Goal: Task Accomplishment & Management: Manage account settings

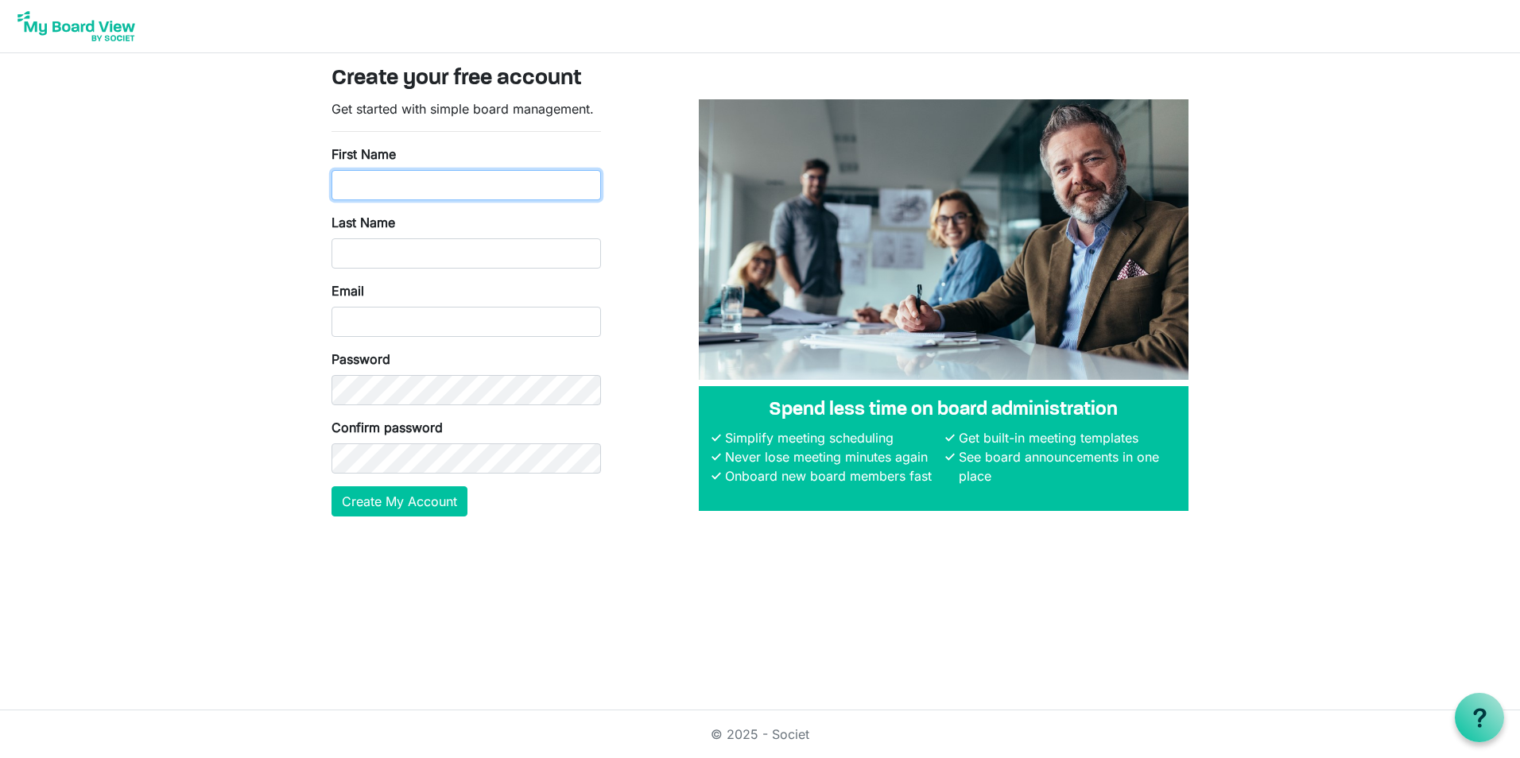
click at [446, 180] on input "First Name" at bounding box center [465, 185] width 269 height 30
type input "Heidi"
type input "O"
type input "Pappert"
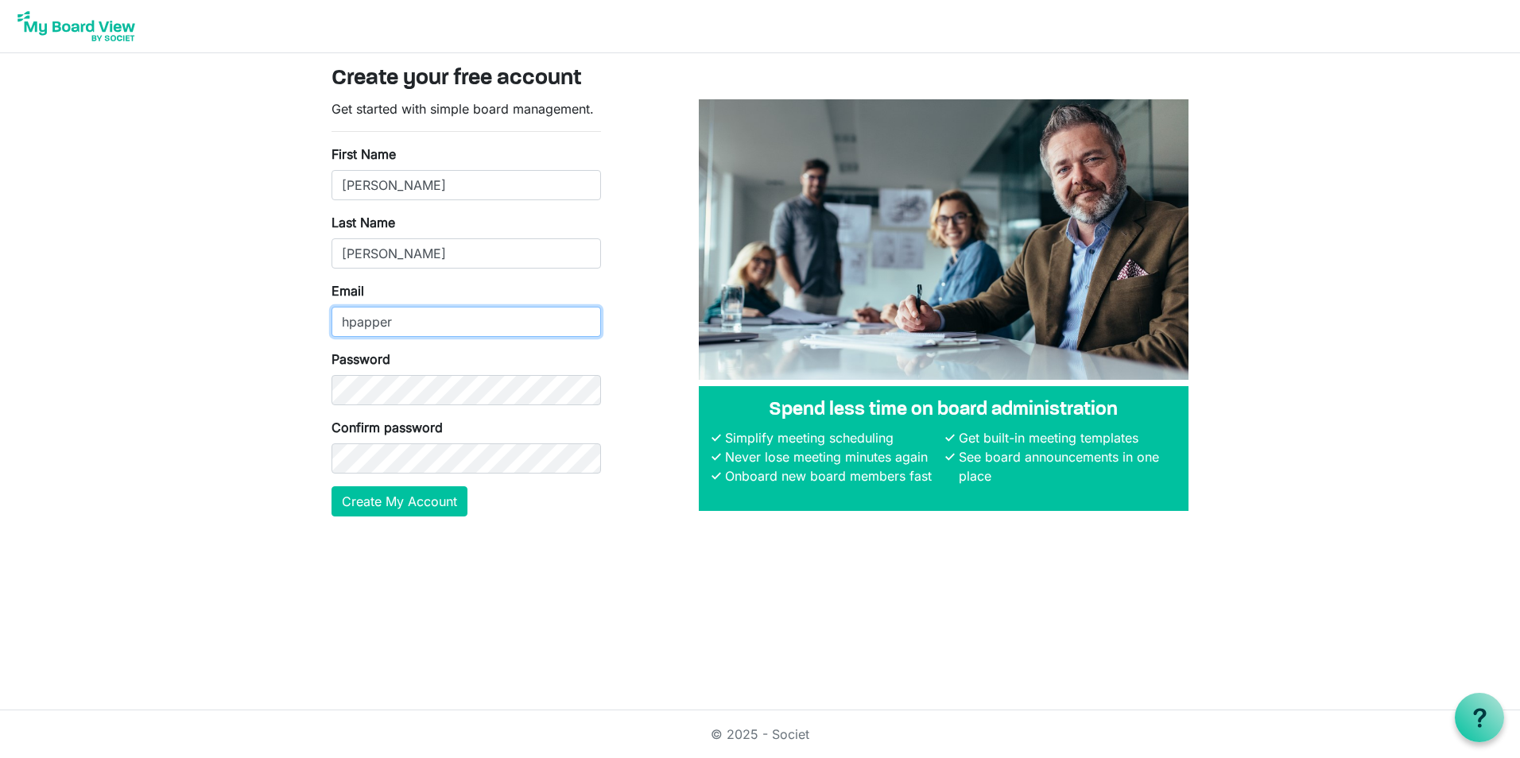
type input "hpappert@p2ptherapies.org"
click at [390, 513] on button "Create My Account" at bounding box center [399, 501] width 136 height 30
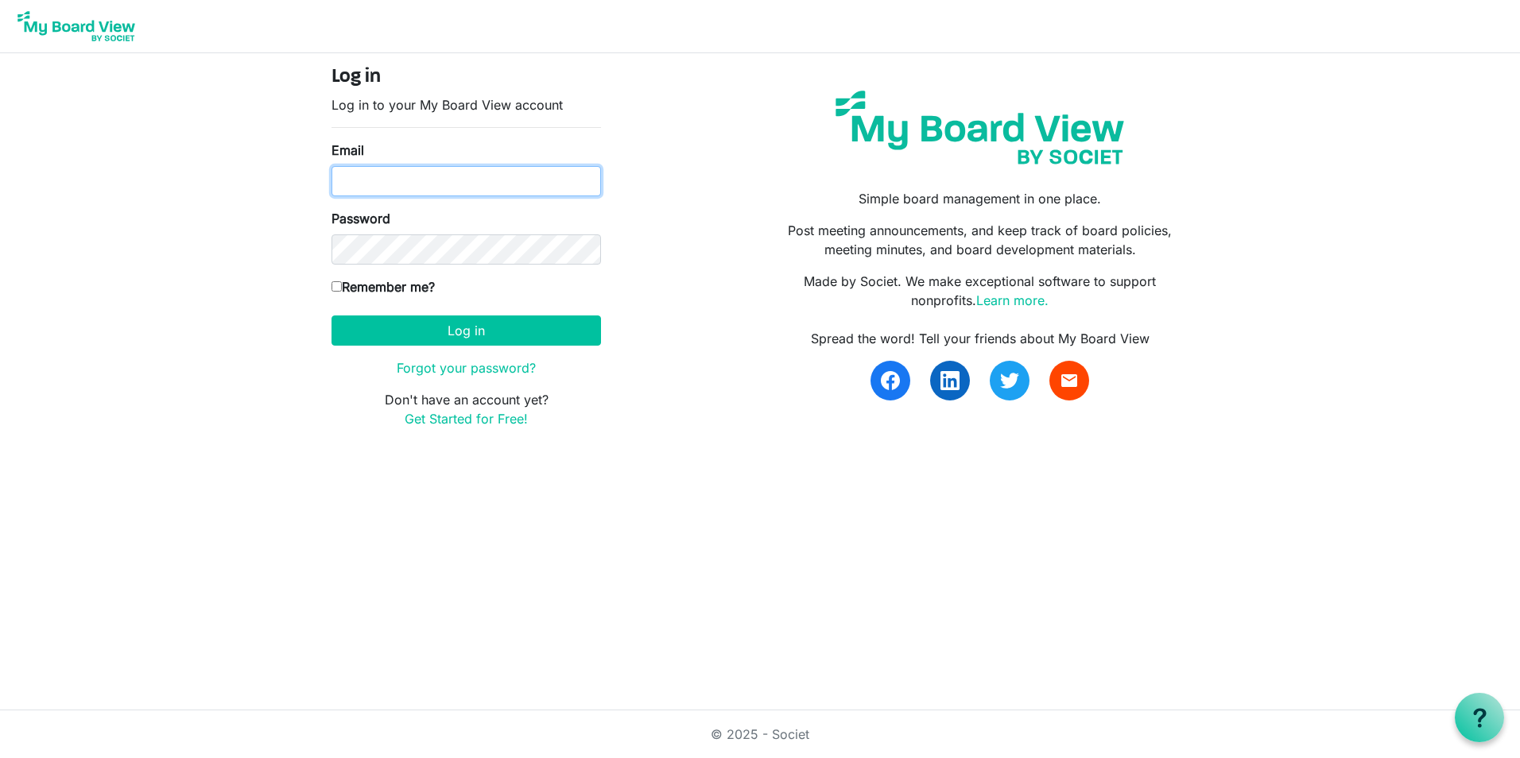
click at [552, 172] on input "Email" at bounding box center [465, 181] width 269 height 30
type input "[EMAIL_ADDRESS][DOMAIN_NAME]"
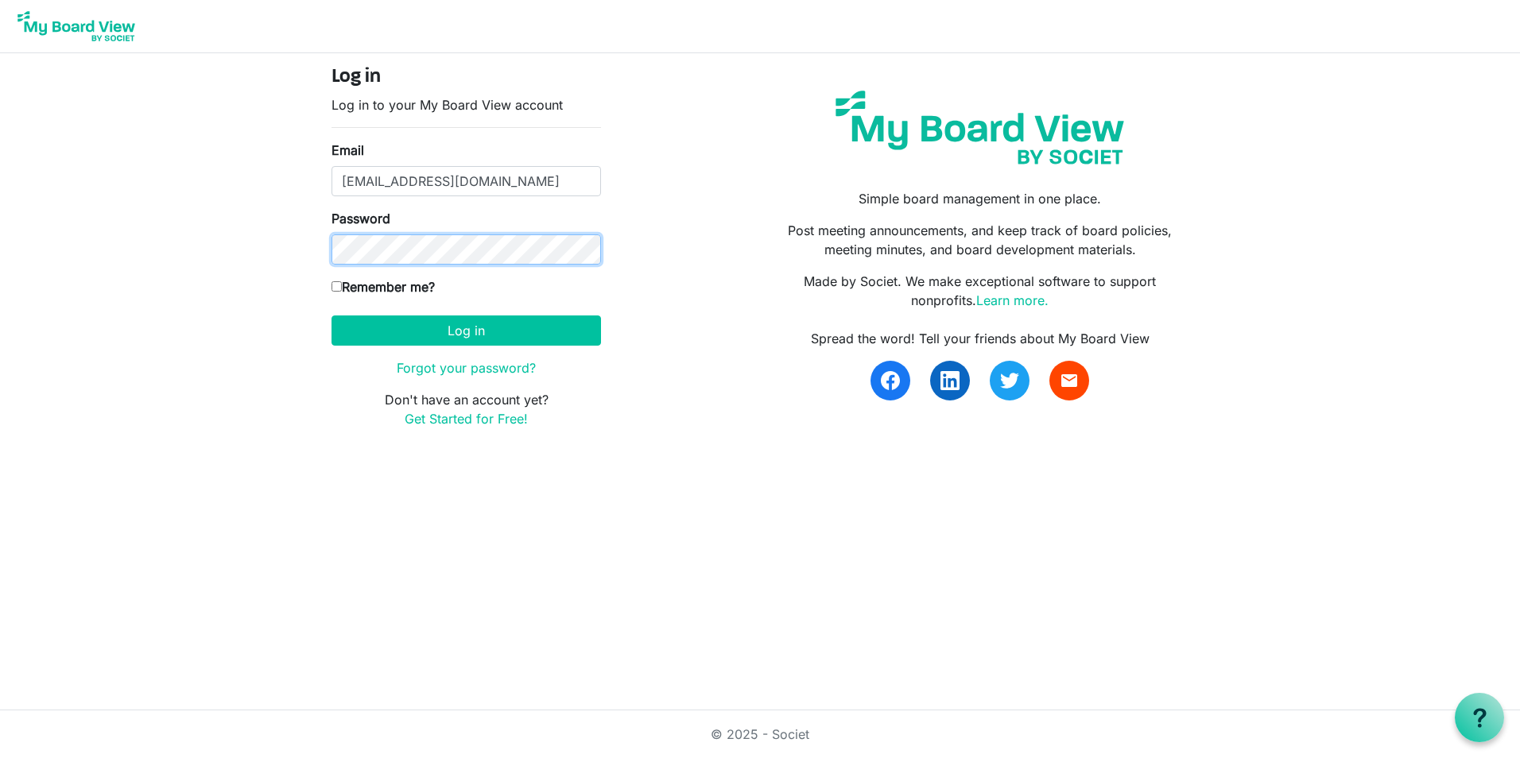
click at [331, 316] on button "Log in" at bounding box center [465, 331] width 269 height 30
click at [413, 281] on label "Remember me?" at bounding box center [382, 286] width 103 height 19
click at [342, 281] on input "Remember me?" at bounding box center [336, 286] width 10 height 10
checkbox input "true"
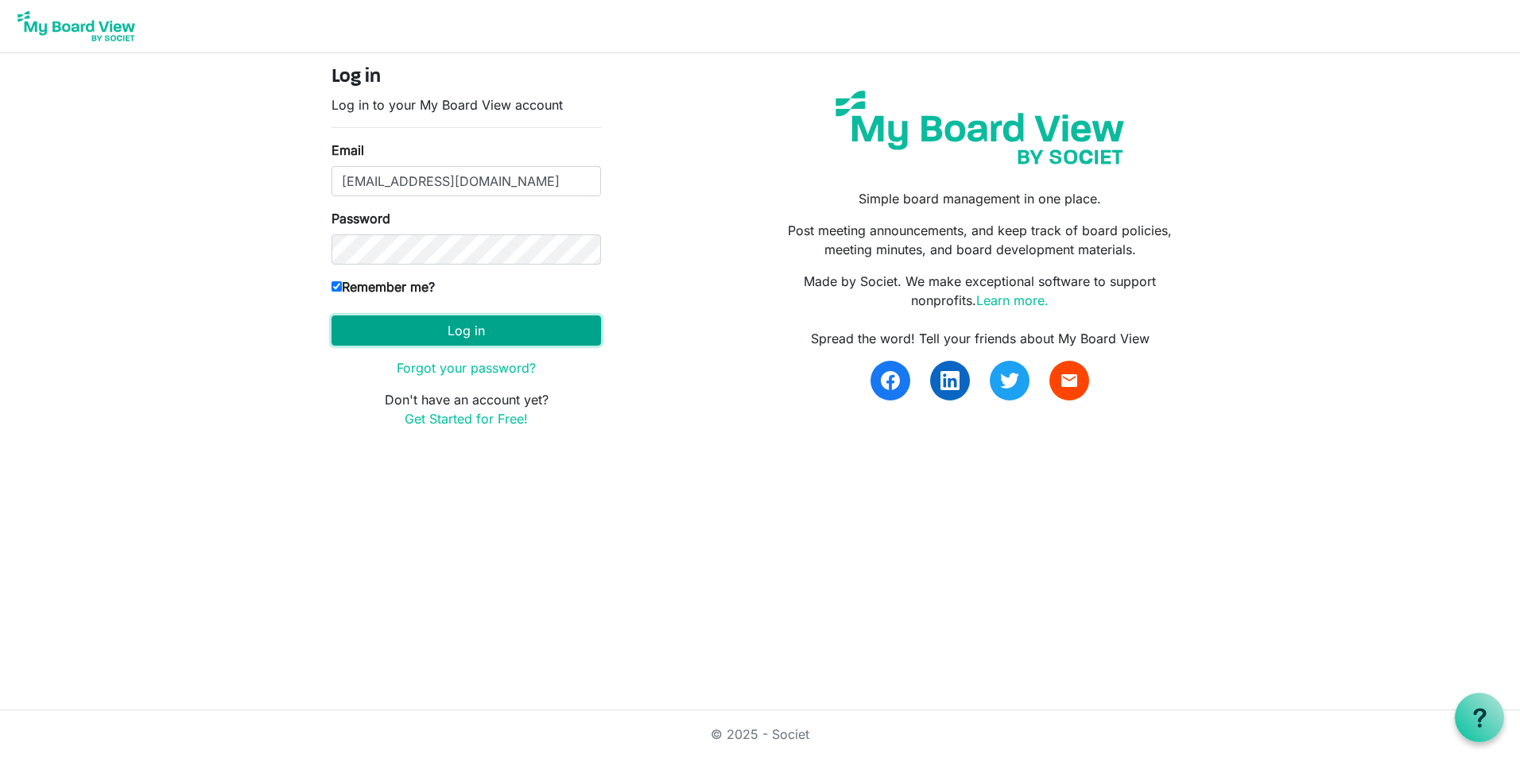
click at [451, 323] on button "Log in" at bounding box center [465, 331] width 269 height 30
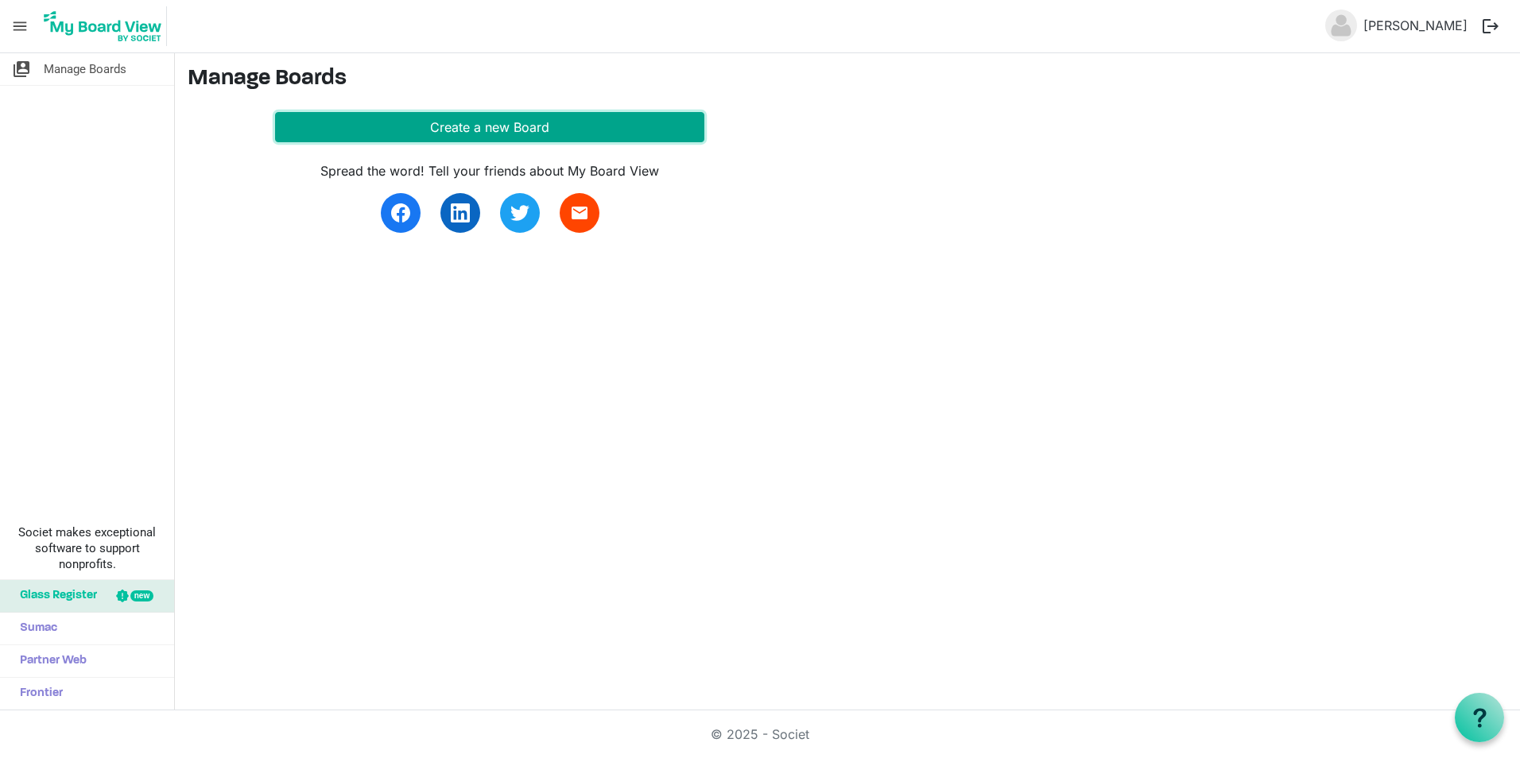
click at [510, 114] on button "Create a new Board" at bounding box center [489, 127] width 429 height 30
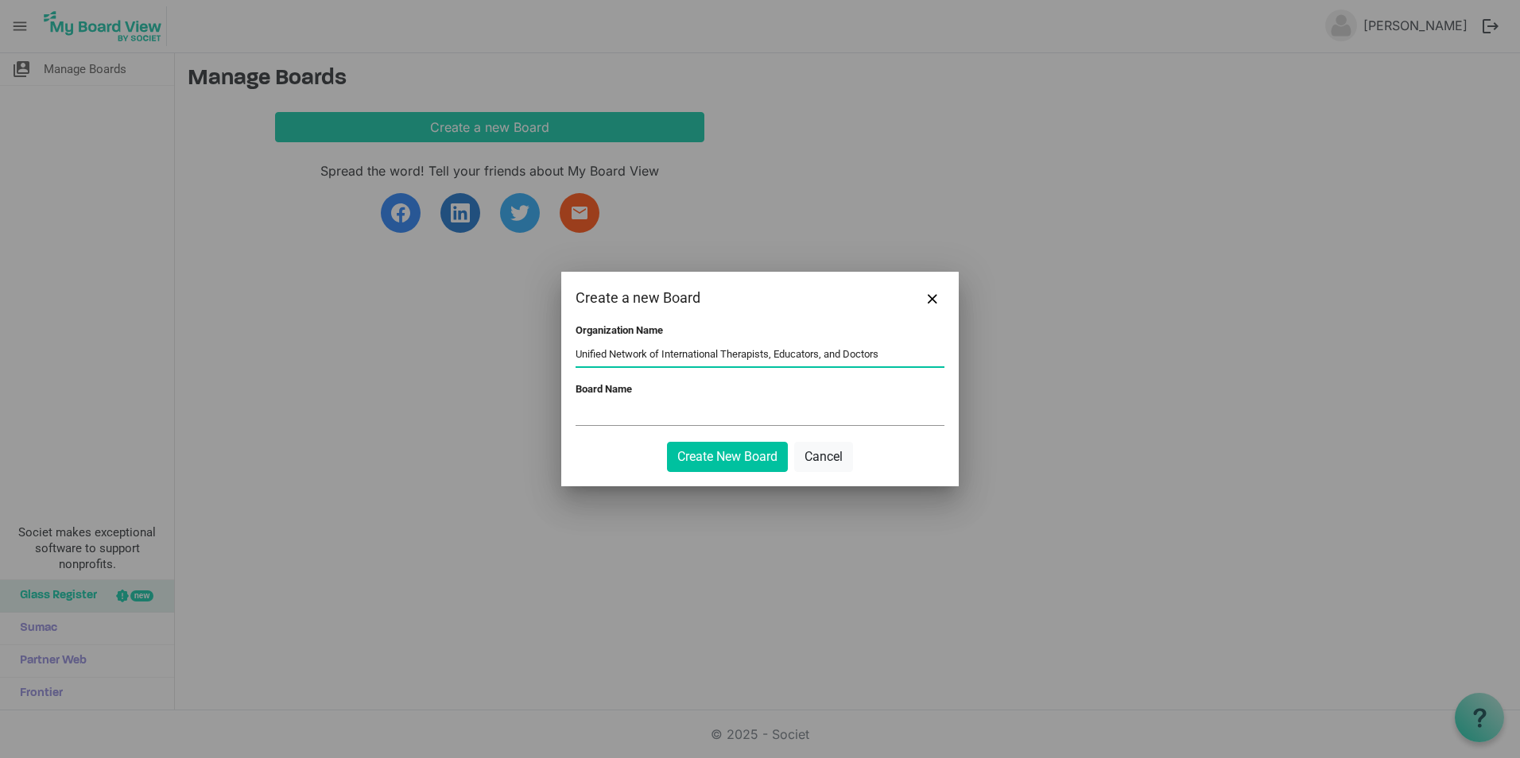
type input "Unified Network of International Therapists, Educators, and Doctors"
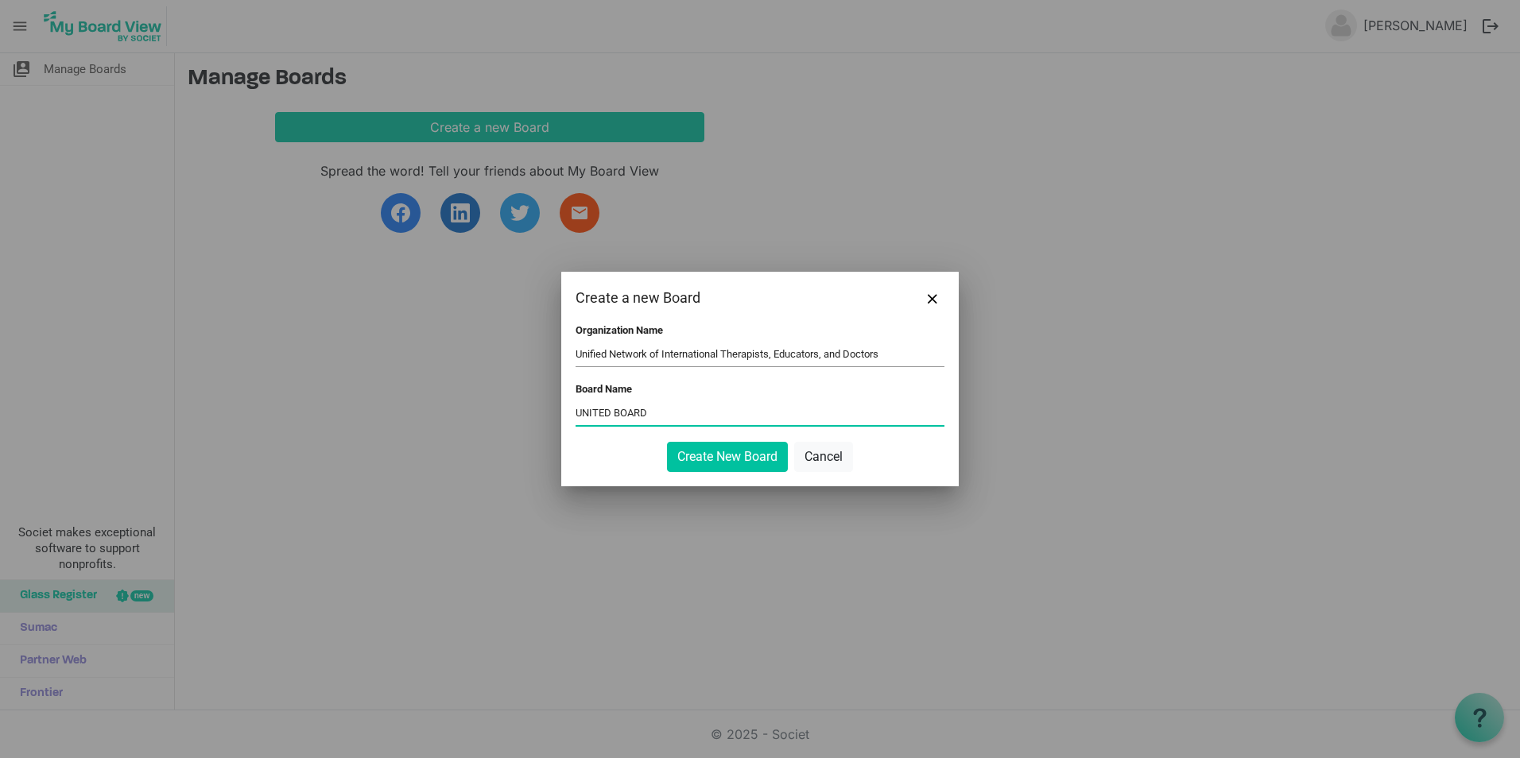
type input "UNITED BOARD"
click at [920, 356] on input "Unified Network of International Therapists, Educators, and Doctors" at bounding box center [759, 355] width 369 height 24
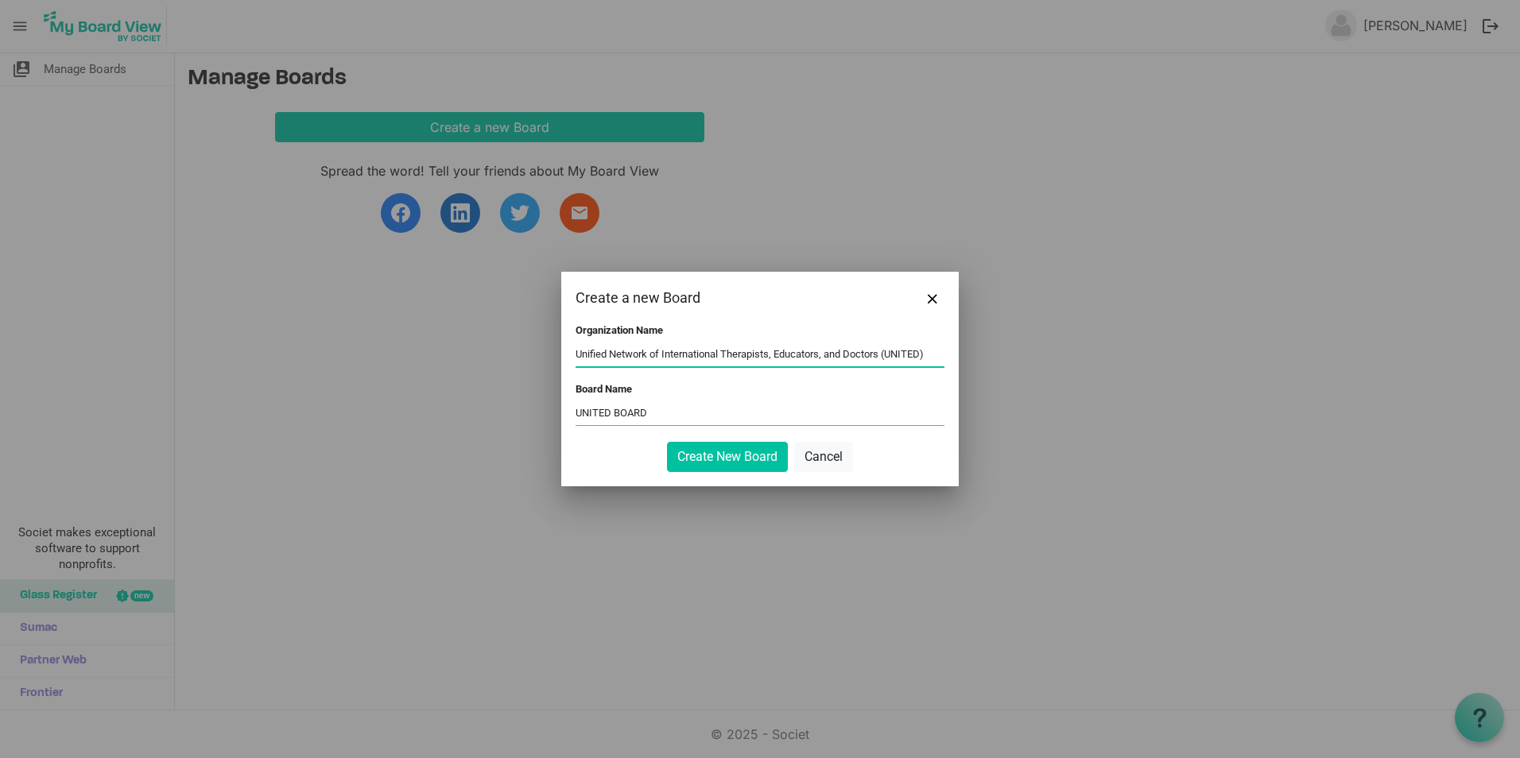
type input "Unified Network of International Therapists, Educators, and Doctors (UNITED)"
click at [827, 410] on input "UNITED BOARD" at bounding box center [759, 413] width 369 height 24
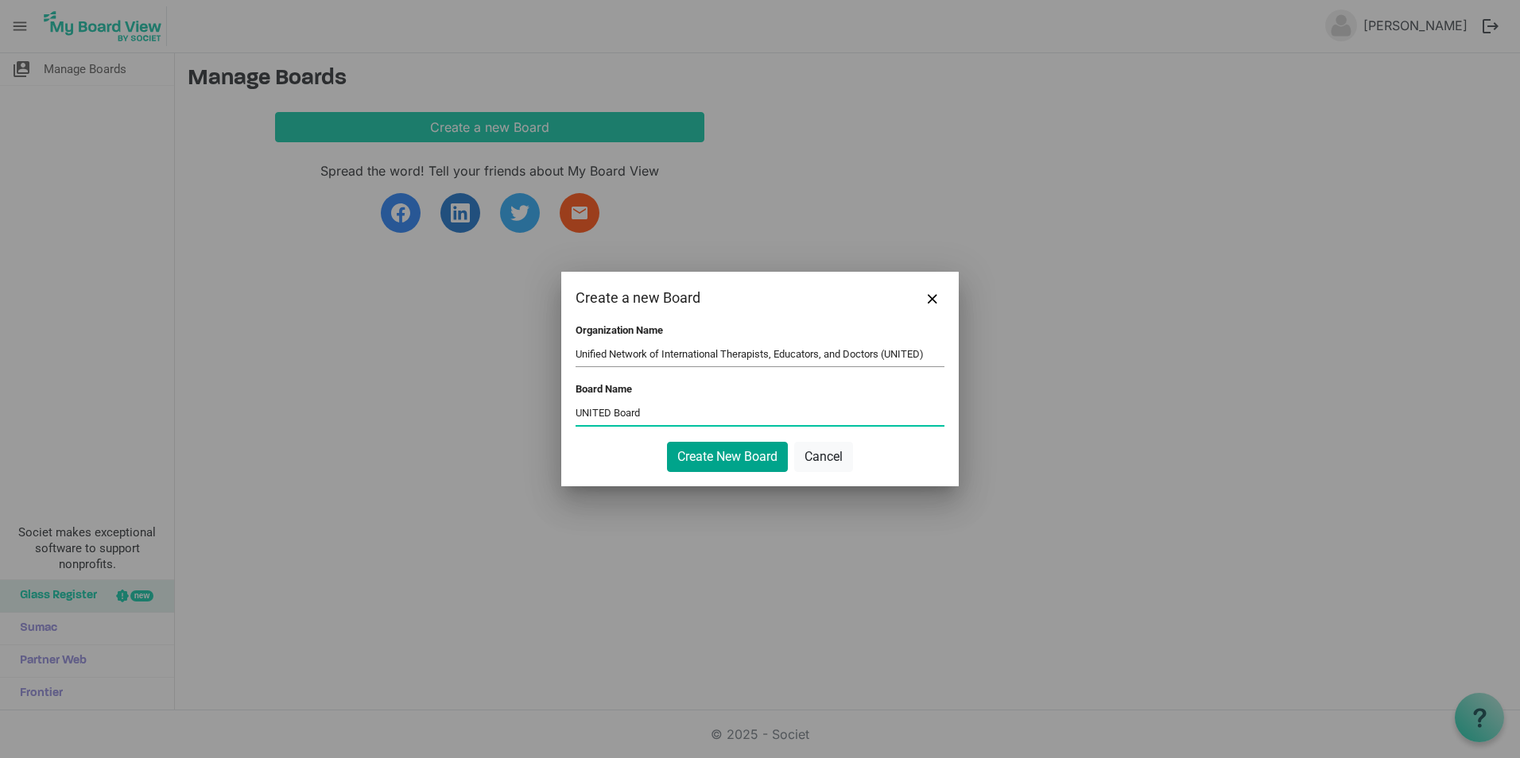
type input "UNITED Board"
click at [775, 452] on button "Create New Board" at bounding box center [727, 457] width 121 height 30
click at [734, 451] on button "Create New Board" at bounding box center [727, 457] width 121 height 30
click at [734, 450] on button "Create New Board" at bounding box center [727, 457] width 121 height 30
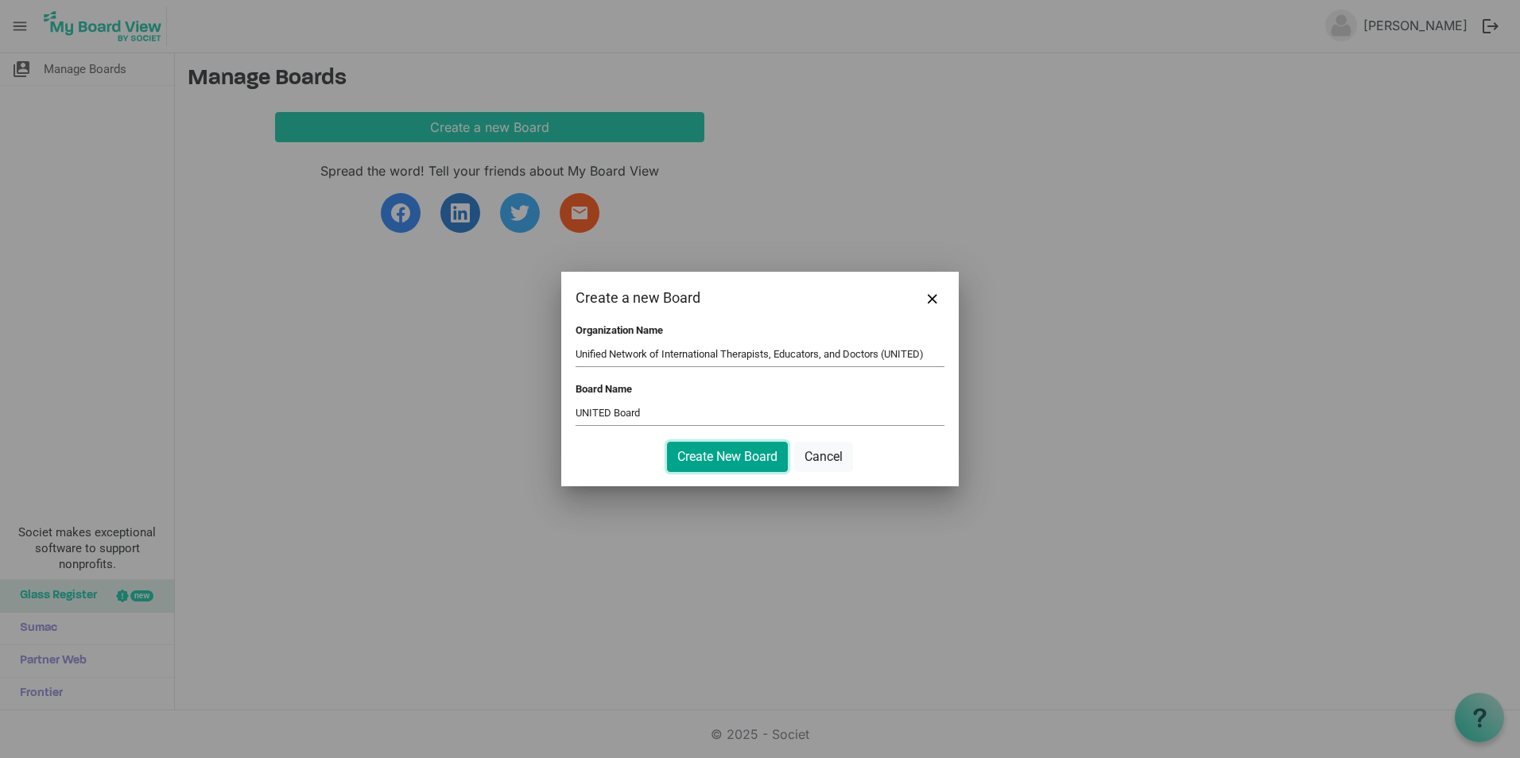
click at [734, 450] on button "Create New Board" at bounding box center [727, 457] width 121 height 30
click at [796, 369] on div "Organization Name Unified Network of International Therapists, Educators, and D…" at bounding box center [759, 347] width 369 height 46
click at [666, 397] on div "Board Name UNITED Board" at bounding box center [759, 406] width 369 height 46
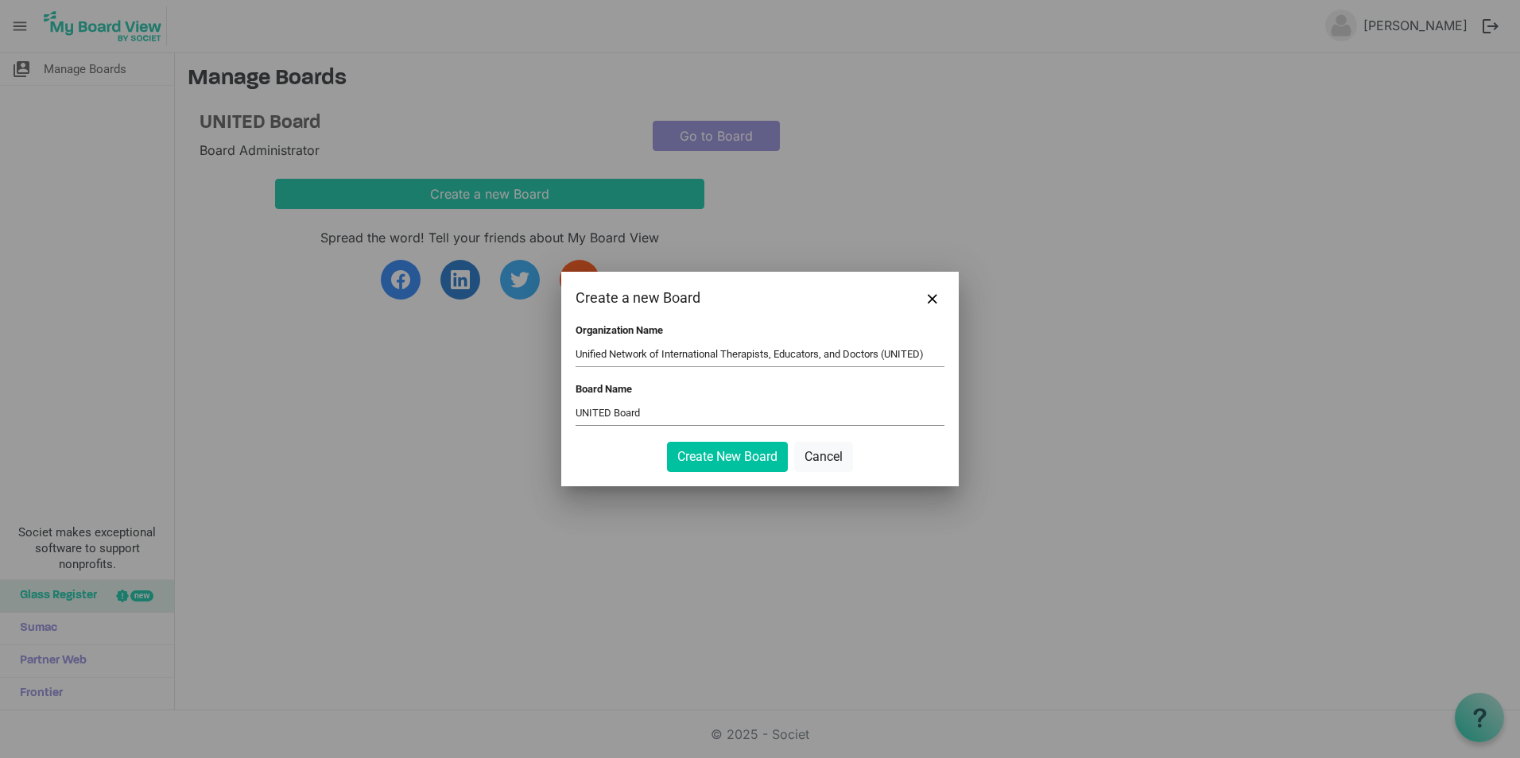
click at [650, 424] on input "UNITED Board" at bounding box center [759, 413] width 369 height 24
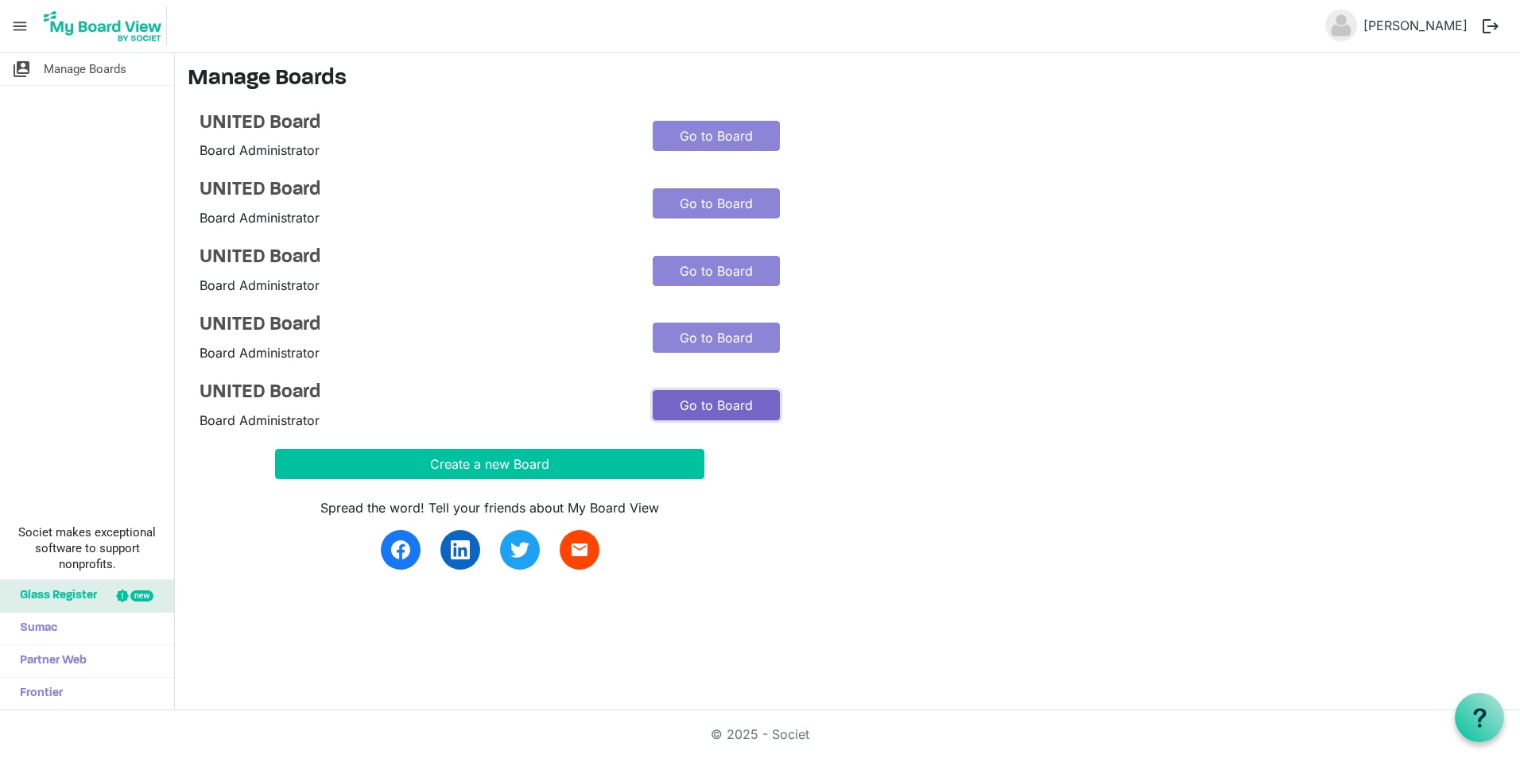
click at [709, 394] on link "Go to Board" at bounding box center [716, 405] width 127 height 30
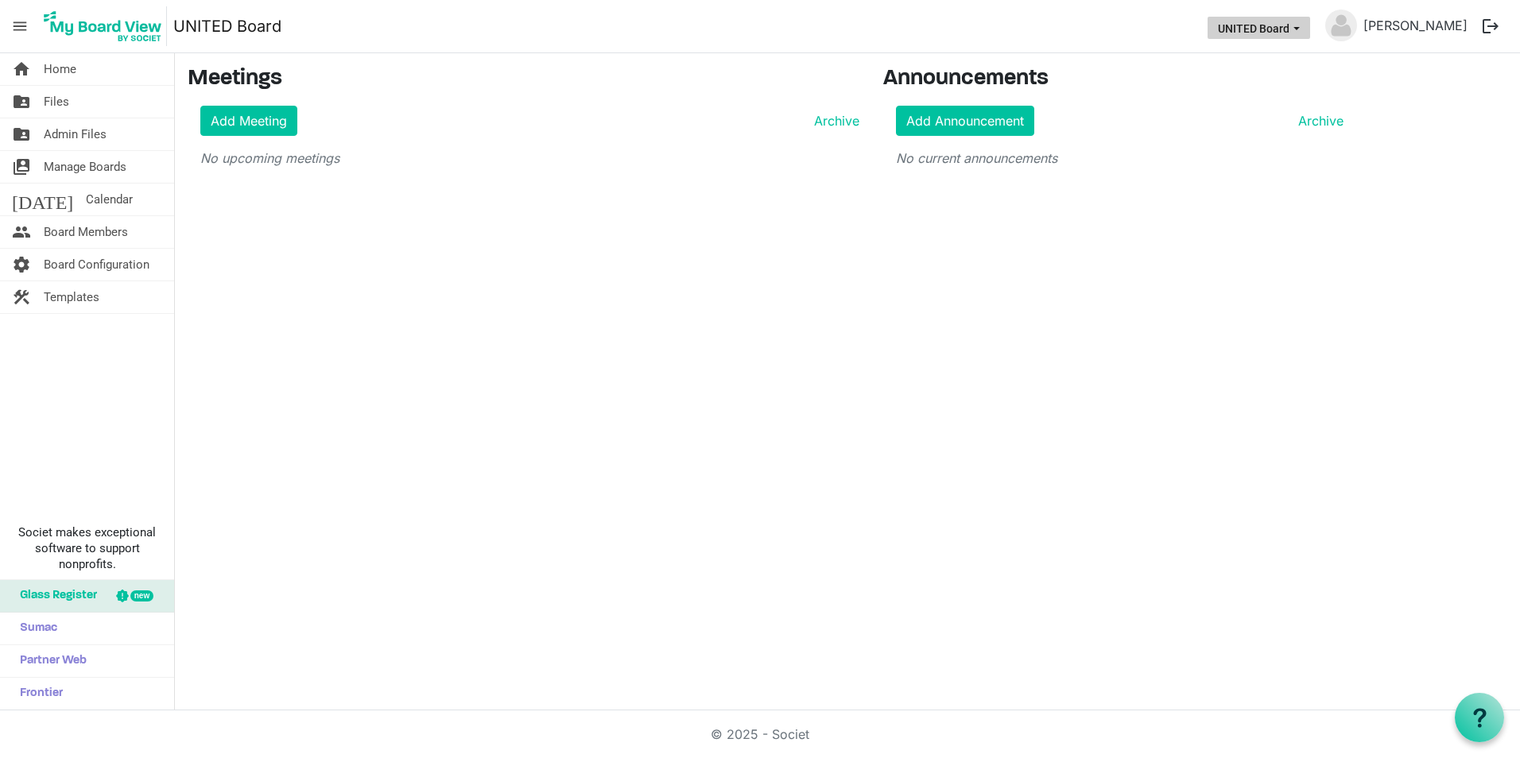
click at [1288, 27] on button "UNITED Board" at bounding box center [1258, 28] width 103 height 22
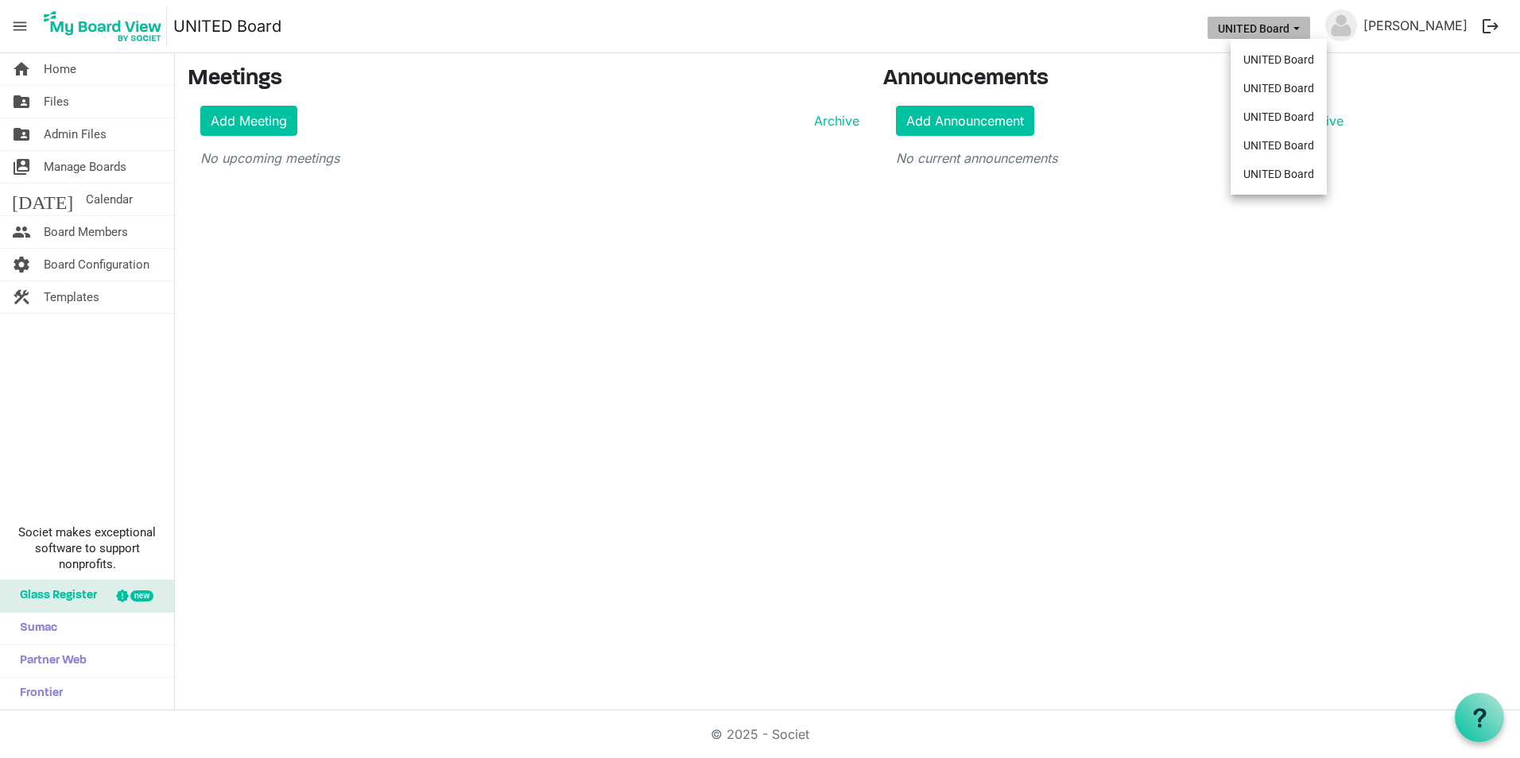
click at [15, 21] on span "menu" at bounding box center [20, 26] width 30 height 30
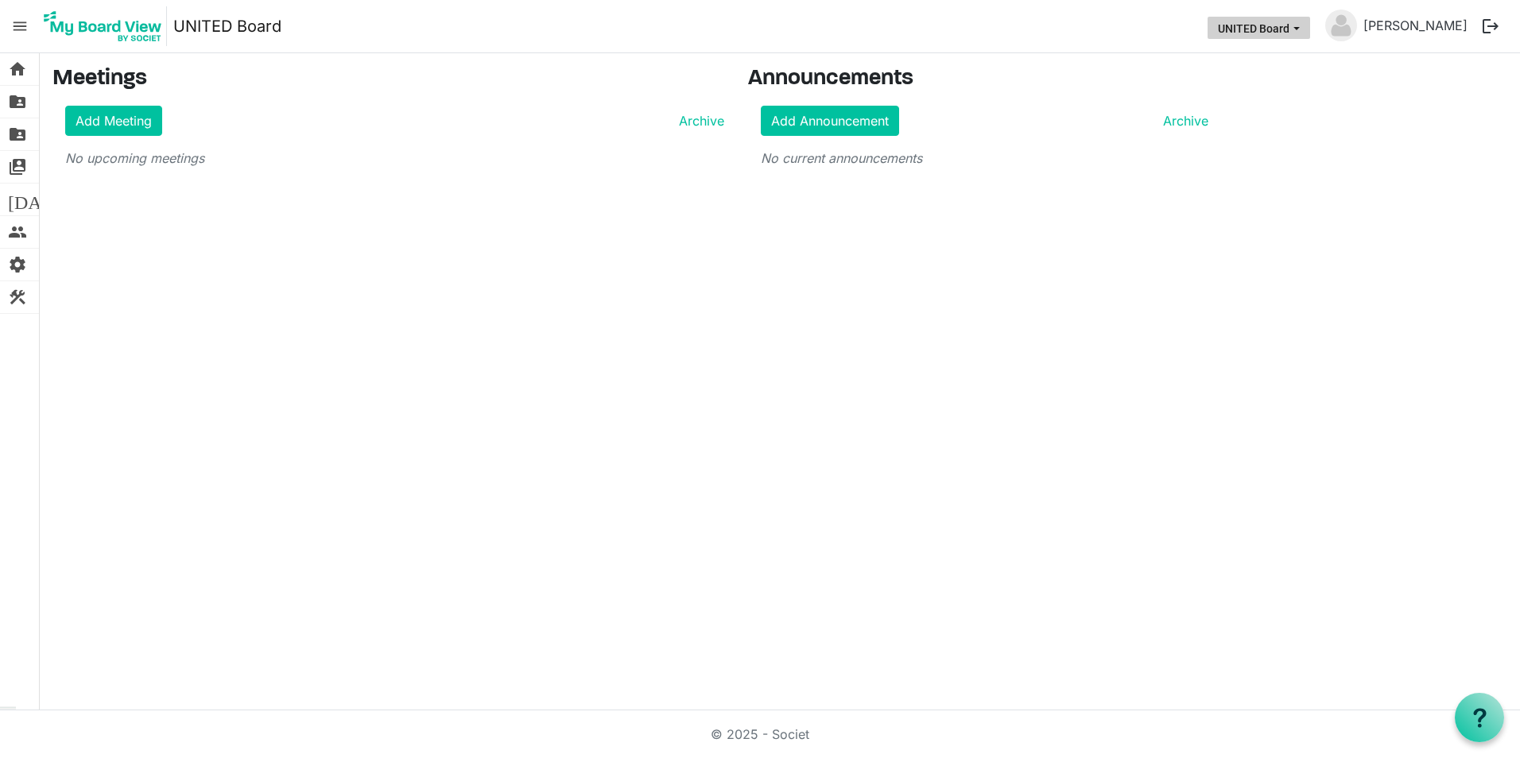
click at [1310, 18] on button "UNITED Board" at bounding box center [1258, 28] width 103 height 22
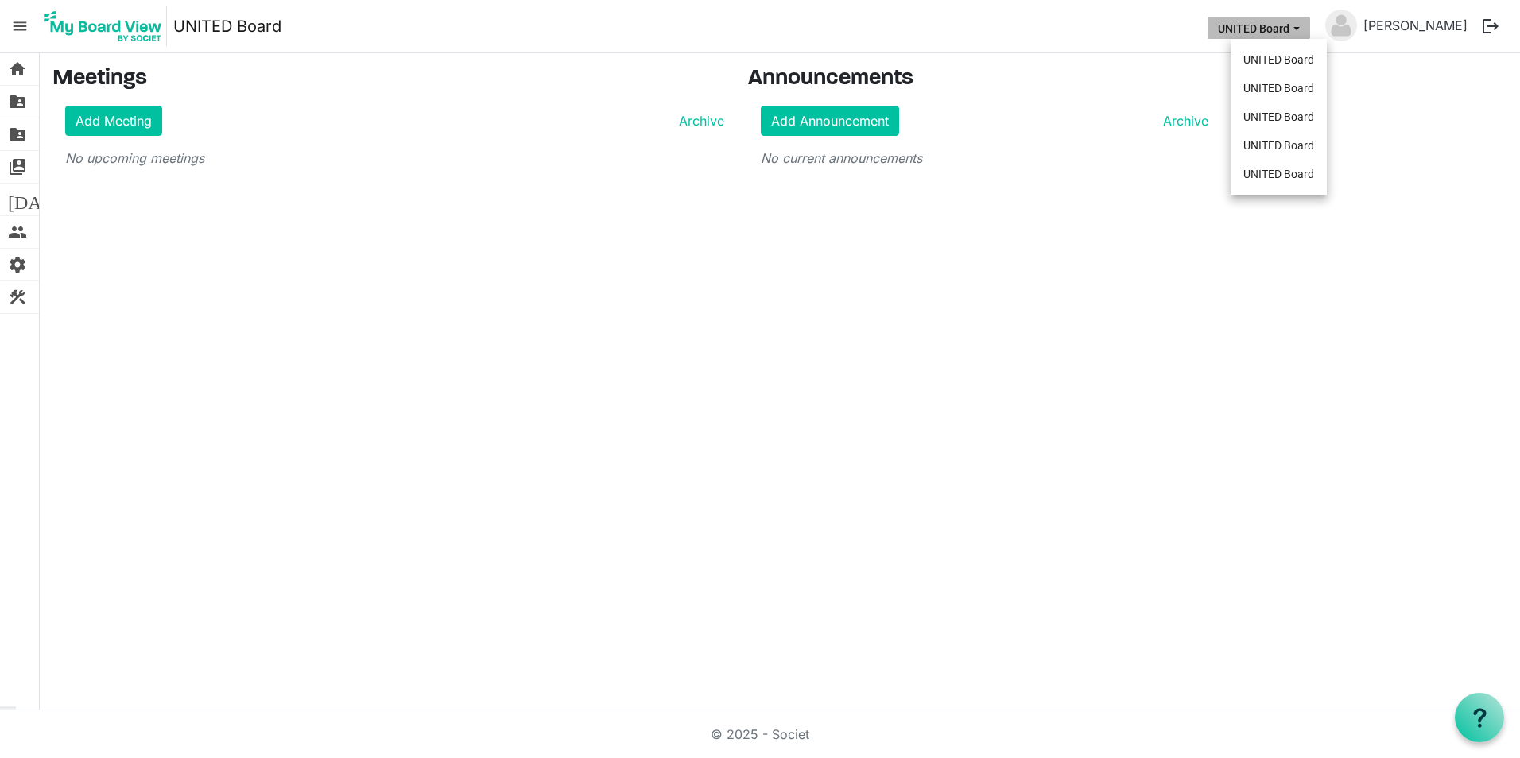
click at [25, 23] on span "menu" at bounding box center [20, 26] width 30 height 30
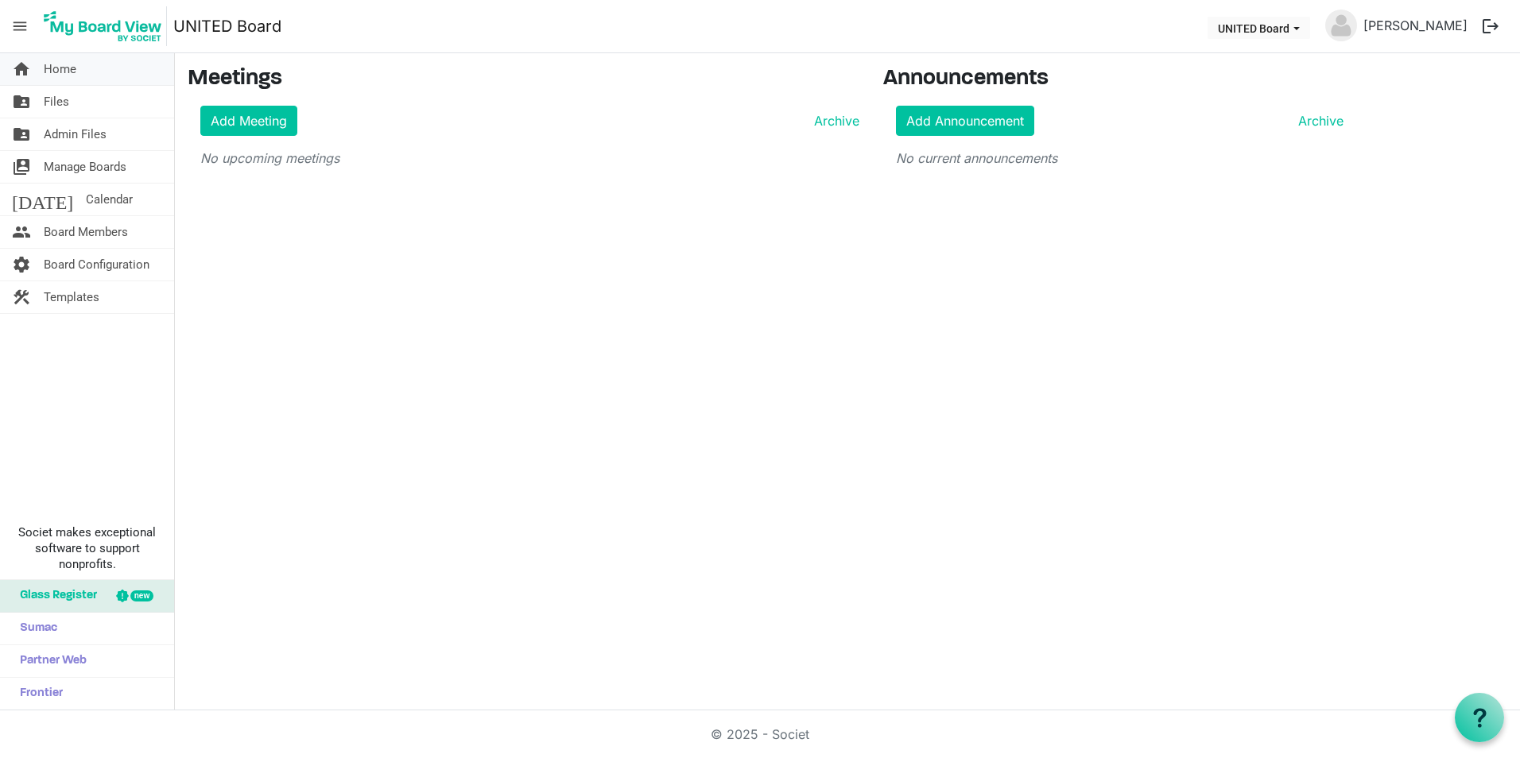
click at [41, 71] on link "home Home" at bounding box center [87, 69] width 174 height 32
click at [76, 23] on img at bounding box center [103, 26] width 128 height 40
click at [1286, 39] on li "UNITED Board" at bounding box center [1258, 28] width 109 height 29
click at [108, 127] on link "folder_shared Admin Files" at bounding box center [87, 134] width 174 height 32
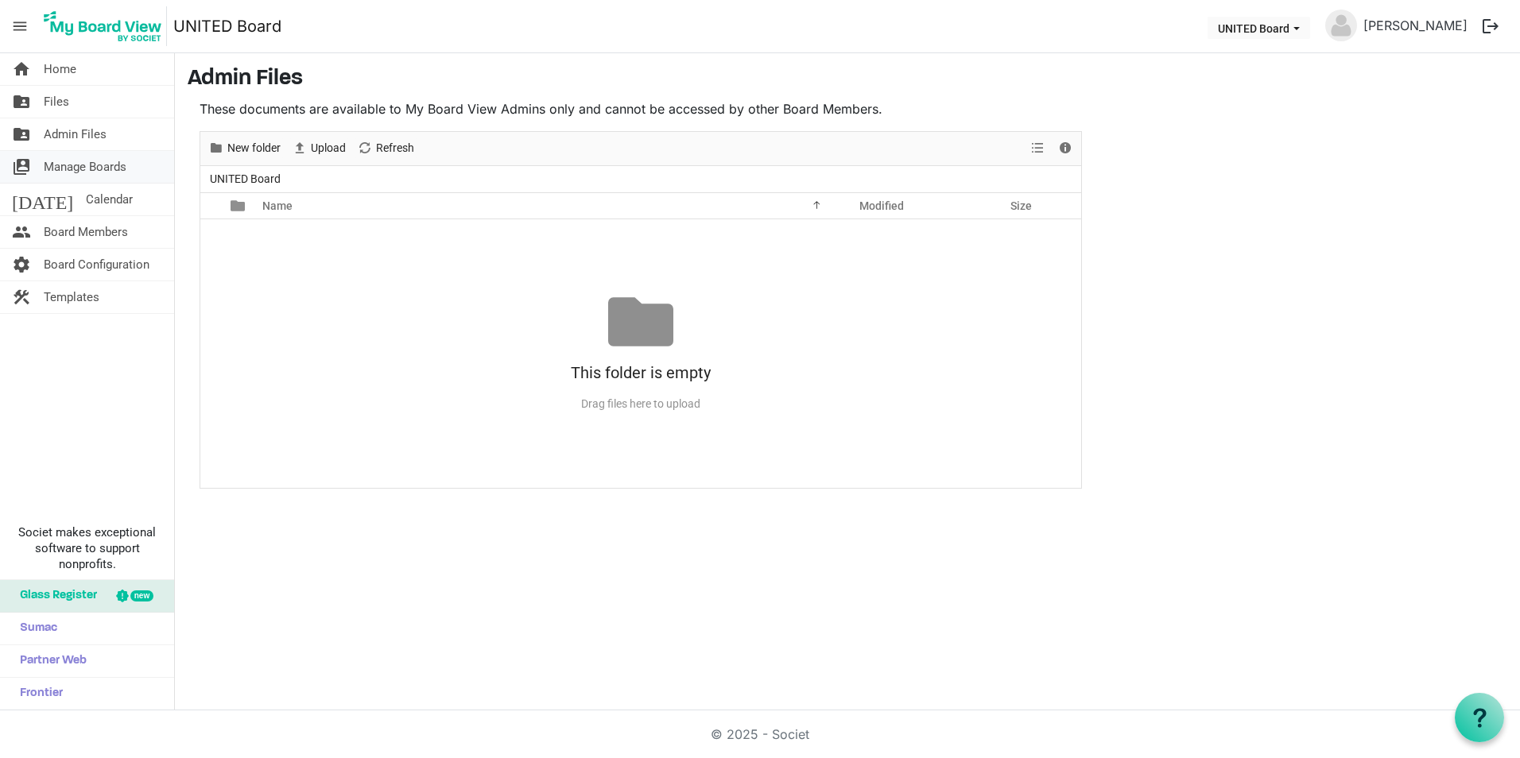
click at [104, 153] on span "Manage Boards" at bounding box center [85, 167] width 83 height 32
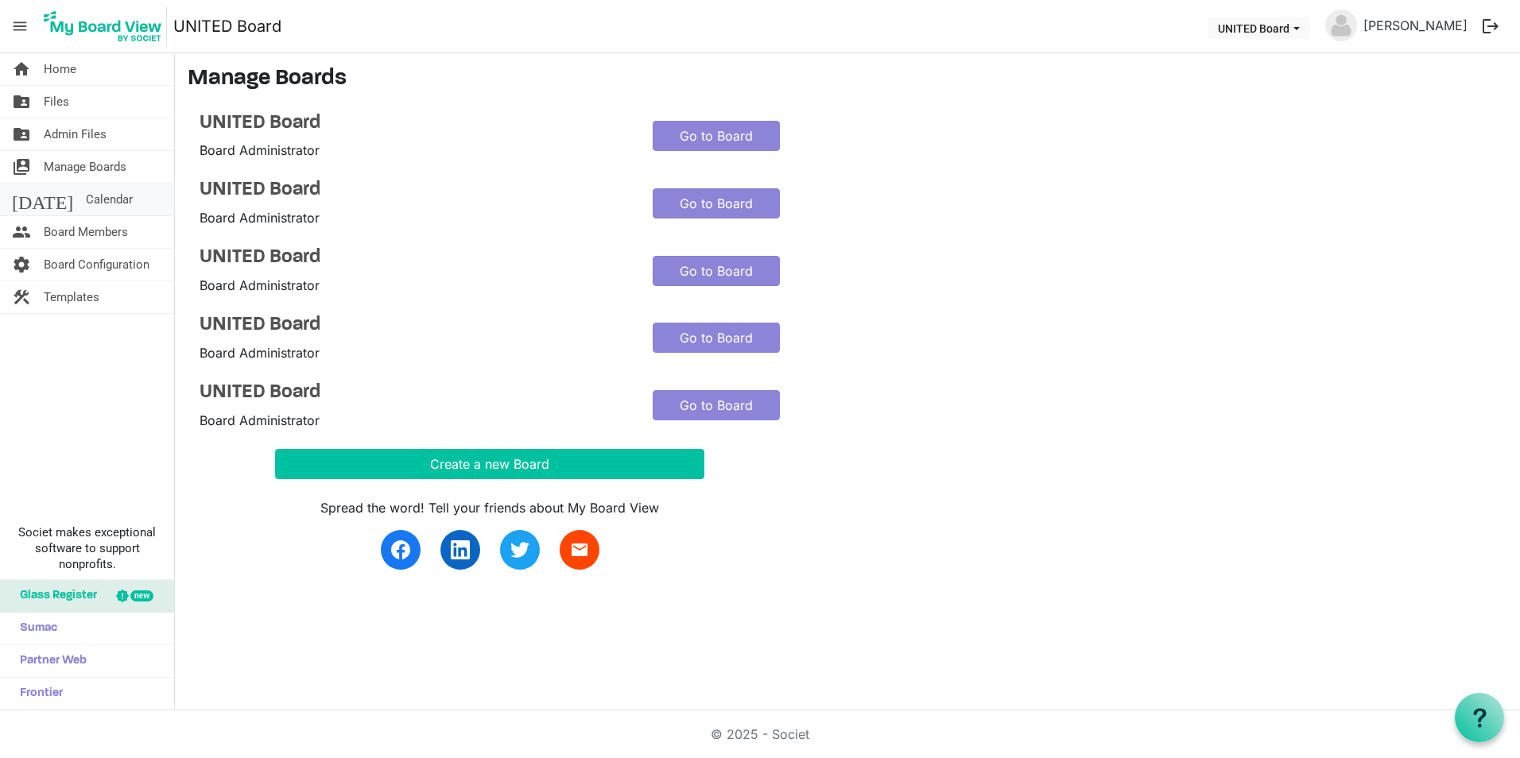
click at [91, 192] on link "[DATE] Calendar" at bounding box center [87, 200] width 174 height 32
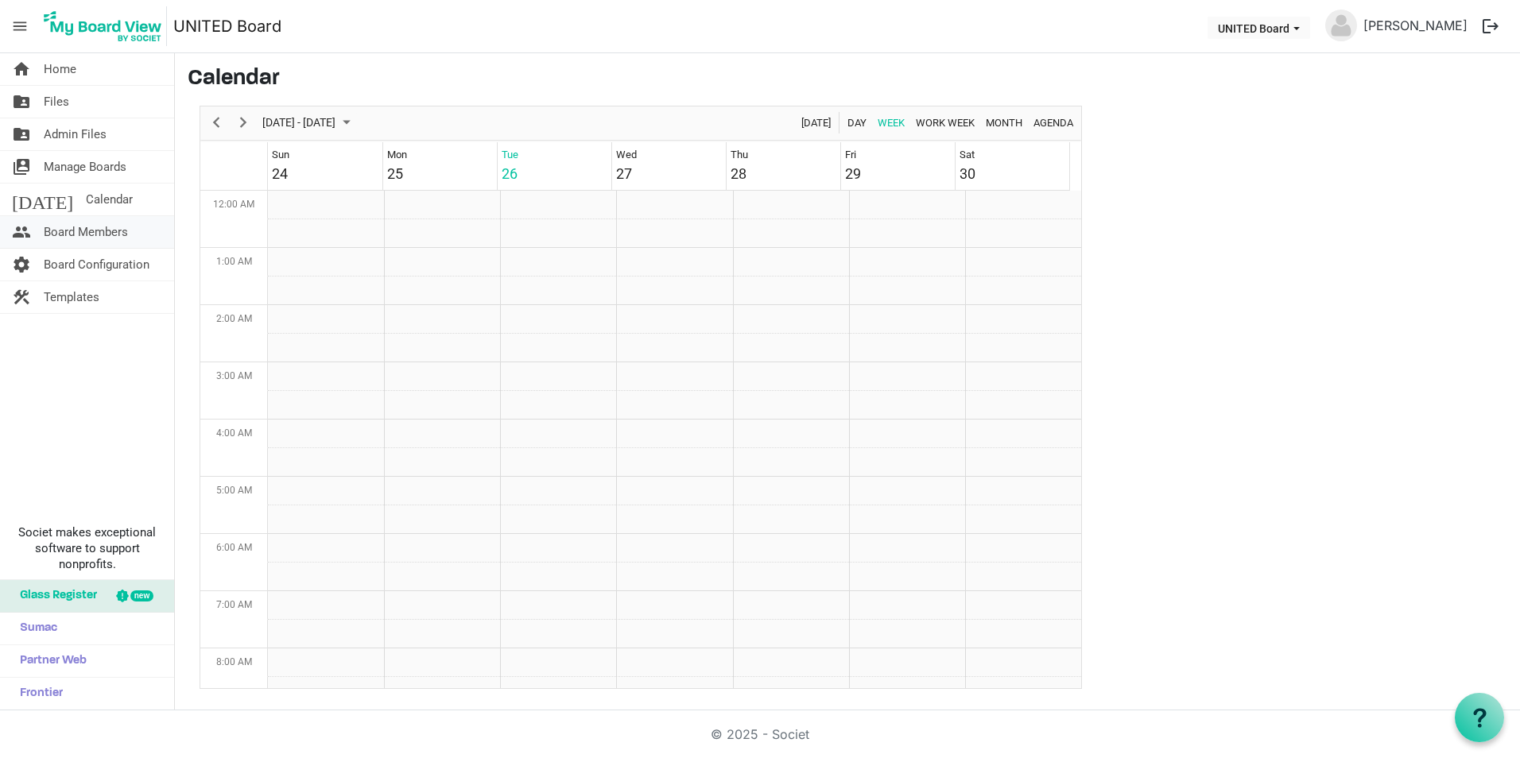
scroll to position [515, 0]
click at [111, 230] on span "Board Members" at bounding box center [86, 232] width 84 height 32
click at [103, 169] on span "Manage Boards" at bounding box center [85, 167] width 83 height 32
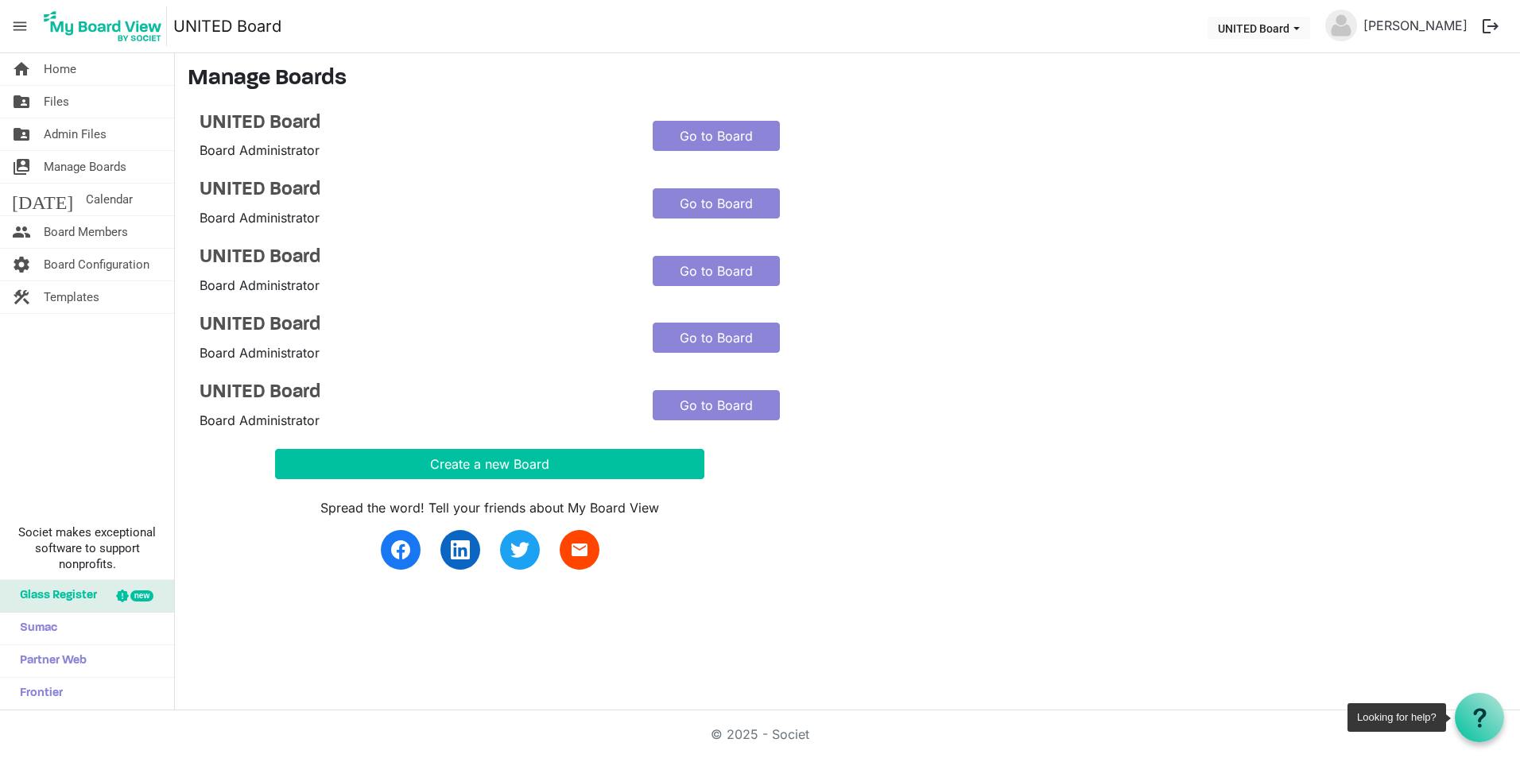
click at [1493, 728] on div at bounding box center [1479, 717] width 49 height 49
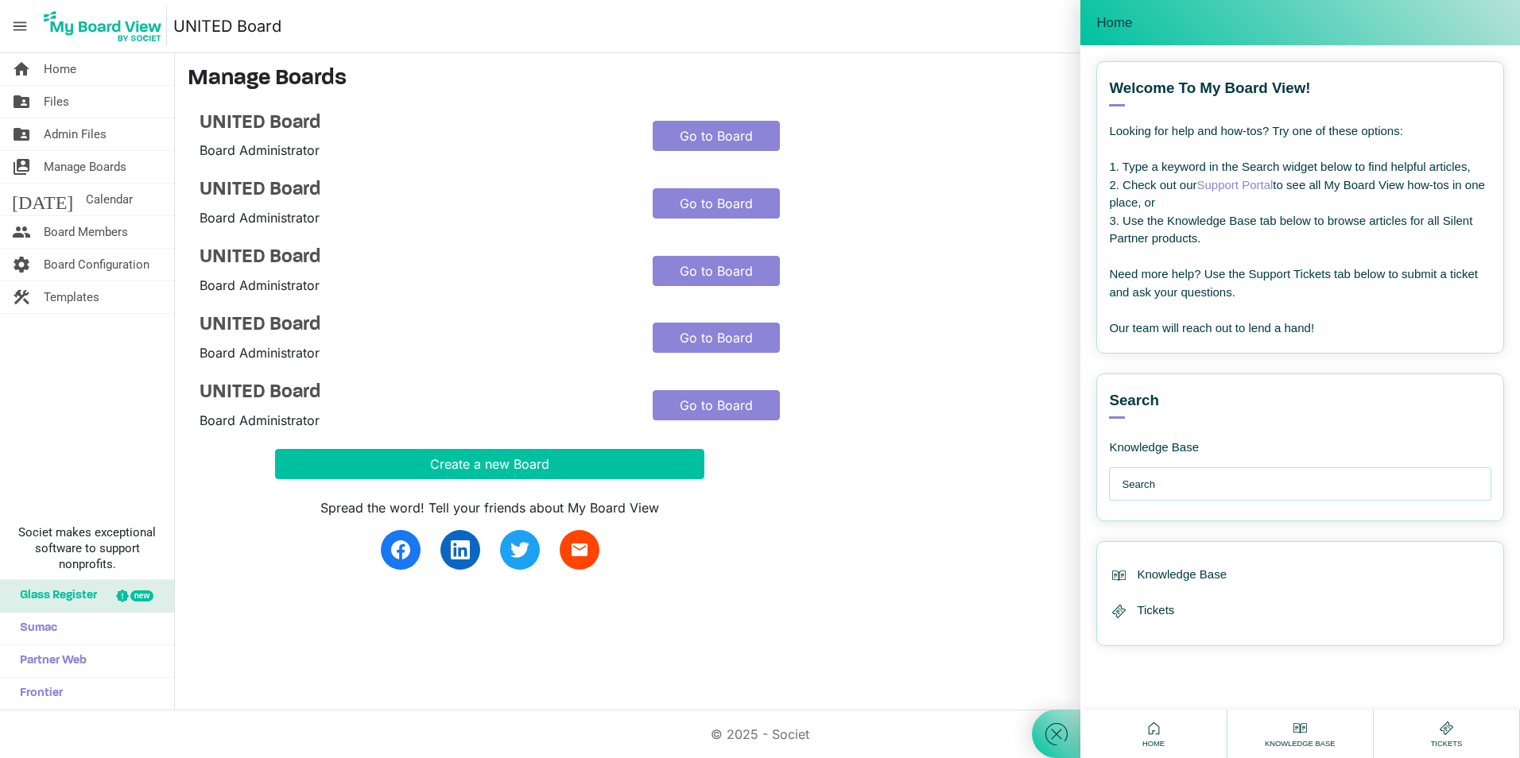
click at [1247, 479] on input "text" at bounding box center [1304, 485] width 365 height 32
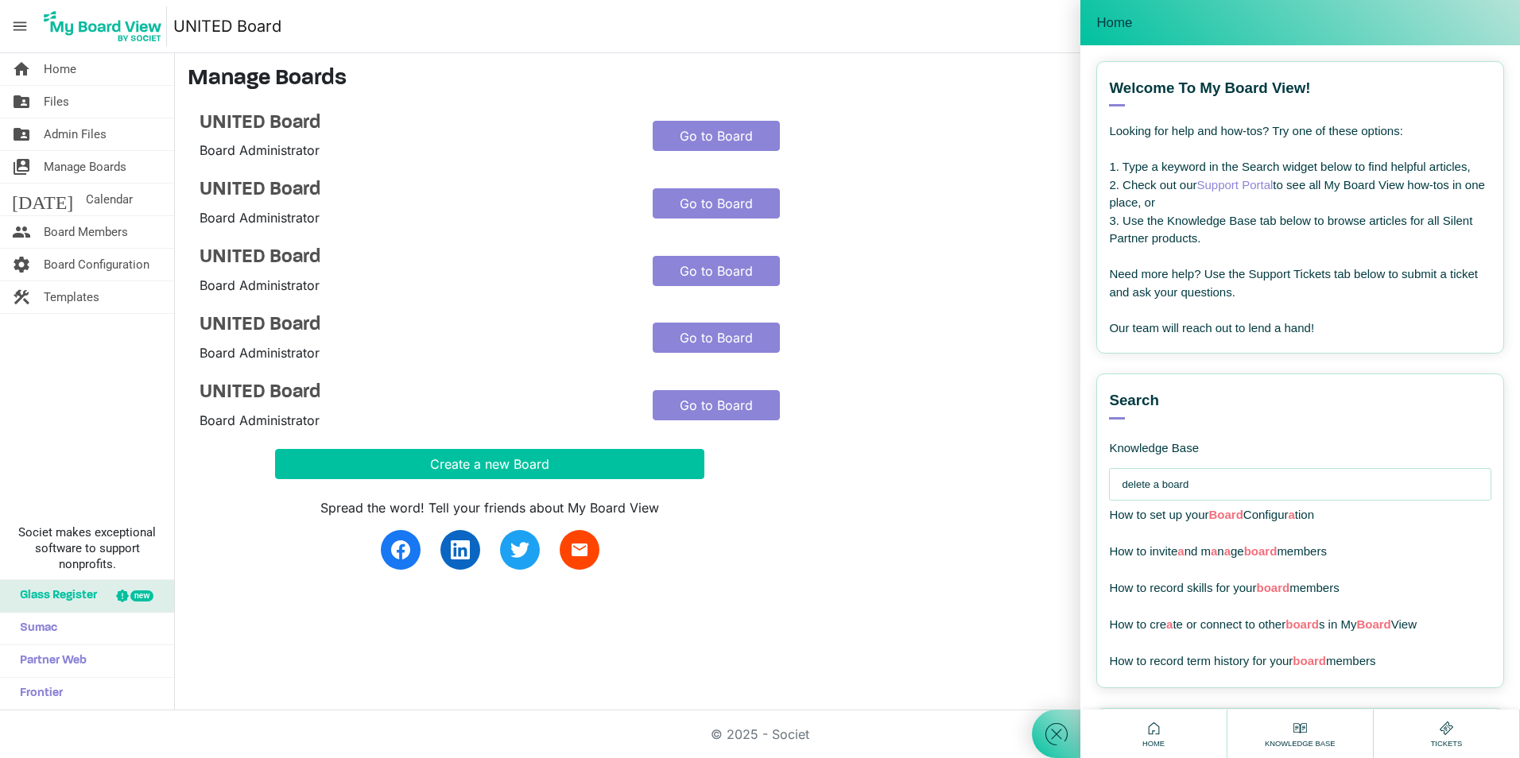
type input "delete a board"
click at [1274, 518] on span "How to set up your Board Configur a tion" at bounding box center [1211, 515] width 205 height 14
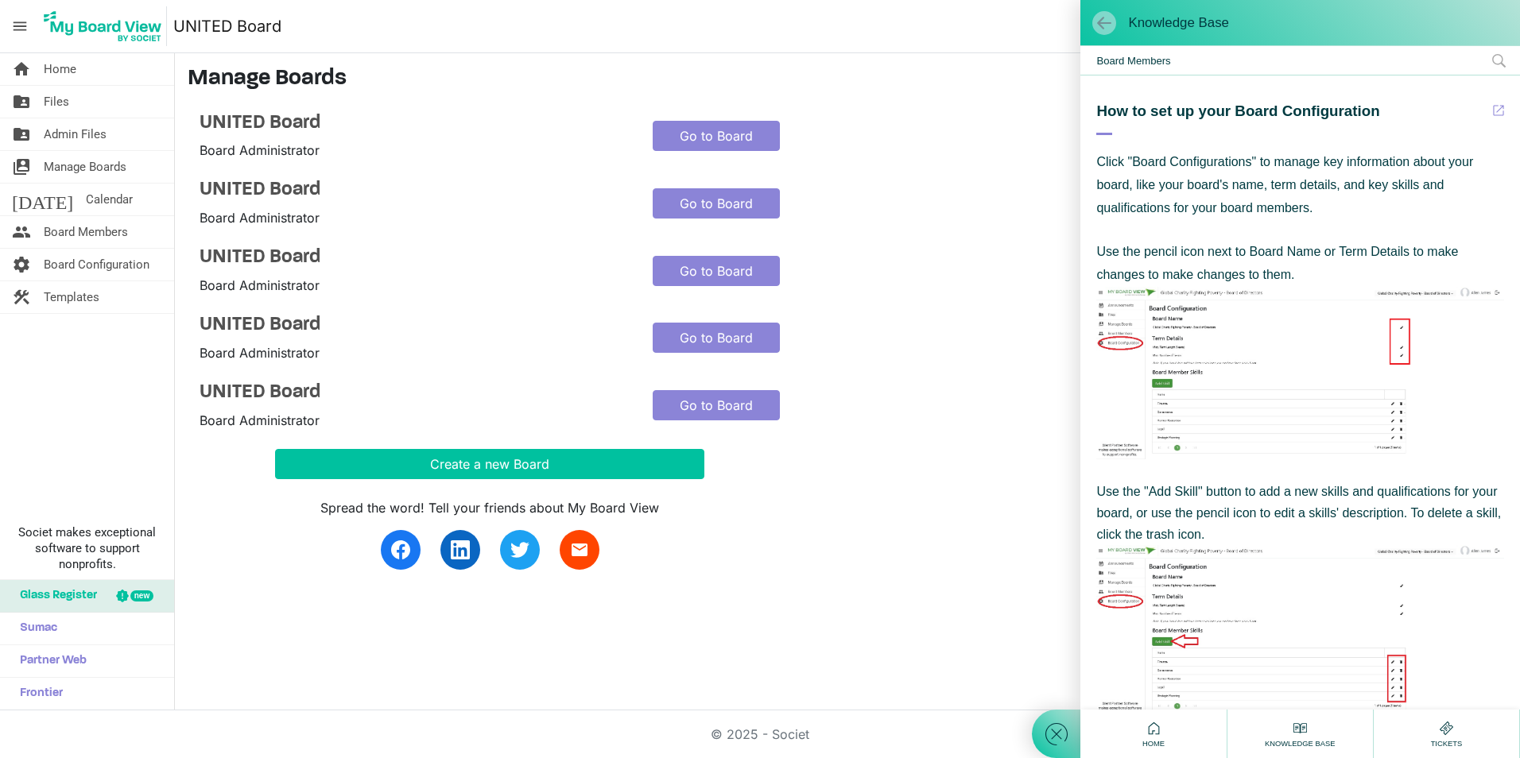
click at [1098, 18] on span at bounding box center [1104, 23] width 16 height 16
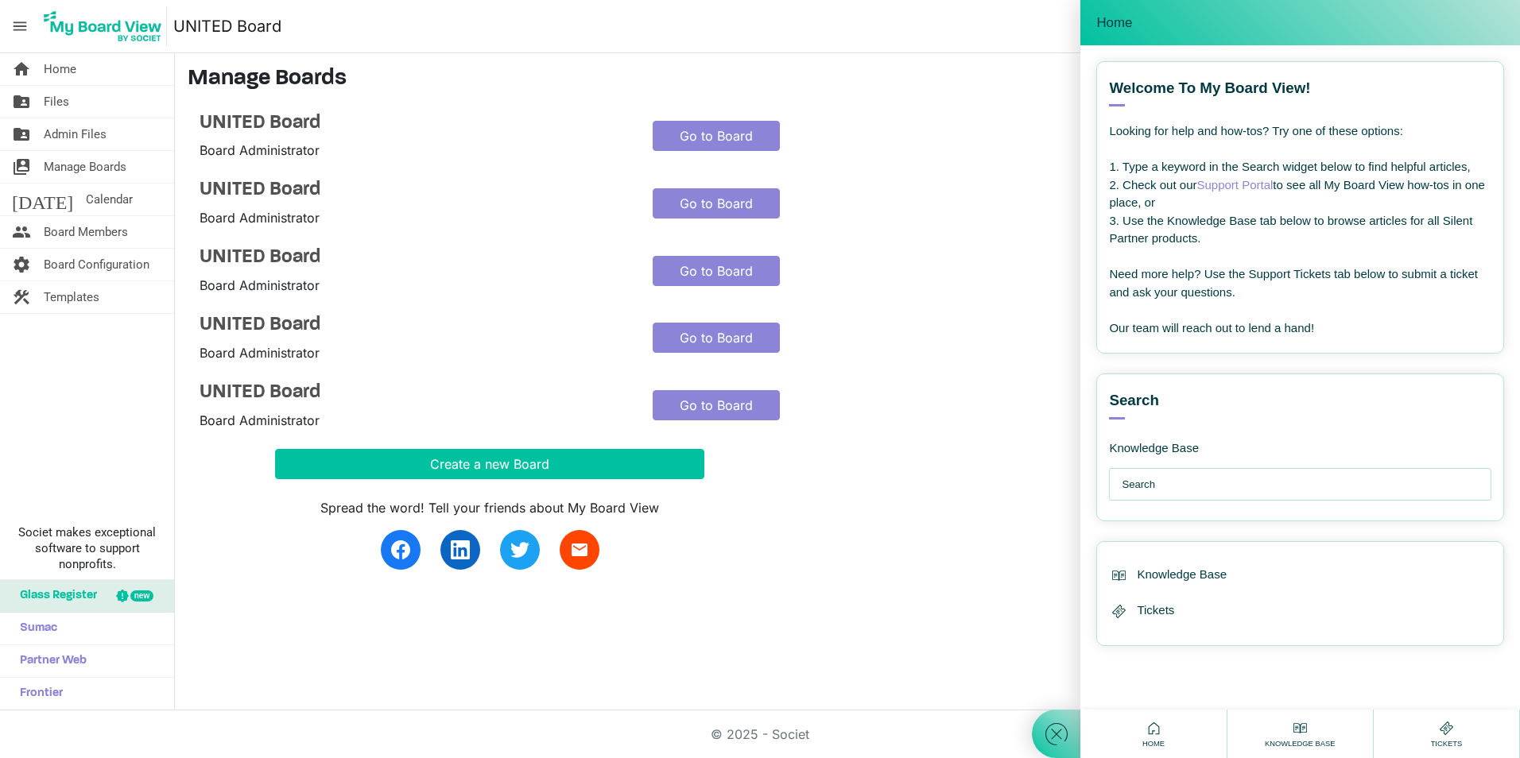
click at [1011, 79] on h3 "Manage Boards" at bounding box center [847, 79] width 1319 height 27
click at [1117, 28] on span "Home" at bounding box center [1114, 23] width 36 height 16
click at [1074, 410] on div at bounding box center [1056, 379] width 48 height 758
click at [1060, 723] on icon at bounding box center [1056, 734] width 29 height 29
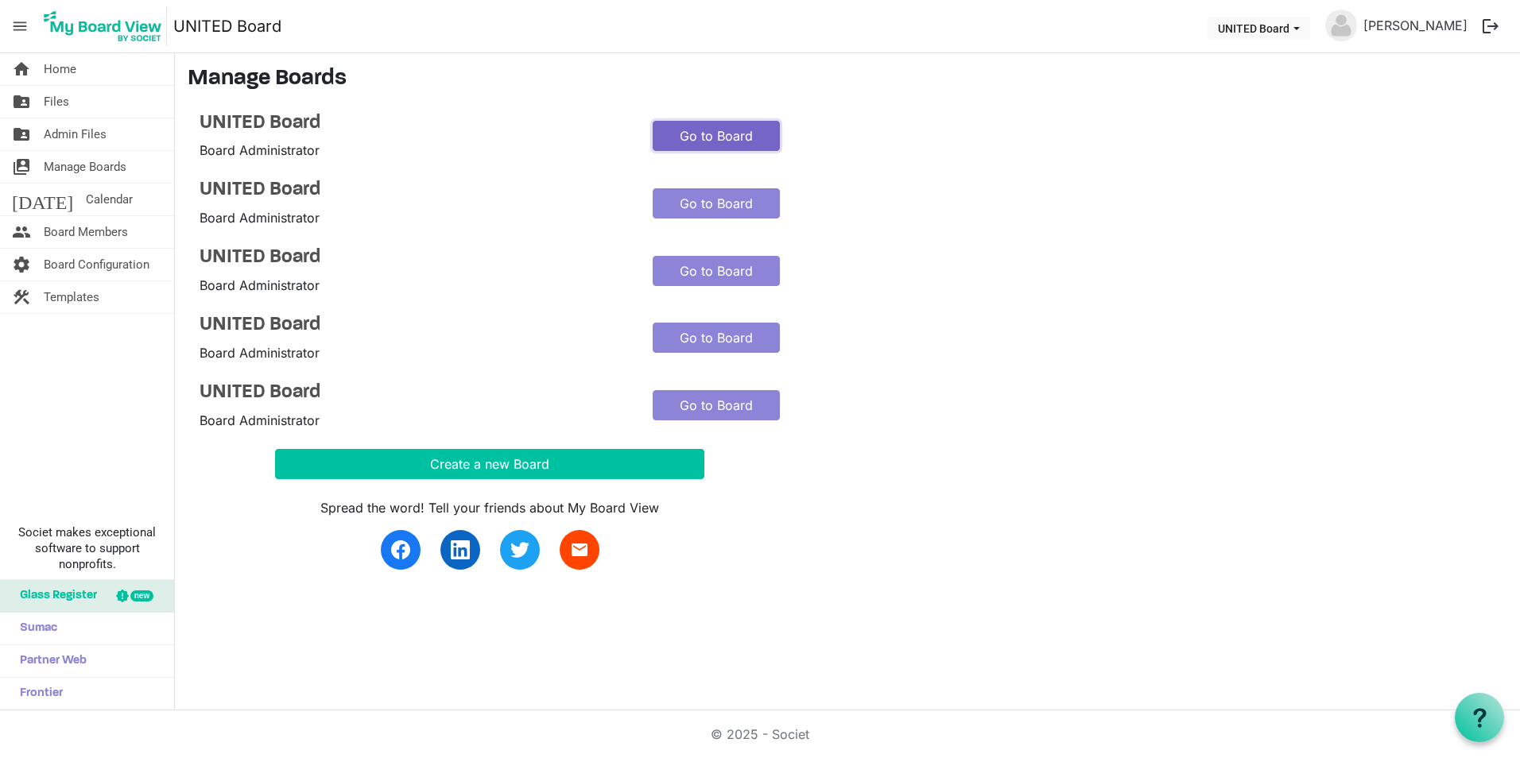
click at [692, 130] on link "Go to Board" at bounding box center [716, 136] width 127 height 30
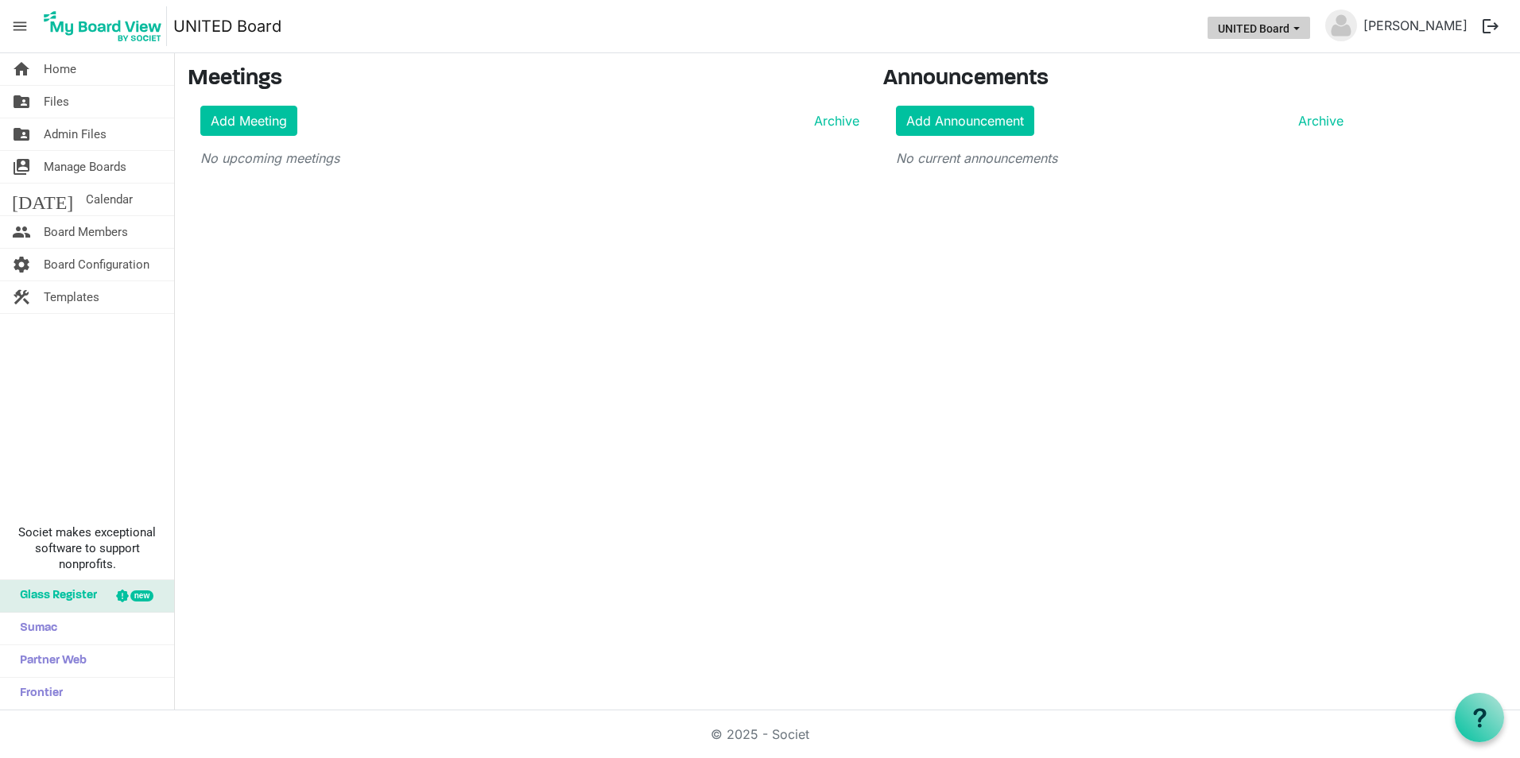
click at [1309, 21] on button "UNITED Board" at bounding box center [1258, 28] width 103 height 22
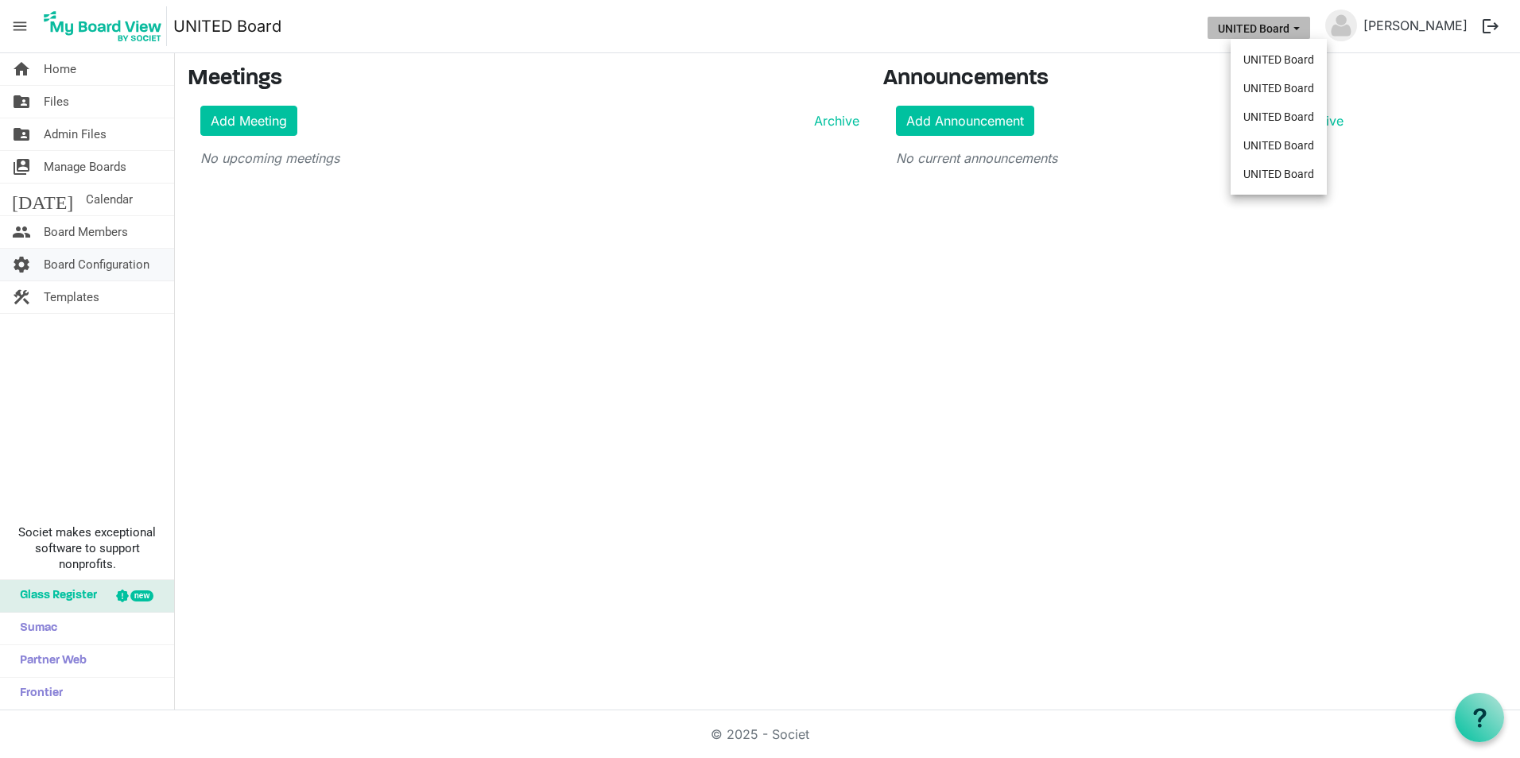
click at [97, 259] on span "Board Configuration" at bounding box center [97, 265] width 106 height 32
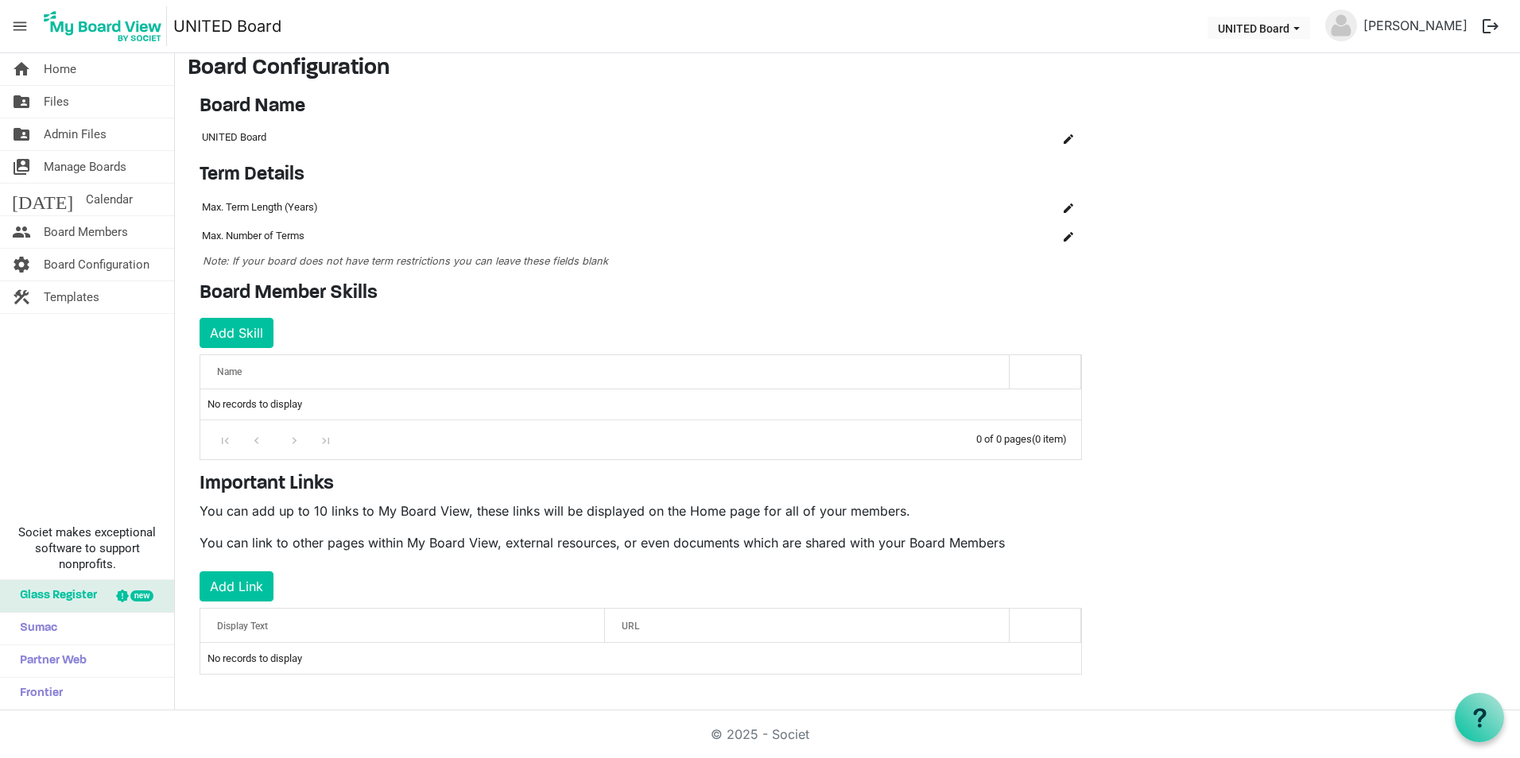
scroll to position [13, 0]
click at [1067, 134] on span "is Command column column header" at bounding box center [1068, 137] width 10 height 10
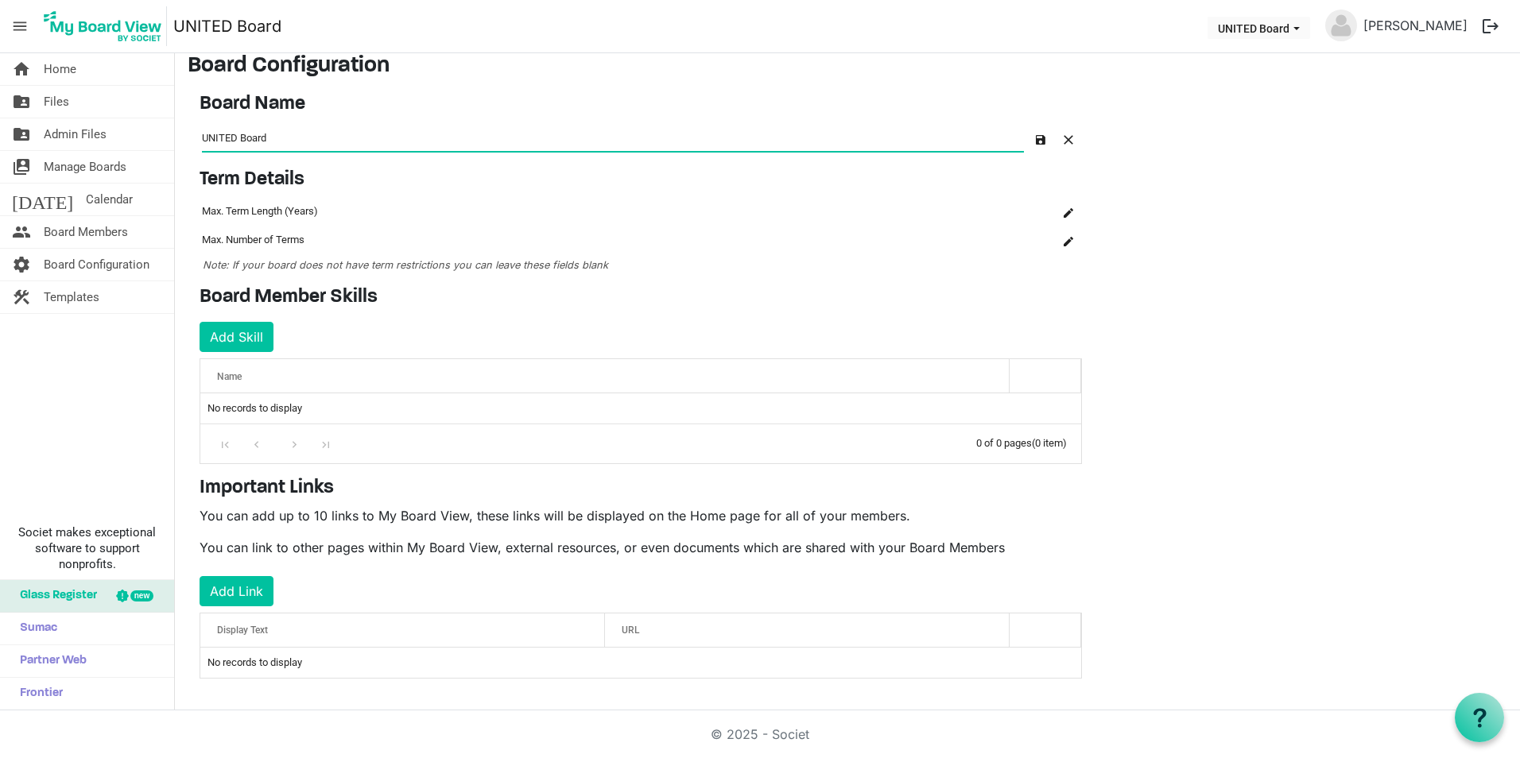
click at [122, 595] on div at bounding box center [122, 596] width 13 height 13
click at [112, 113] on link "folder_shared Files" at bounding box center [87, 102] width 174 height 32
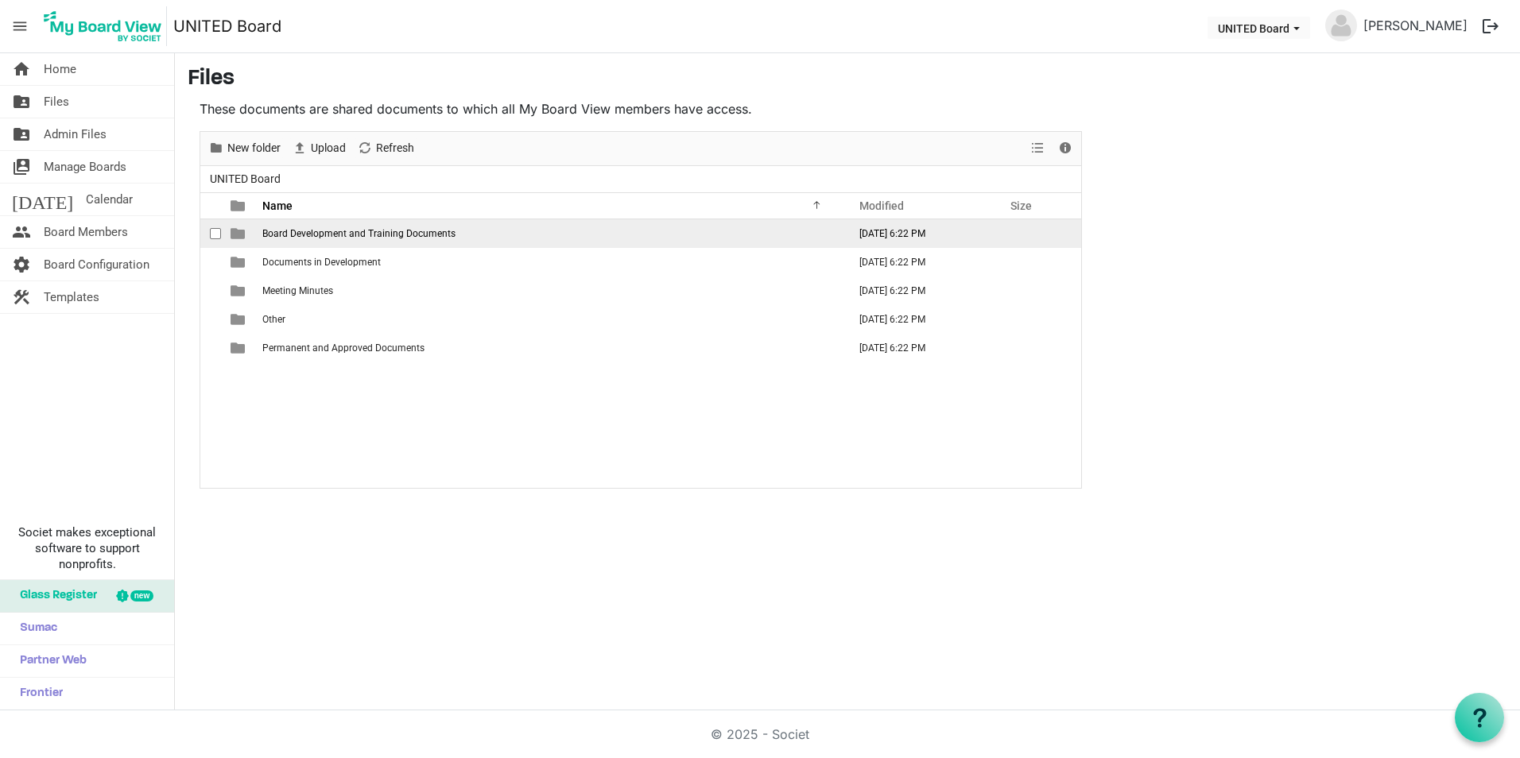
click at [363, 230] on span "Board Development and Training Documents" at bounding box center [358, 233] width 193 height 11
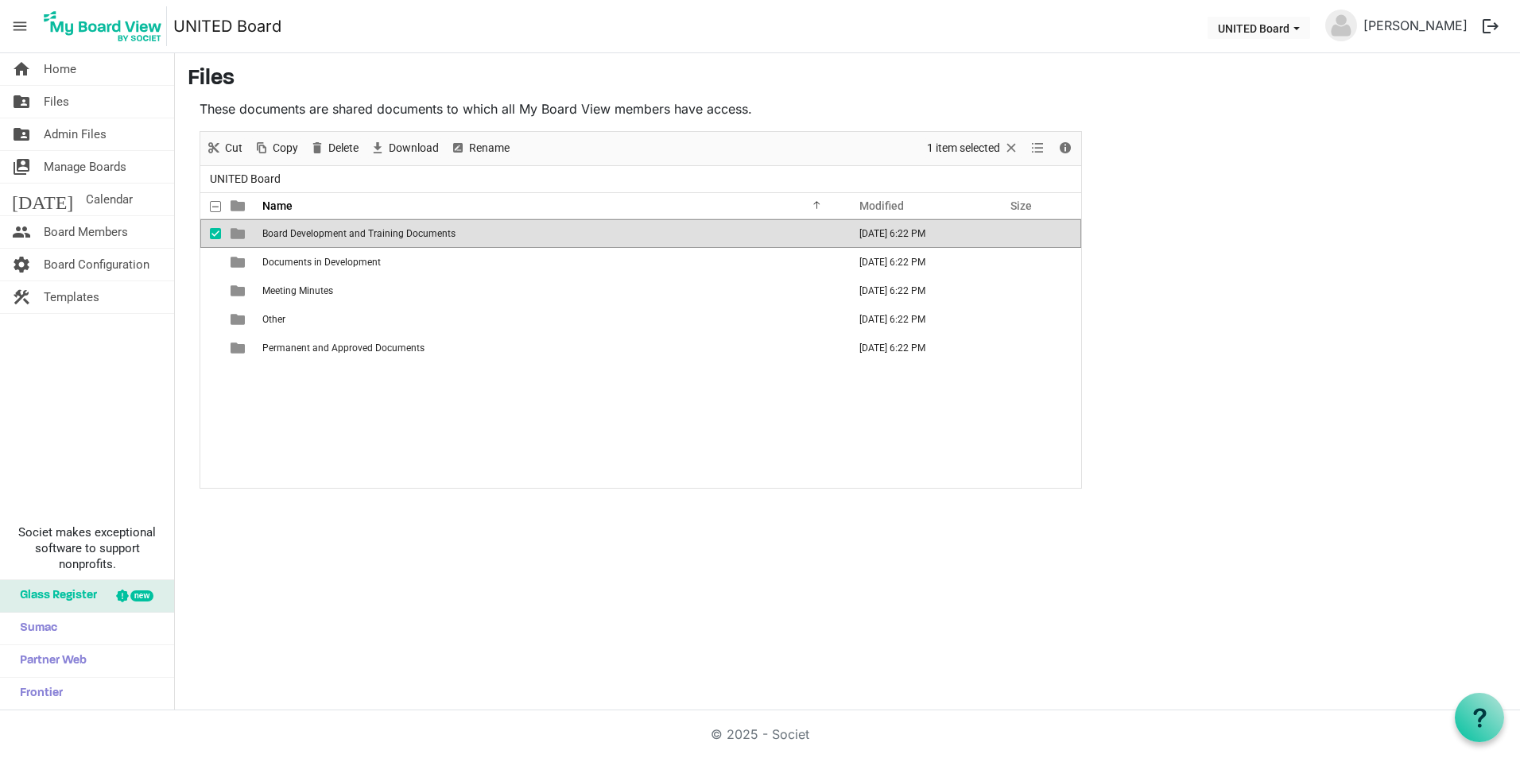
click at [363, 230] on span "Board Development and Training Documents" at bounding box center [358, 233] width 193 height 11
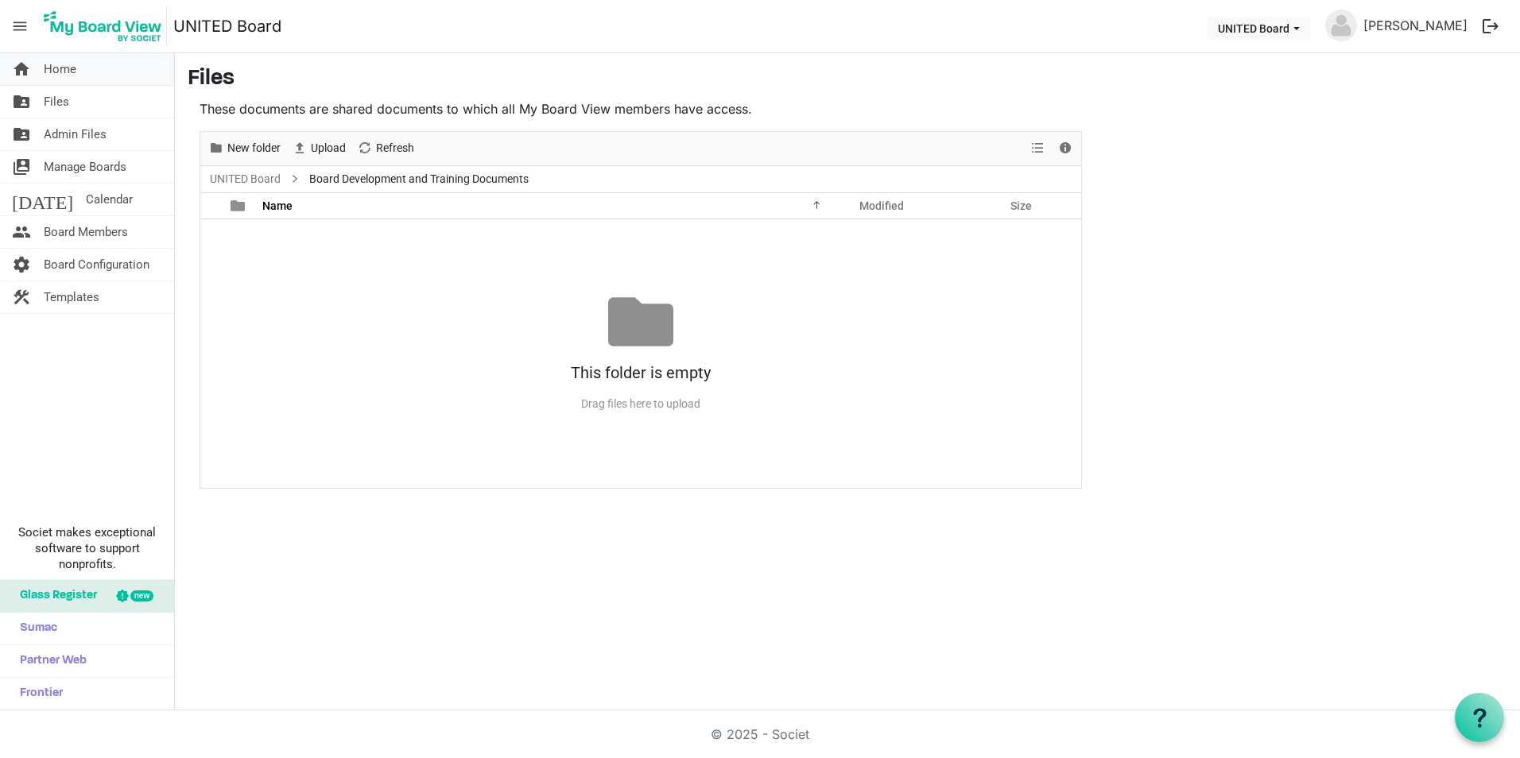
click at [88, 73] on link "home Home" at bounding box center [87, 69] width 174 height 32
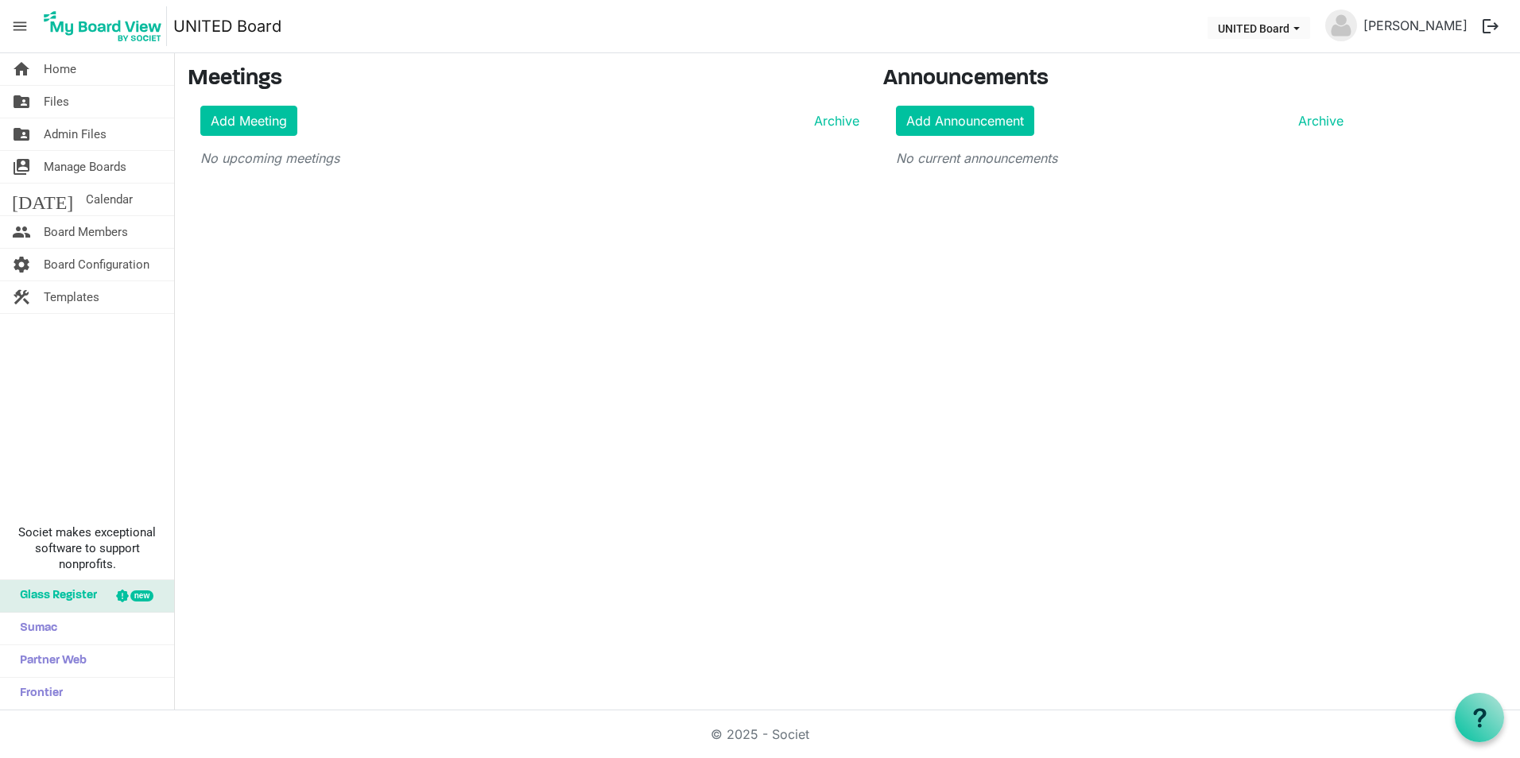
click at [18, 24] on span "menu" at bounding box center [20, 26] width 30 height 30
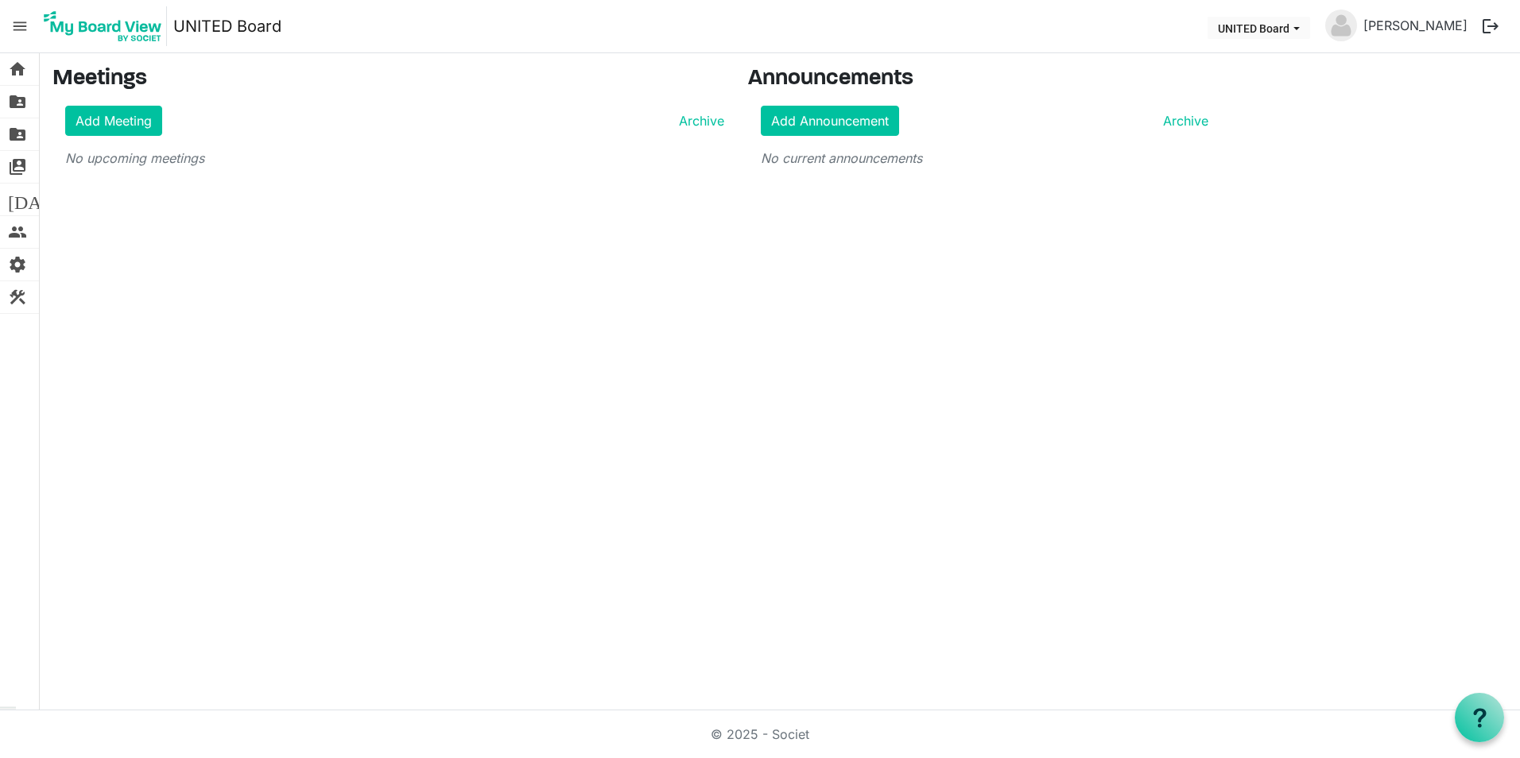
click at [20, 25] on span "menu" at bounding box center [20, 26] width 30 height 30
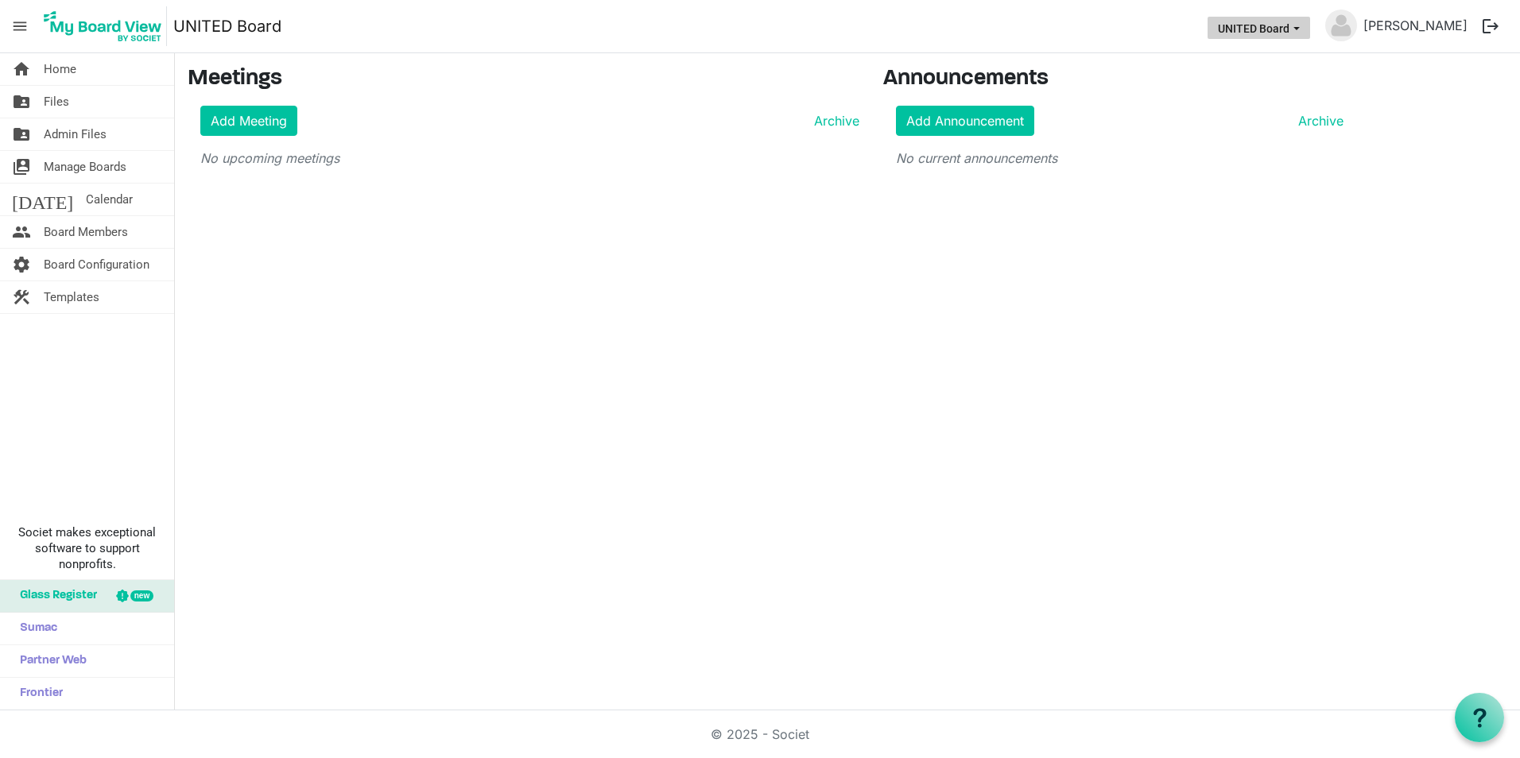
click at [1282, 26] on button "UNITED Board" at bounding box center [1258, 28] width 103 height 22
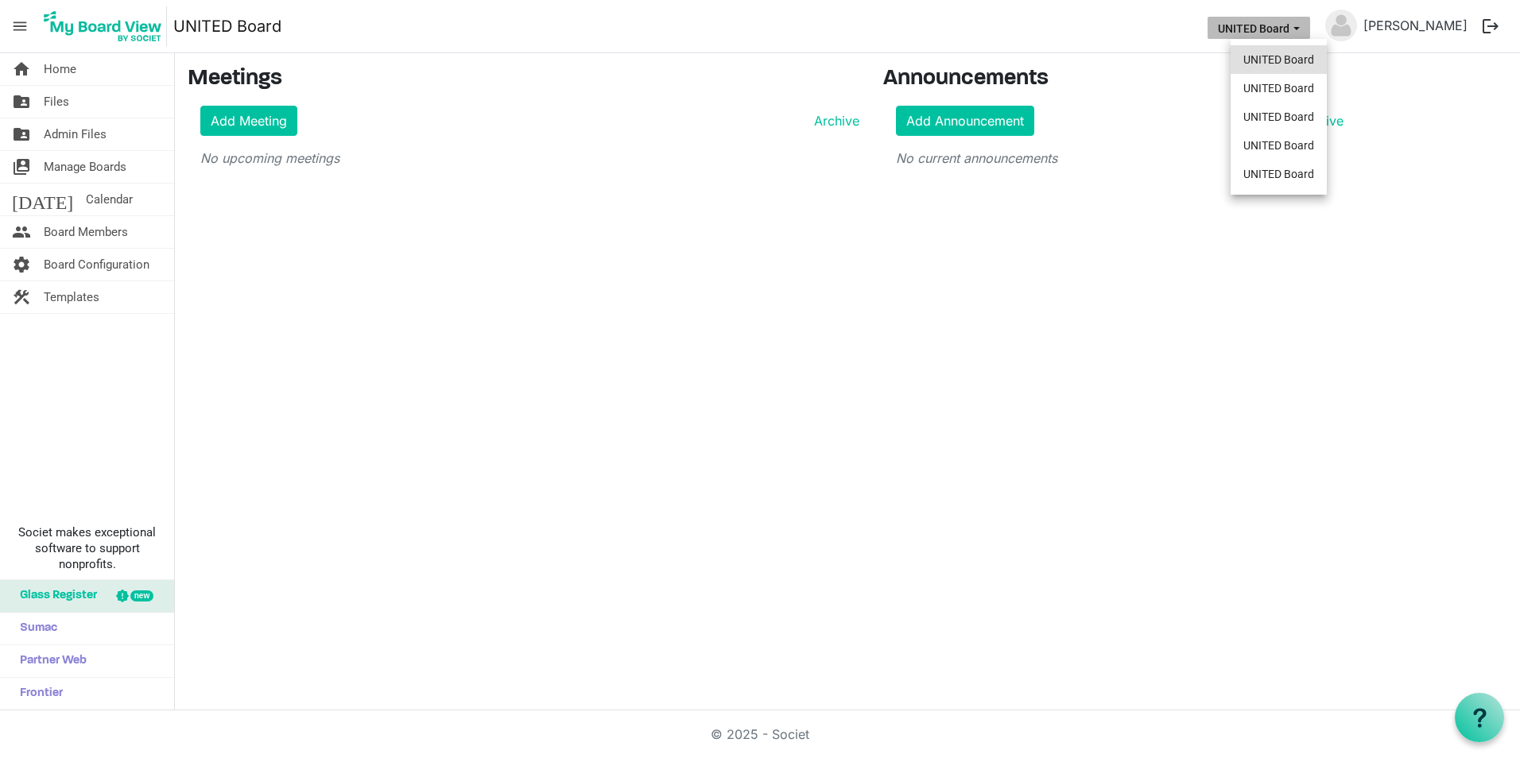
click at [1279, 48] on li "UNITED Board" at bounding box center [1278, 59] width 96 height 29
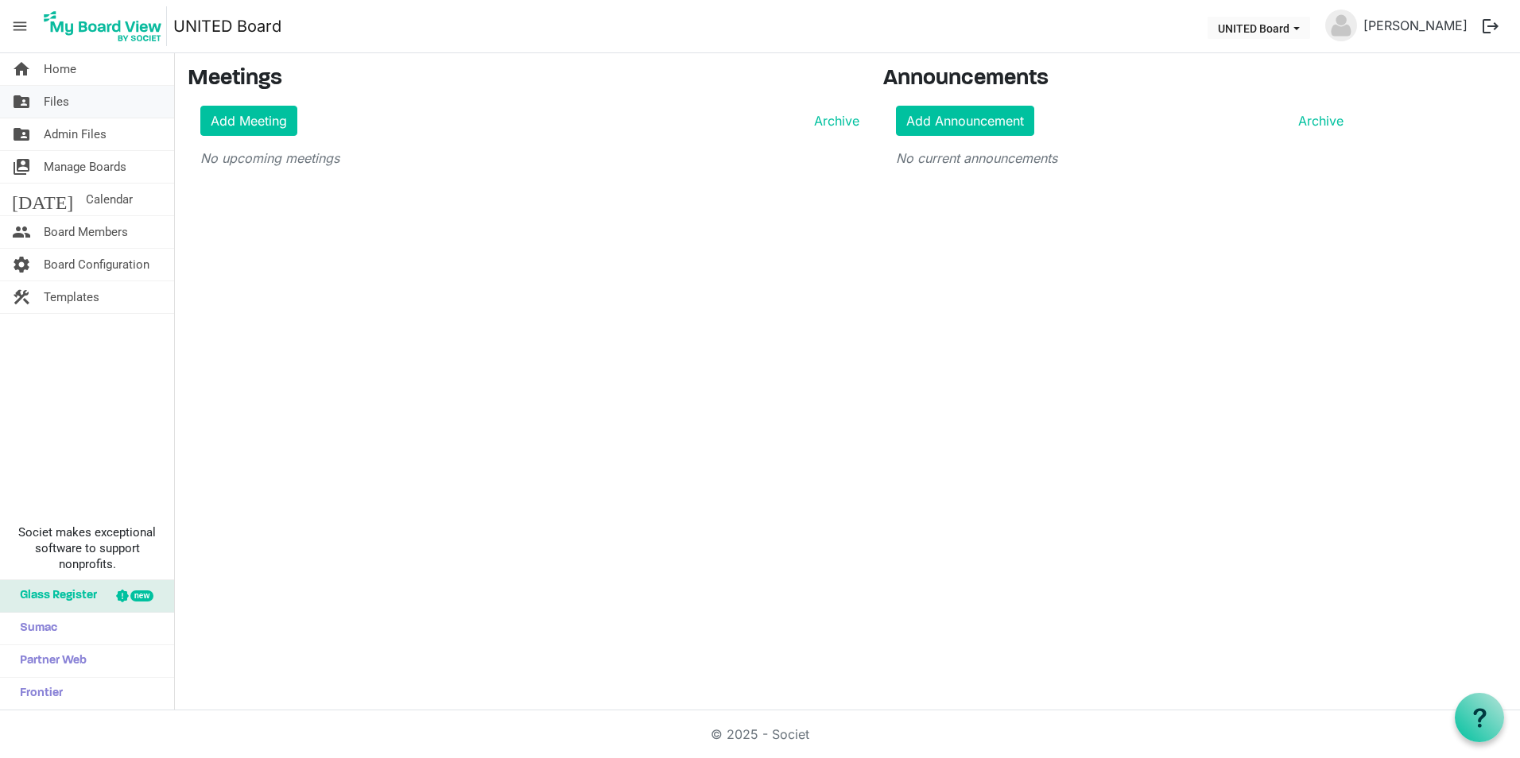
click at [102, 99] on link "folder_shared Files" at bounding box center [87, 102] width 174 height 32
click at [103, 150] on li "folder_shared Admin Files" at bounding box center [87, 134] width 174 height 33
click at [109, 137] on link "folder_shared Admin Files" at bounding box center [87, 134] width 174 height 32
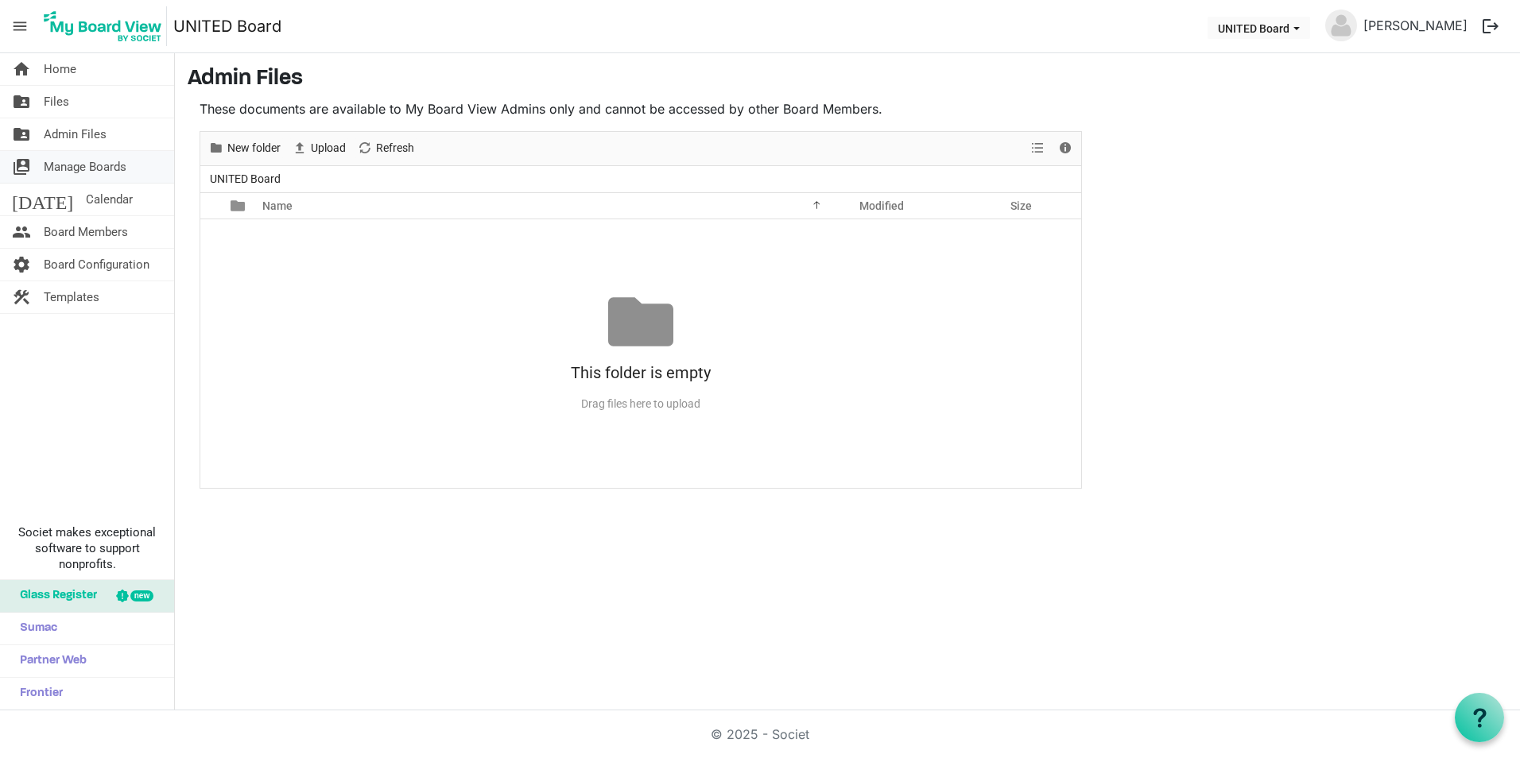
click at [118, 176] on span "Manage Boards" at bounding box center [85, 167] width 83 height 32
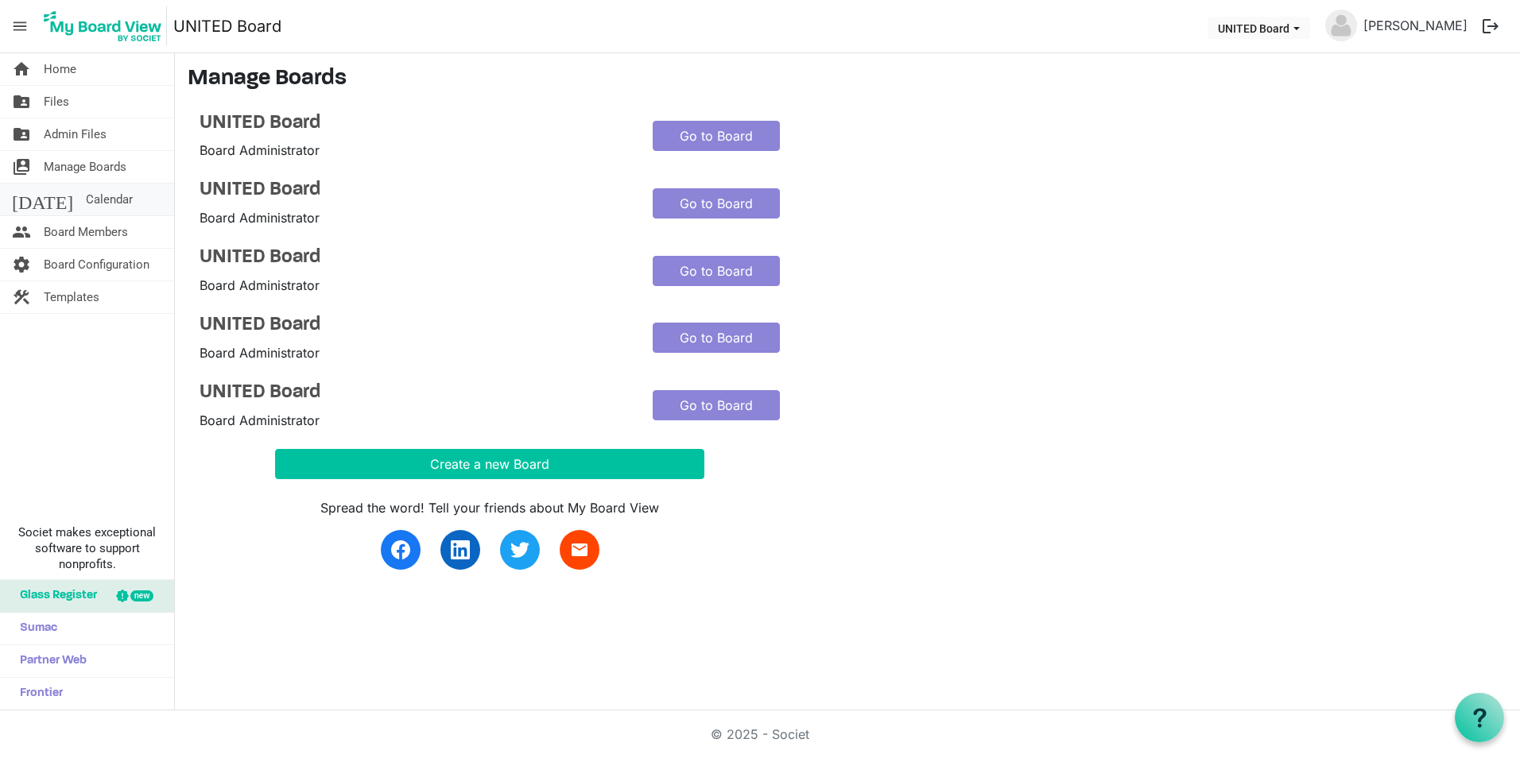
click at [105, 198] on link "[DATE] Calendar" at bounding box center [87, 200] width 174 height 32
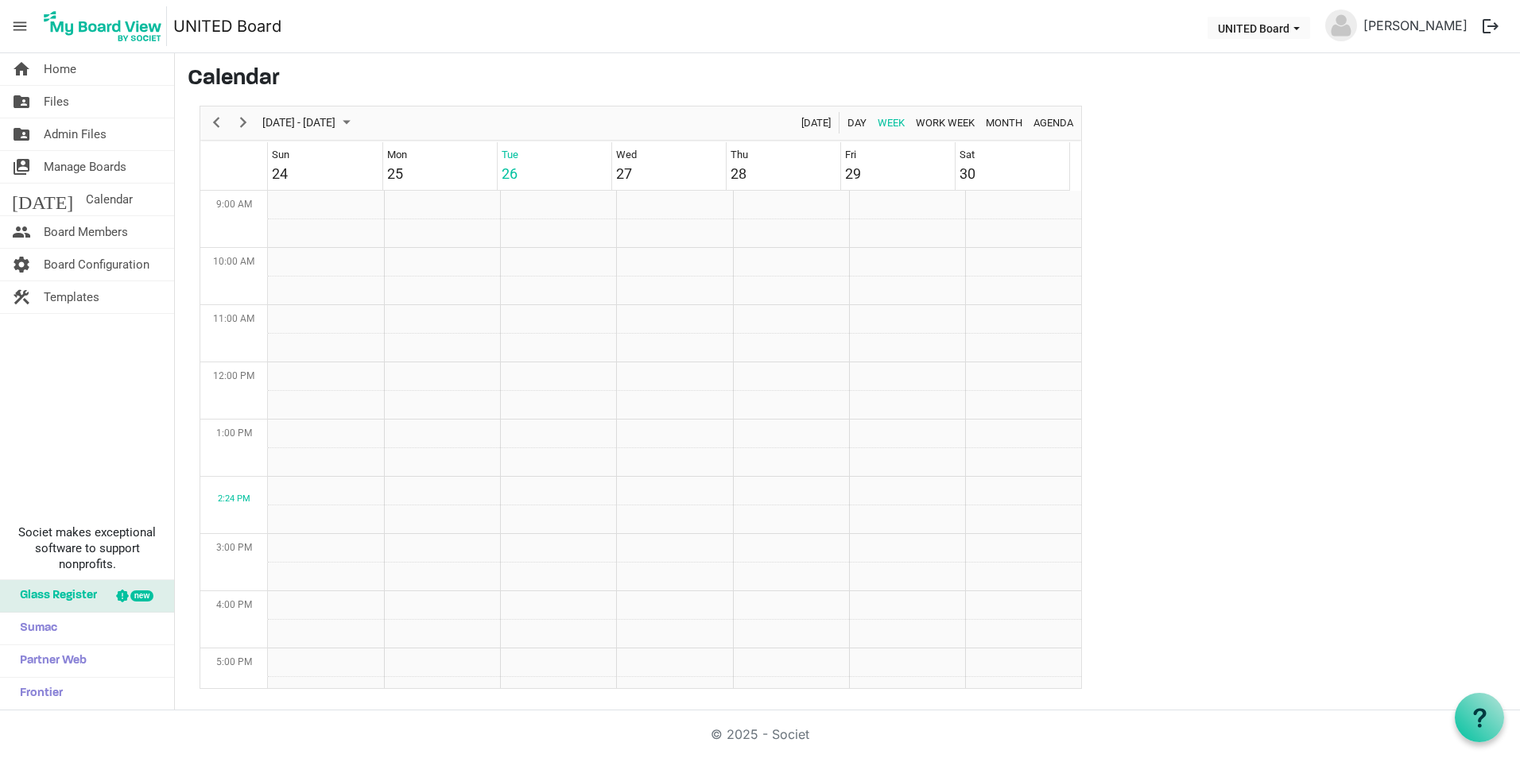
scroll to position [515, 0]
click at [109, 240] on span "Board Members" at bounding box center [86, 232] width 84 height 32
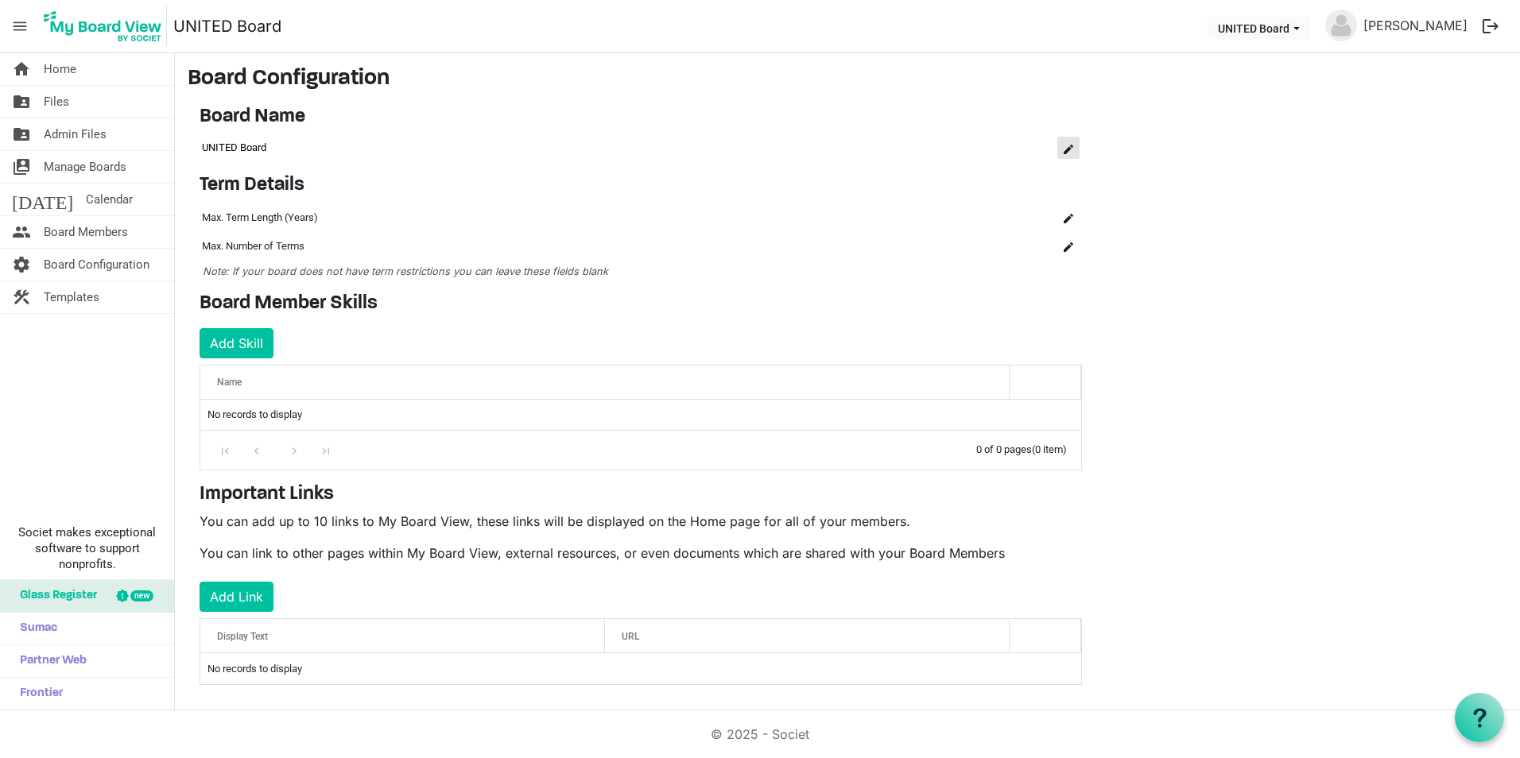
click at [1071, 151] on span "is Command column column header" at bounding box center [1068, 150] width 10 height 10
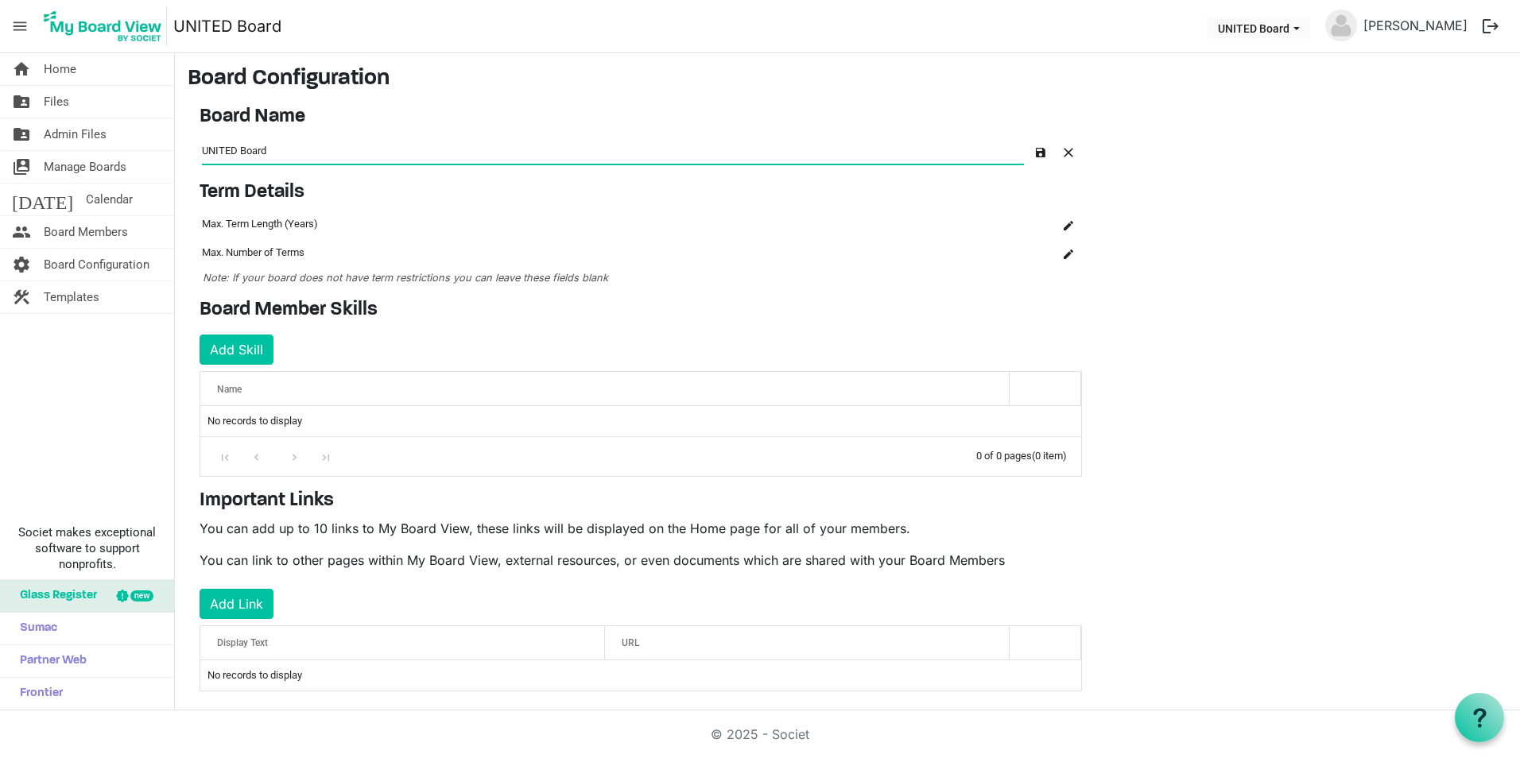
click at [25, 27] on span "menu" at bounding box center [20, 26] width 30 height 30
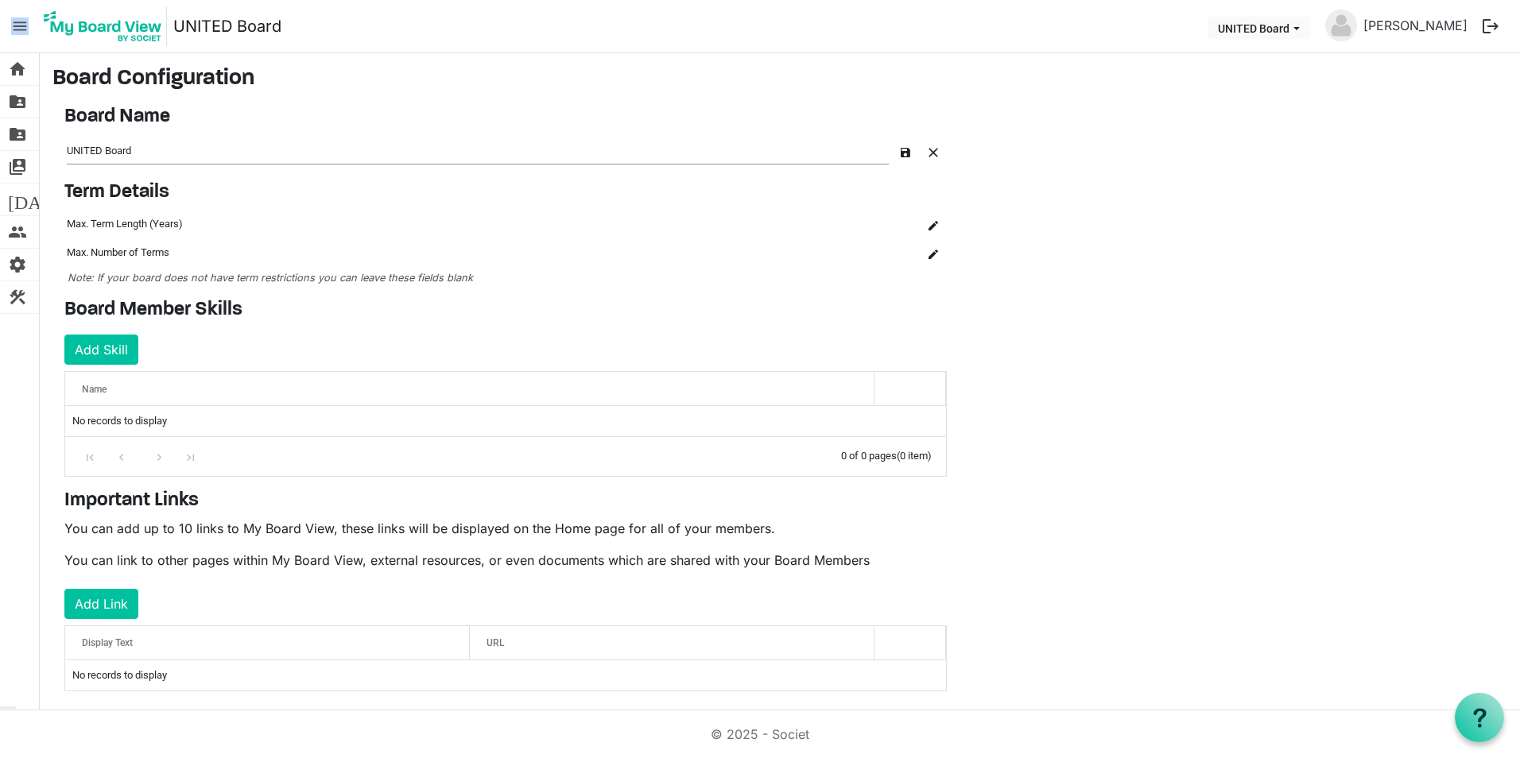
click at [25, 27] on span "menu" at bounding box center [20, 26] width 30 height 30
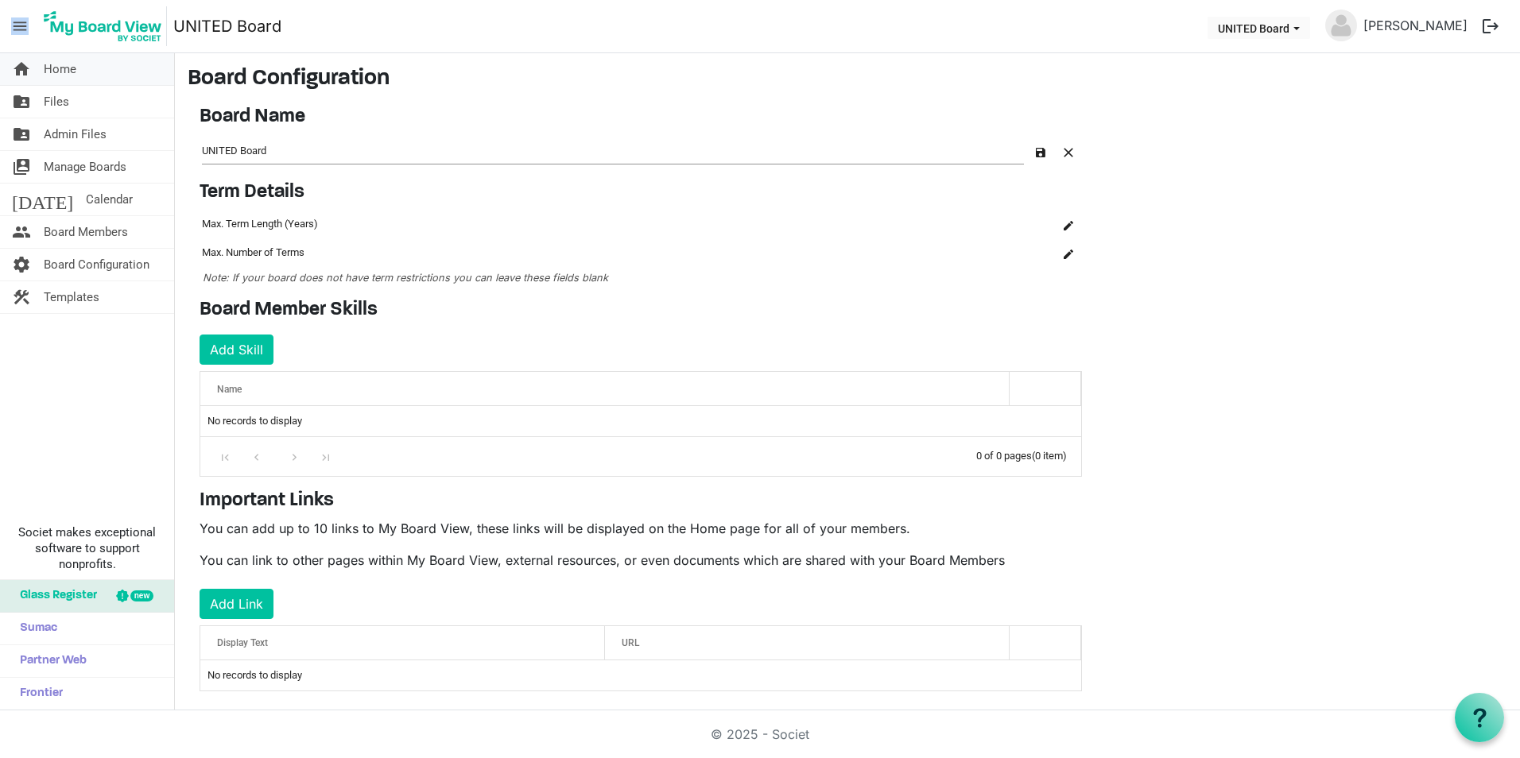
click at [51, 64] on span "Home" at bounding box center [60, 69] width 33 height 32
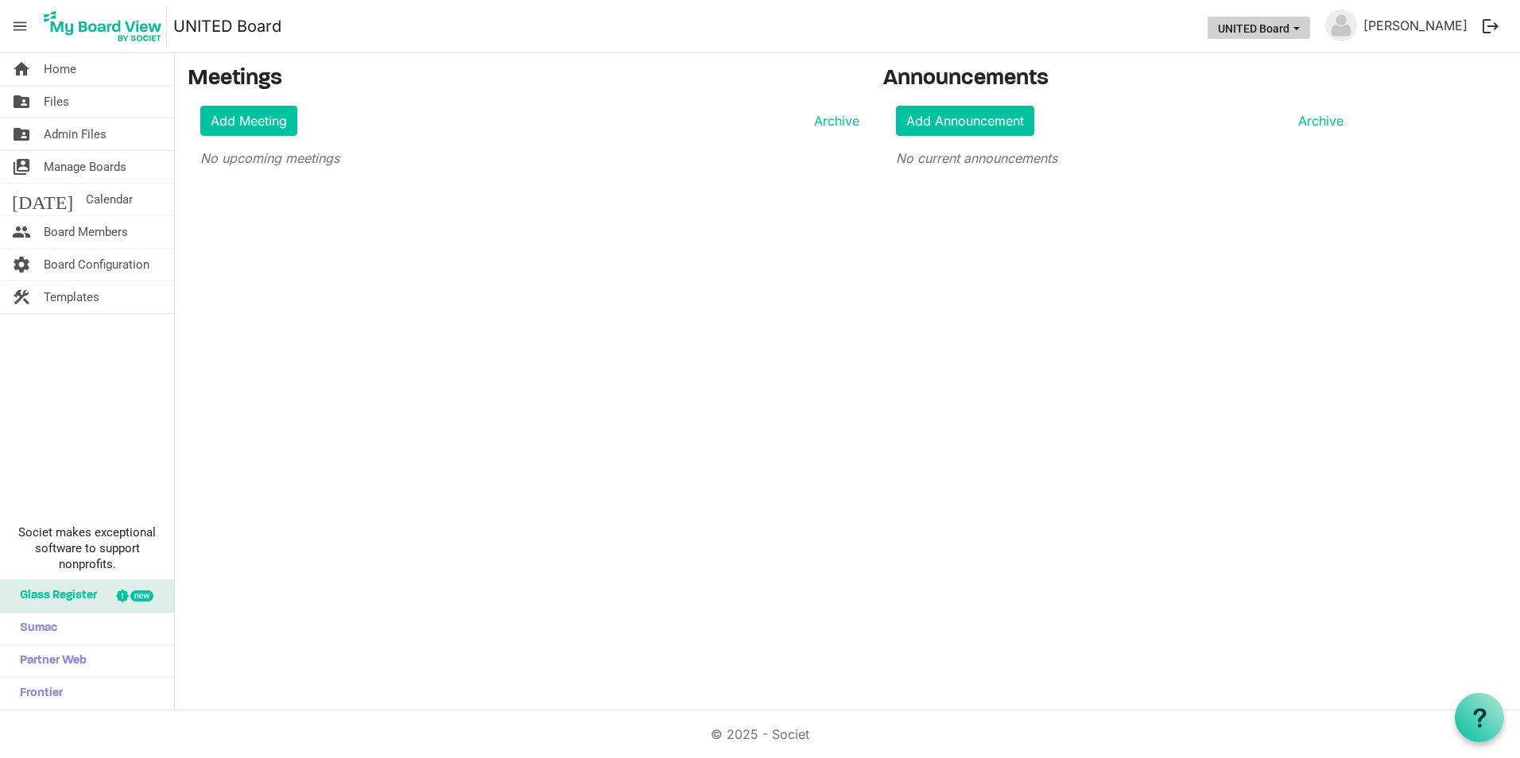
click at [1301, 33] on button "UNITED Board" at bounding box center [1258, 28] width 103 height 22
click at [207, 33] on link "UNITED Board" at bounding box center [227, 26] width 108 height 32
click at [1319, 130] on link "Archive" at bounding box center [1318, 120] width 52 height 19
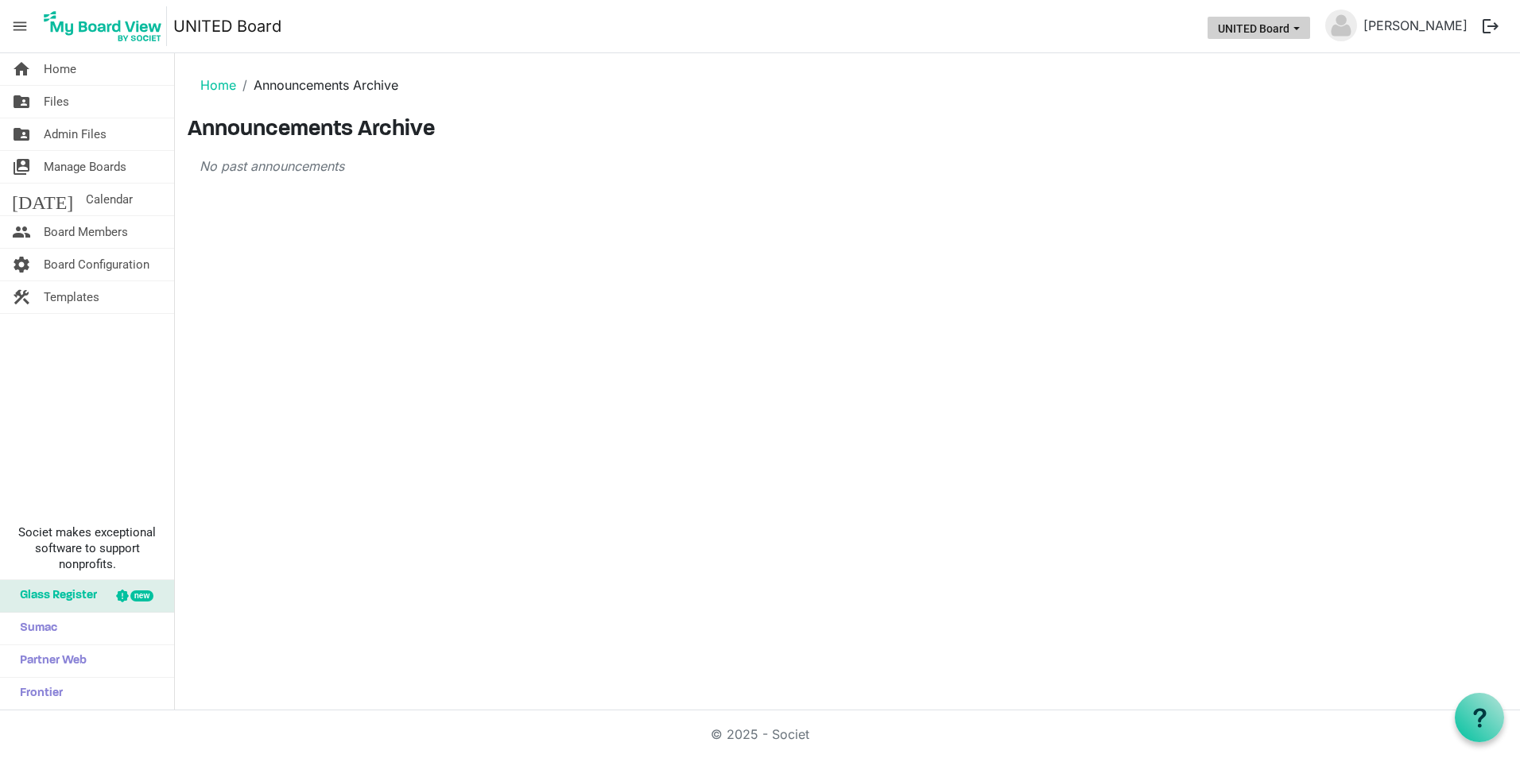
click at [1298, 20] on button "UNITED Board" at bounding box center [1258, 28] width 103 height 22
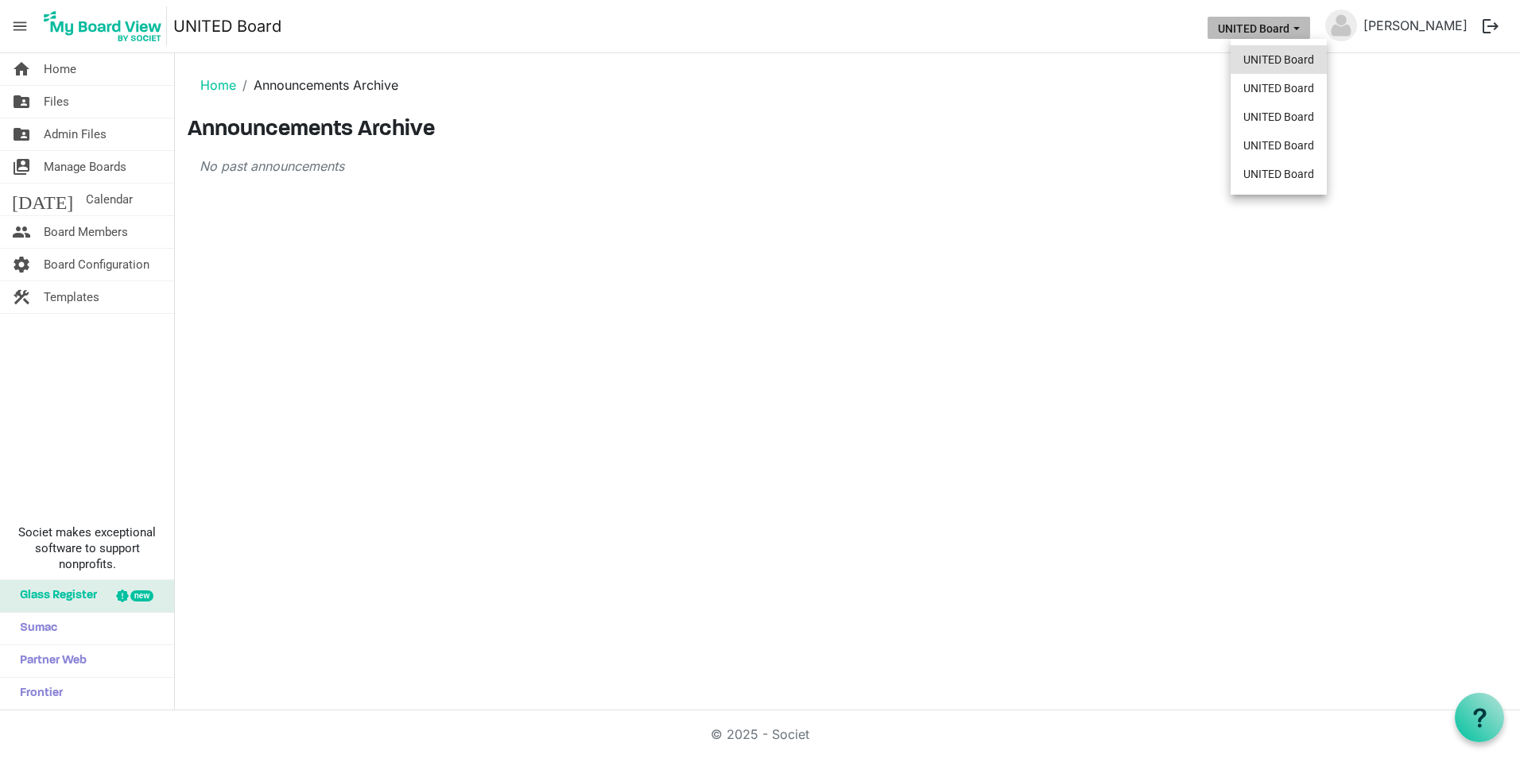
click at [1284, 68] on li "UNITED Board" at bounding box center [1278, 59] width 96 height 29
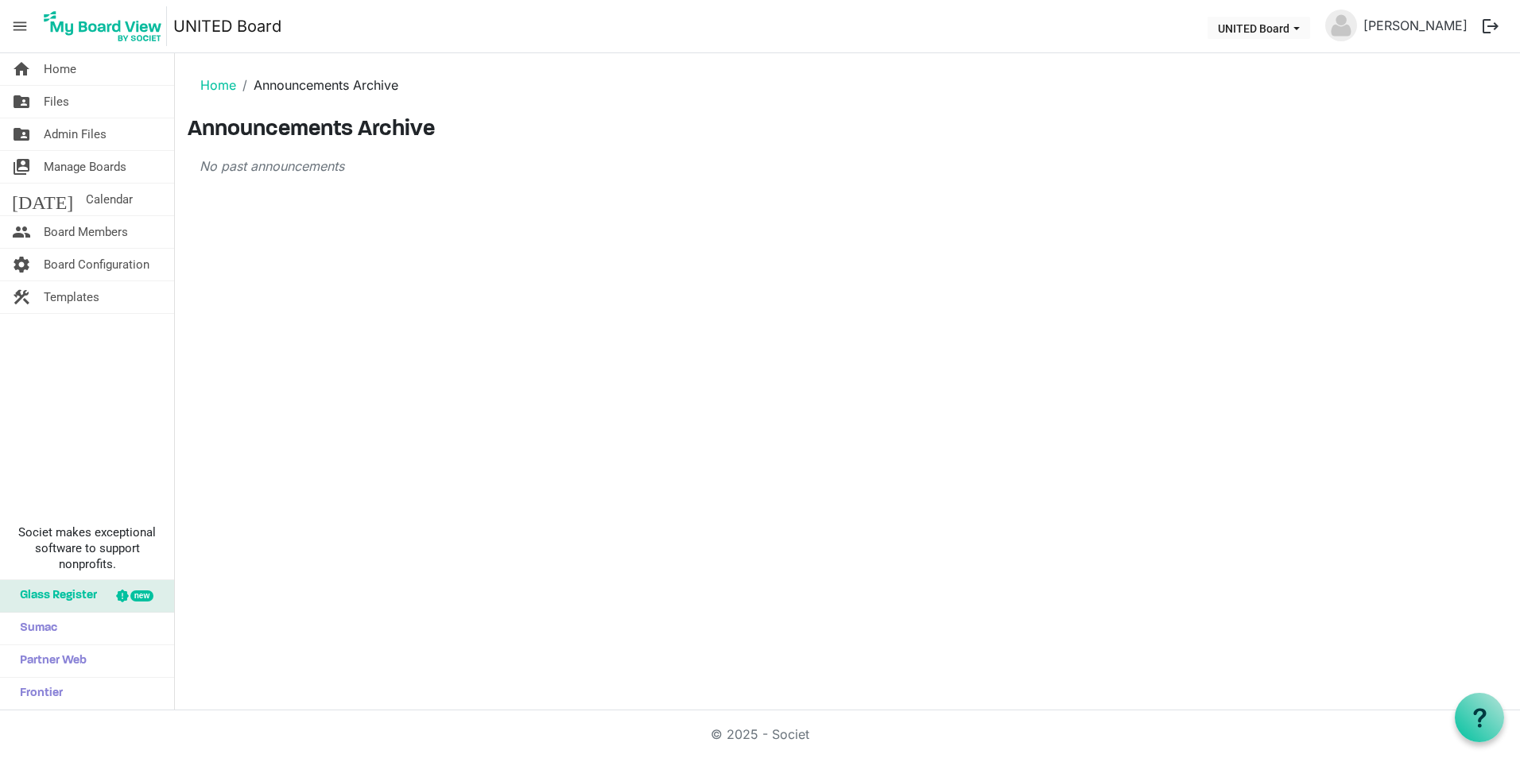
click at [210, 95] on ol "Home Announcements Archive" at bounding box center [847, 85] width 1319 height 38
click at [218, 86] on link "Home" at bounding box center [218, 85] width 36 height 16
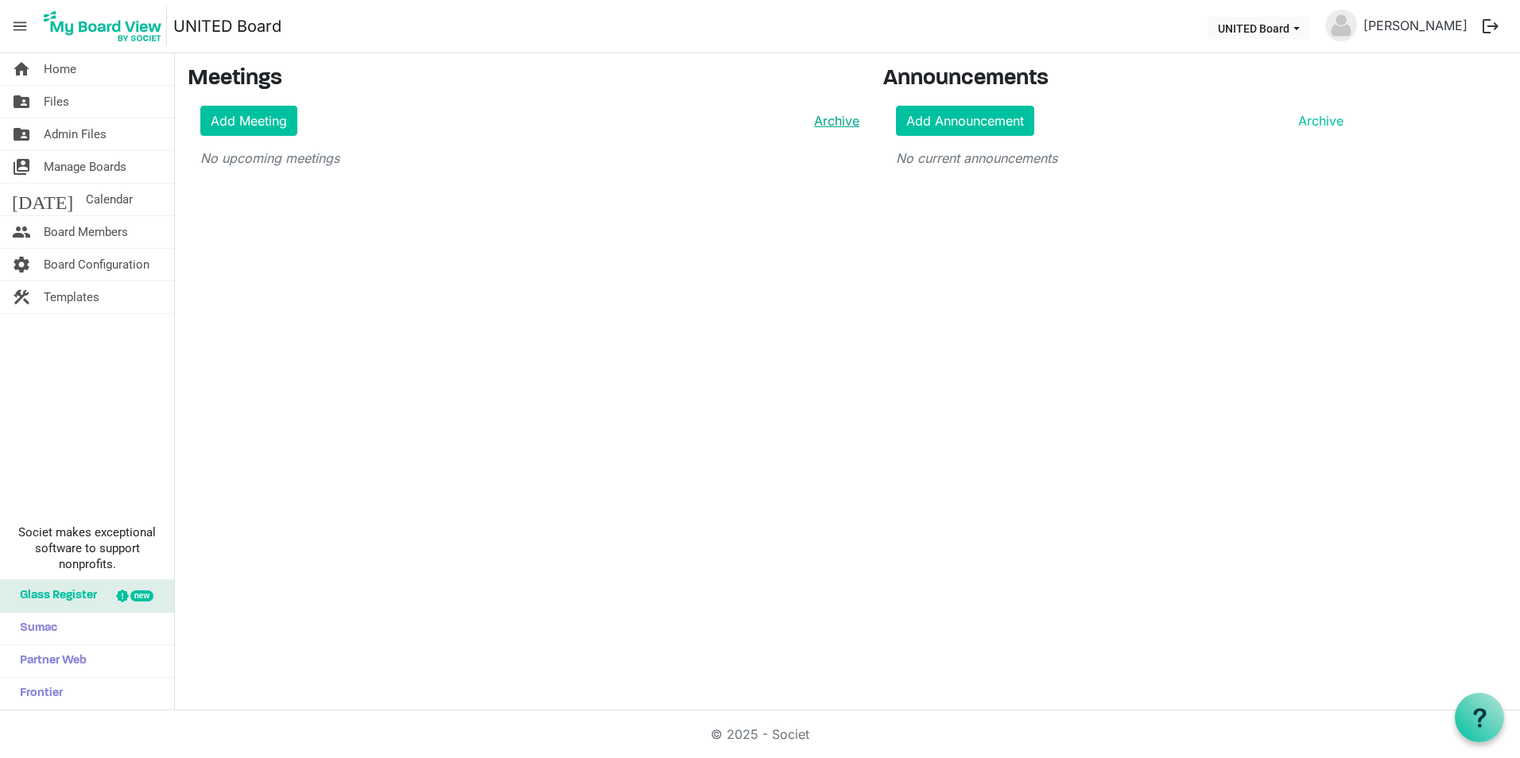
click at [844, 125] on link "Archive" at bounding box center [834, 120] width 52 height 19
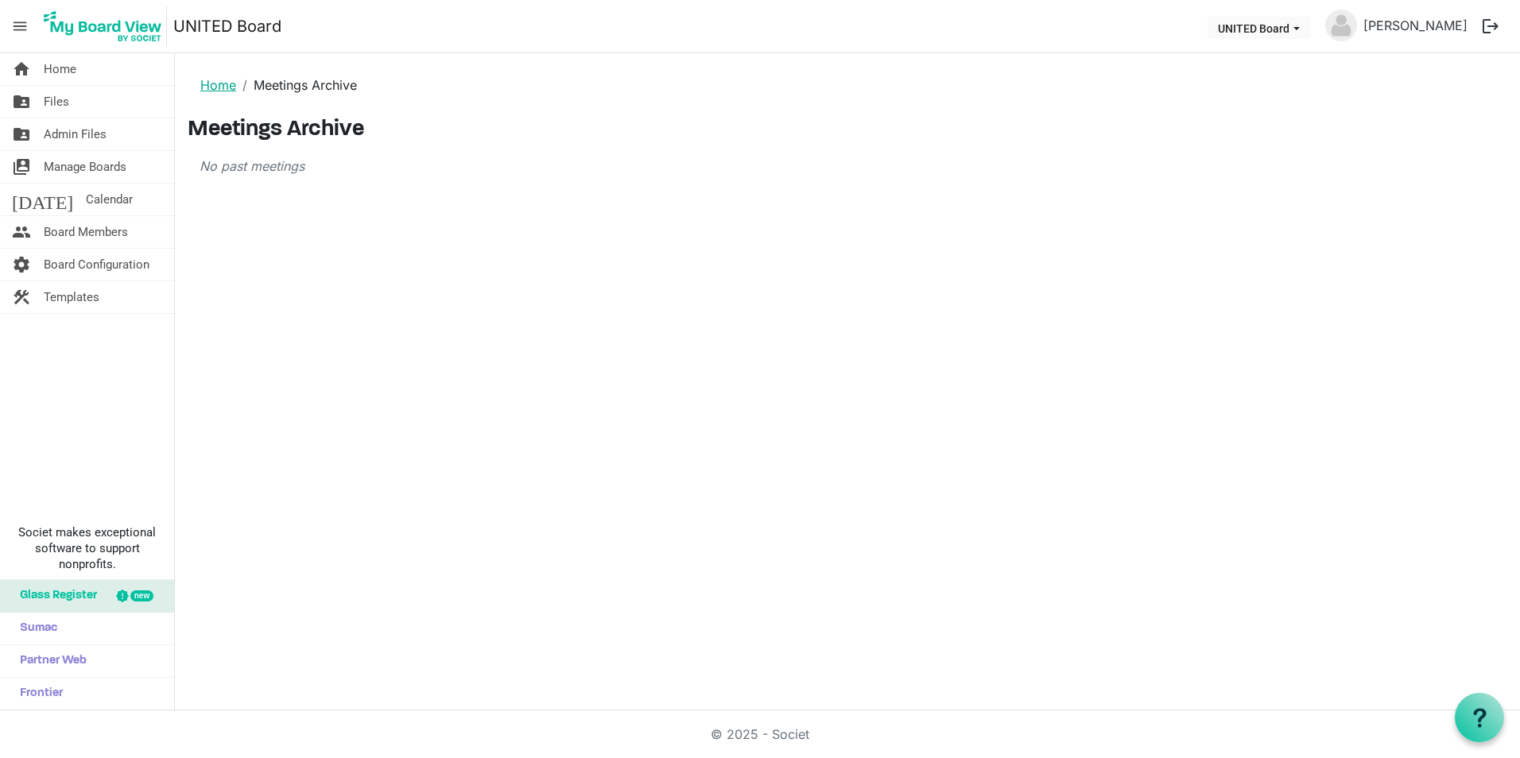
click at [233, 78] on link "Home" at bounding box center [218, 85] width 36 height 16
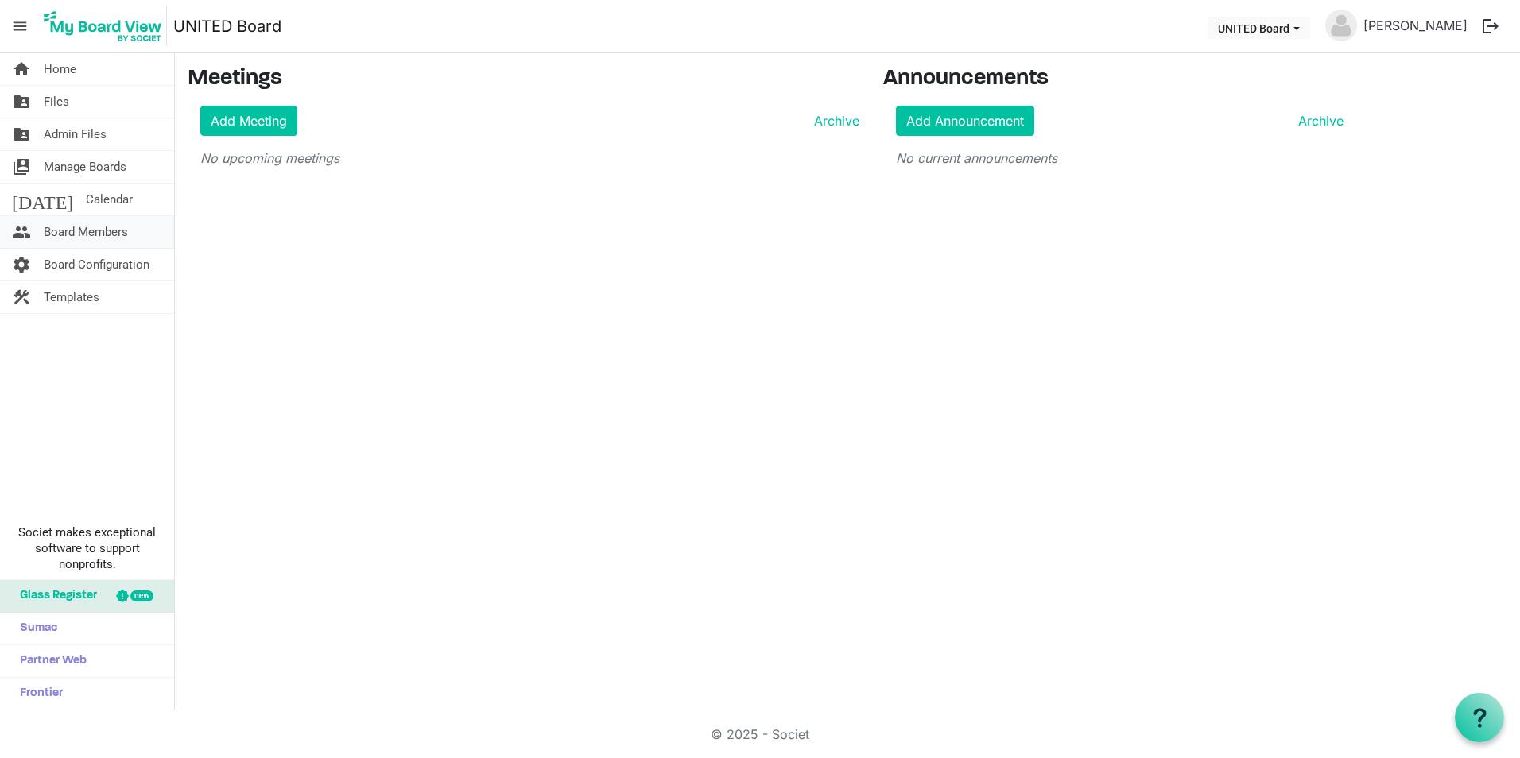
click at [107, 222] on span "Board Members" at bounding box center [86, 232] width 84 height 32
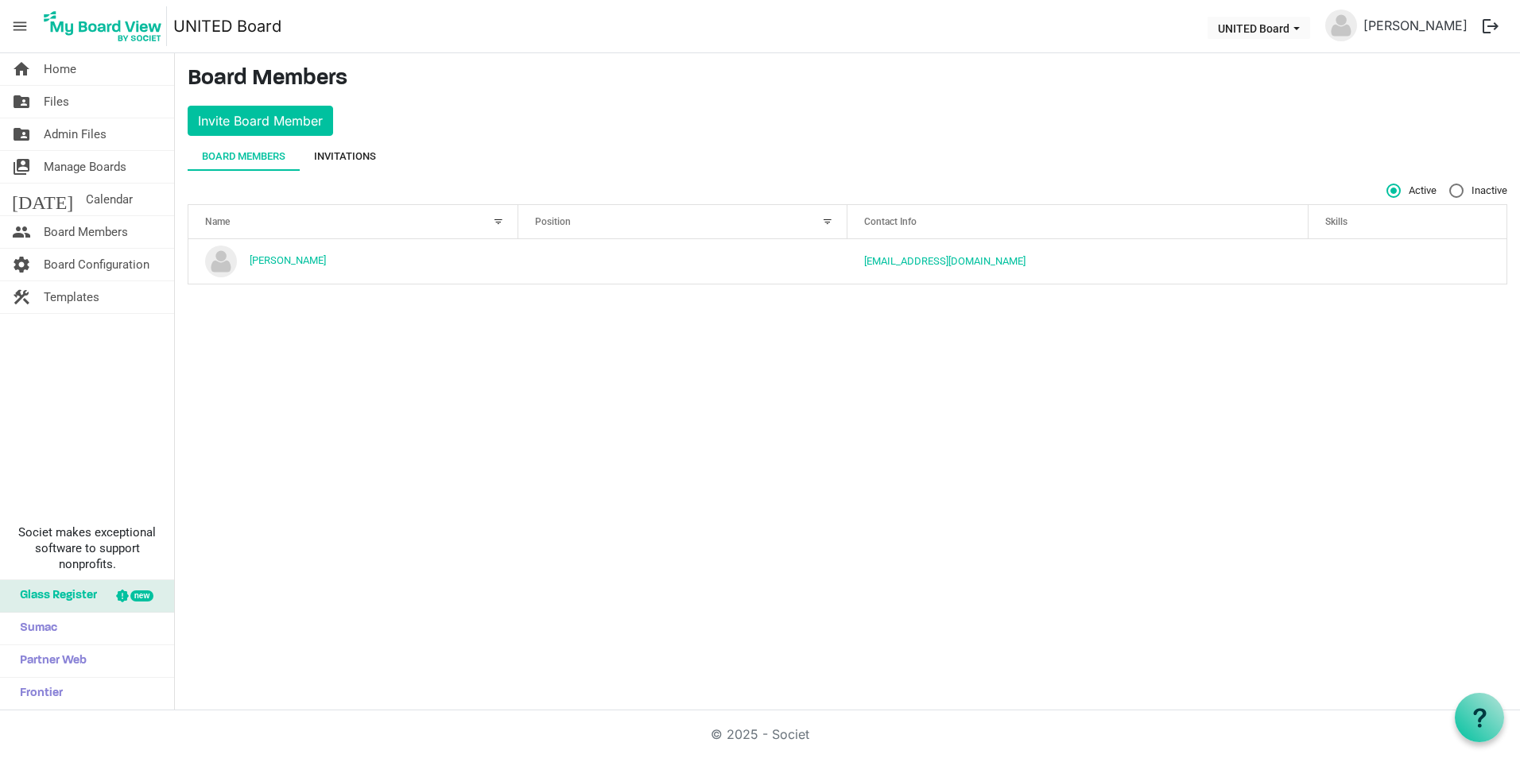
click at [380, 154] on div "Invitations" at bounding box center [345, 156] width 91 height 29
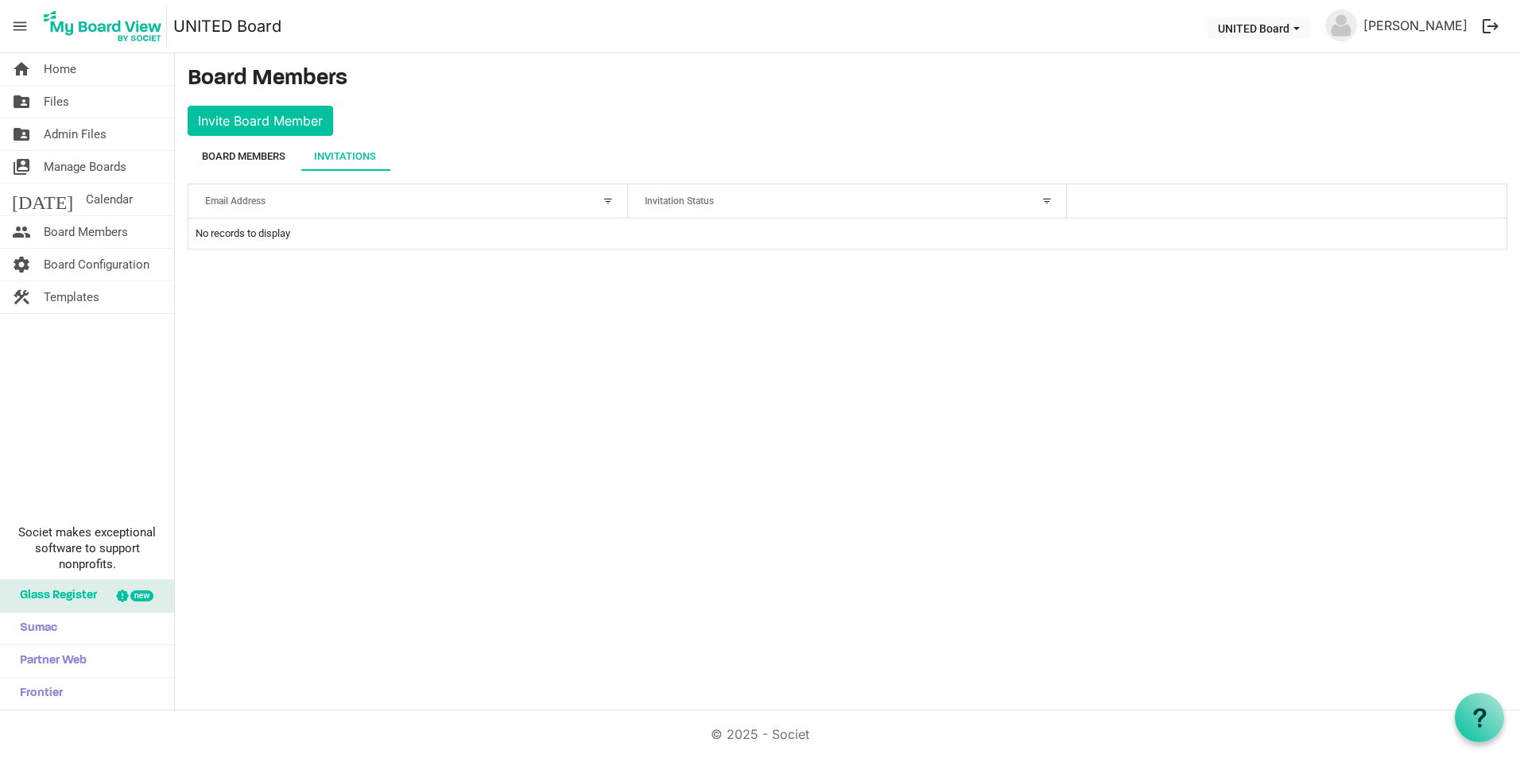
click at [266, 147] on div "Board Members" at bounding box center [243, 156] width 83 height 29
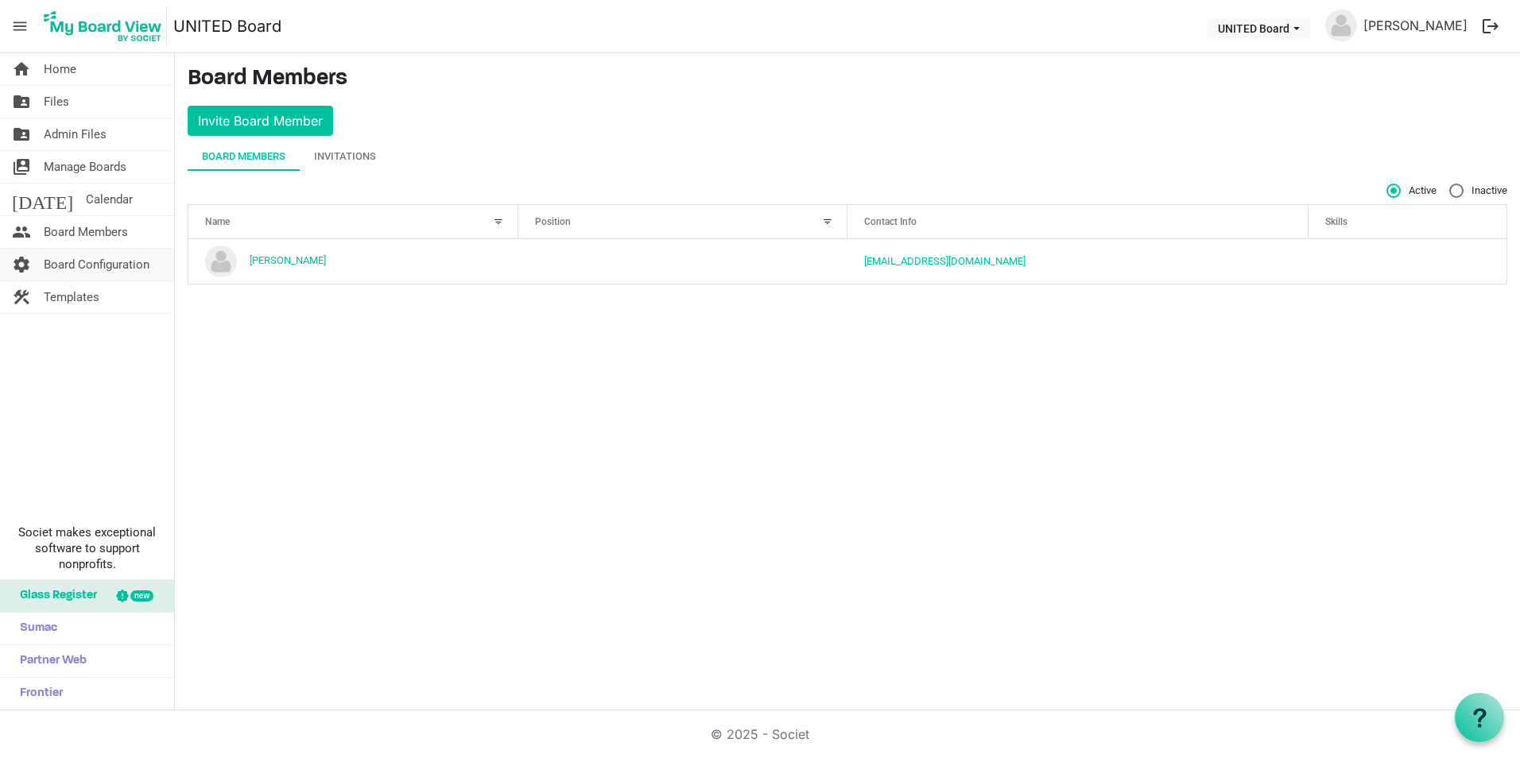
click at [129, 263] on span "Board Configuration" at bounding box center [97, 265] width 106 height 32
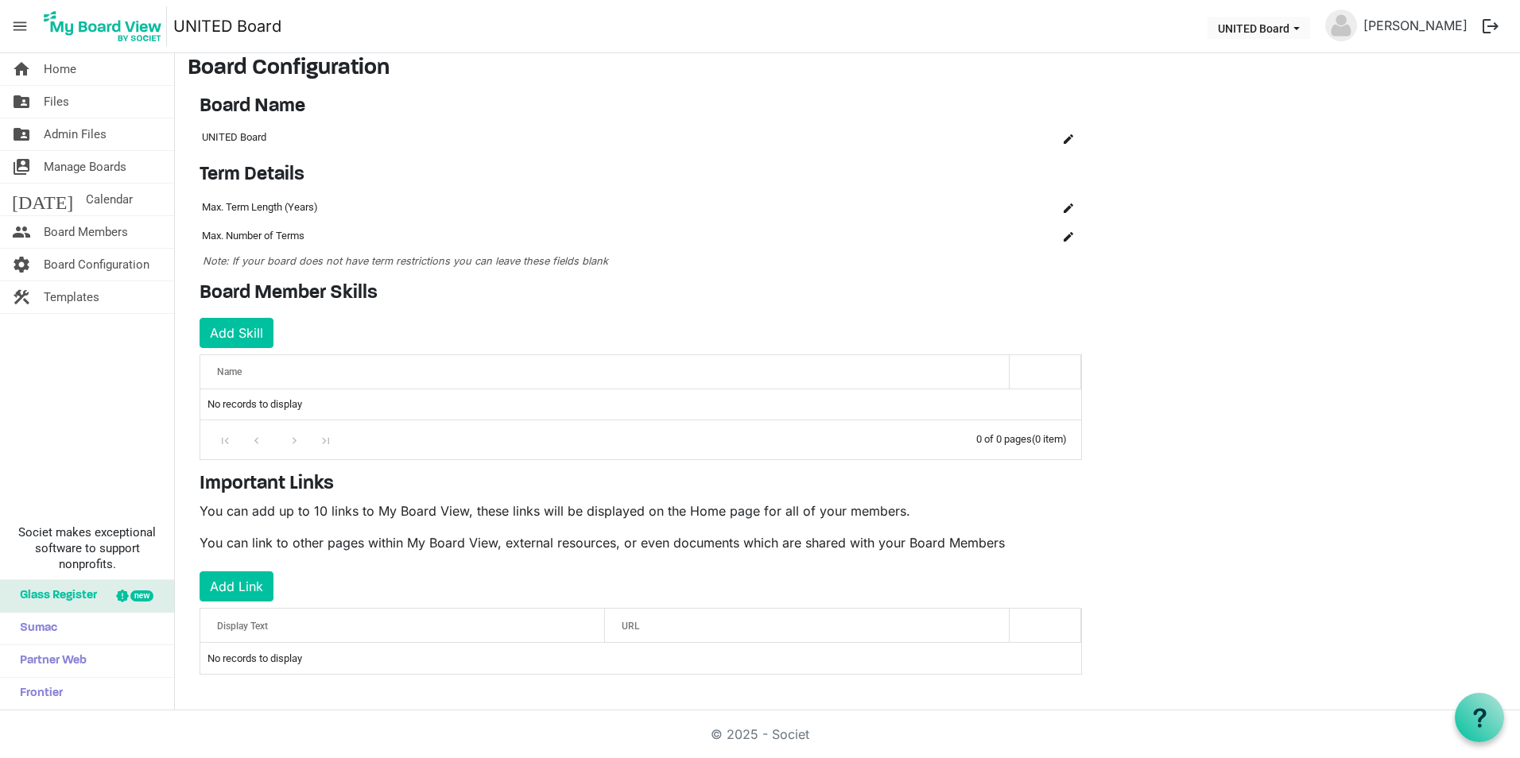
scroll to position [13, 0]
click at [1416, 22] on link "[PERSON_NAME]" at bounding box center [1415, 26] width 117 height 32
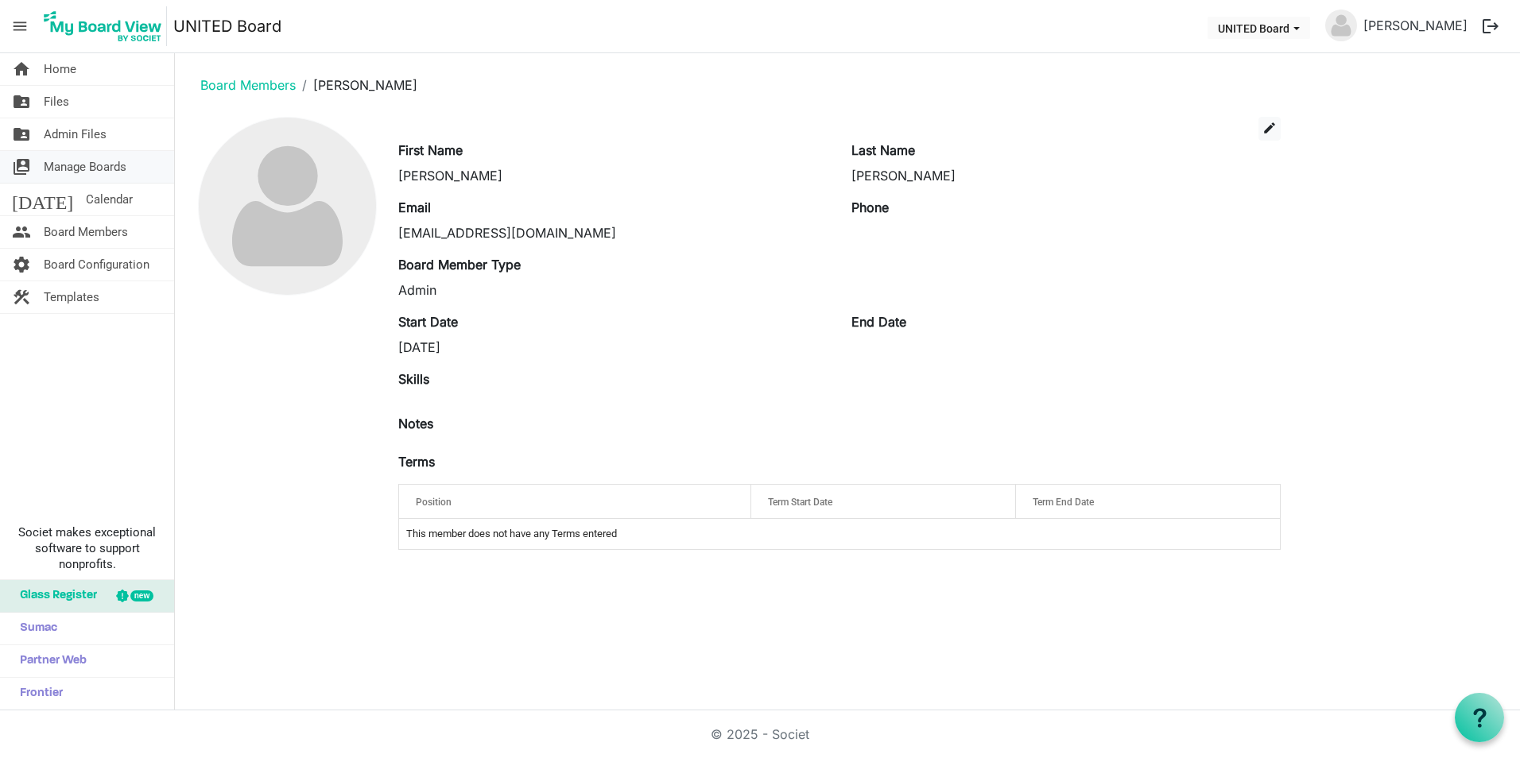
click at [103, 159] on span "Manage Boards" at bounding box center [85, 167] width 83 height 32
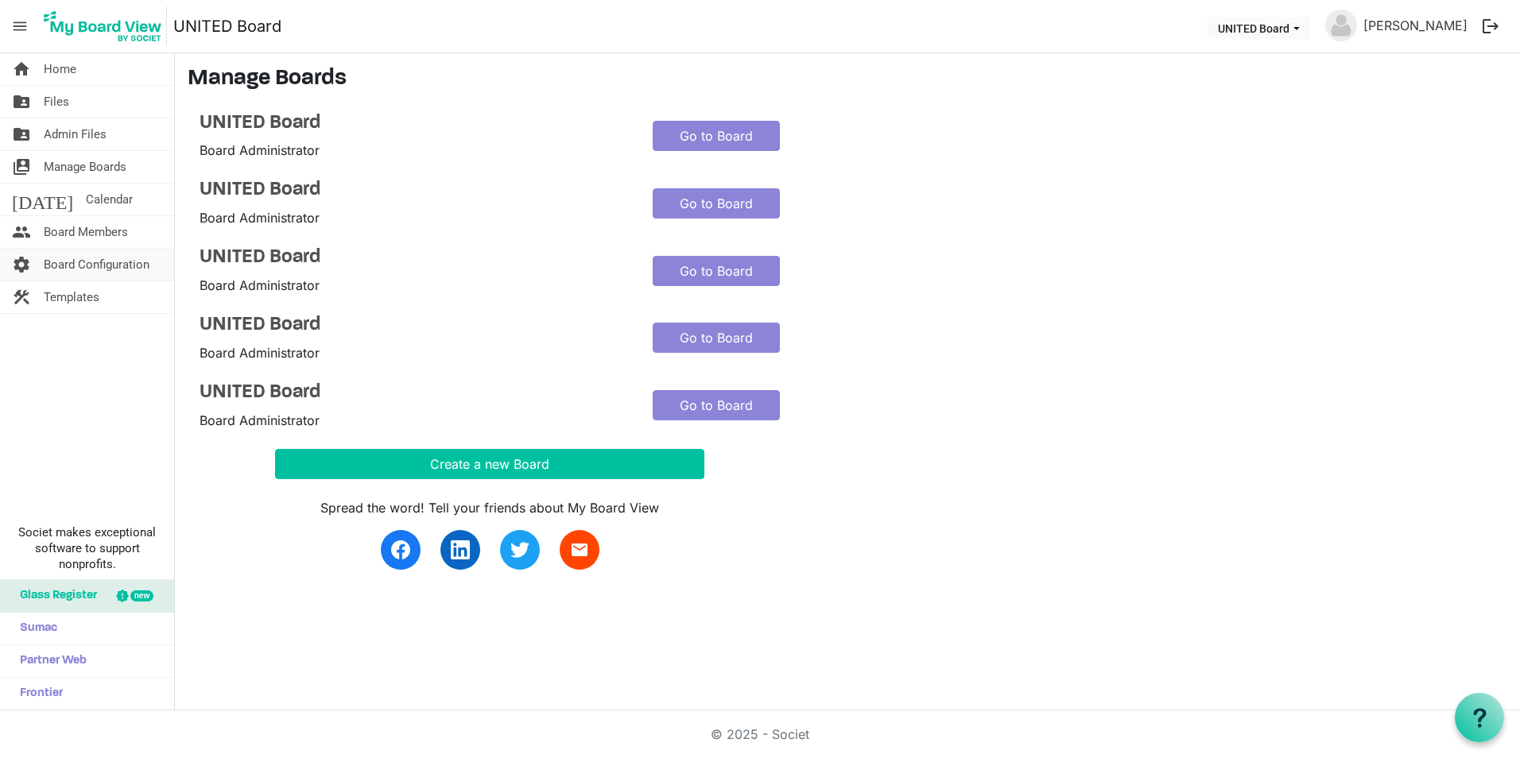
click at [100, 260] on span "Board Configuration" at bounding box center [97, 265] width 106 height 32
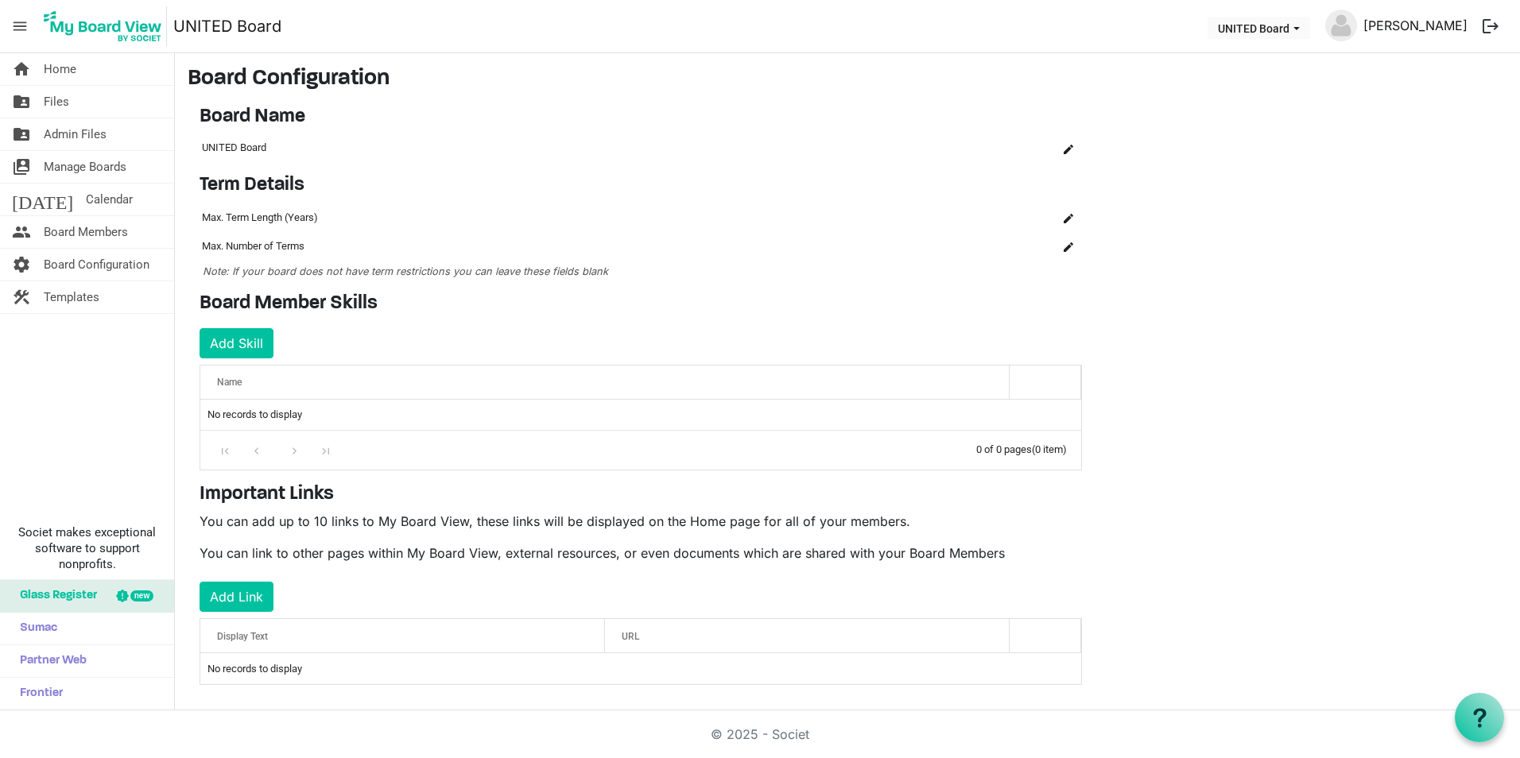
click at [1391, 28] on link "[PERSON_NAME]" at bounding box center [1415, 26] width 117 height 32
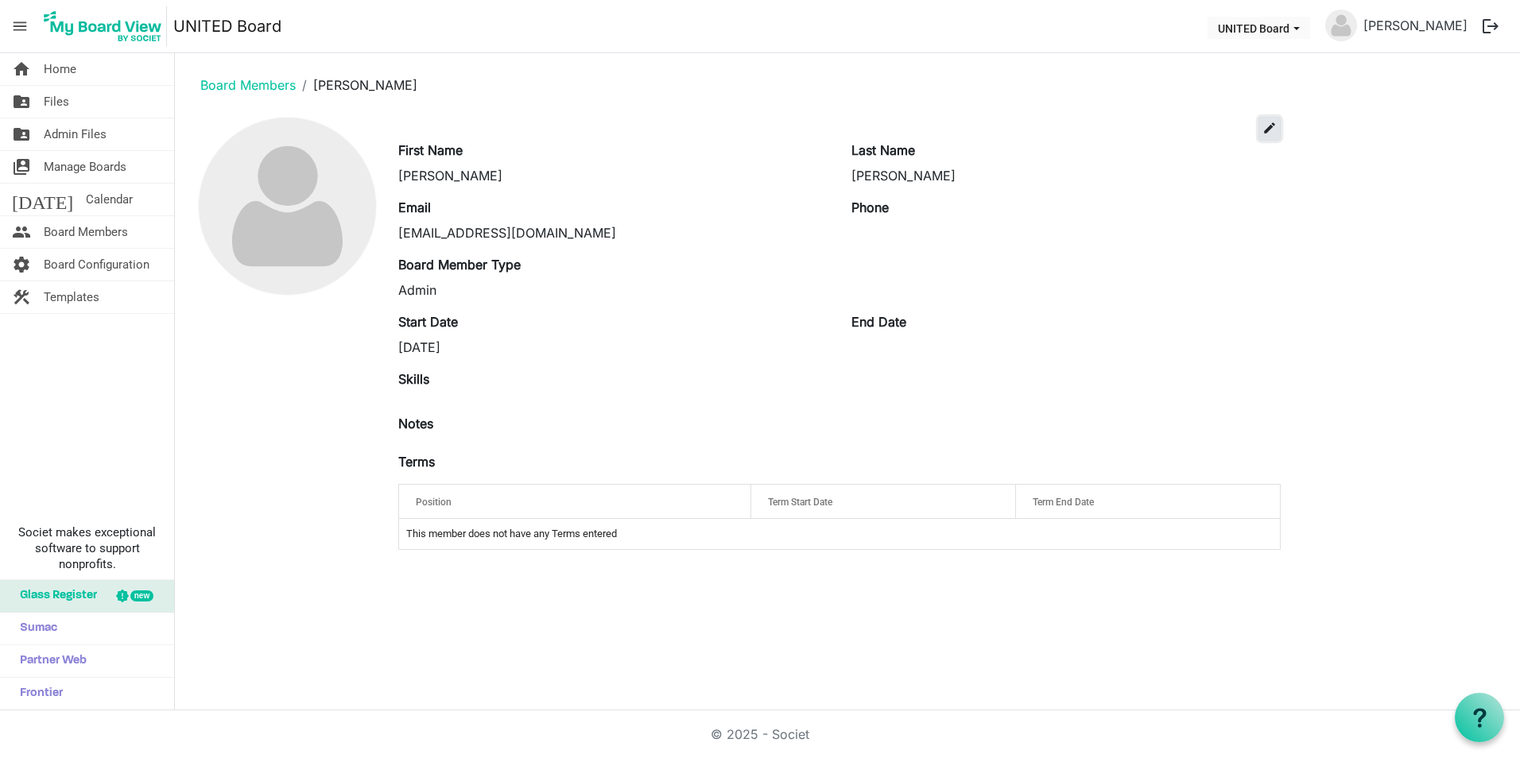
click at [1272, 126] on span "edit" at bounding box center [1269, 128] width 14 height 14
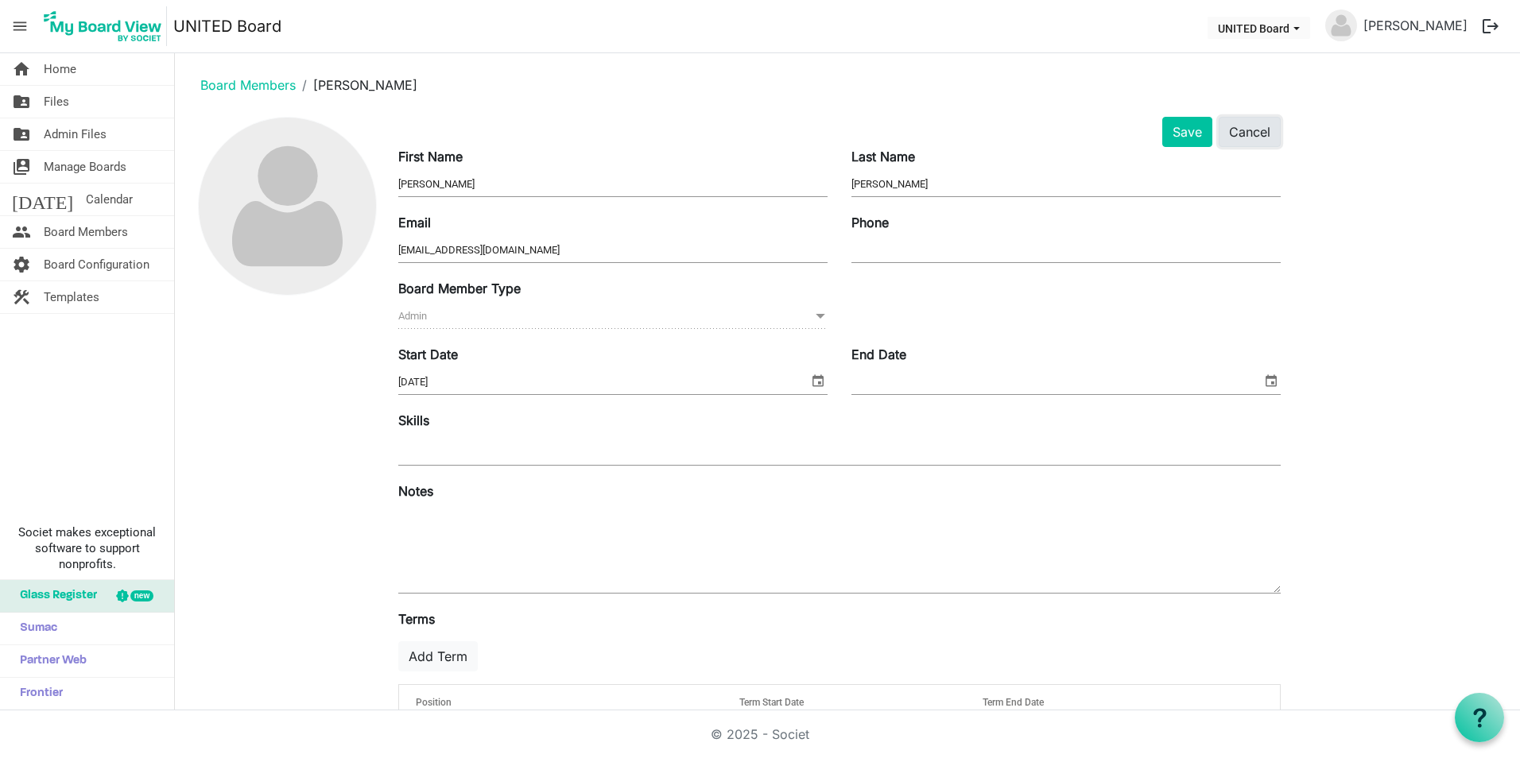
click at [1245, 134] on button "Cancel" at bounding box center [1249, 132] width 62 height 30
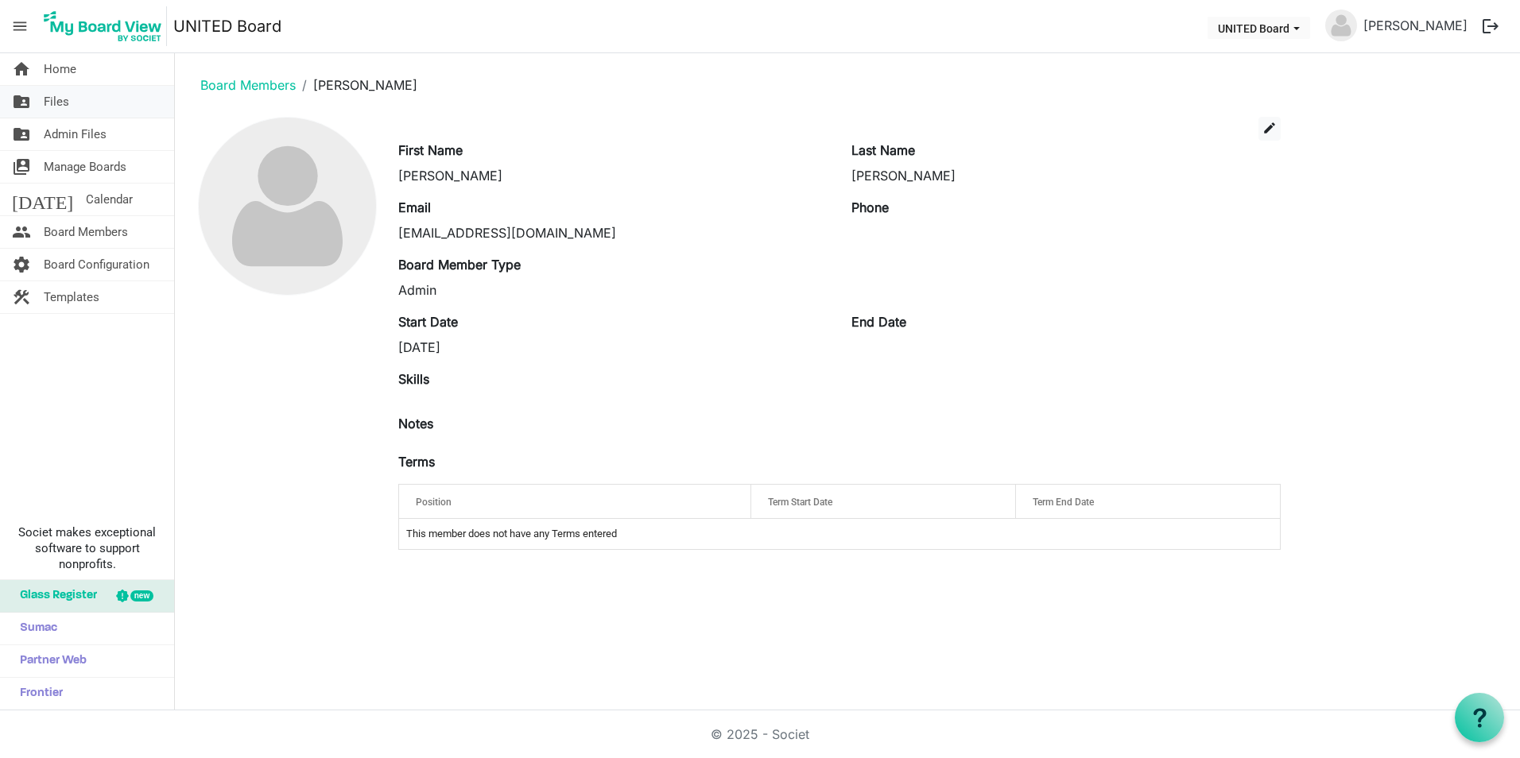
click at [80, 97] on link "folder_shared Files" at bounding box center [87, 102] width 174 height 32
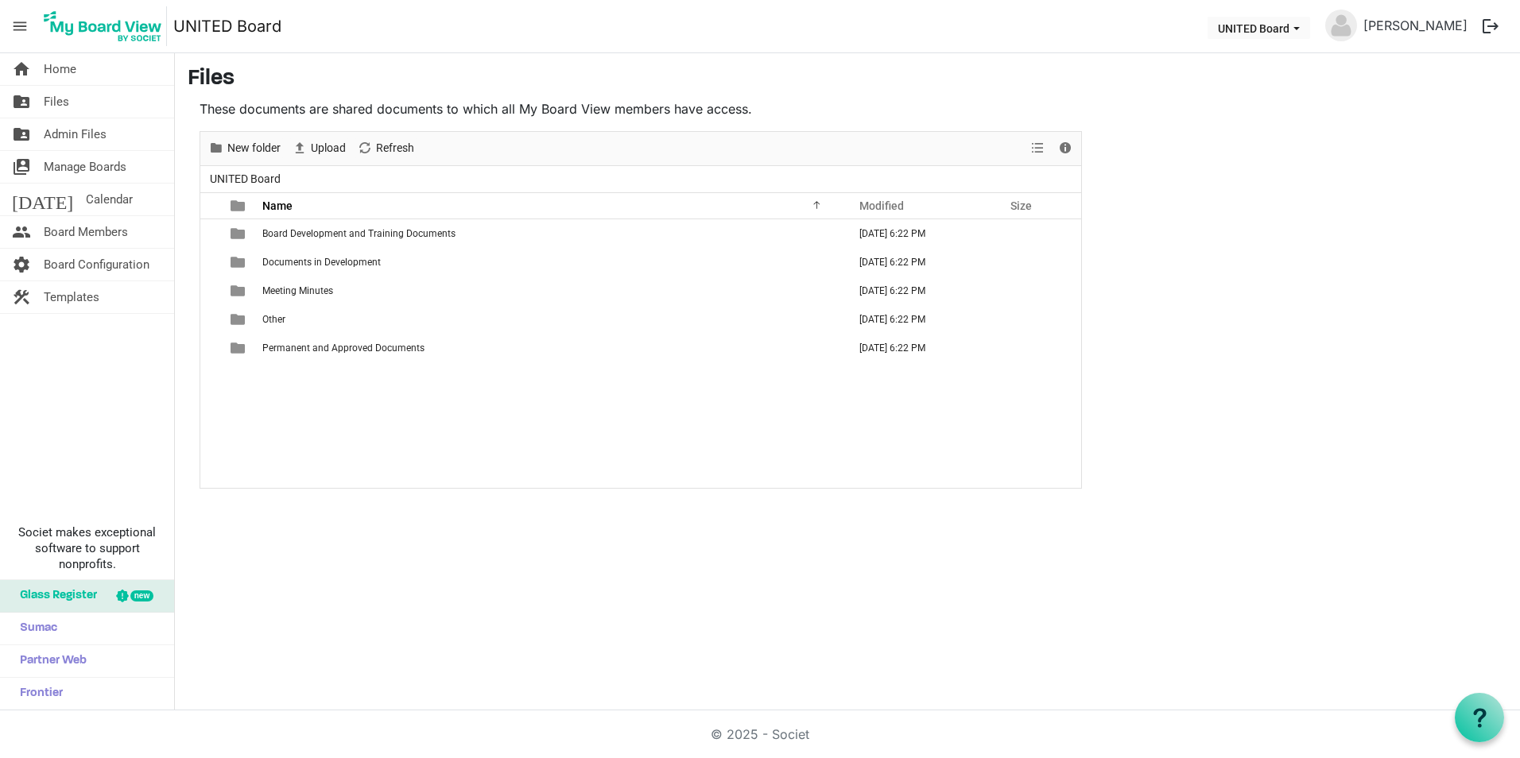
click at [99, 126] on span "Admin Files" at bounding box center [75, 134] width 63 height 32
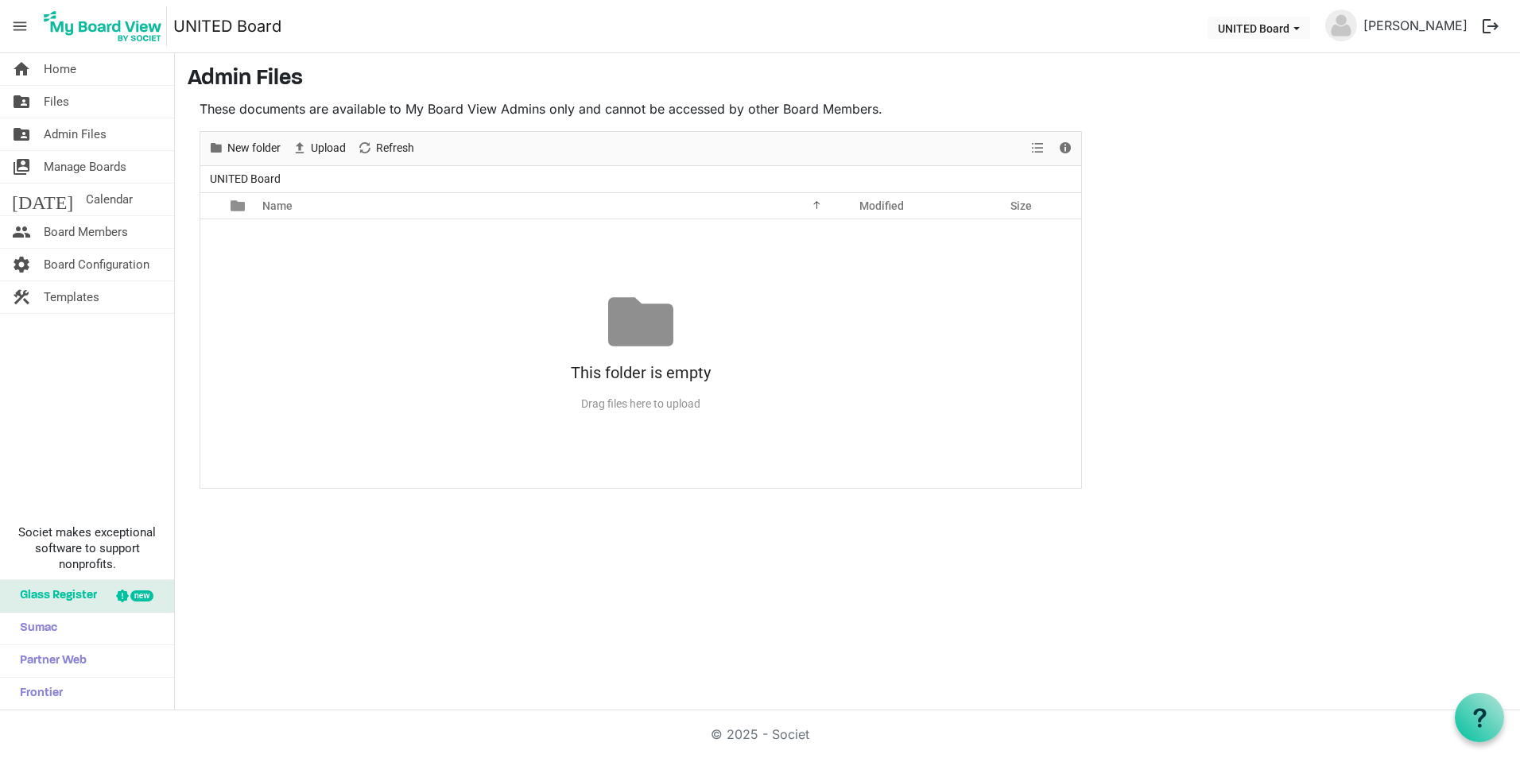
click at [99, 159] on span "Manage Boards" at bounding box center [85, 167] width 83 height 32
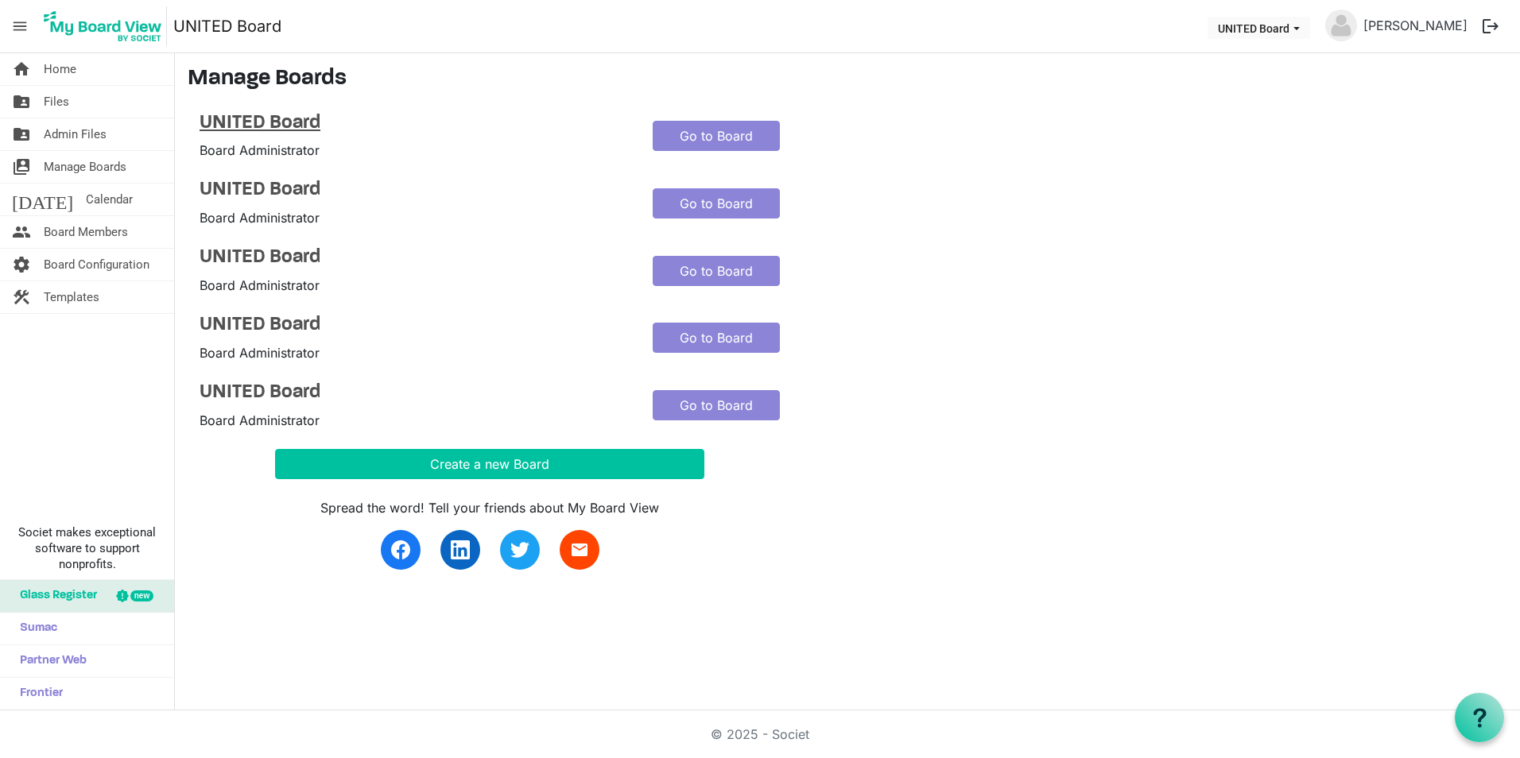
click at [258, 124] on h4 "UNITED Board" at bounding box center [414, 123] width 429 height 23
drag, startPoint x: 285, startPoint y: 107, endPoint x: 289, endPoint y: 116, distance: 9.6
drag, startPoint x: 289, startPoint y: 116, endPoint x: 254, endPoint y: 126, distance: 36.5
click at [254, 126] on h4 "UNITED Board" at bounding box center [414, 123] width 429 height 23
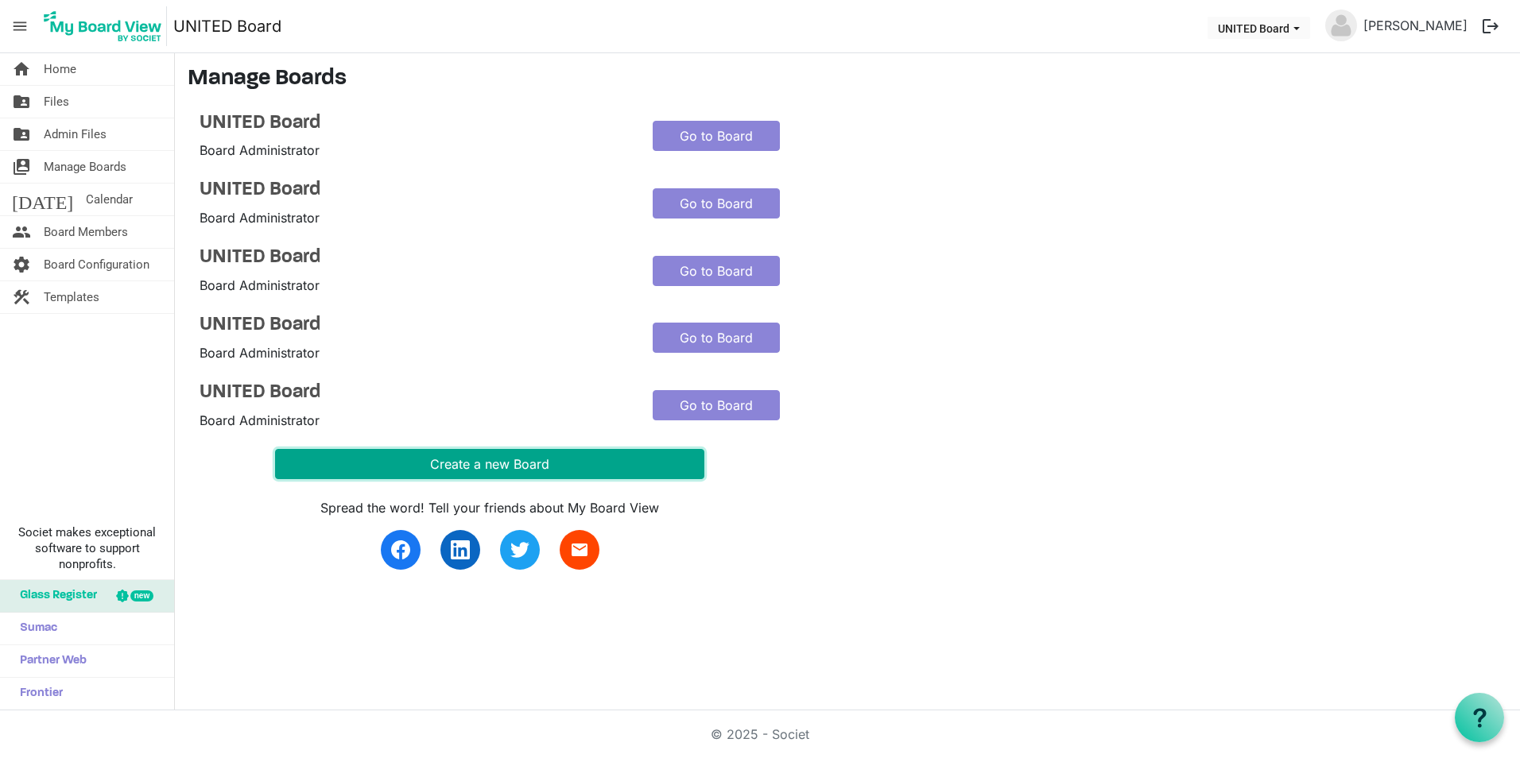
click at [680, 464] on button "Create a new Board" at bounding box center [489, 464] width 429 height 30
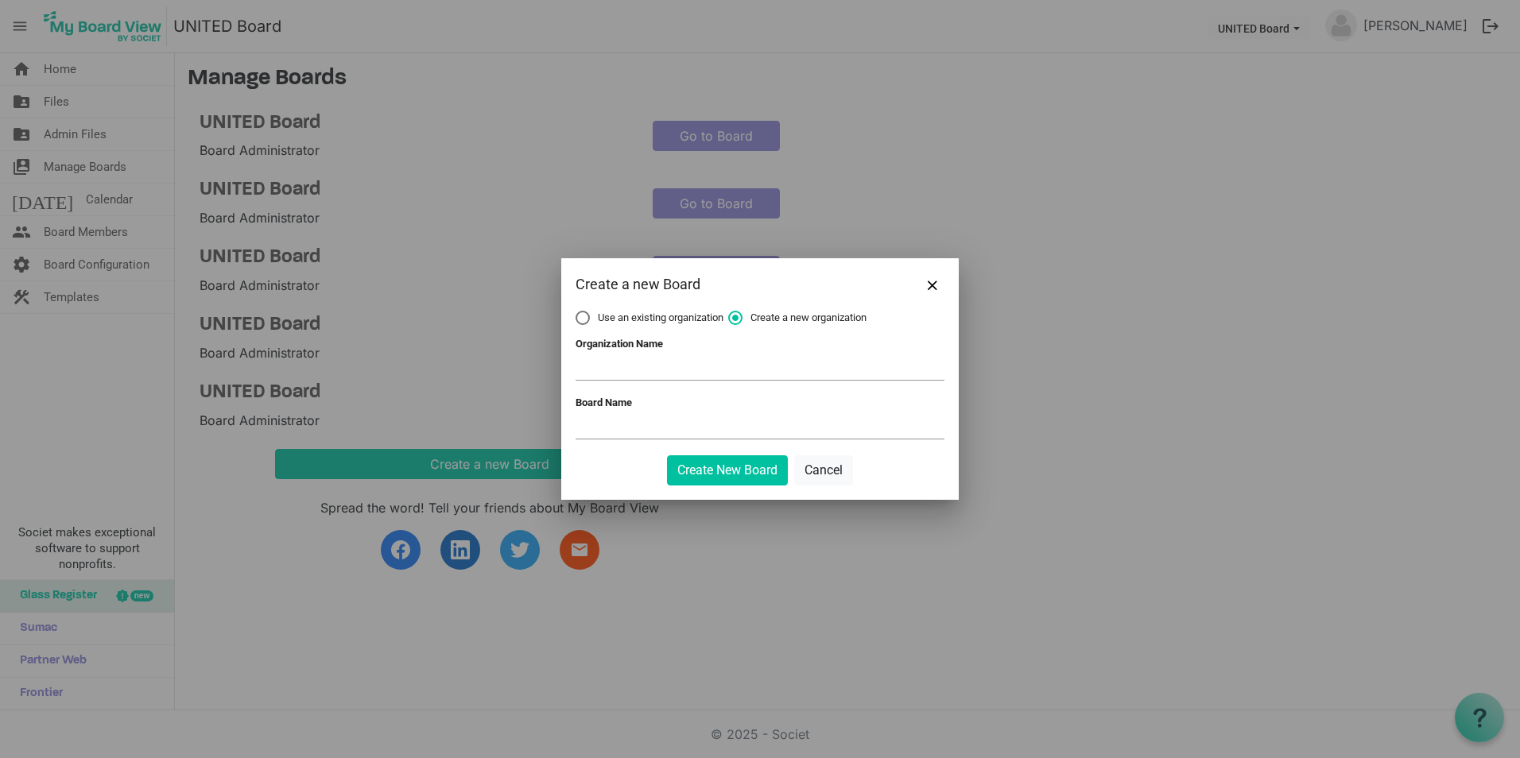
click at [637, 316] on span "Use an existing organization" at bounding box center [649, 318] width 148 height 14
click at [576, 312] on input "Use an existing organization" at bounding box center [575, 311] width 1 height 1
radio input "true"
click at [752, 368] on span at bounding box center [759, 368] width 369 height 25
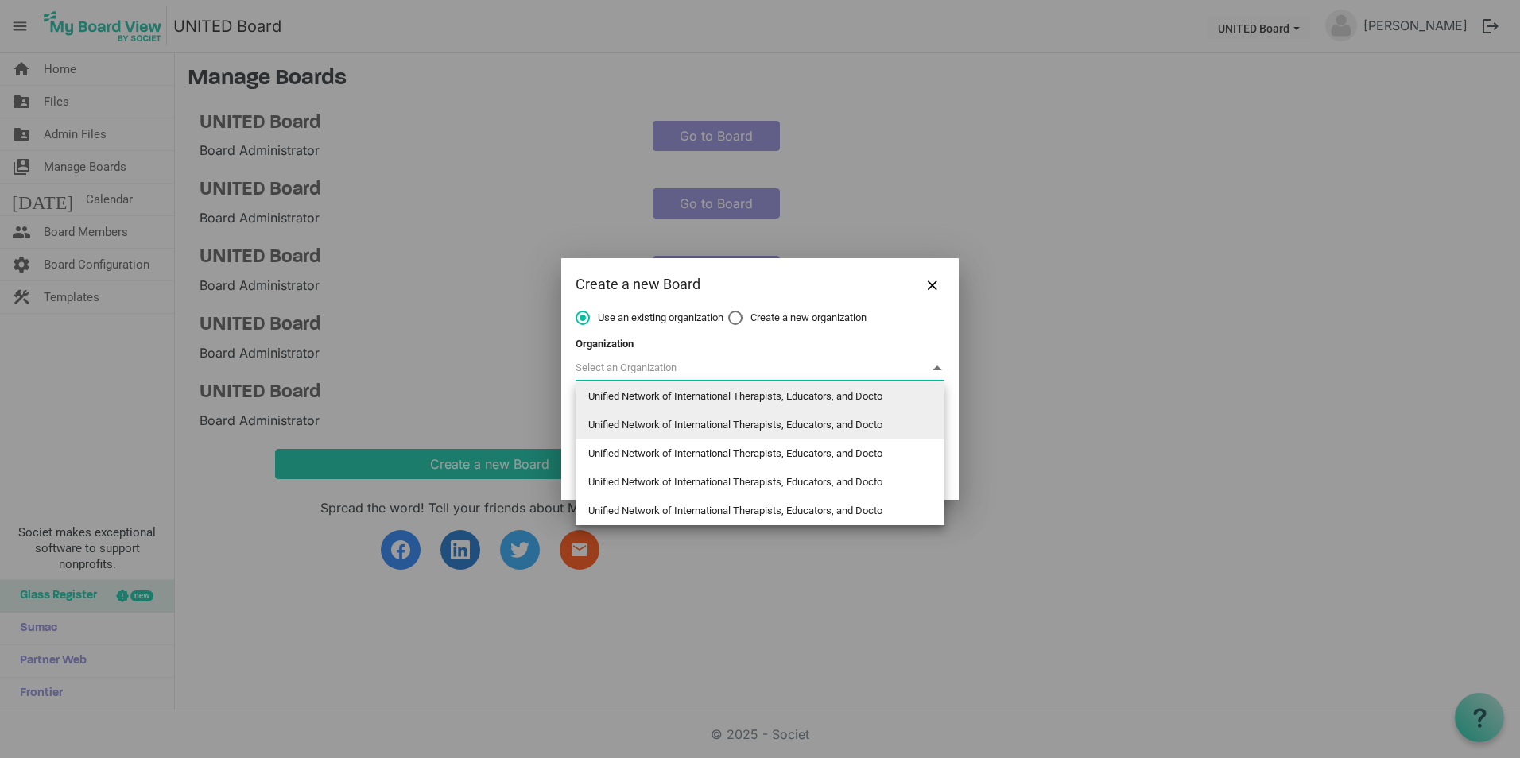
click at [853, 414] on li "Unified Network of International Therapists, Educators, and Docto" at bounding box center [759, 425] width 369 height 29
type input "Unified Network of International Therapists, Educators, and Docto"
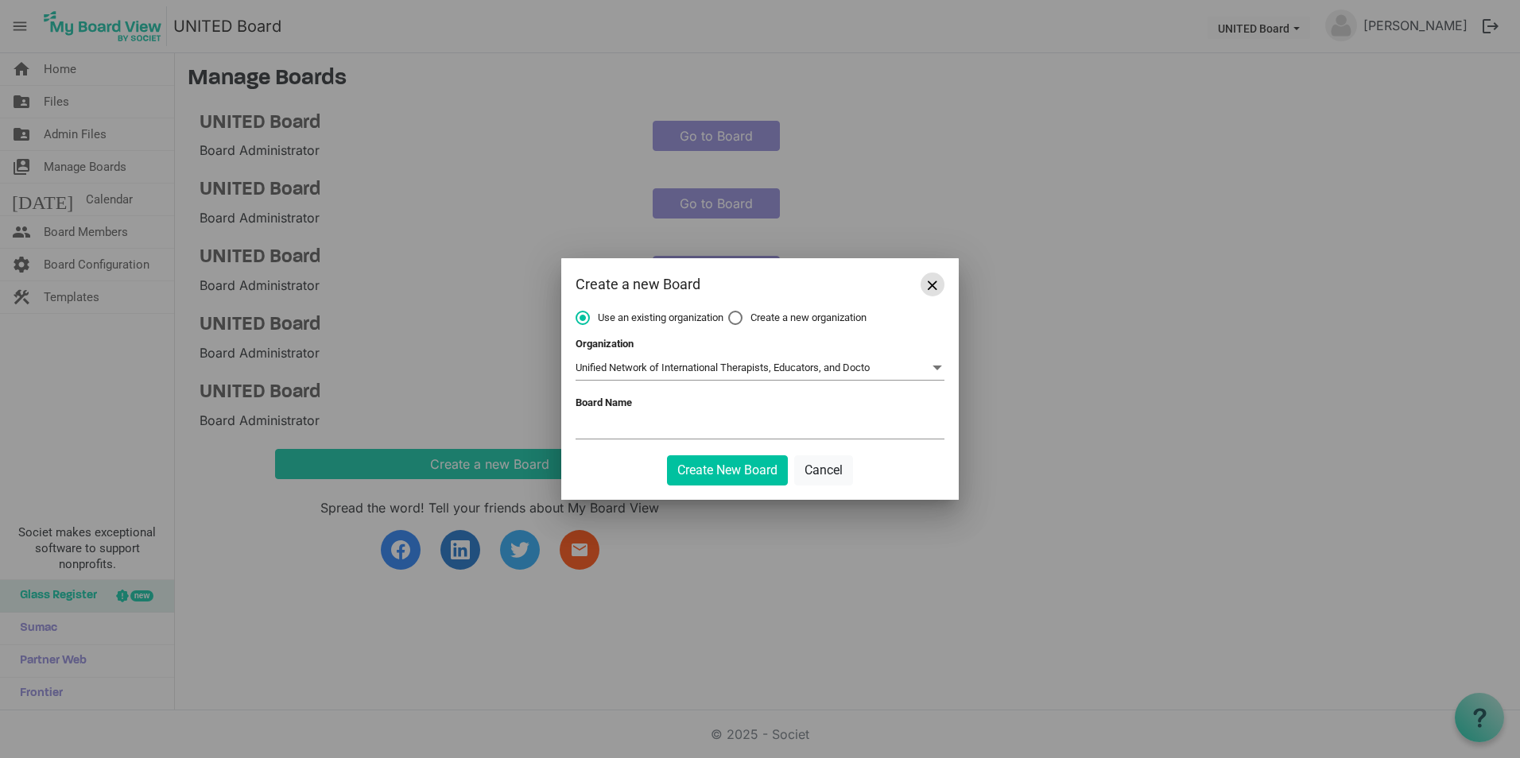
click at [938, 289] on button "Close" at bounding box center [932, 285] width 24 height 24
click at [829, 478] on button "Cancel" at bounding box center [823, 470] width 59 height 30
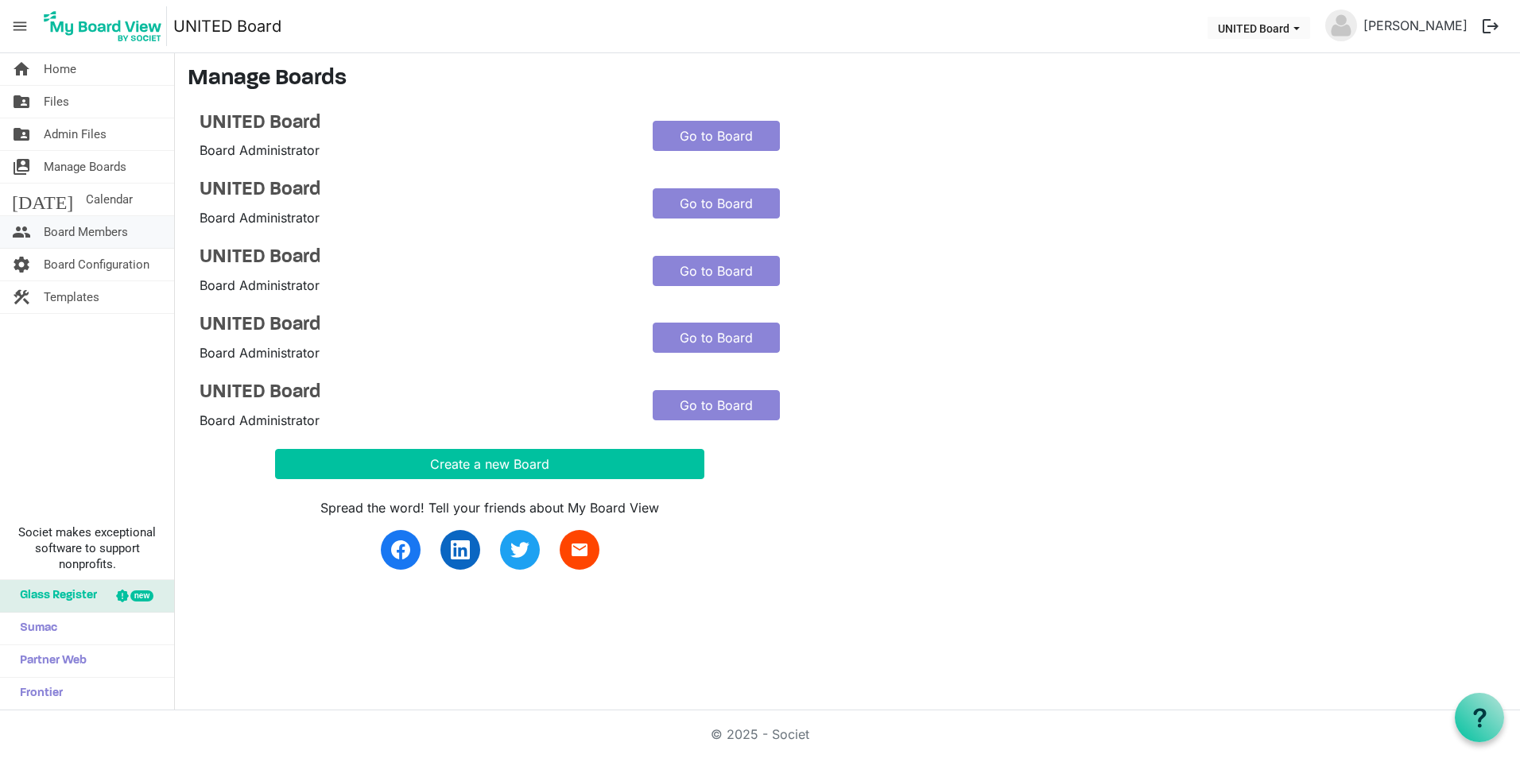
click at [107, 234] on span "Board Members" at bounding box center [86, 232] width 84 height 32
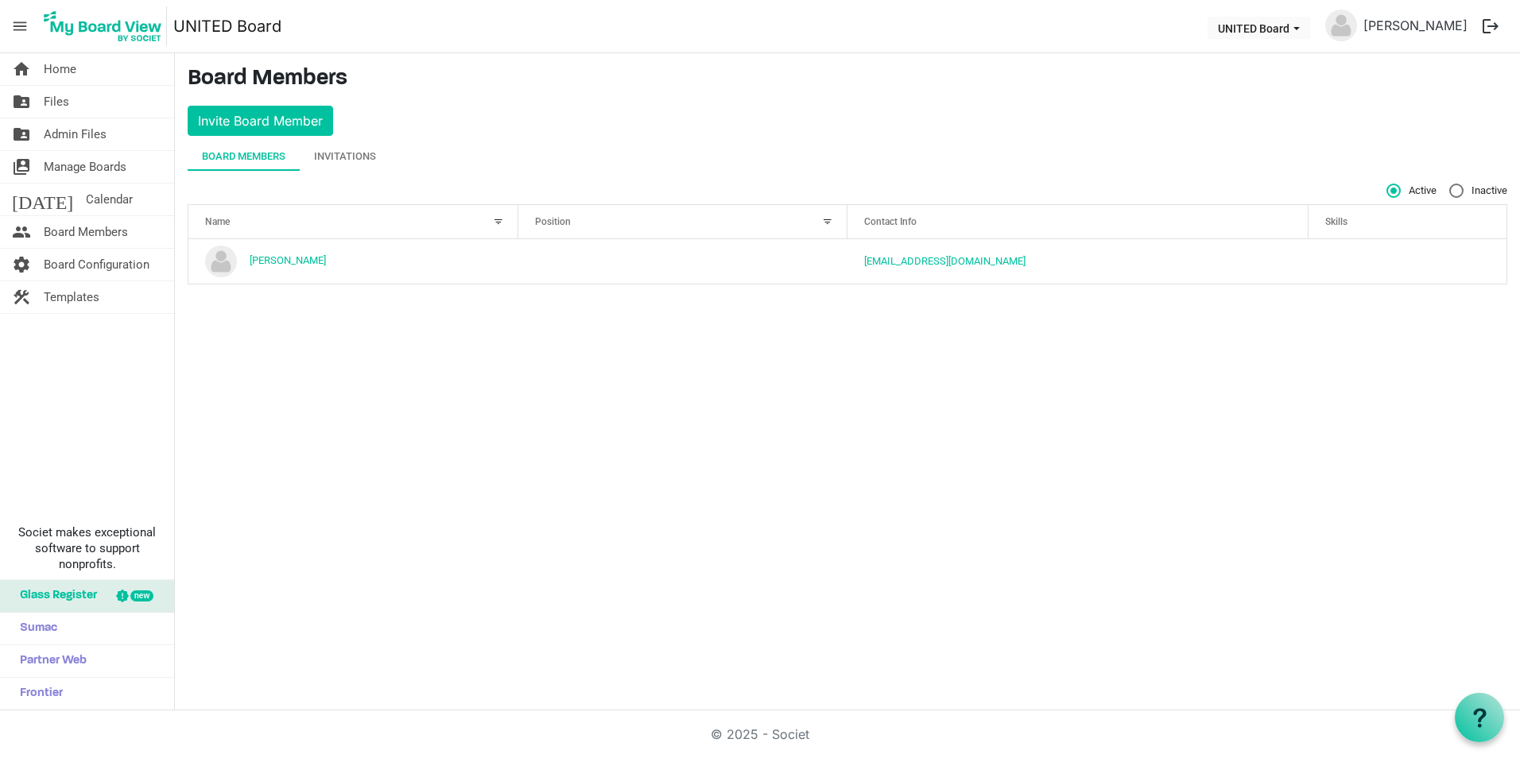
click at [115, 264] on span "Board Configuration" at bounding box center [97, 265] width 106 height 32
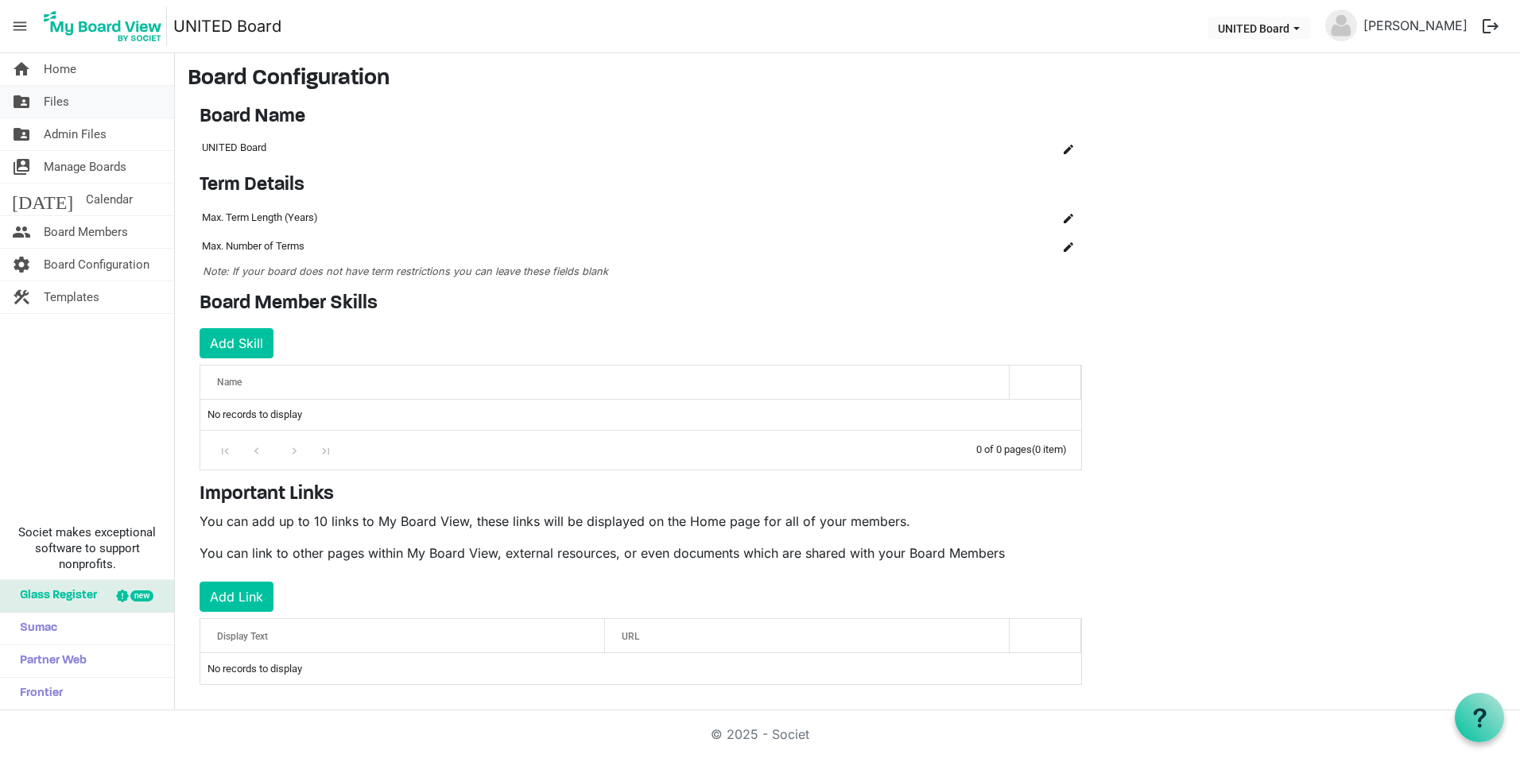
click at [95, 114] on link "folder_shared Files" at bounding box center [87, 102] width 174 height 32
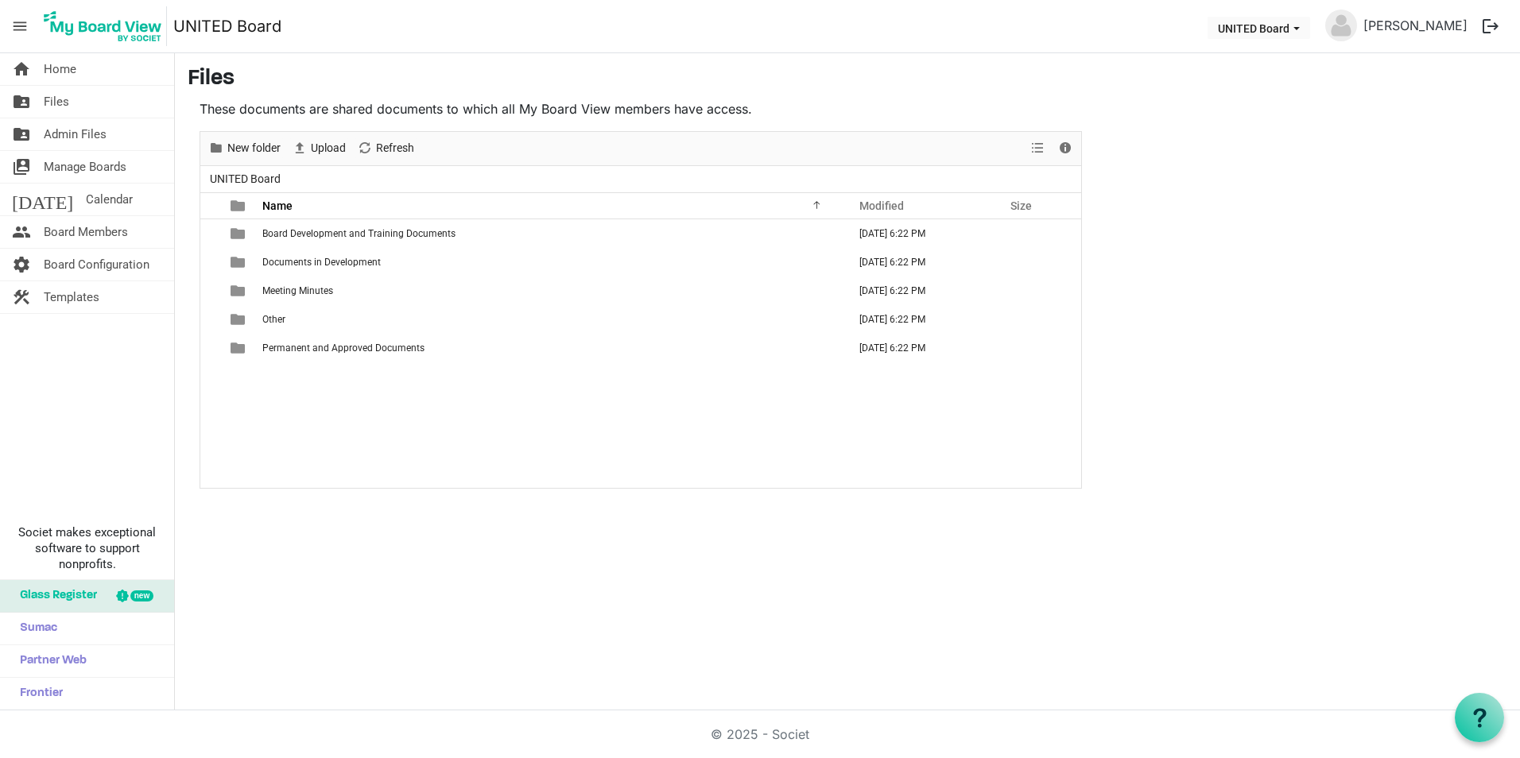
click at [105, 73] on link "home Home" at bounding box center [87, 69] width 174 height 32
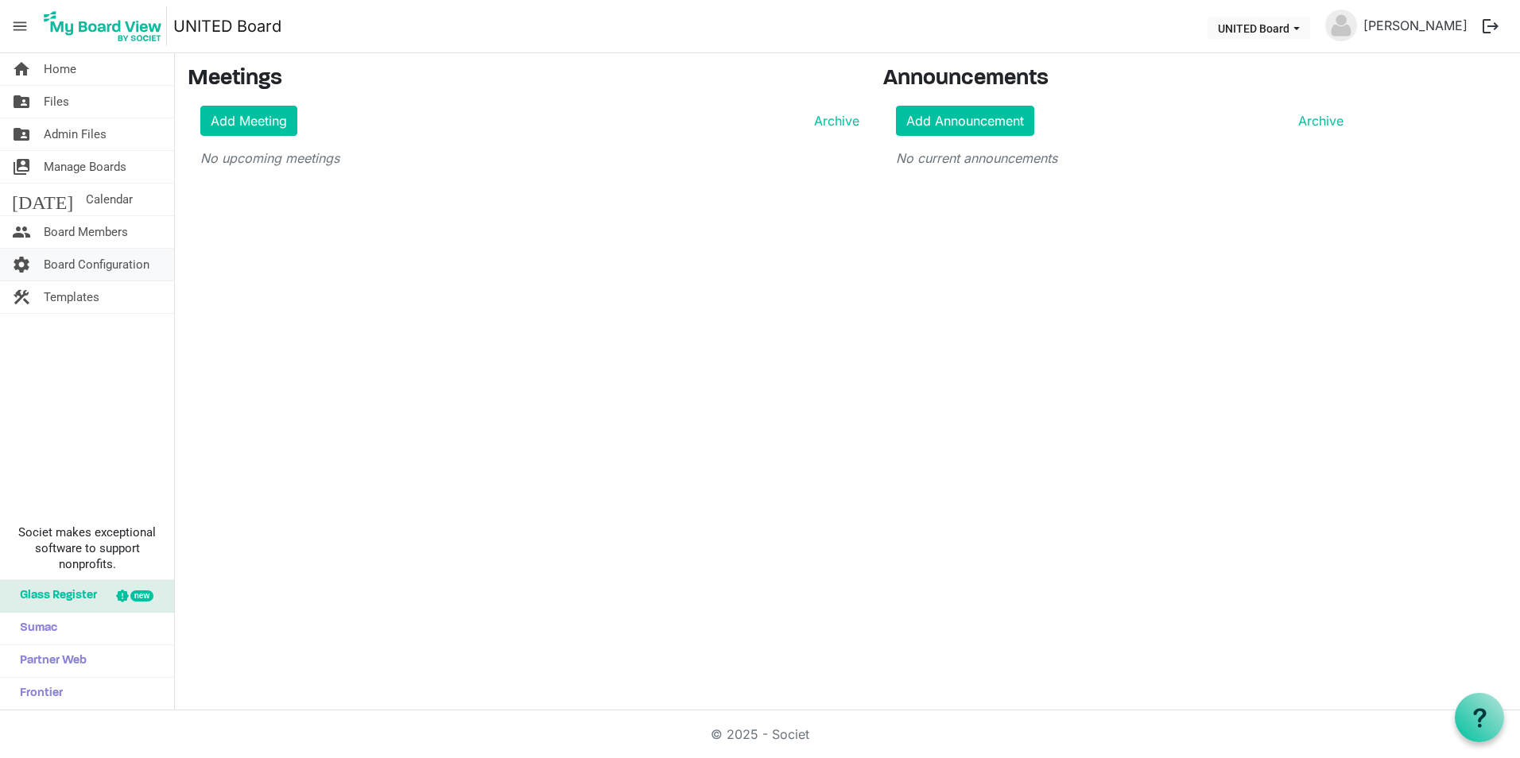
click at [118, 261] on span "Board Configuration" at bounding box center [97, 265] width 106 height 32
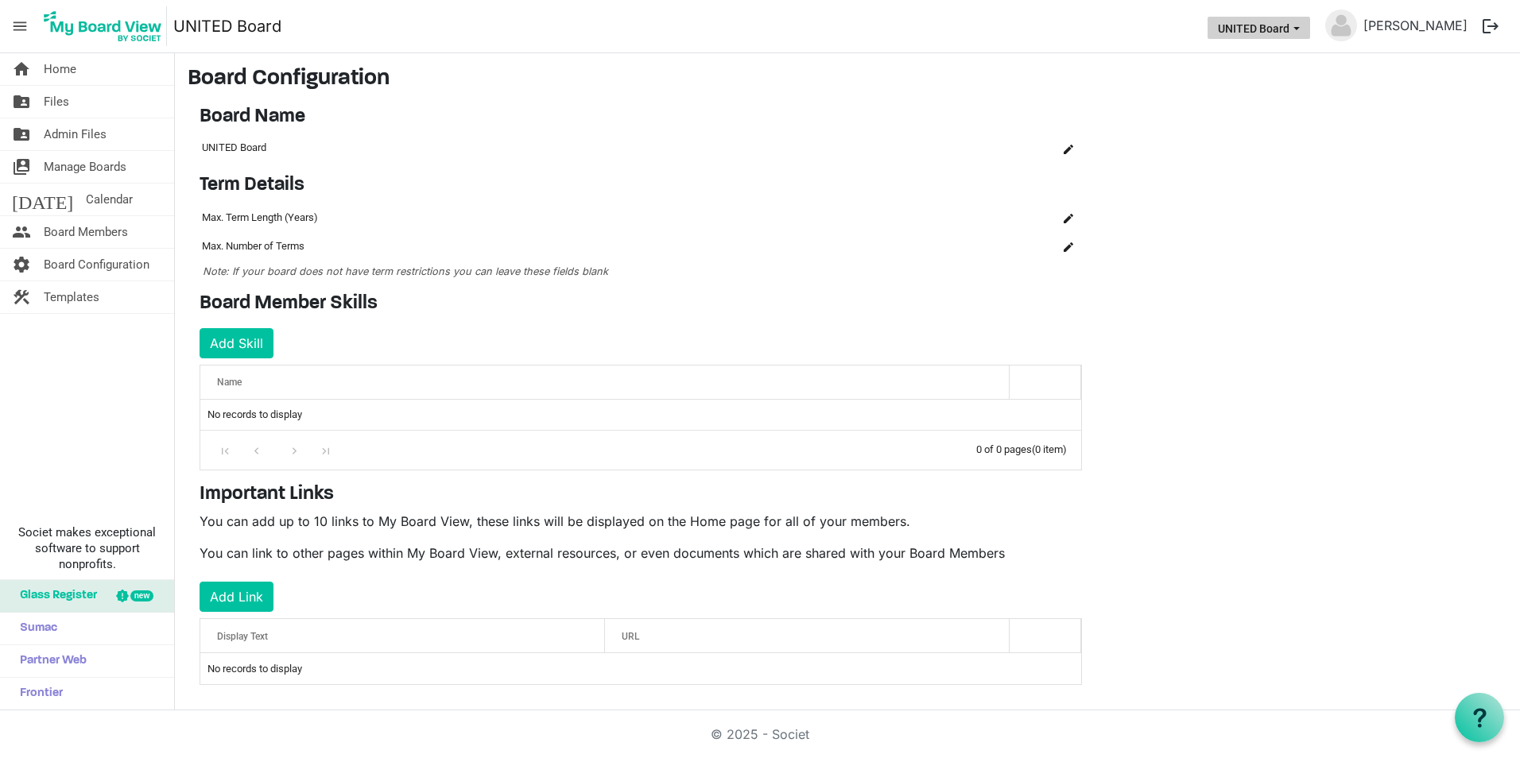
click at [1299, 29] on button "UNITED Board" at bounding box center [1258, 28] width 103 height 22
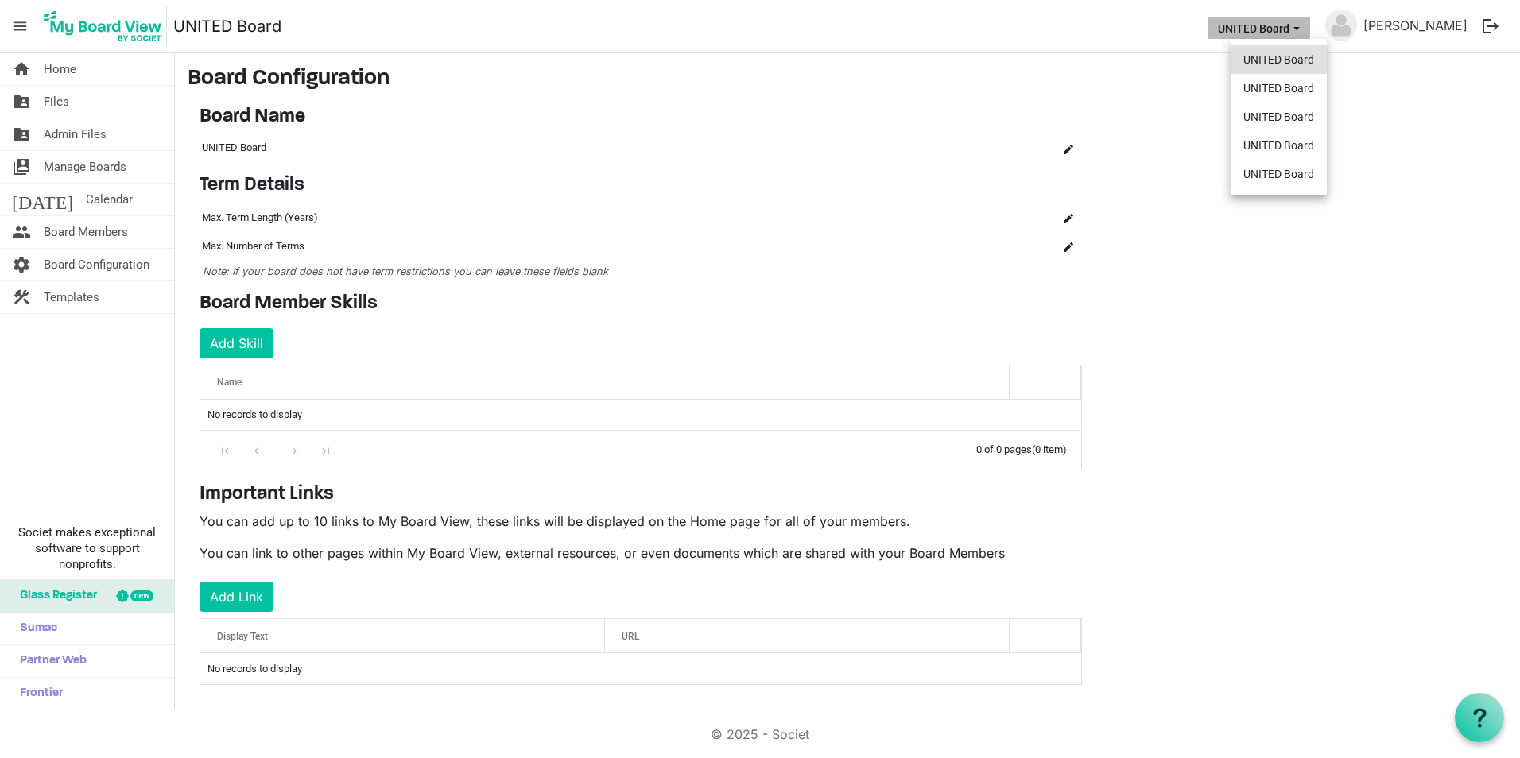
click at [1297, 52] on li "UNITED Board" at bounding box center [1278, 59] width 96 height 29
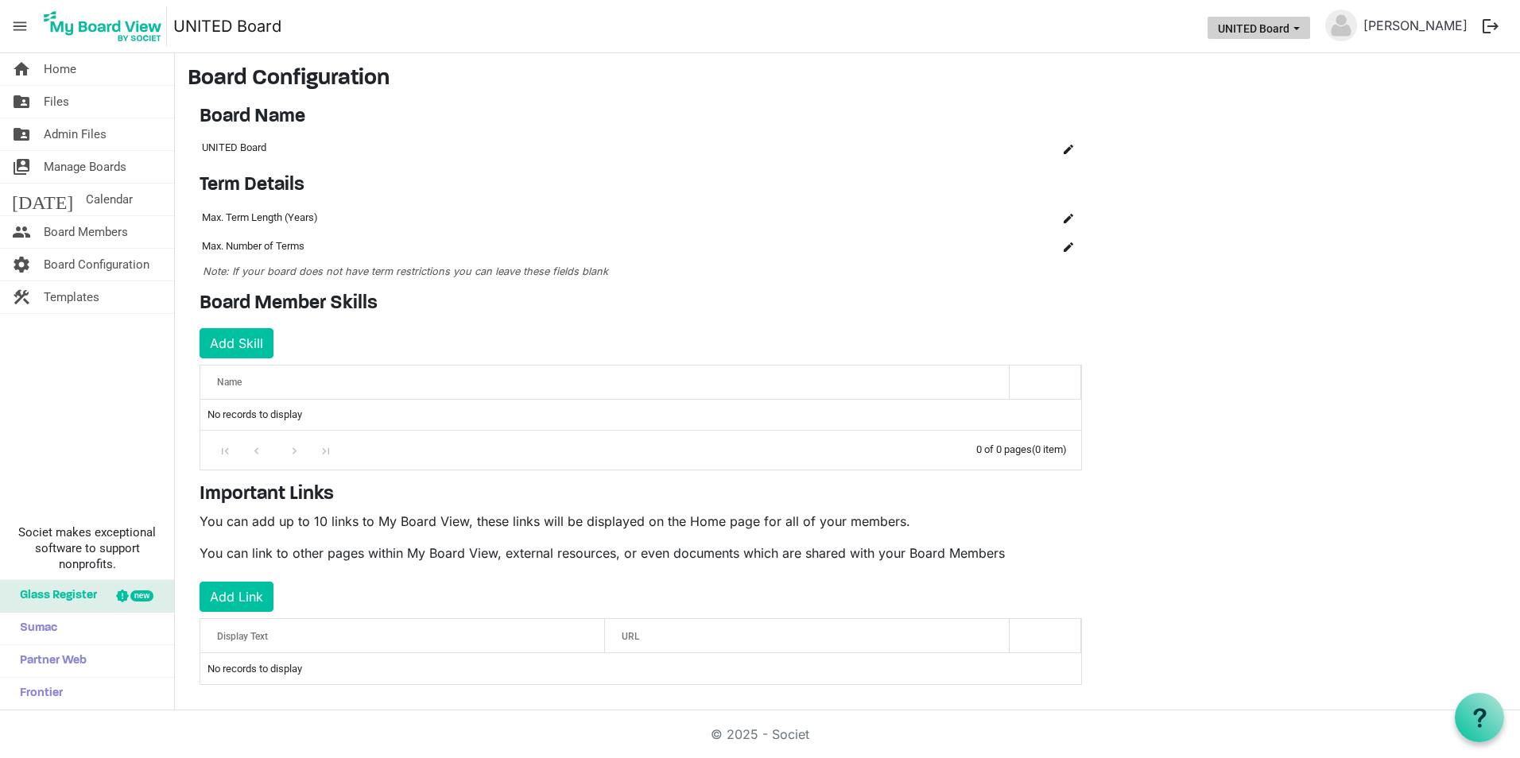
click at [1267, 20] on button "UNITED Board" at bounding box center [1258, 28] width 103 height 22
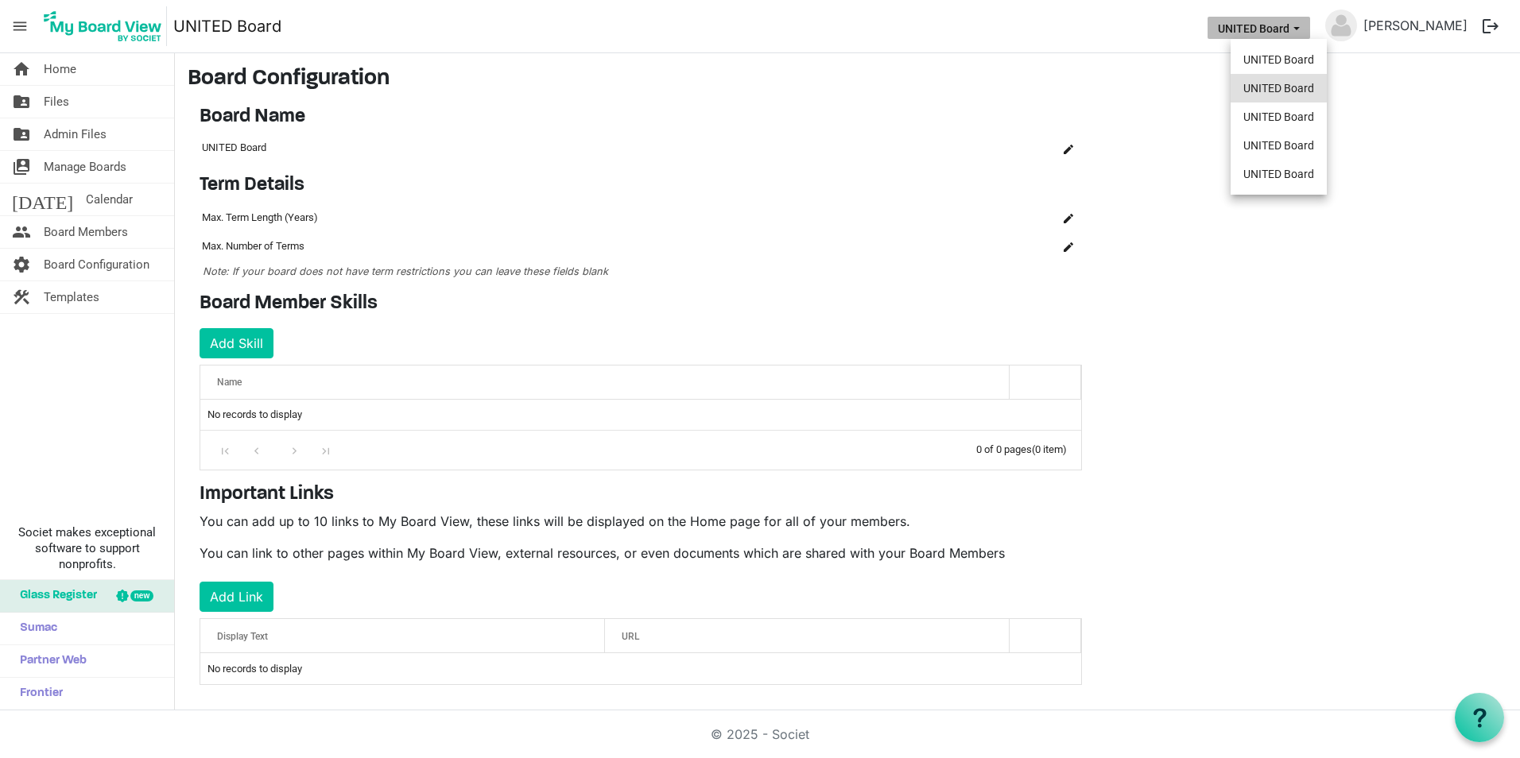
click at [1261, 91] on li "UNITED Board" at bounding box center [1278, 88] width 96 height 29
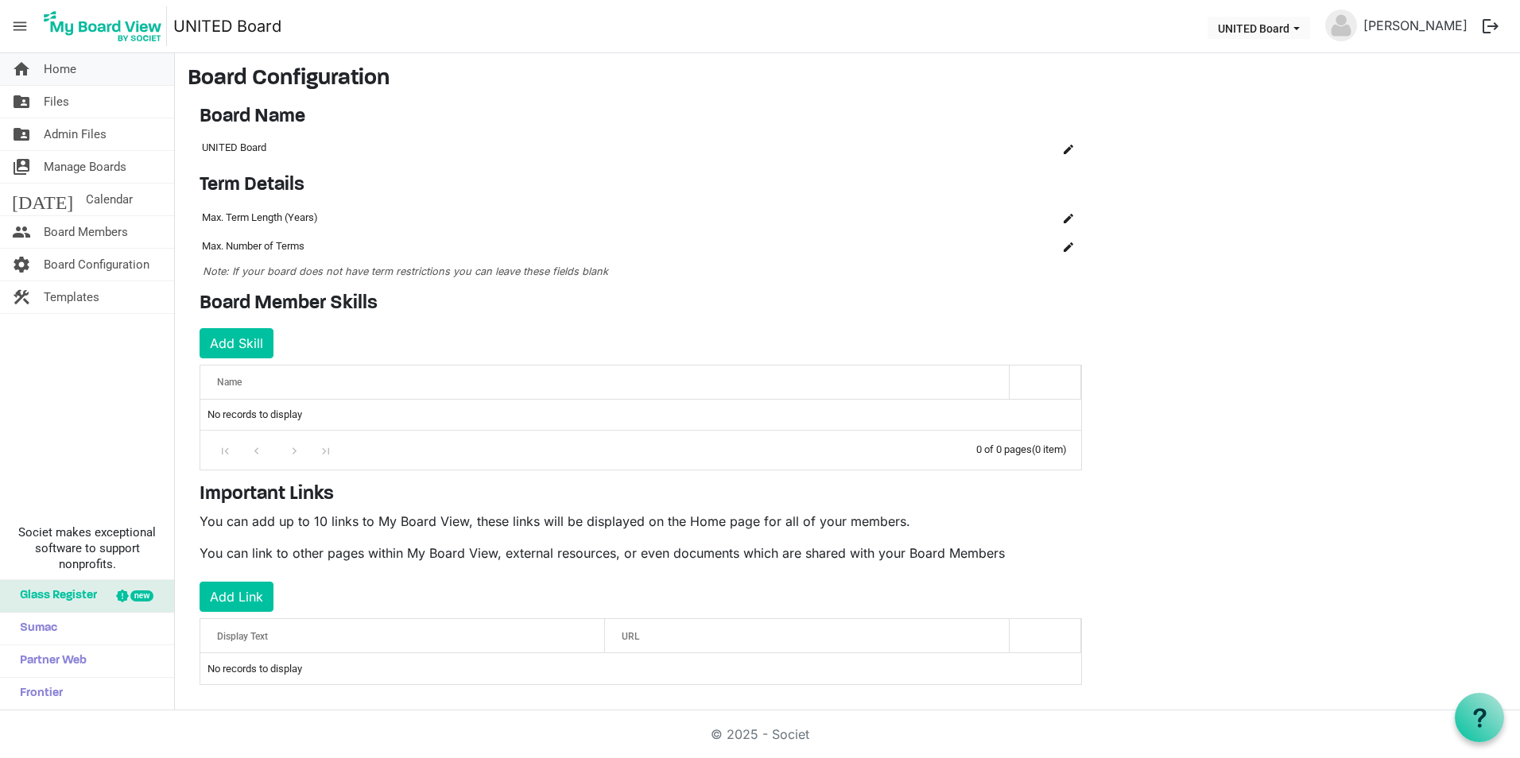
click at [142, 69] on link "home Home" at bounding box center [87, 69] width 174 height 32
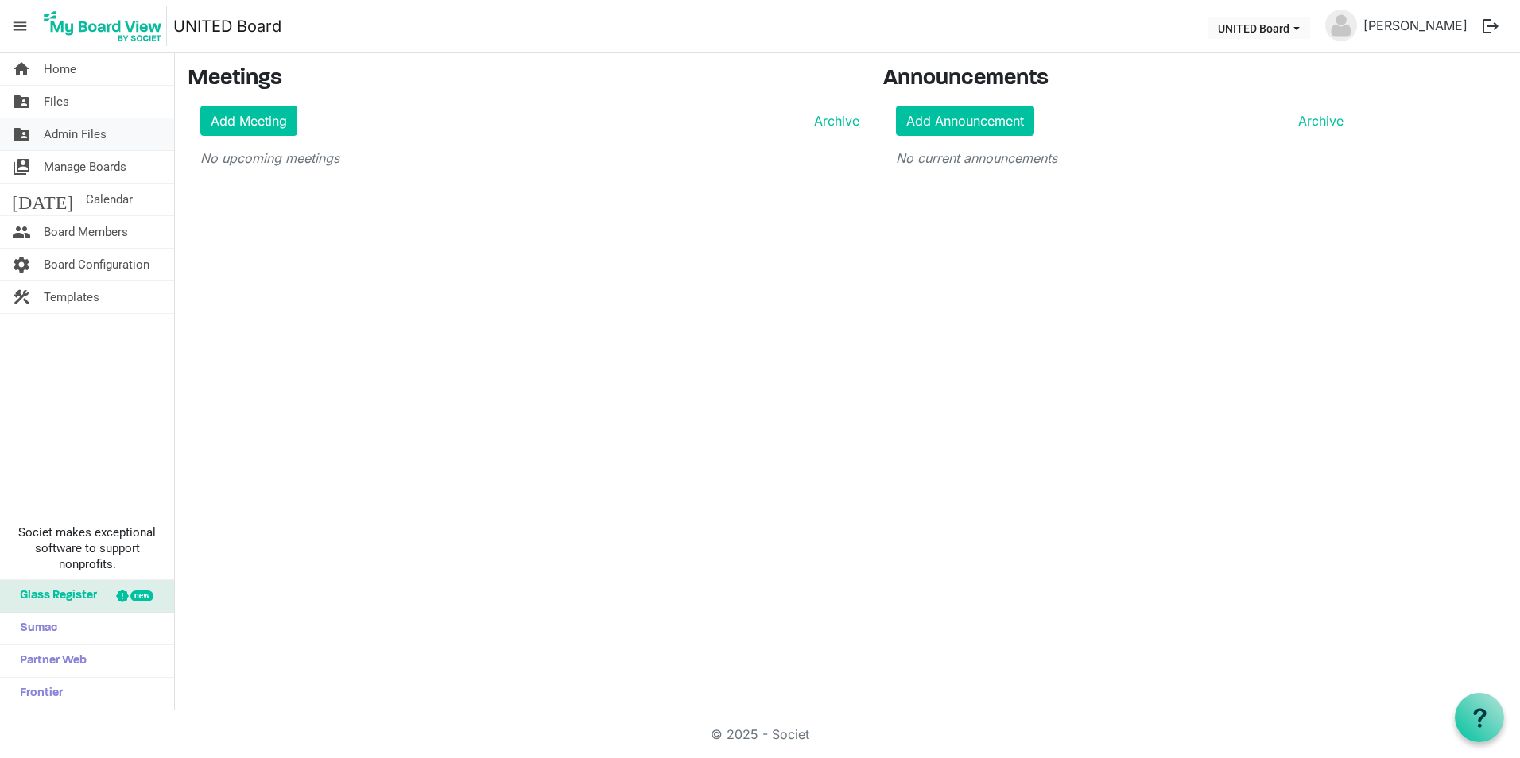
click at [114, 146] on link "folder_shared Admin Files" at bounding box center [87, 134] width 174 height 32
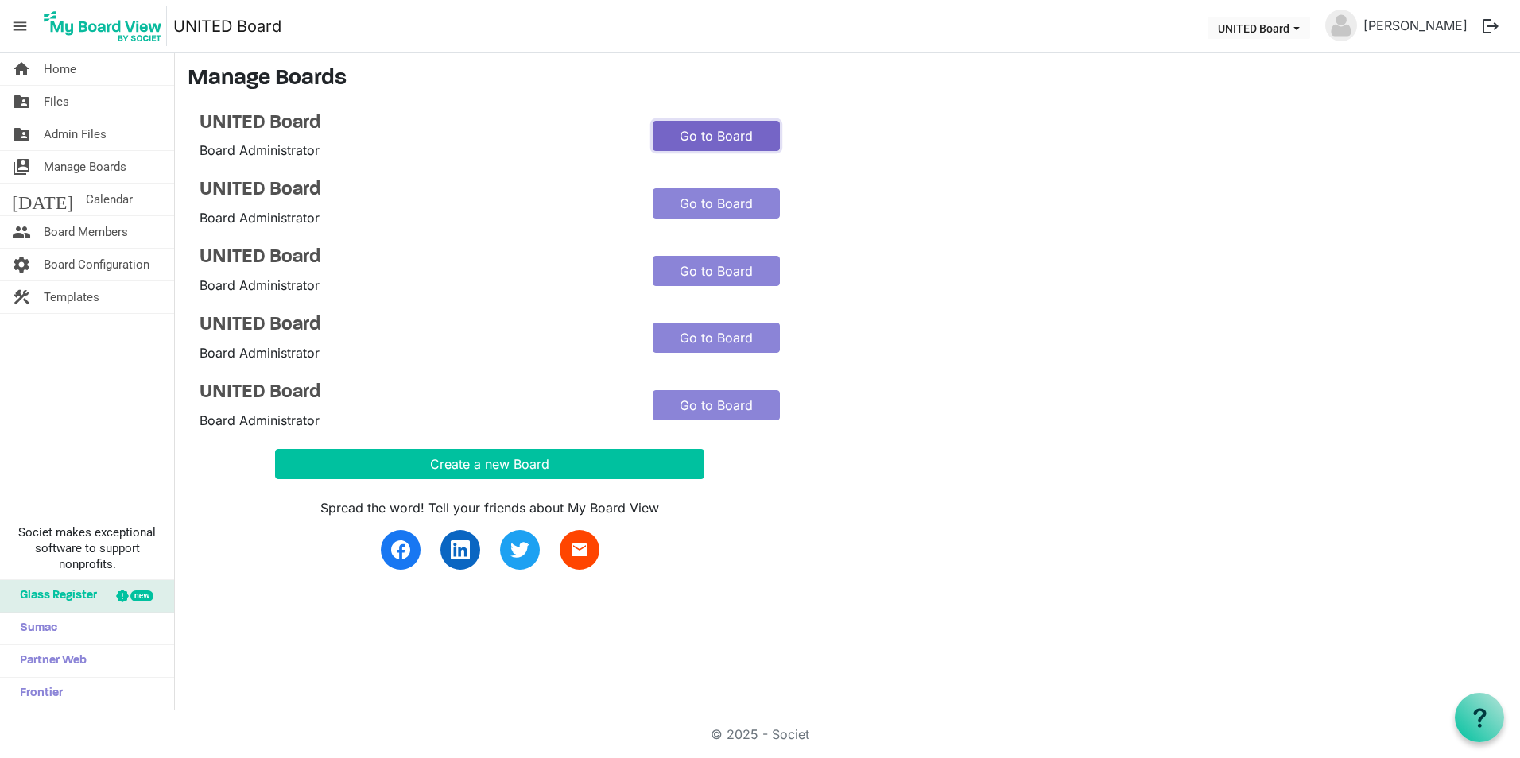
click at [692, 138] on link "Go to Board" at bounding box center [716, 136] width 127 height 30
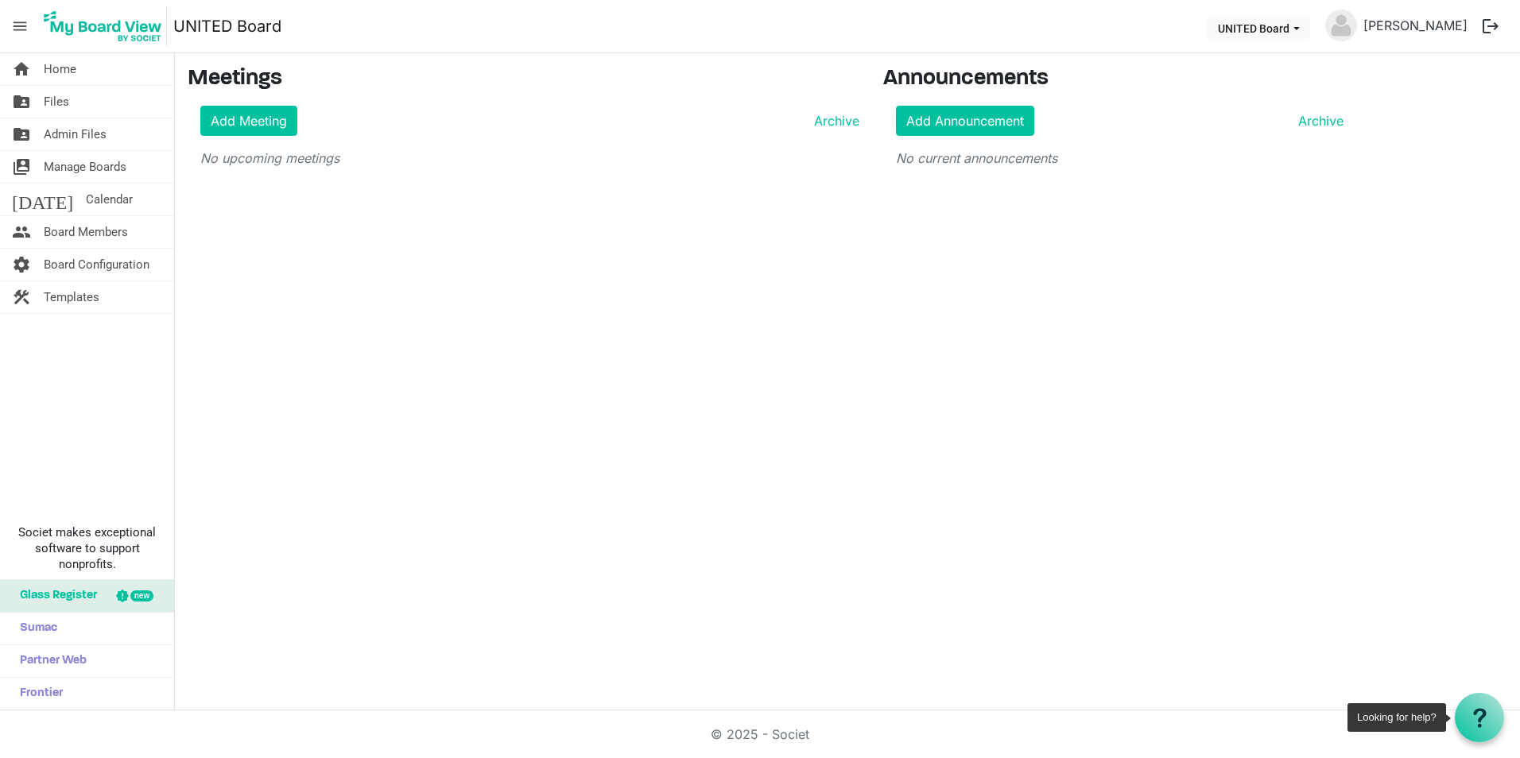
click at [1480, 714] on icon at bounding box center [1480, 718] width 20 height 20
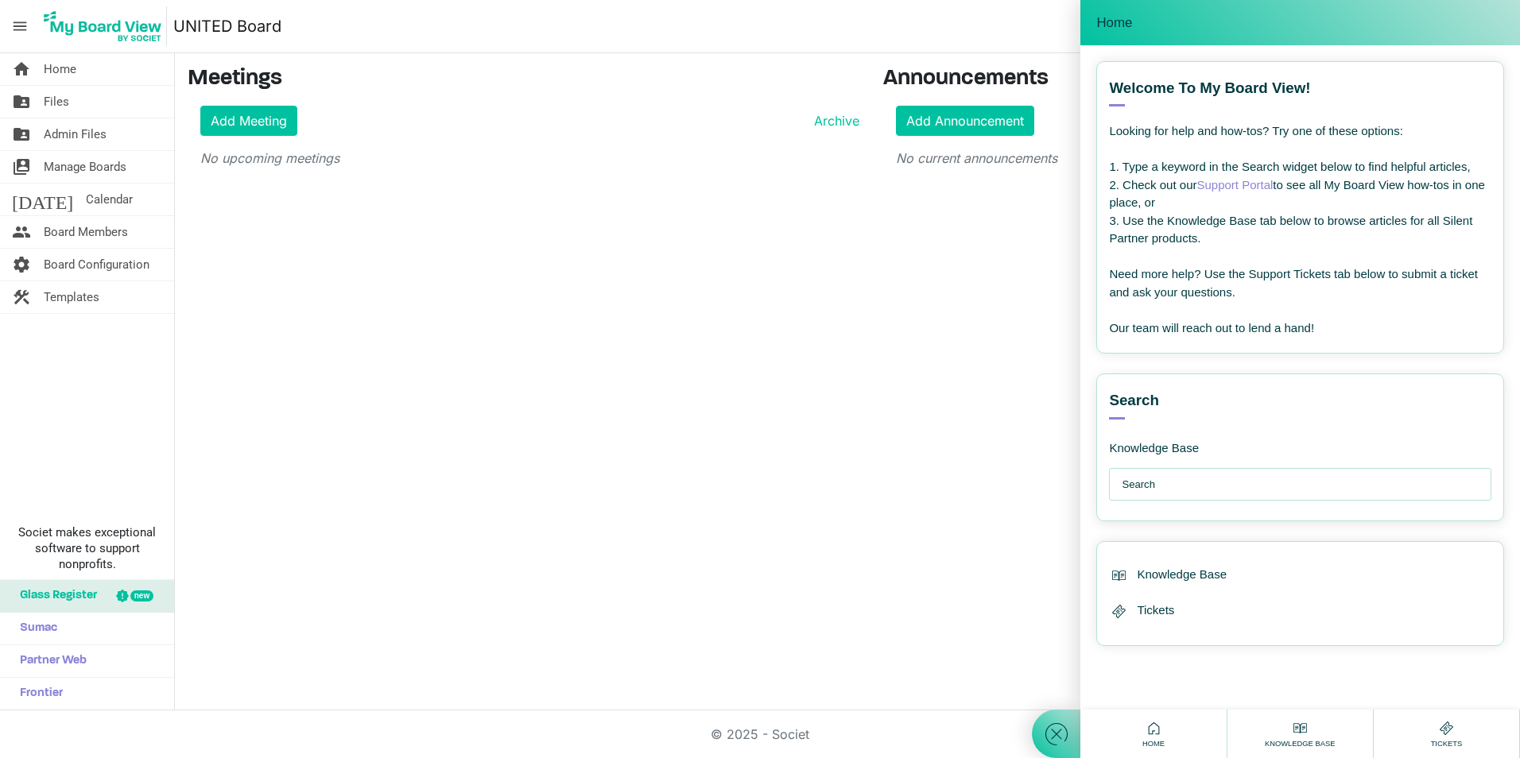
click at [1240, 484] on input "text" at bounding box center [1304, 485] width 365 height 32
type input "delete board"
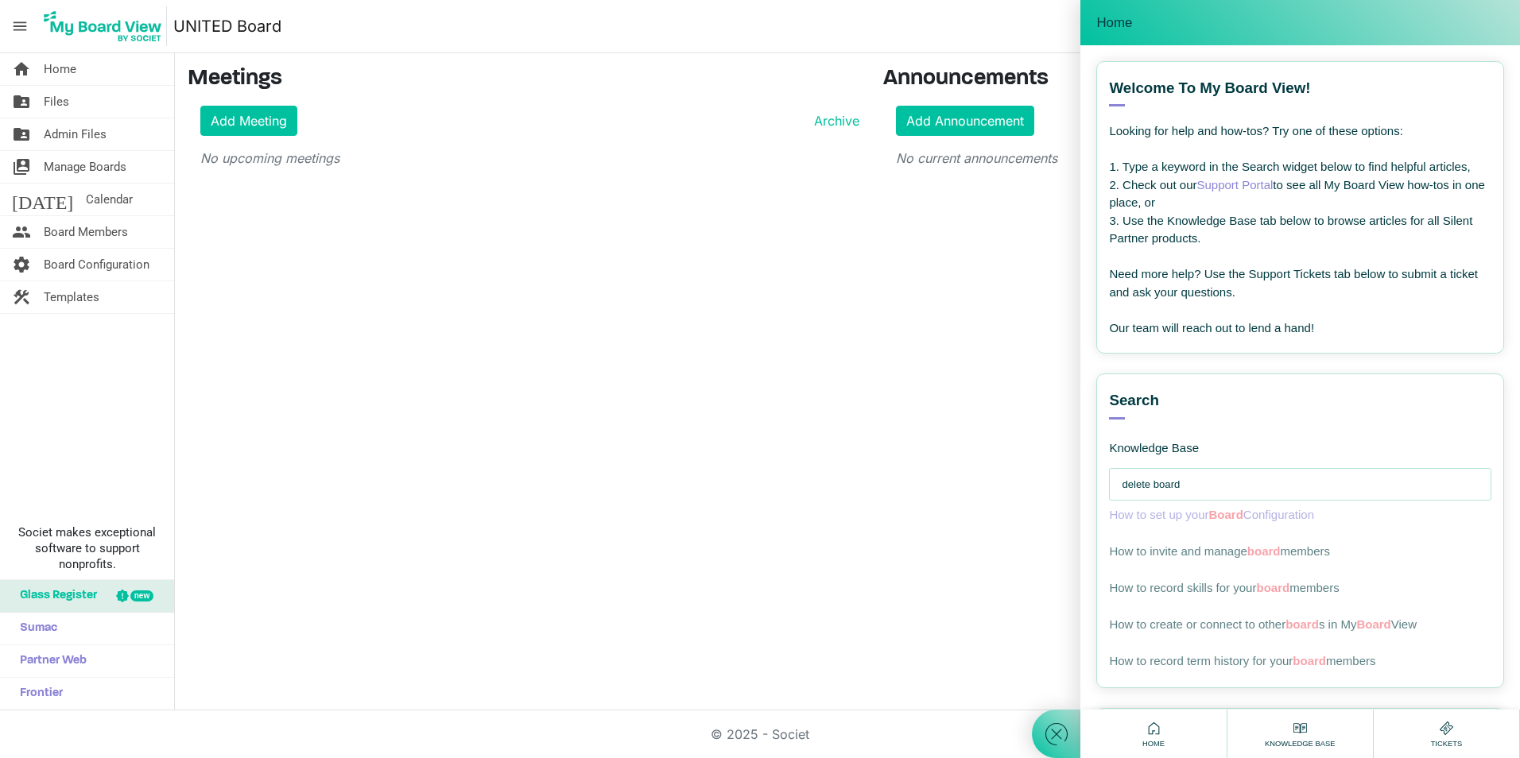
click at [1242, 520] on span "Board" at bounding box center [1225, 515] width 34 height 14
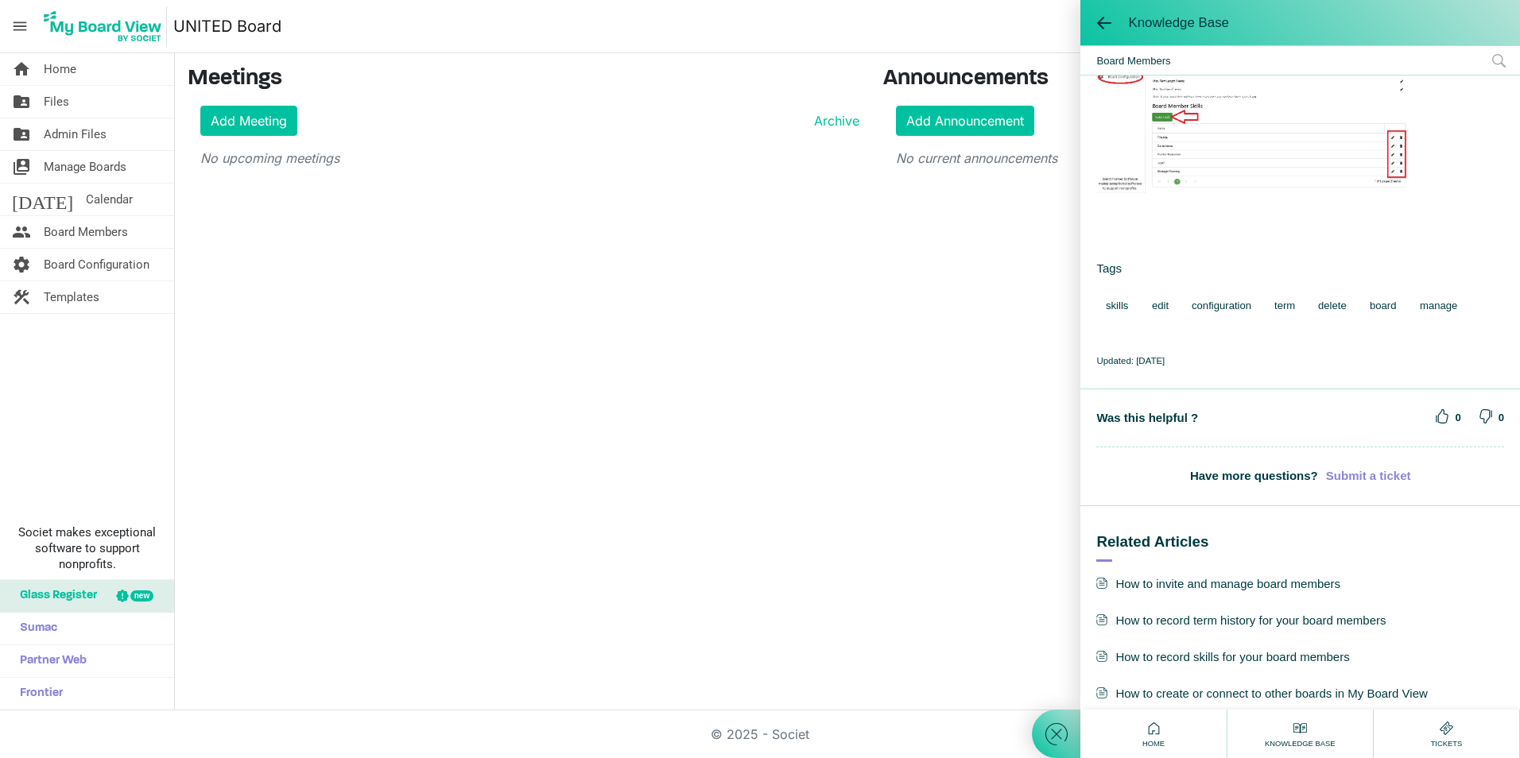
scroll to position [561, 0]
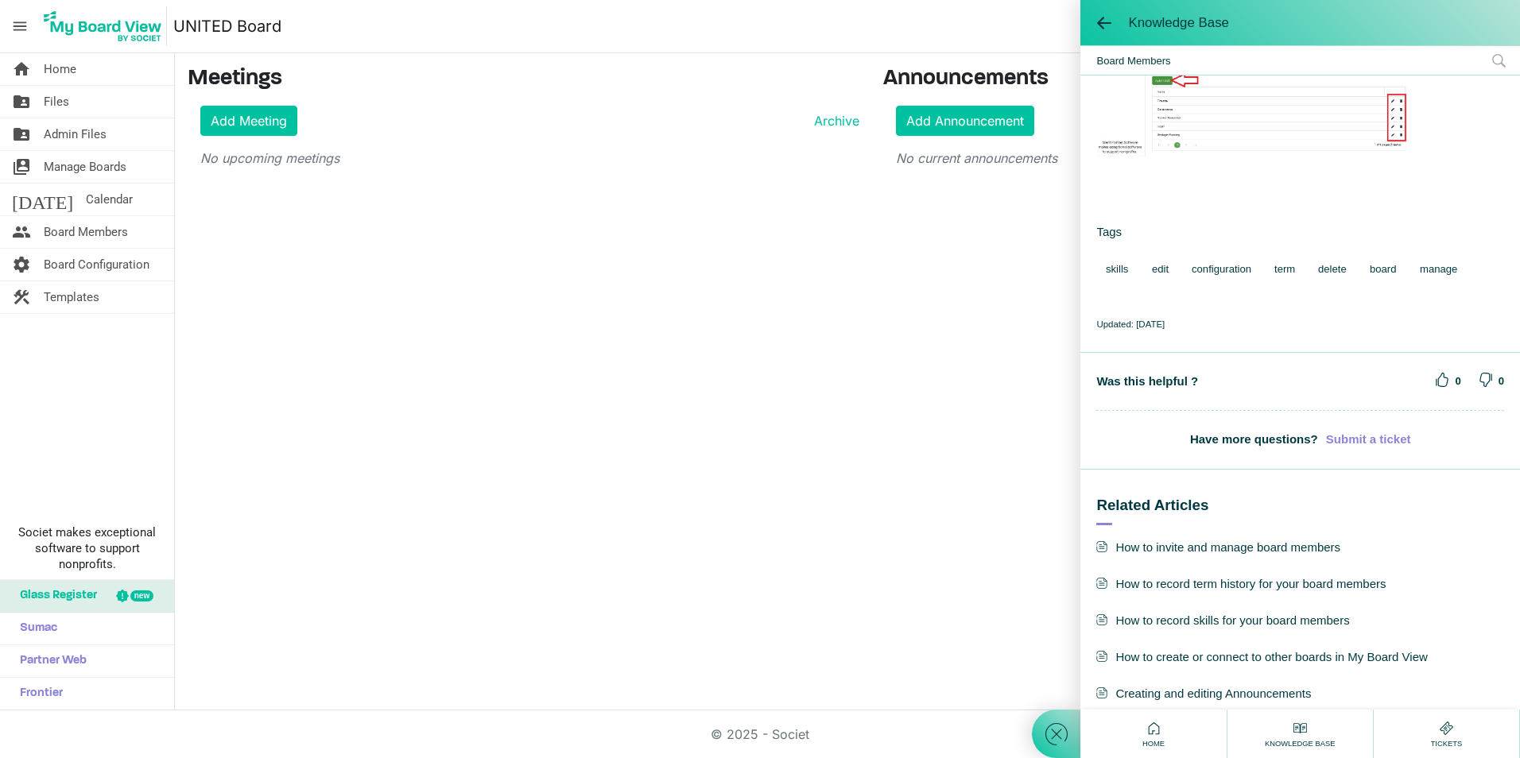
click at [1346, 434] on b "Submit a ticket" at bounding box center [1368, 440] width 85 height 18
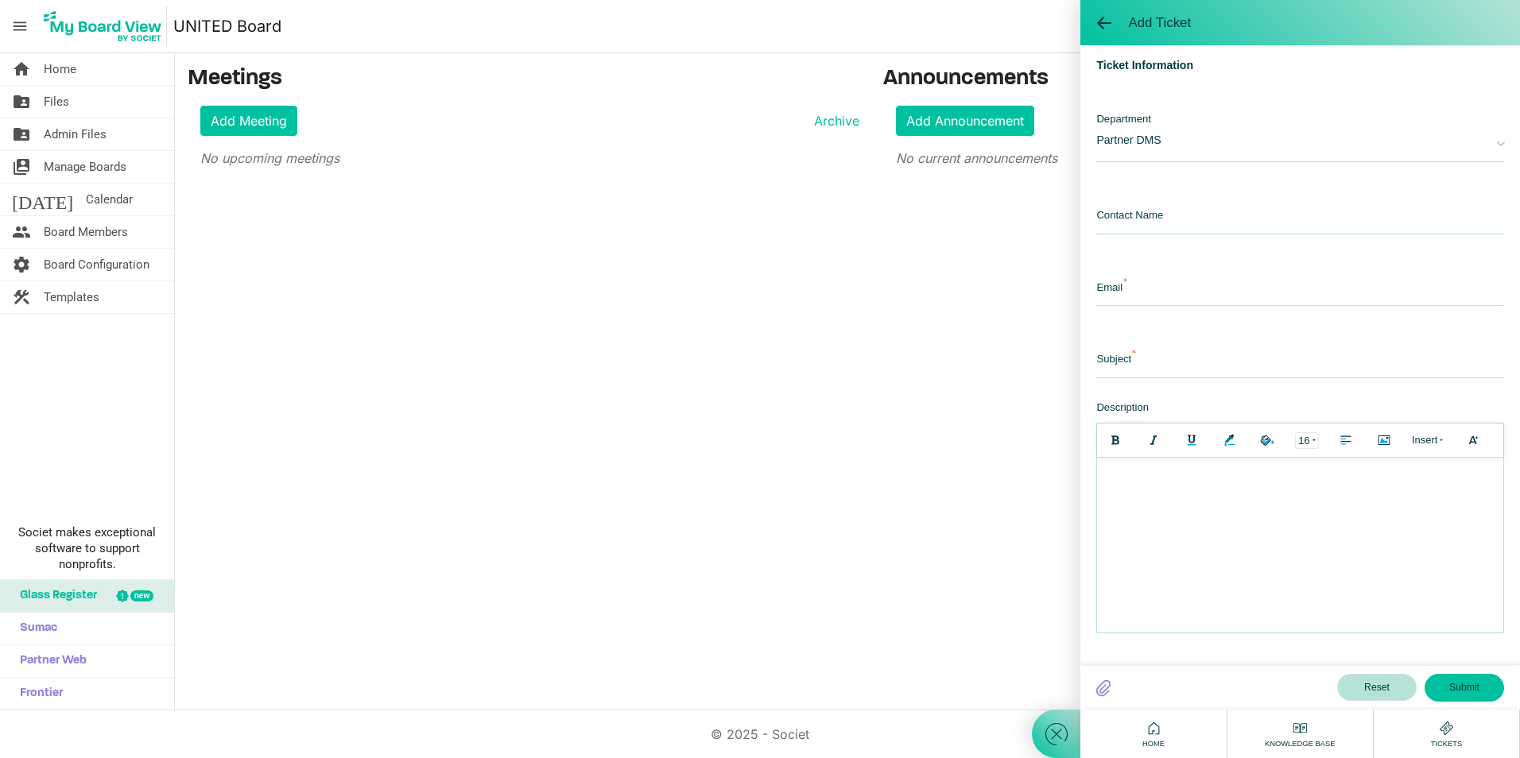
scroll to position [0, 0]
click at [1184, 147] on span "Partner DMS" at bounding box center [1288, 138] width 384 height 52
click at [1171, 213] on input "text" at bounding box center [1300, 217] width 408 height 34
click at [1157, 300] on div "Email" at bounding box center [1300, 280] width 408 height 52
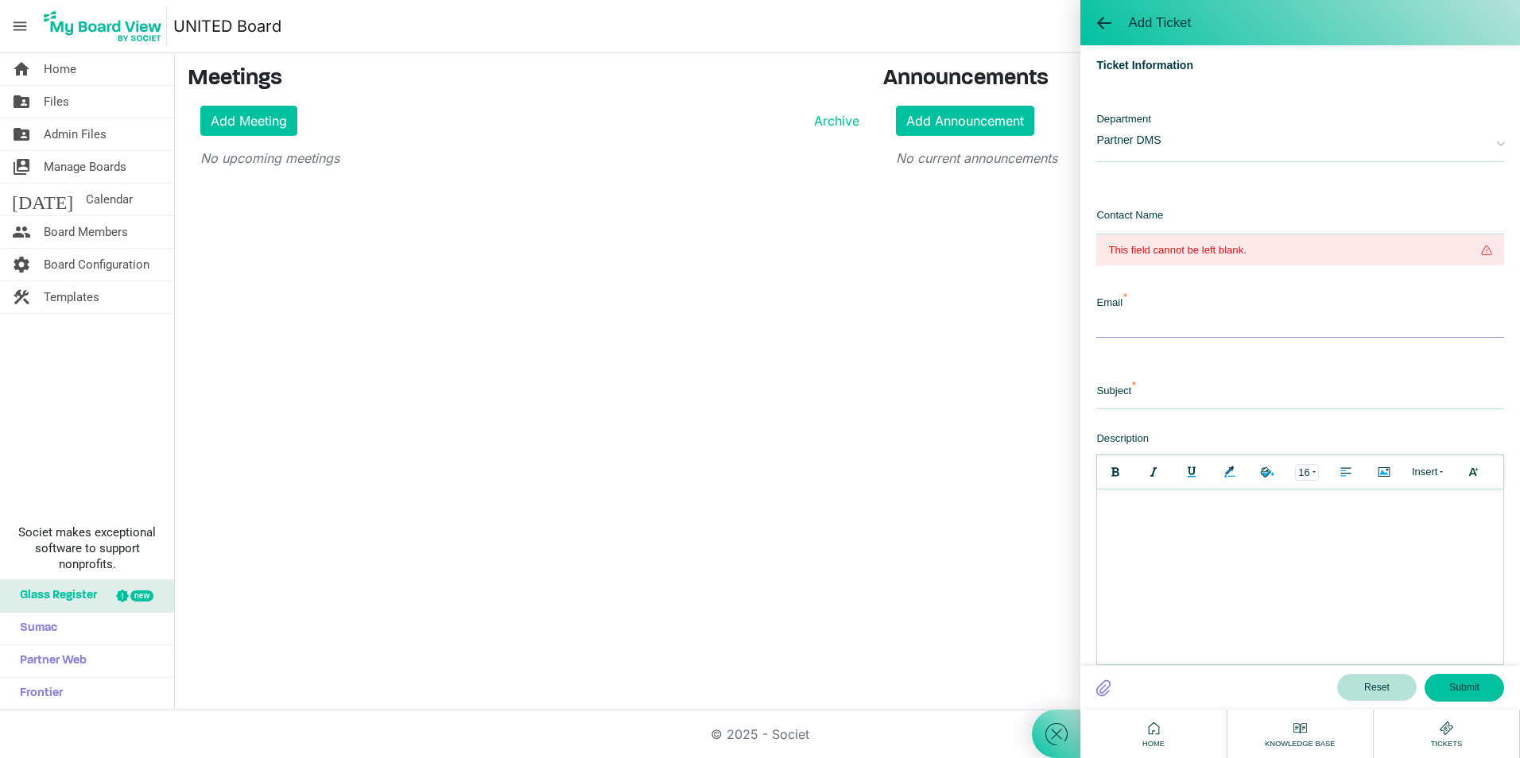
type input "hpappert@p2ptherapies.org"
click at [1147, 395] on input "text" at bounding box center [1300, 392] width 408 height 34
type input "B"
type input "Multiple Boards created"
click at [1184, 552] on body at bounding box center [1300, 577] width 406 height 175
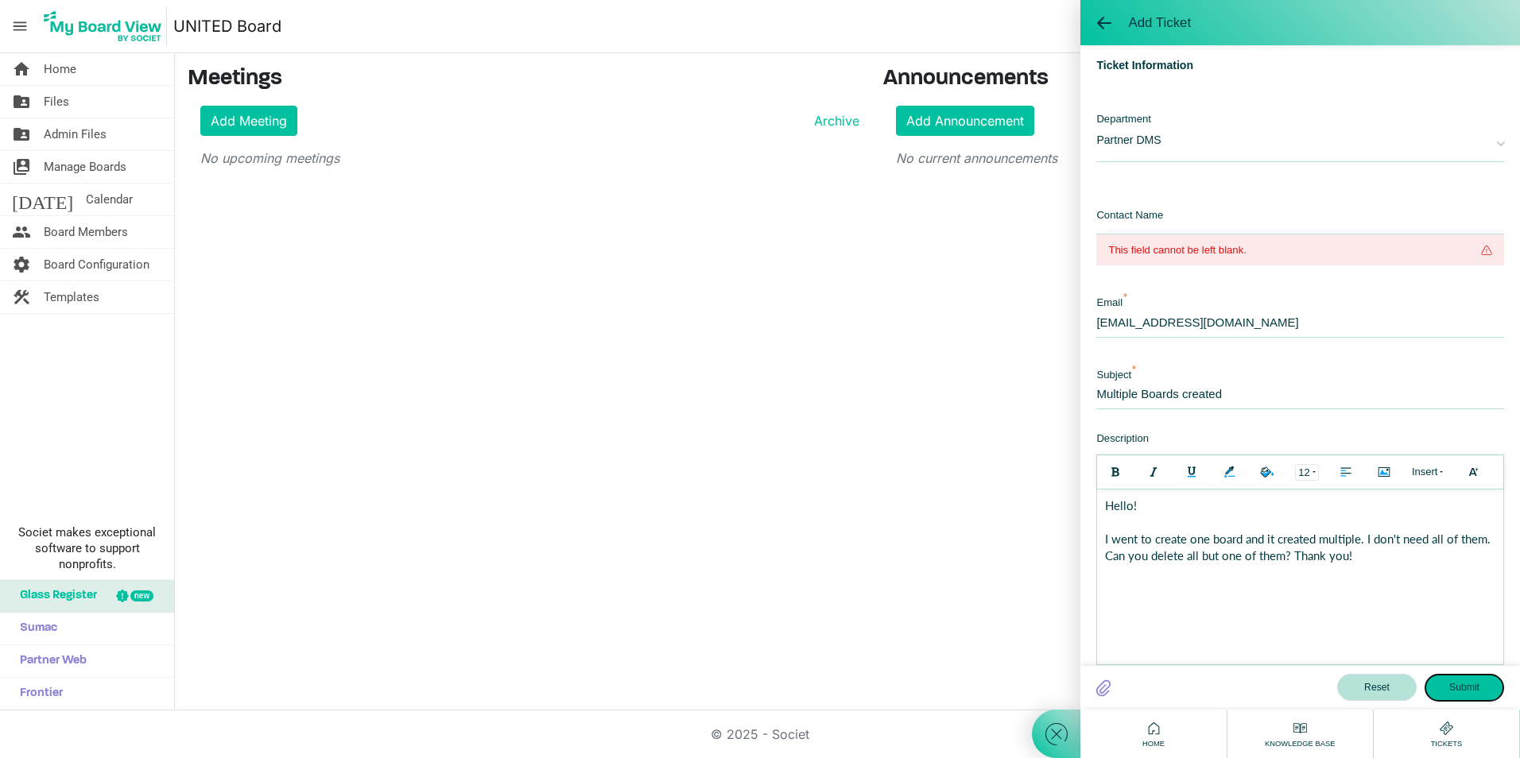
click at [1473, 676] on button "Submit" at bounding box center [1463, 687] width 79 height 27
type input "h"
type input "[PERSON_NAME]"
click at [1486, 695] on button "Submit" at bounding box center [1463, 687] width 79 height 27
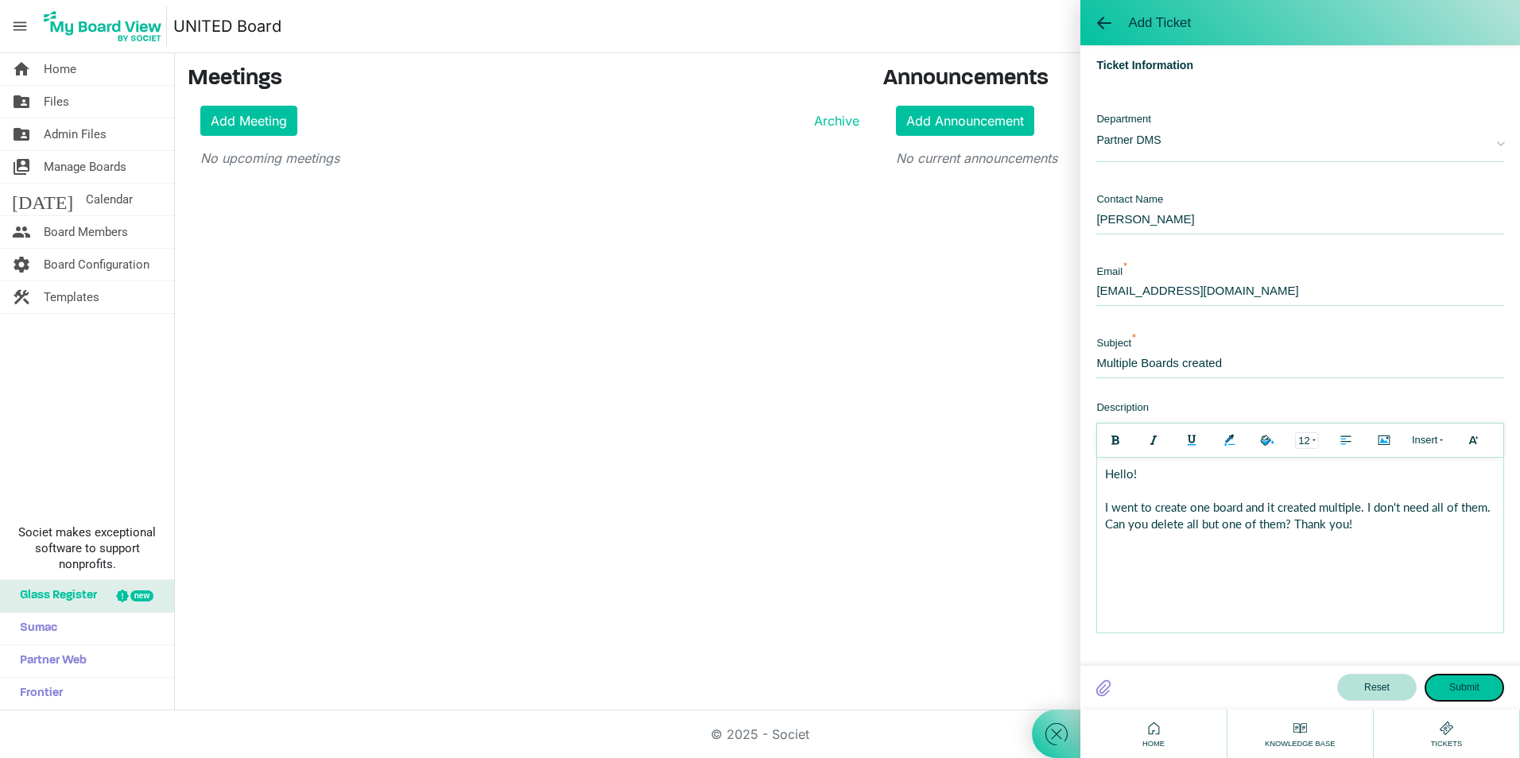
click at [1462, 686] on button "Submit" at bounding box center [1463, 687] width 79 height 27
click at [1301, 533] on body "Hello! I went to create one board and it created multiple. I don't need all of …" at bounding box center [1300, 545] width 406 height 175
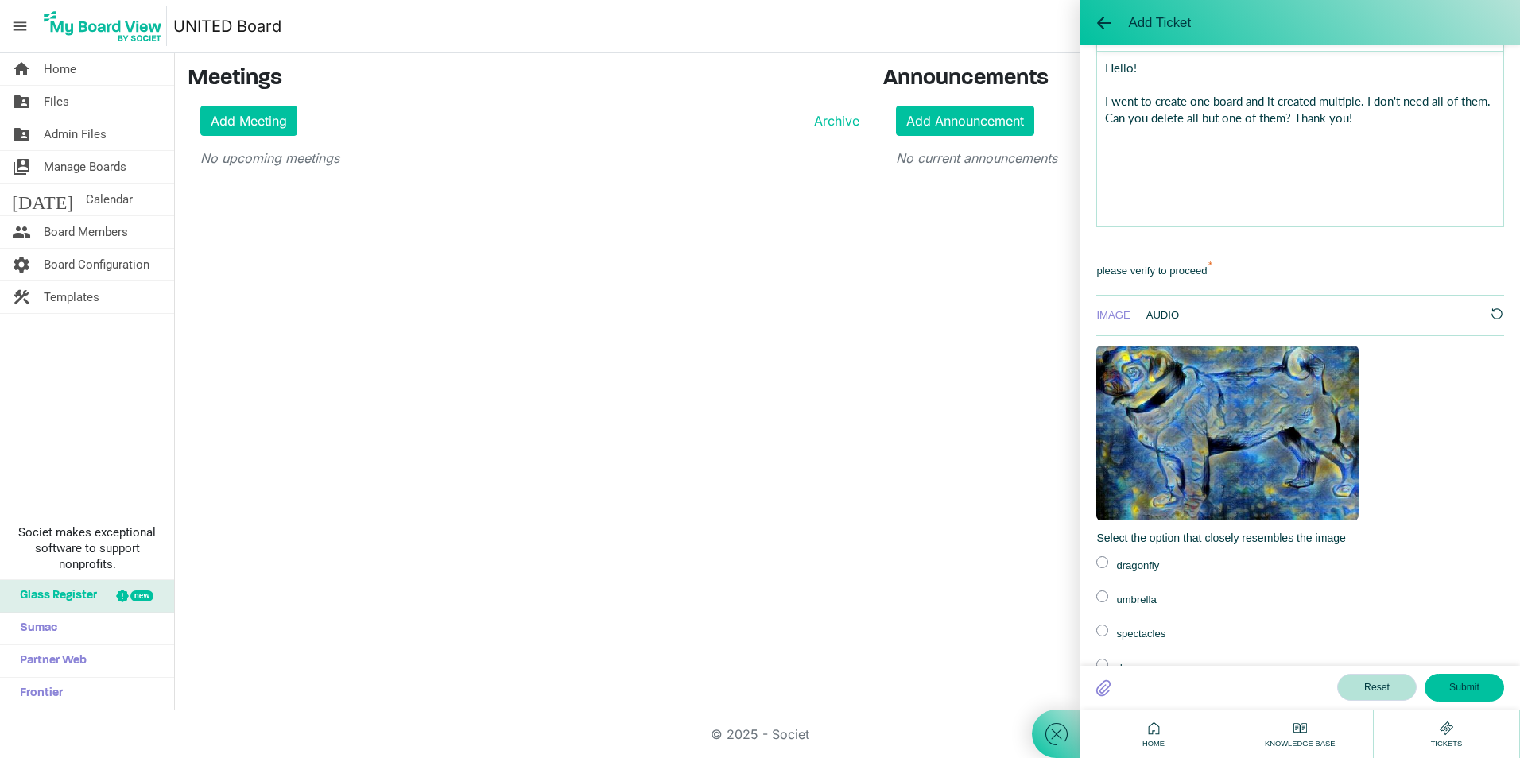
scroll to position [509, 0]
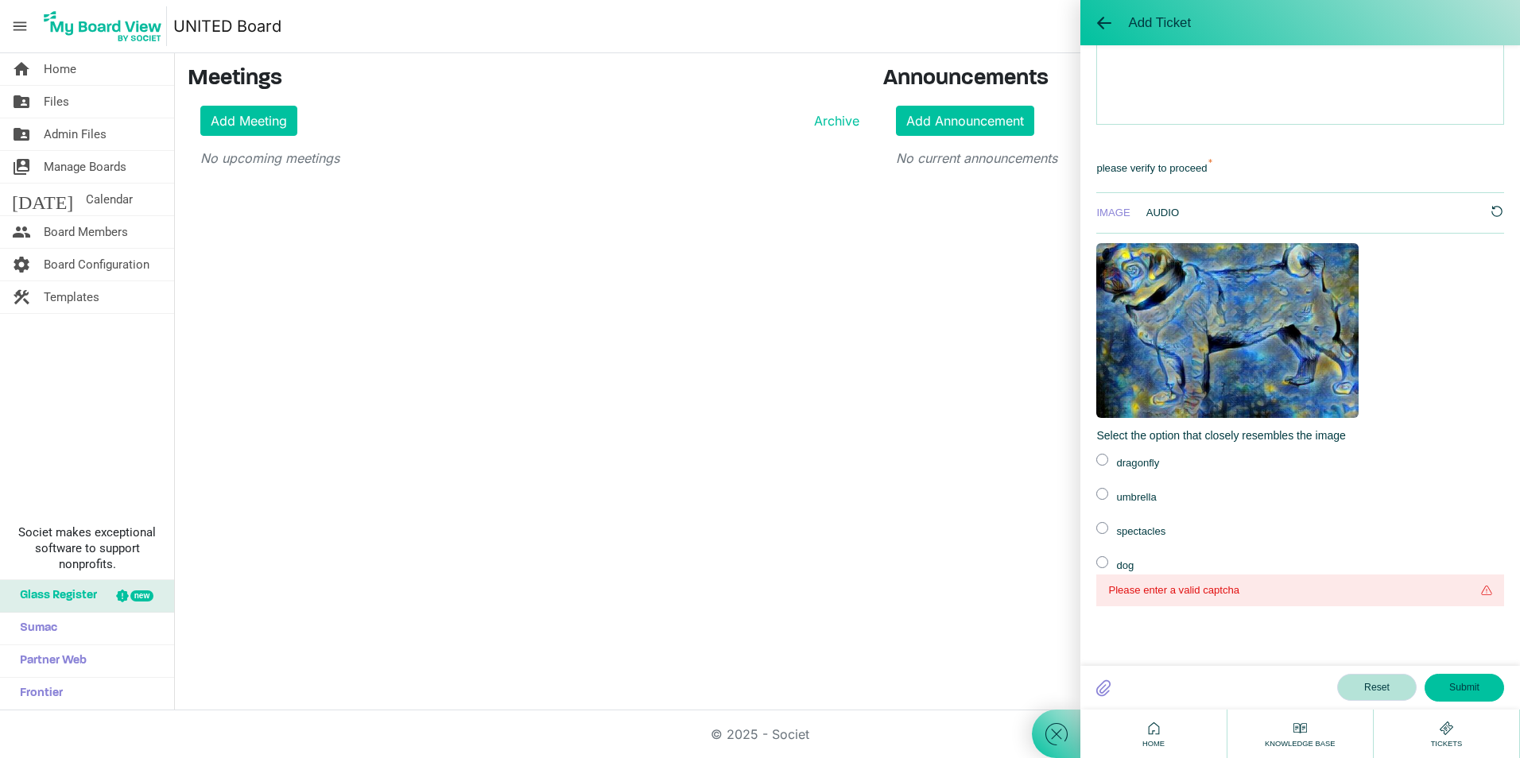
click at [1102, 564] on label at bounding box center [1102, 562] width 12 height 12
click at [0, 0] on input "radio" at bounding box center [0, 0] width 0 height 0
click at [1467, 683] on button "Submit" at bounding box center [1463, 687] width 79 height 27
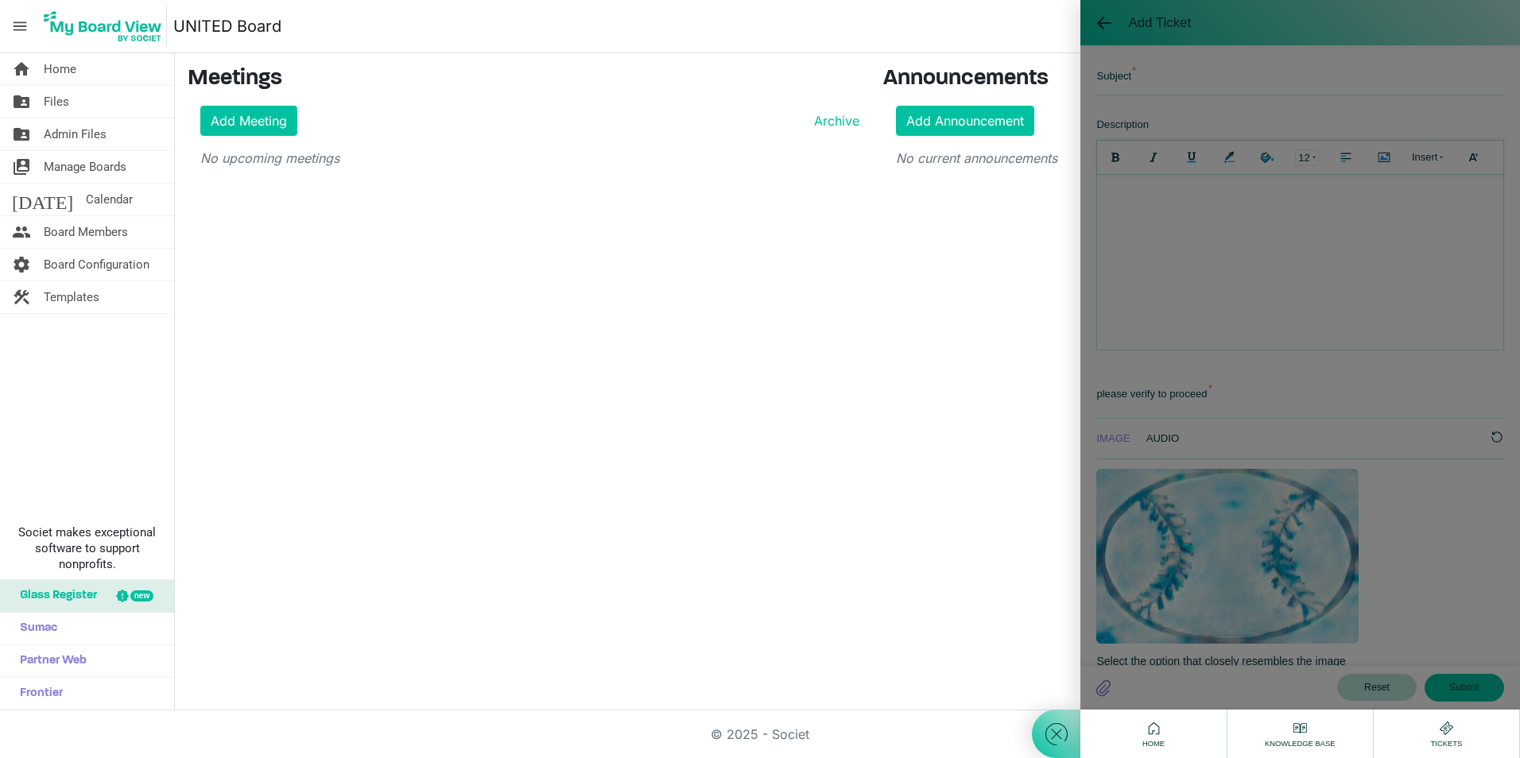
scroll to position [477, 0]
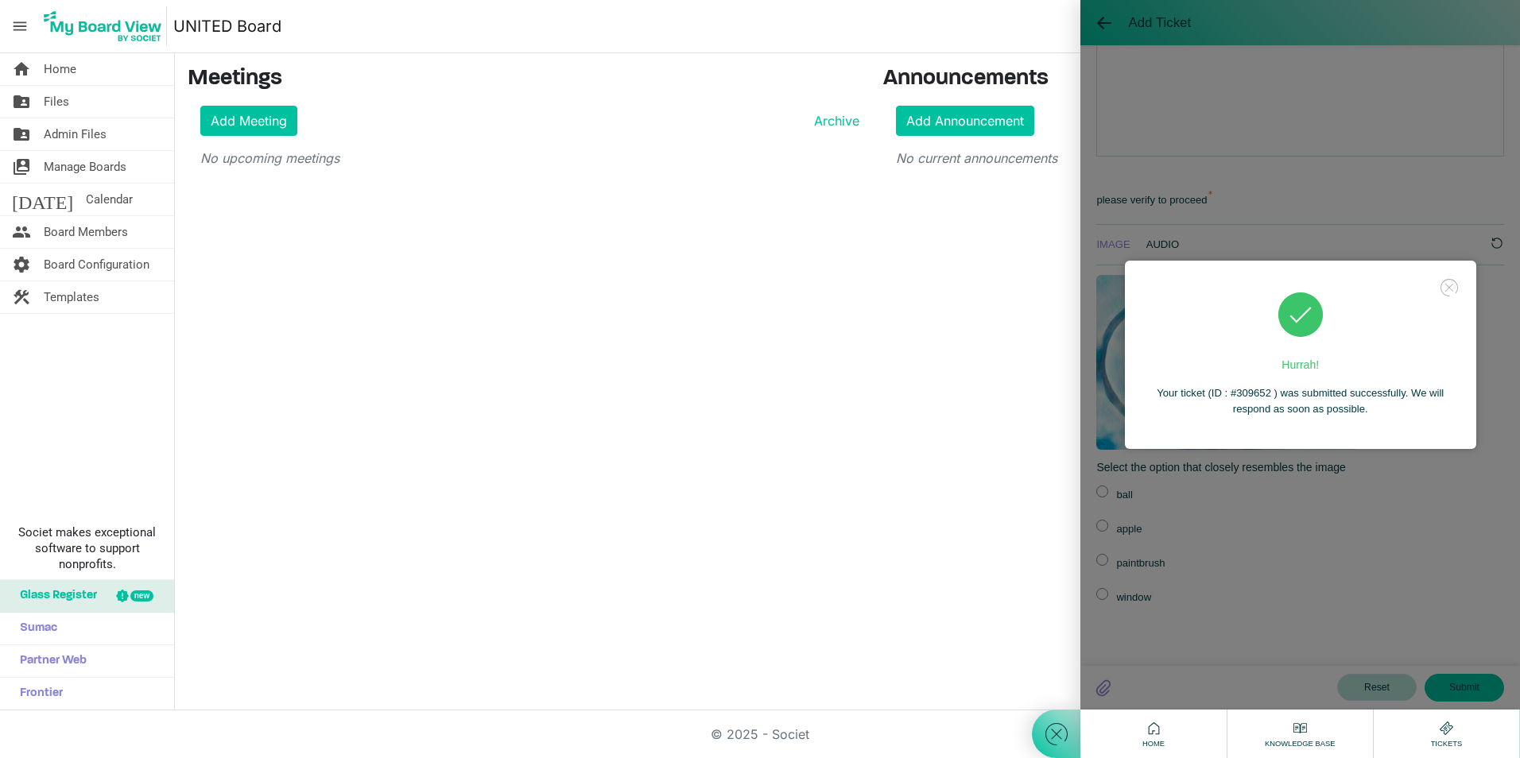
click at [1447, 290] on use at bounding box center [1448, 287] width 17 height 17
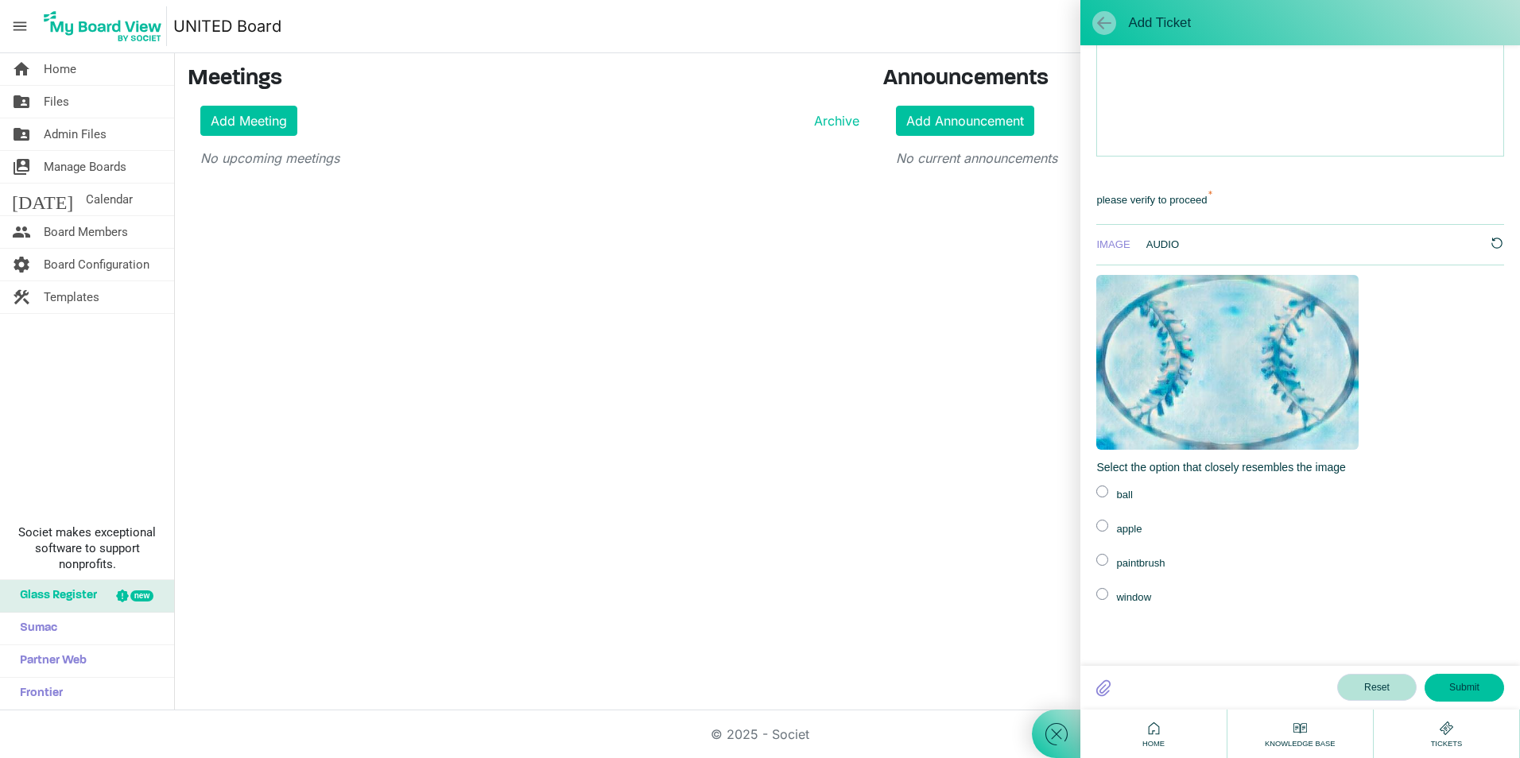
click at [1099, 17] on span at bounding box center [1104, 23] width 16 height 16
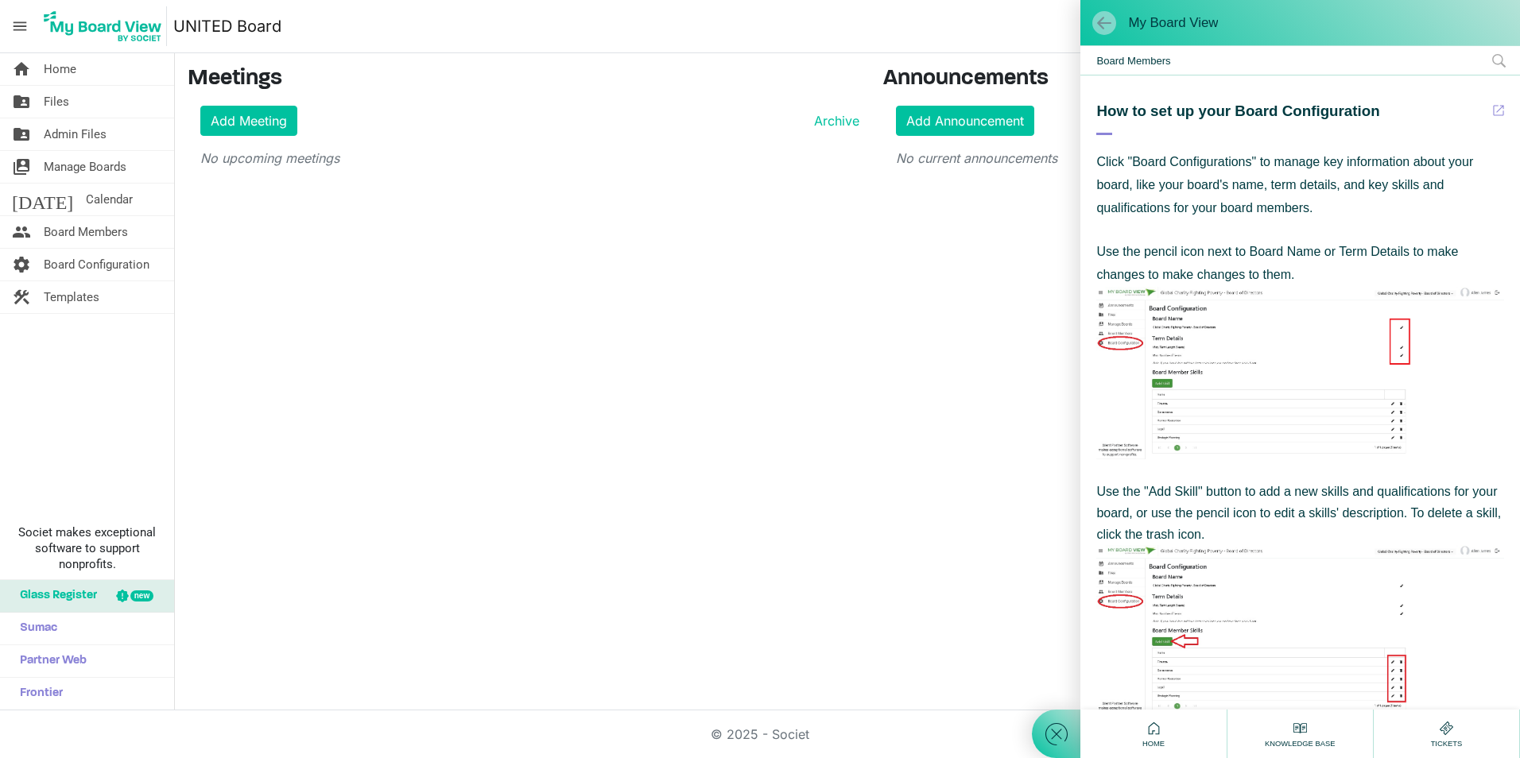
click at [1106, 22] on span at bounding box center [1104, 23] width 16 height 16
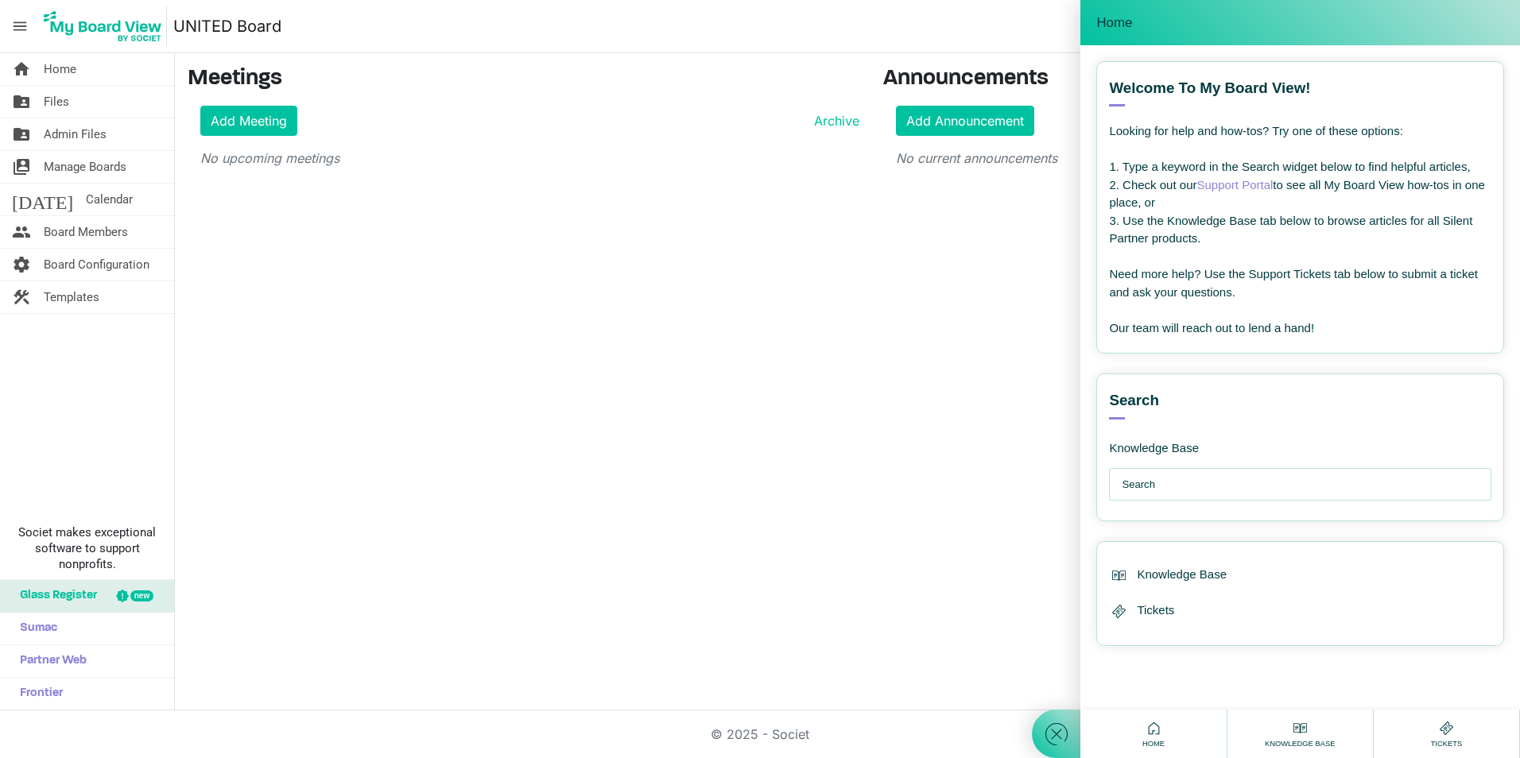
click at [1106, 22] on span "Home" at bounding box center [1114, 23] width 36 height 16
click at [1254, 183] on link "Support Portal" at bounding box center [1234, 185] width 76 height 14
click at [996, 252] on div "home Home folder_shared Files folder_shared Admin Files switch_account Manage B…" at bounding box center [760, 381] width 1520 height 657
click at [1069, 740] on icon at bounding box center [1056, 734] width 29 height 29
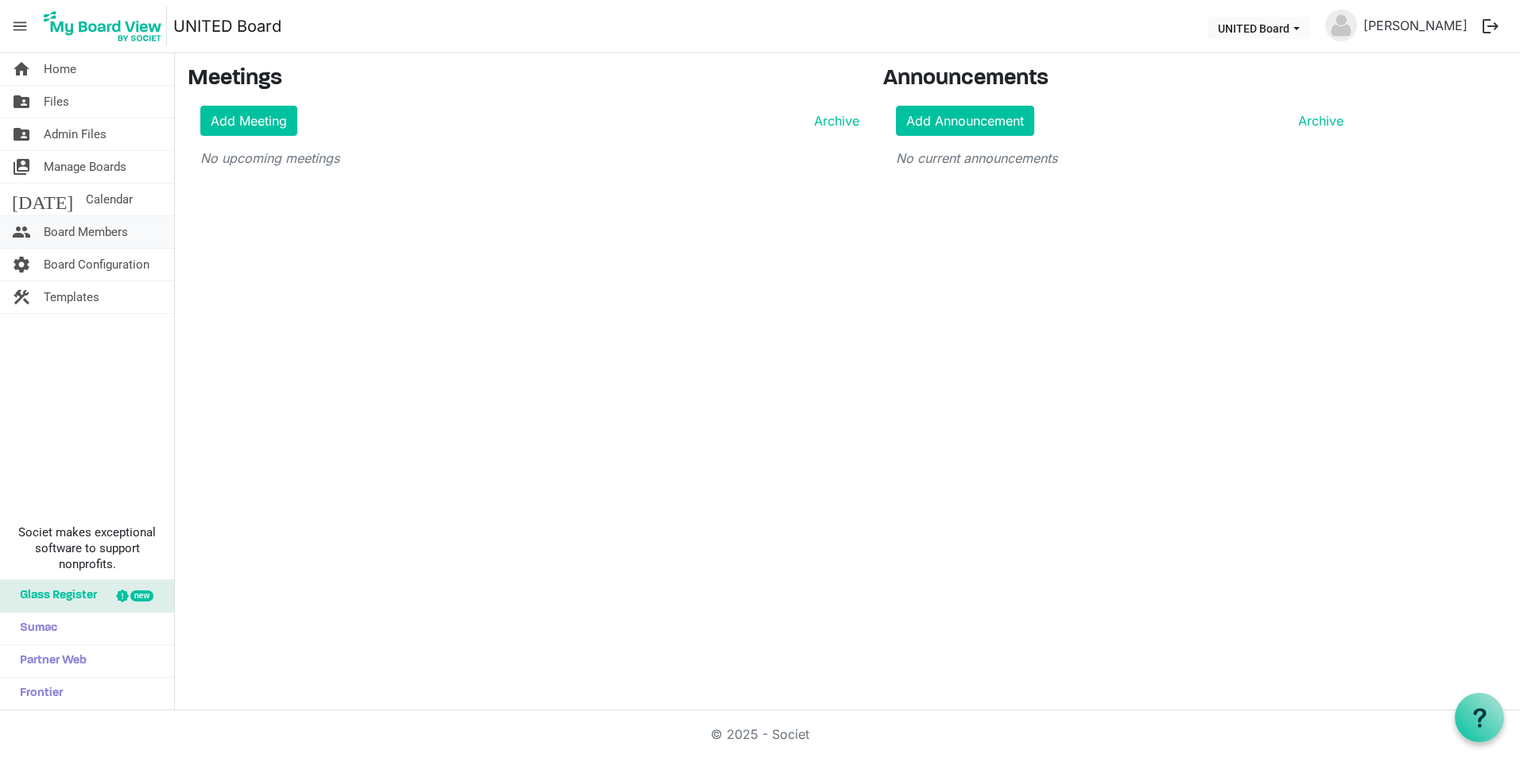
click at [143, 221] on link "people Board Members" at bounding box center [87, 232] width 174 height 32
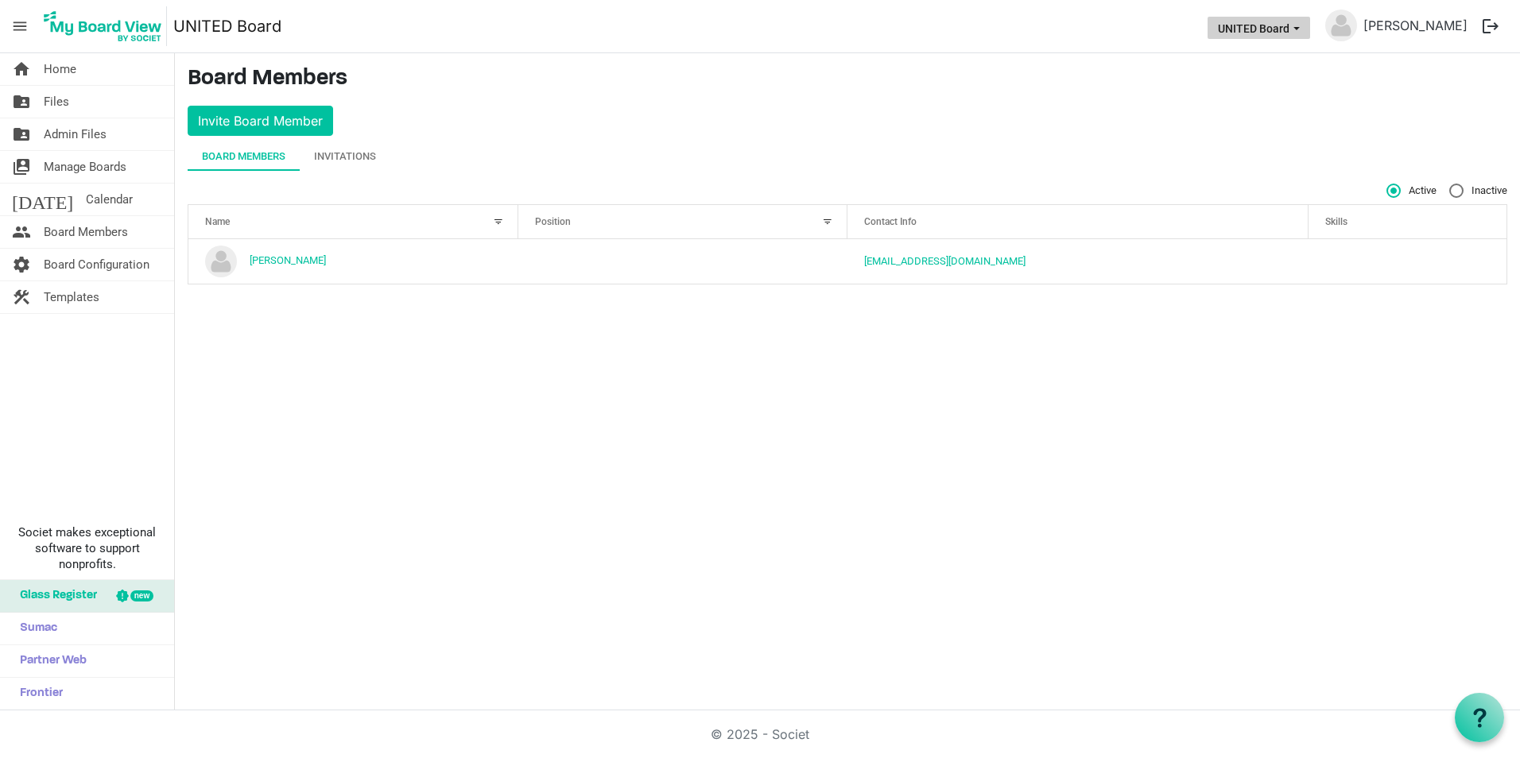
click at [1285, 21] on button "UNITED Board" at bounding box center [1258, 28] width 103 height 22
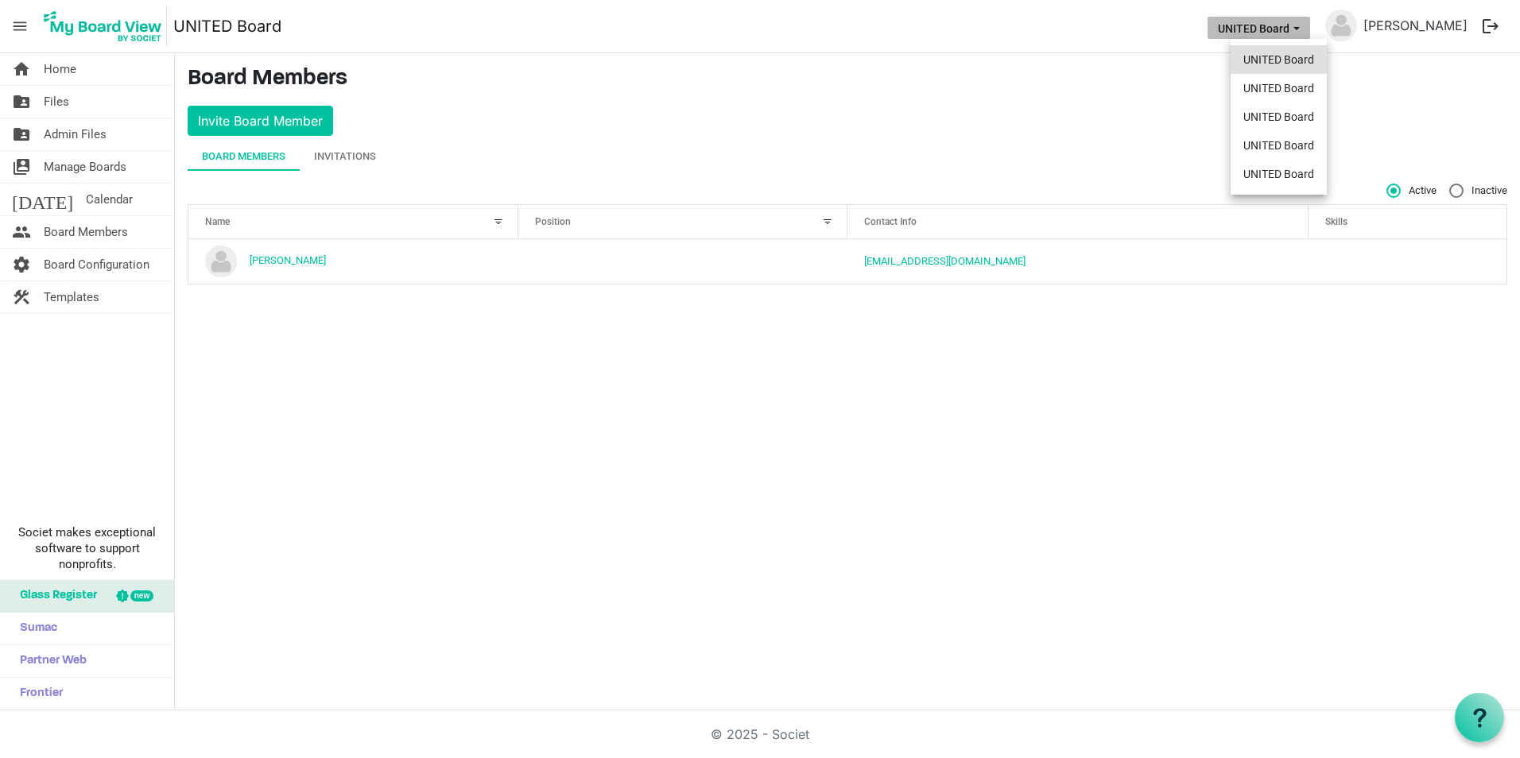
click at [1292, 52] on li "UNITED Board" at bounding box center [1278, 59] width 96 height 29
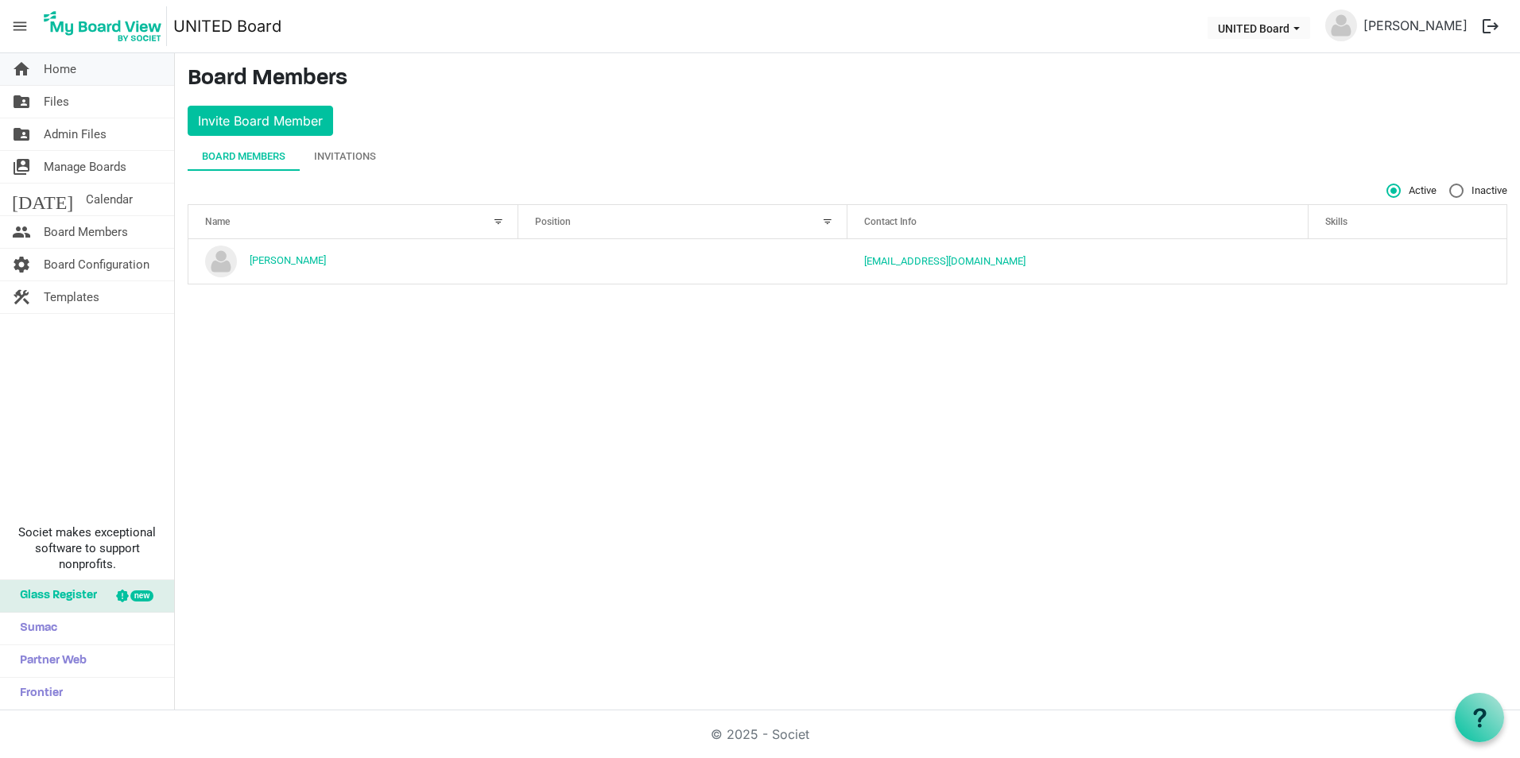
click at [110, 78] on link "home Home" at bounding box center [87, 69] width 174 height 32
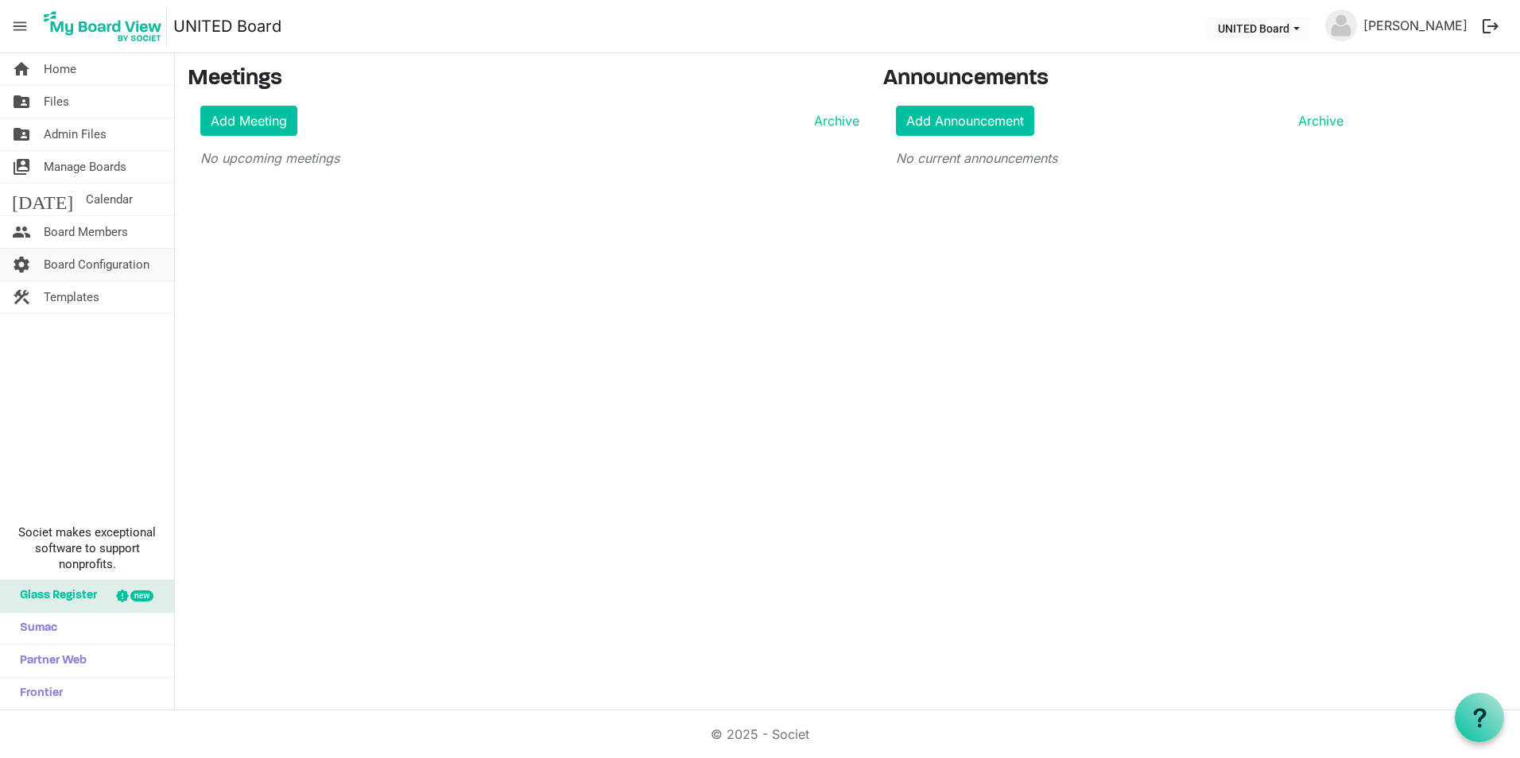
click at [103, 264] on span "Board Configuration" at bounding box center [97, 265] width 106 height 32
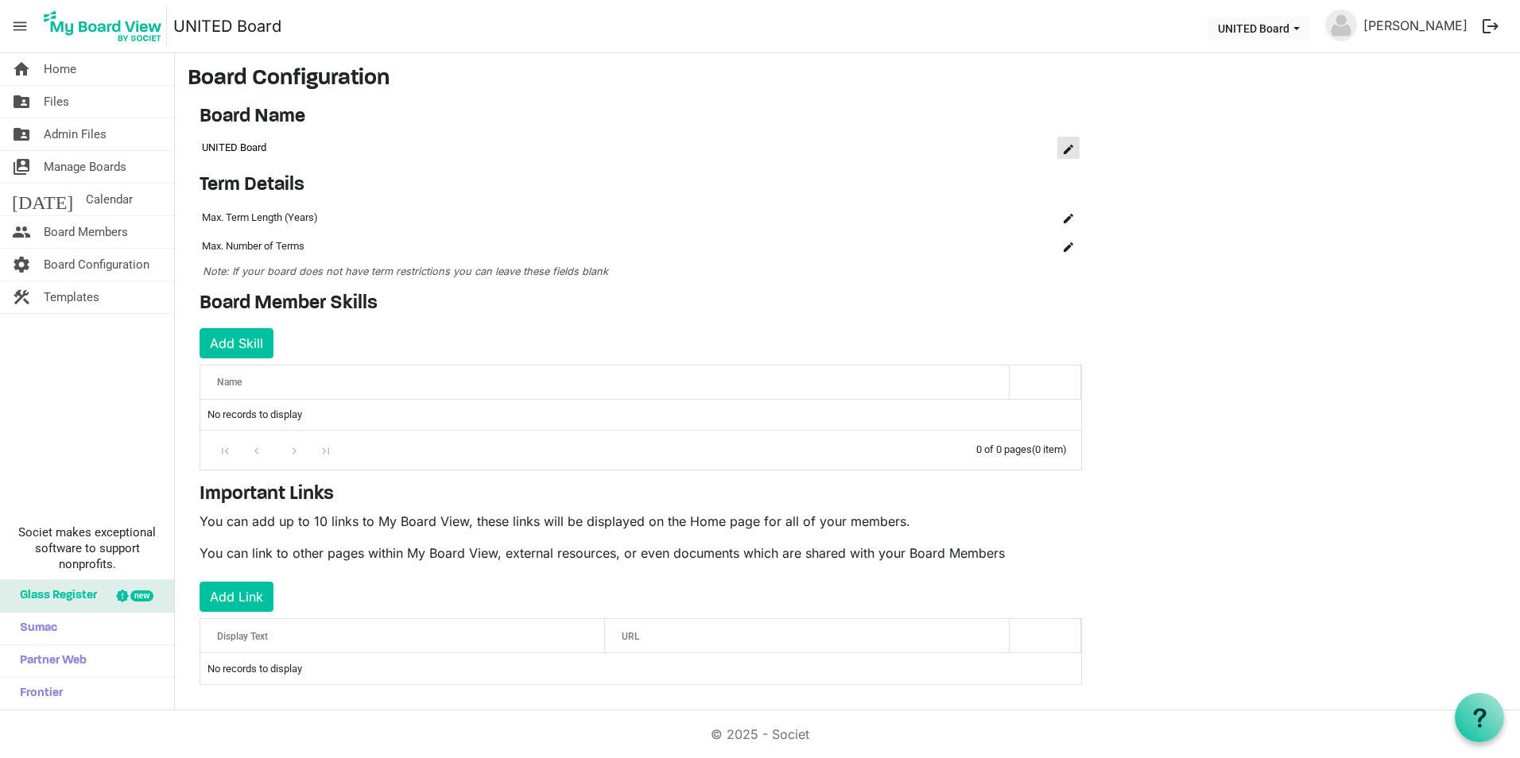
click at [1067, 141] on button "is Command column column header" at bounding box center [1068, 148] width 22 height 22
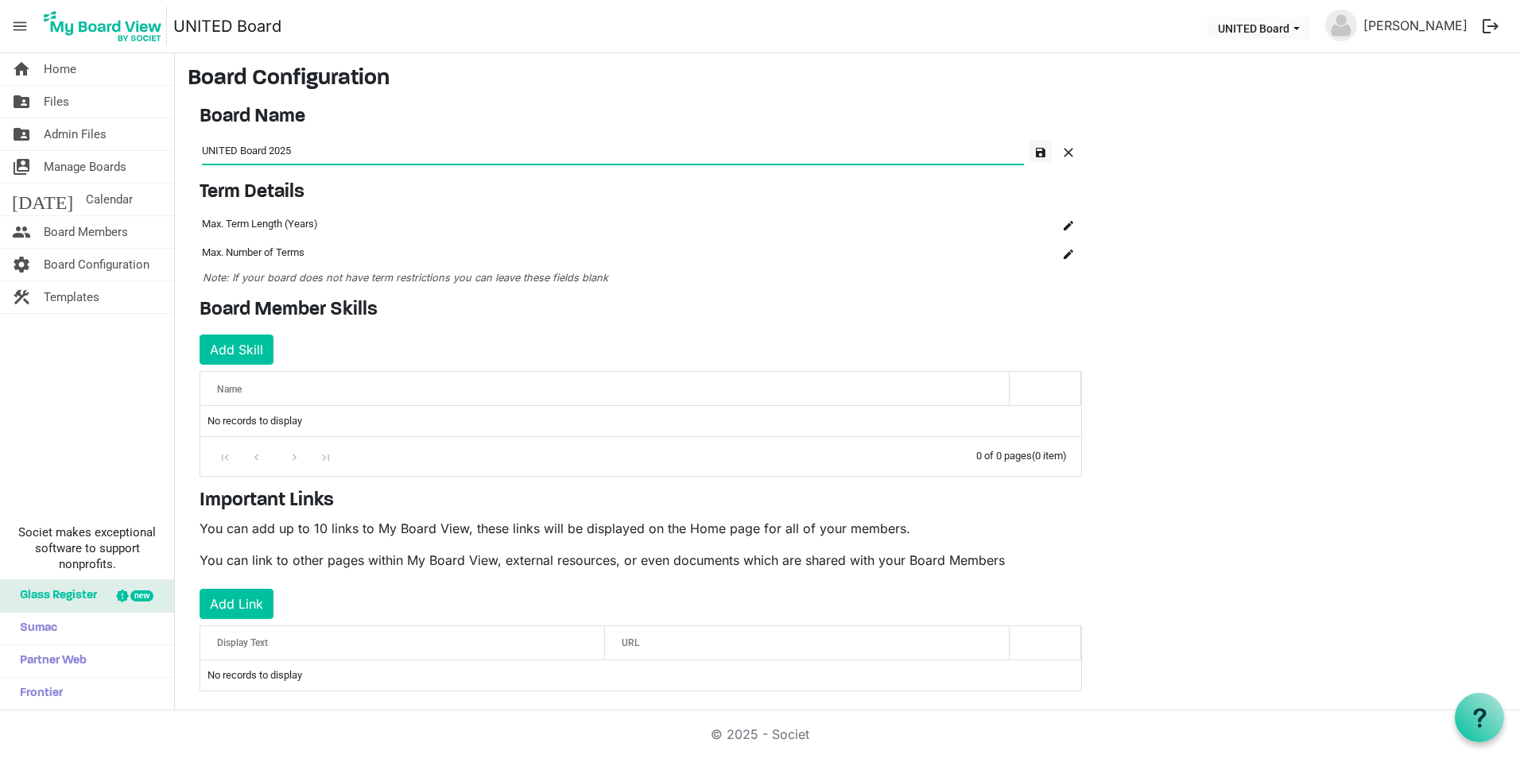
type input "UNITED Board 2025"
click at [1040, 157] on button "button" at bounding box center [1040, 151] width 22 height 22
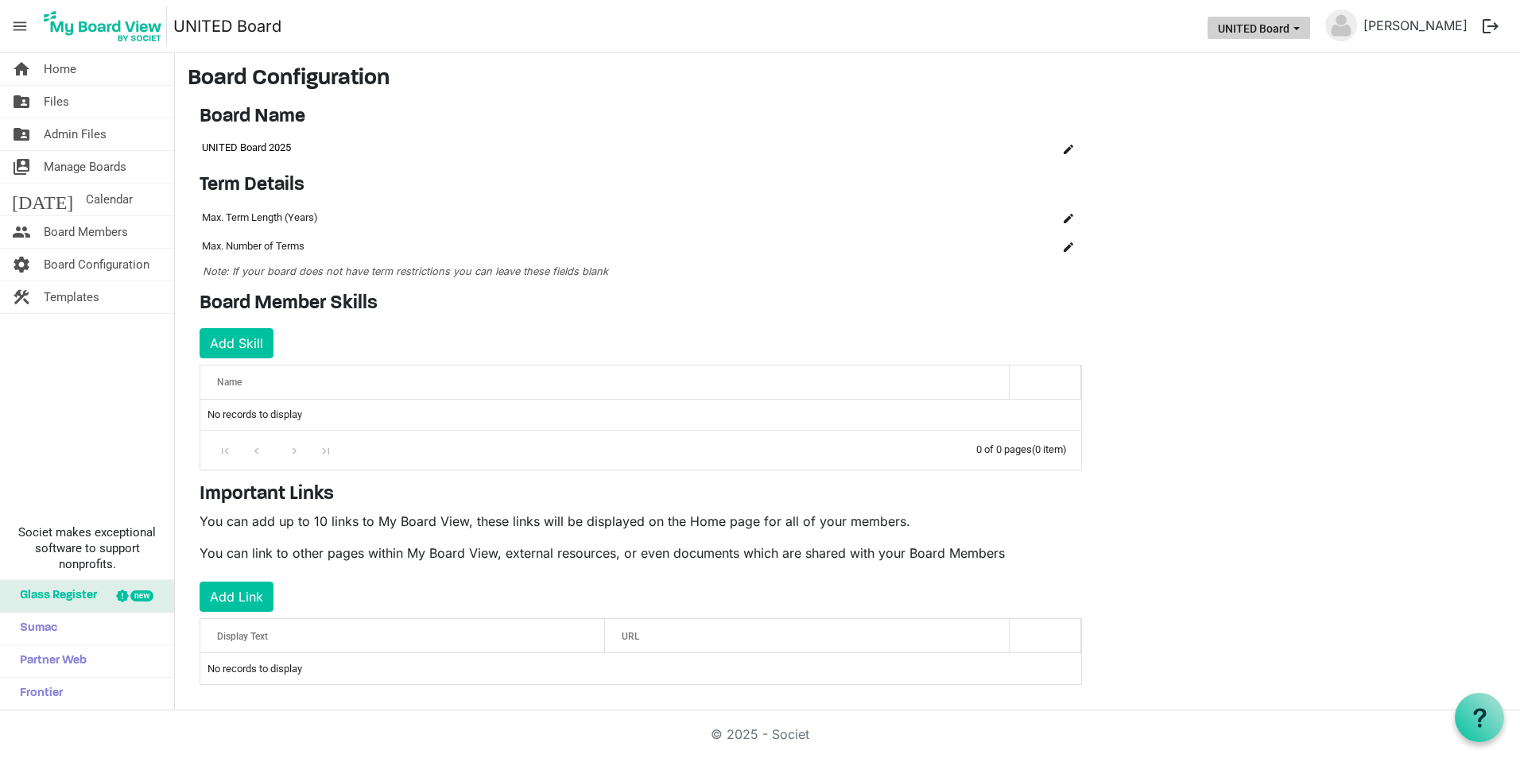
click at [1289, 33] on button "UNITED Board" at bounding box center [1258, 28] width 103 height 22
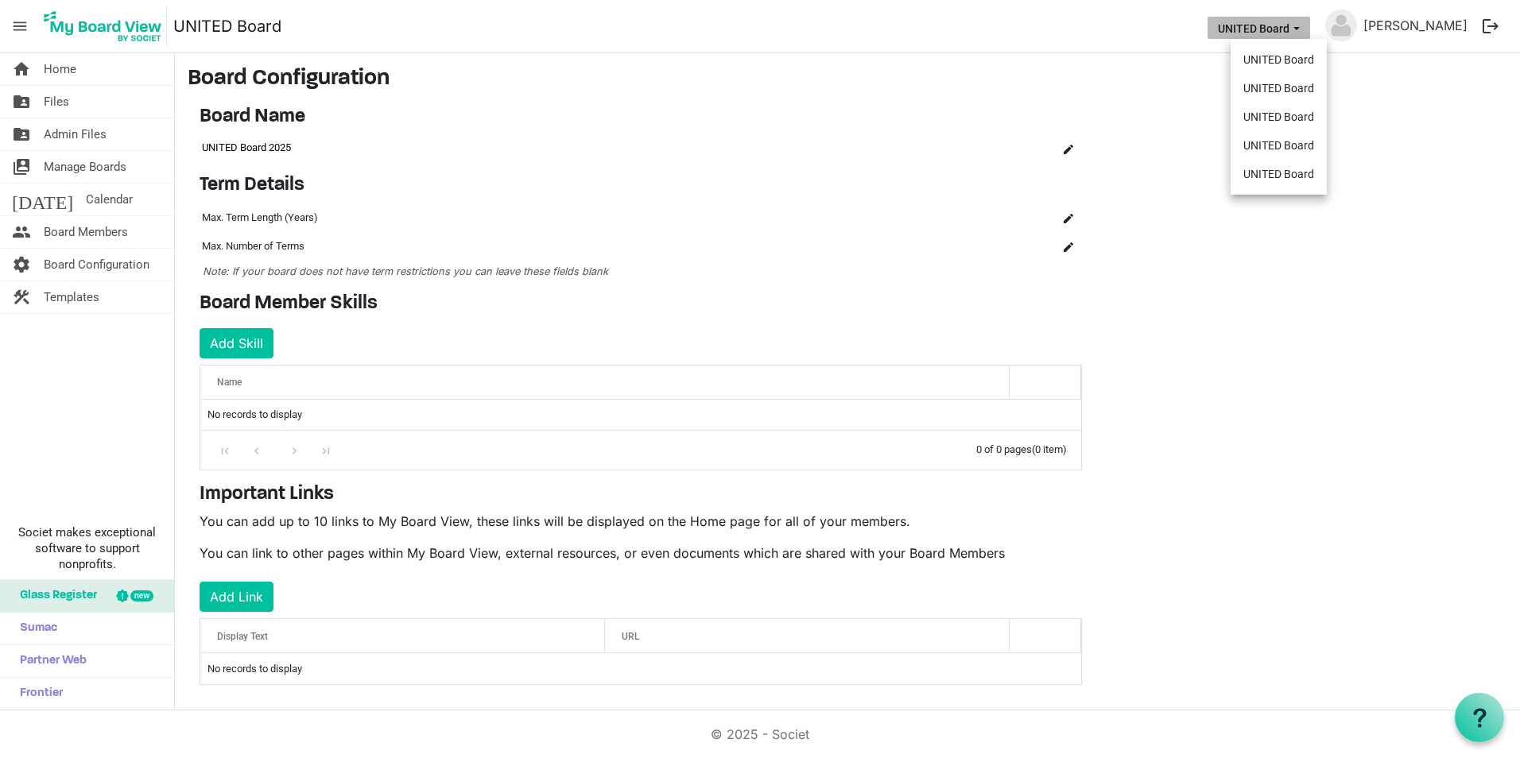
click at [1135, 114] on main "Board Configuration Board Name OK OK Cancel Name board-name-grid_header_table U…" at bounding box center [847, 388] width 1345 height 670
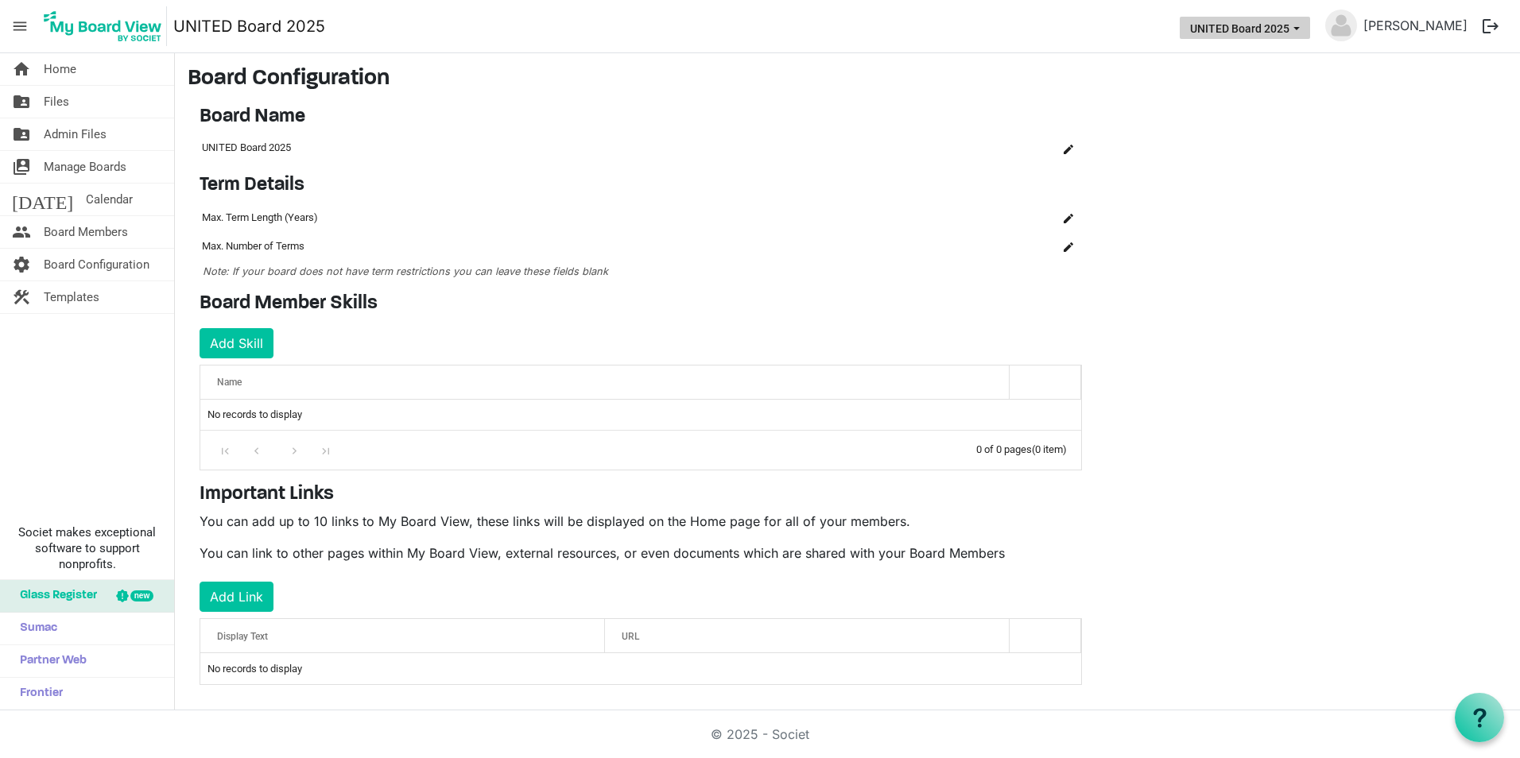
click at [1265, 25] on button "UNITED Board 2025" at bounding box center [1245, 28] width 130 height 22
click at [1142, 68] on h3 "Board Configuration" at bounding box center [847, 79] width 1319 height 27
click at [104, 242] on span "Board Members" at bounding box center [86, 232] width 84 height 32
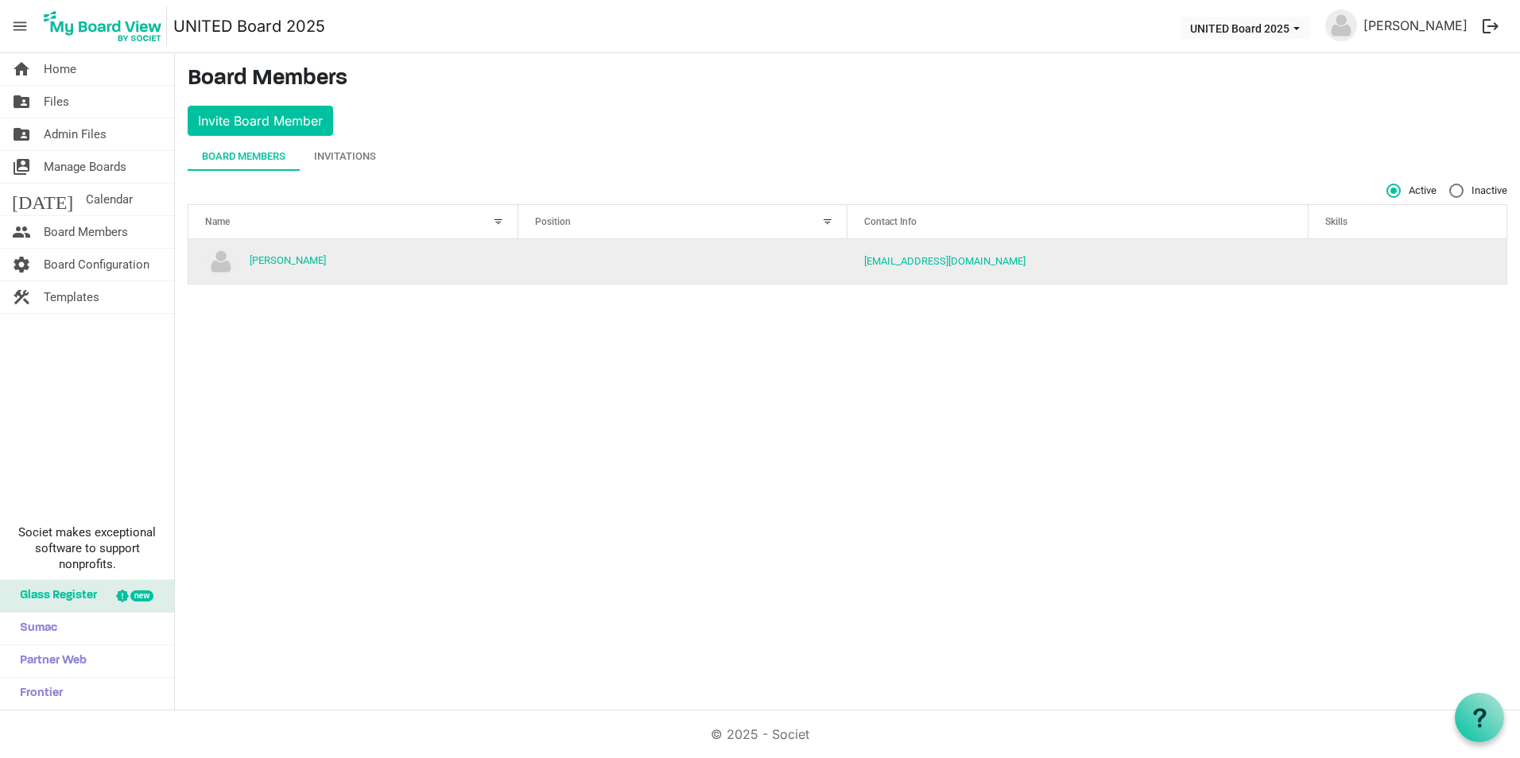
drag, startPoint x: 1361, startPoint y: 254, endPoint x: 1323, endPoint y: 250, distance: 38.4
click at [1360, 254] on td "is template cell column header Skills" at bounding box center [1407, 261] width 198 height 45
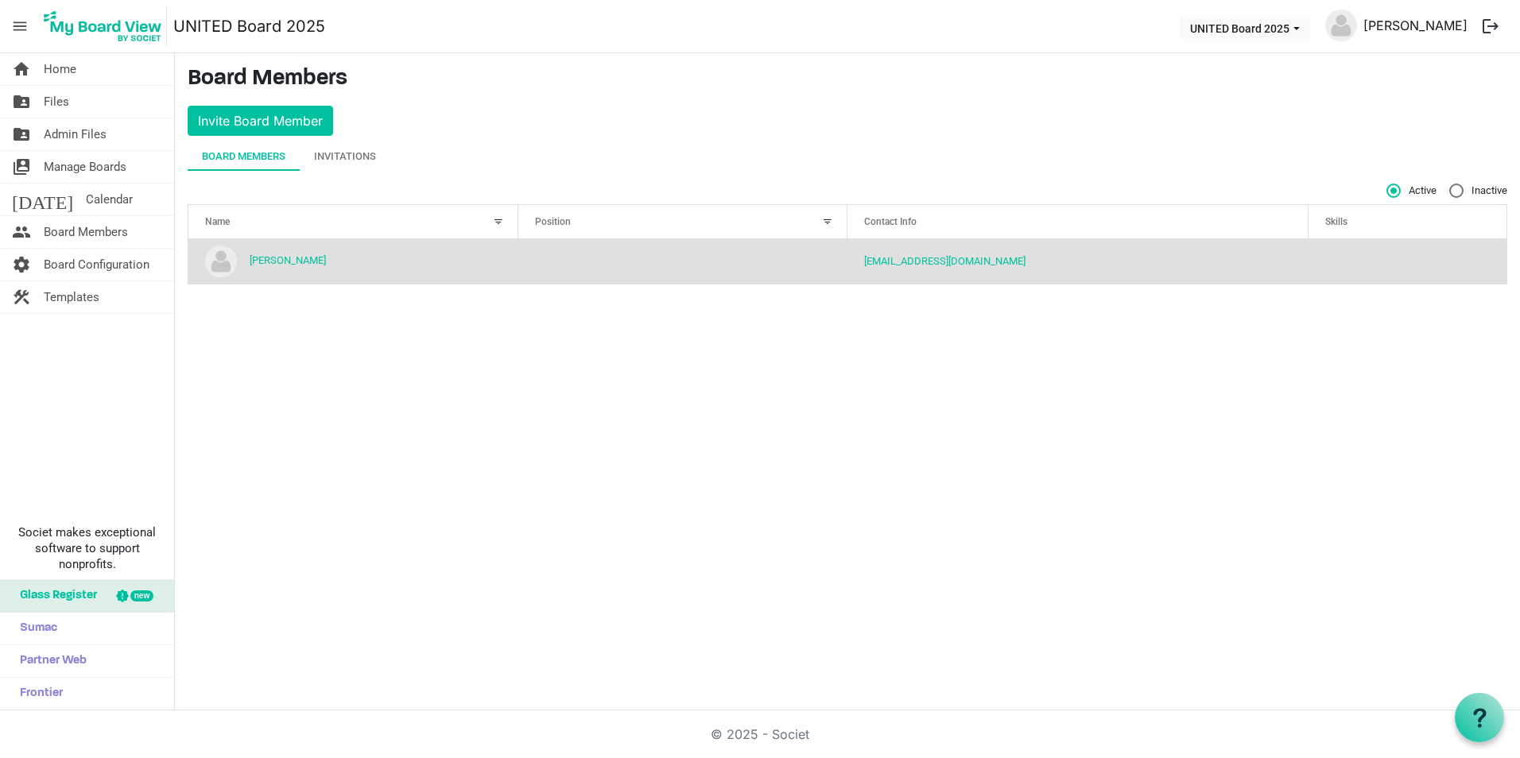
click at [1391, 36] on link "[PERSON_NAME]" at bounding box center [1415, 26] width 117 height 32
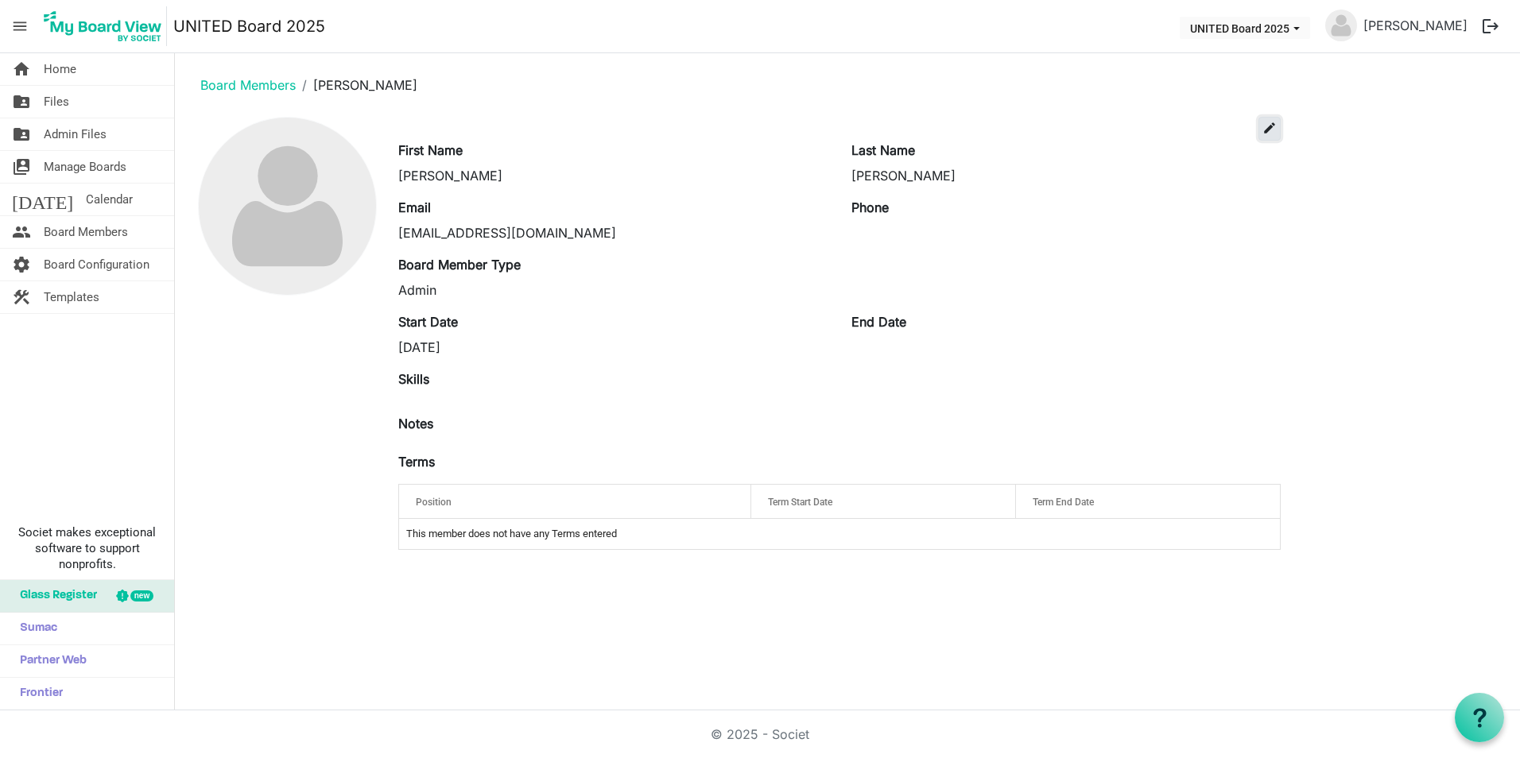
click at [1262, 128] on span "edit" at bounding box center [1269, 128] width 14 height 14
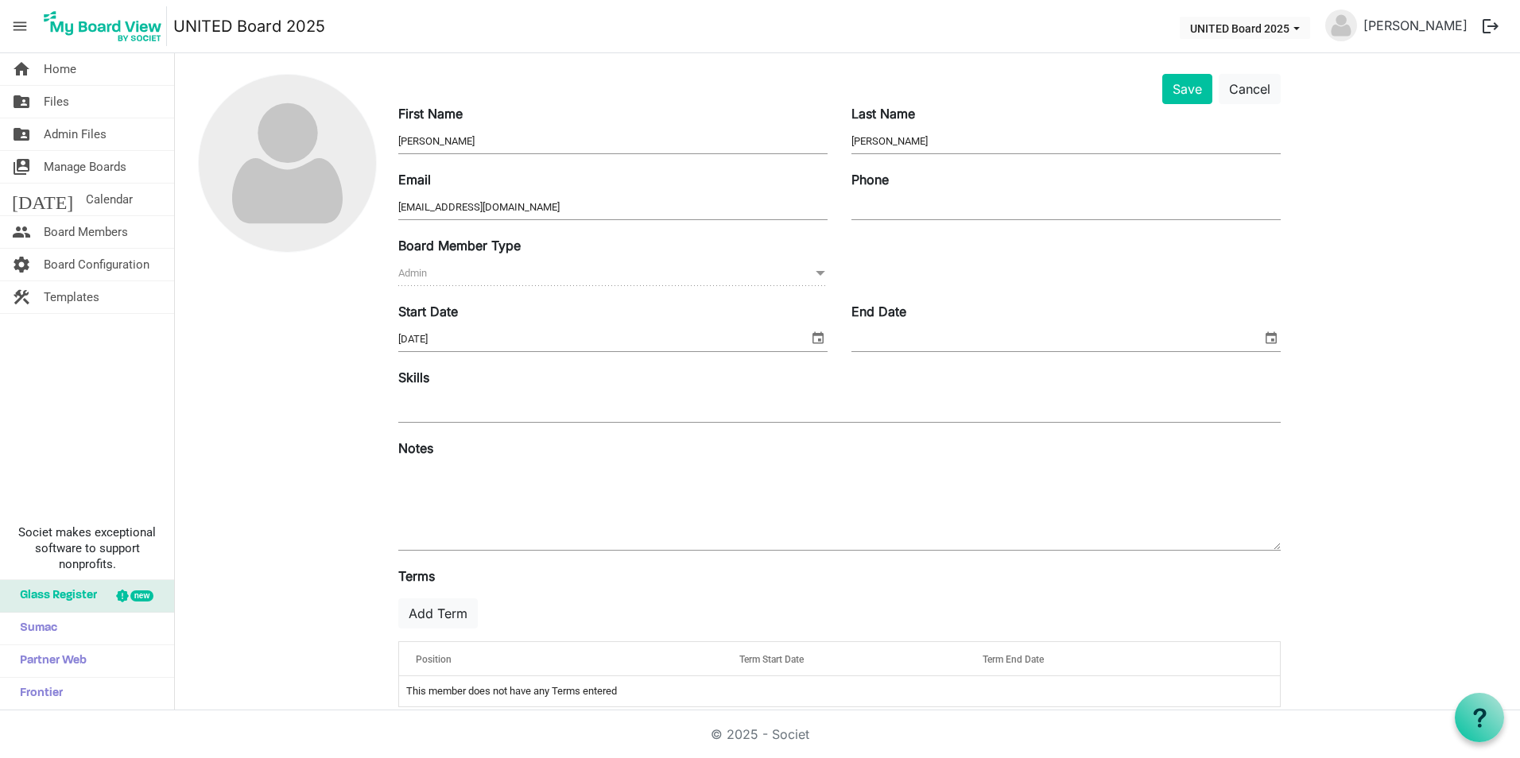
scroll to position [65, 0]
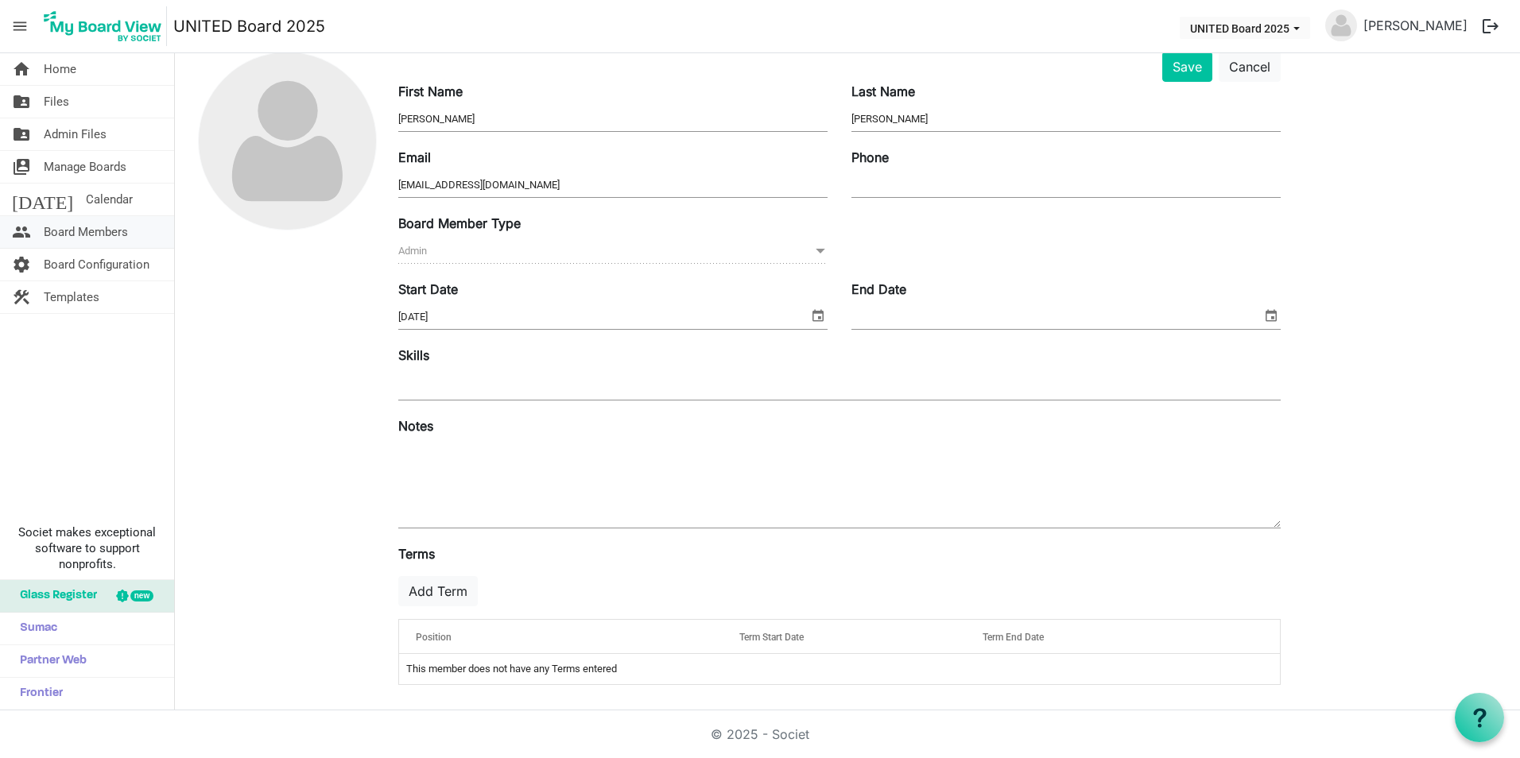
click at [114, 235] on span "Board Members" at bounding box center [86, 232] width 84 height 32
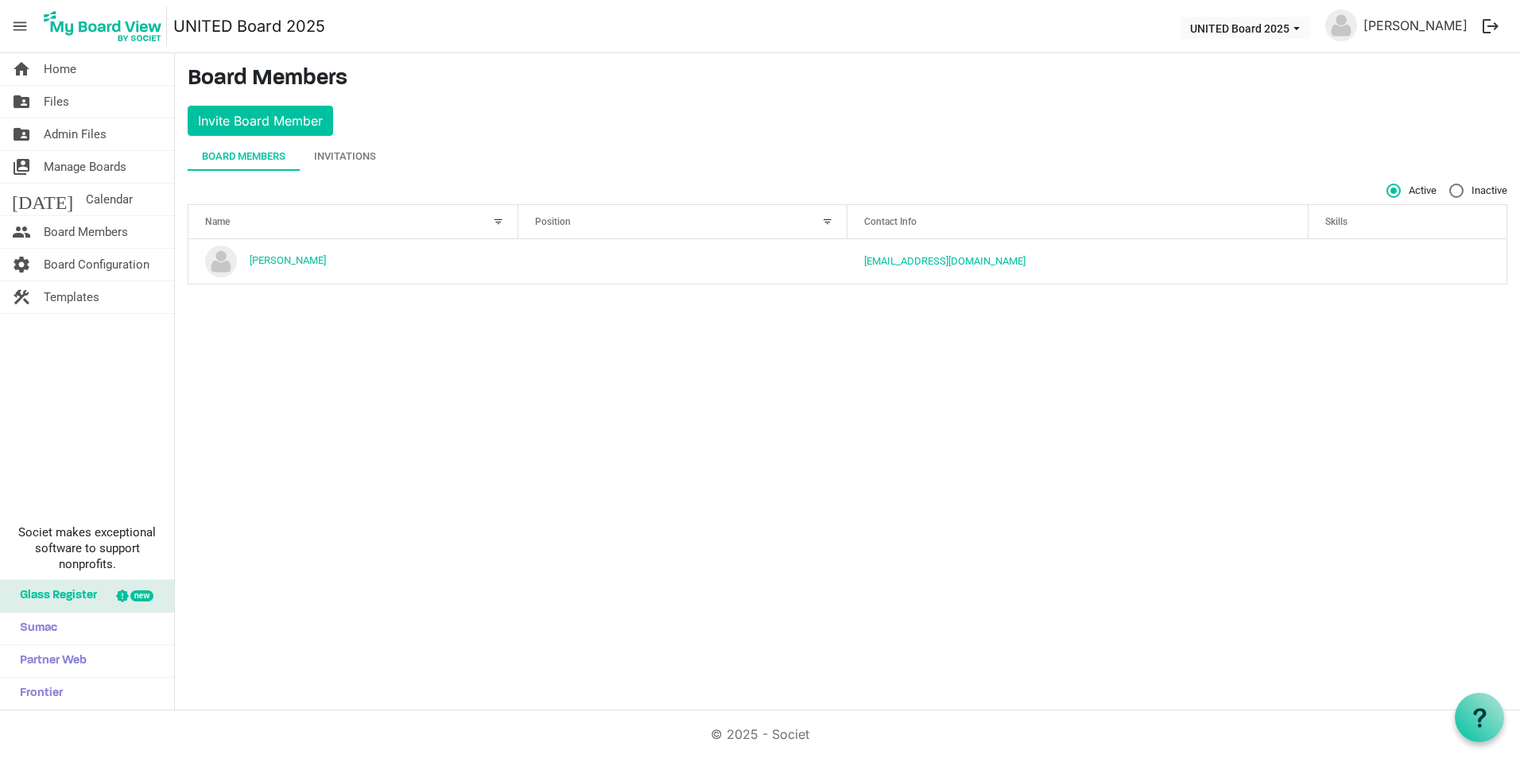
click at [559, 231] on div "Position" at bounding box center [674, 221] width 290 height 23
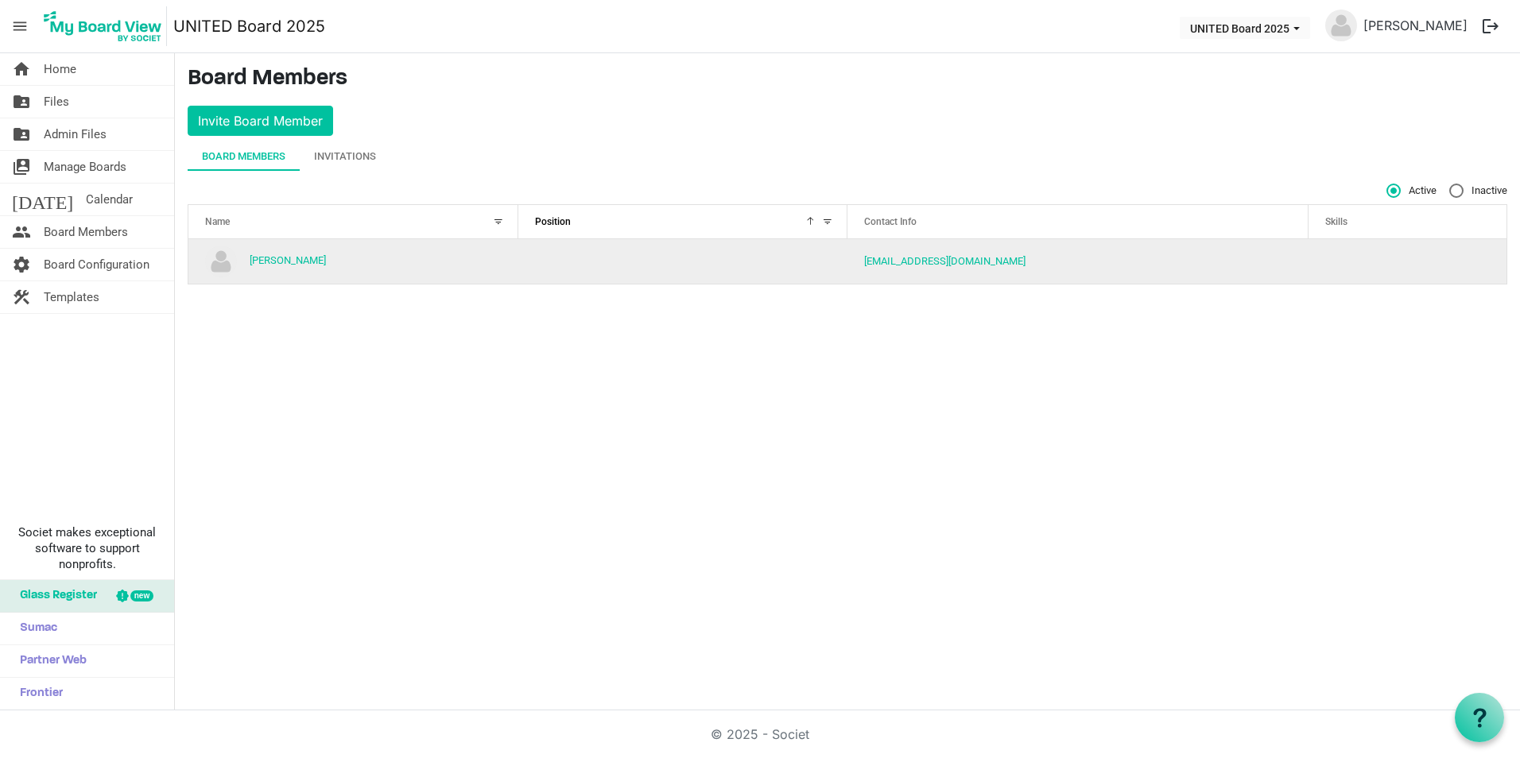
click at [622, 264] on td "column header Position" at bounding box center [683, 261] width 330 height 45
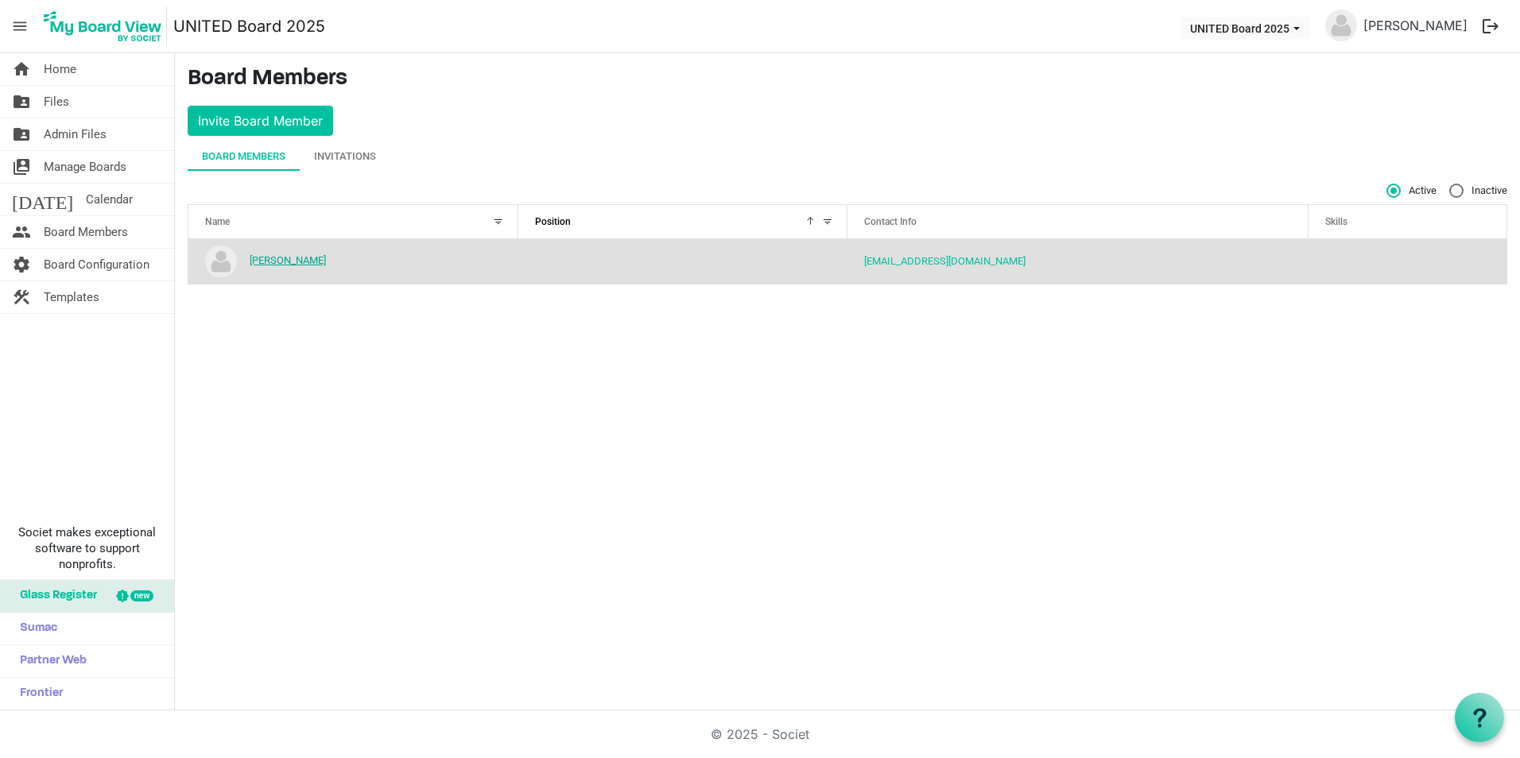
click at [282, 261] on link "[PERSON_NAME]" at bounding box center [288, 260] width 76 height 12
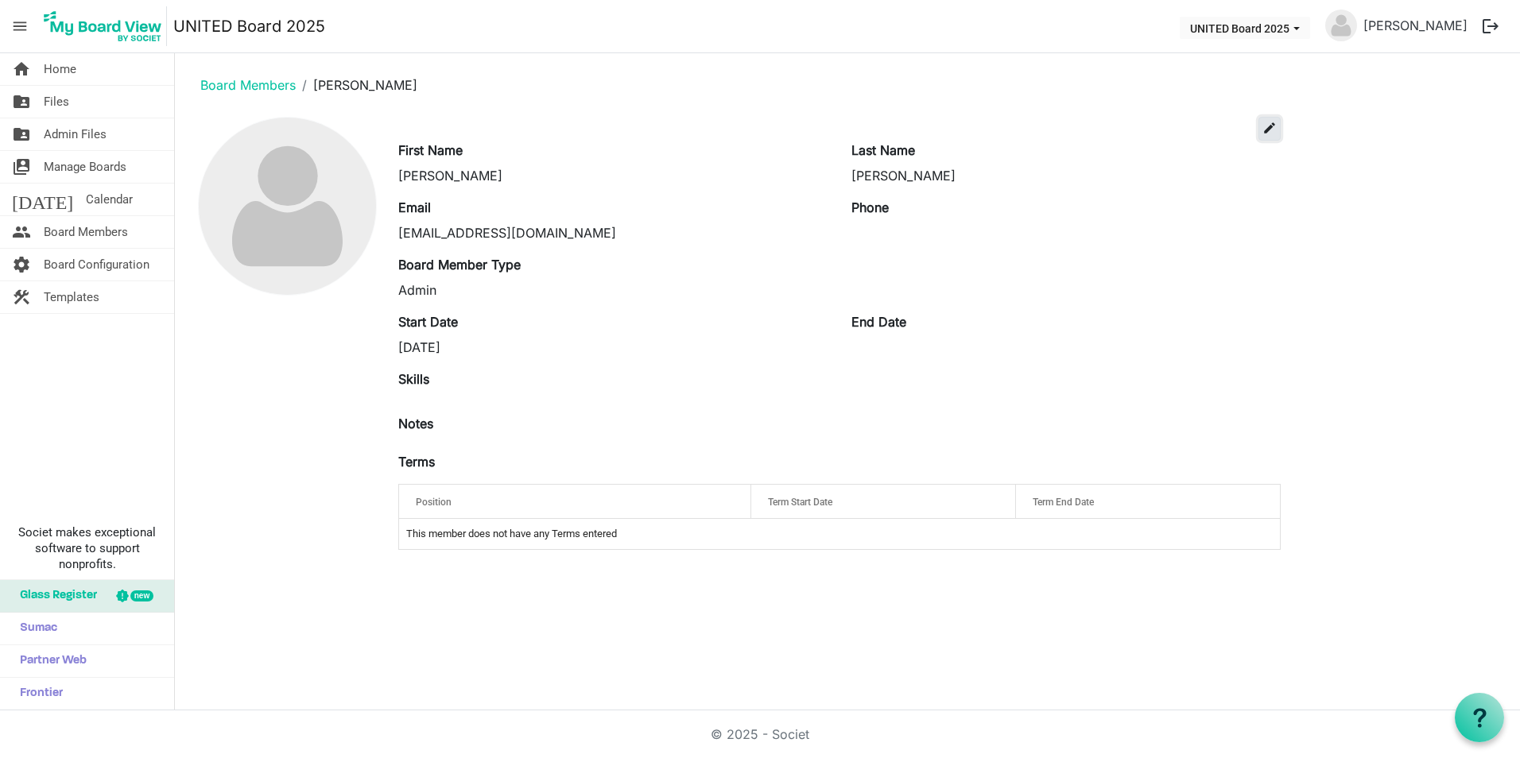
click at [1272, 126] on span "edit" at bounding box center [1269, 128] width 14 height 14
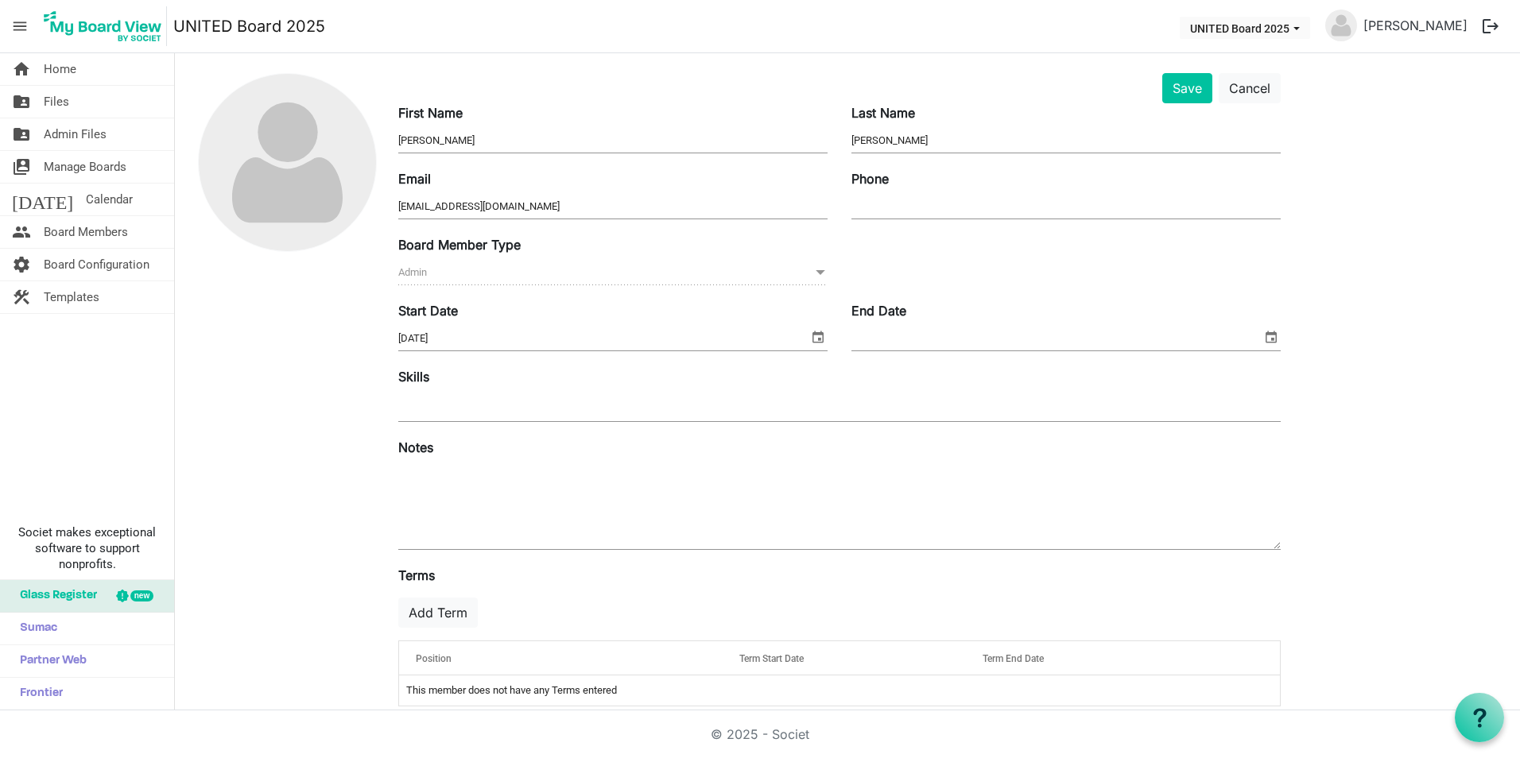
scroll to position [65, 0]
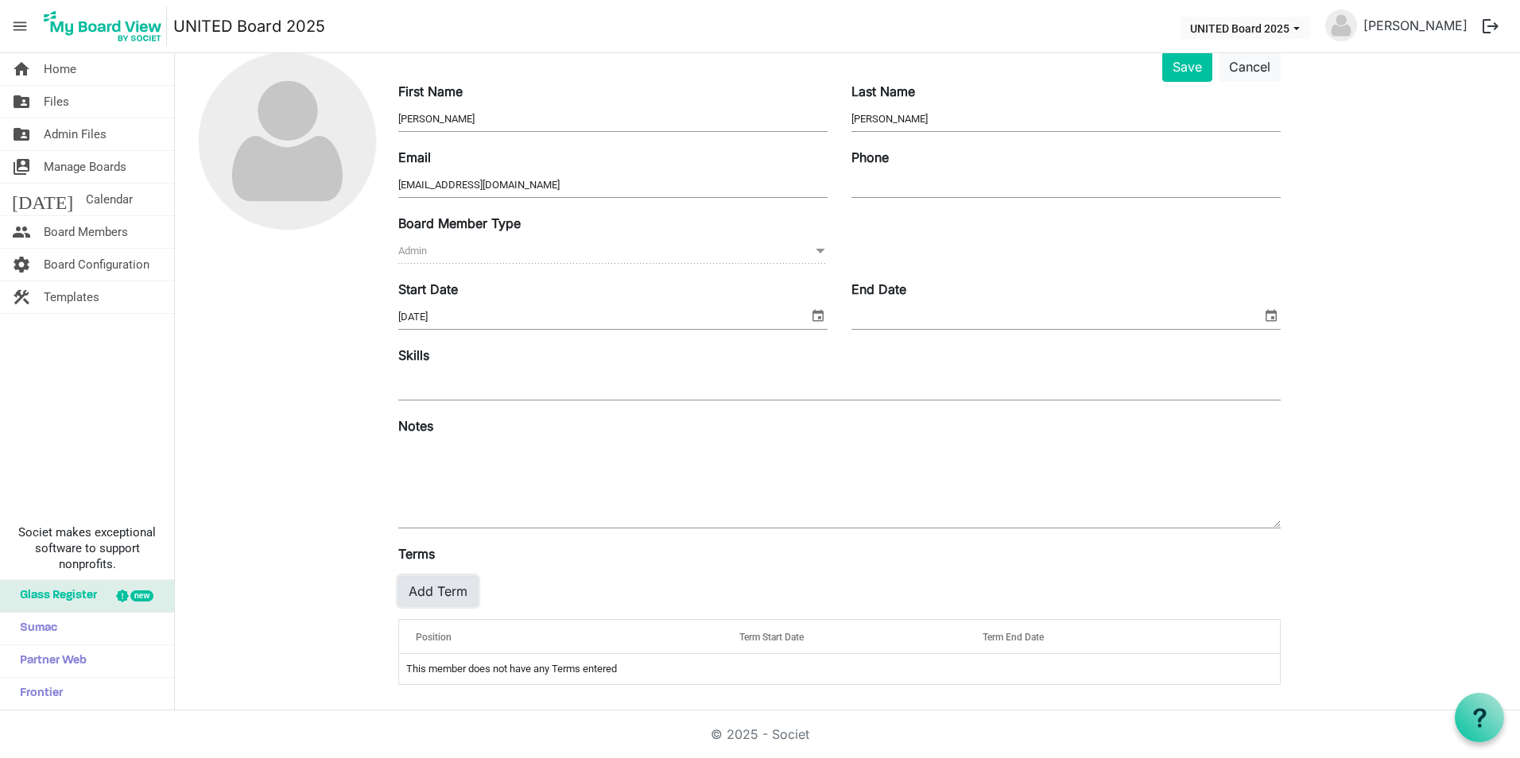
click at [446, 587] on button "Add Term" at bounding box center [437, 591] width 79 height 30
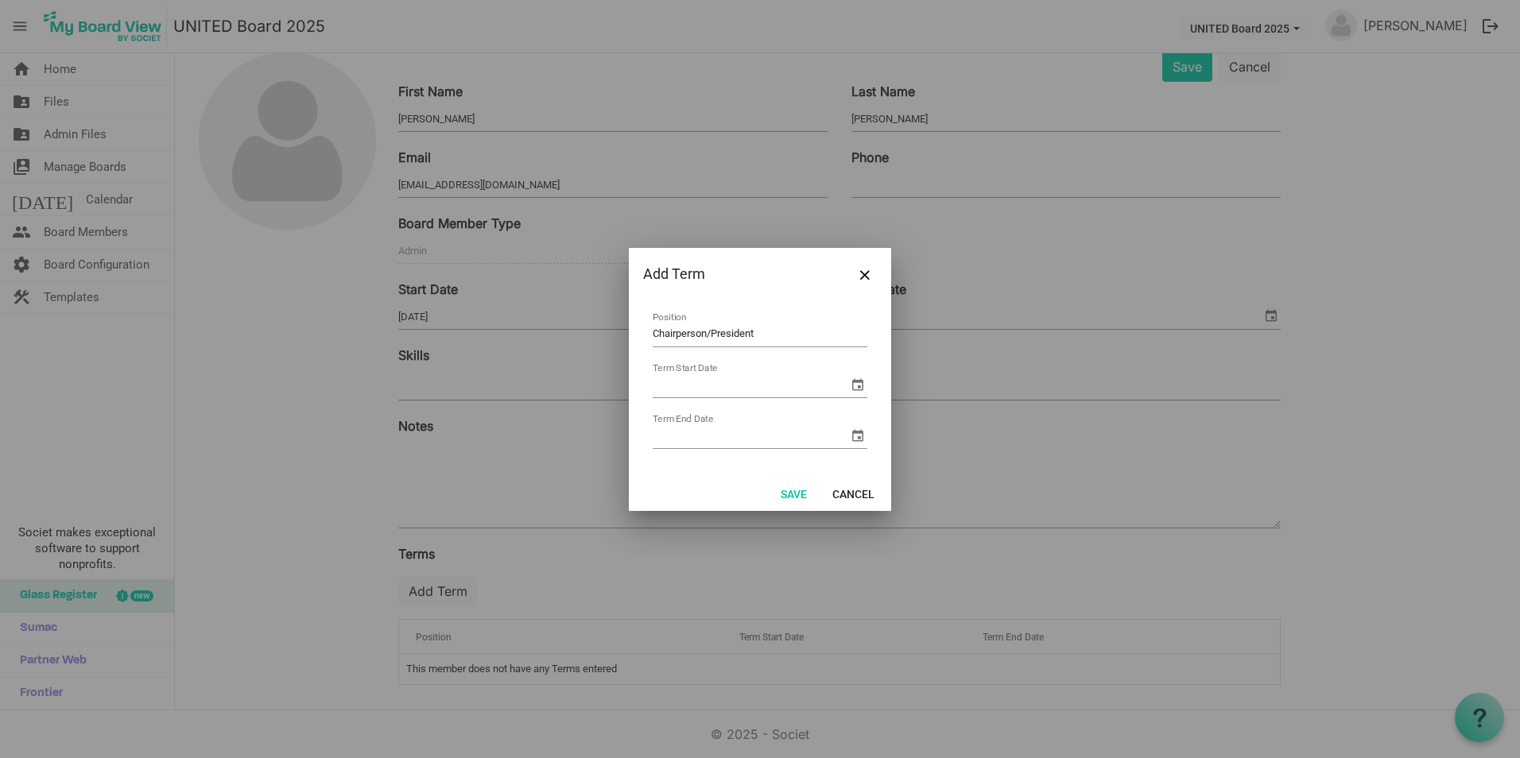
type input "Chairperson/President"
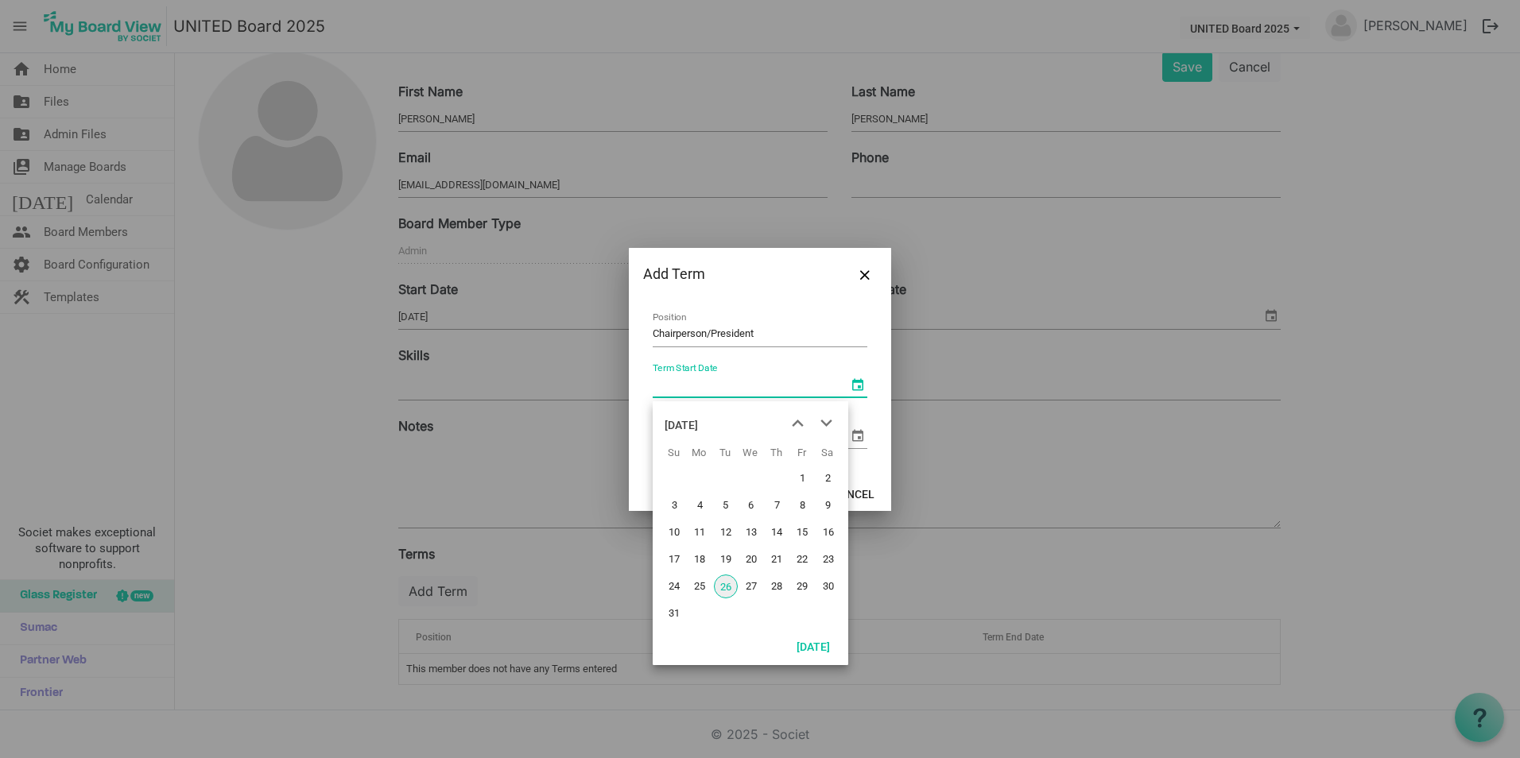
click at [857, 385] on span "select" at bounding box center [857, 384] width 19 height 19
click at [816, 646] on button "[DATE]" at bounding box center [813, 646] width 54 height 22
type input "8/26/2025"
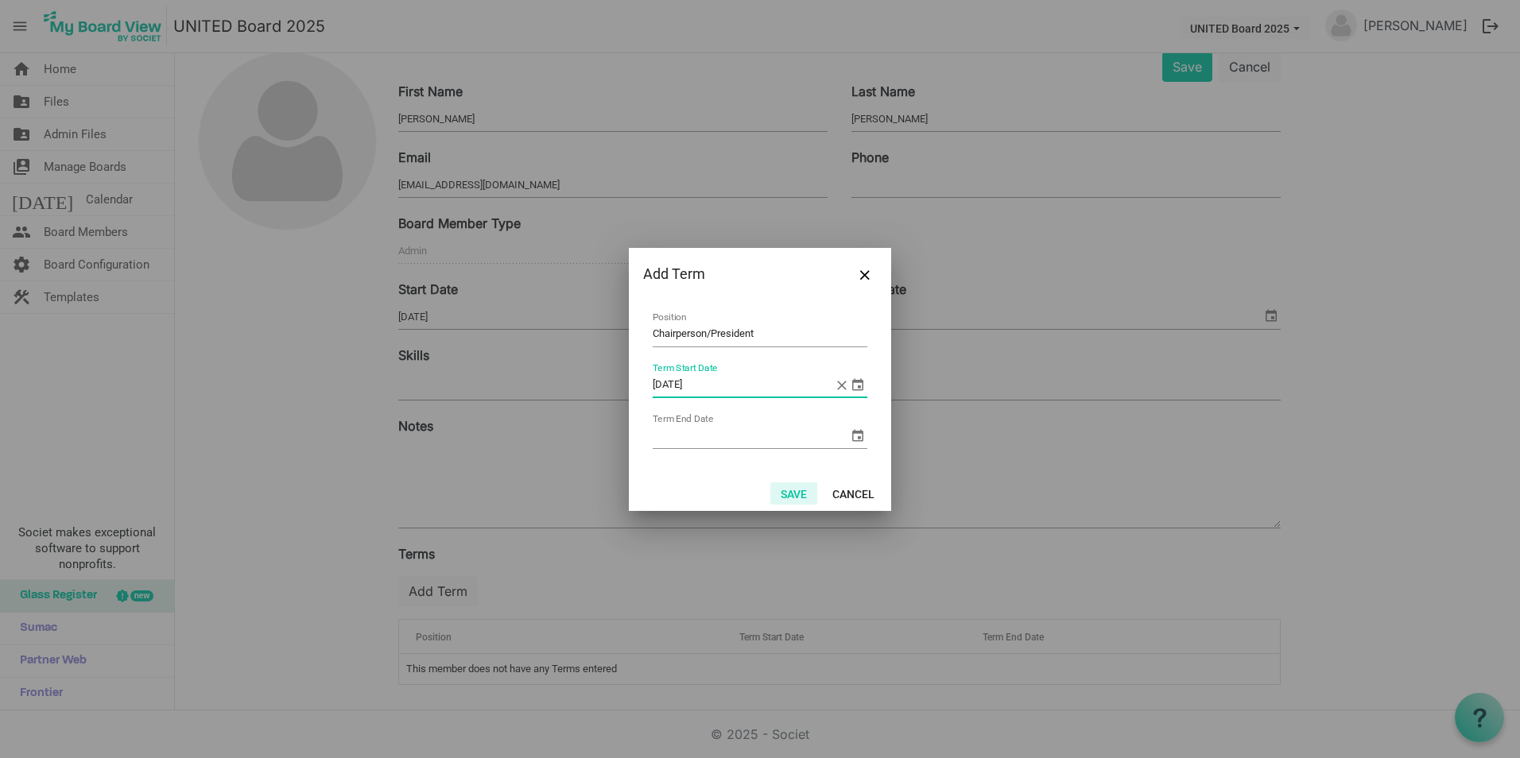
click at [801, 490] on button "Save" at bounding box center [793, 493] width 47 height 22
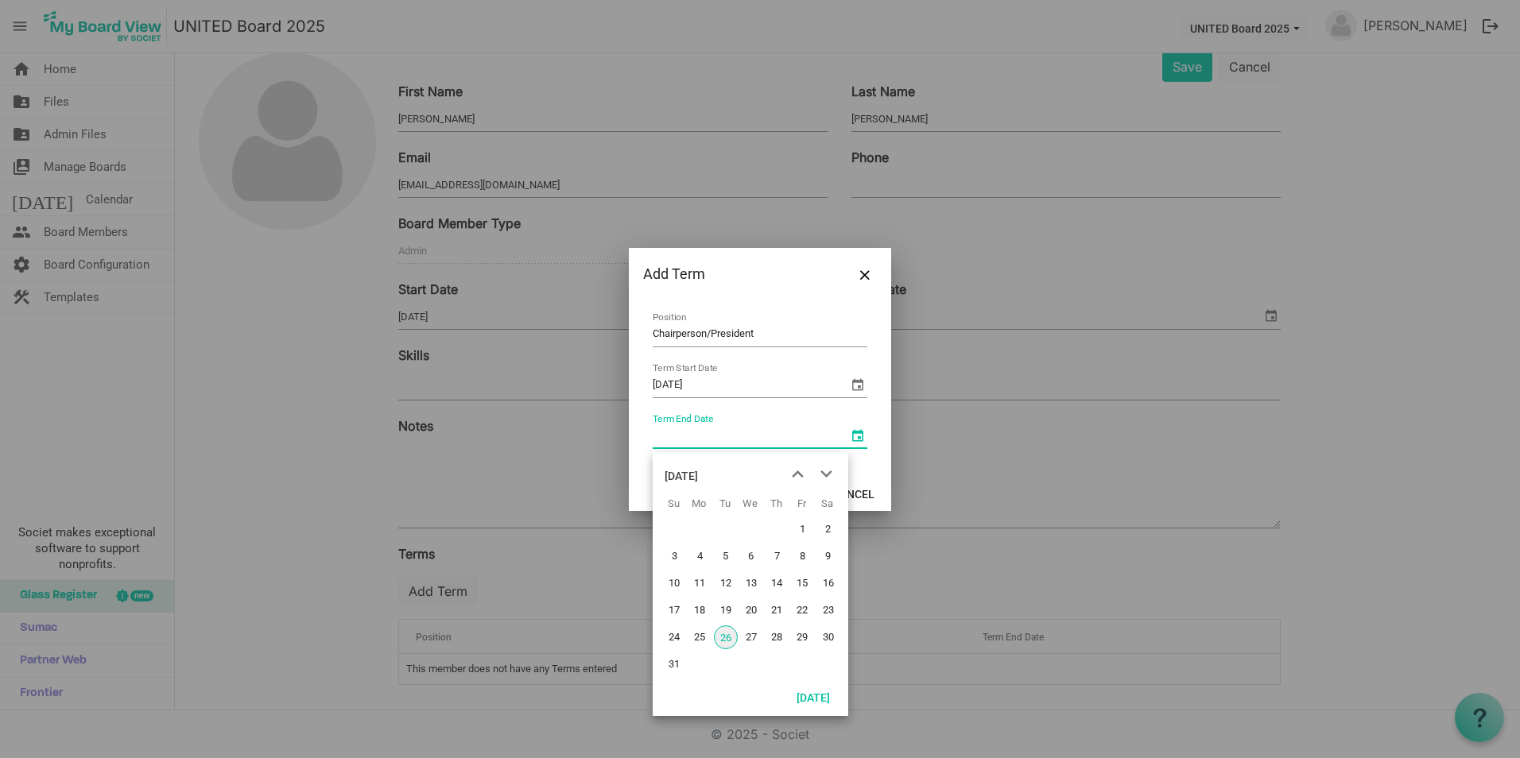
click at [848, 433] on span "select" at bounding box center [857, 435] width 19 height 19
click at [848, 379] on span "select" at bounding box center [857, 384] width 19 height 19
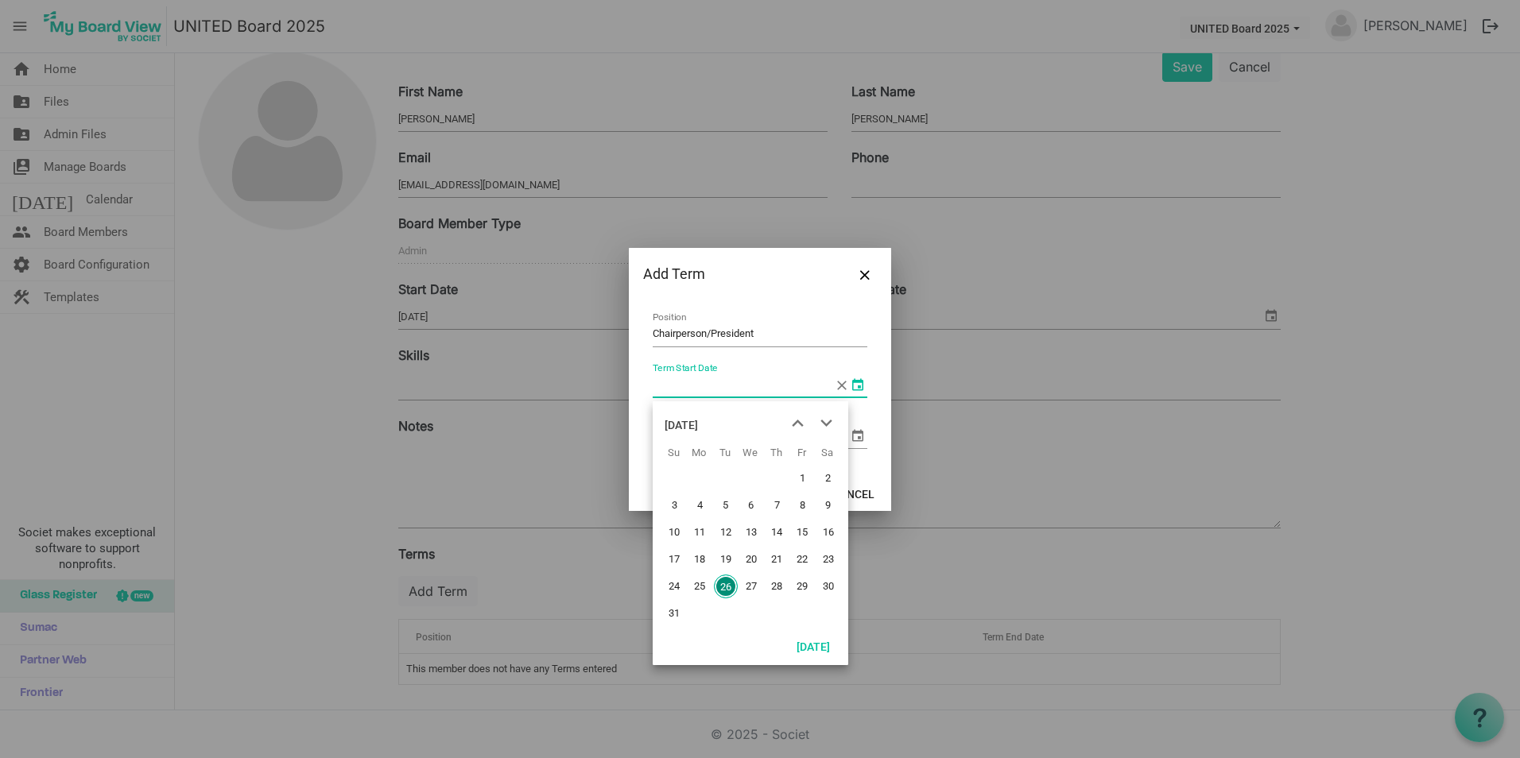
click at [828, 382] on div "Term Start Date" at bounding box center [760, 386] width 215 height 25
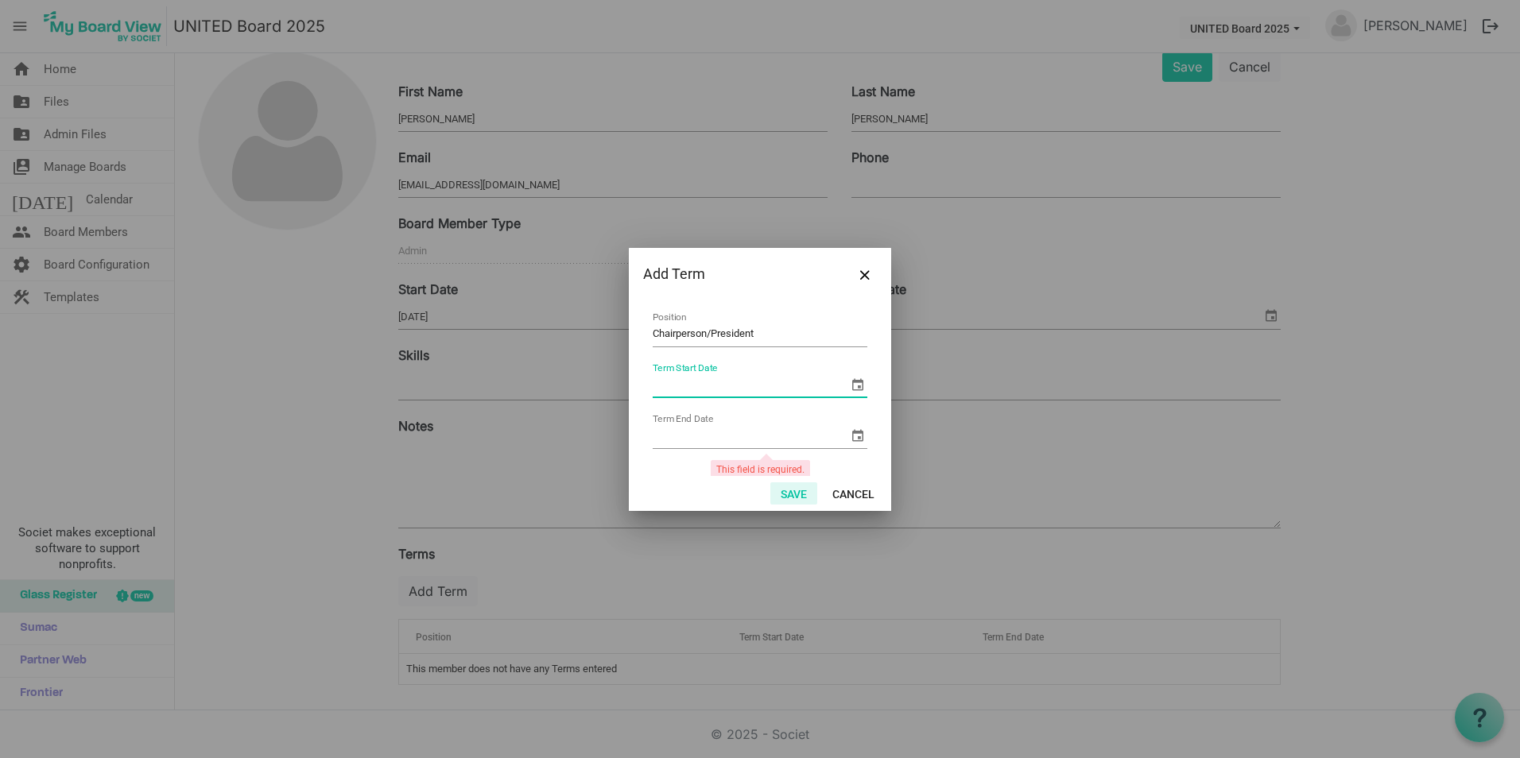
click at [799, 487] on button "Save" at bounding box center [793, 493] width 47 height 22
click at [848, 387] on span "select" at bounding box center [857, 384] width 19 height 19
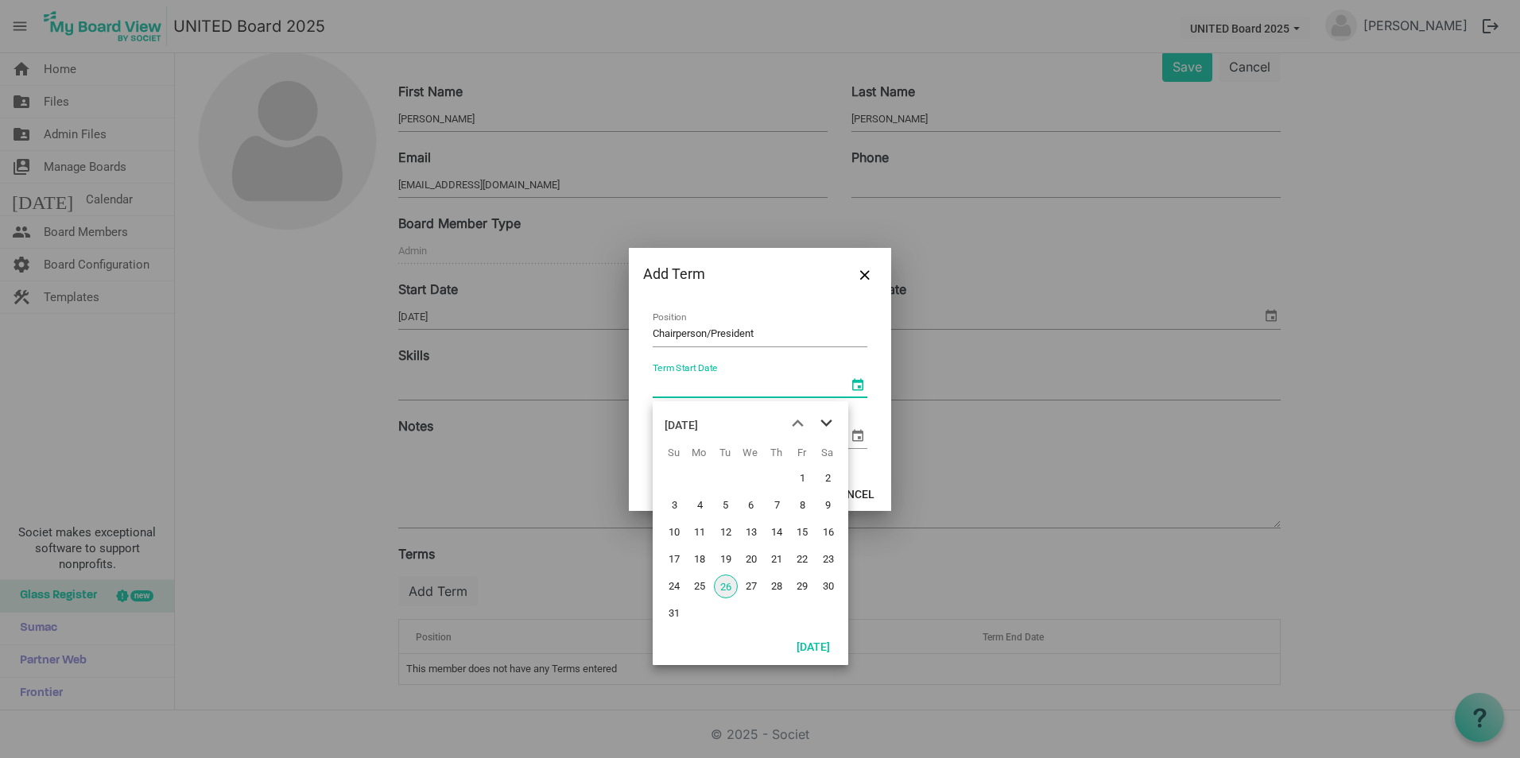
click at [825, 426] on span "next month" at bounding box center [826, 423] width 28 height 29
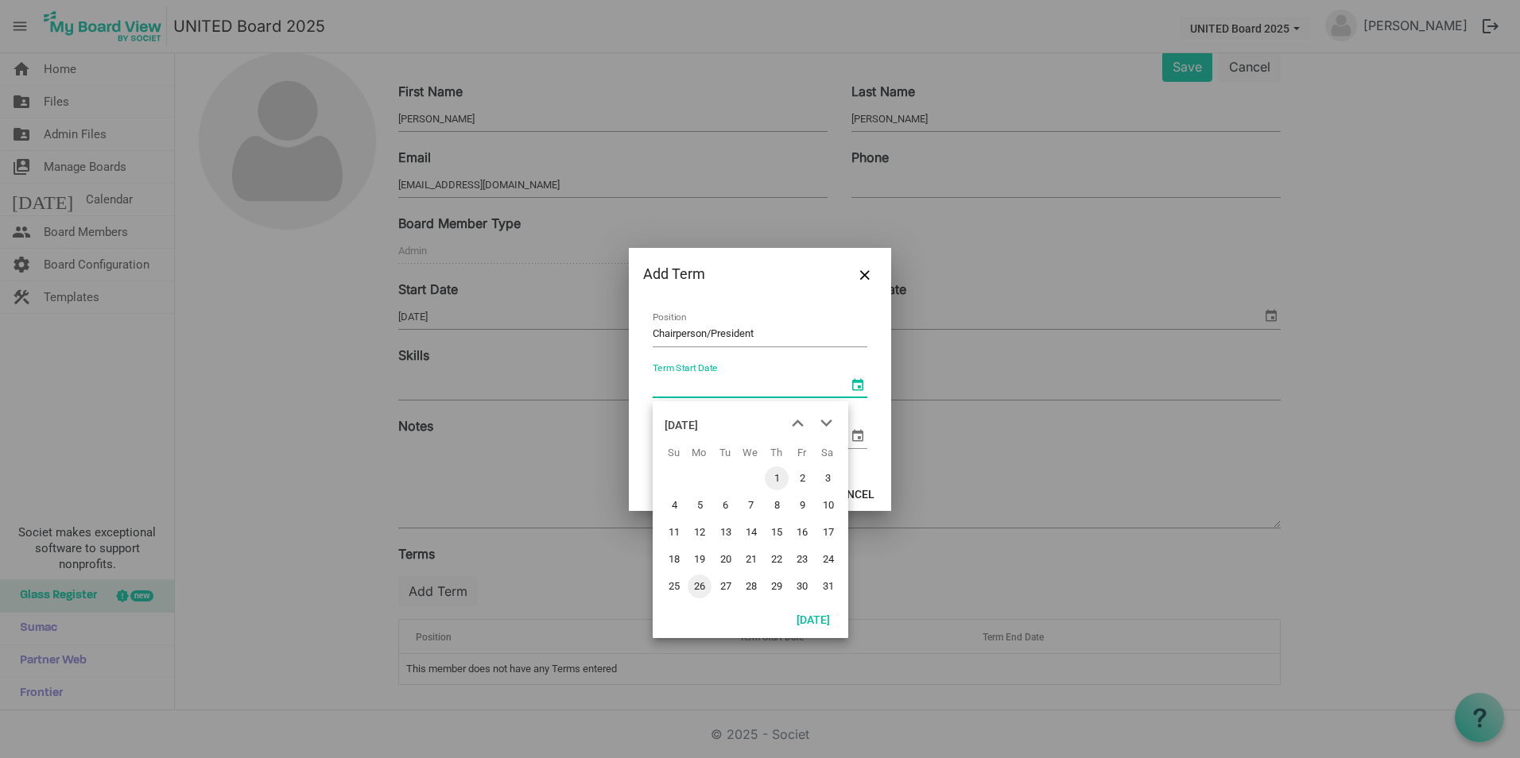
click at [773, 474] on span "1" at bounding box center [777, 479] width 24 height 24
type input "1/1/2026"
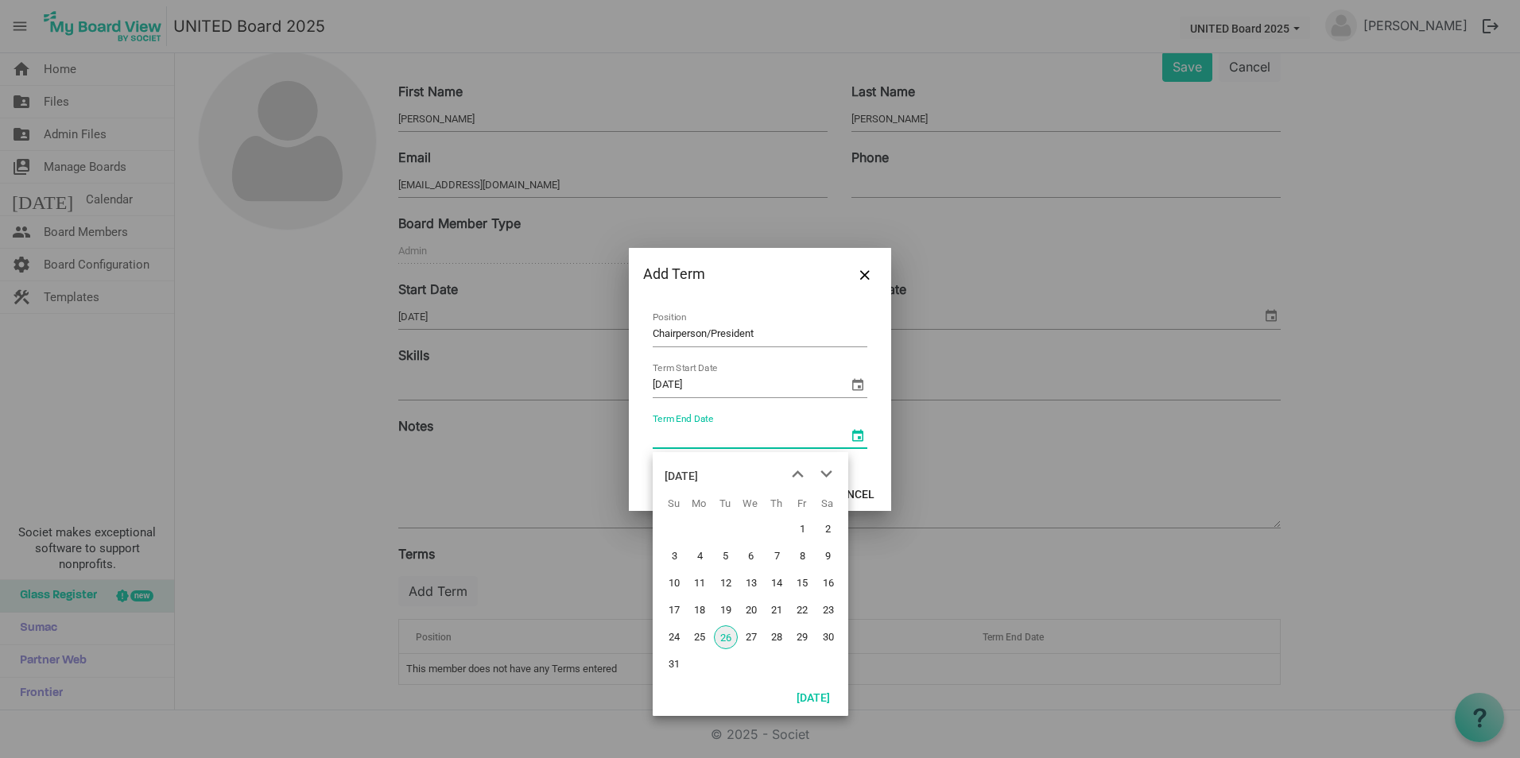
click at [848, 426] on span "select" at bounding box center [857, 435] width 19 height 19
click at [828, 478] on span "next month" at bounding box center [826, 474] width 28 height 29
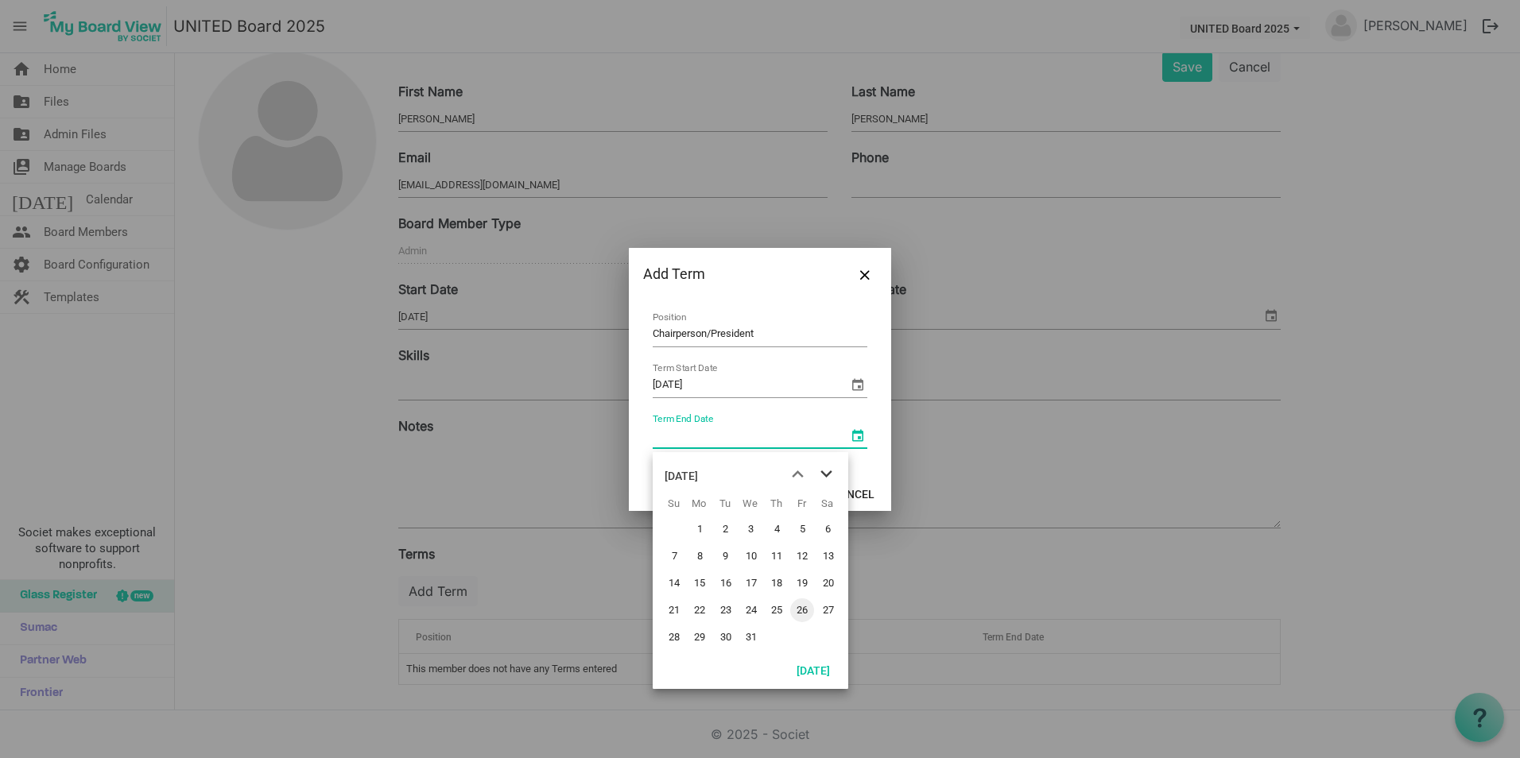
click at [827, 478] on span "next month" at bounding box center [826, 474] width 28 height 29
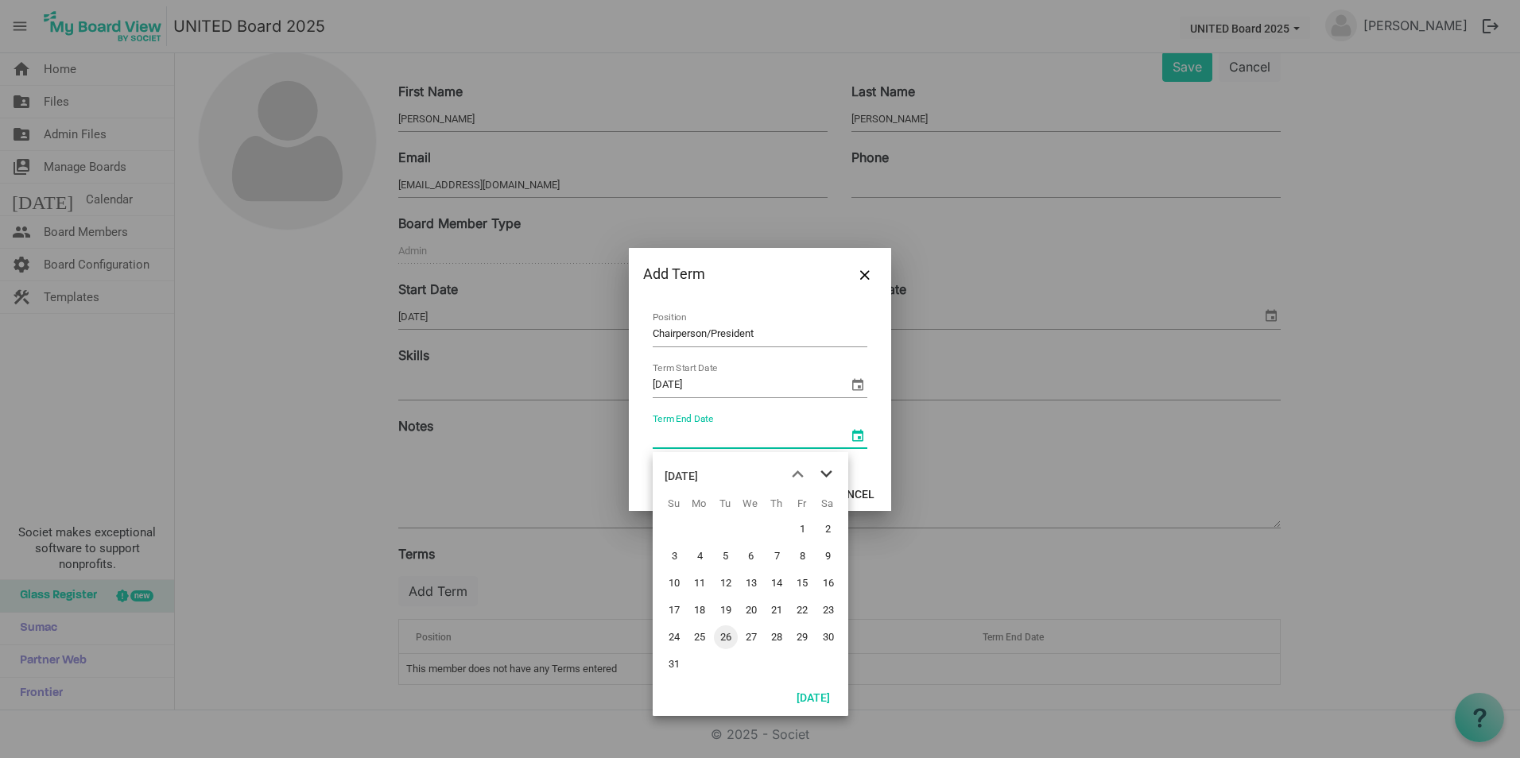
click at [827, 478] on span "next month" at bounding box center [826, 474] width 28 height 29
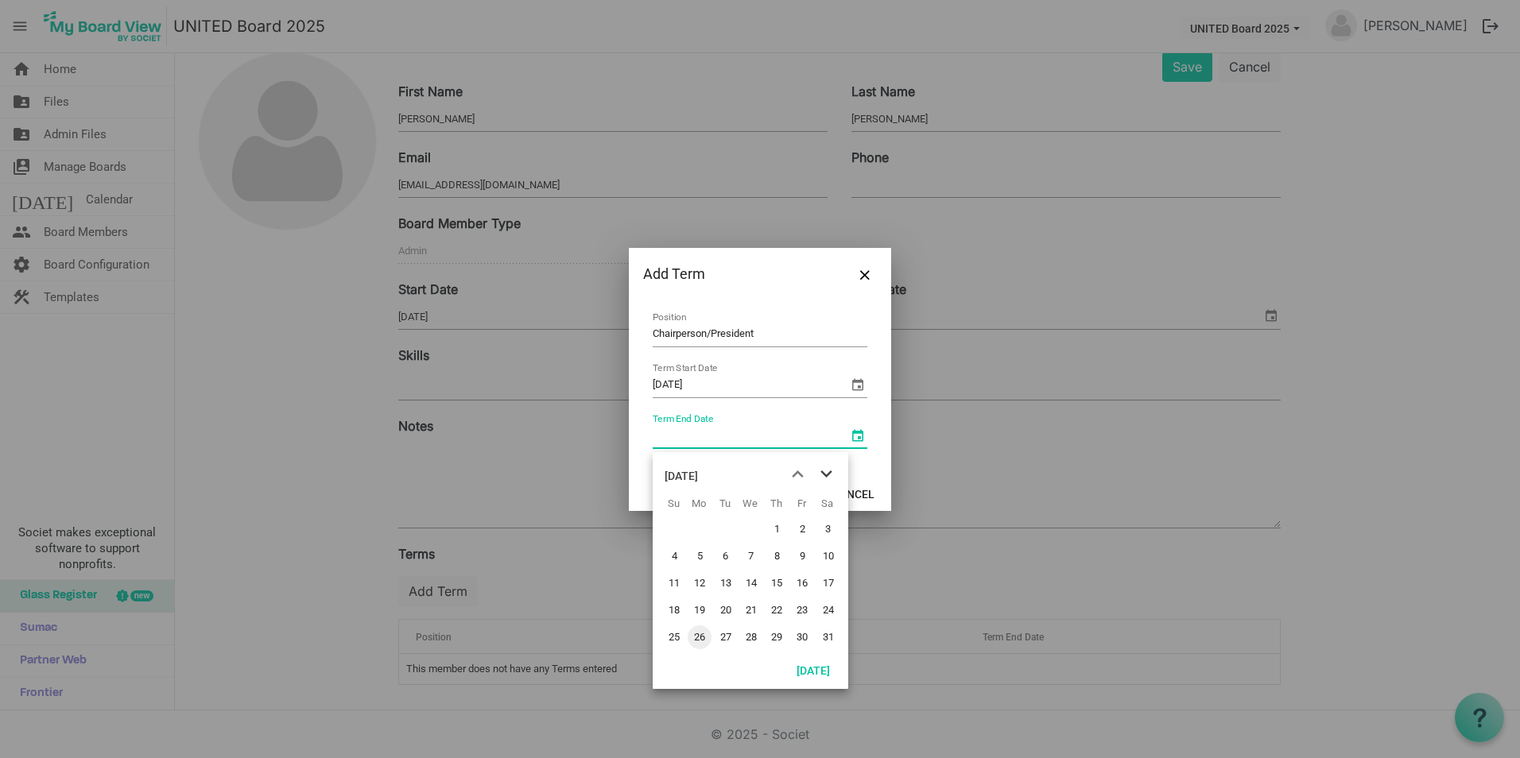
click at [827, 478] on span "next month" at bounding box center [826, 474] width 28 height 29
click at [805, 478] on span "previous month" at bounding box center [798, 474] width 28 height 29
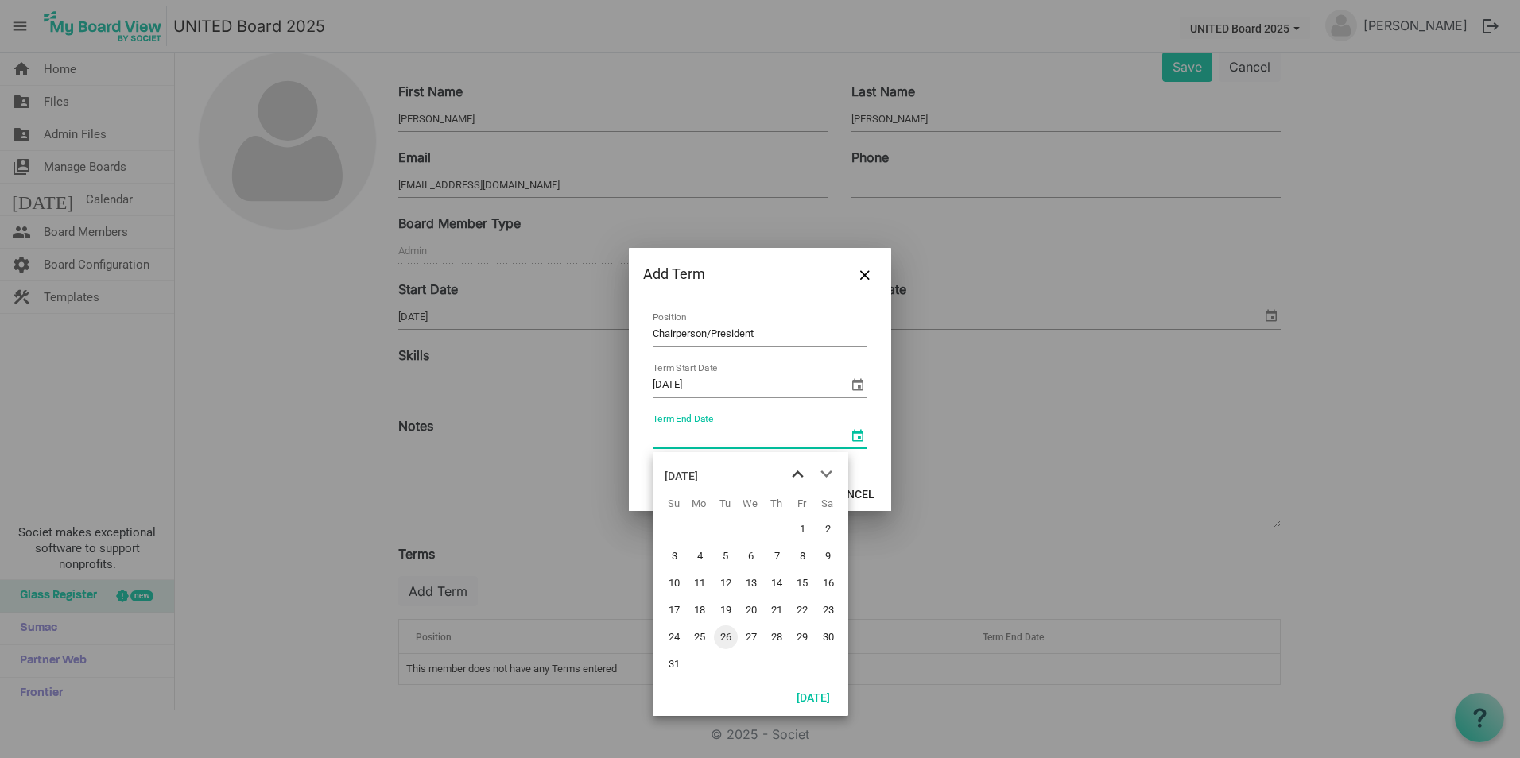
click at [805, 478] on span "previous month" at bounding box center [798, 474] width 28 height 29
click at [786, 633] on span "31" at bounding box center [777, 638] width 24 height 24
type input "12/31/2026"
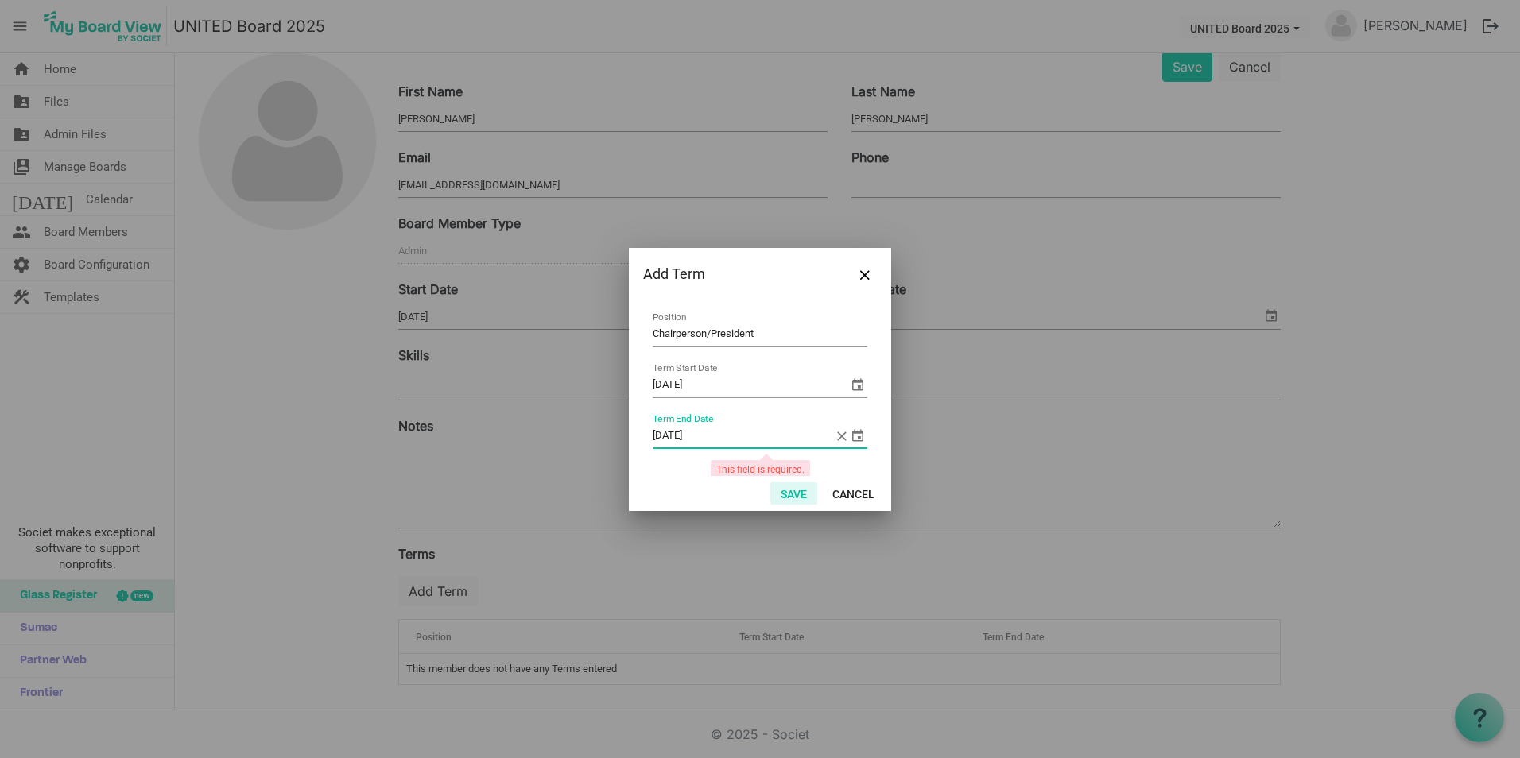
click at [800, 490] on button "Save" at bounding box center [793, 493] width 47 height 22
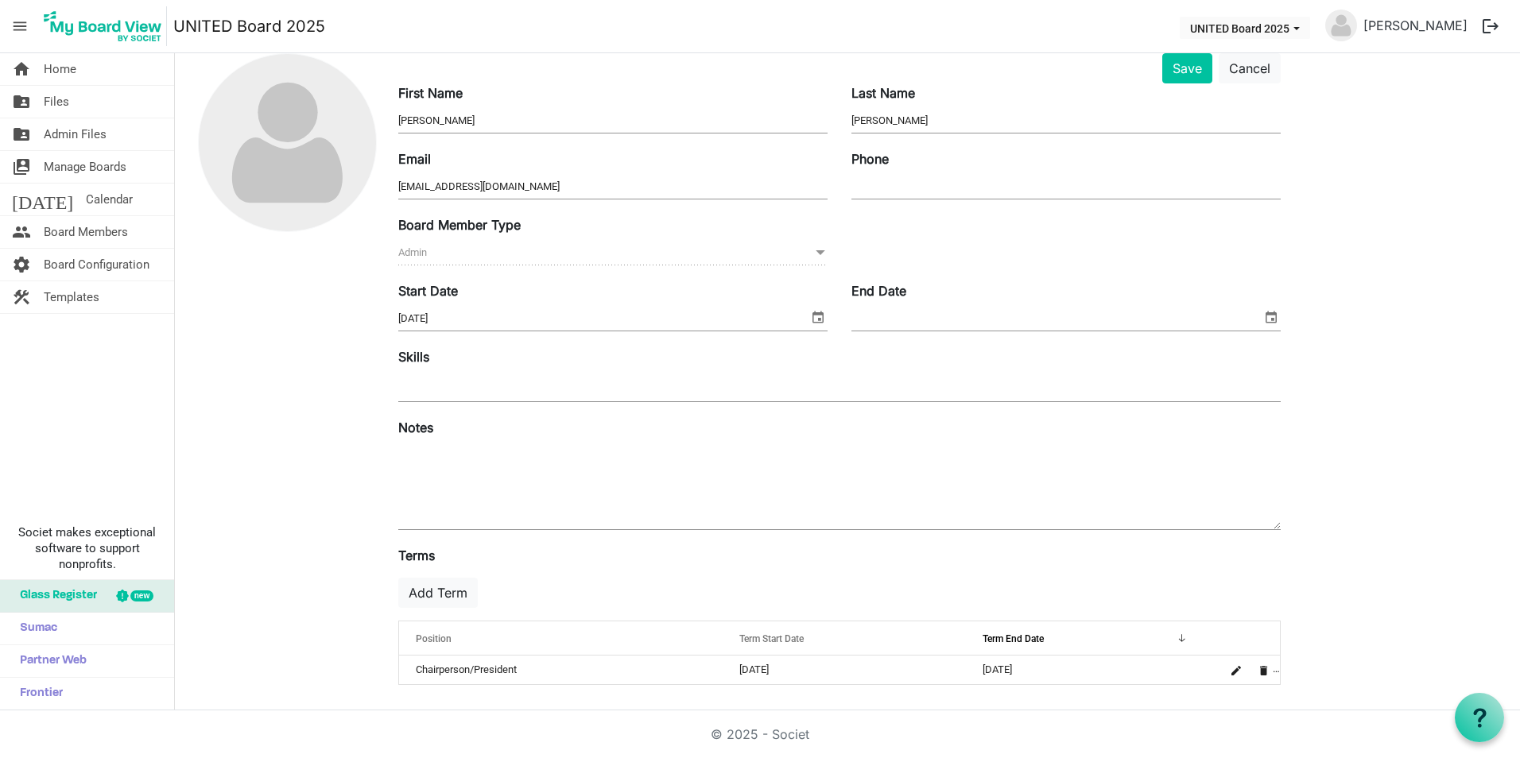
scroll to position [64, 0]
click at [1195, 64] on button "Save" at bounding box center [1187, 68] width 50 height 30
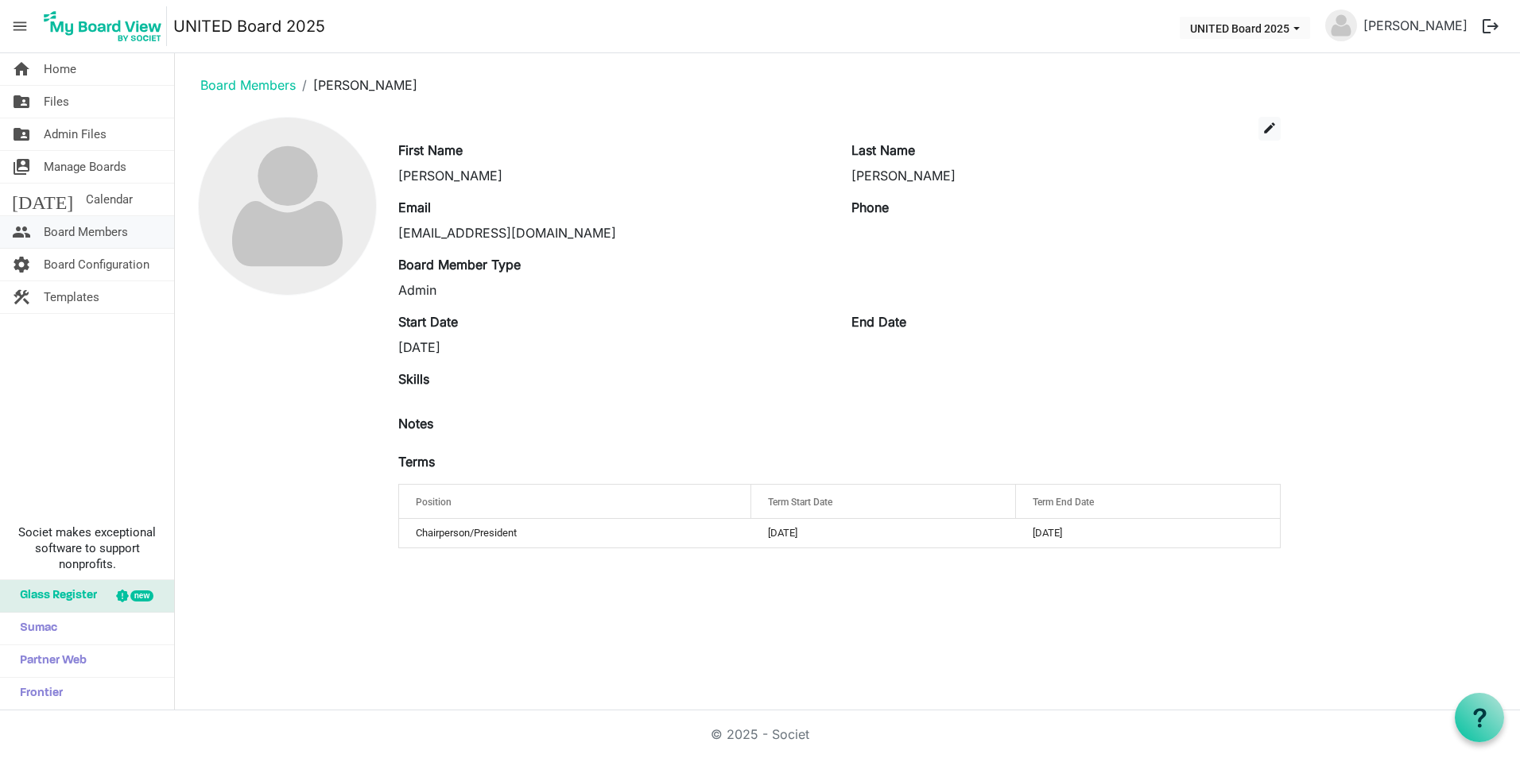
click at [126, 244] on span "Board Members" at bounding box center [86, 232] width 84 height 32
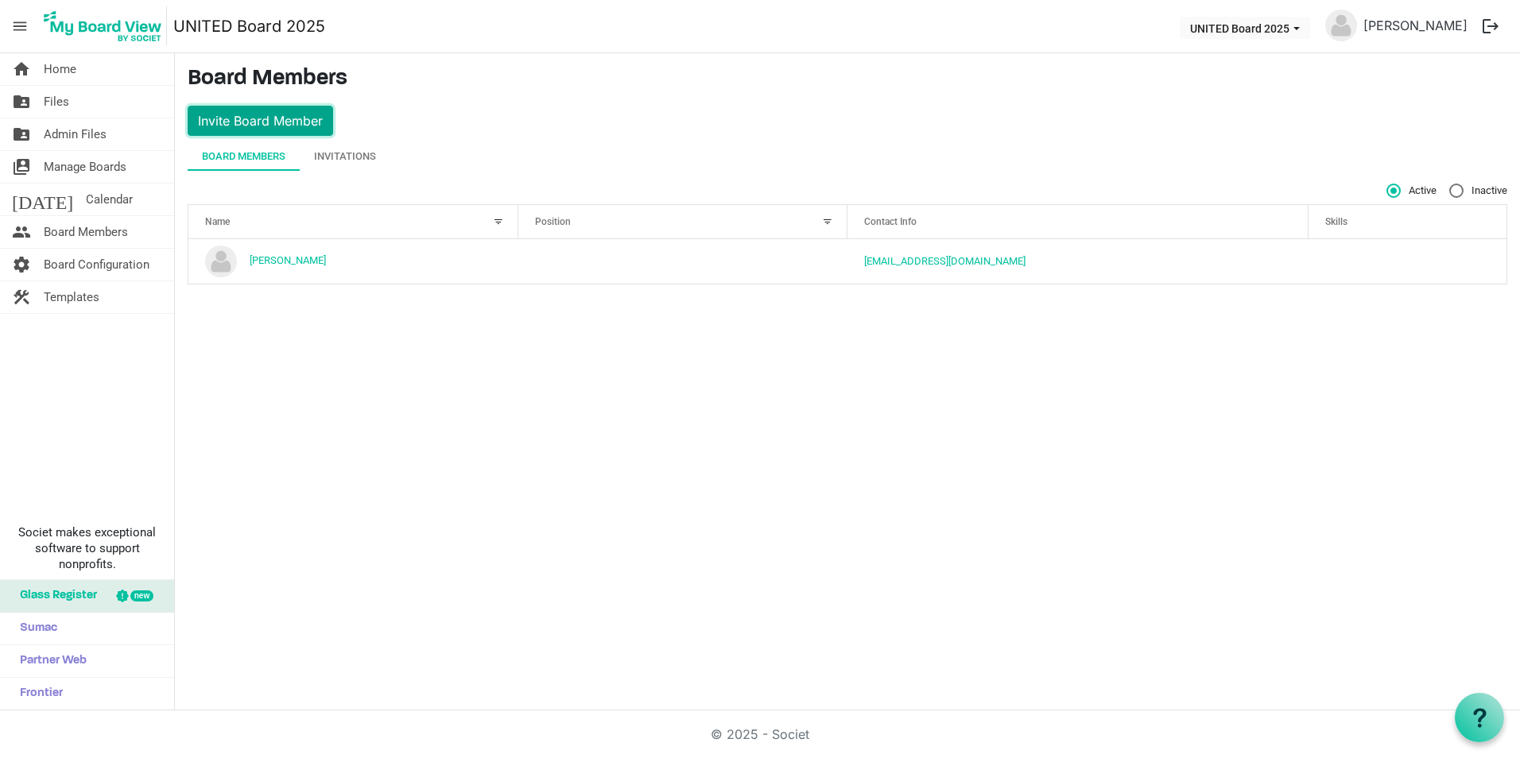
click at [293, 122] on button "Invite Board Member" at bounding box center [260, 121] width 145 height 30
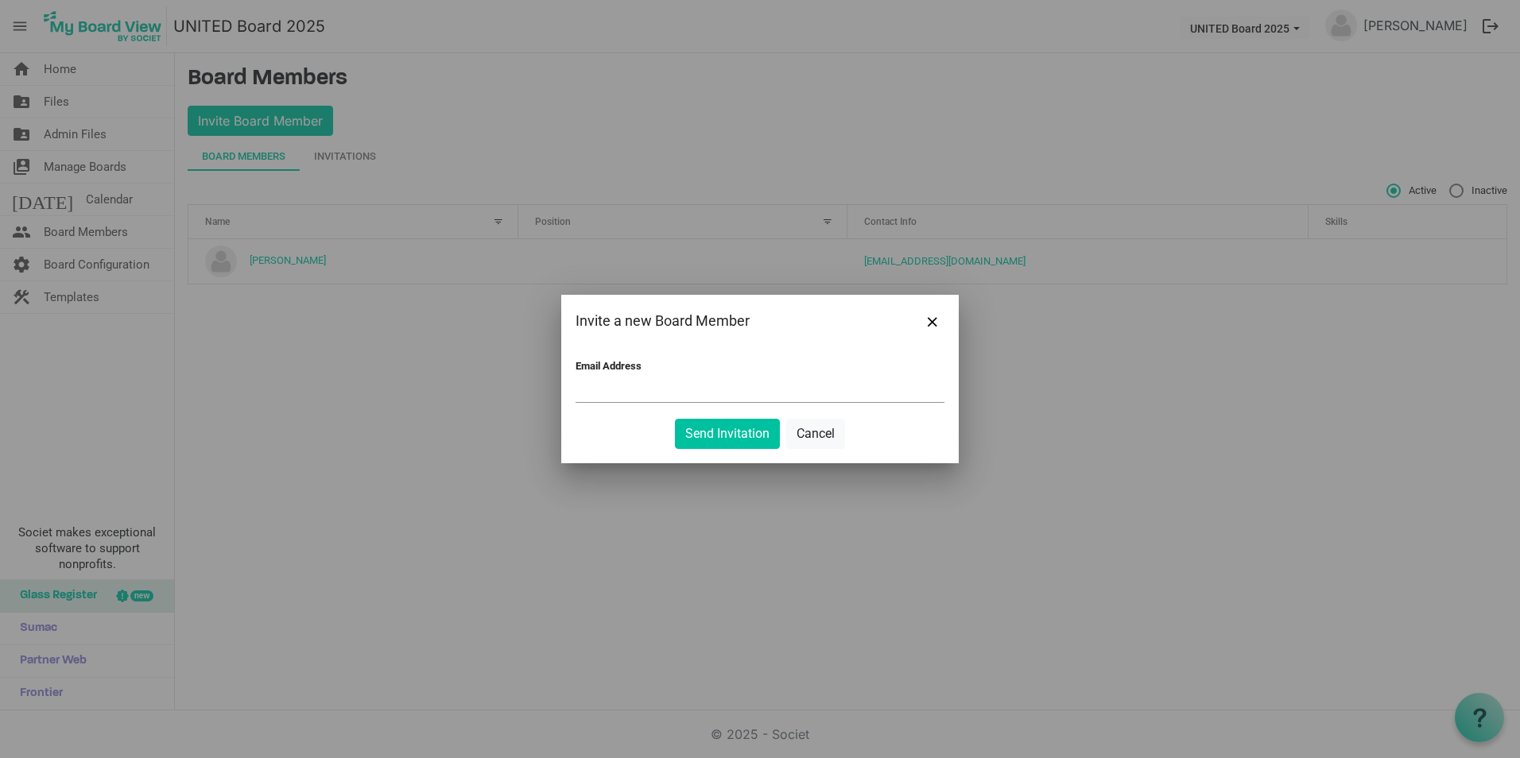
click at [696, 382] on input "Email Address" at bounding box center [759, 390] width 369 height 24
paste input "keiticorcoran@icloud.com"
type input "keiticorcoran@icloud.com"
click at [749, 433] on button "Send Invitation" at bounding box center [727, 434] width 105 height 30
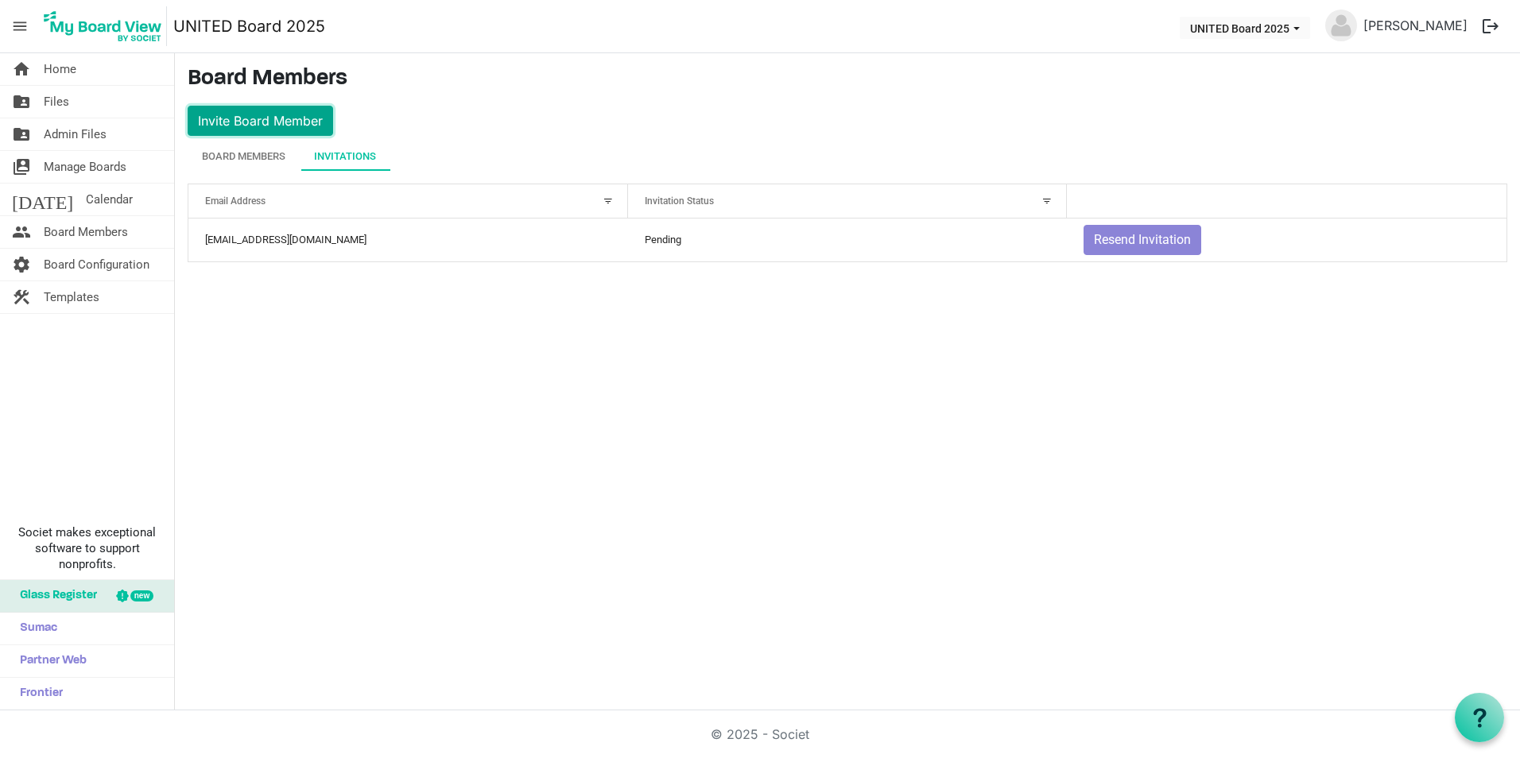
click at [271, 125] on button "Invite Board Member" at bounding box center [260, 121] width 145 height 30
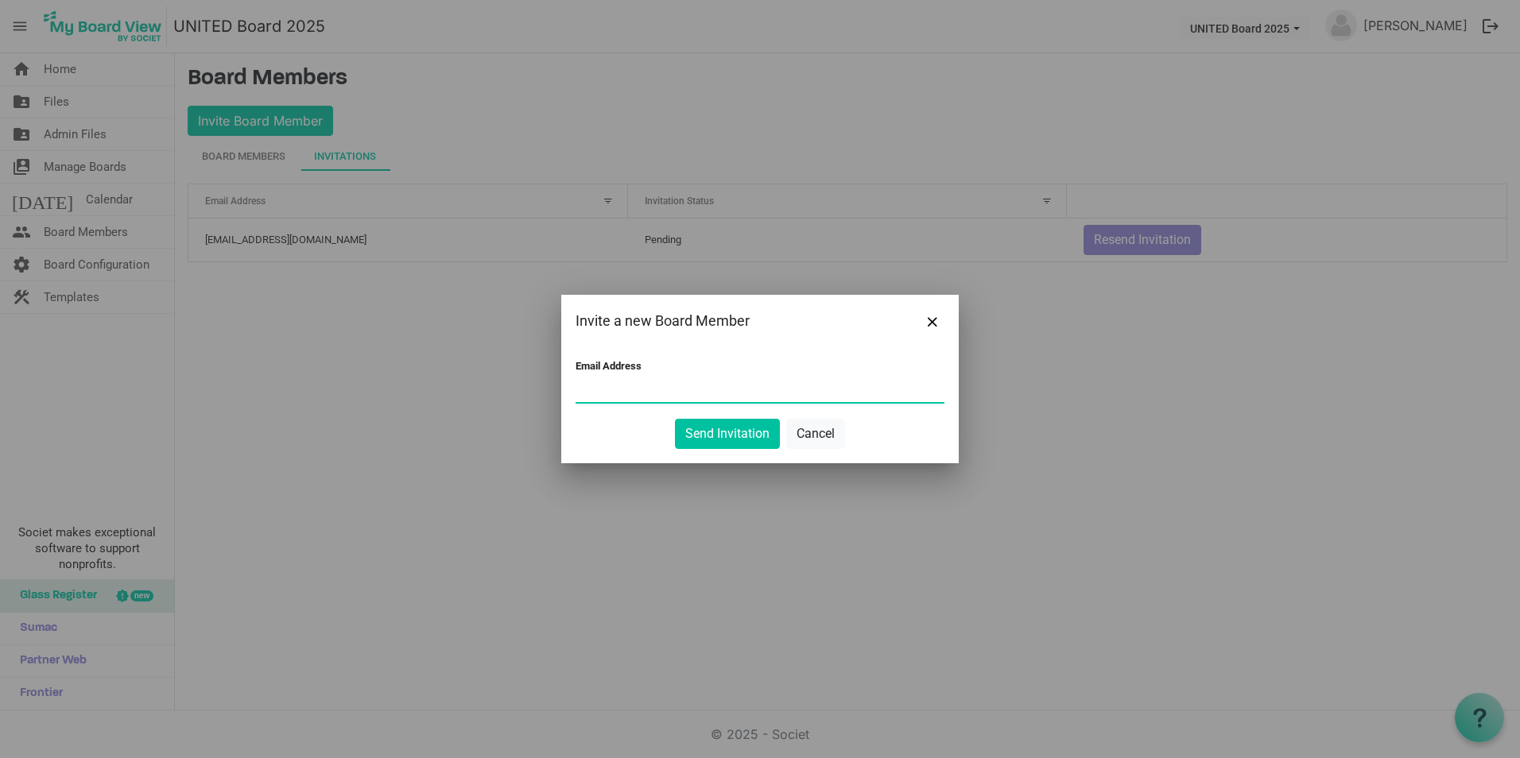
paste input "muthoningige49@gmail.com"
type input "muthoningige49@gmail.com"
click at [732, 426] on button "Send Invitation" at bounding box center [727, 434] width 105 height 30
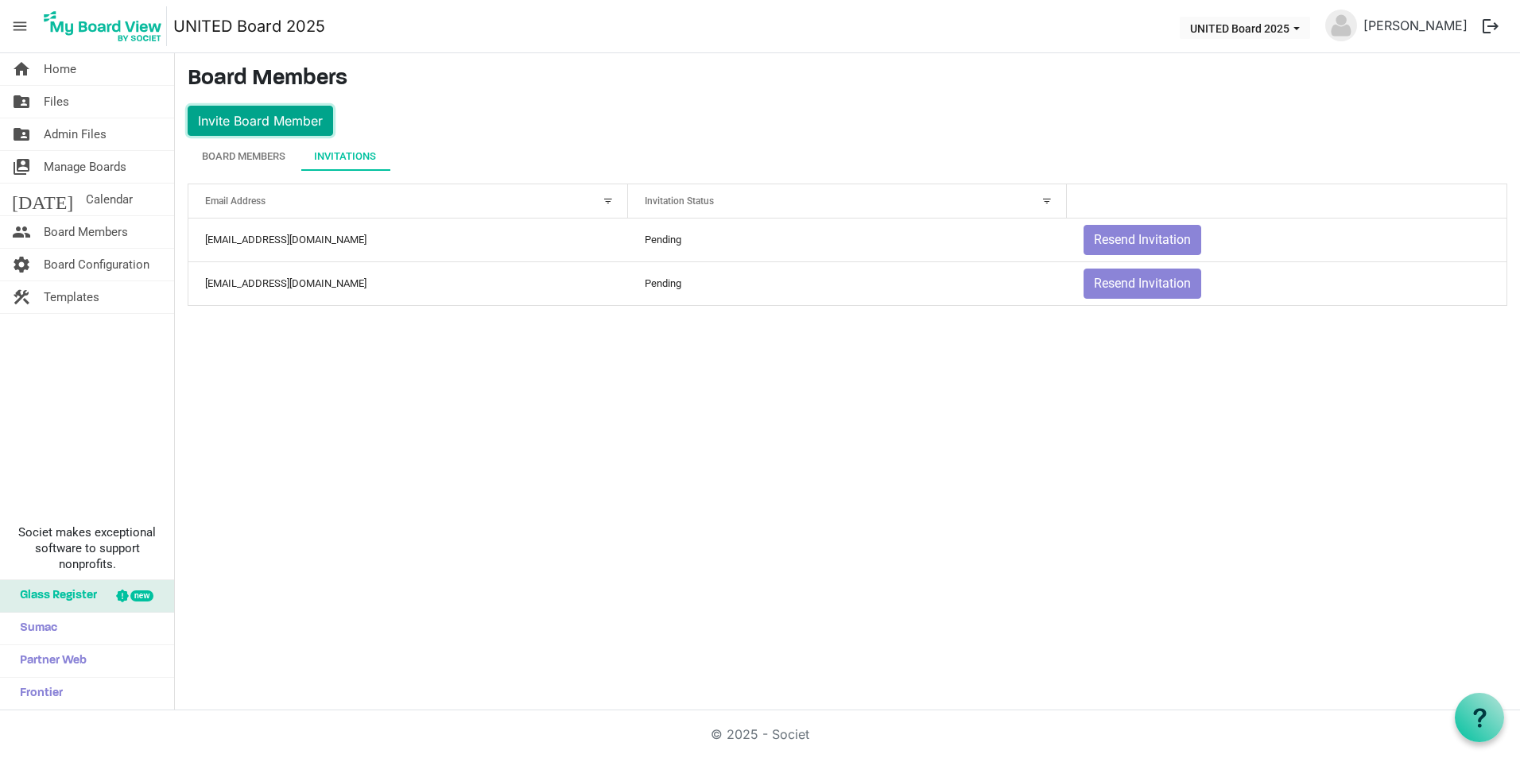
click at [295, 115] on button "Invite Board Member" at bounding box center [260, 121] width 145 height 30
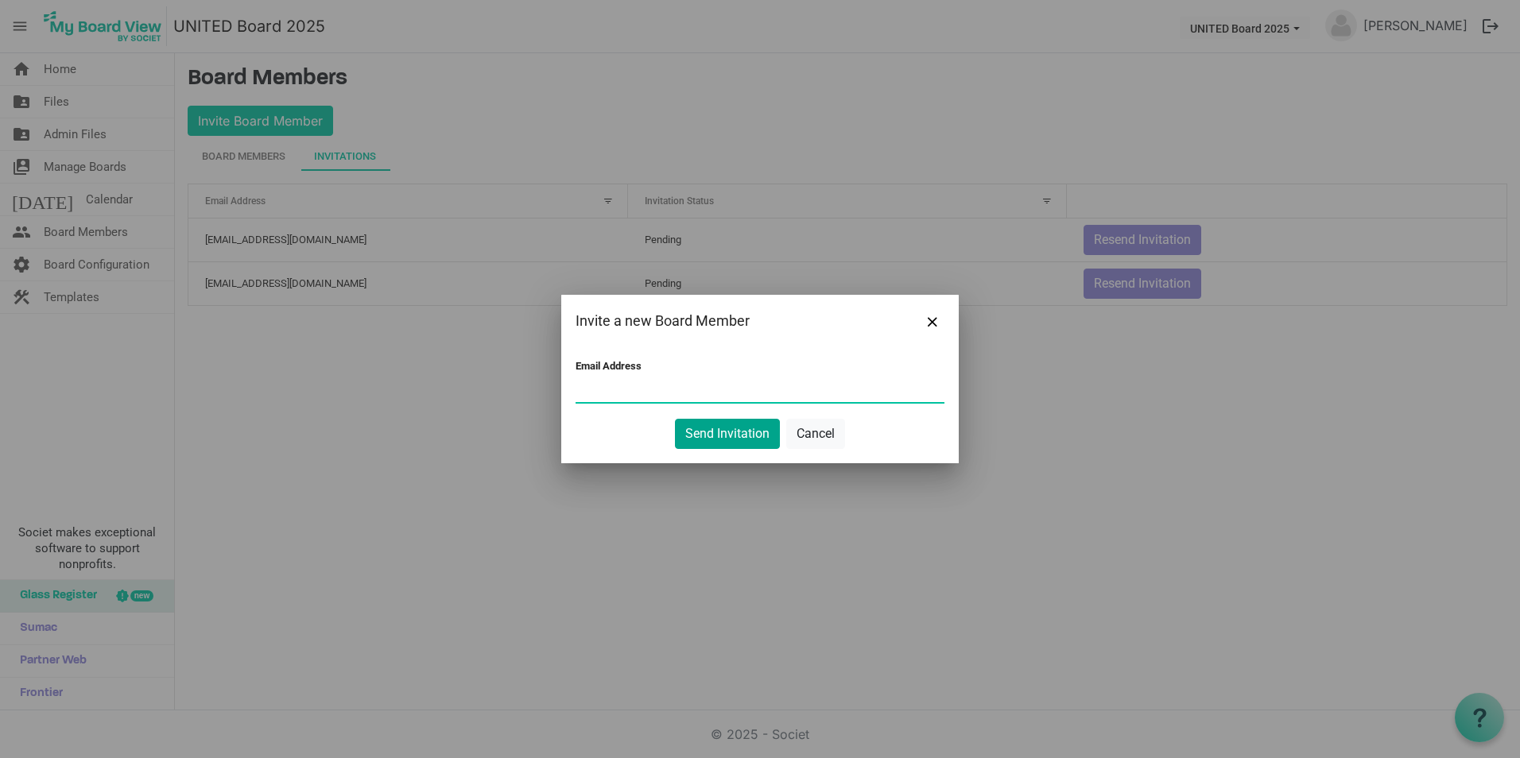
paste input "angelanyokabi98@gmail.com"
type input "angelanyokabi98@gmail.com"
click at [761, 432] on button "Send Invitation" at bounding box center [727, 434] width 105 height 30
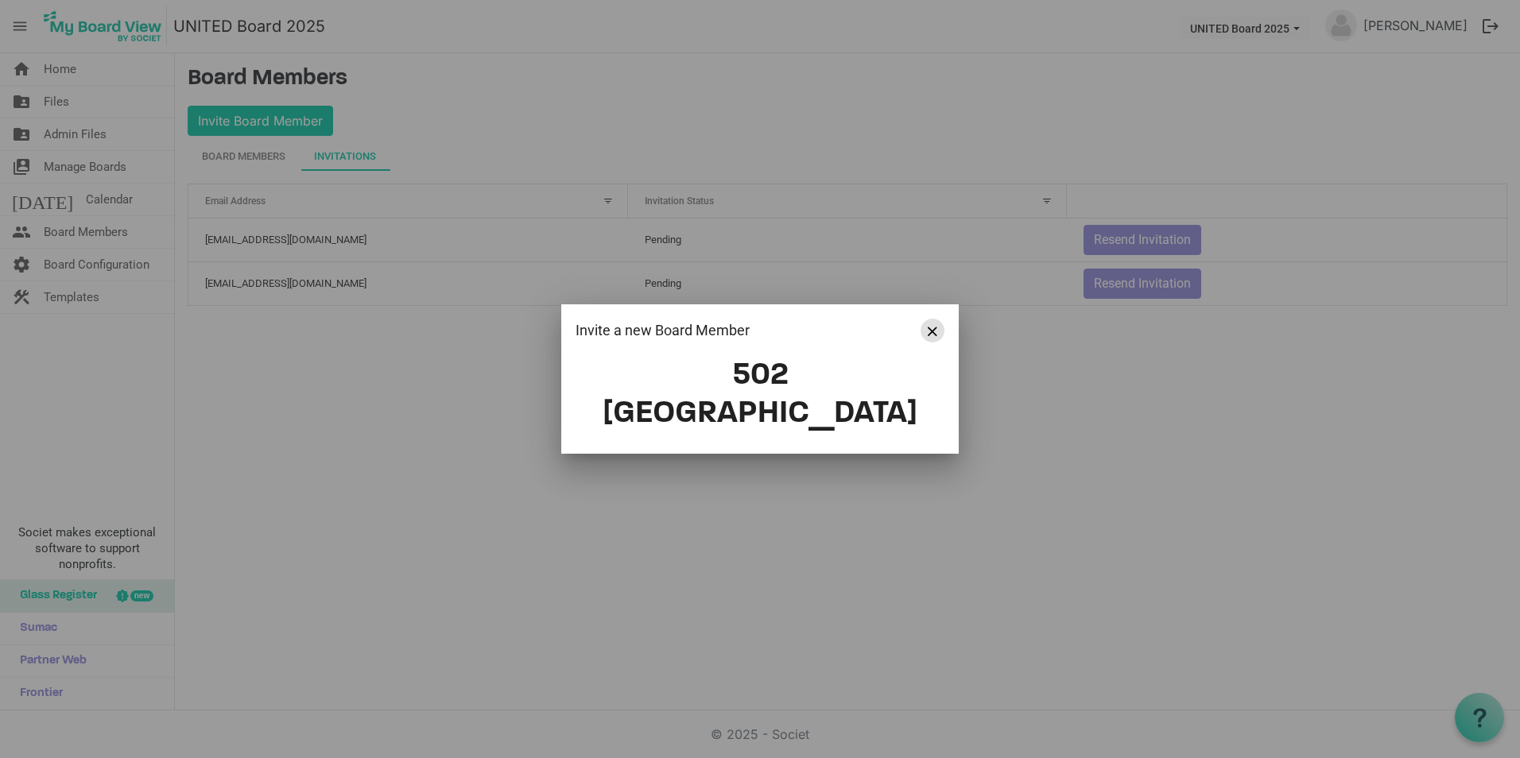
click at [925, 343] on button "Close" at bounding box center [932, 331] width 24 height 24
click at [936, 336] on span "Close" at bounding box center [933, 332] width 10 height 10
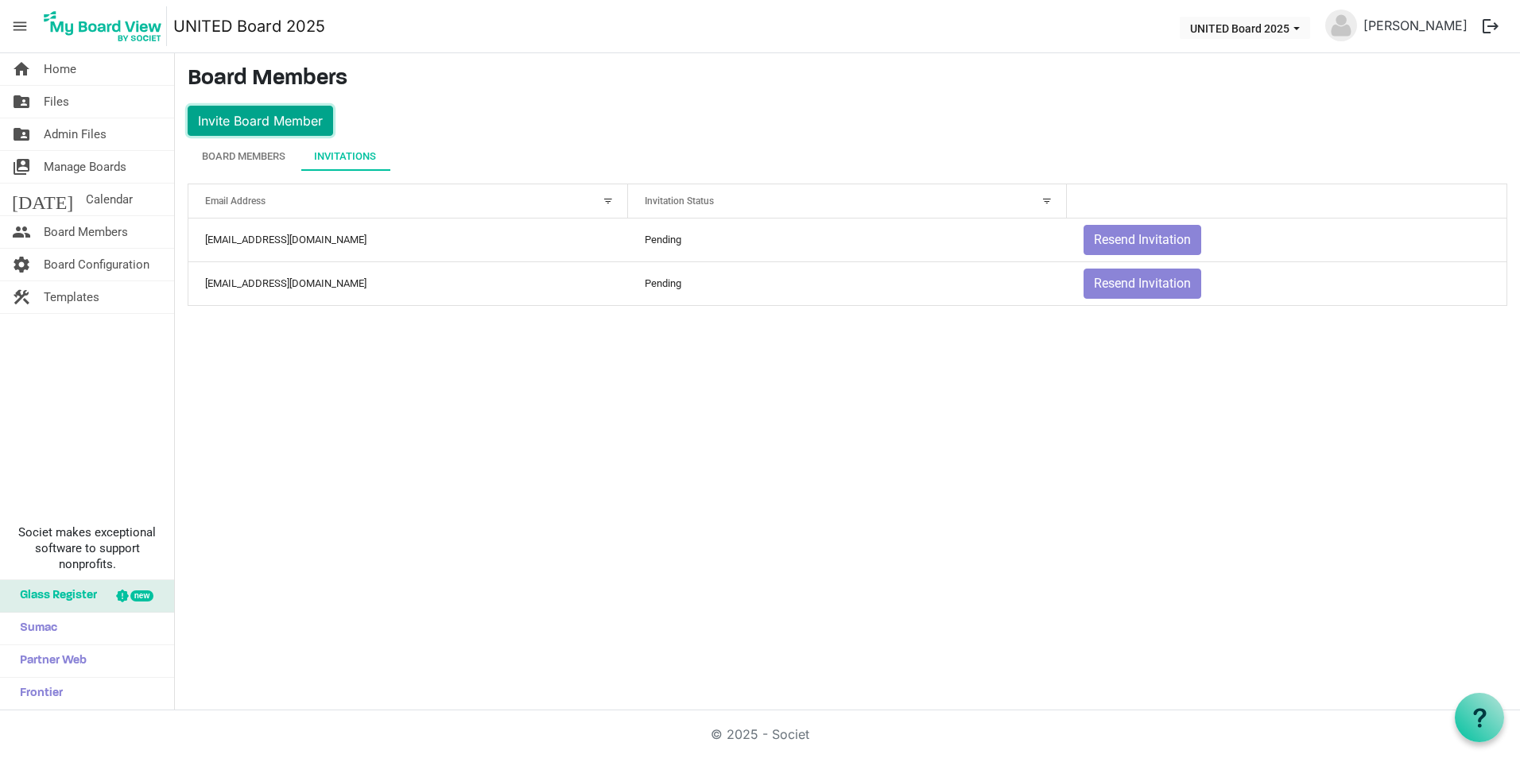
click at [238, 125] on button "Invite Board Member" at bounding box center [260, 121] width 145 height 30
click at [269, 121] on button "Invite Board Member" at bounding box center [260, 121] width 145 height 30
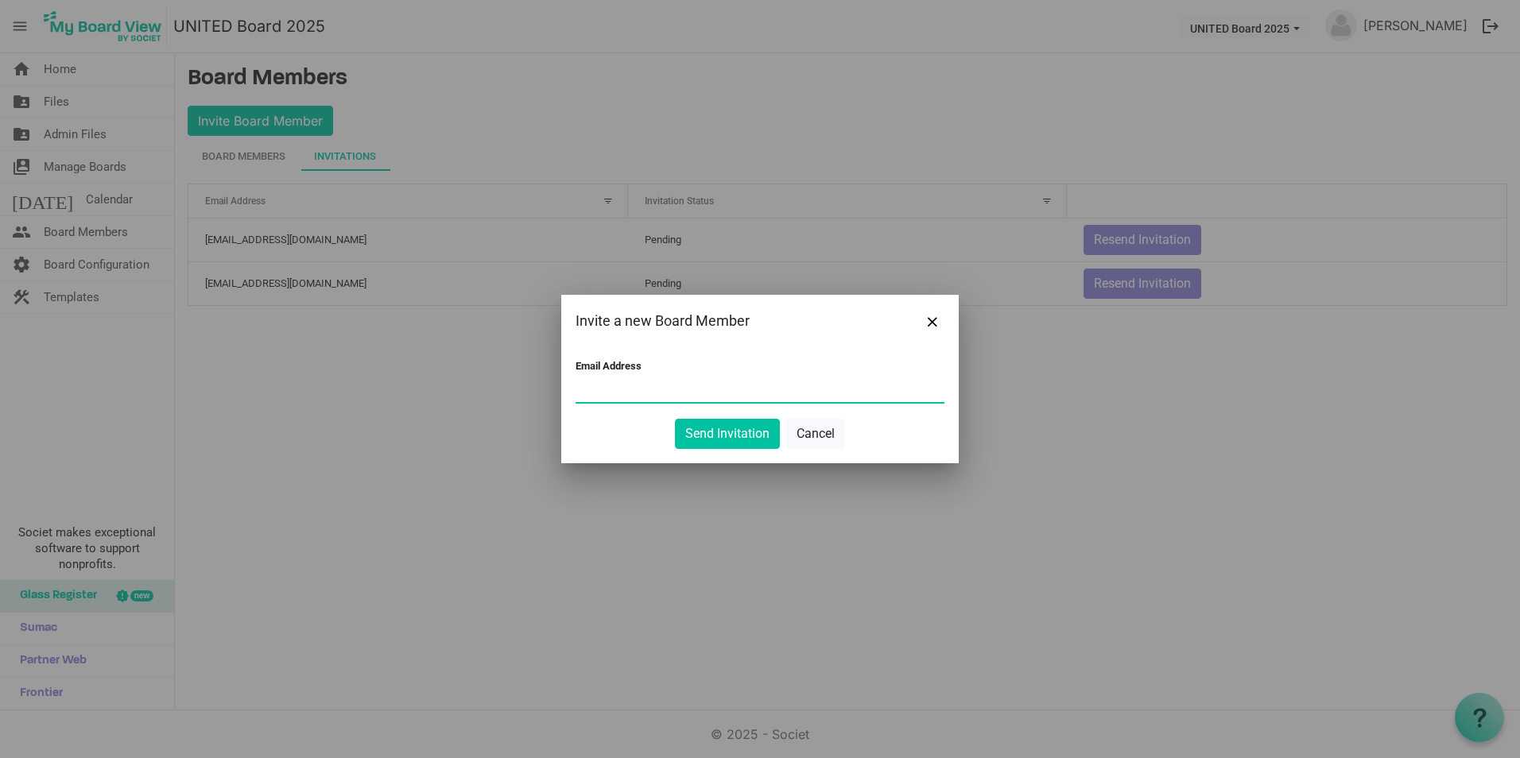
paste input "angelanyokabi98@gmail.com"
type input "angelanyokabi98@gmail.com"
click at [742, 426] on button "Send Invitation" at bounding box center [727, 434] width 105 height 30
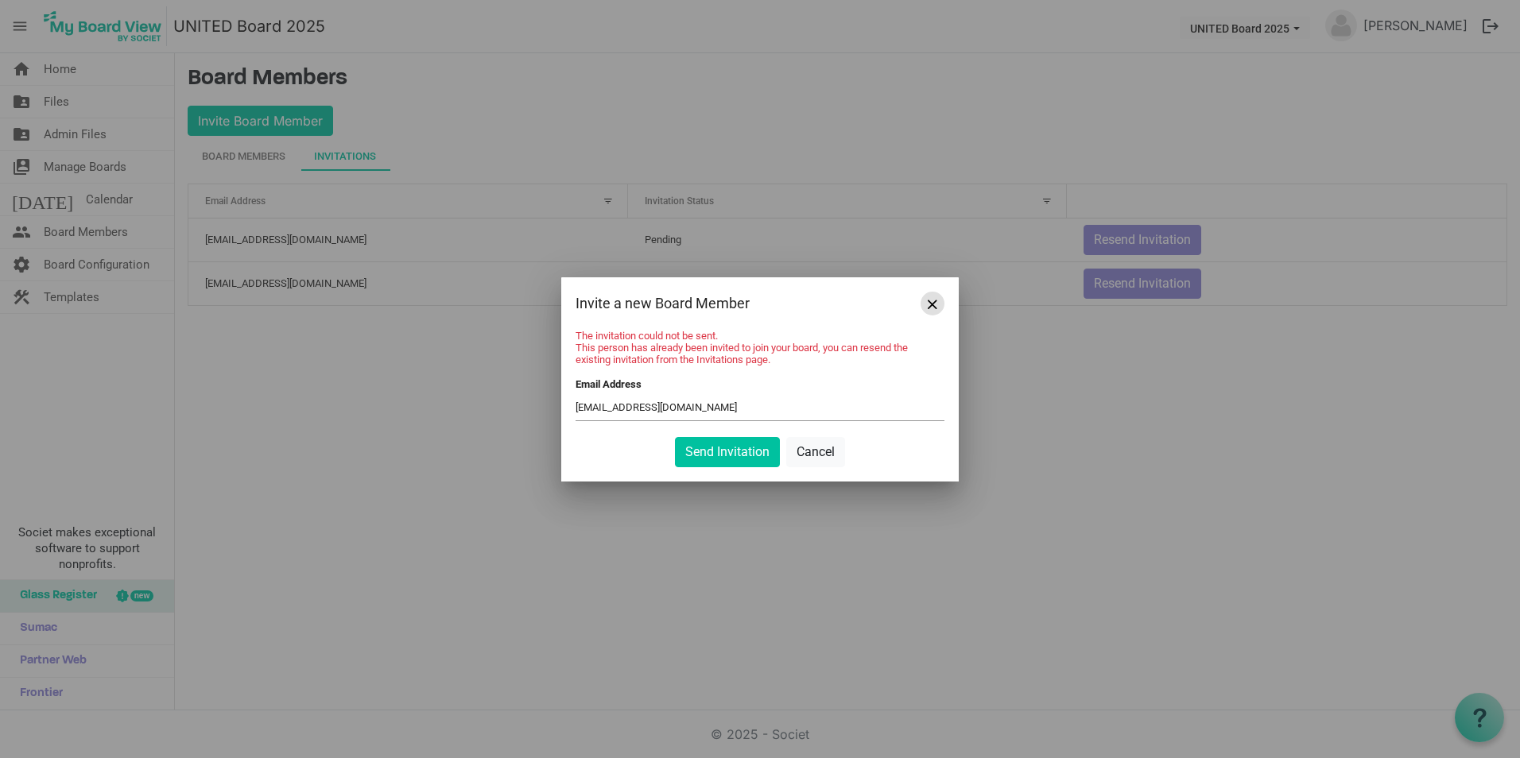
click at [927, 307] on button "Close" at bounding box center [932, 304] width 24 height 24
click at [819, 453] on button "Cancel" at bounding box center [815, 452] width 59 height 30
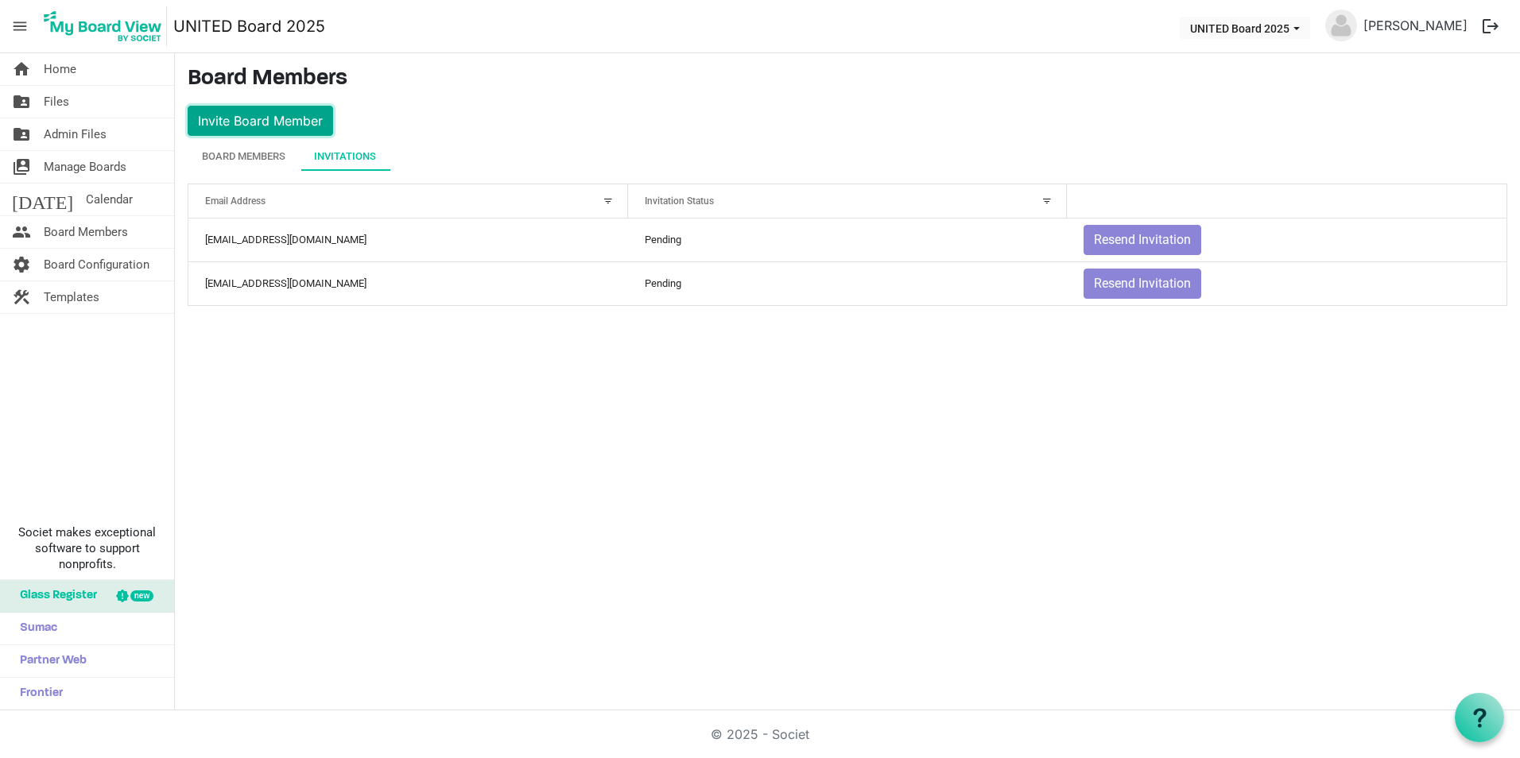
click at [303, 115] on button "Invite Board Member" at bounding box center [260, 121] width 145 height 30
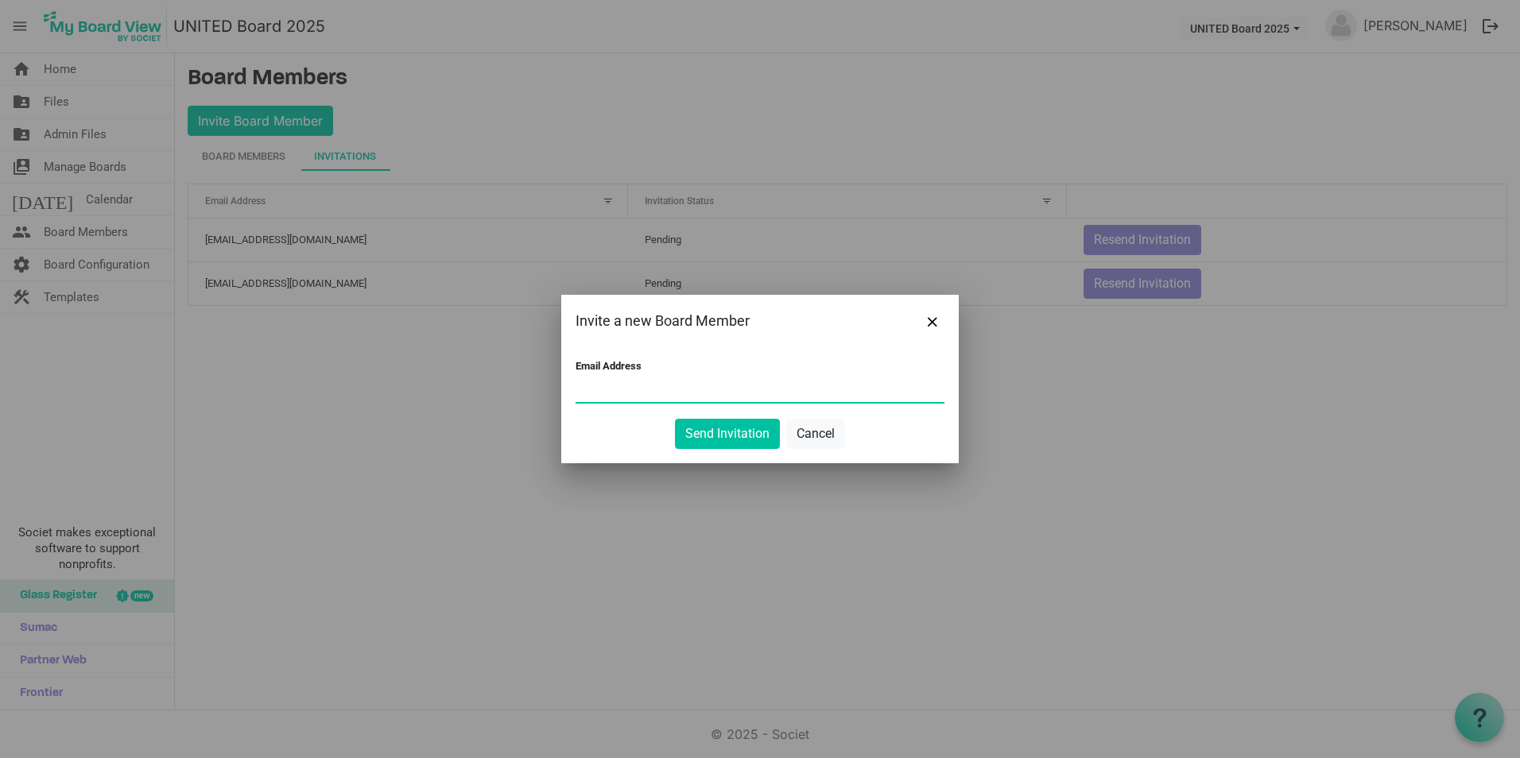
click at [851, 385] on input "Email Address" at bounding box center [759, 390] width 369 height 24
paste input "jpickett@p2ptherapies.org"
type input "jpickett@p2ptherapies.org"
click at [697, 421] on button "Send Invitation" at bounding box center [727, 434] width 105 height 30
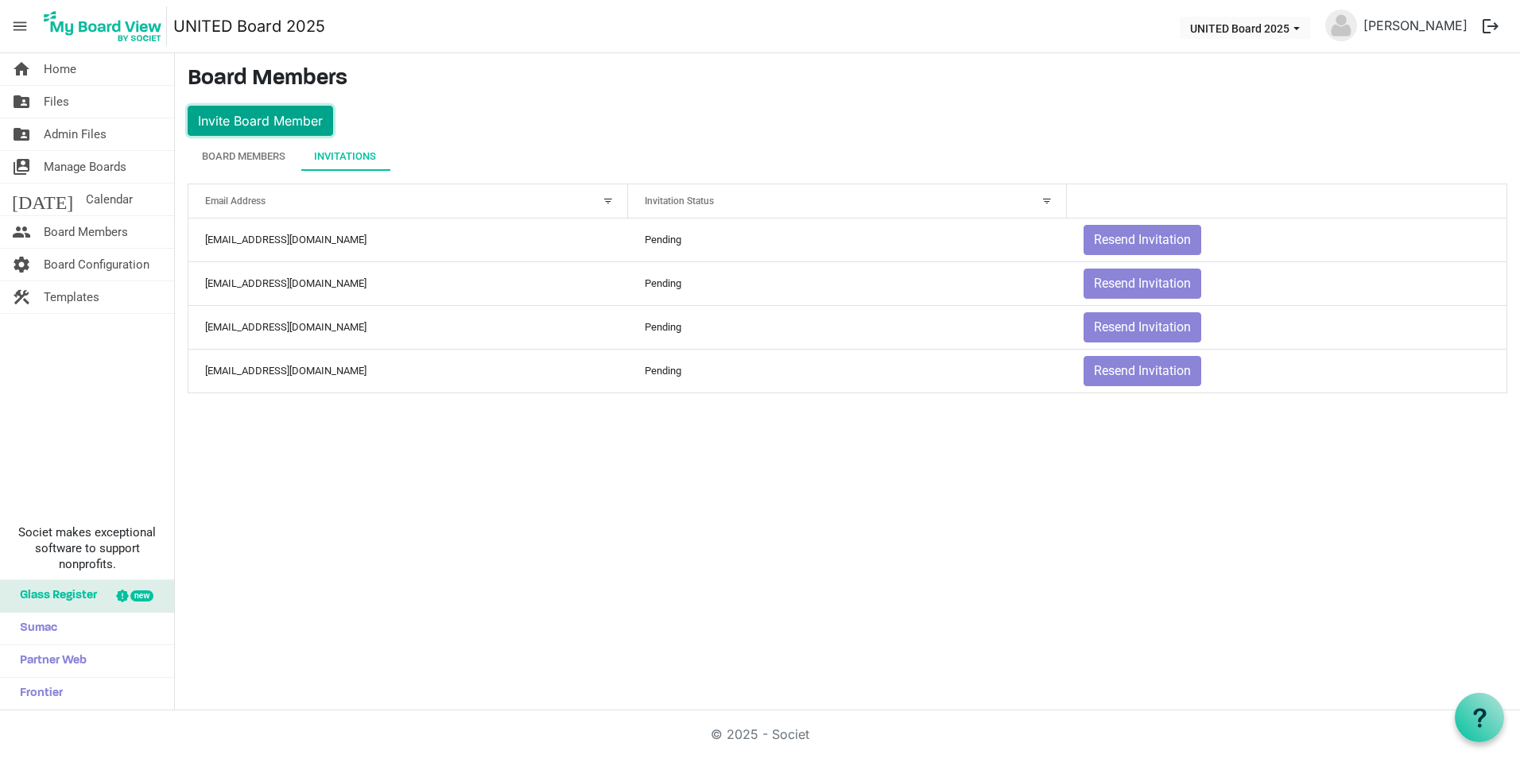
click at [279, 122] on button "Invite Board Member" at bounding box center [260, 121] width 145 height 30
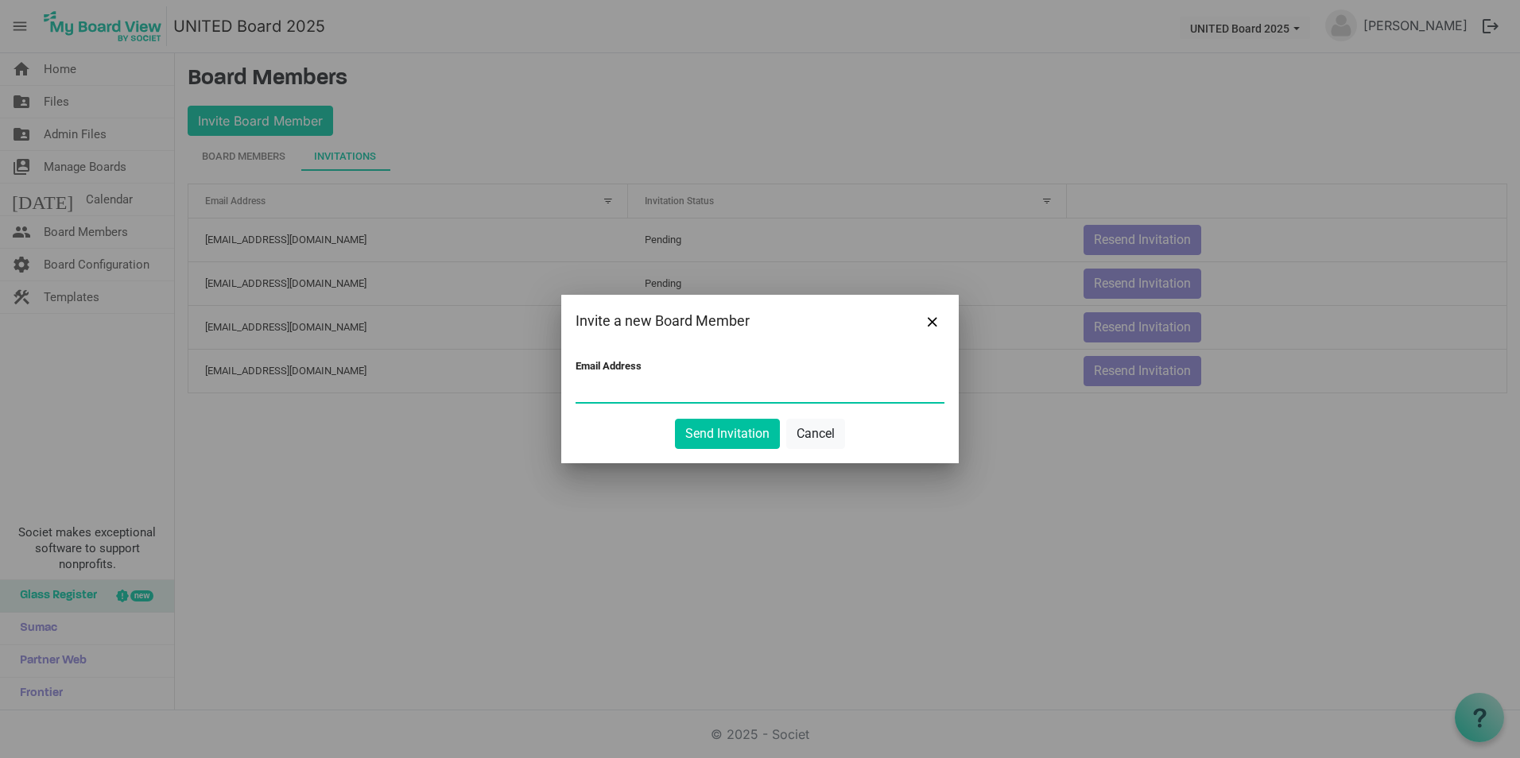
paste input "[PERSON_NAME][EMAIL_ADDRESS][DOMAIN_NAME]"
type input "[PERSON_NAME][EMAIL_ADDRESS][DOMAIN_NAME]"
click at [738, 432] on button "Send Invitation" at bounding box center [727, 434] width 105 height 30
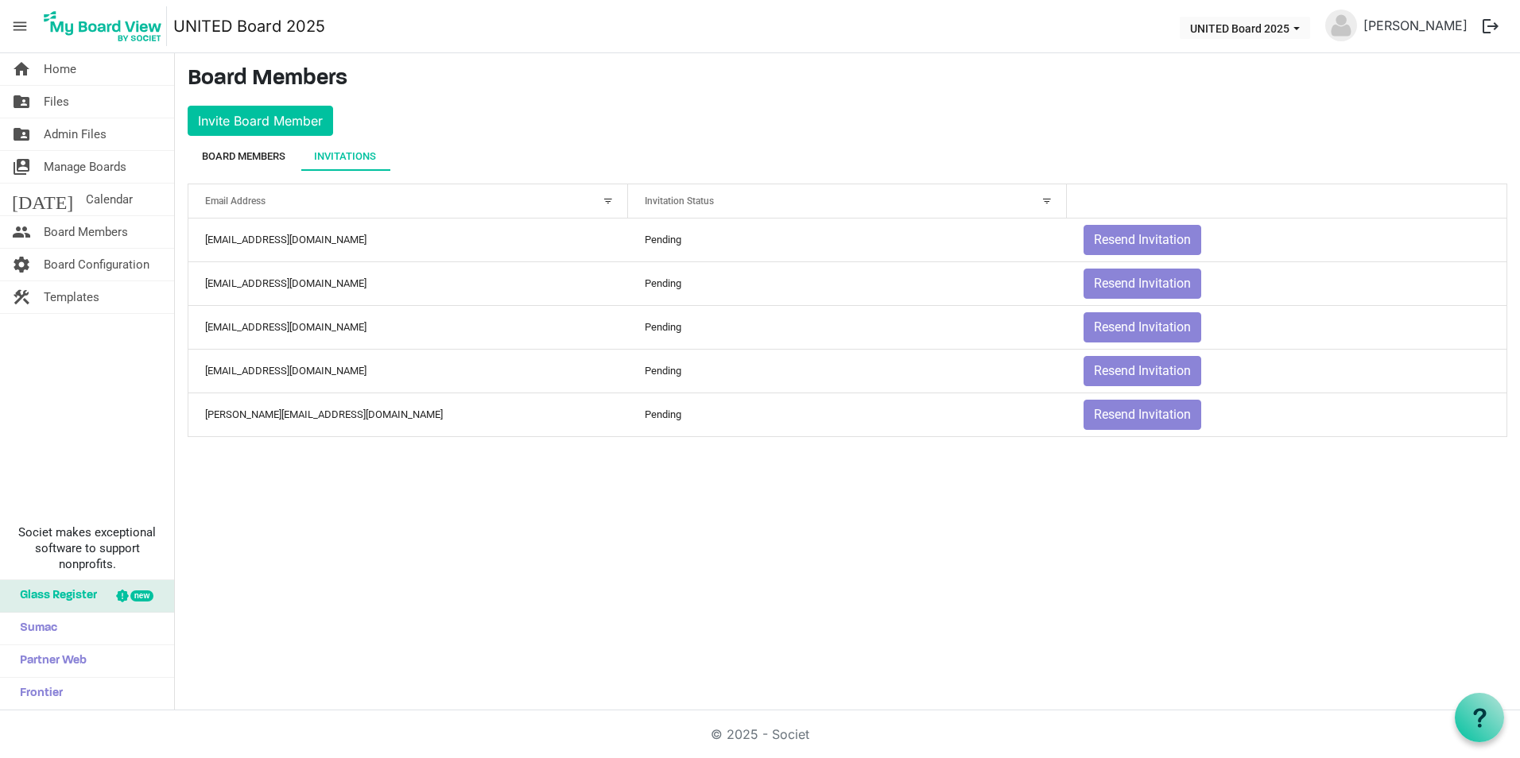
click at [254, 157] on div "Board Members" at bounding box center [243, 157] width 83 height 16
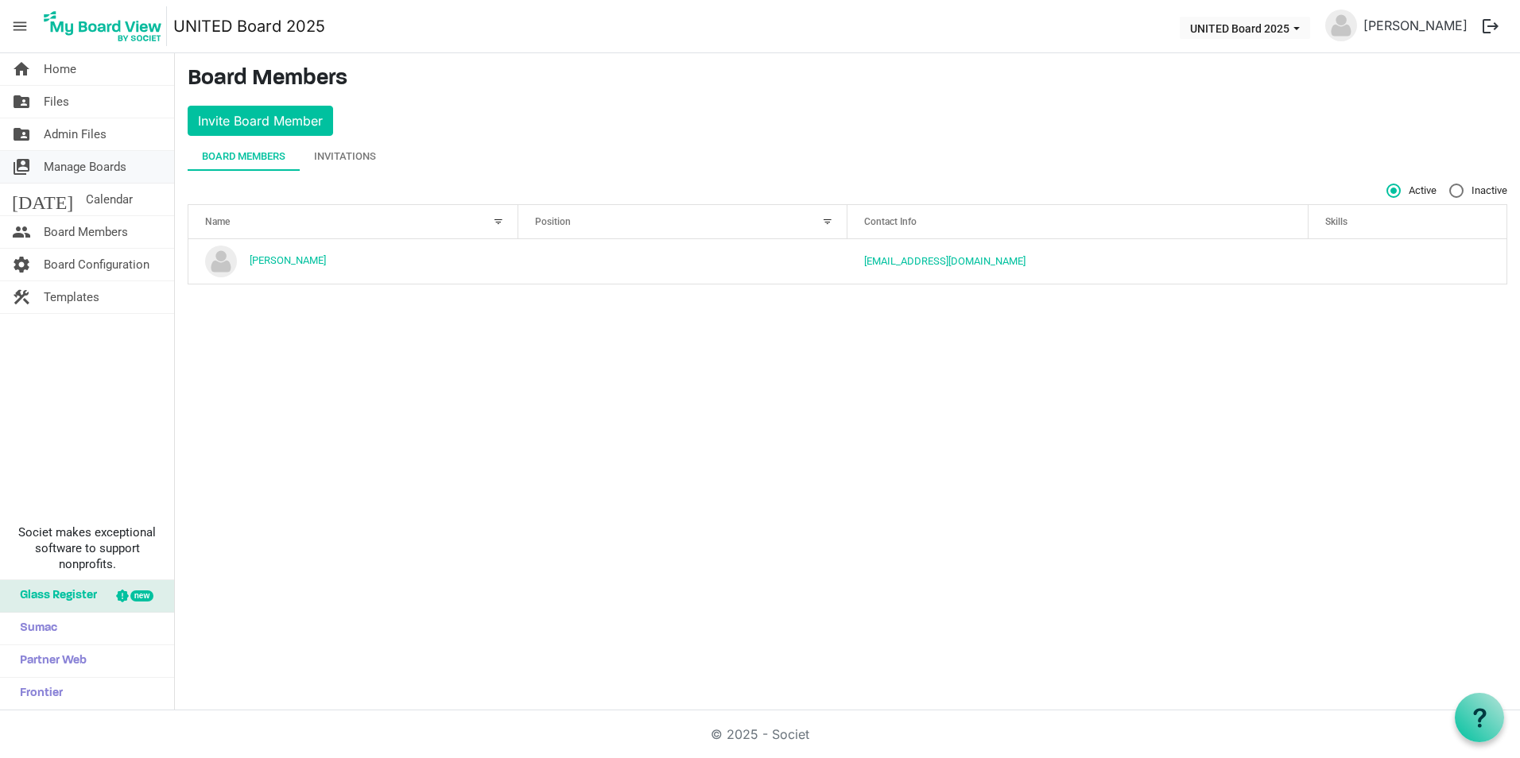
click at [112, 161] on span "Manage Boards" at bounding box center [85, 167] width 83 height 32
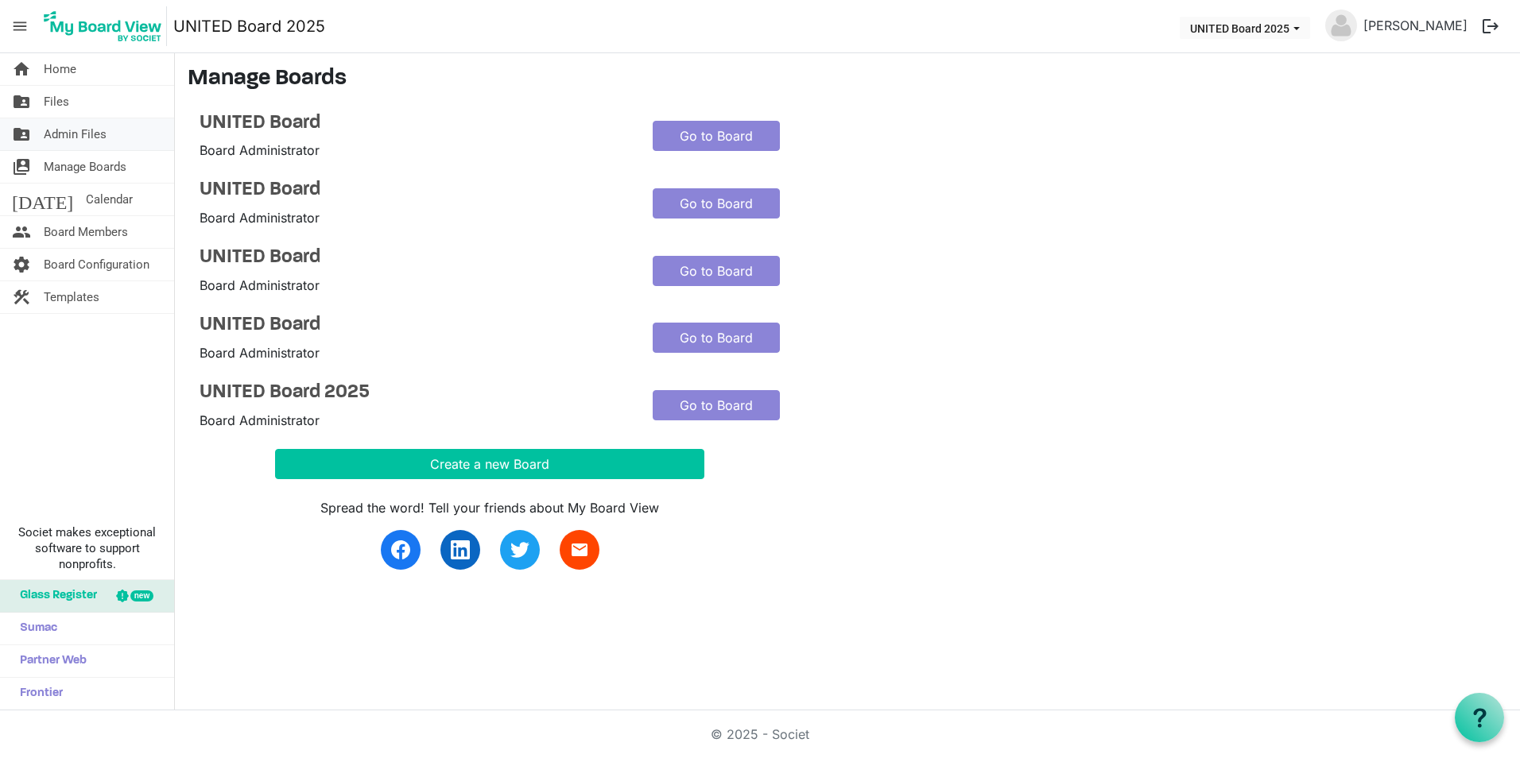
click at [91, 141] on span "Admin Files" at bounding box center [75, 134] width 63 height 32
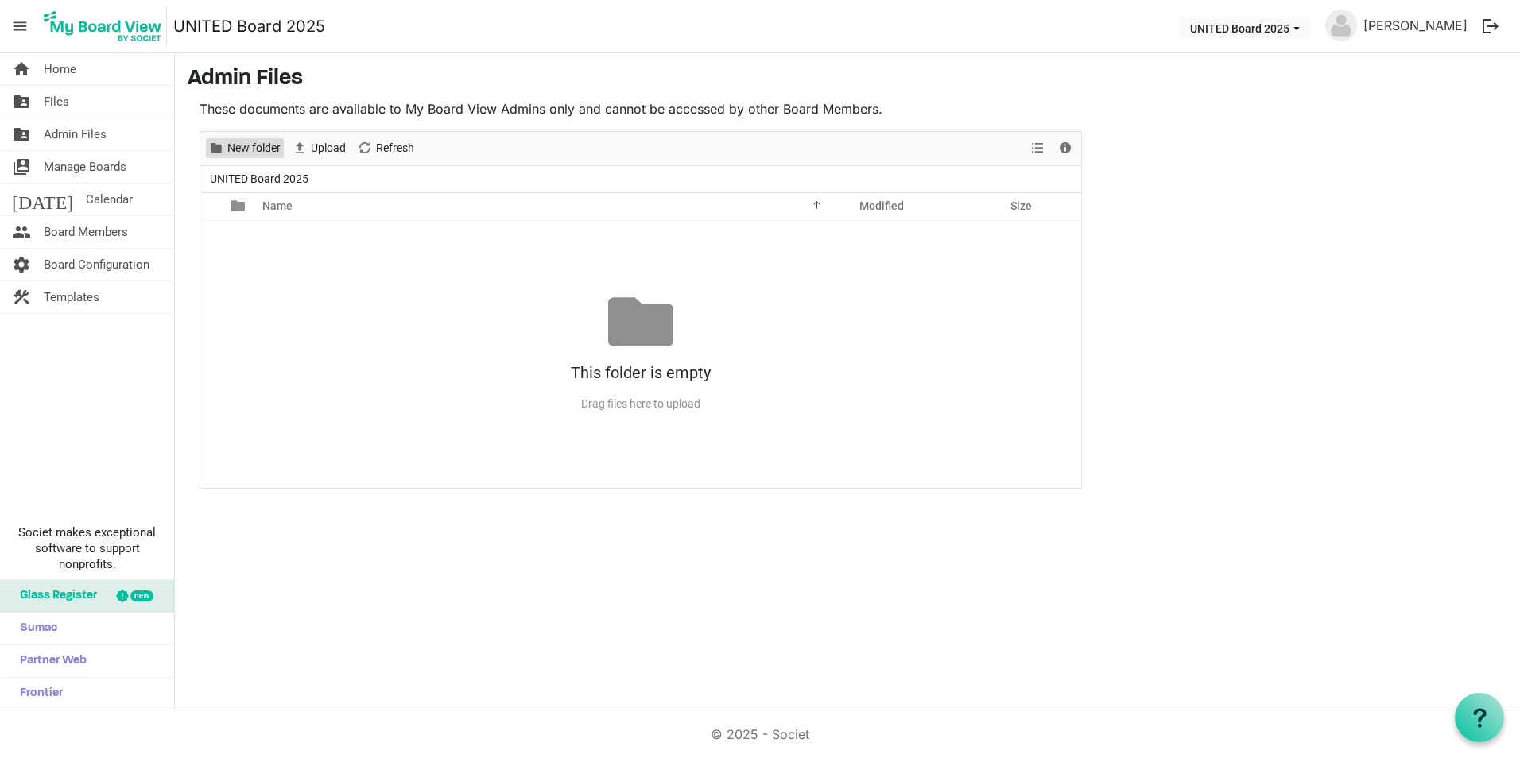
click at [264, 149] on span "New folder" at bounding box center [254, 148] width 56 height 20
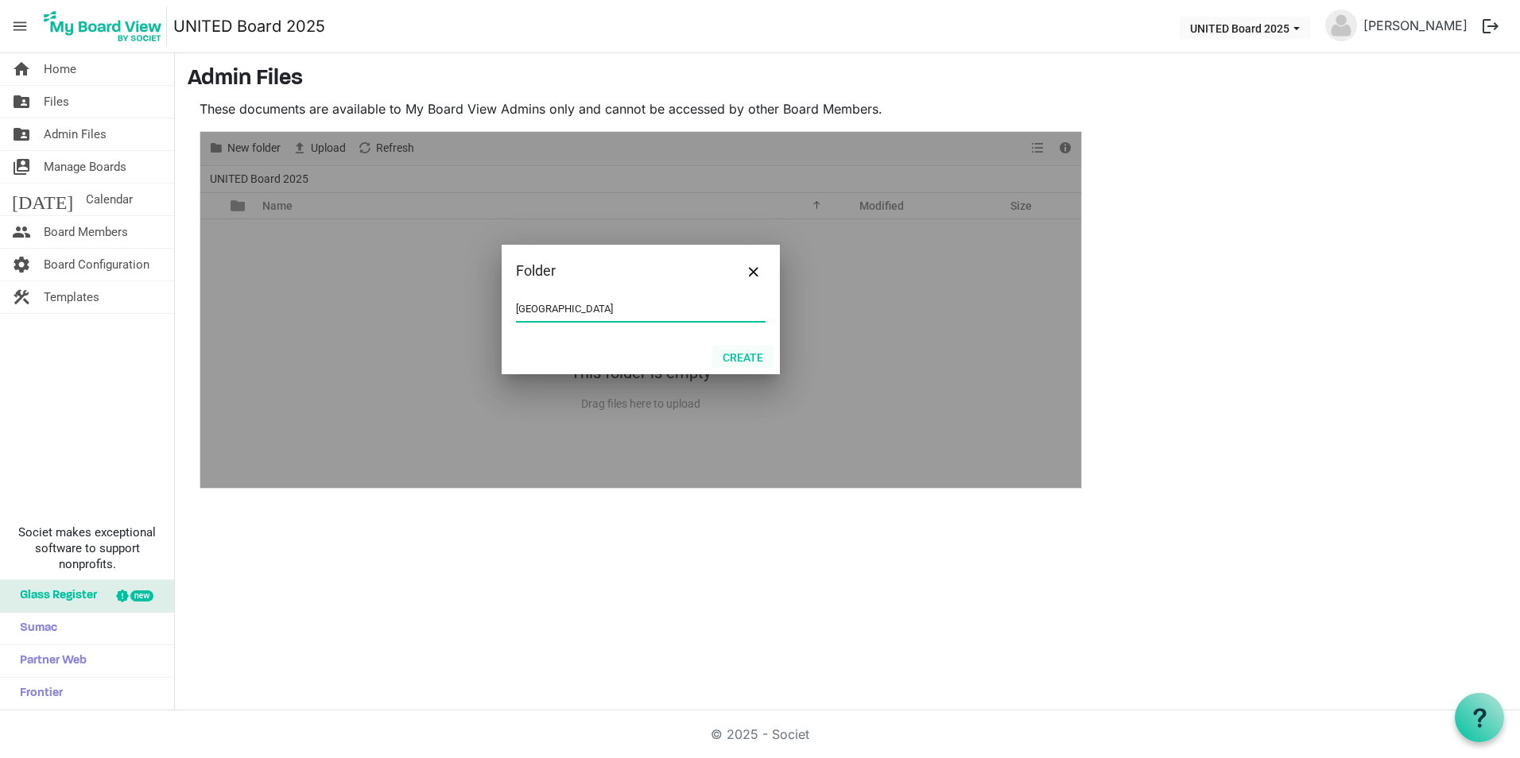
type input "[GEOGRAPHIC_DATA]"
click at [742, 362] on button "Create" at bounding box center [742, 357] width 61 height 22
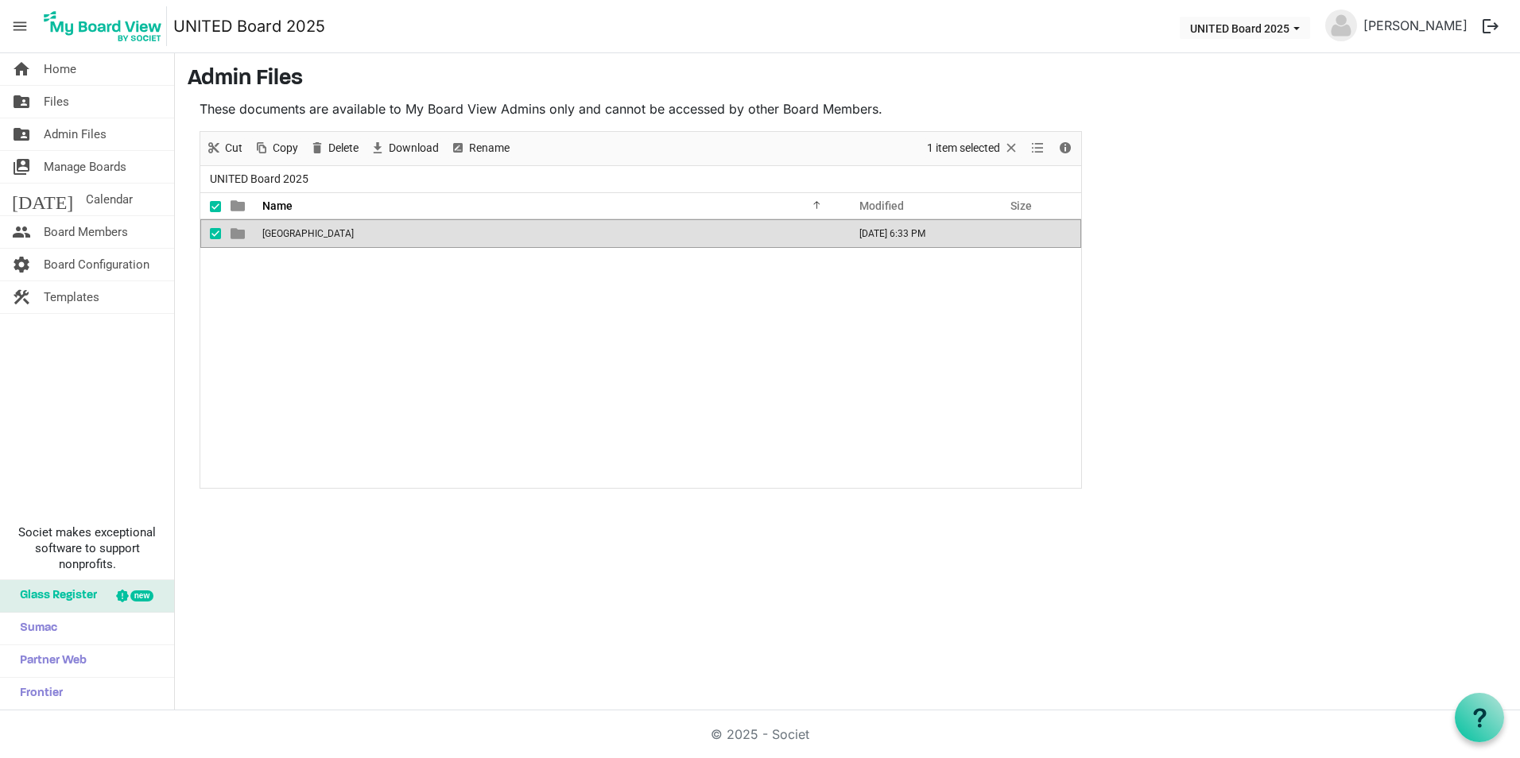
click at [278, 229] on span "Kenya" at bounding box center [307, 233] width 91 height 11
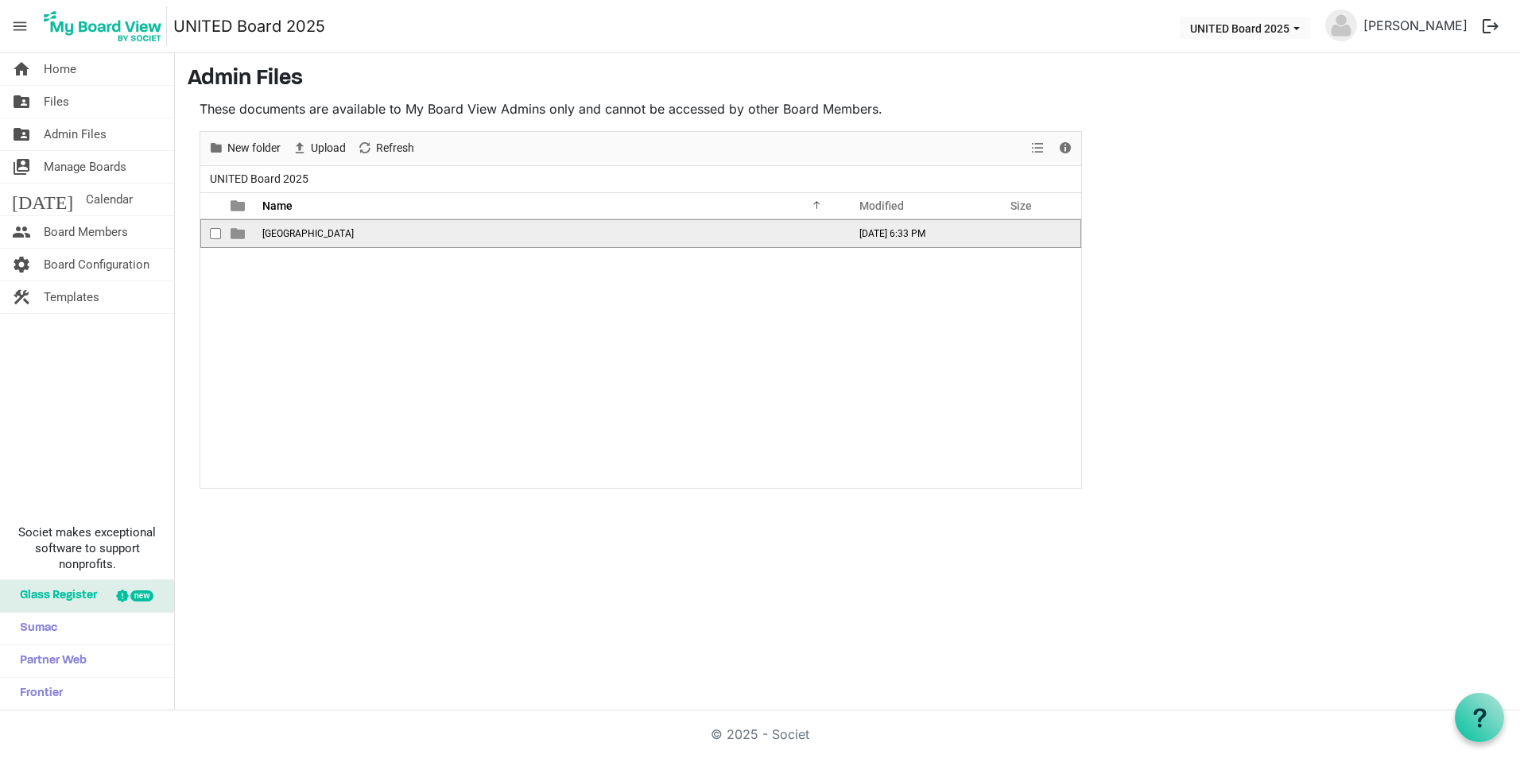
click at [278, 229] on span "Kenya" at bounding box center [307, 233] width 91 height 11
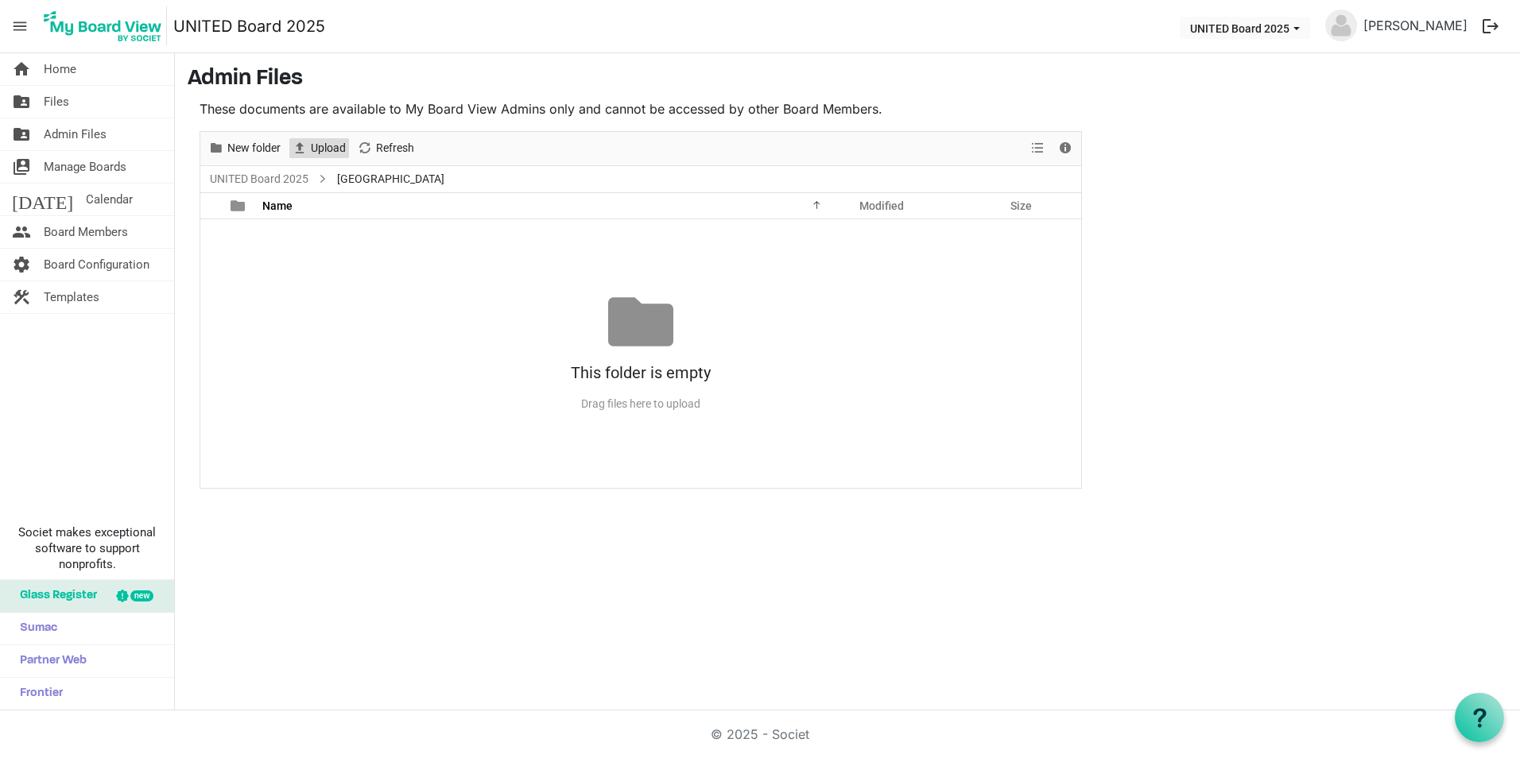
click at [319, 145] on span "Upload" at bounding box center [328, 148] width 38 height 20
click at [316, 150] on span "Upload" at bounding box center [328, 148] width 38 height 20
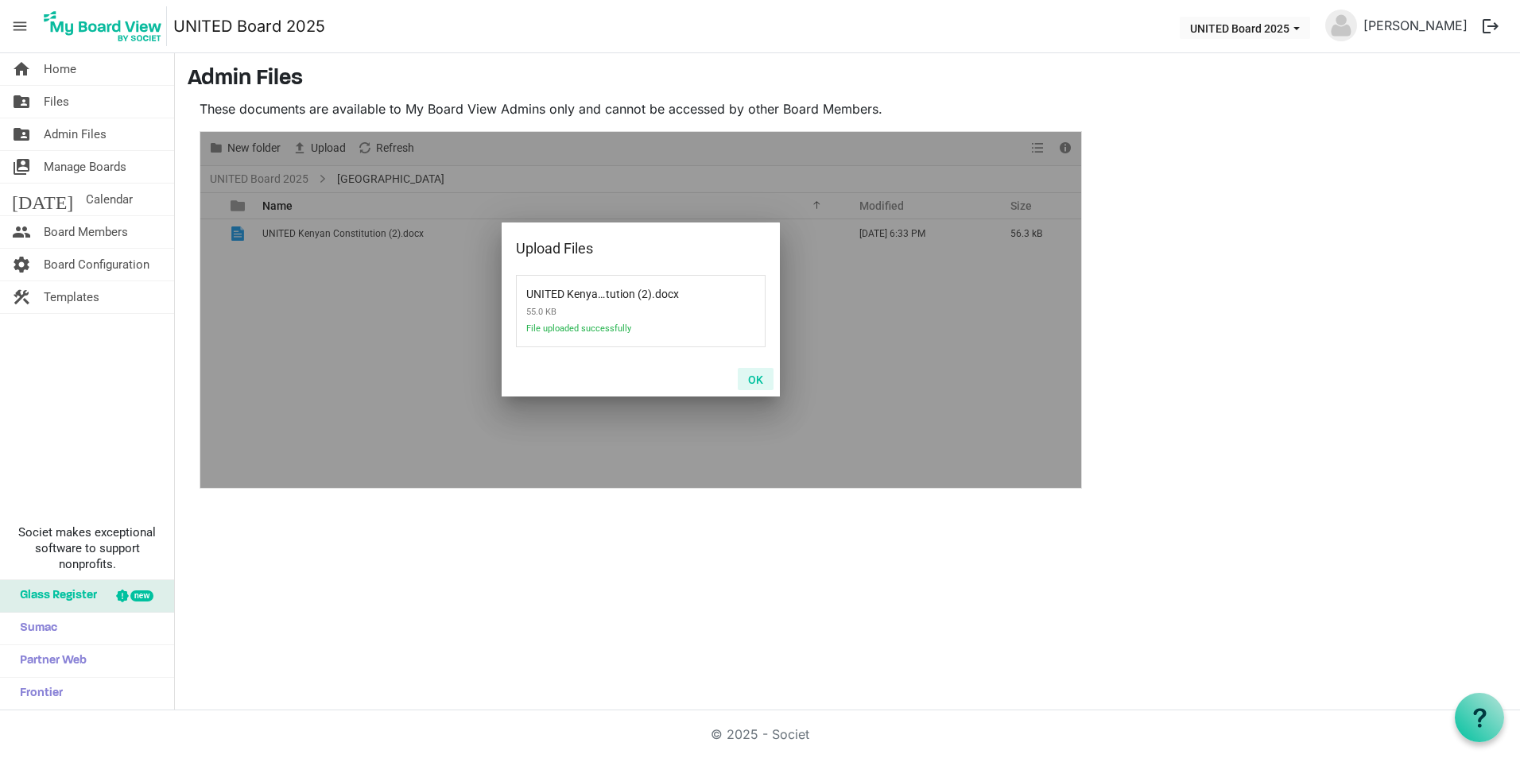
click at [750, 371] on button "OK" at bounding box center [756, 379] width 36 height 22
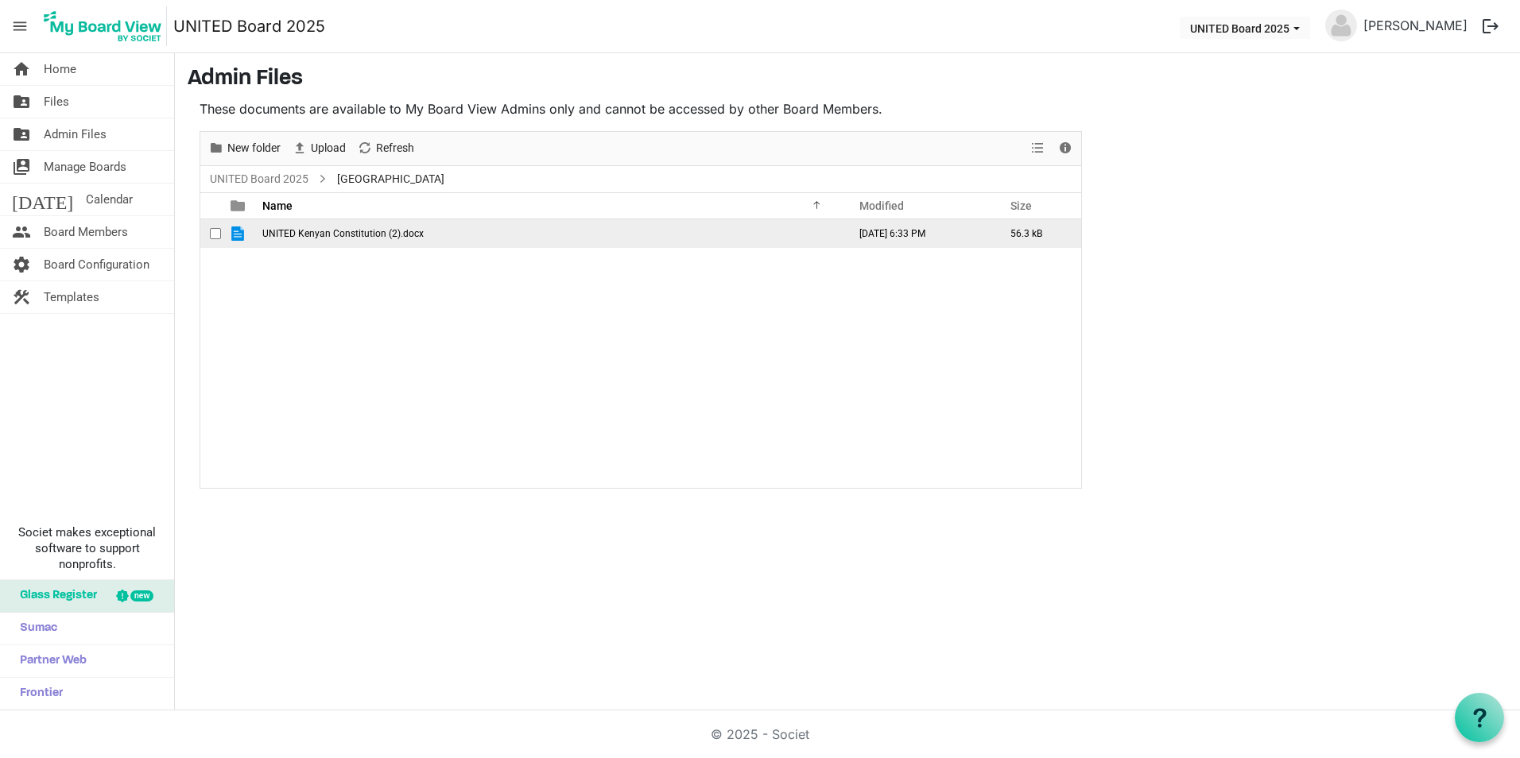
click at [416, 234] on span "UNITED Kenyan Constitution (2).docx" at bounding box center [342, 233] width 161 height 11
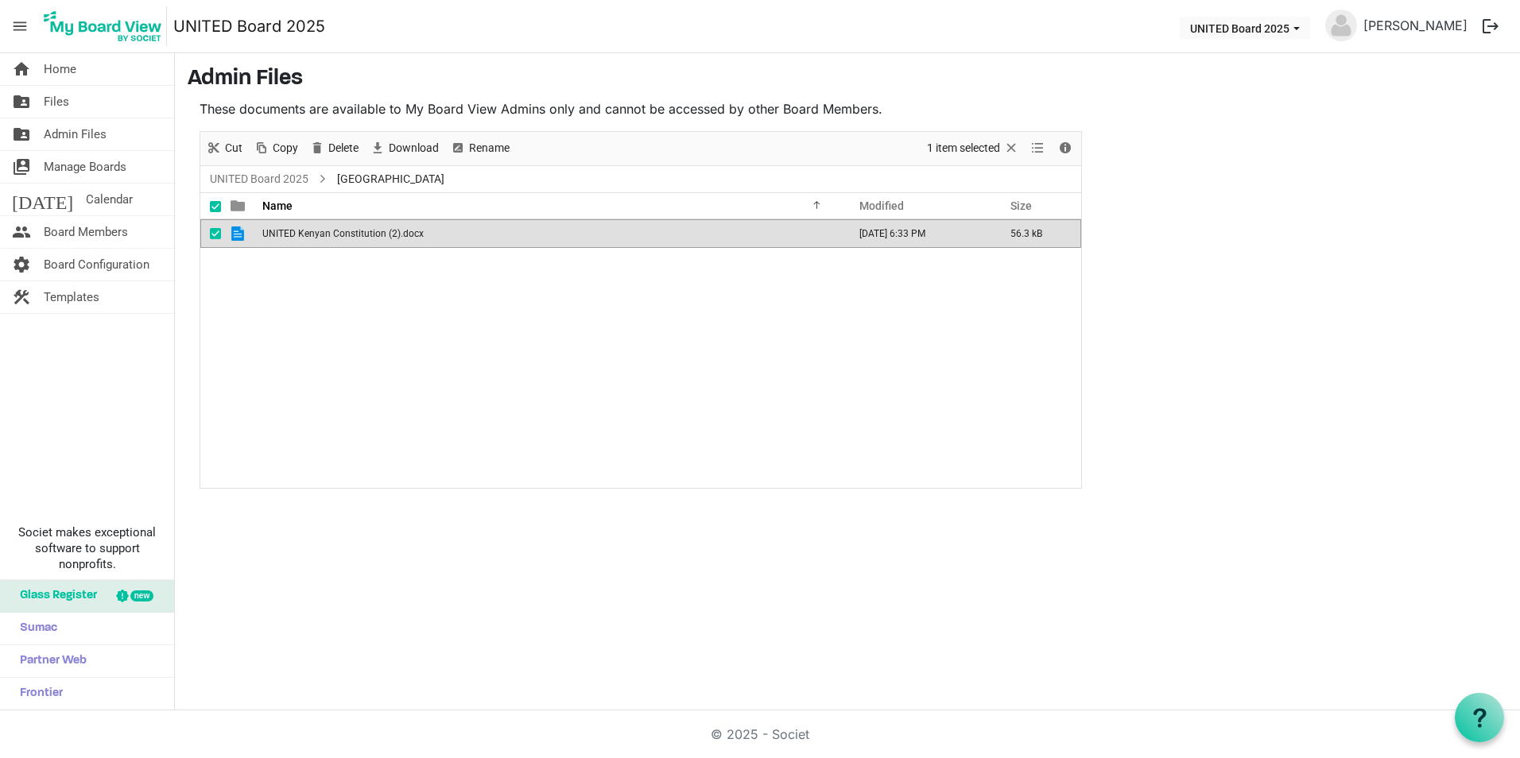
click at [416, 234] on span "UNITED Kenyan Constitution (2).docx" at bounding box center [342, 233] width 161 height 11
click at [839, 74] on h3 "Admin Files" at bounding box center [847, 79] width 1319 height 27
click at [493, 146] on span "Rename" at bounding box center [489, 148] width 44 height 20
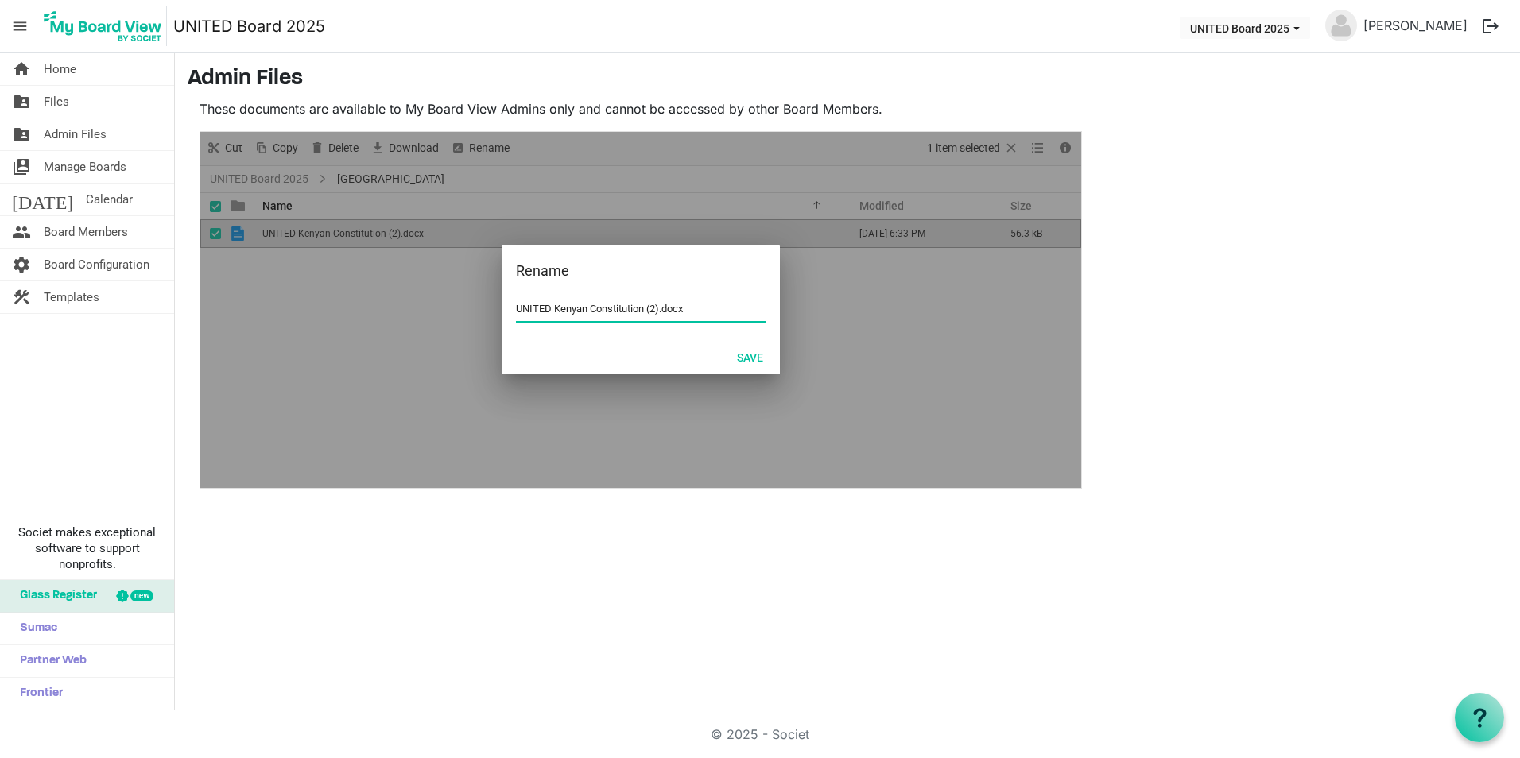
click at [695, 308] on input "UNITED Kenyan Constitution (2).docx" at bounding box center [641, 309] width 250 height 24
drag, startPoint x: 700, startPoint y: 308, endPoint x: 648, endPoint y: 307, distance: 52.5
click at [648, 307] on input "UNITED Kenyan Constitution (2).docx" at bounding box center [641, 309] width 250 height 24
type input "UNITED Kenyan Constitution DRAFT"
click at [762, 356] on button "Save" at bounding box center [749, 357] width 47 height 22
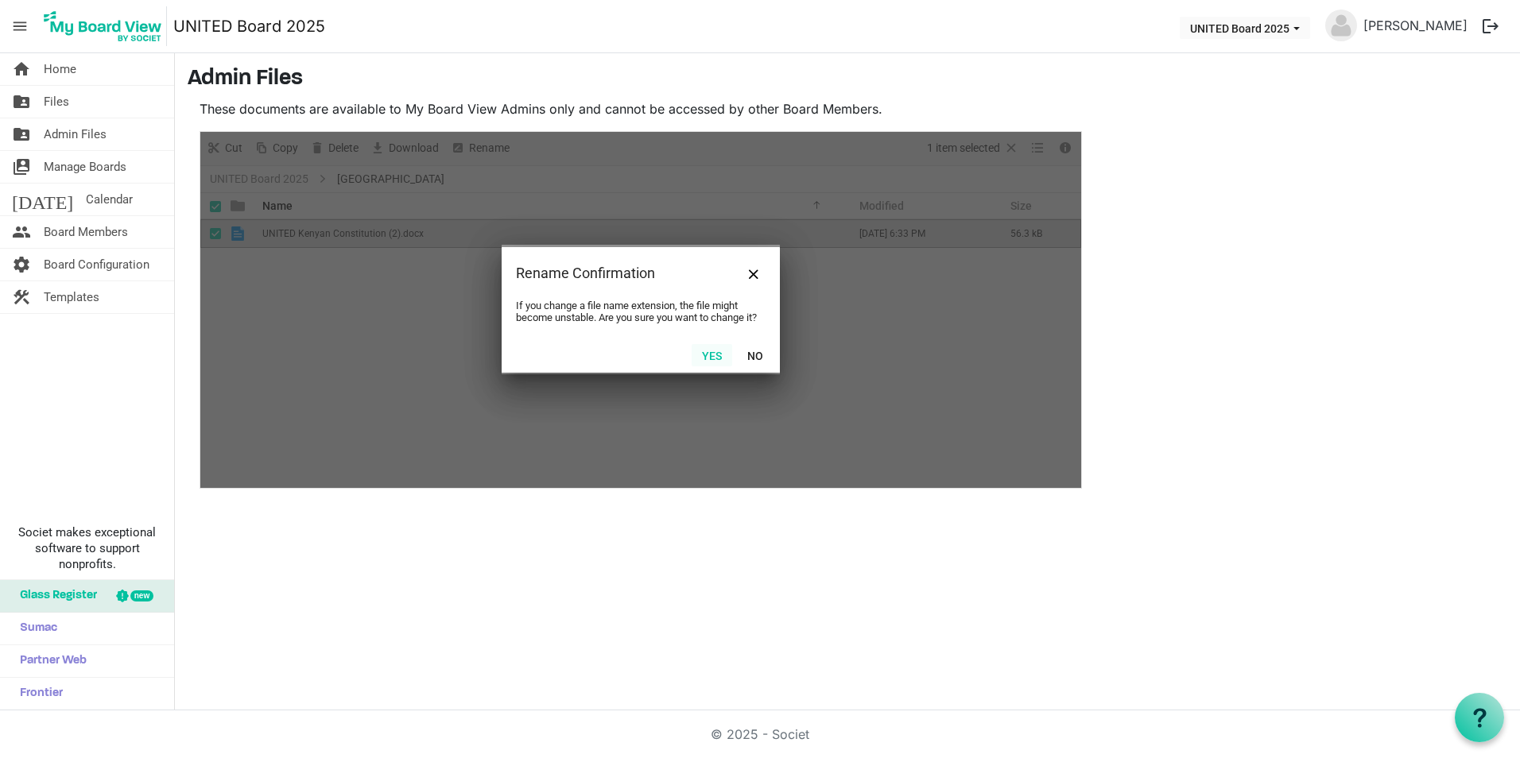
click at [711, 358] on button "Yes" at bounding box center [712, 355] width 41 height 22
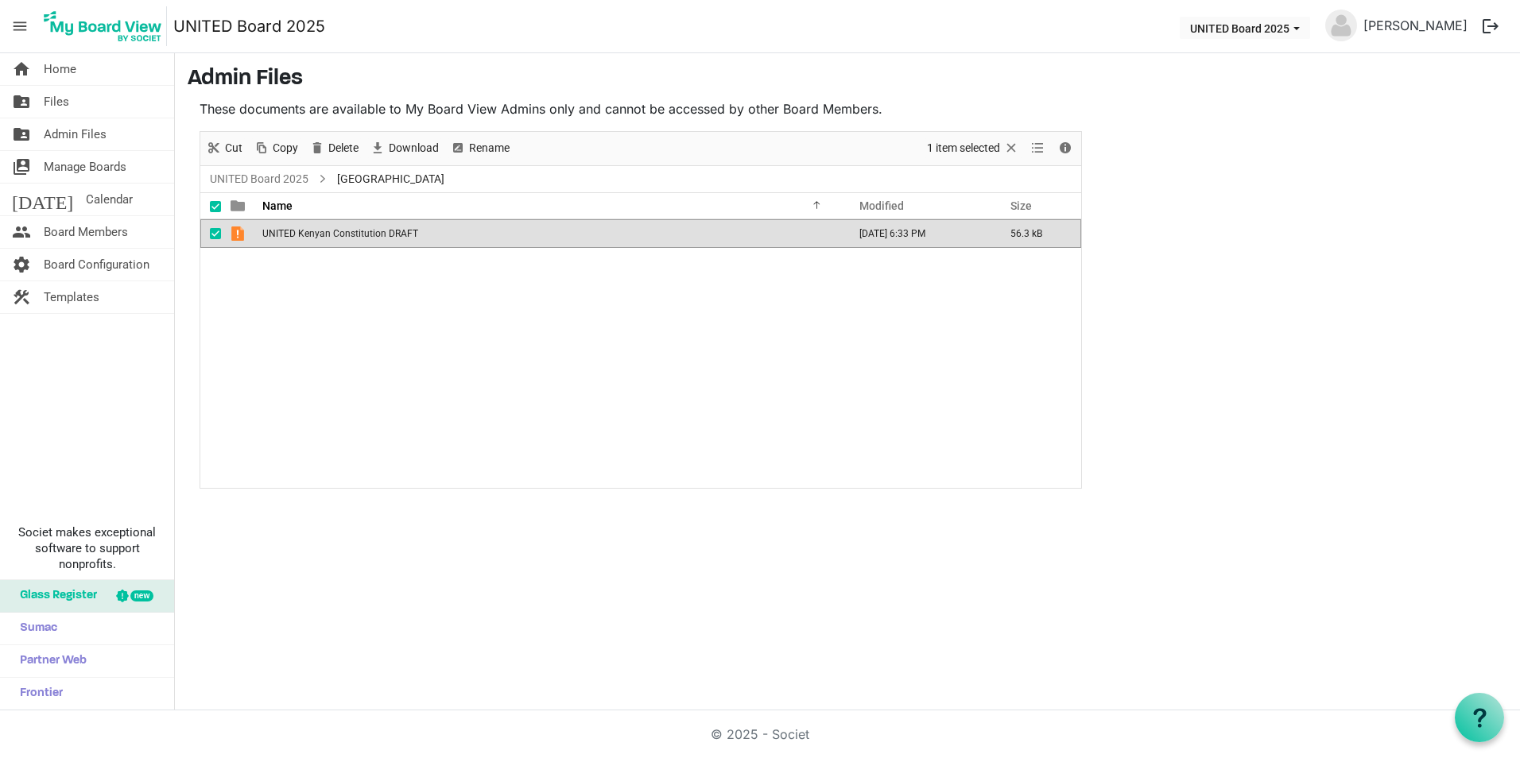
click at [238, 234] on span "is template cell column header type" at bounding box center [238, 234] width 14 height 14
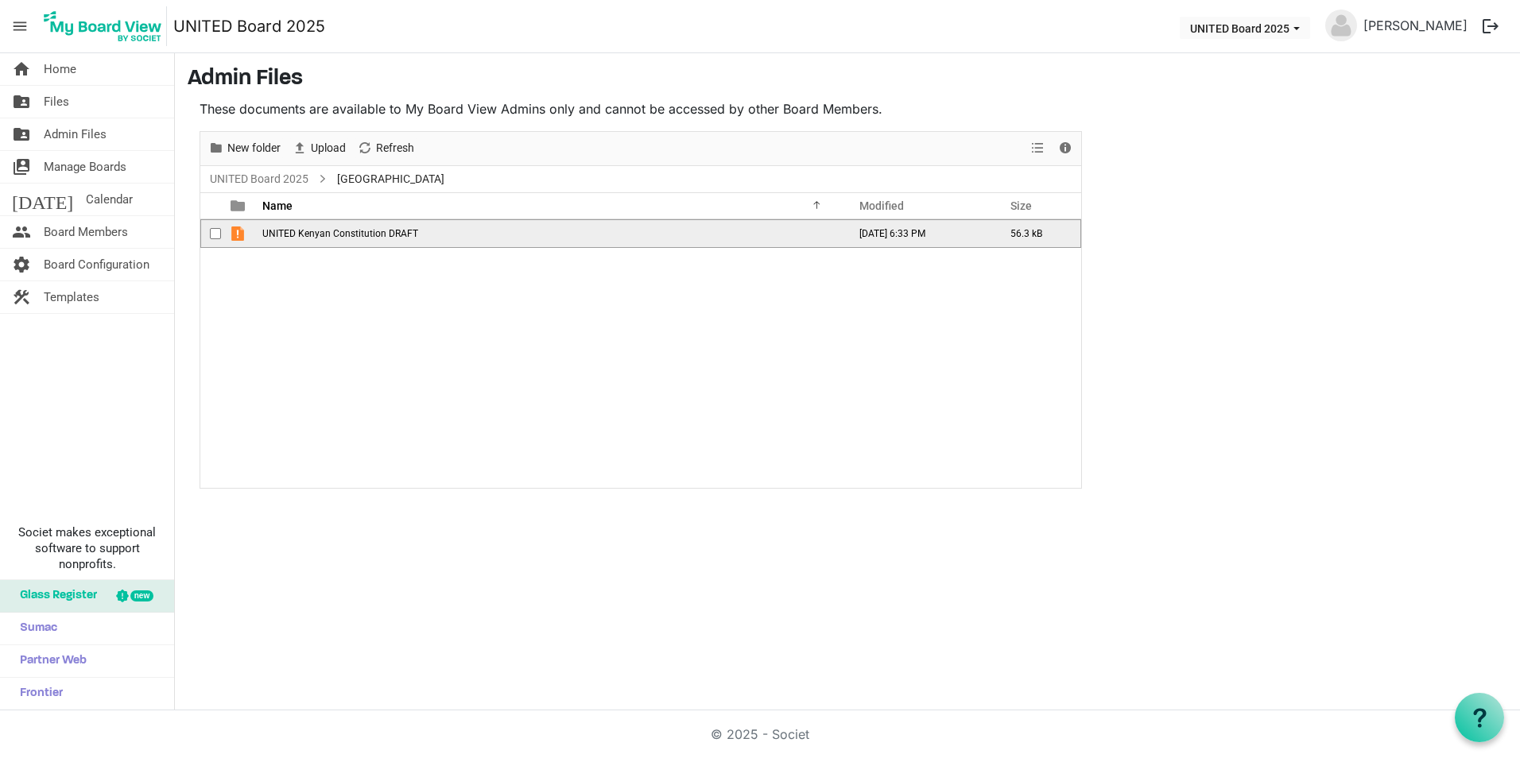
click at [240, 234] on span "is template cell column header type" at bounding box center [238, 234] width 14 height 14
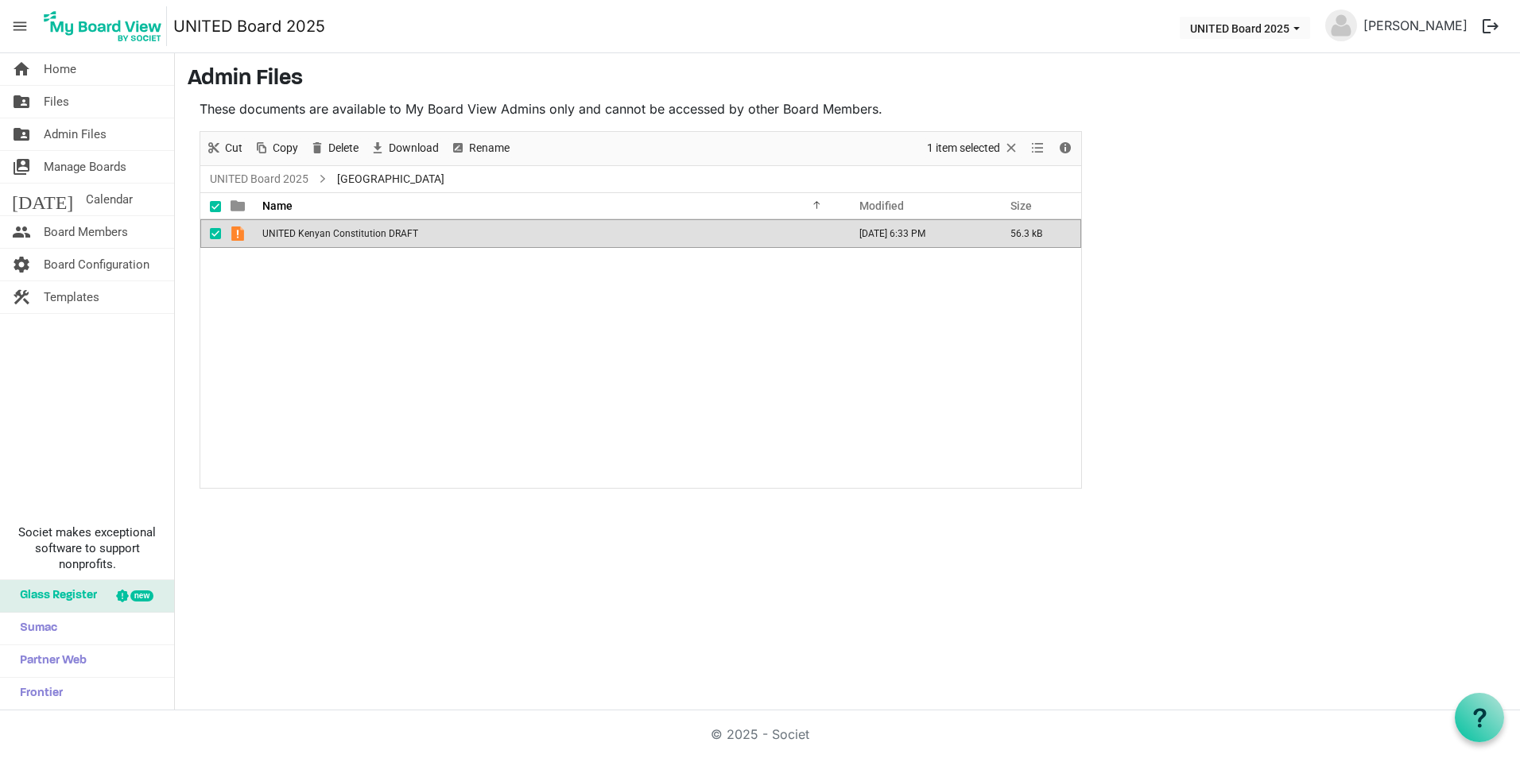
click at [240, 234] on span "is template cell column header type" at bounding box center [238, 234] width 14 height 14
click at [1094, 46] on nav "menu UNITED Board 2025 UNITED Board 2025 Heidi Pappert logout" at bounding box center [760, 26] width 1520 height 53
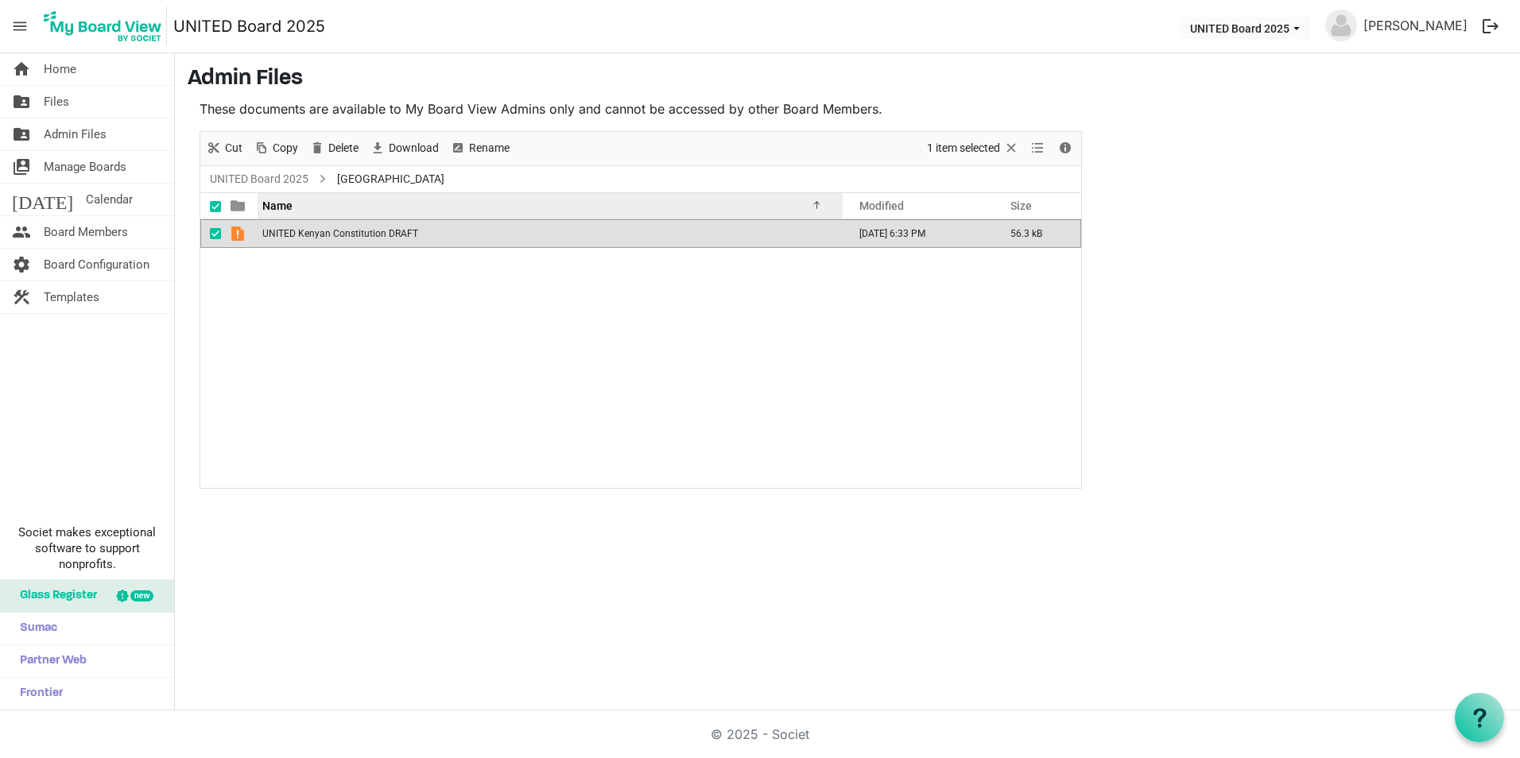
click at [269, 201] on span "Name" at bounding box center [277, 206] width 30 height 13
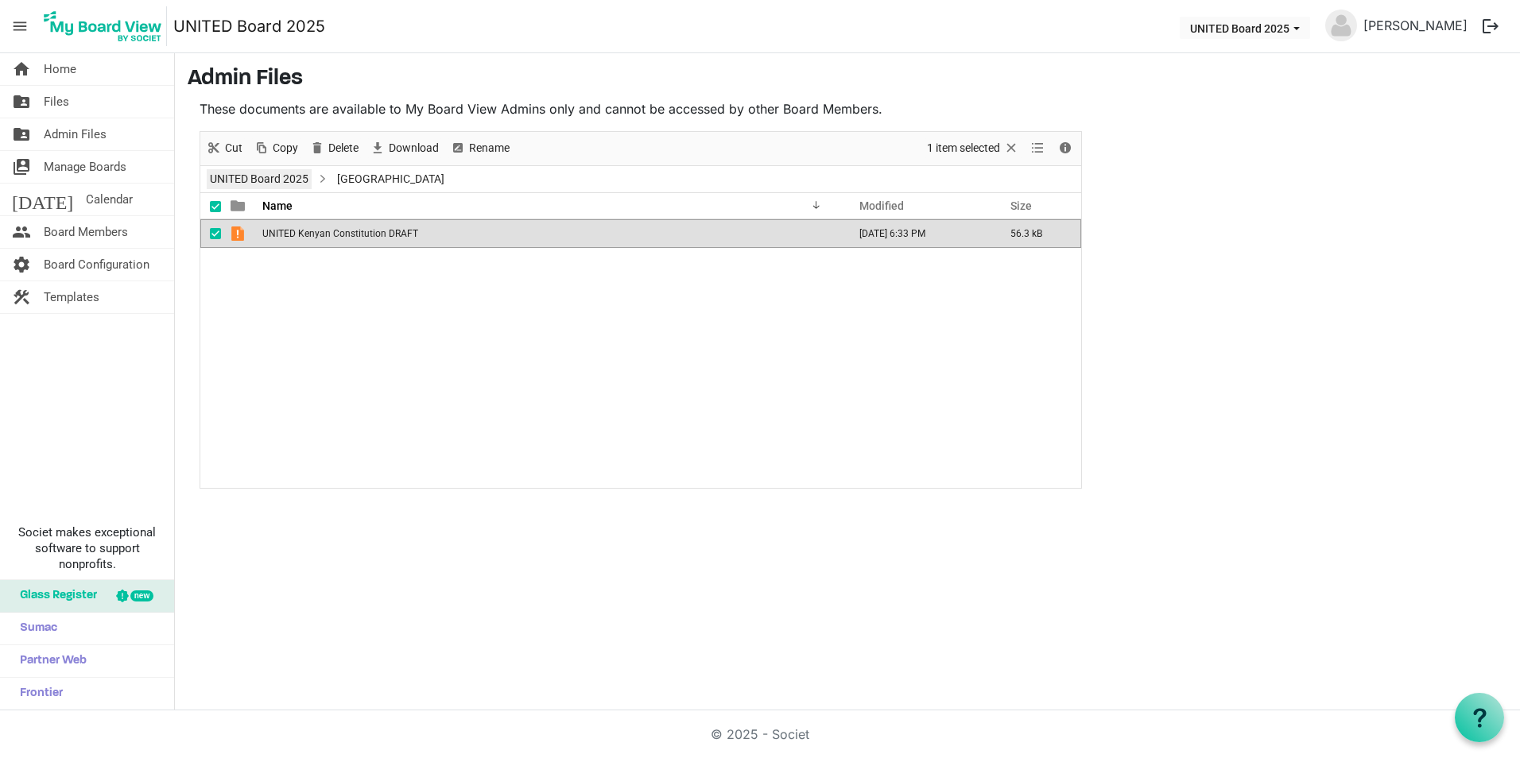
click at [266, 171] on link "UNITED Board 2025" at bounding box center [259, 179] width 105 height 20
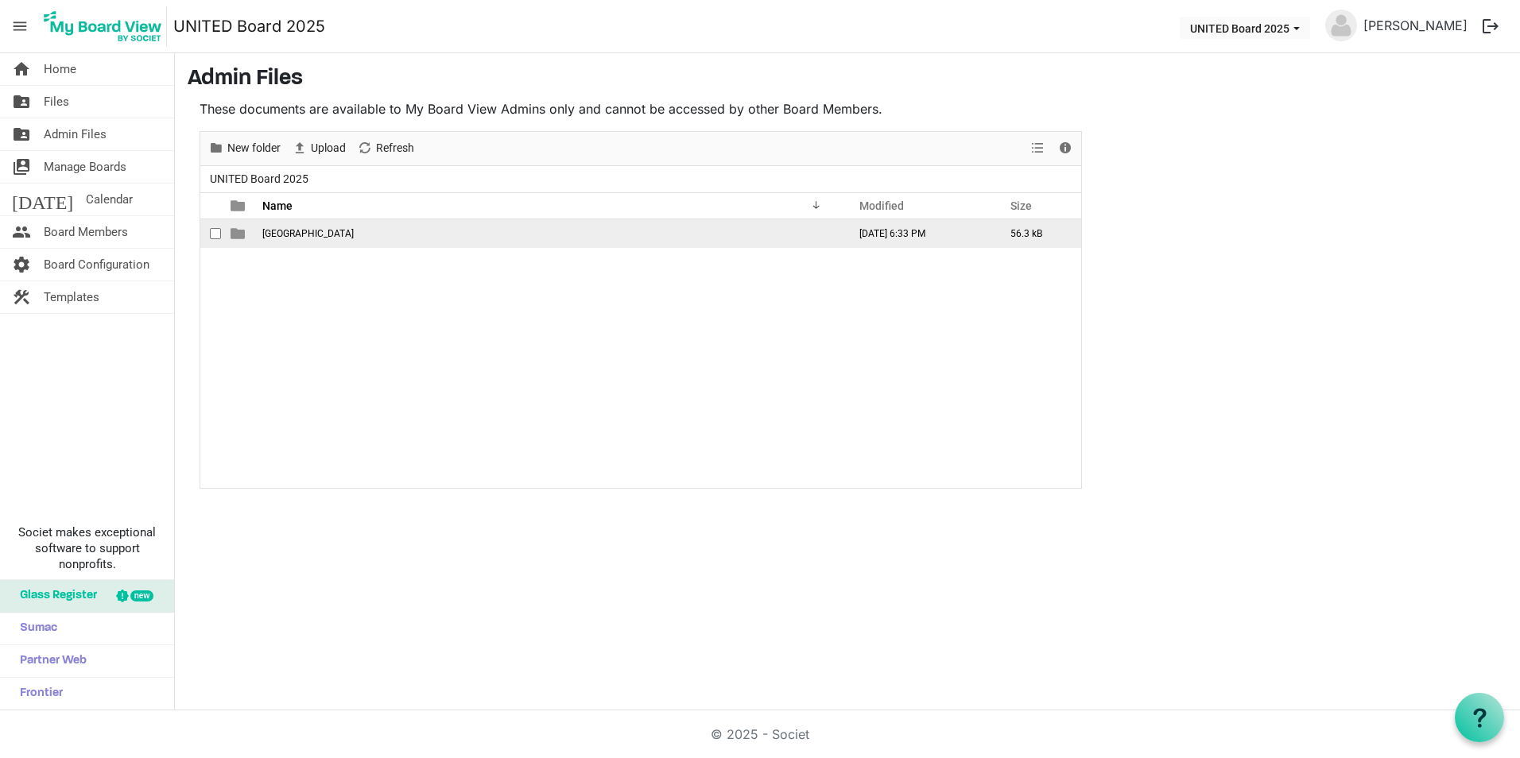
click at [281, 223] on td "Kenya" at bounding box center [550, 233] width 585 height 29
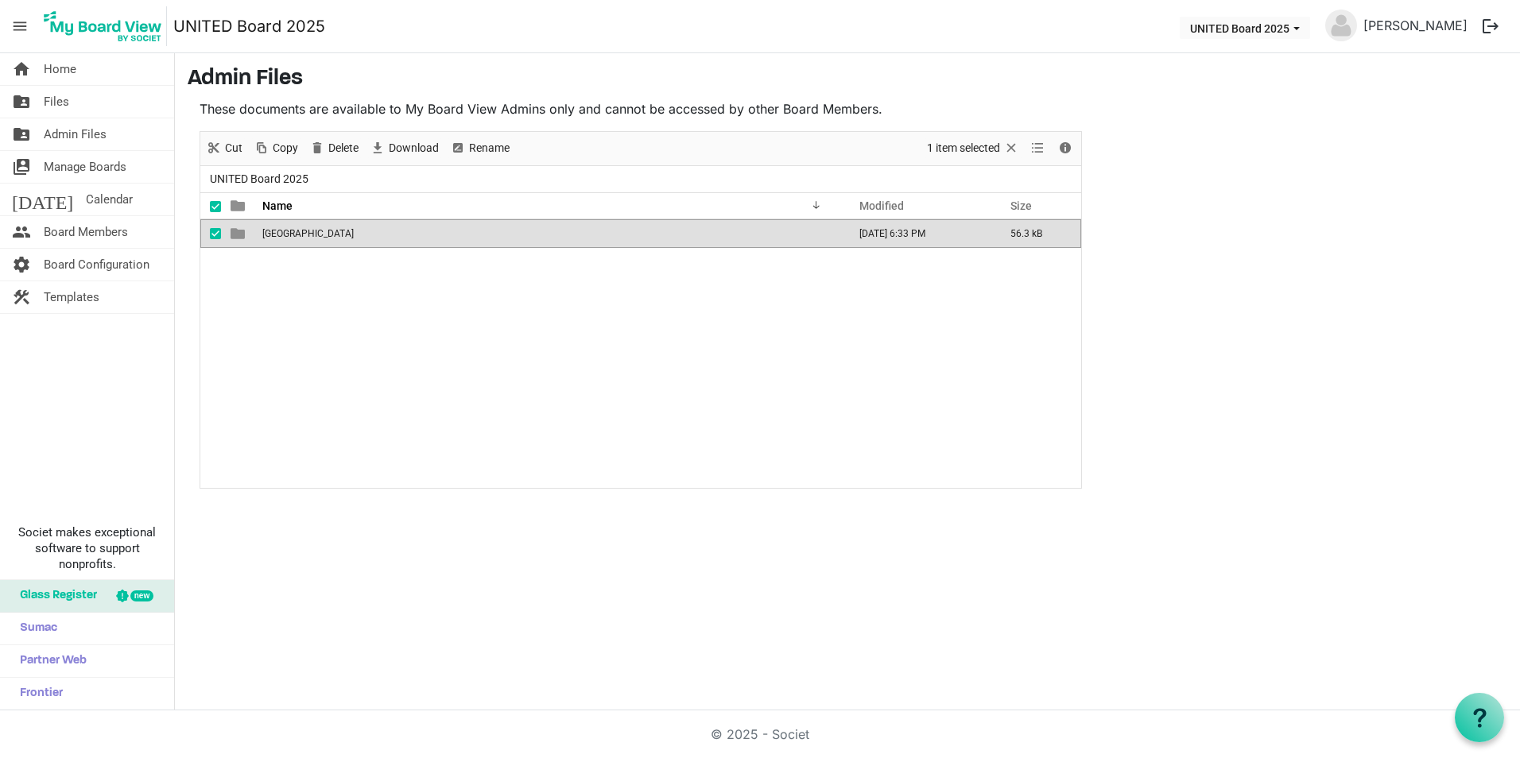
click at [281, 231] on span "Kenya" at bounding box center [307, 233] width 91 height 11
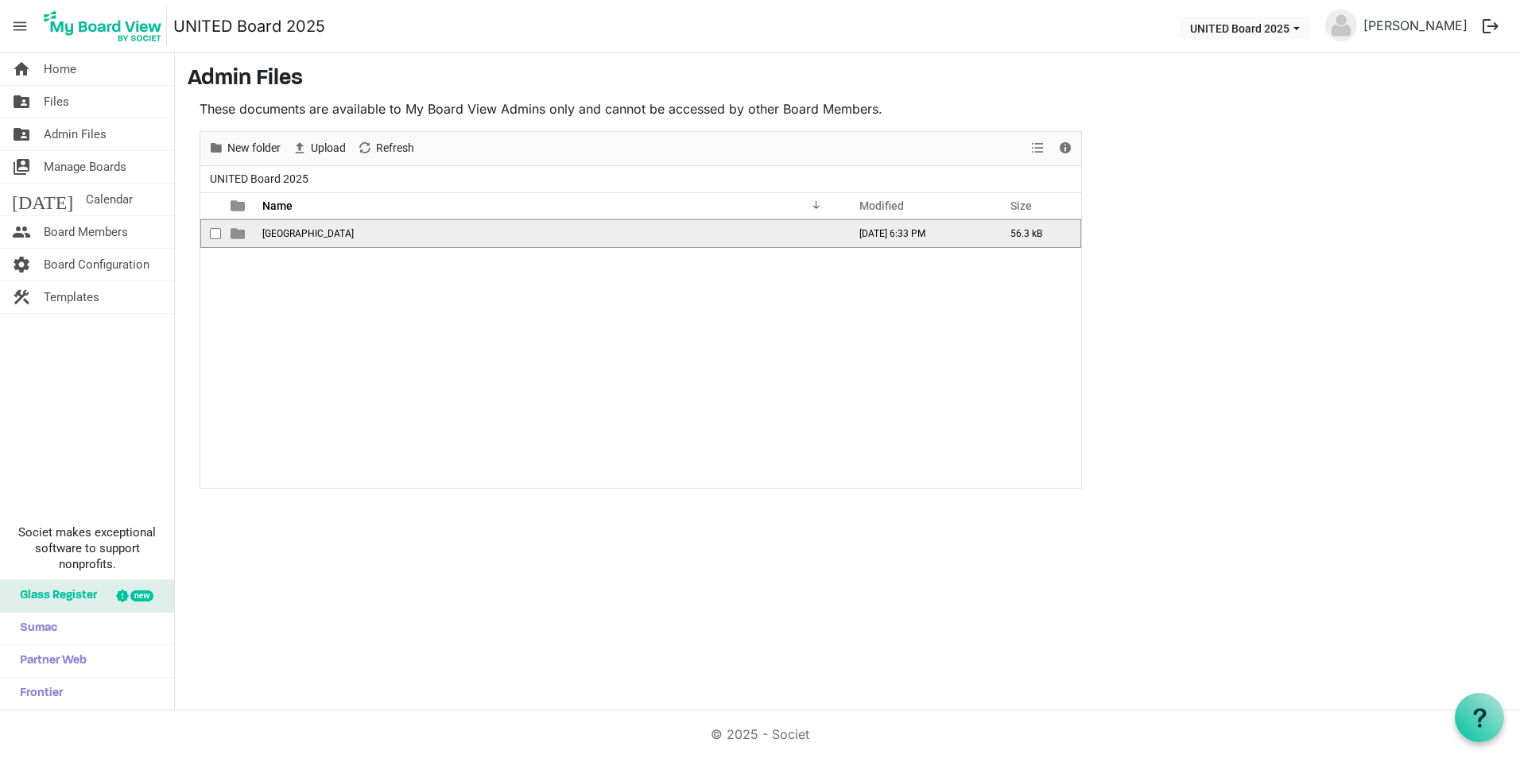
click at [281, 231] on span "Kenya" at bounding box center [307, 233] width 91 height 11
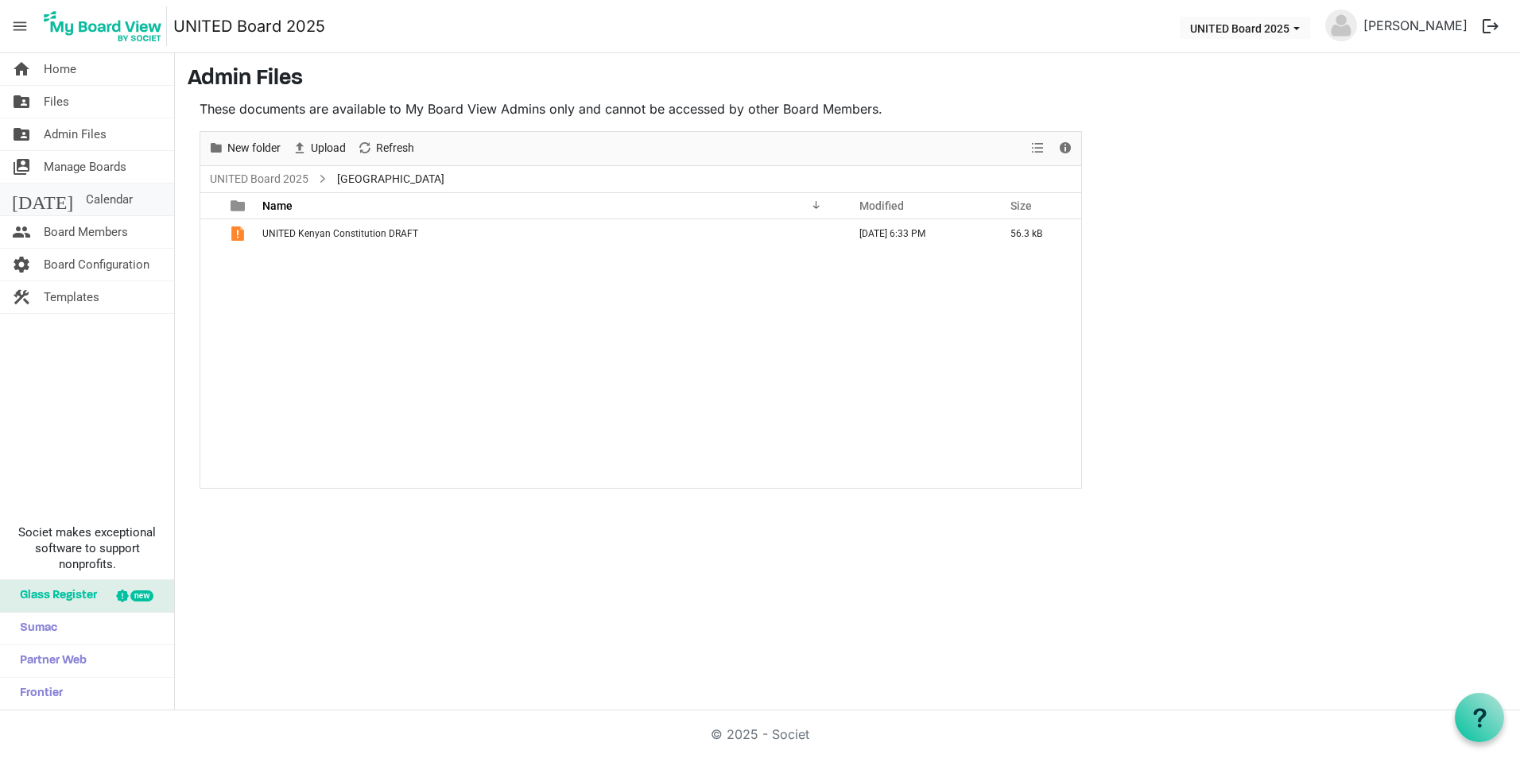
click at [117, 200] on link "today Calendar" at bounding box center [87, 200] width 174 height 32
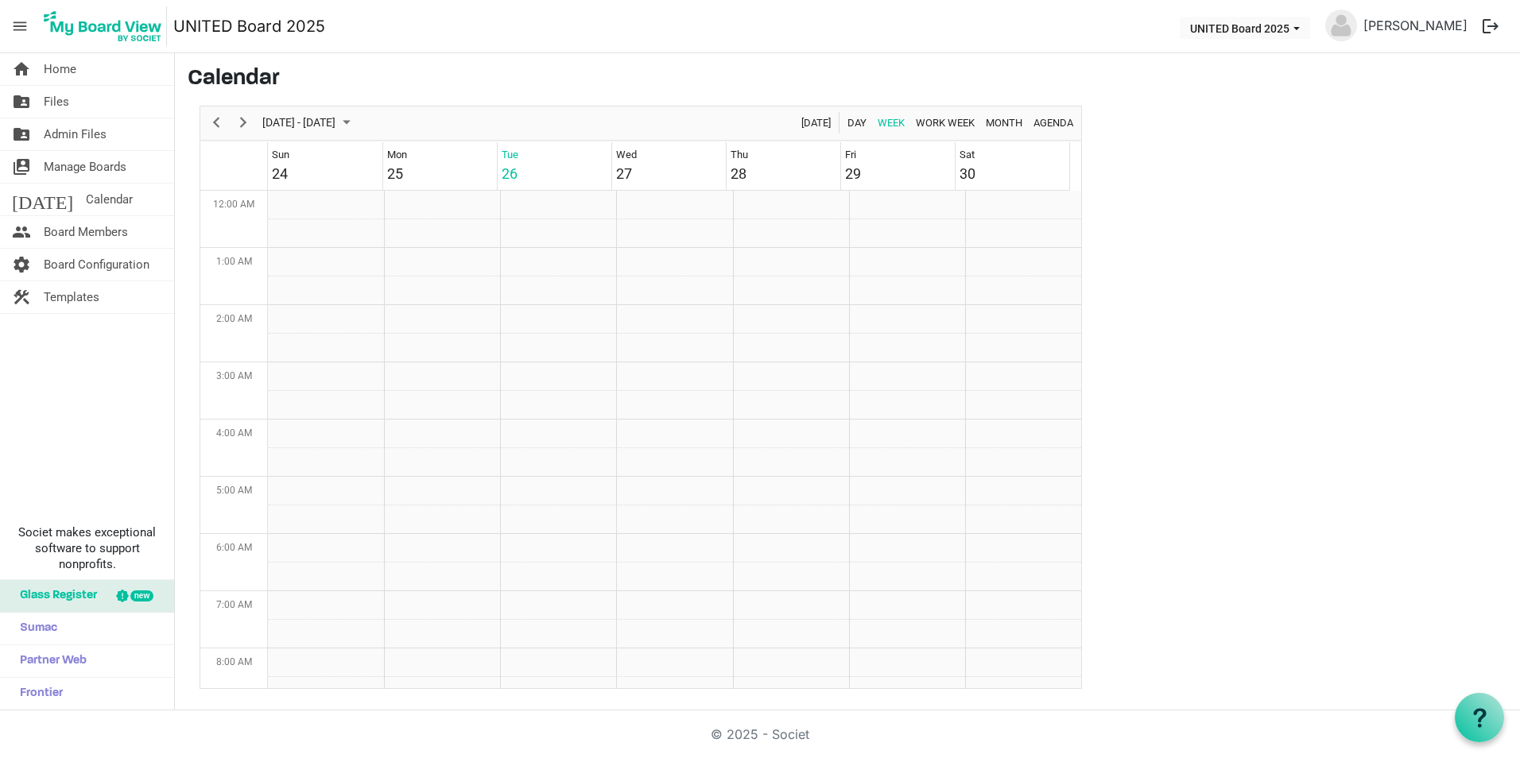
scroll to position [515, 0]
click at [540, 436] on td "Week of August 26, 2025" at bounding box center [558, 434] width 116 height 29
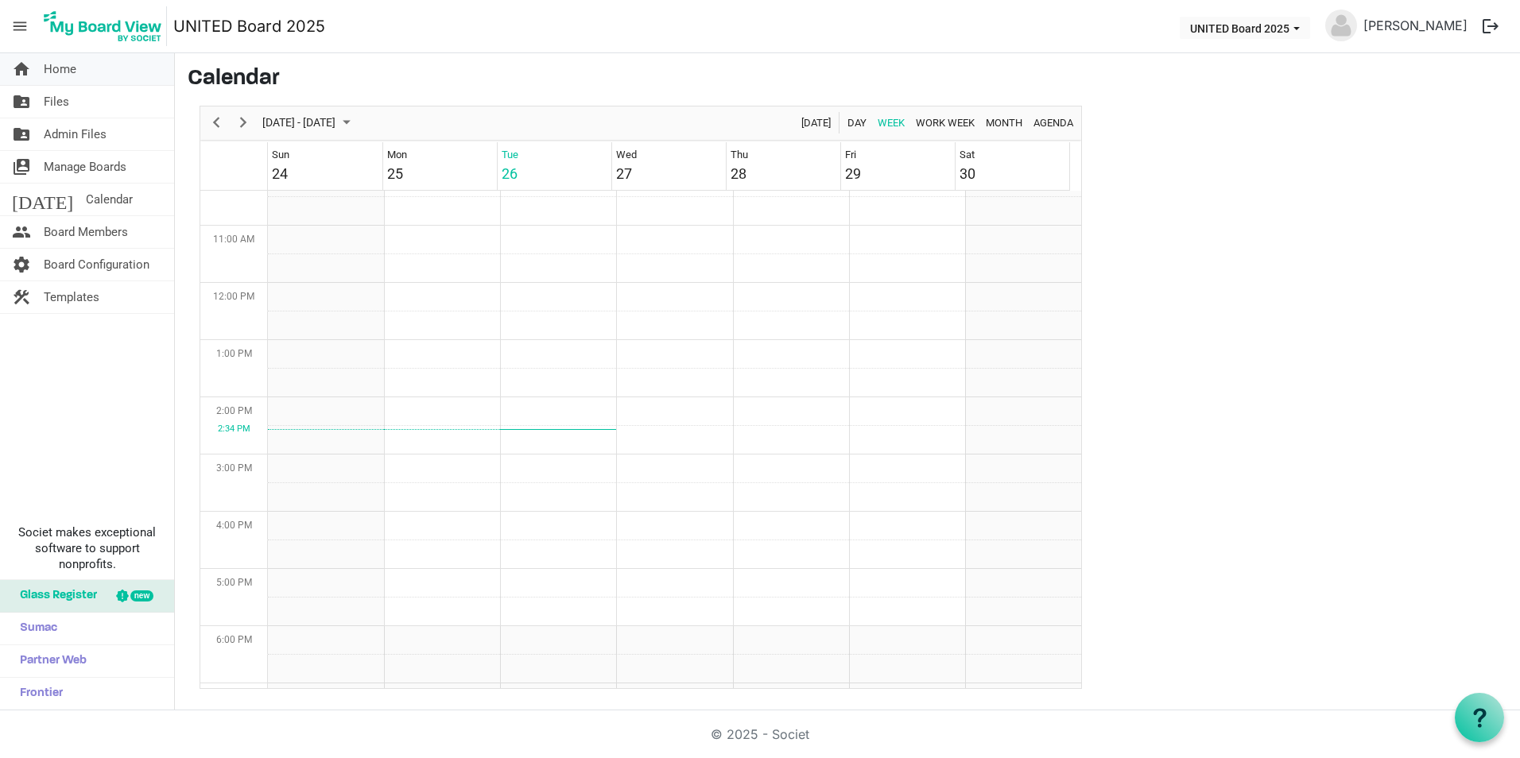
click at [88, 63] on link "home Home" at bounding box center [87, 69] width 174 height 32
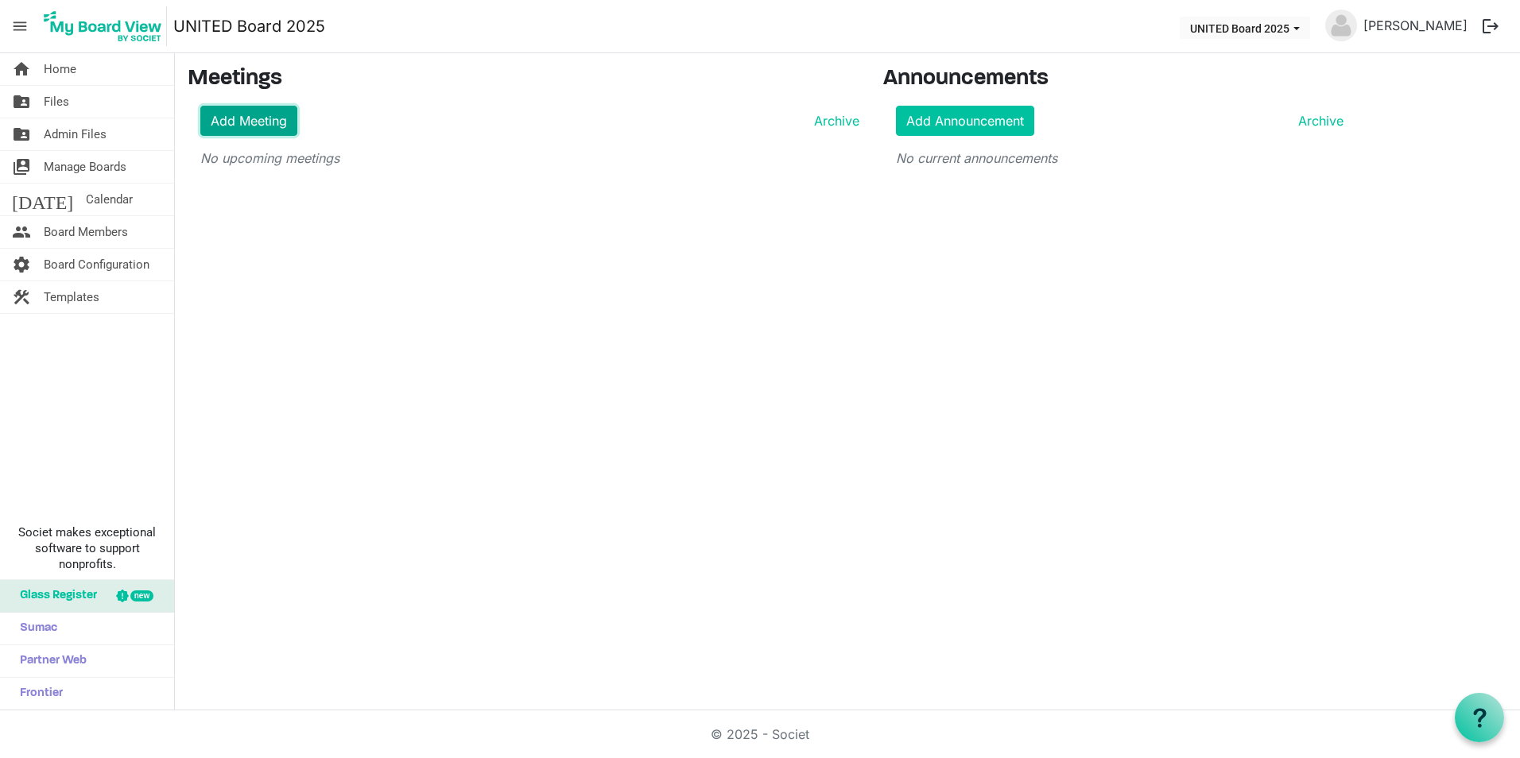
click at [285, 125] on link "Add Meeting" at bounding box center [248, 121] width 97 height 30
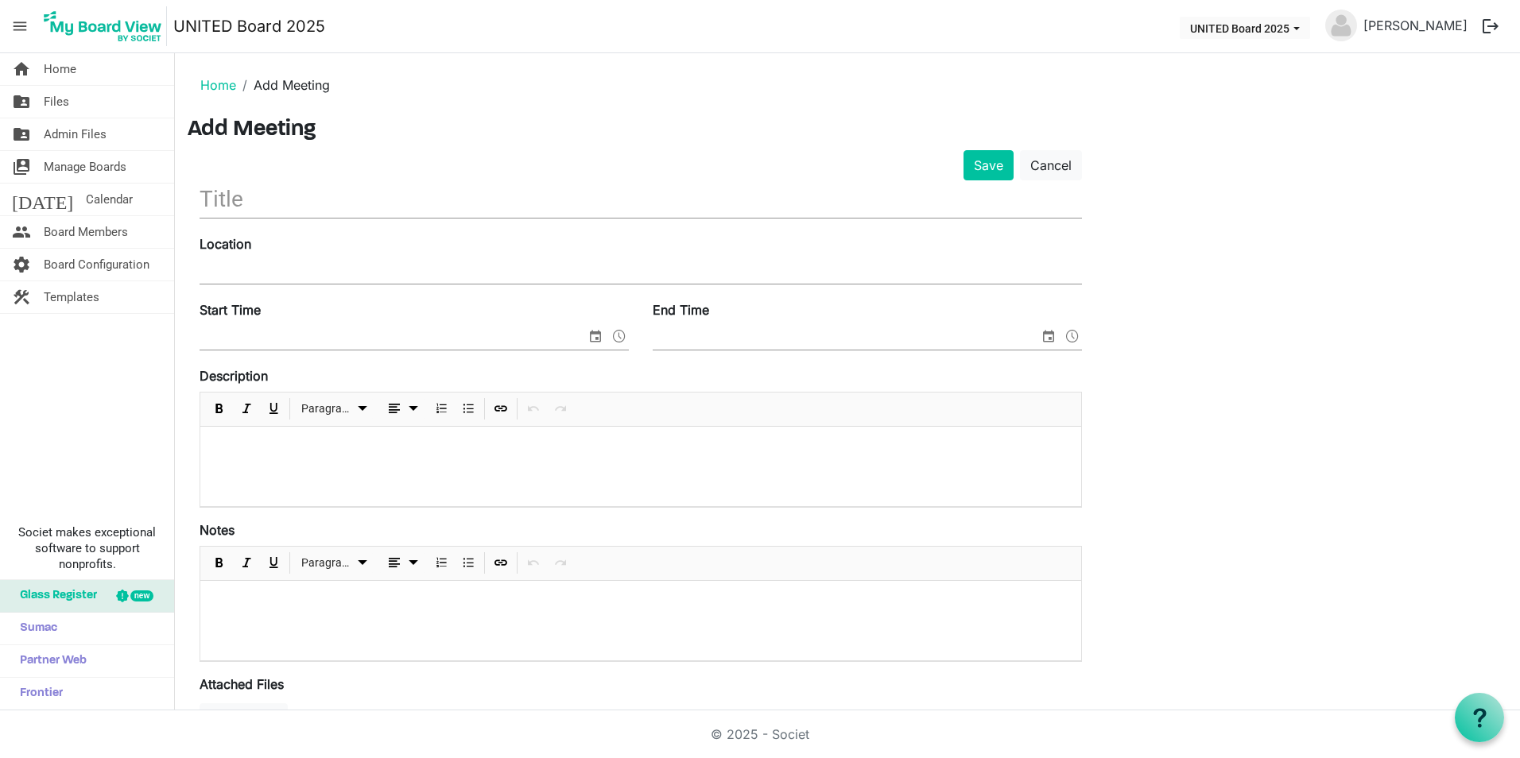
click at [493, 201] on input "text" at bounding box center [641, 198] width 882 height 37
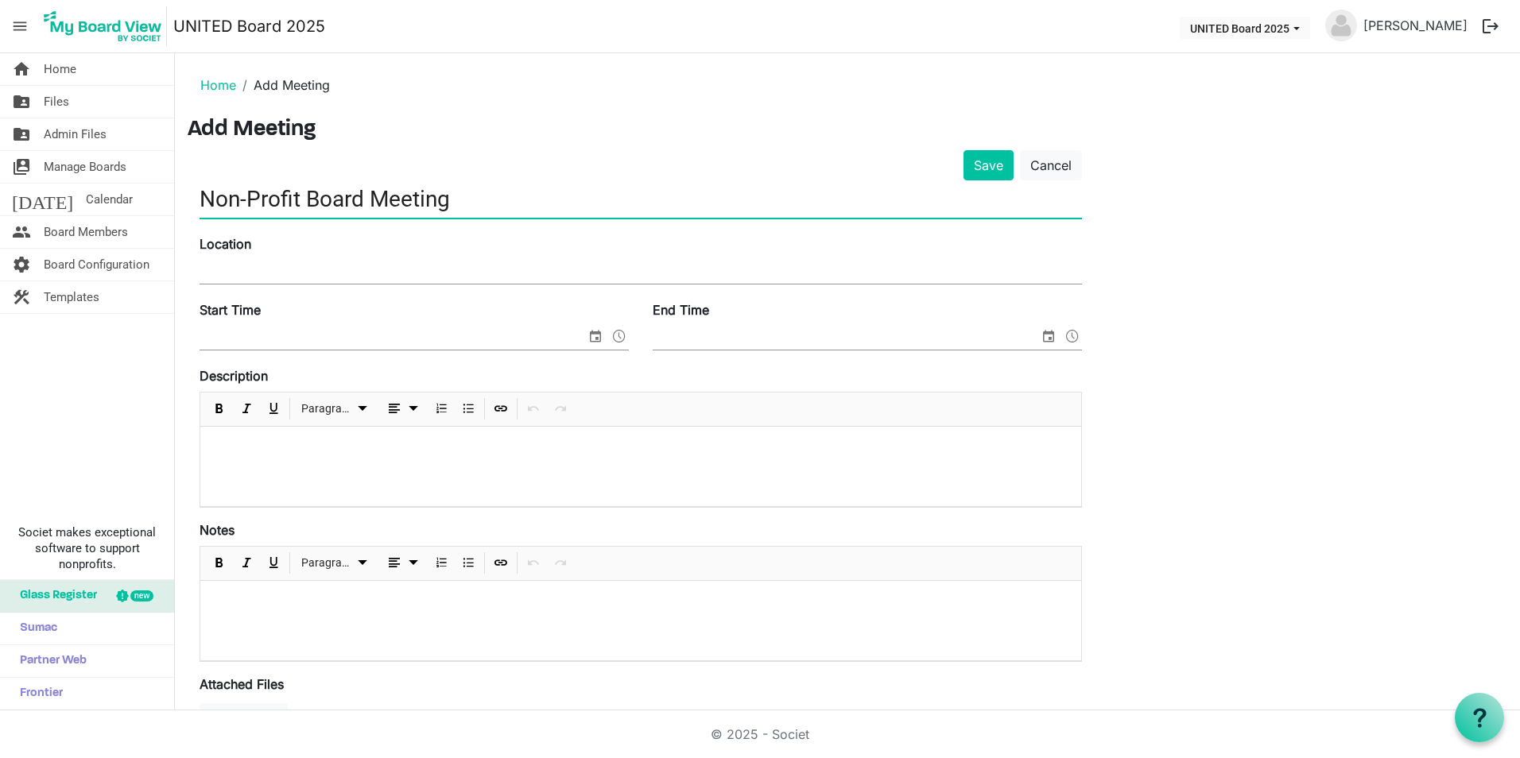
type input "Non-Profit Board Meeting"
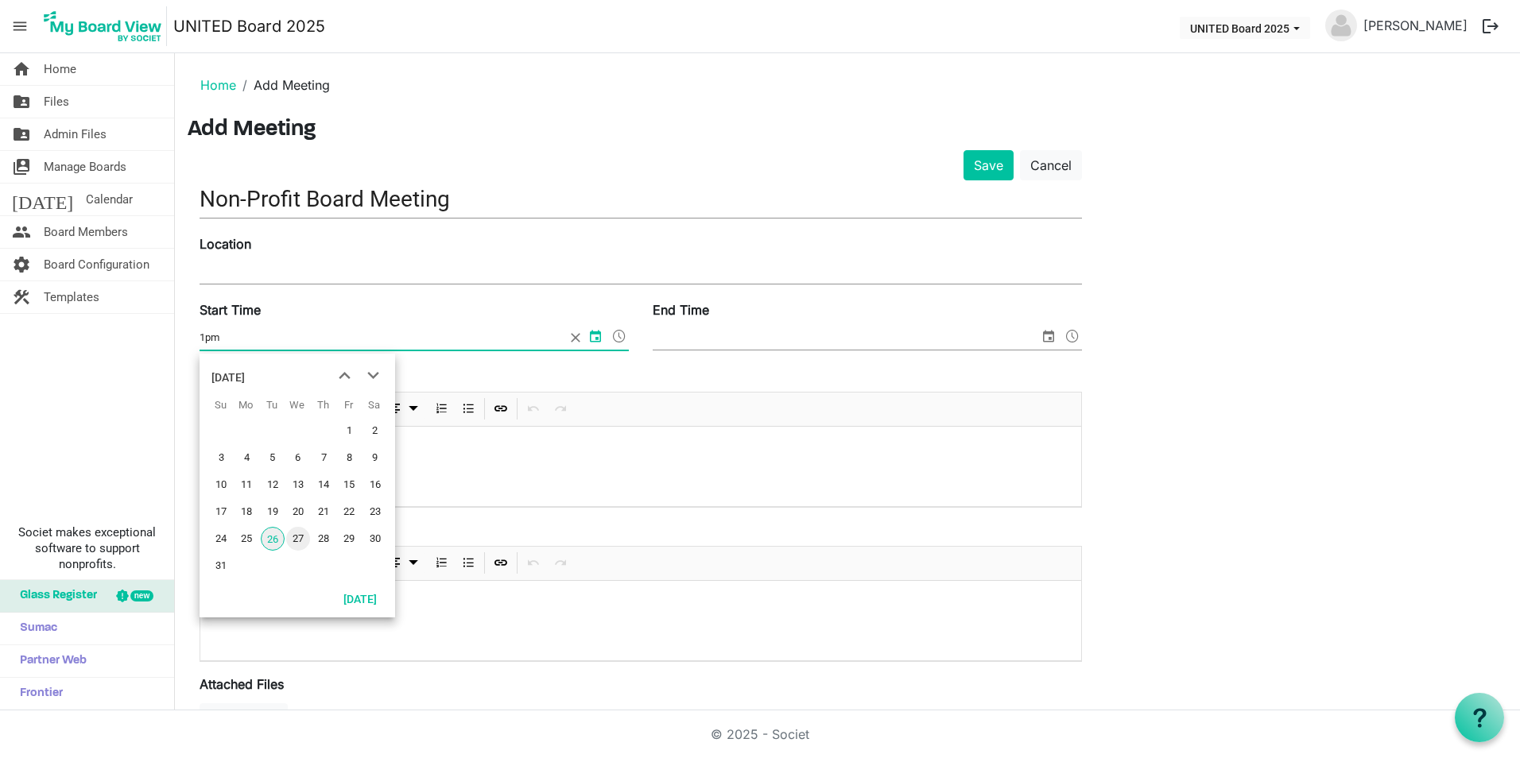
click at [307, 537] on span "27" at bounding box center [298, 539] width 24 height 24
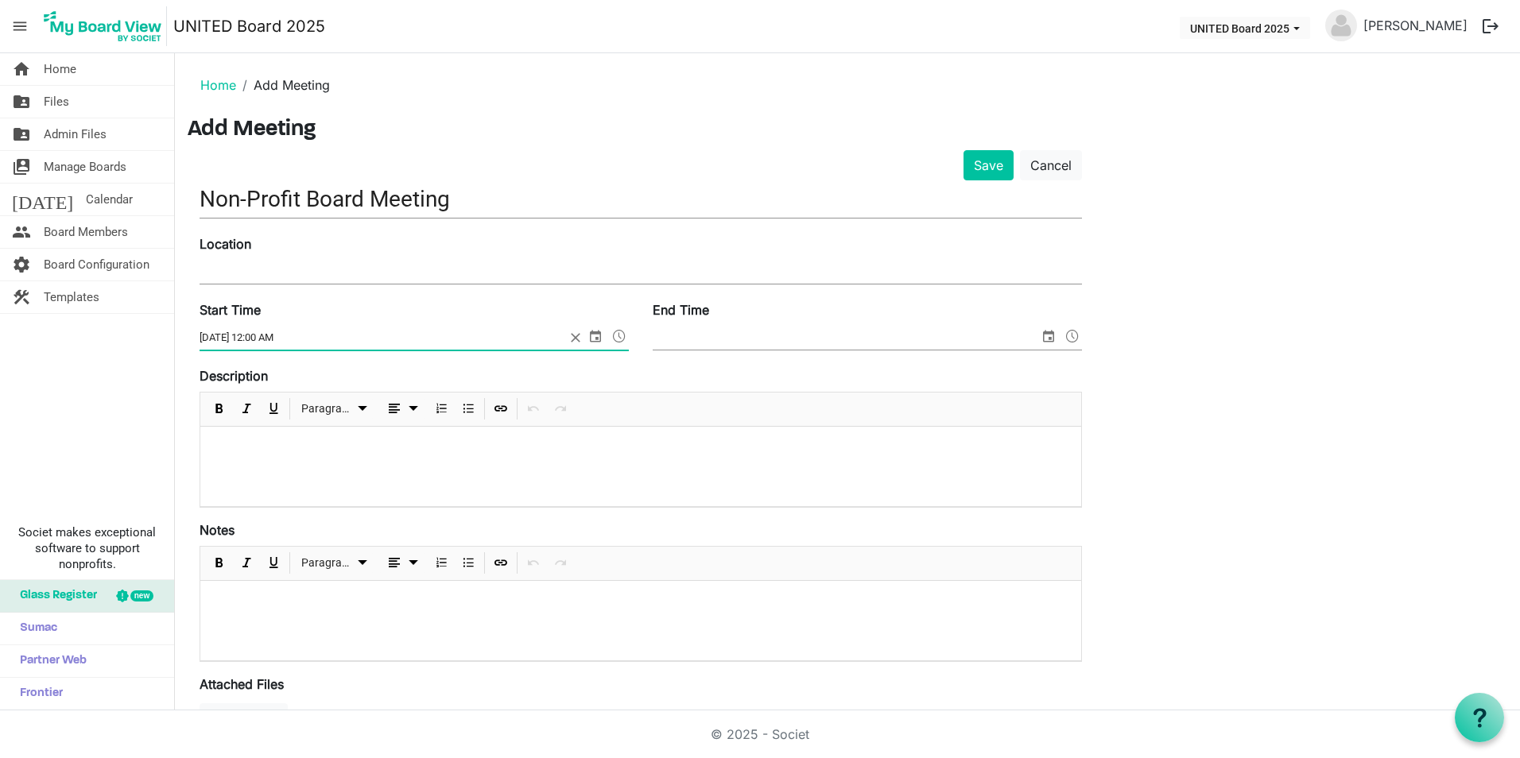
click at [593, 339] on span "select" at bounding box center [595, 336] width 19 height 21
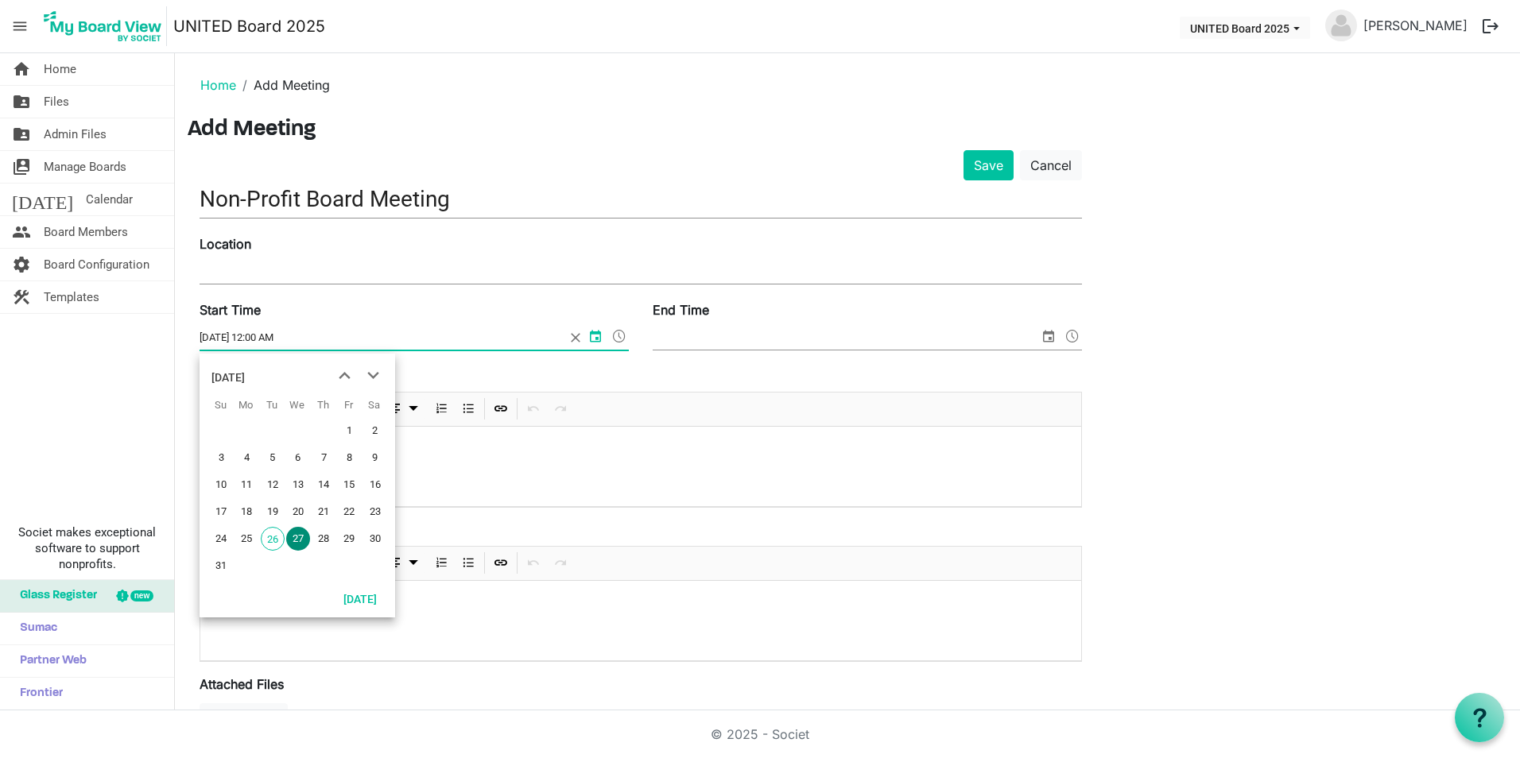
drag, startPoint x: 297, startPoint y: 332, endPoint x: 275, endPoint y: 336, distance: 22.6
click at [296, 332] on input "8/27/2025 12:00 AM" at bounding box center [383, 338] width 366 height 24
click at [261, 337] on input "8/27/2025 12:00 AM" at bounding box center [383, 338] width 366 height 24
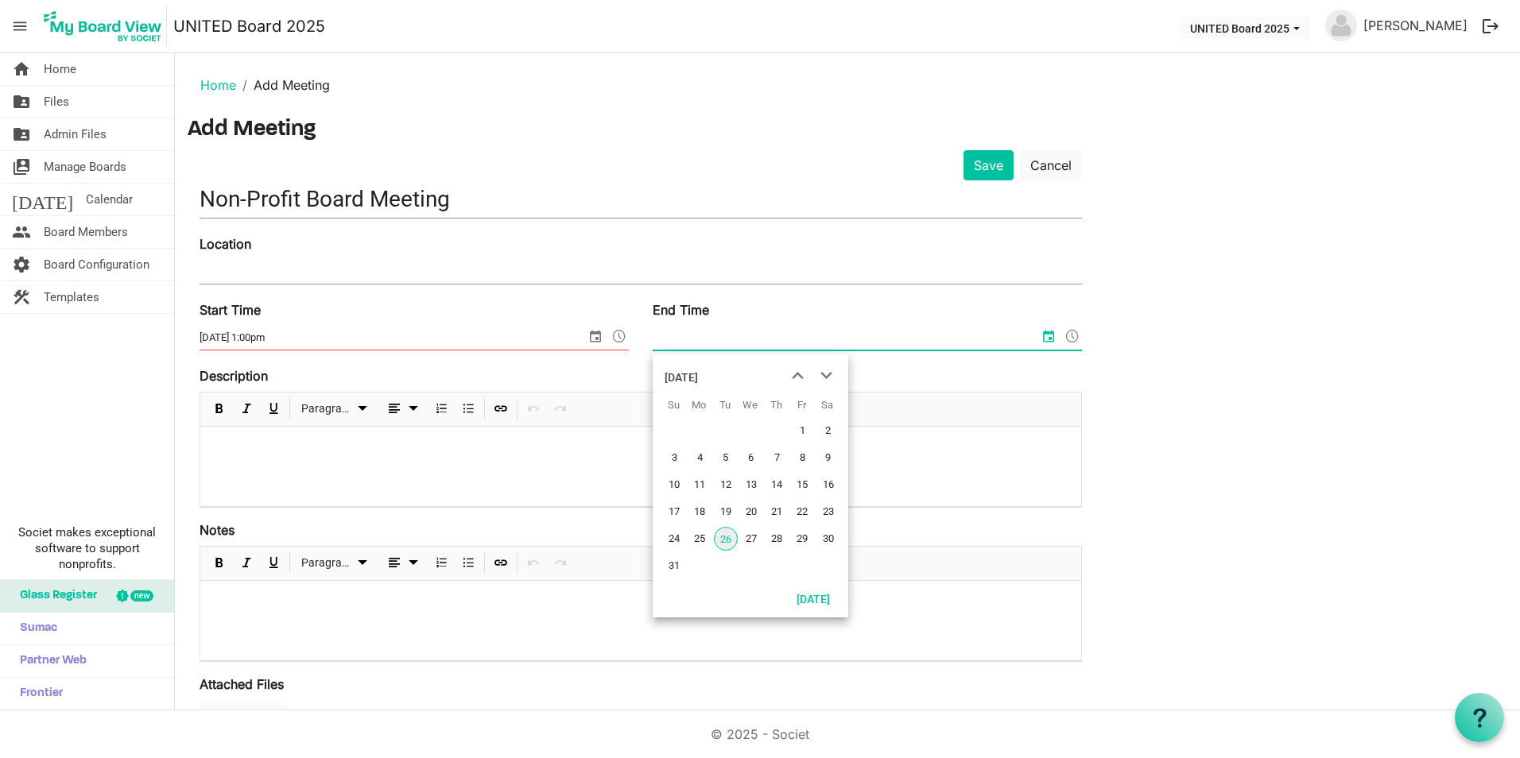
click at [625, 338] on span at bounding box center [619, 336] width 19 height 21
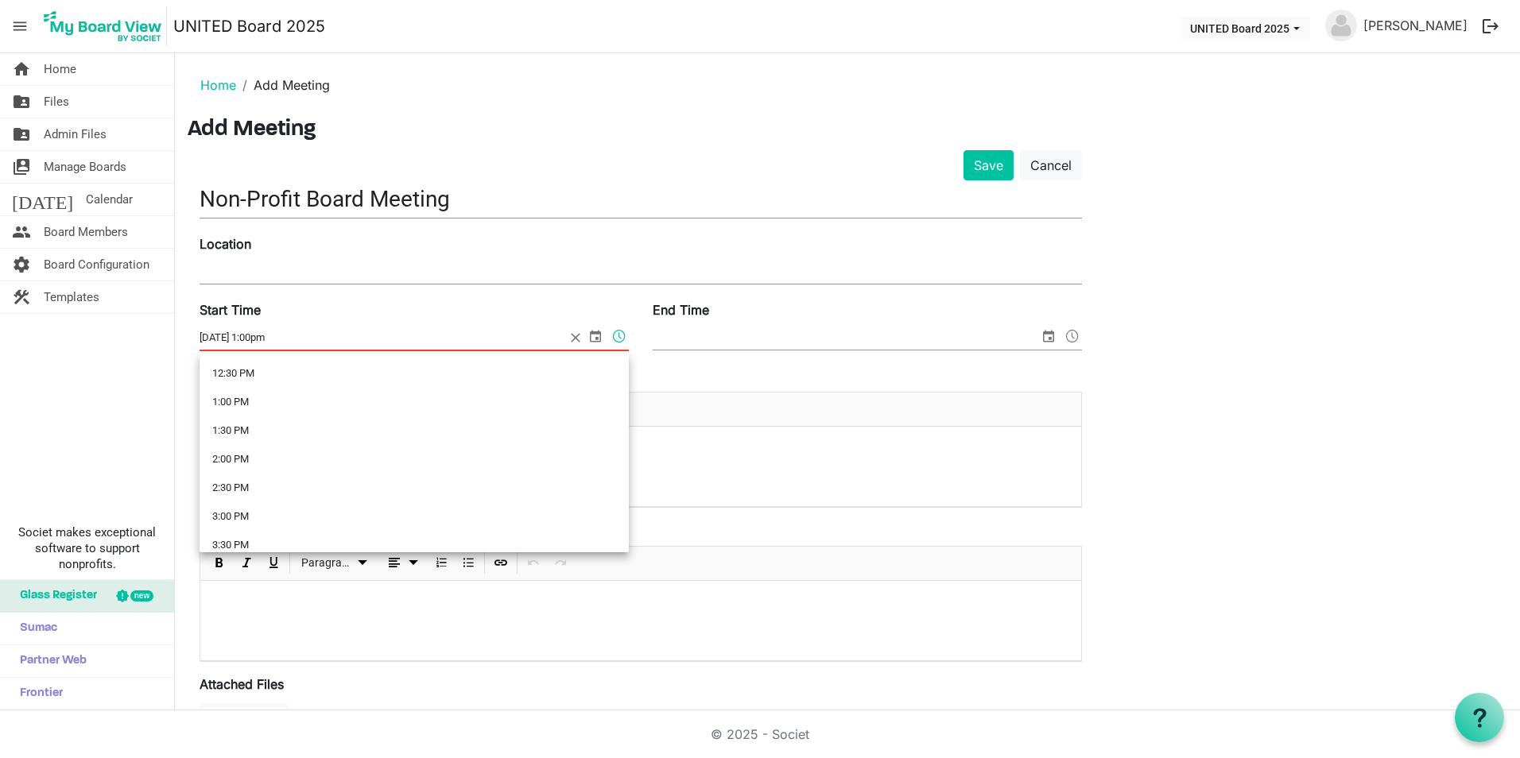
scroll to position [715, 0]
click at [331, 407] on li "1:00 PM" at bounding box center [414, 403] width 429 height 29
type input "[DATE] 1:00 PM"
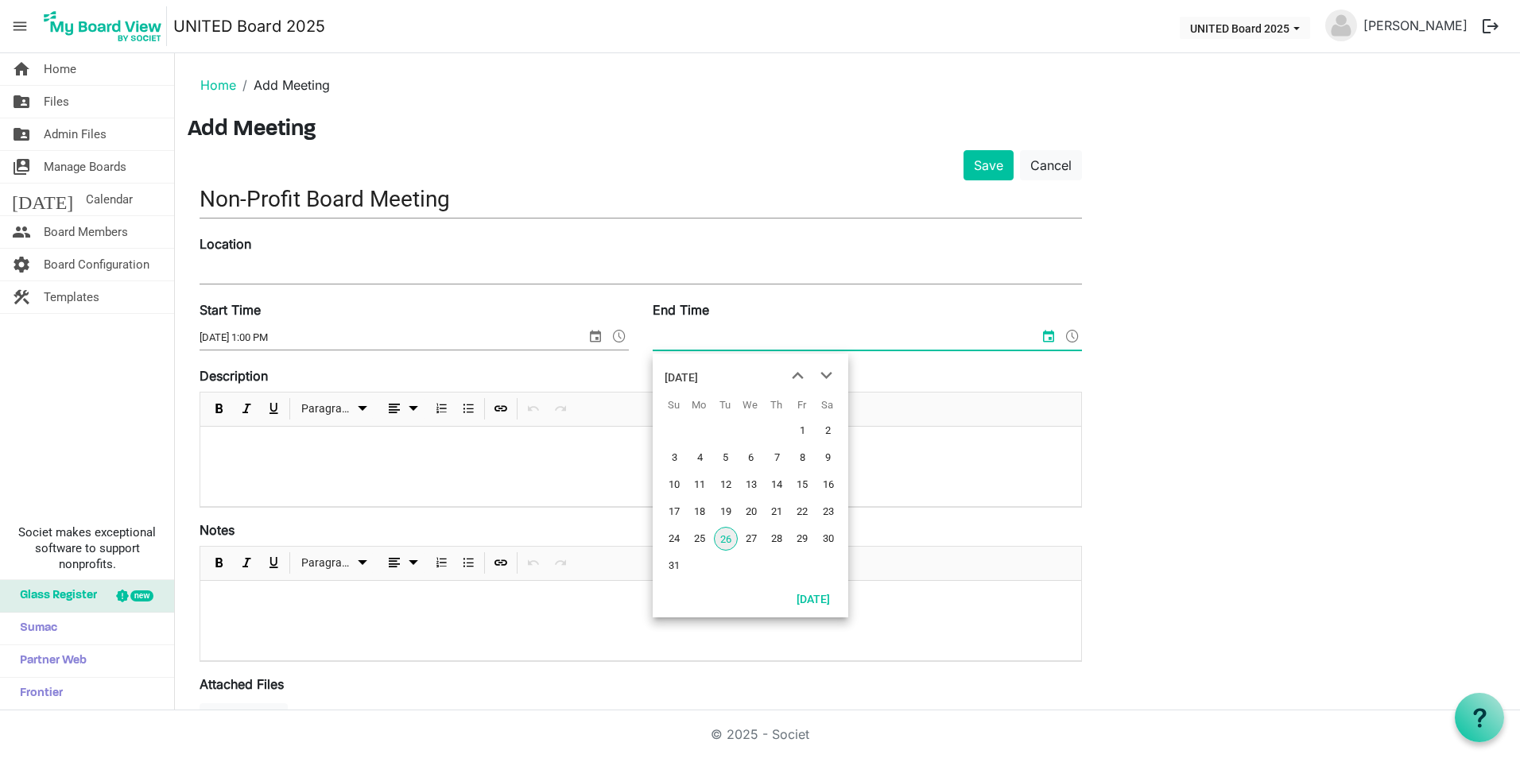
click at [851, 342] on input "End Time" at bounding box center [846, 338] width 386 height 24
click at [755, 539] on span "27" at bounding box center [751, 539] width 24 height 24
click at [1075, 333] on span at bounding box center [1072, 336] width 19 height 21
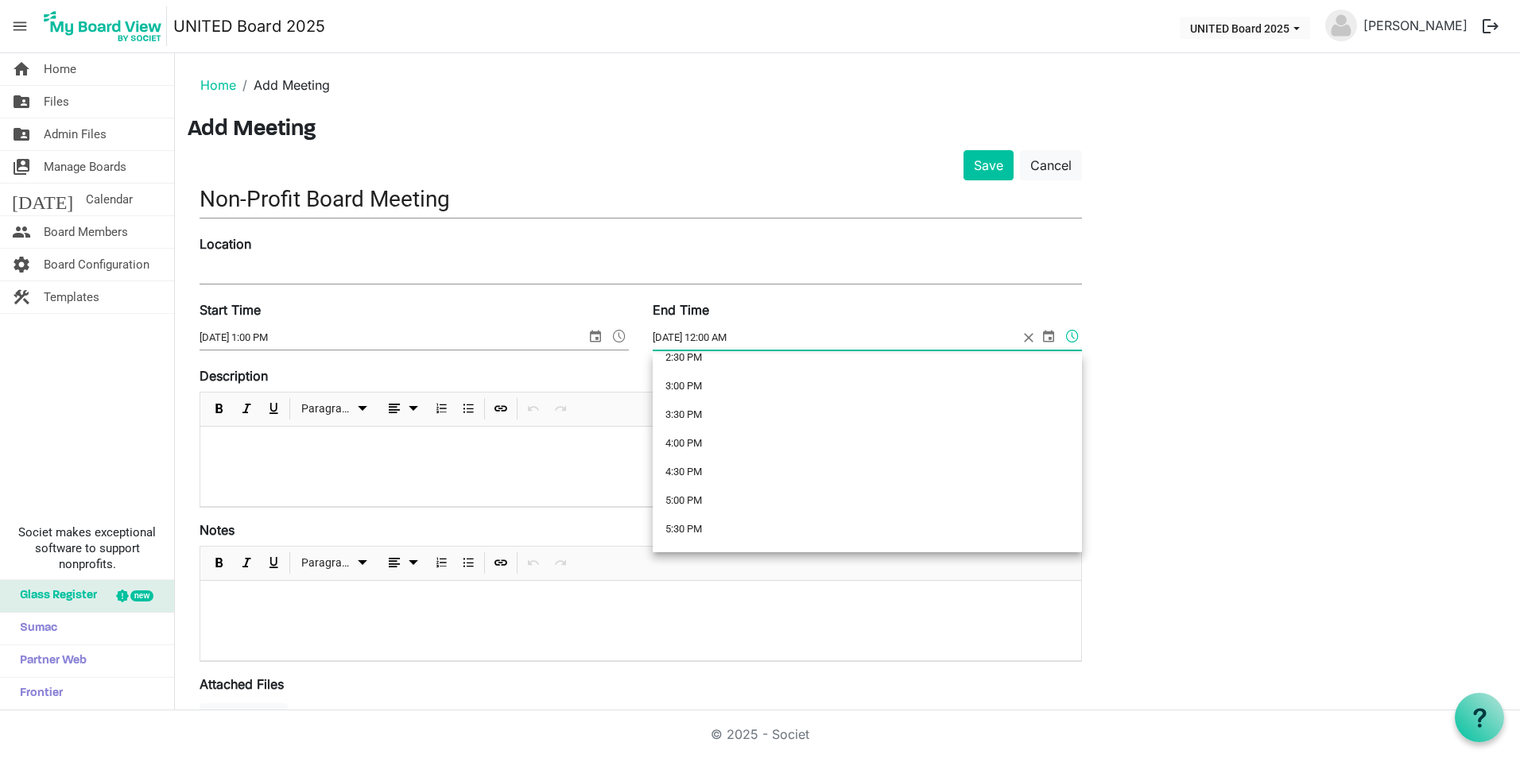
scroll to position [874, 0]
click at [738, 364] on li "3:00 PM" at bounding box center [867, 358] width 429 height 29
type input "[DATE] 3:00 PM"
click at [331, 261] on input "Location" at bounding box center [641, 272] width 882 height 24
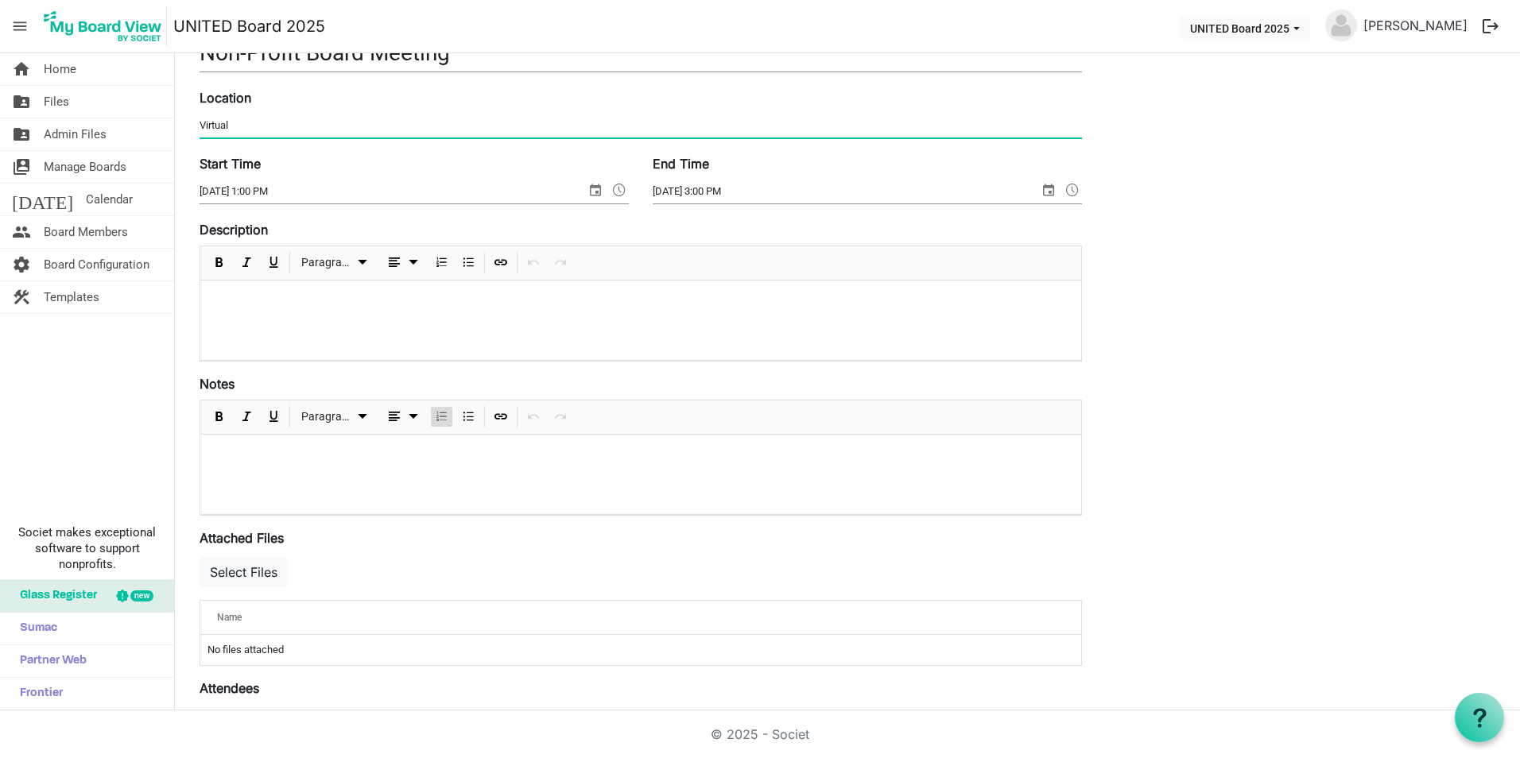
scroll to position [305, 0]
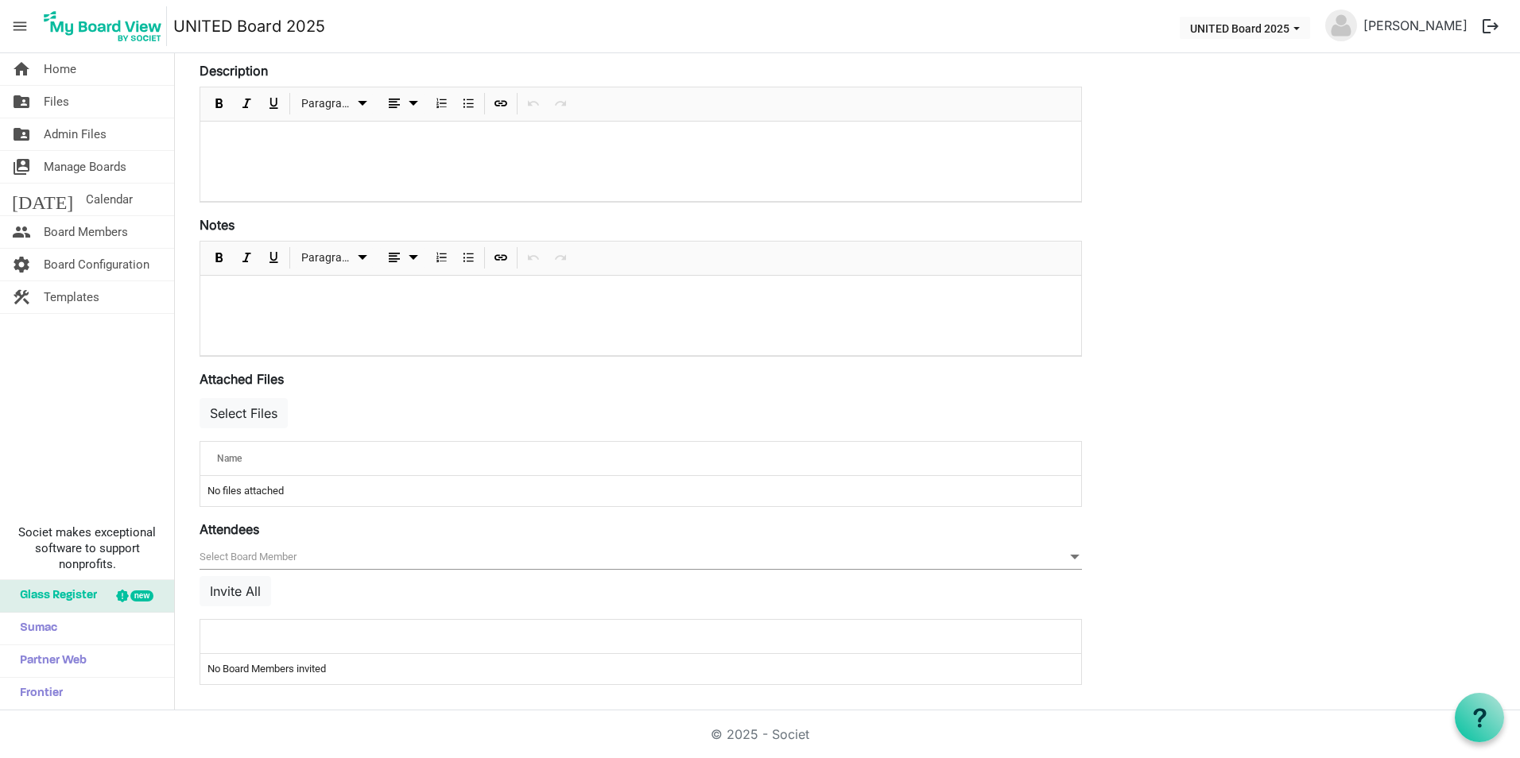
type input "Virtual"
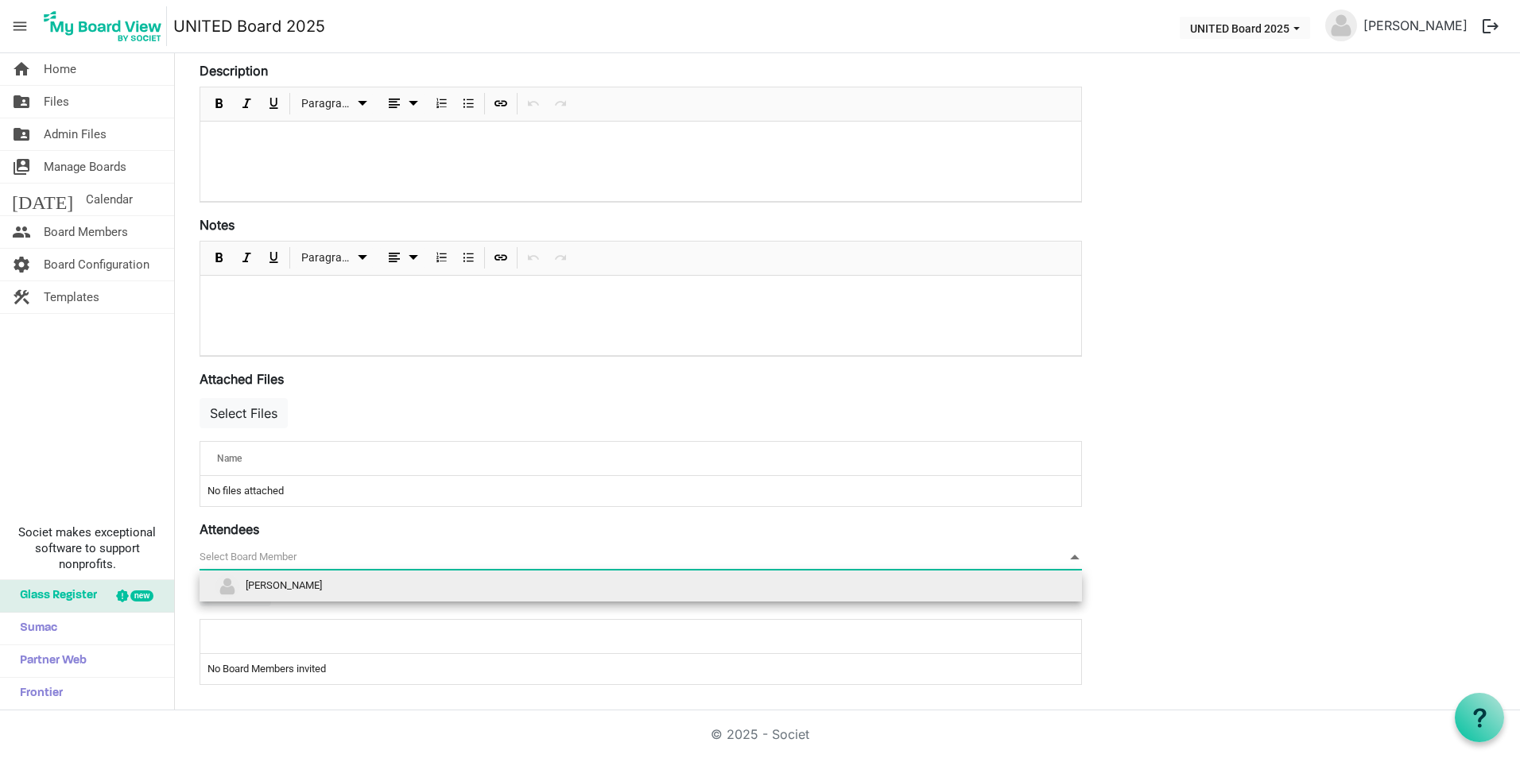
click at [269, 564] on span "null" at bounding box center [641, 557] width 882 height 25
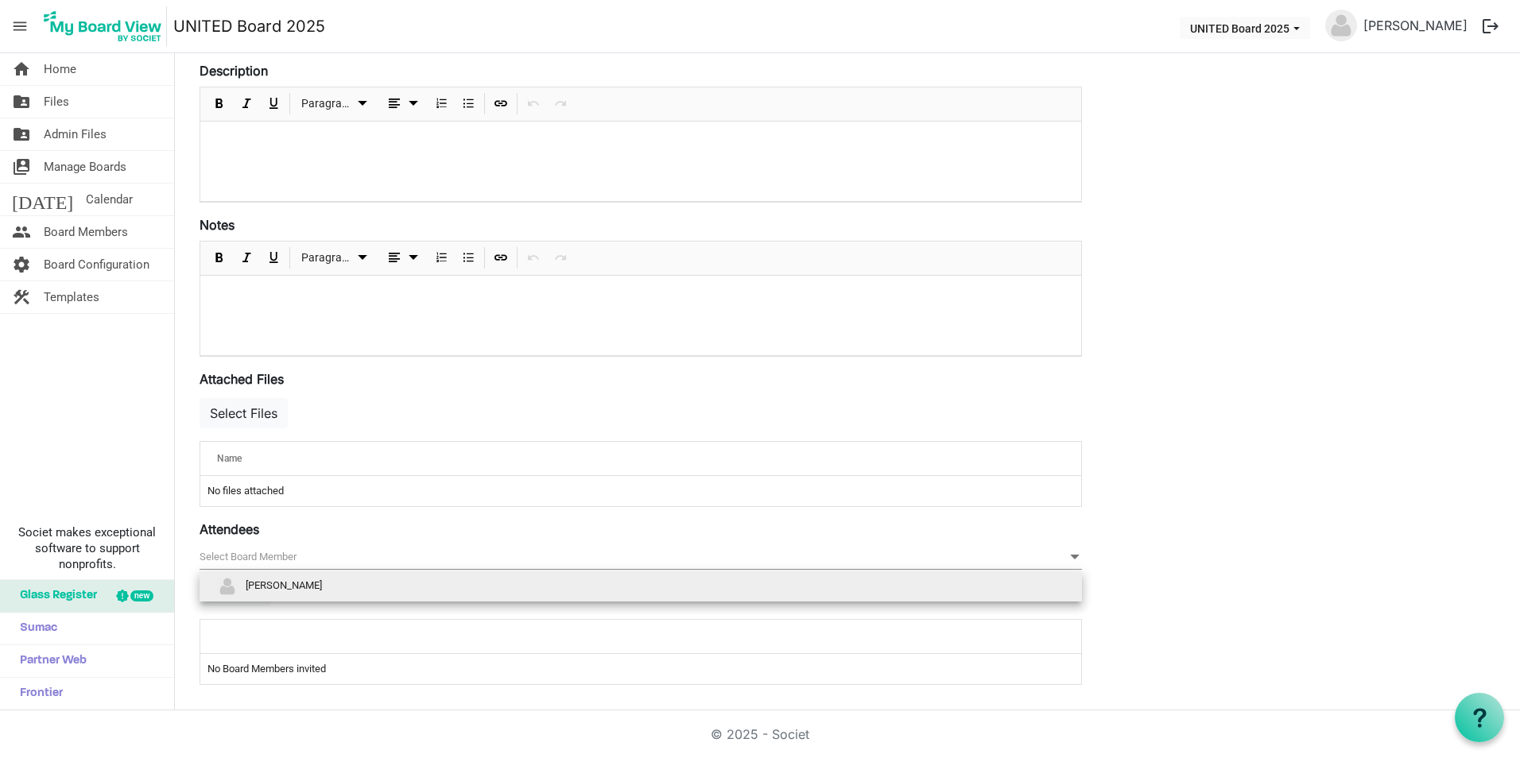
click at [335, 530] on div "Attendees [] null Invite All attendeesGrid_header_table No Board Members invited" at bounding box center [641, 602] width 882 height 165
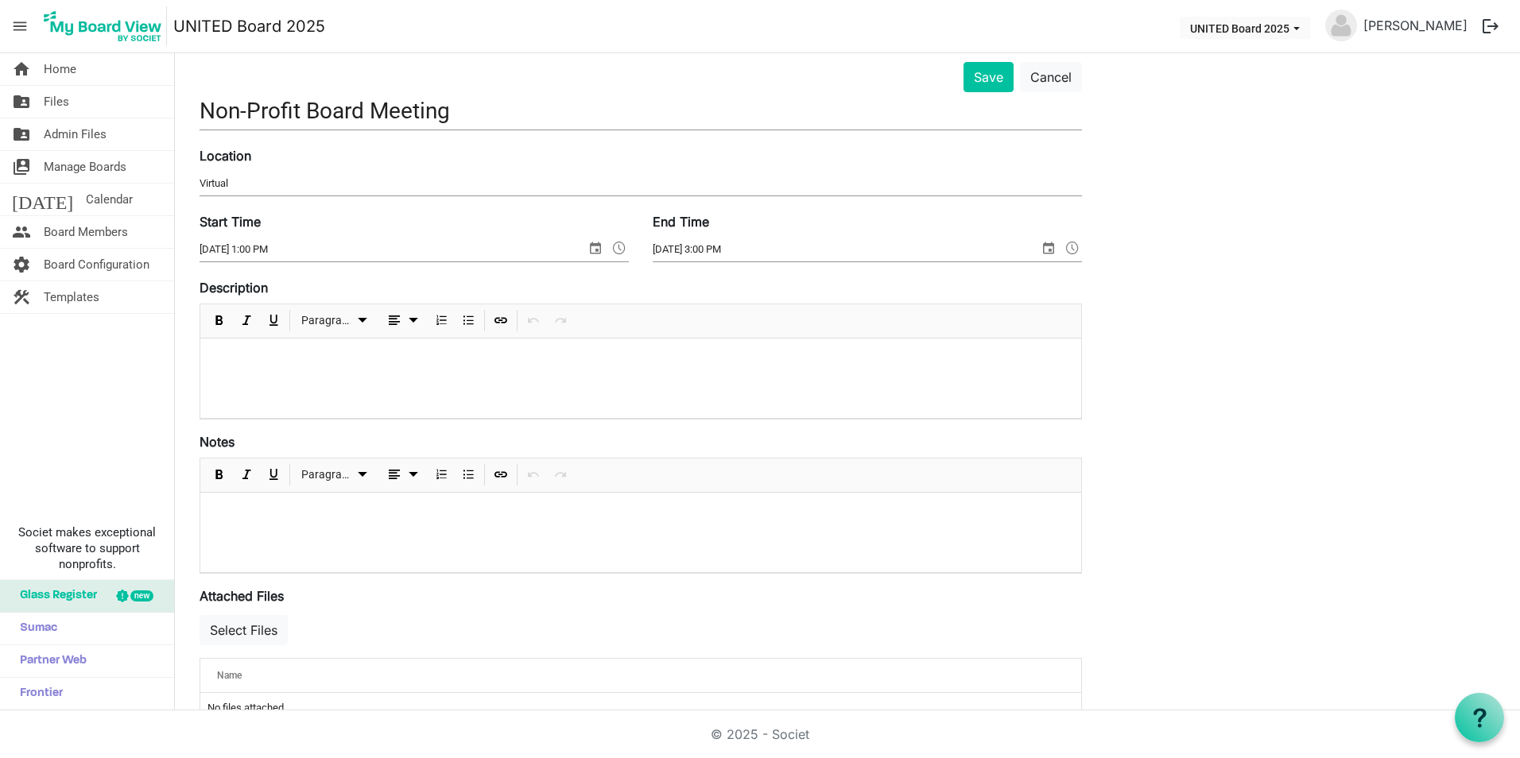
scroll to position [0, 0]
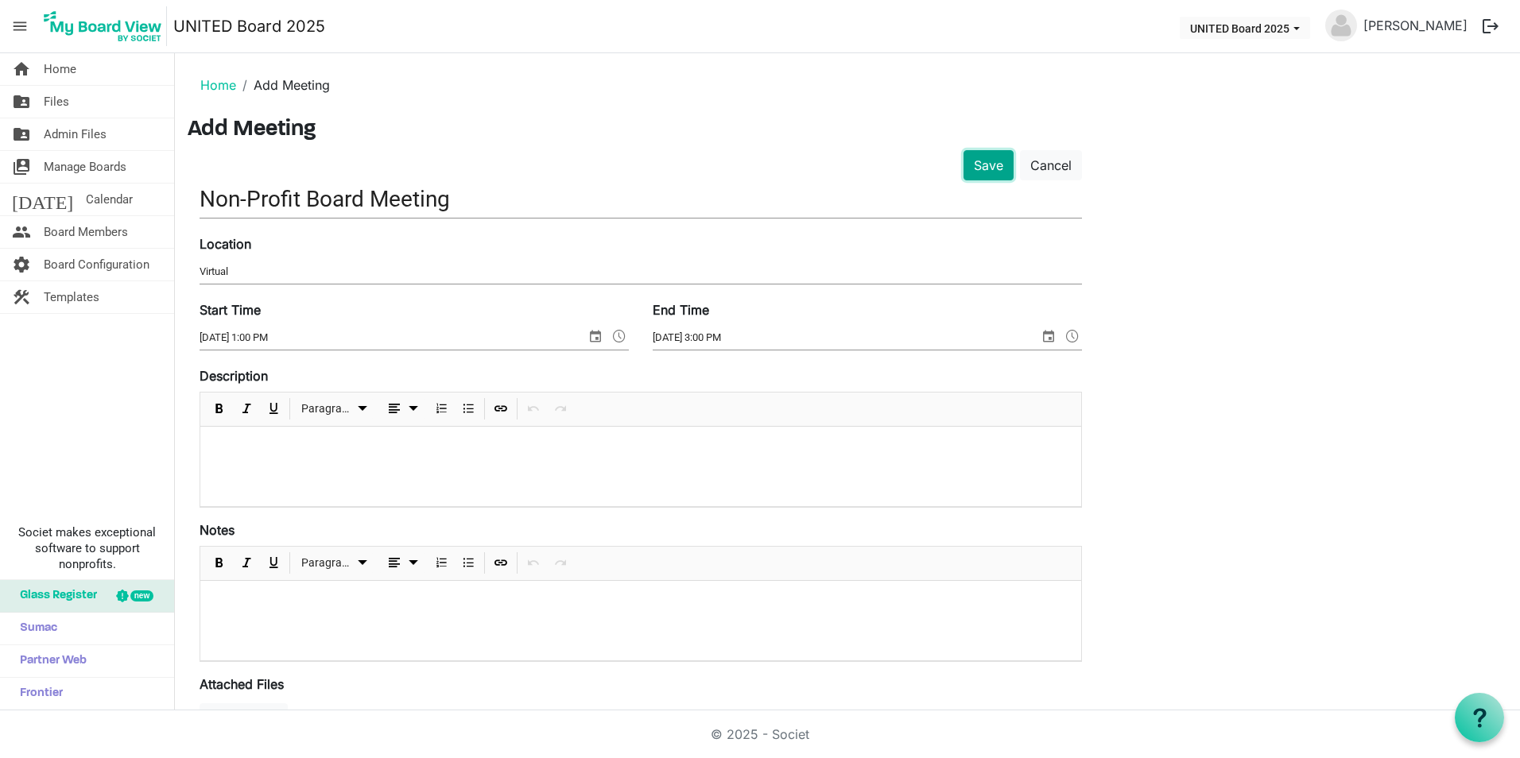
click at [1003, 172] on button "Save" at bounding box center [988, 165] width 50 height 30
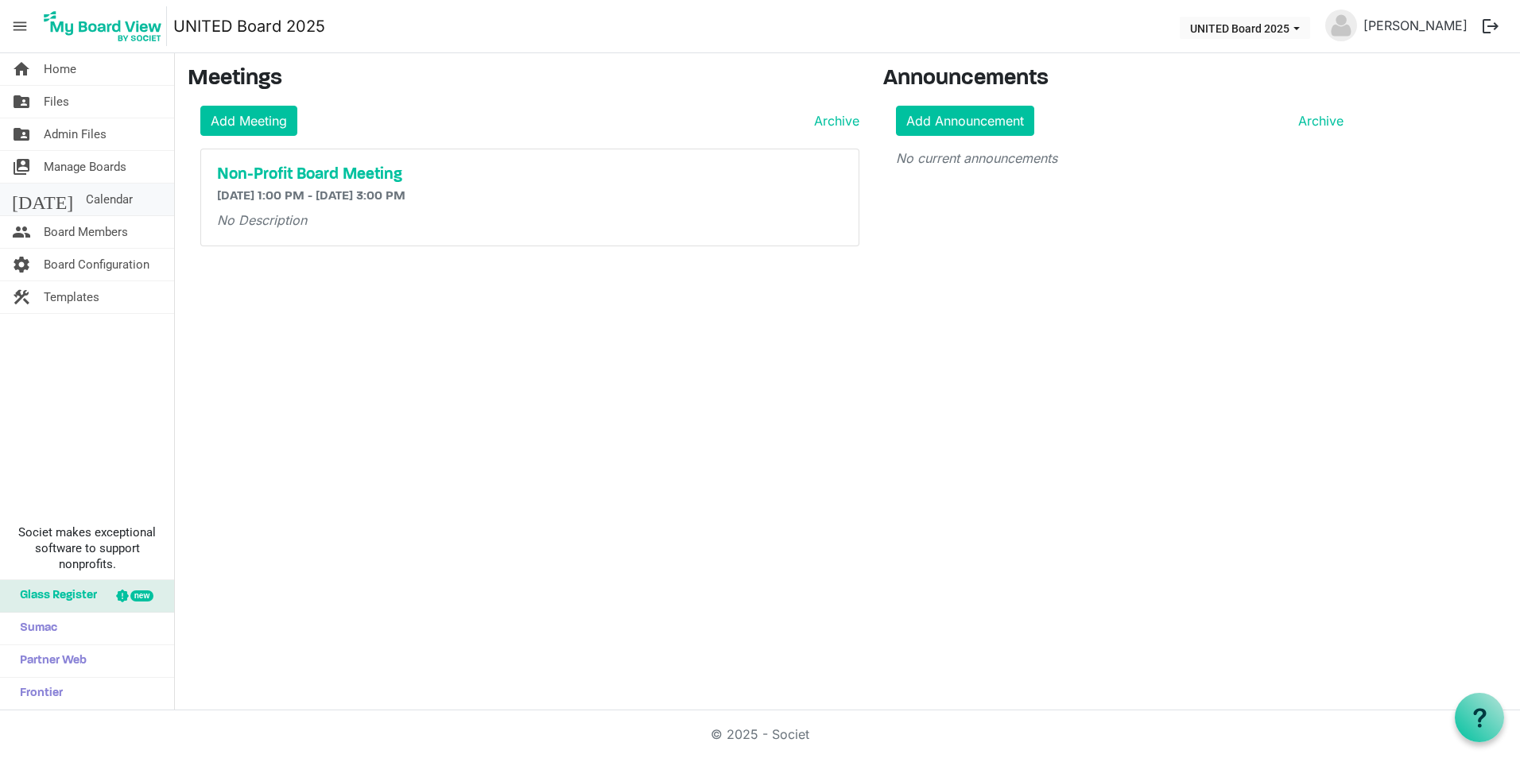
click at [91, 203] on link "[DATE] Calendar" at bounding box center [87, 200] width 174 height 32
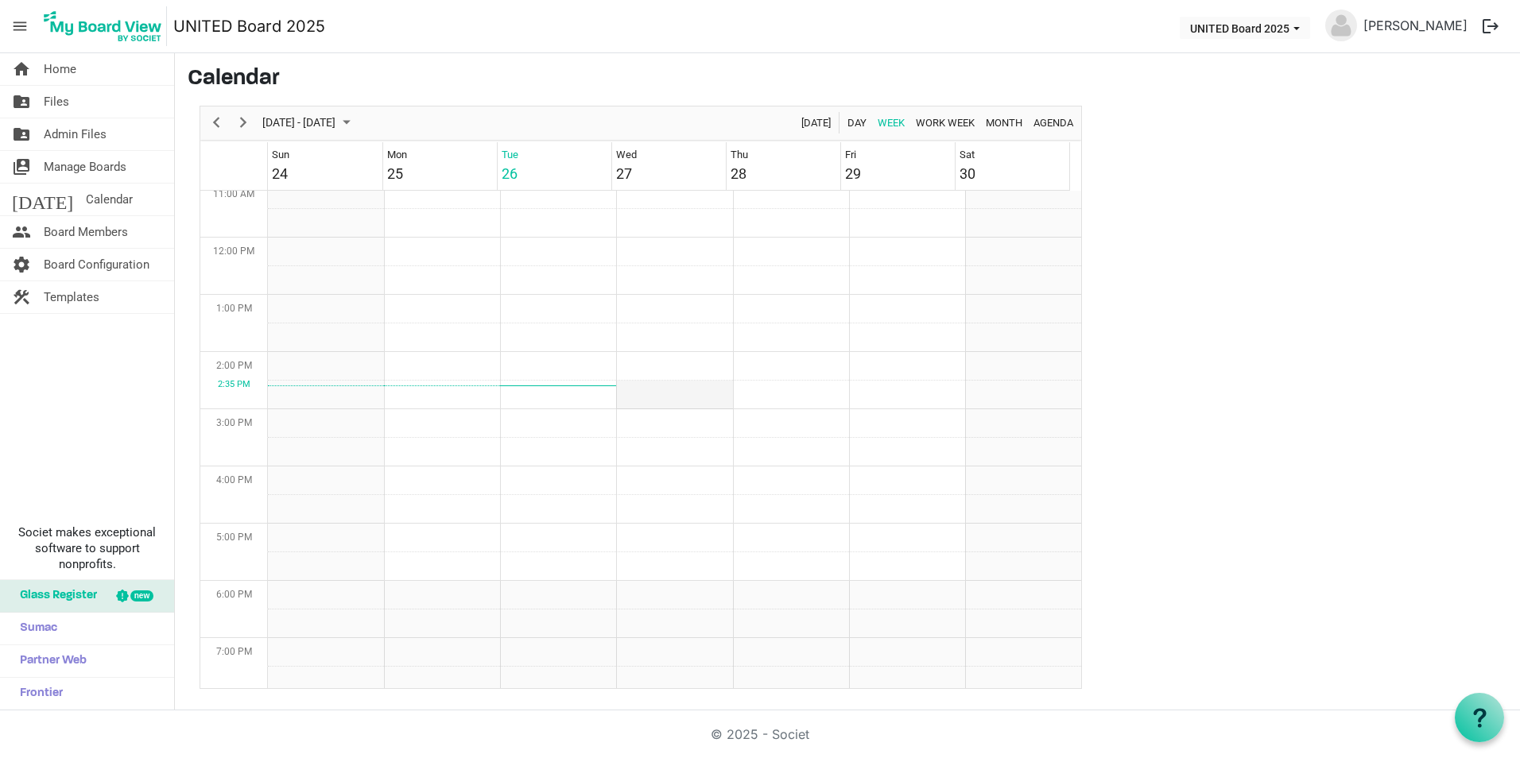
scroll to position [595, 0]
click at [110, 213] on link "[DATE] Calendar" at bounding box center [87, 200] width 174 height 32
click at [59, 79] on span "Home" at bounding box center [60, 69] width 33 height 32
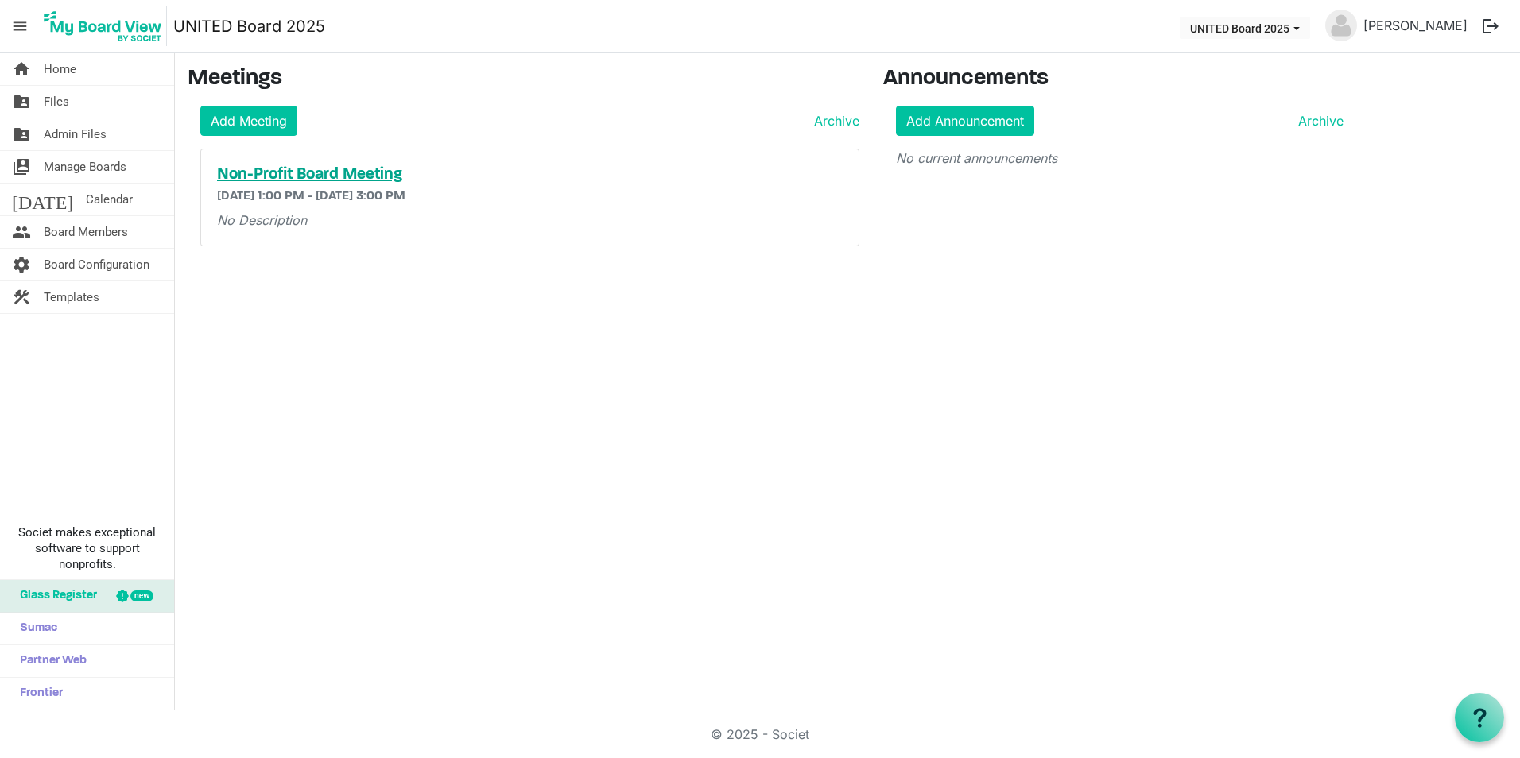
click at [311, 178] on h5 "Non-Profit Board Meeting" at bounding box center [530, 174] width 626 height 19
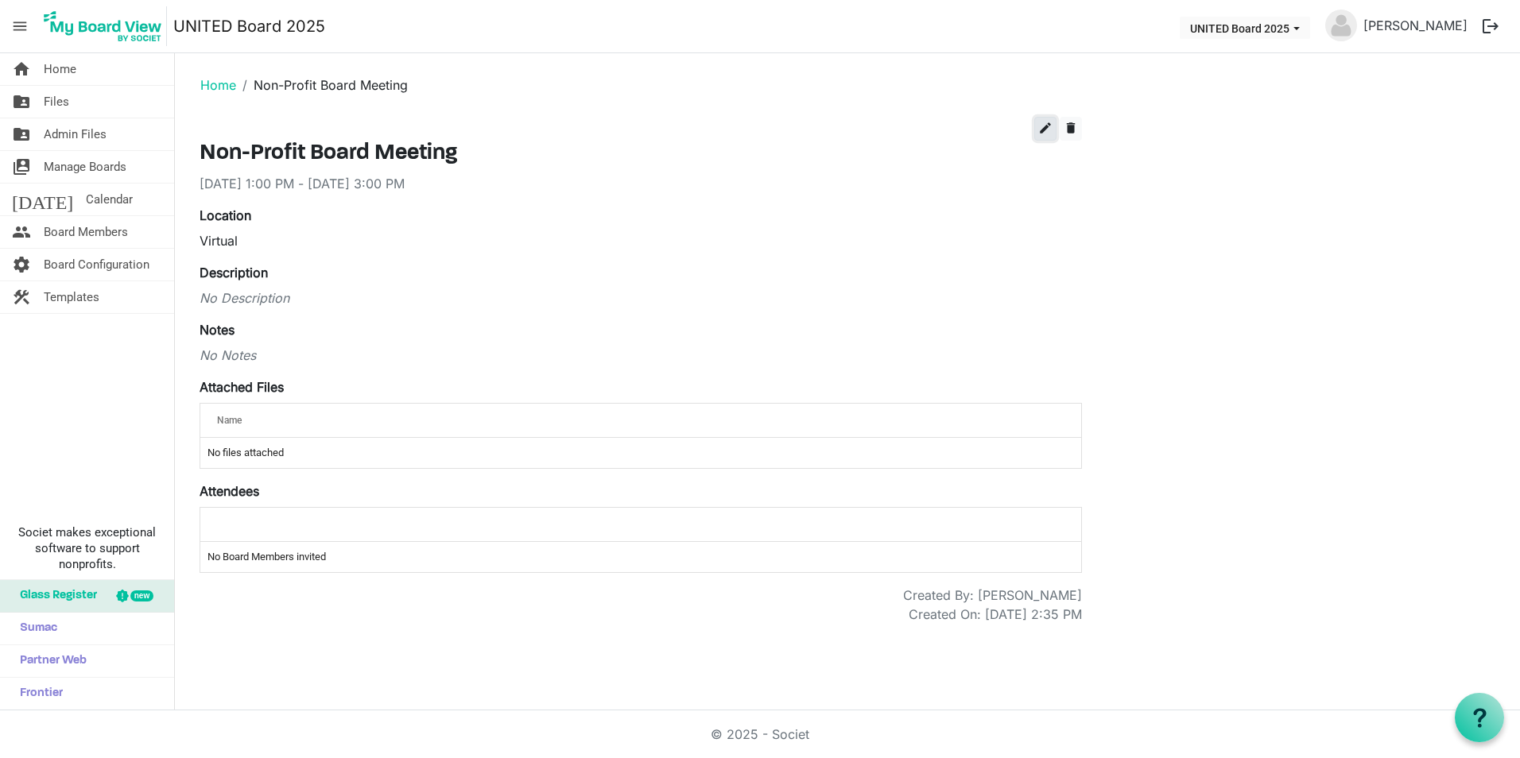
click at [1045, 134] on span "edit" at bounding box center [1045, 128] width 14 height 14
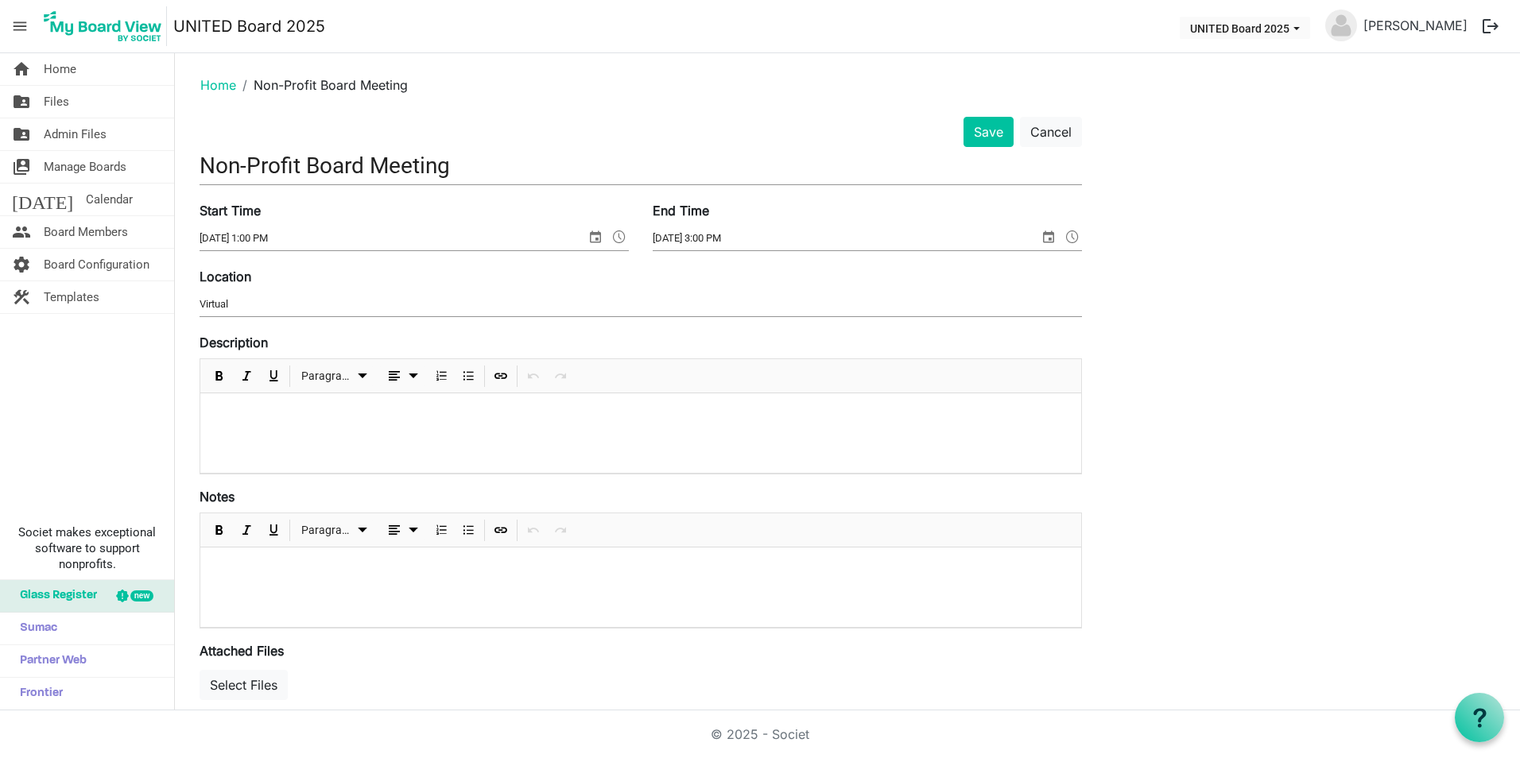
click at [602, 236] on span "select" at bounding box center [595, 237] width 19 height 21
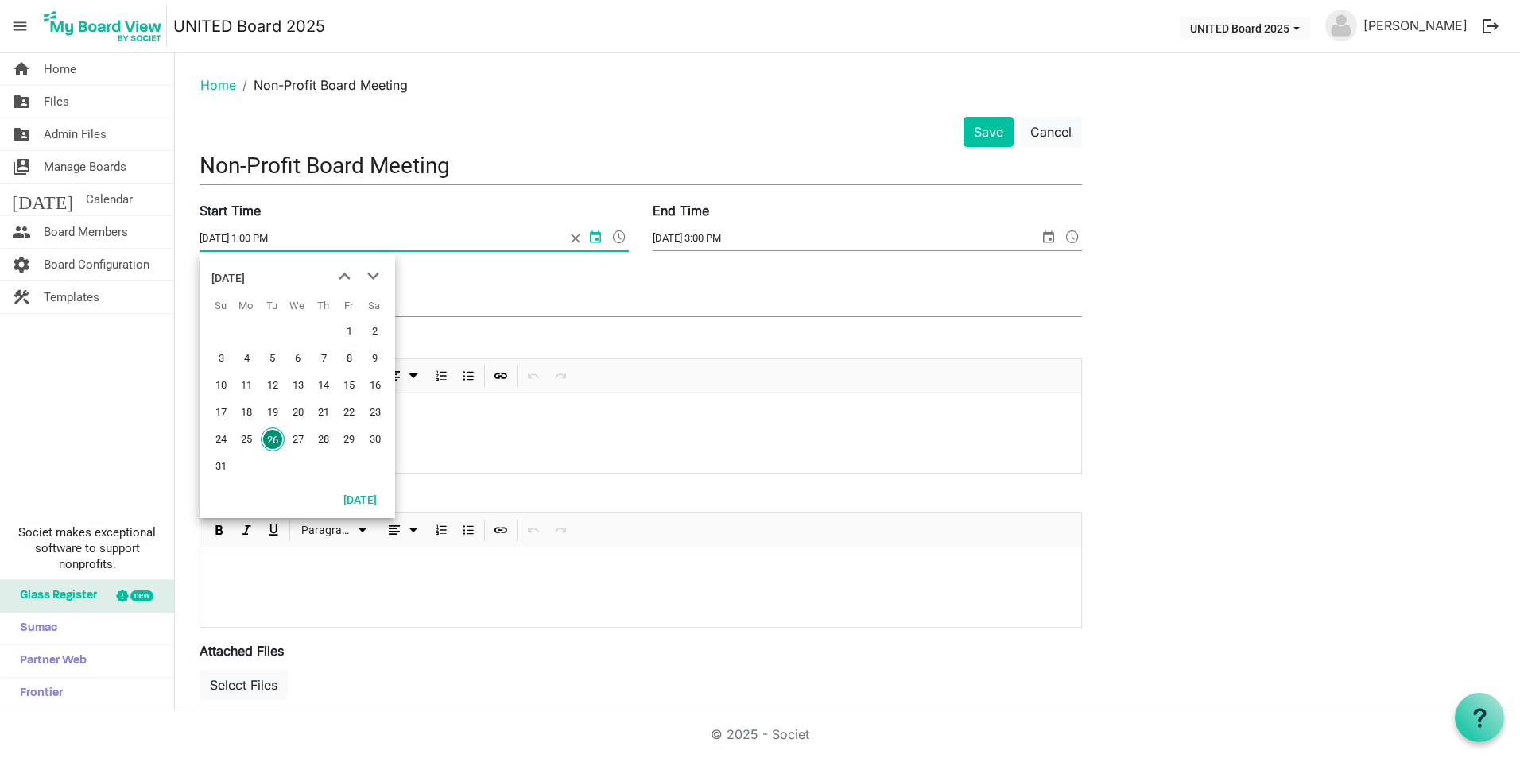
click at [301, 440] on span "27" at bounding box center [298, 440] width 24 height 24
type input "[DATE] 1:00 PM"
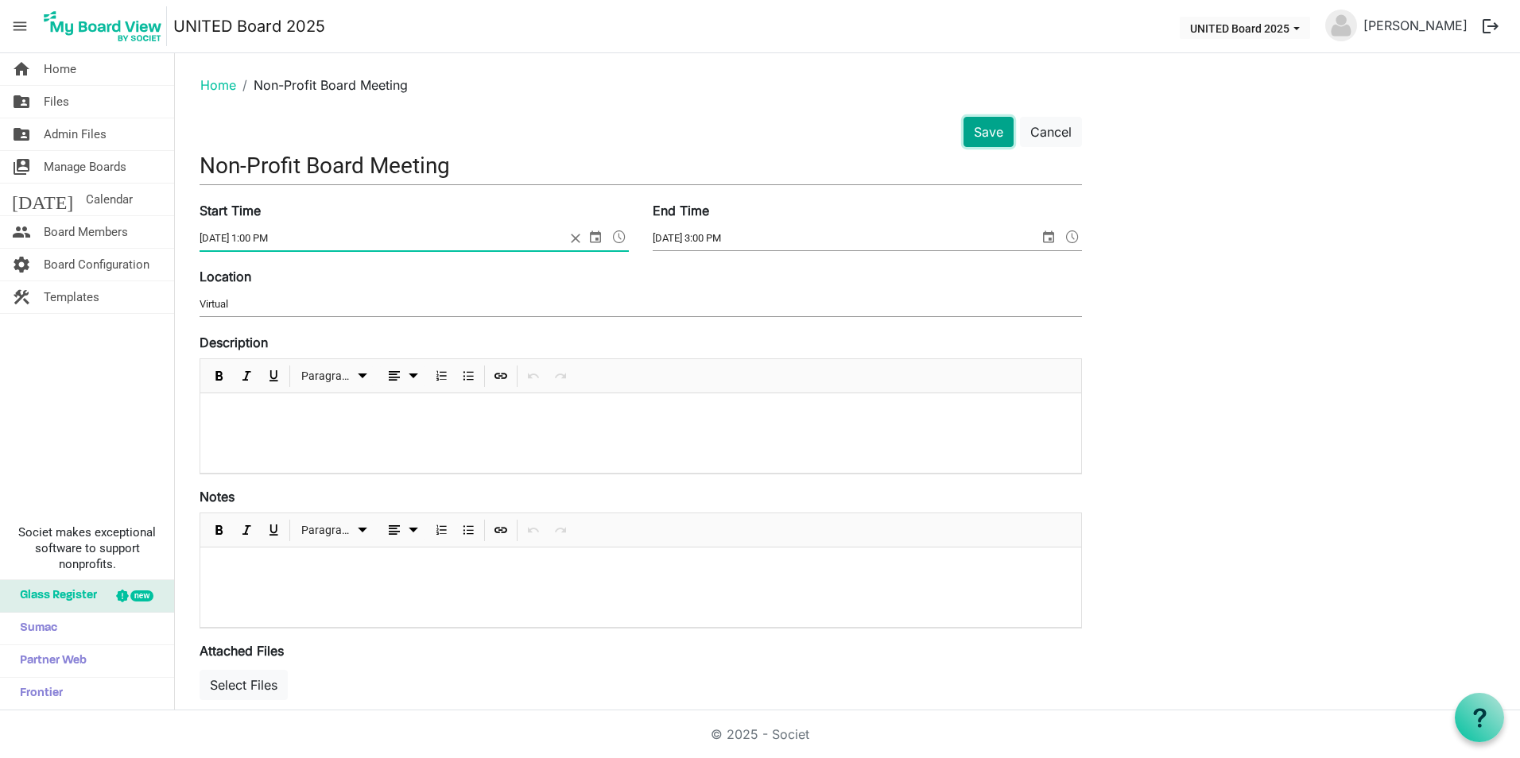
click at [990, 140] on button "Save" at bounding box center [988, 132] width 50 height 30
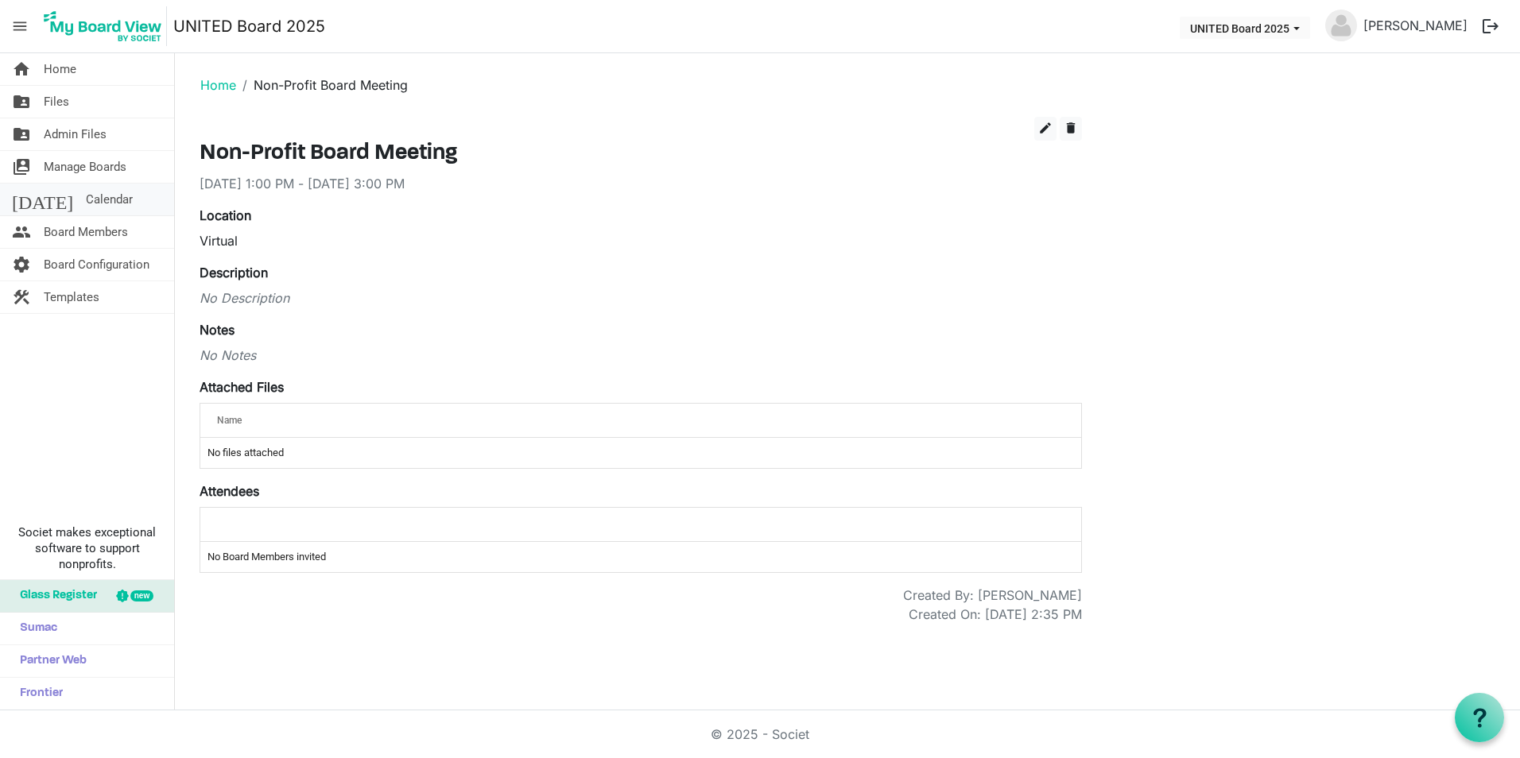
click at [95, 213] on link "today Calendar" at bounding box center [87, 200] width 174 height 32
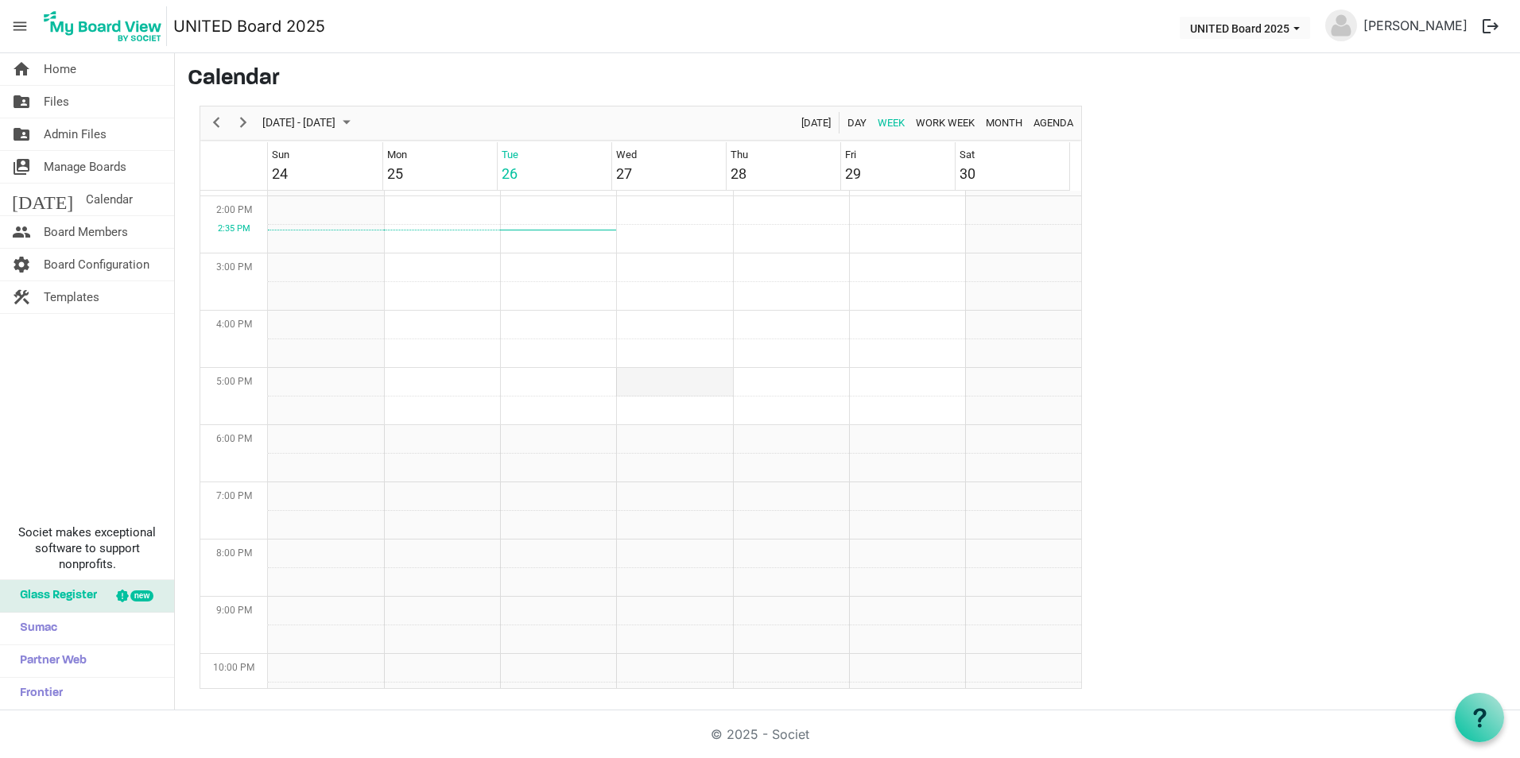
scroll to position [717, 0]
click at [115, 234] on span "Board Members" at bounding box center [86, 232] width 84 height 32
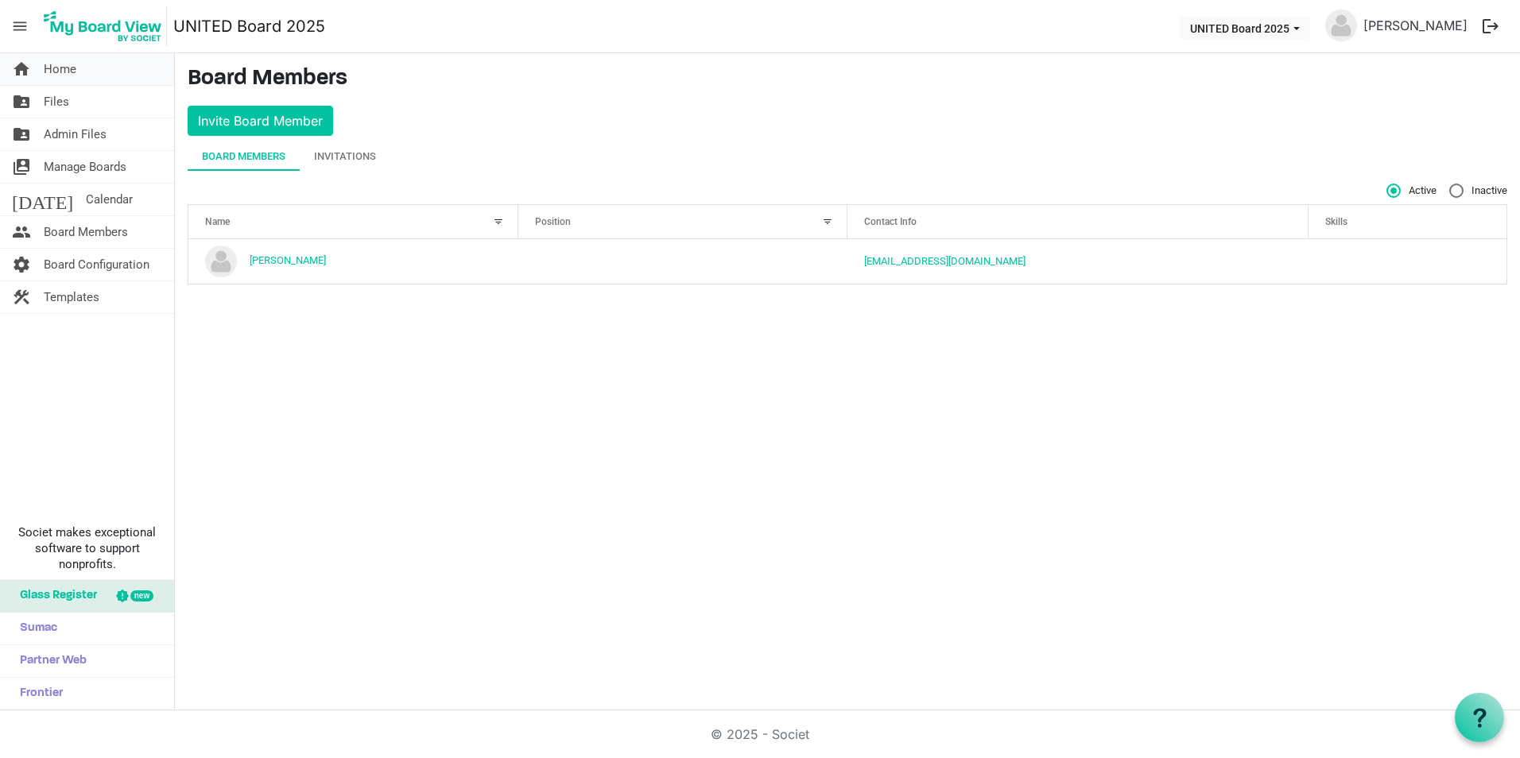
click at [81, 72] on link "home Home" at bounding box center [87, 69] width 174 height 32
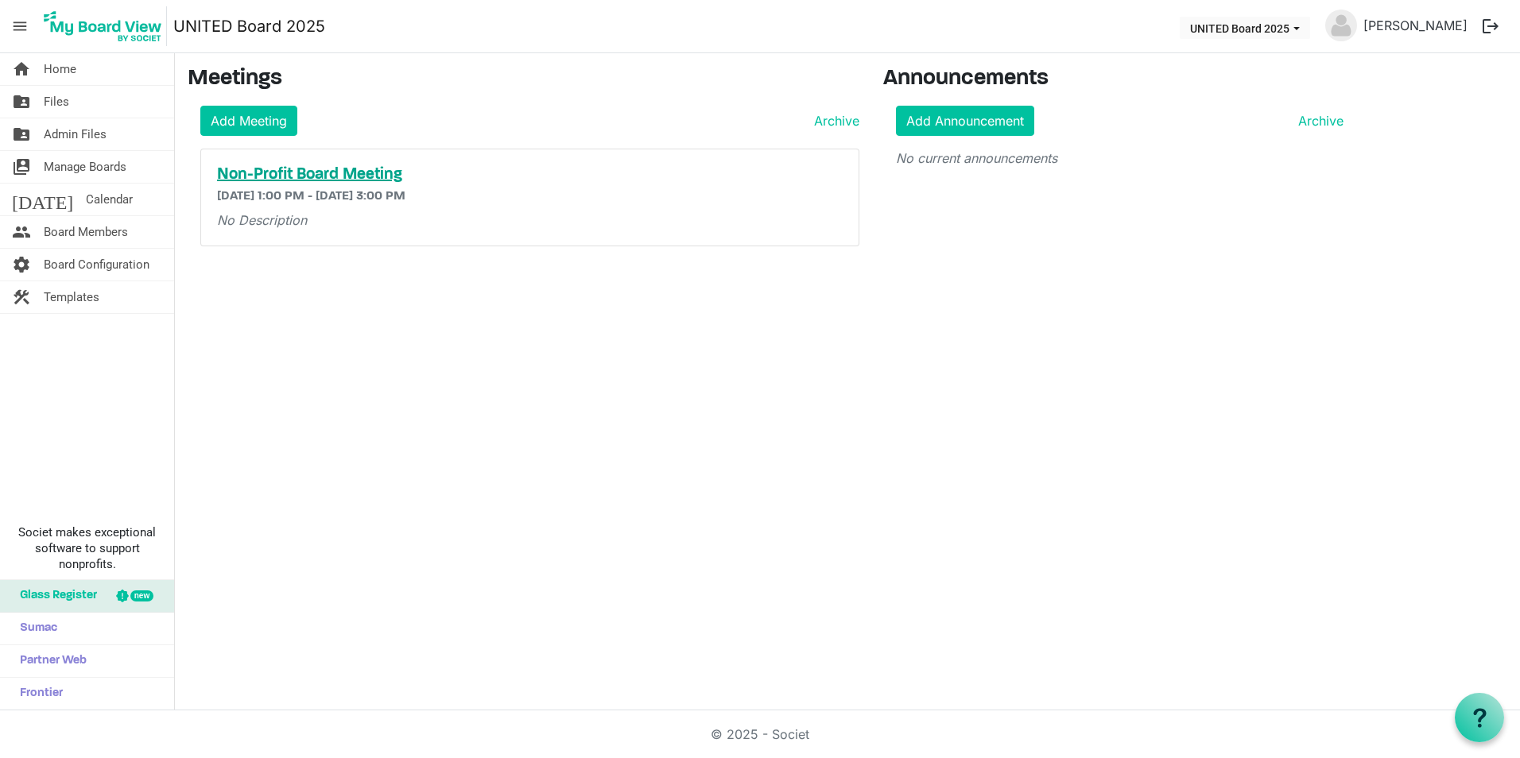
click at [329, 174] on h5 "Non-Profit Board Meeting" at bounding box center [530, 174] width 626 height 19
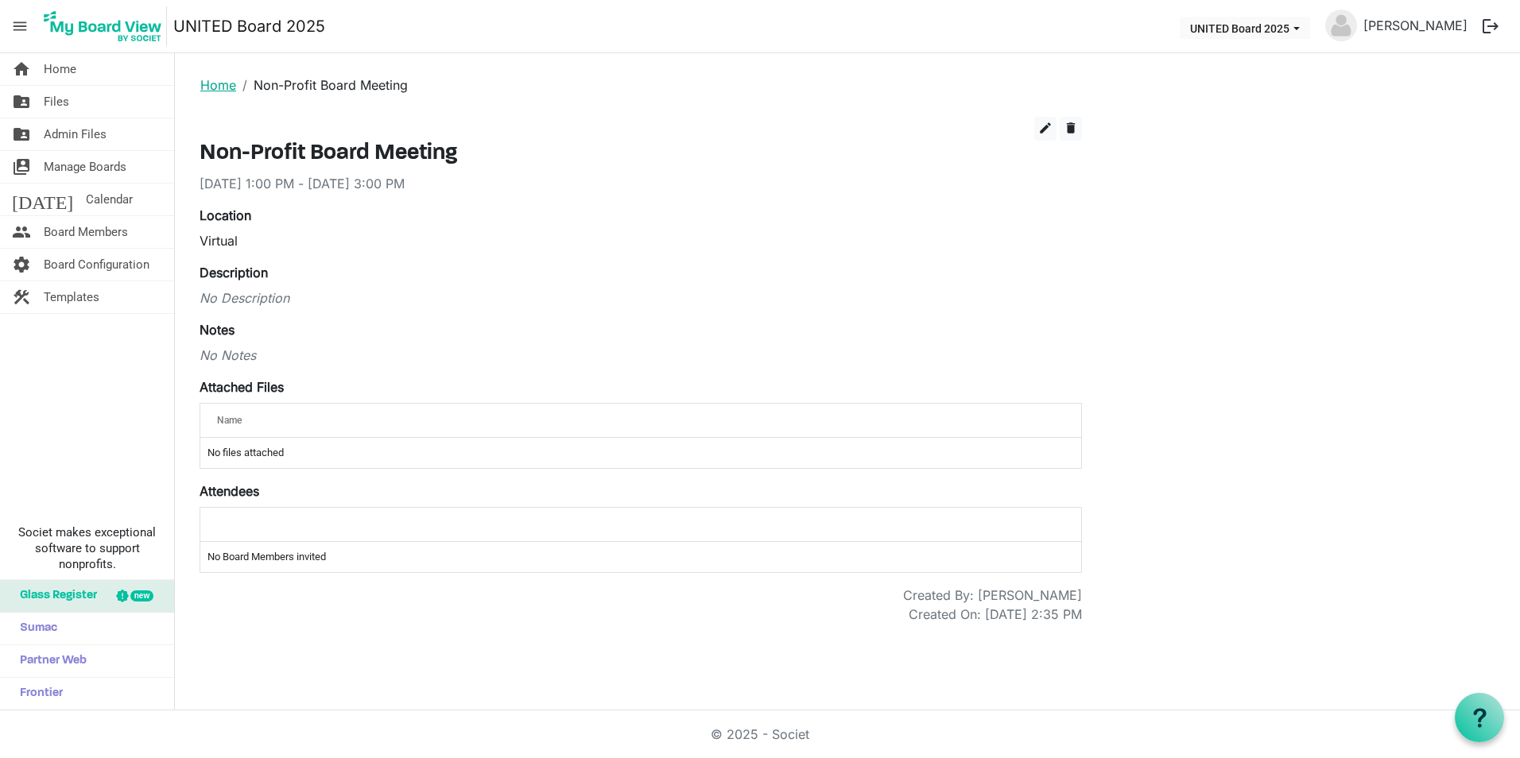
click at [203, 80] on link "Home" at bounding box center [218, 85] width 36 height 16
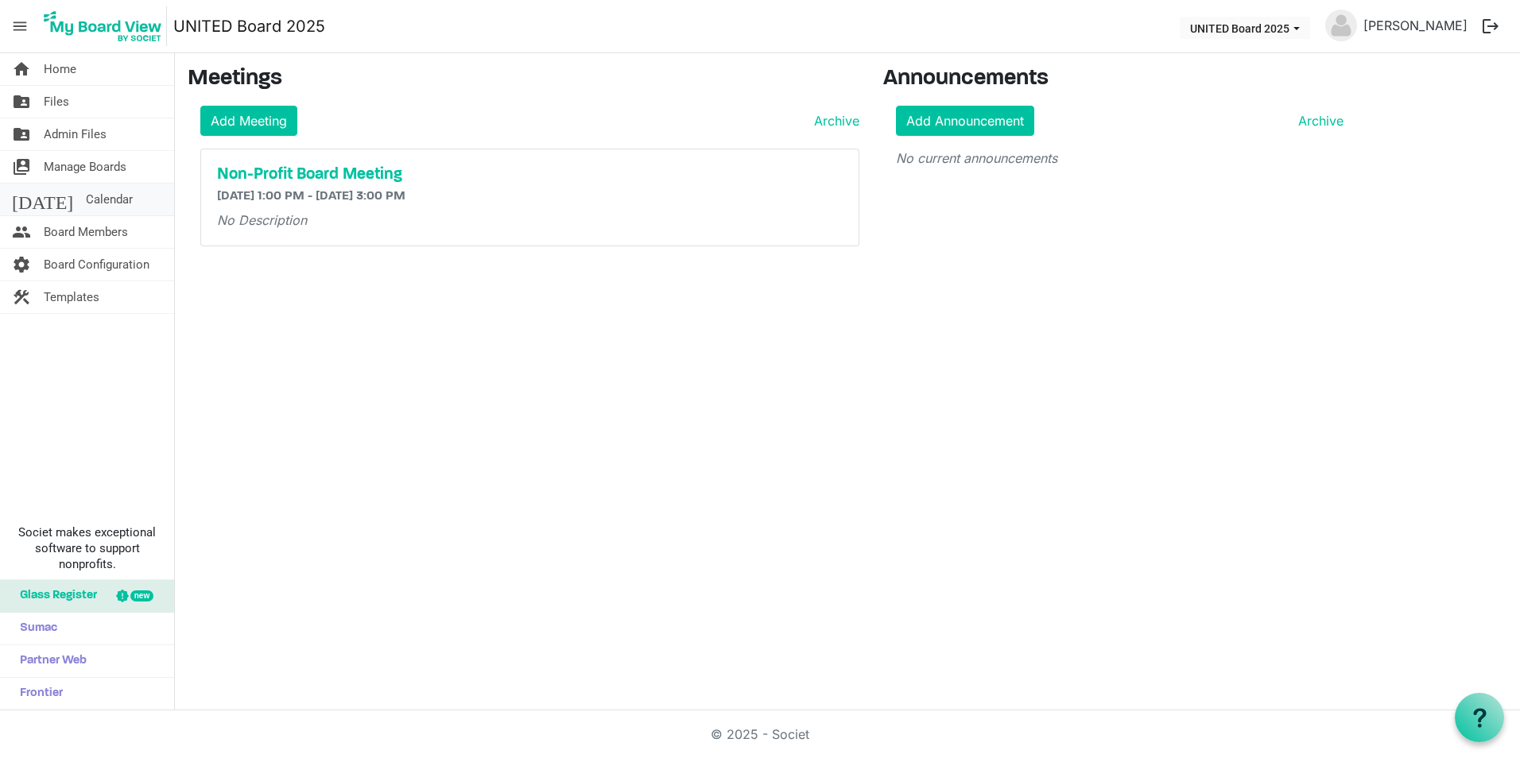
click at [97, 184] on link "today Calendar" at bounding box center [87, 200] width 174 height 32
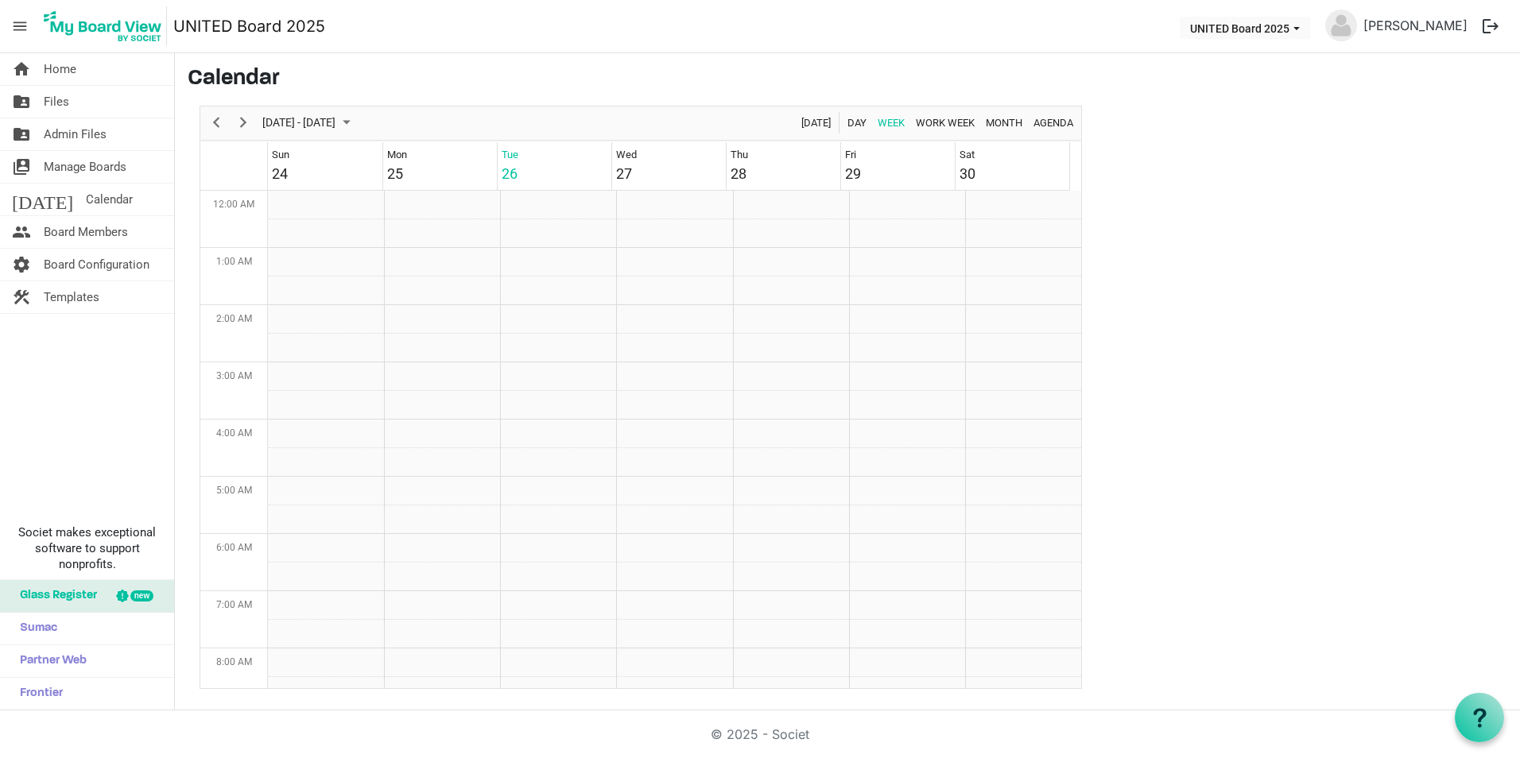
scroll to position [515, 0]
click at [630, 448] on td "Week of August 26, 2025" at bounding box center [674, 462] width 116 height 29
click at [668, 433] on td "Week of August 26, 2025" at bounding box center [674, 434] width 116 height 29
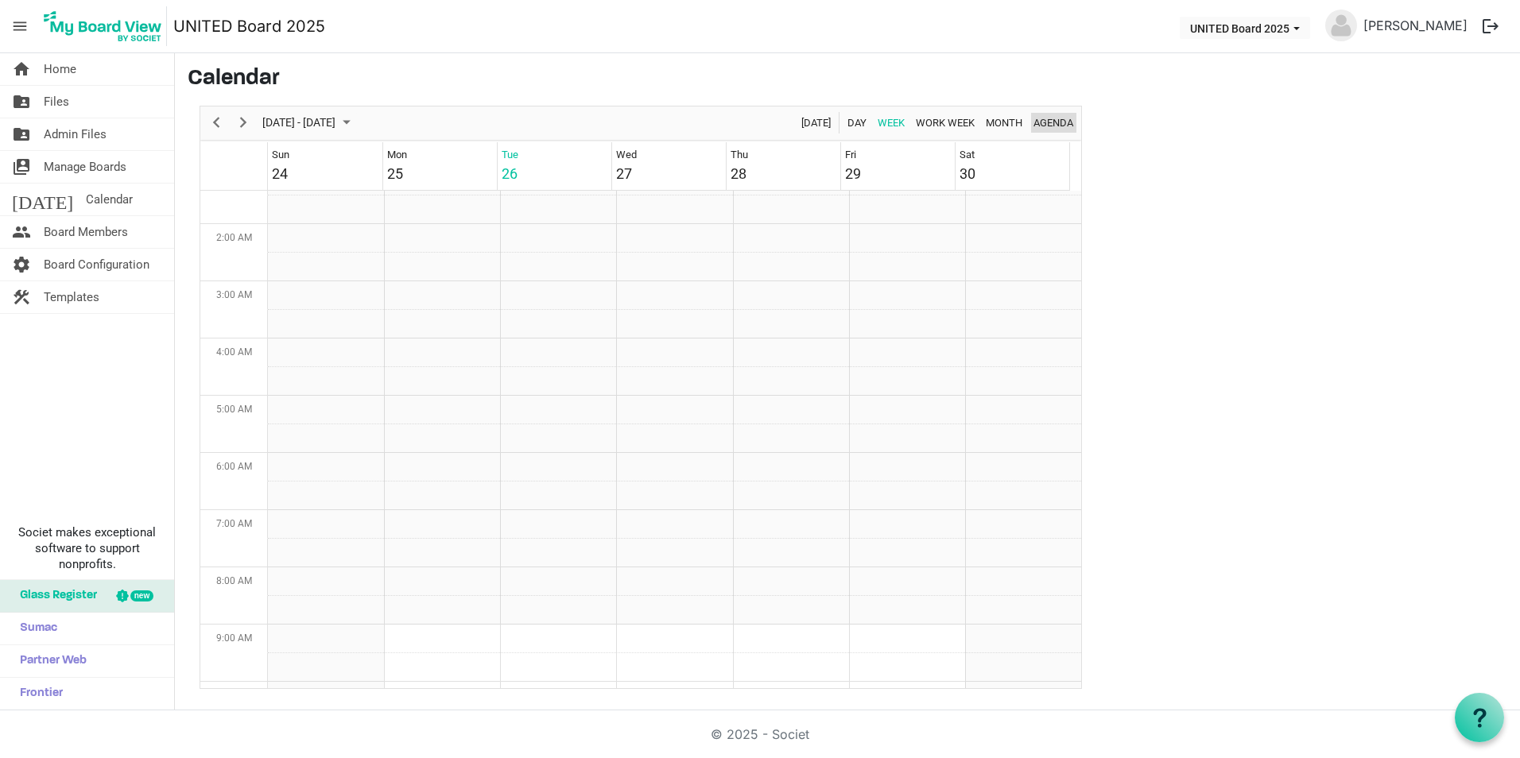
click at [1054, 128] on span "Agenda" at bounding box center [1053, 123] width 43 height 20
click at [1009, 115] on span "Month" at bounding box center [1004, 123] width 40 height 20
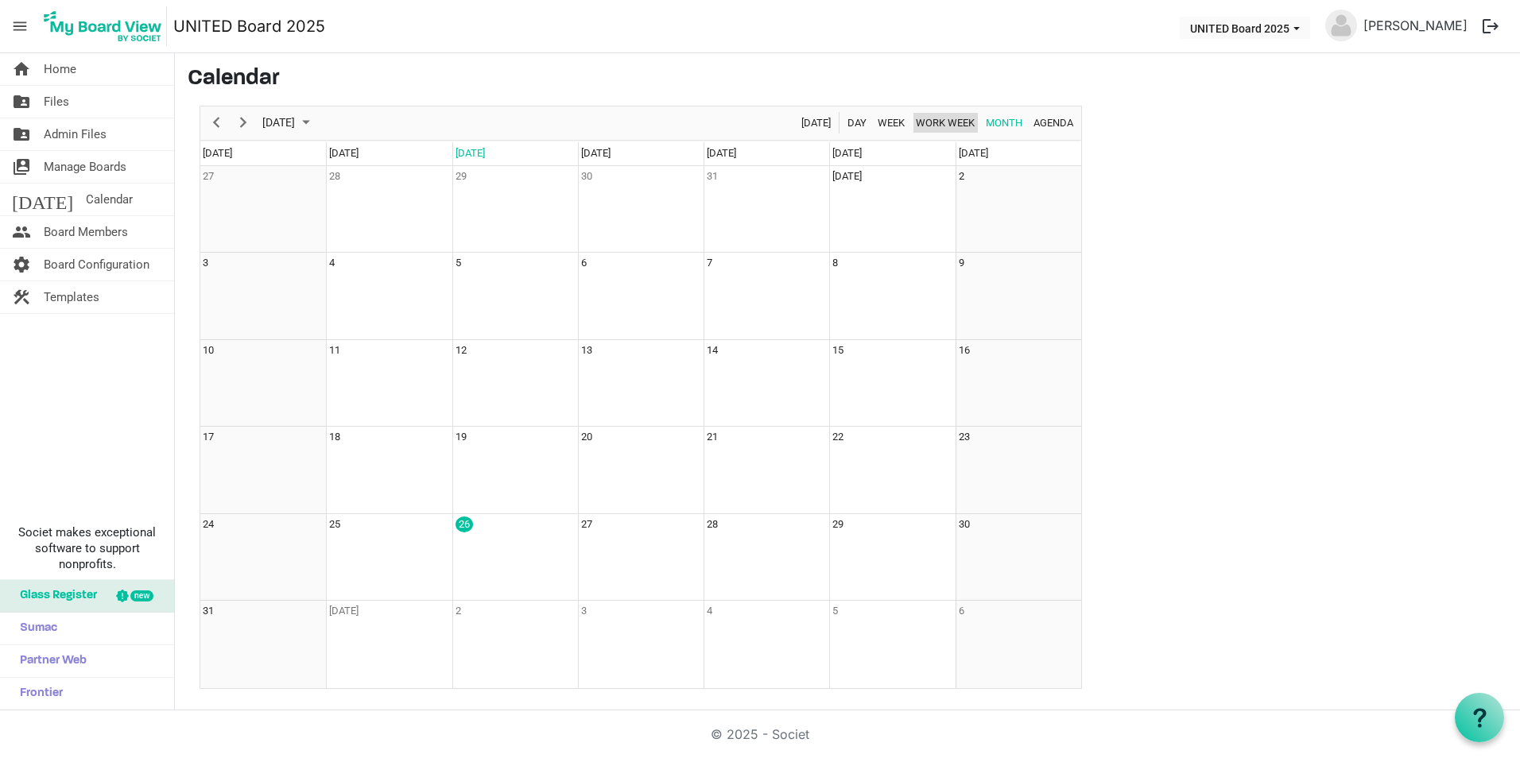
click at [956, 121] on span "Work Week" at bounding box center [945, 123] width 62 height 20
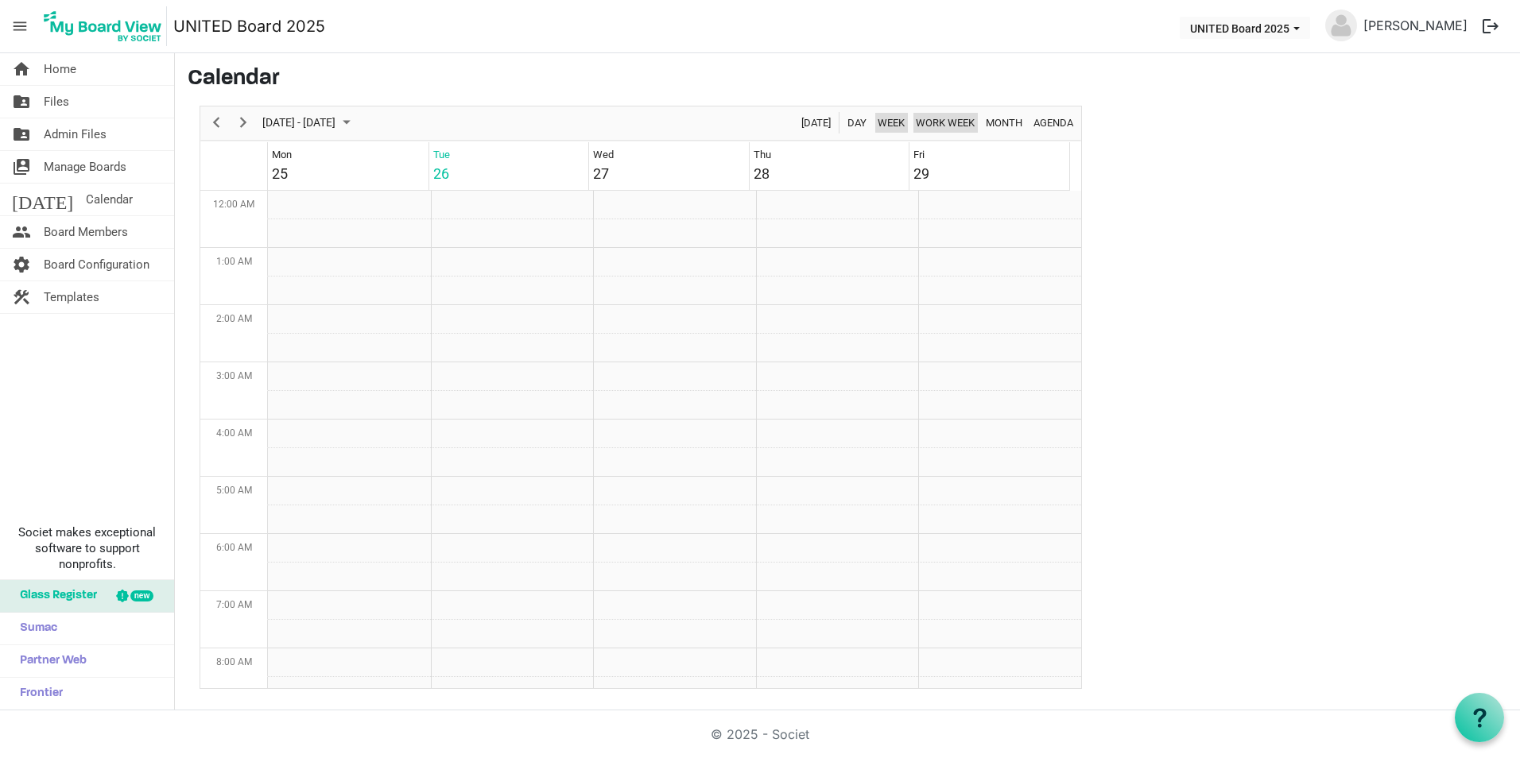
scroll to position [81, 0]
click at [897, 123] on span "Week" at bounding box center [891, 123] width 30 height 20
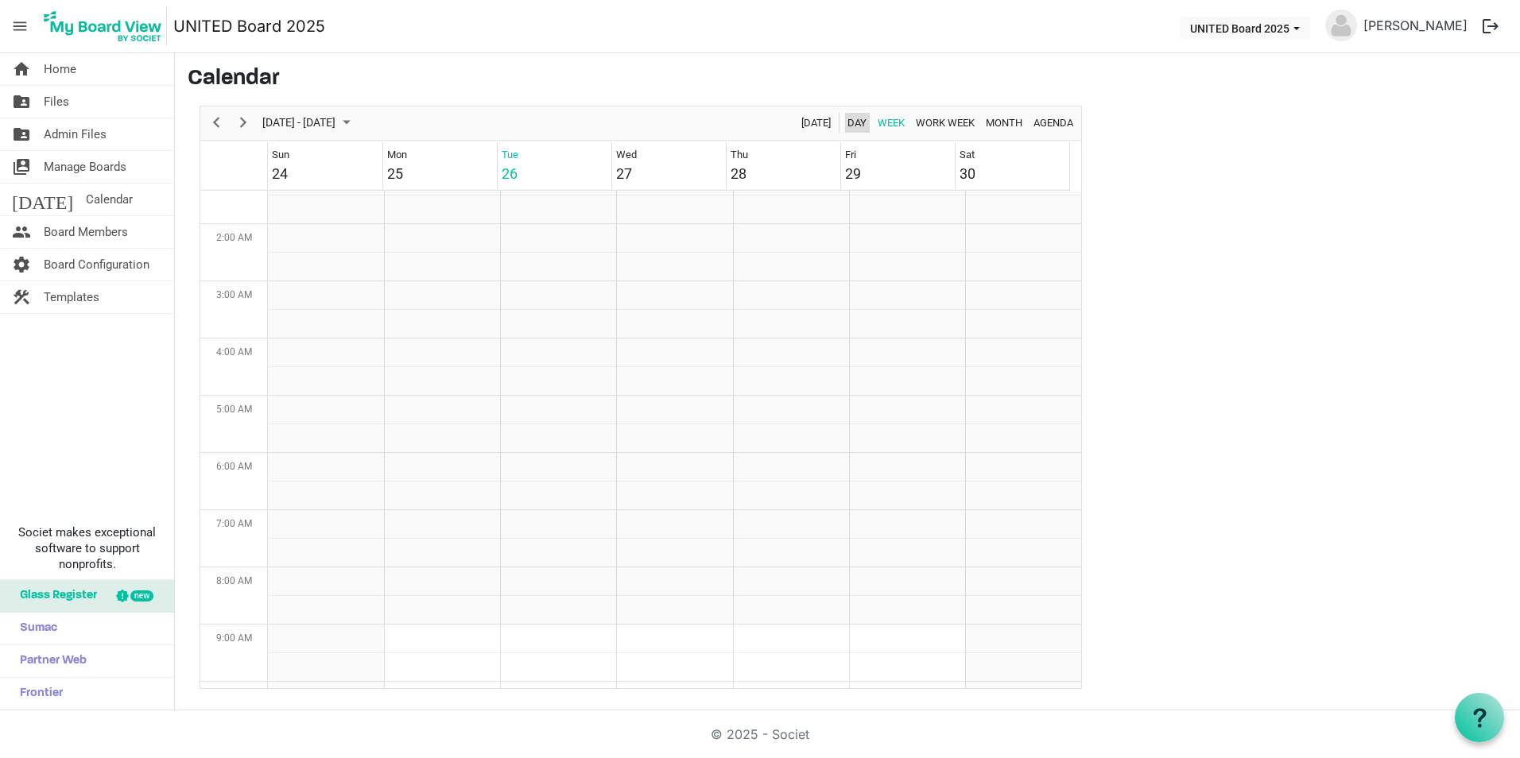
click at [849, 126] on span "Day" at bounding box center [857, 123] width 22 height 20
click at [885, 119] on span "Week" at bounding box center [891, 123] width 30 height 20
click at [60, 62] on span "Home" at bounding box center [60, 69] width 33 height 32
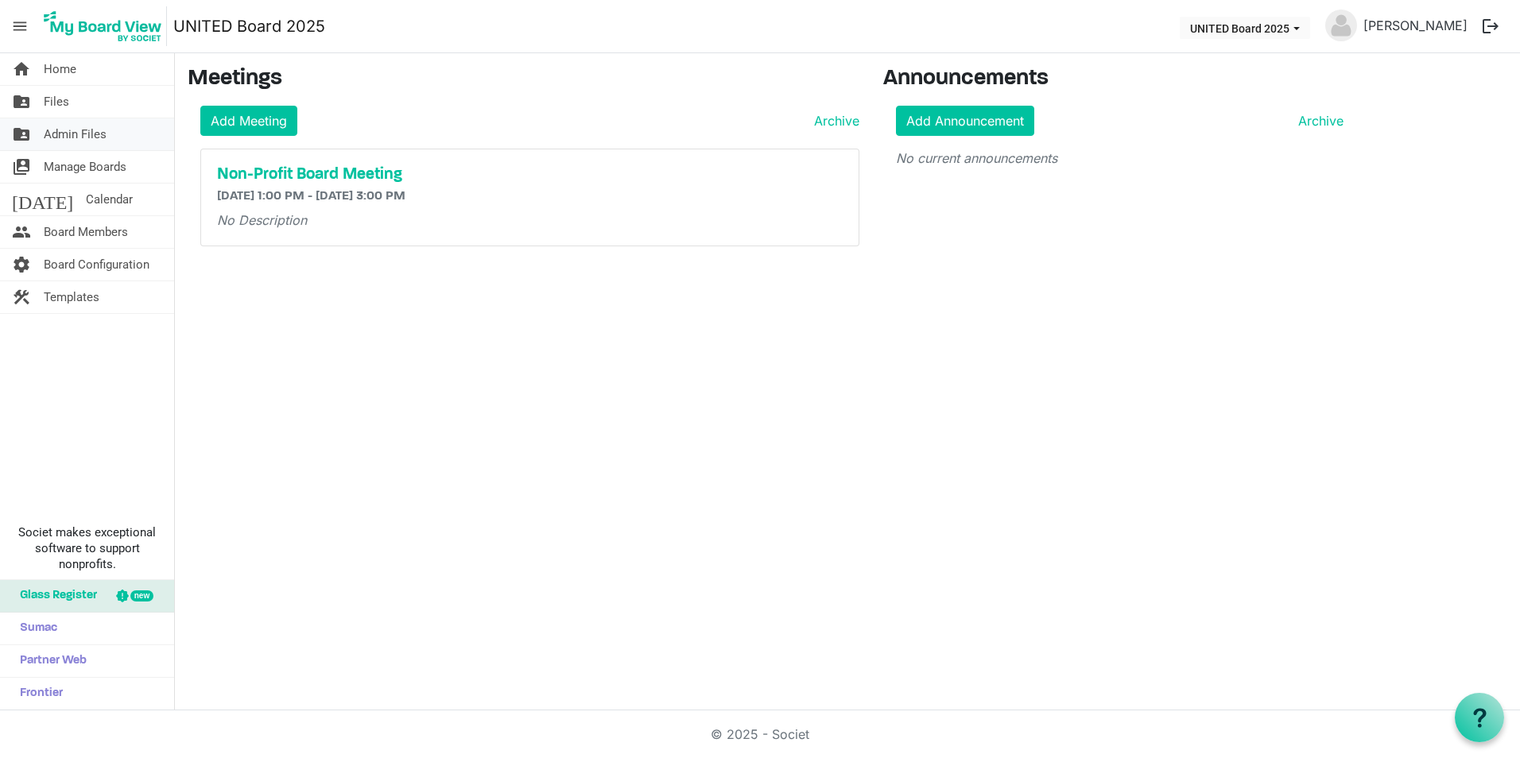
click at [107, 126] on link "folder_shared Admin Files" at bounding box center [87, 134] width 174 height 32
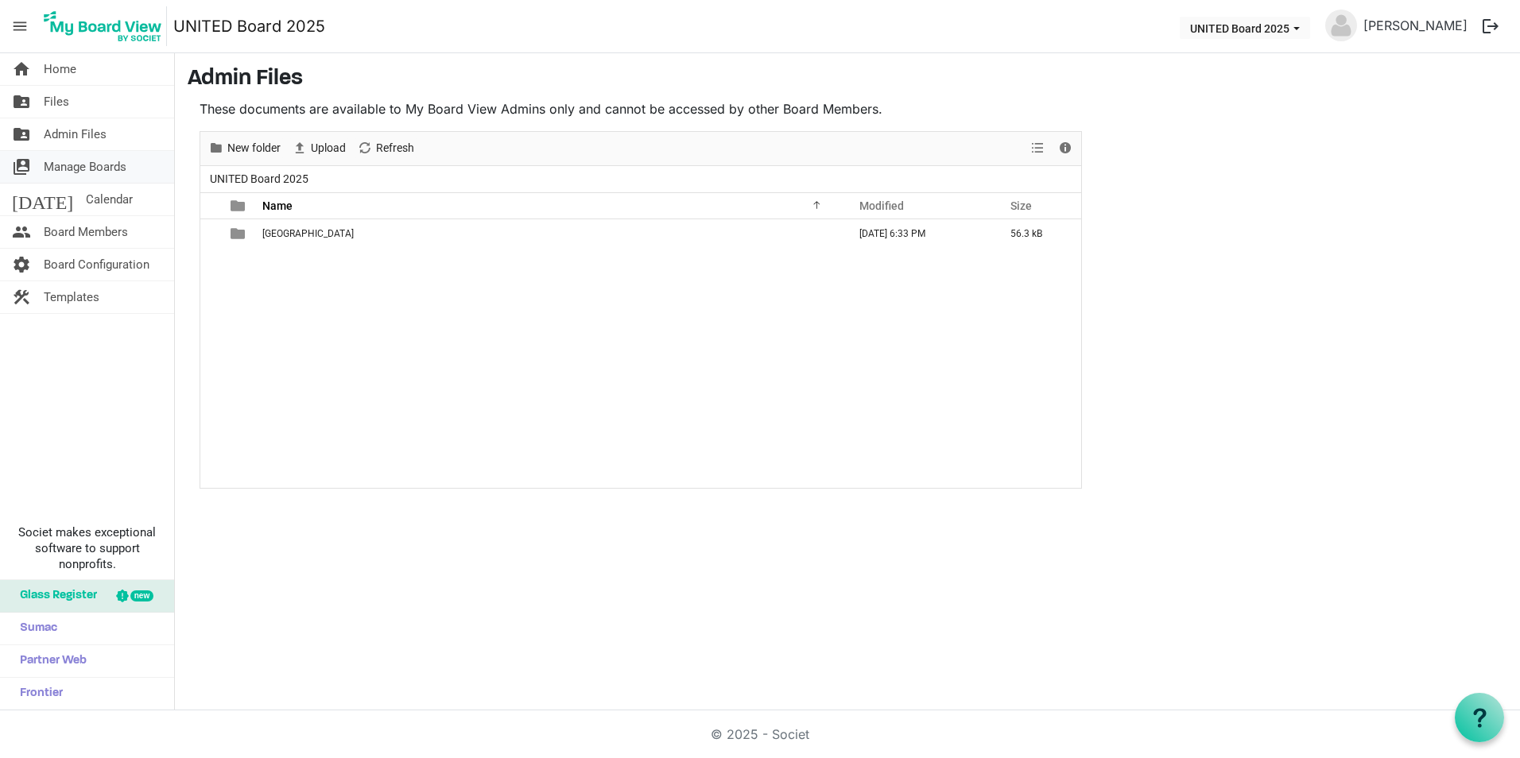
click at [125, 175] on span "Manage Boards" at bounding box center [85, 167] width 83 height 32
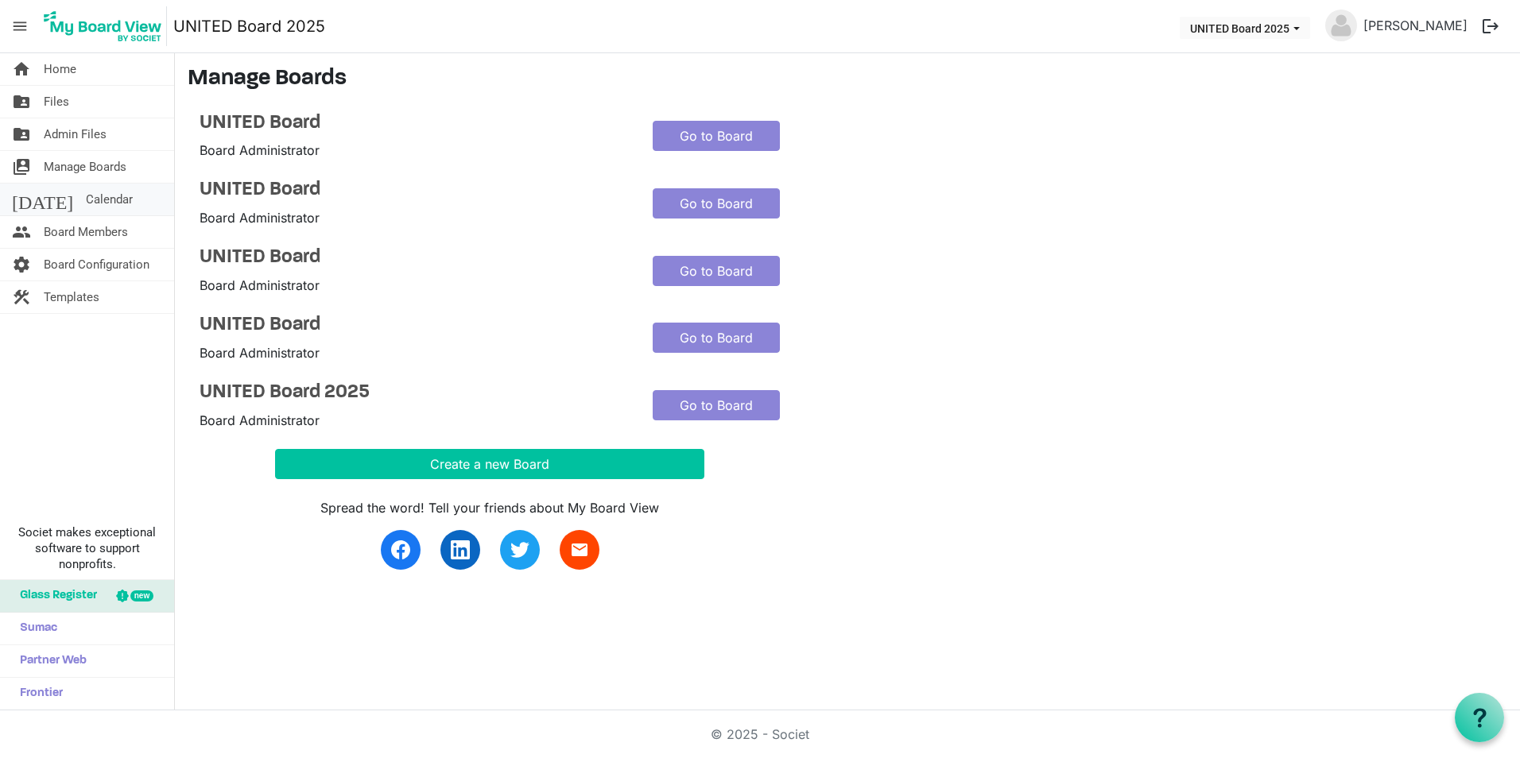
click at [118, 198] on link "[DATE] Calendar" at bounding box center [87, 200] width 174 height 32
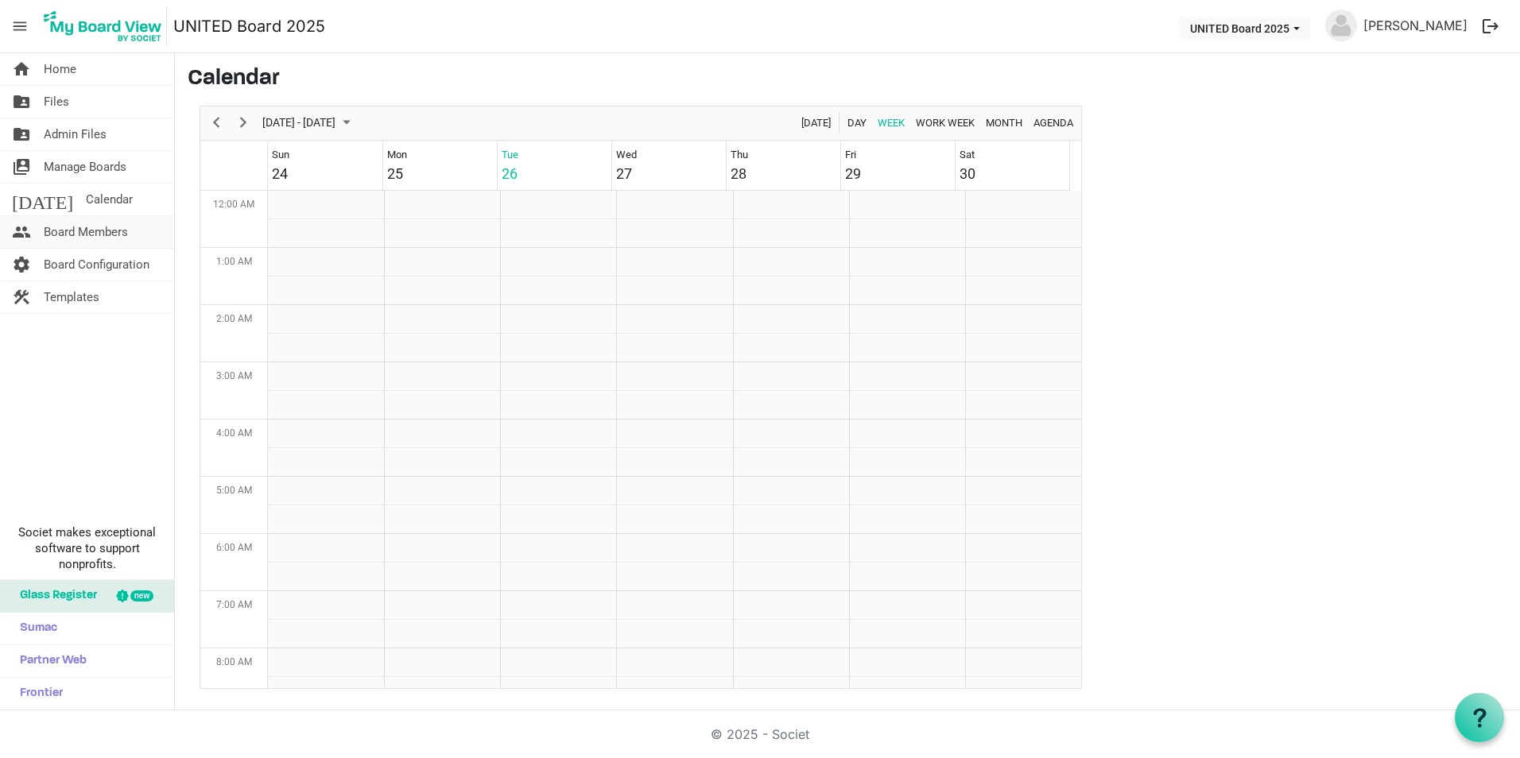
scroll to position [515, 0]
click at [99, 226] on span "Board Members" at bounding box center [86, 232] width 84 height 32
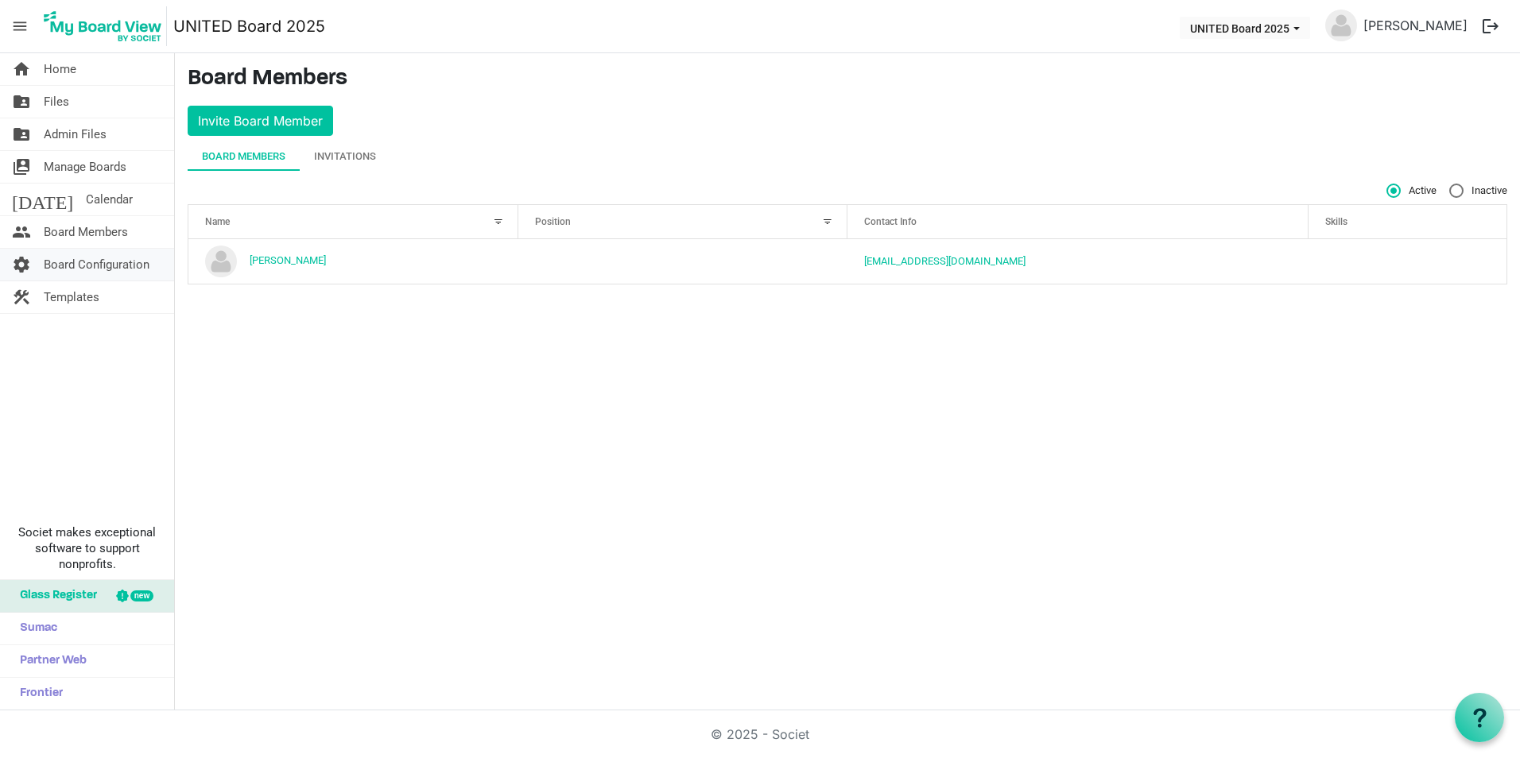
click at [103, 265] on span "Board Configuration" at bounding box center [97, 265] width 106 height 32
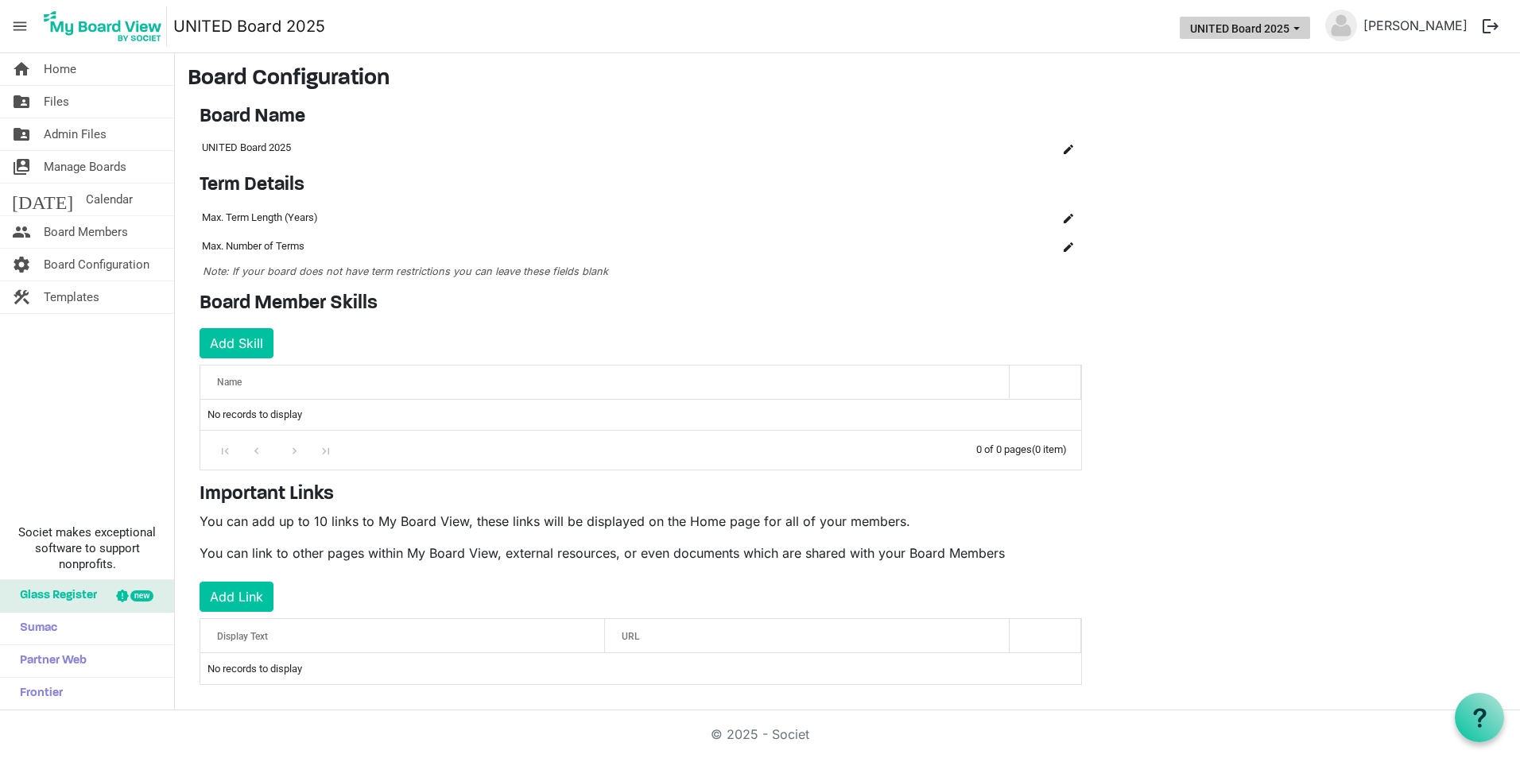
click at [1253, 24] on button "UNITED Board 2025" at bounding box center [1245, 28] width 130 height 22
click at [1091, 82] on h3 "Board Configuration" at bounding box center [847, 79] width 1319 height 27
click at [1065, 212] on button "is Command column column header" at bounding box center [1068, 218] width 22 height 22
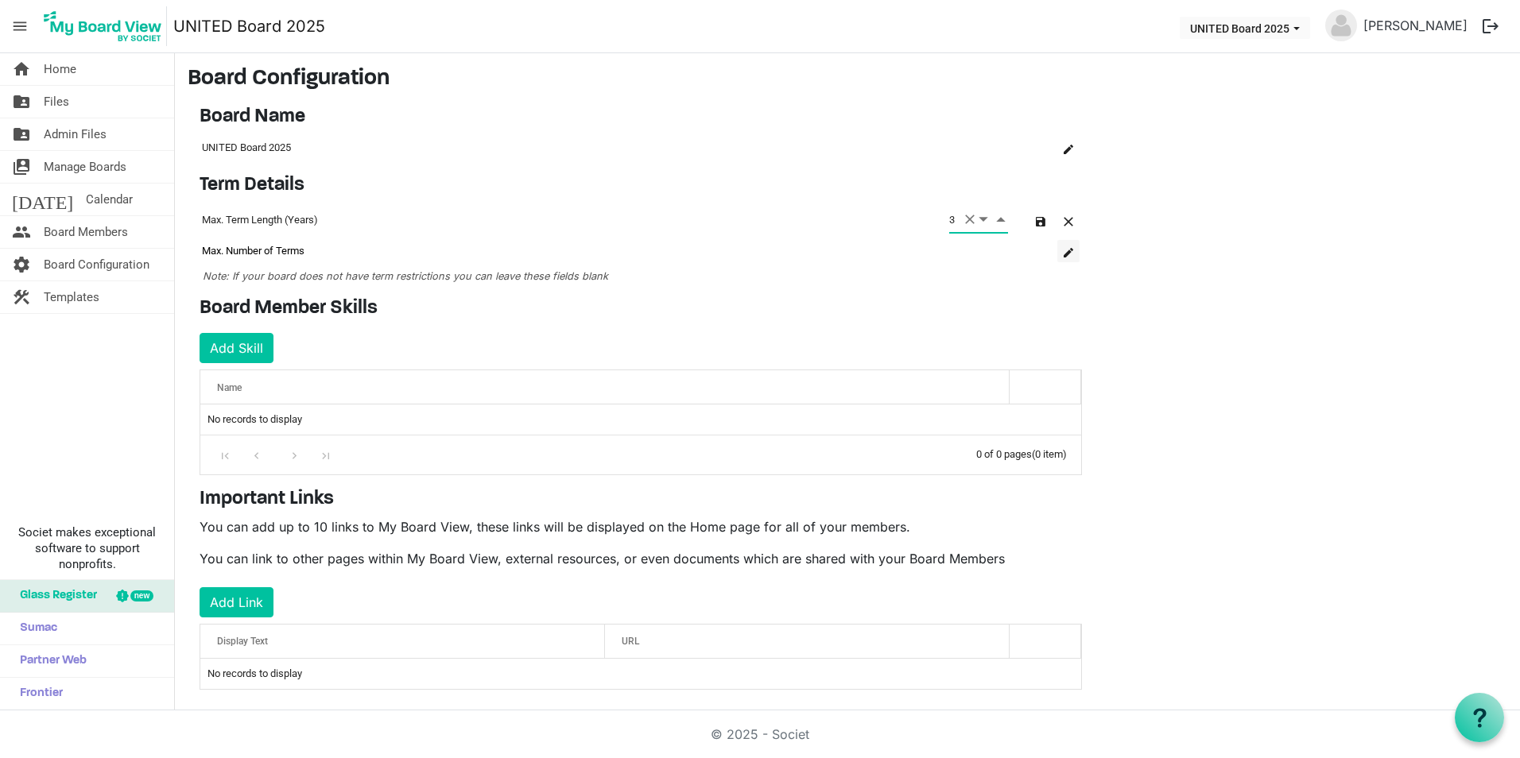
type input "3"
click at [1064, 248] on span "is Command column column header" at bounding box center [1068, 253] width 10 height 10
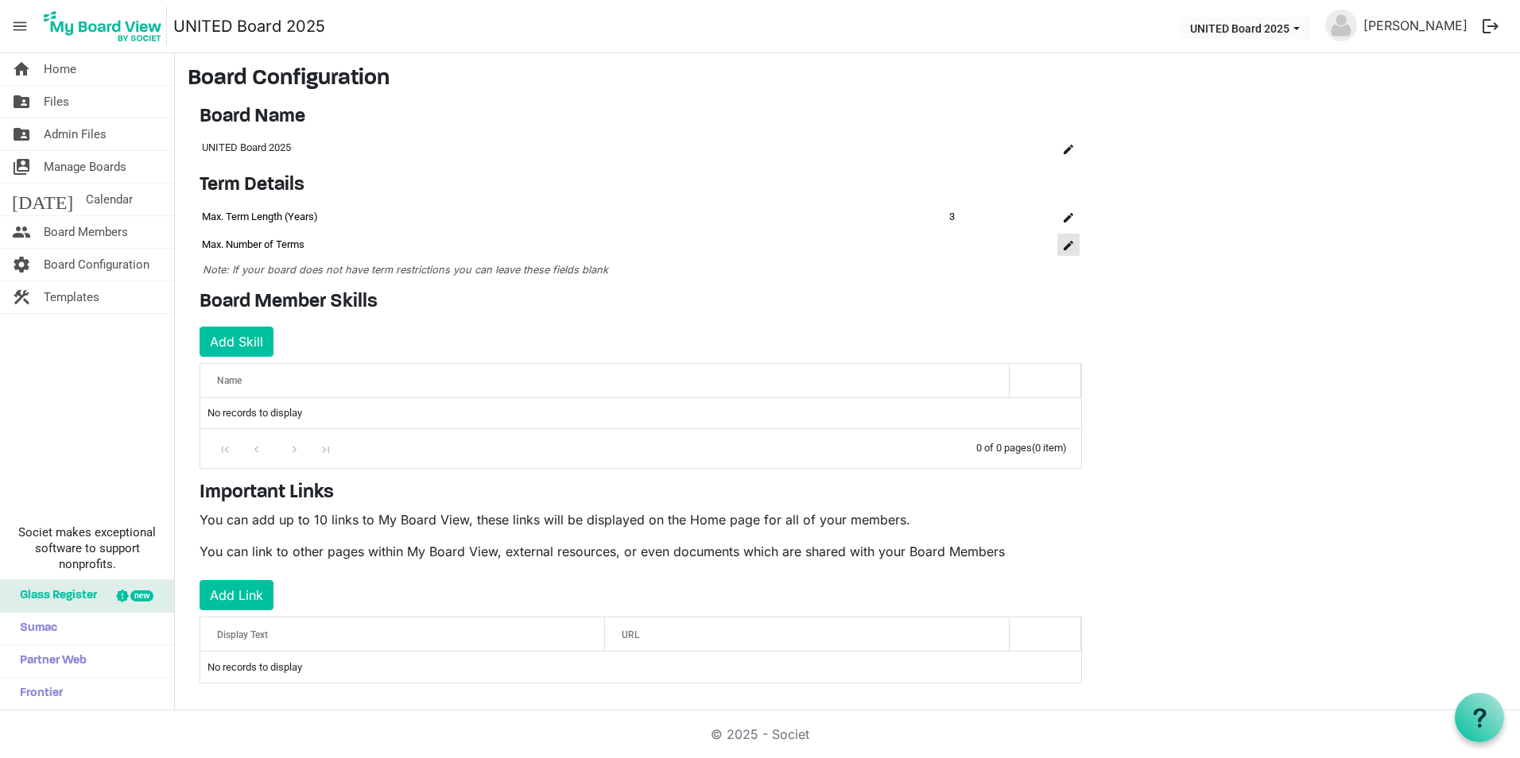
click at [1075, 246] on button "is Command column column header" at bounding box center [1068, 245] width 22 height 22
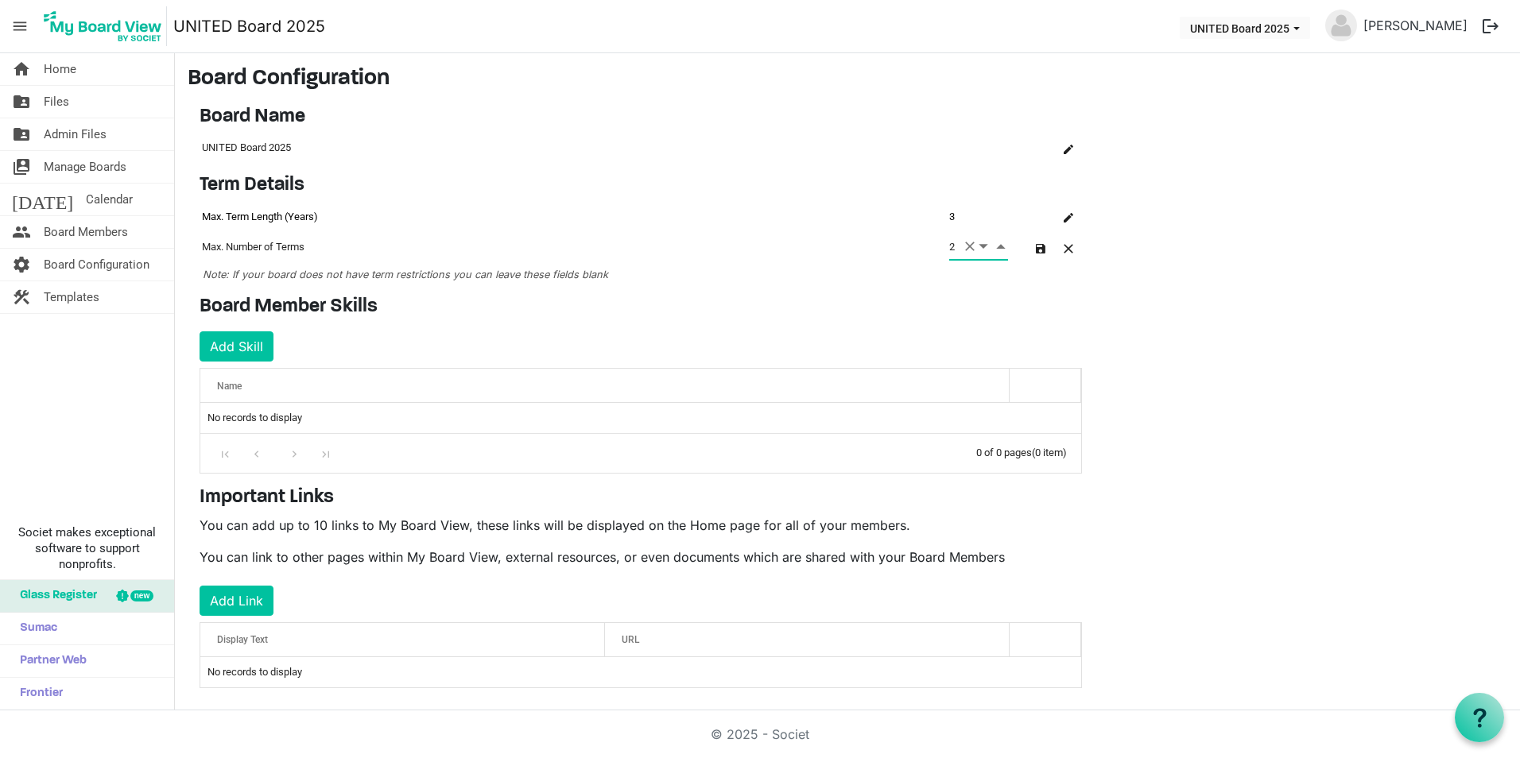
type input "2"
click at [1120, 277] on main "Board Configuration Board Name OK OK Cancel Name board-name-grid_header_table U…" at bounding box center [847, 389] width 1345 height 673
click at [1041, 256] on button "button" at bounding box center [1040, 247] width 22 height 22
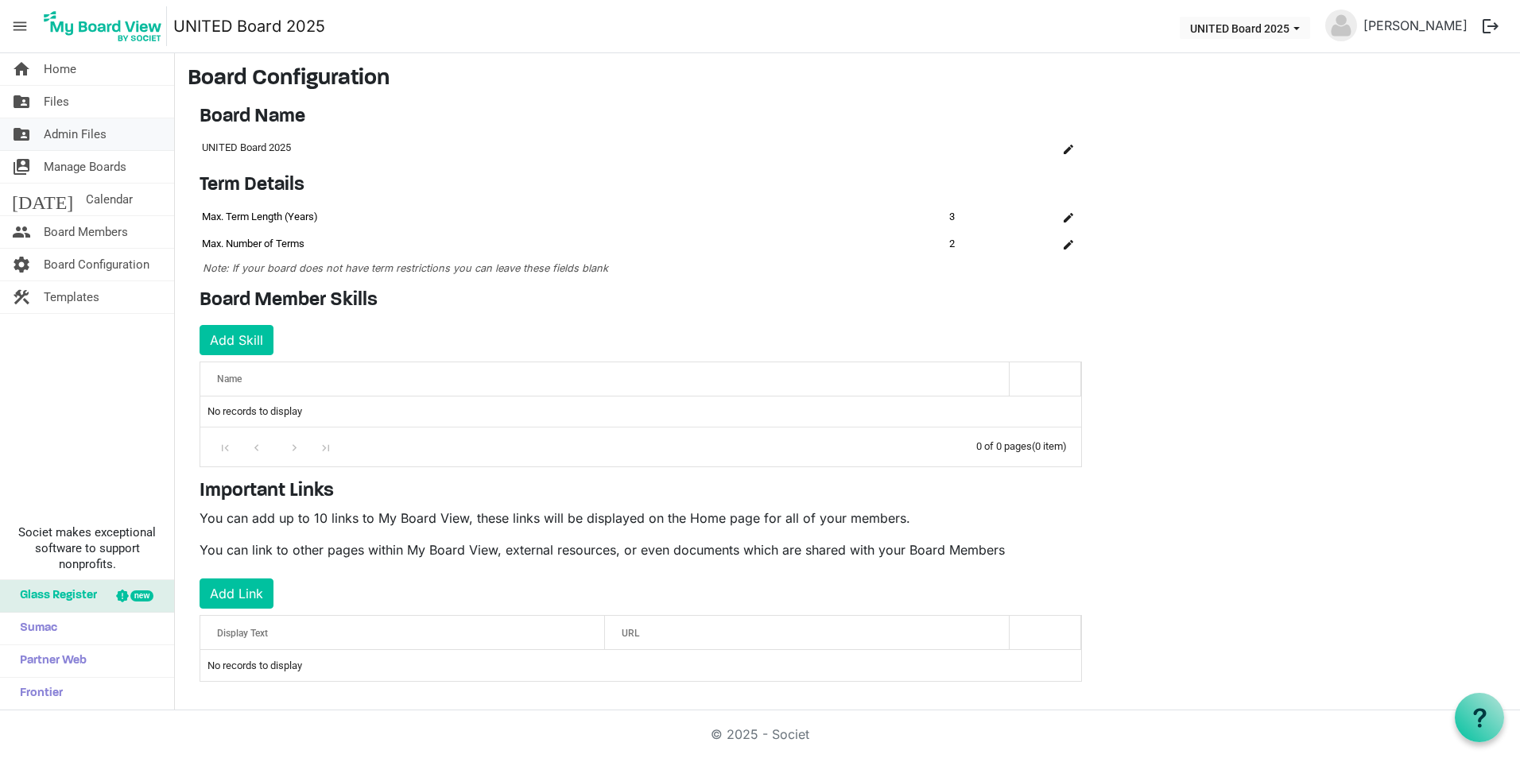
click at [87, 142] on span "Admin Files" at bounding box center [75, 134] width 63 height 32
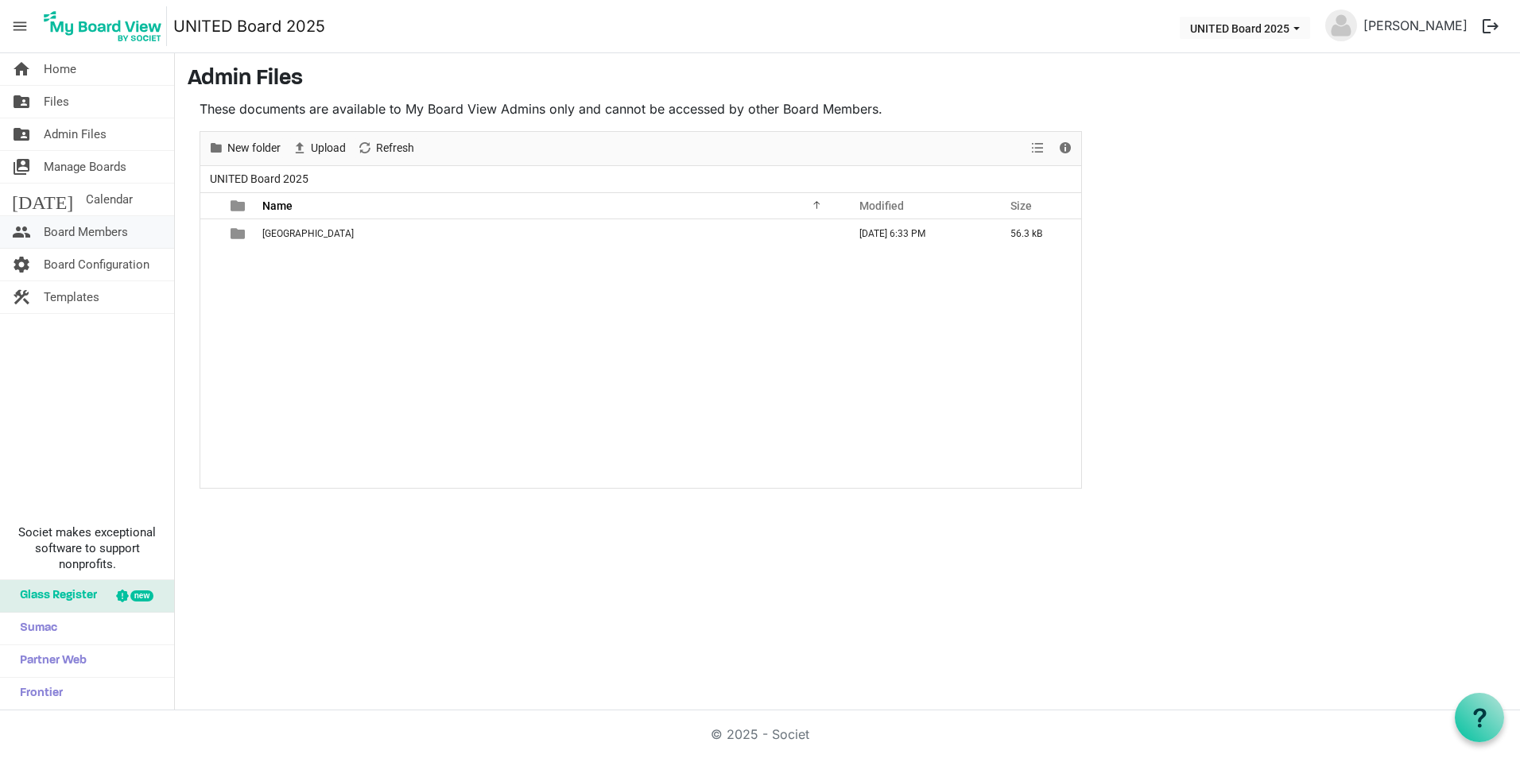
click at [95, 229] on span "Board Members" at bounding box center [86, 232] width 84 height 32
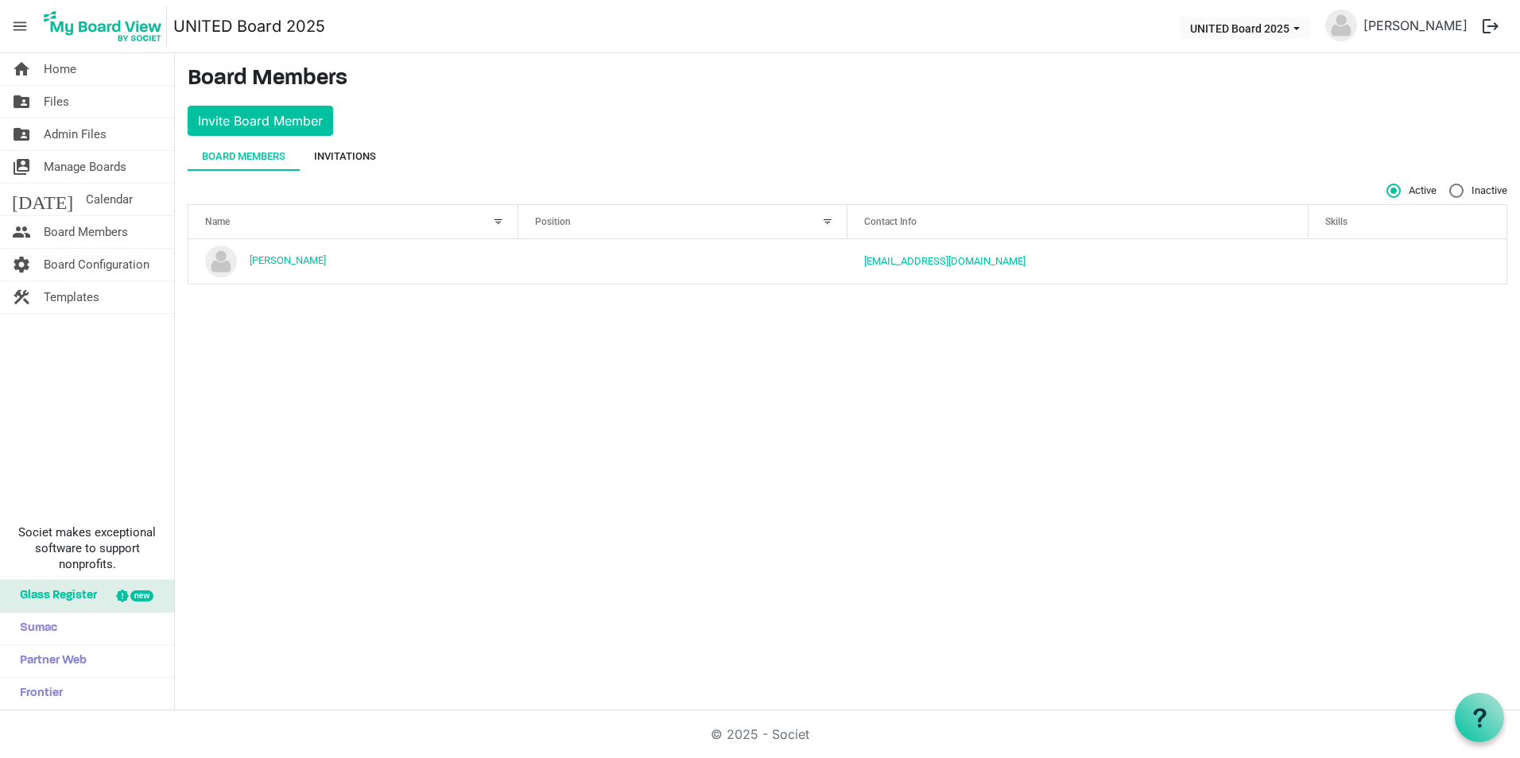
click at [336, 158] on div "Invitations" at bounding box center [345, 157] width 62 height 16
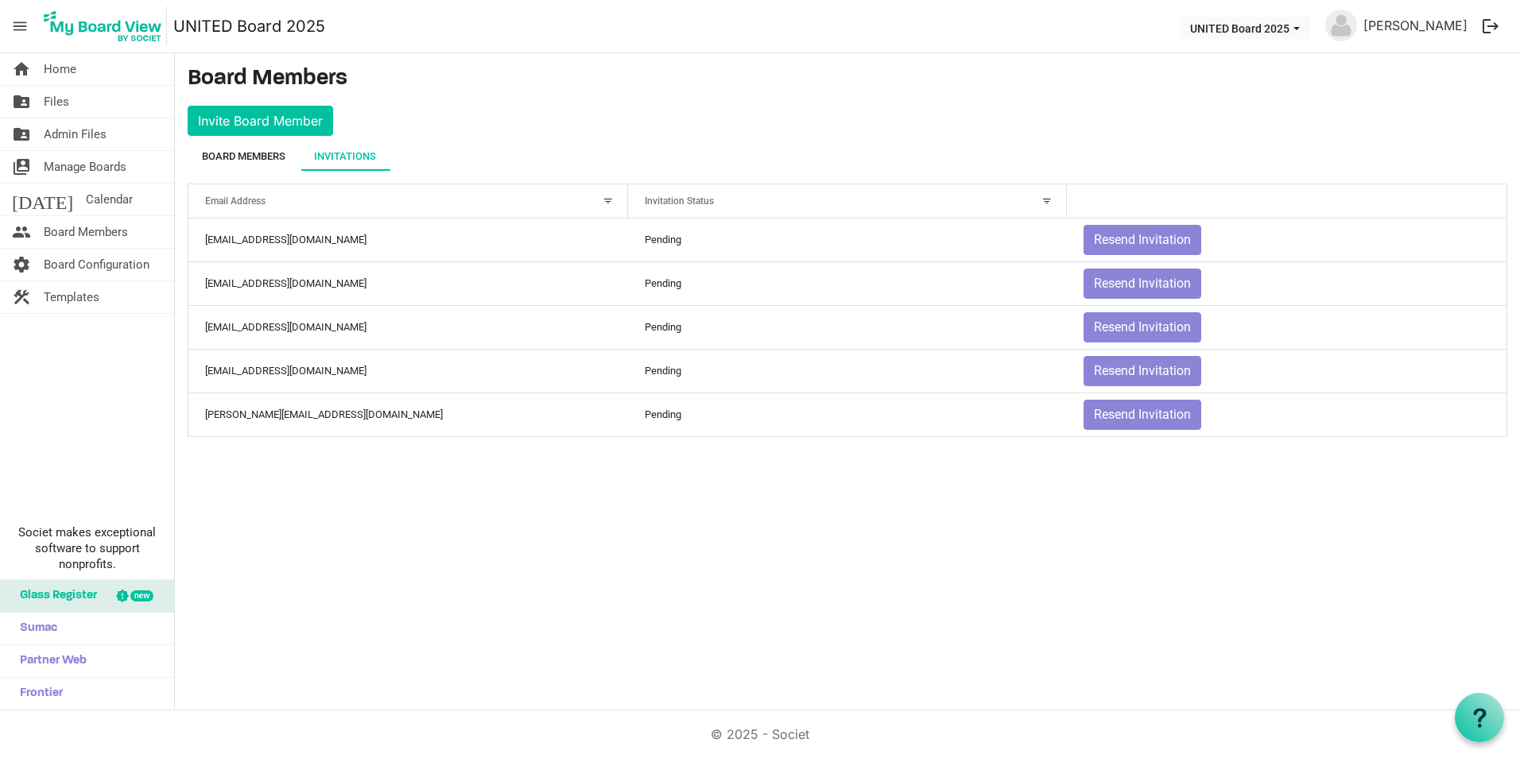
click at [269, 151] on div "Board Members" at bounding box center [243, 157] width 83 height 16
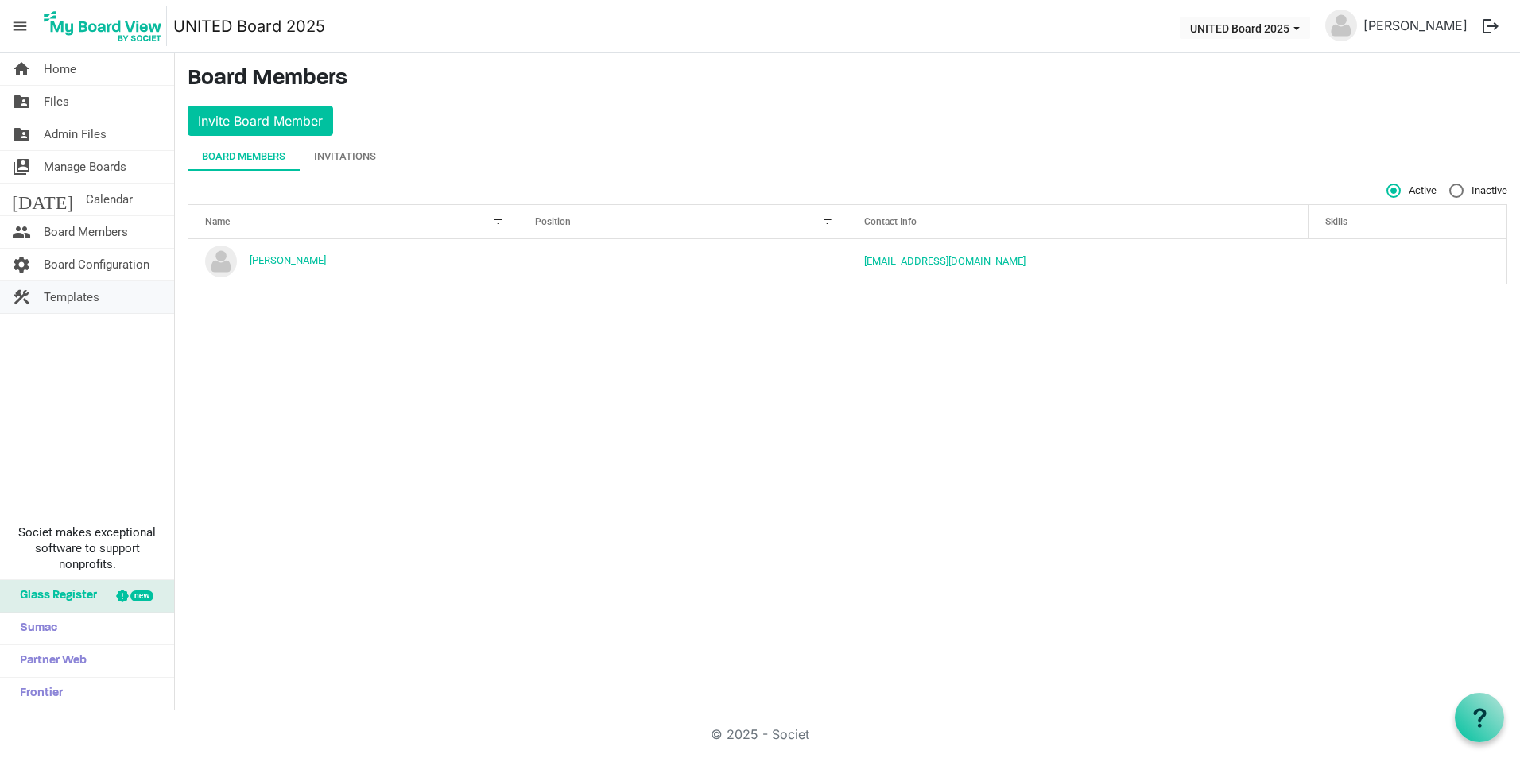
click at [93, 281] on span "Templates" at bounding box center [72, 297] width 56 height 32
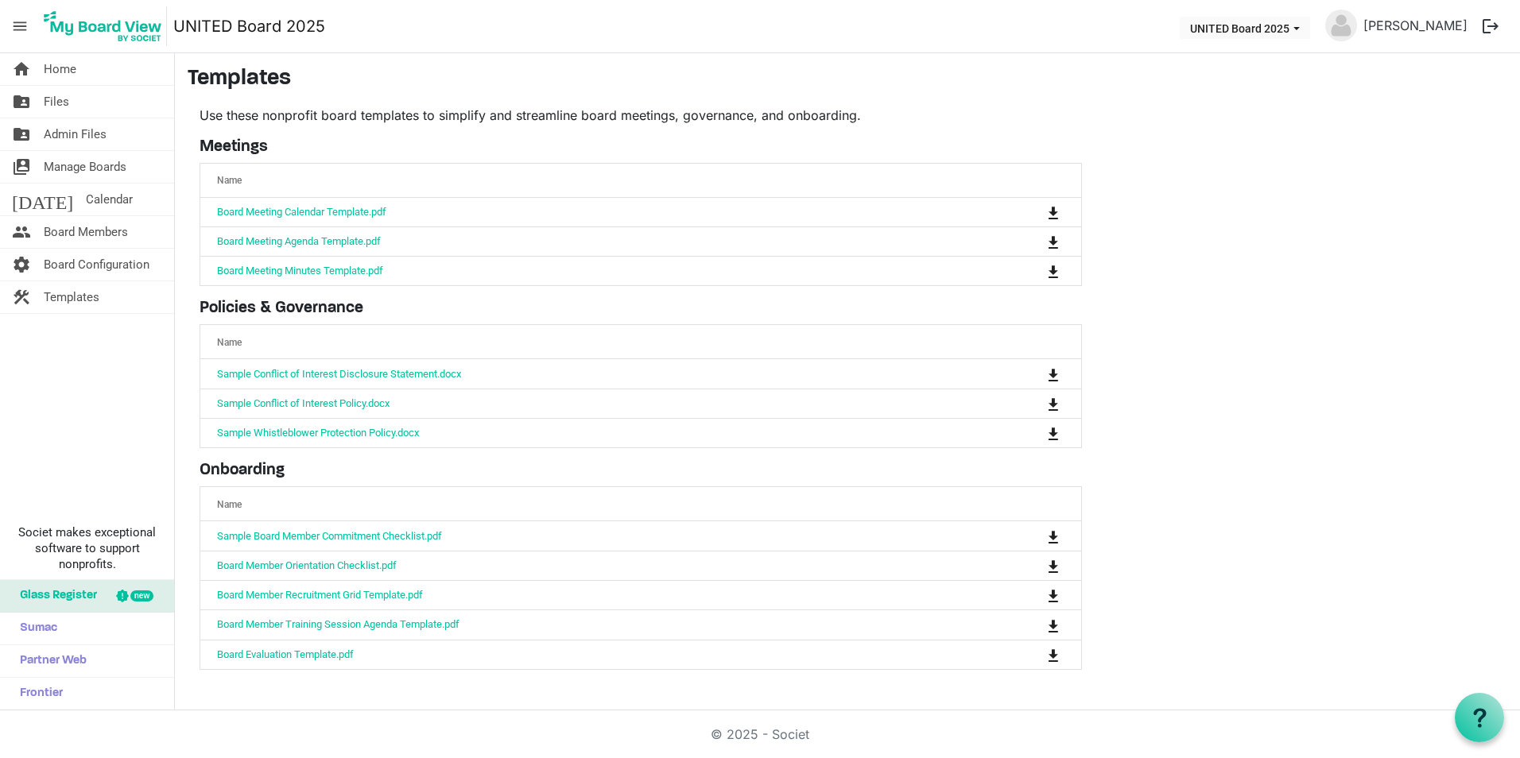
click at [93, 258] on span "Board Configuration" at bounding box center [97, 265] width 106 height 32
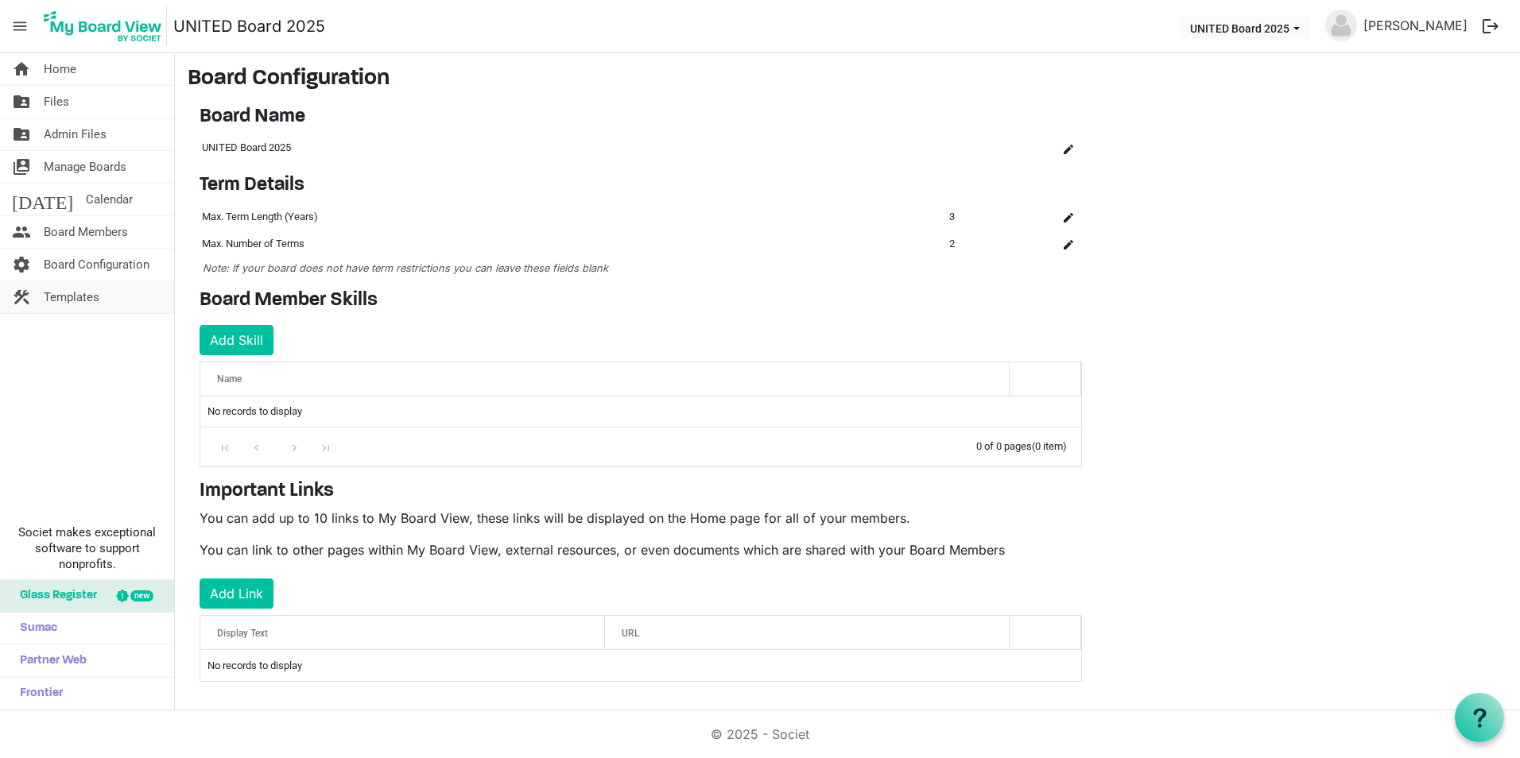
click at [103, 296] on link "construction Templates" at bounding box center [87, 297] width 174 height 32
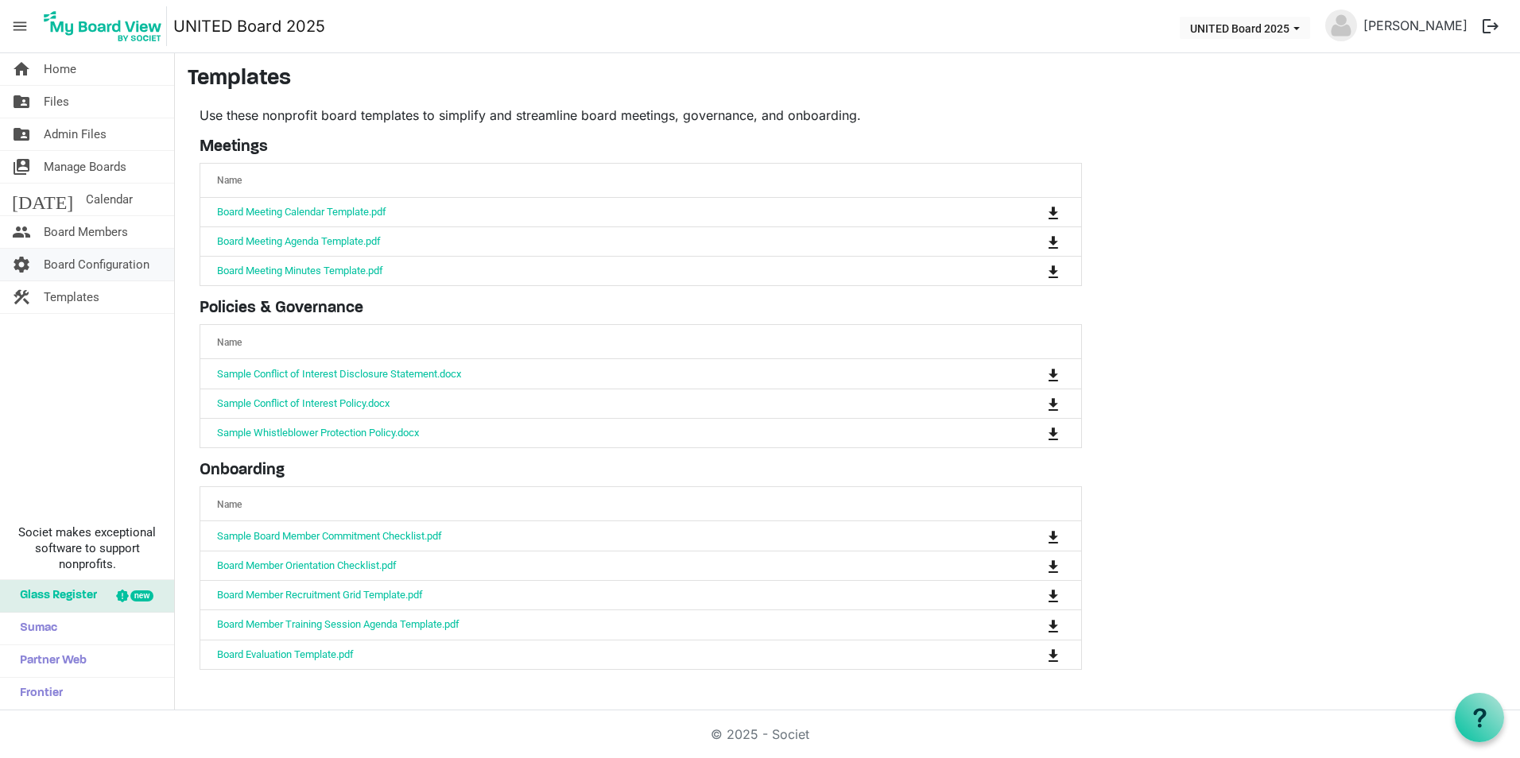
click at [107, 265] on span "Board Configuration" at bounding box center [97, 265] width 106 height 32
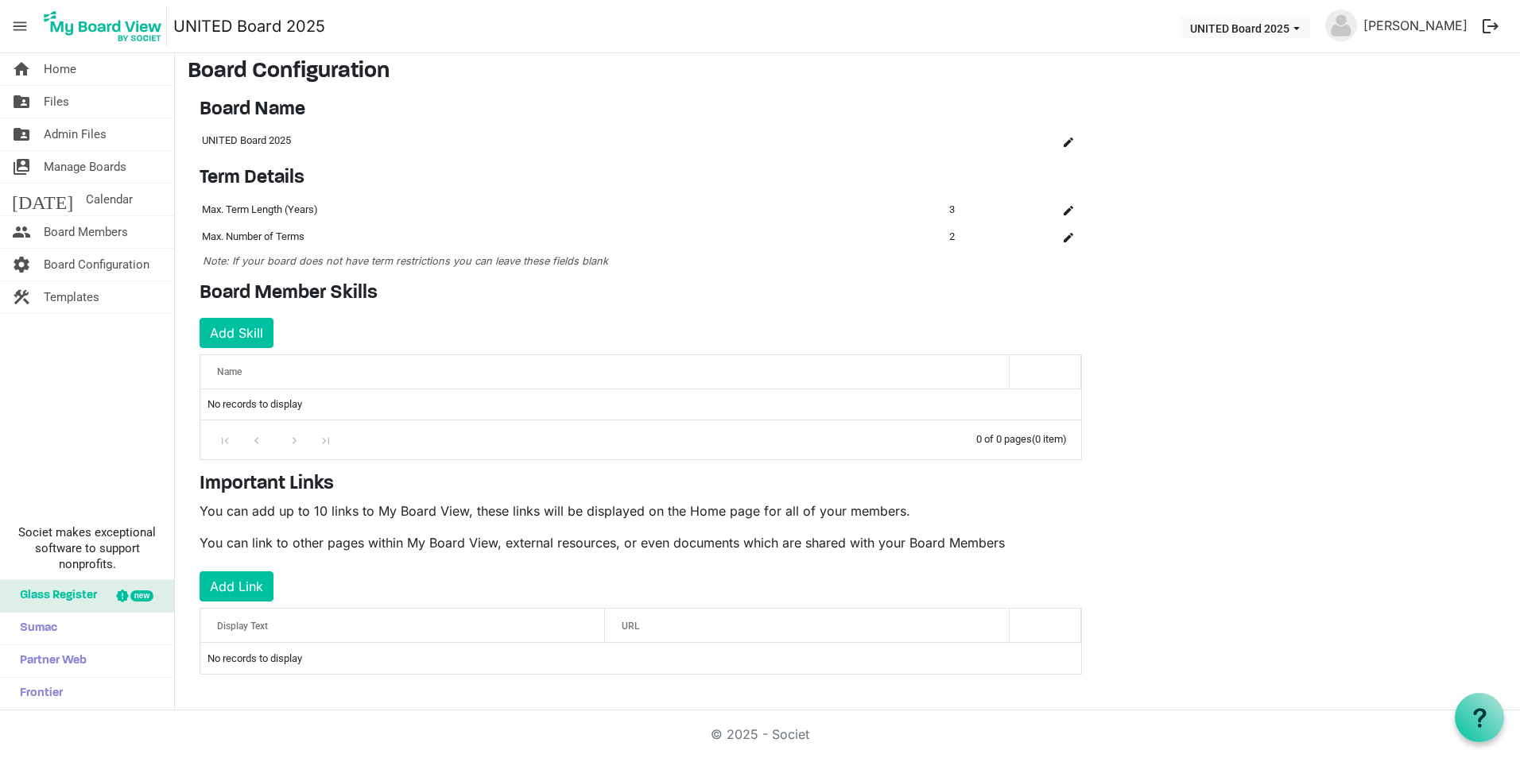
scroll to position [10, 0]
click at [129, 298] on link "construction Templates" at bounding box center [87, 297] width 174 height 32
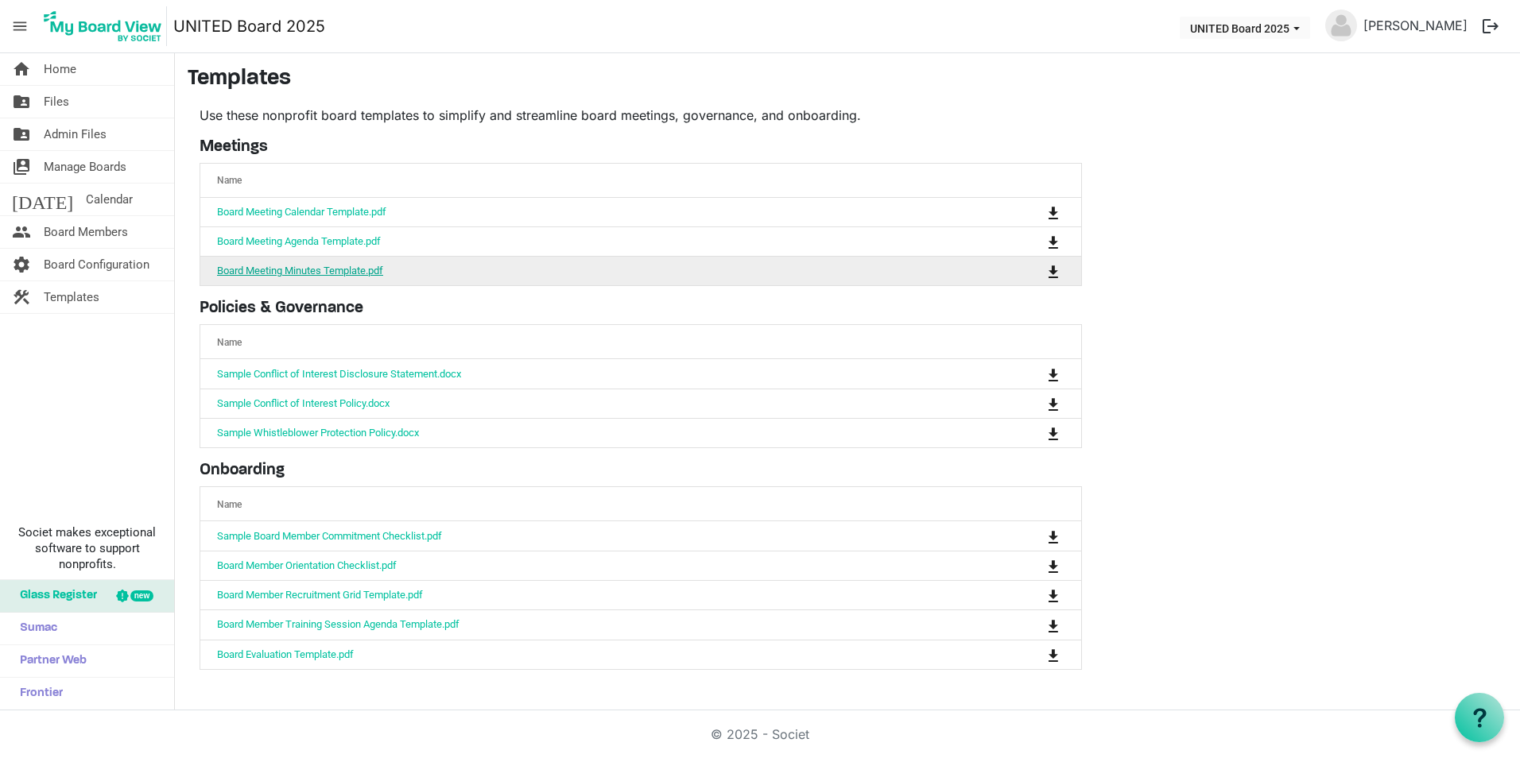
click at [354, 276] on link "Board Meeting Minutes Template.pdf" at bounding box center [300, 271] width 166 height 12
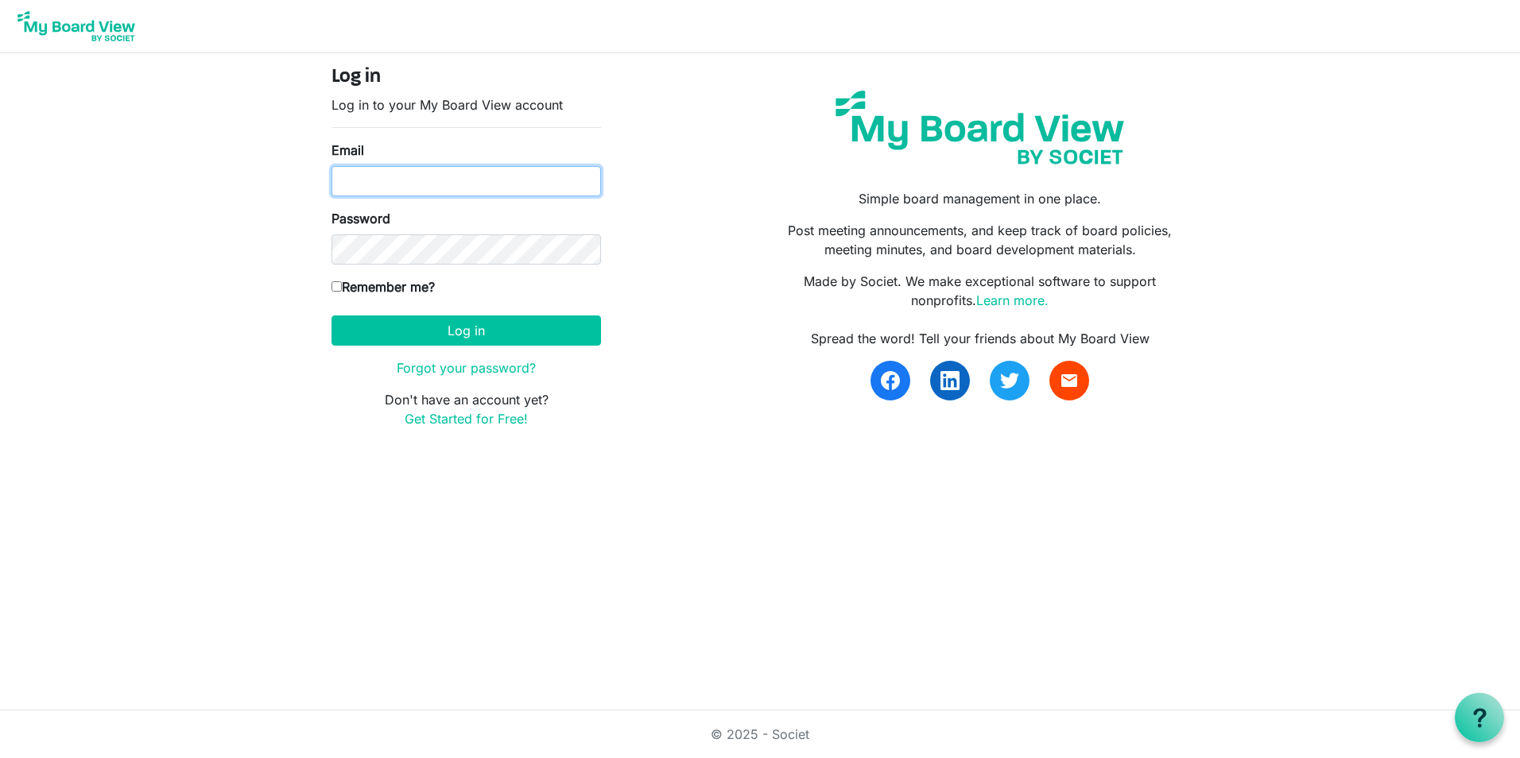
click at [540, 195] on input "Email" at bounding box center [465, 181] width 269 height 30
type input "[EMAIL_ADDRESS][DOMAIN_NAME]"
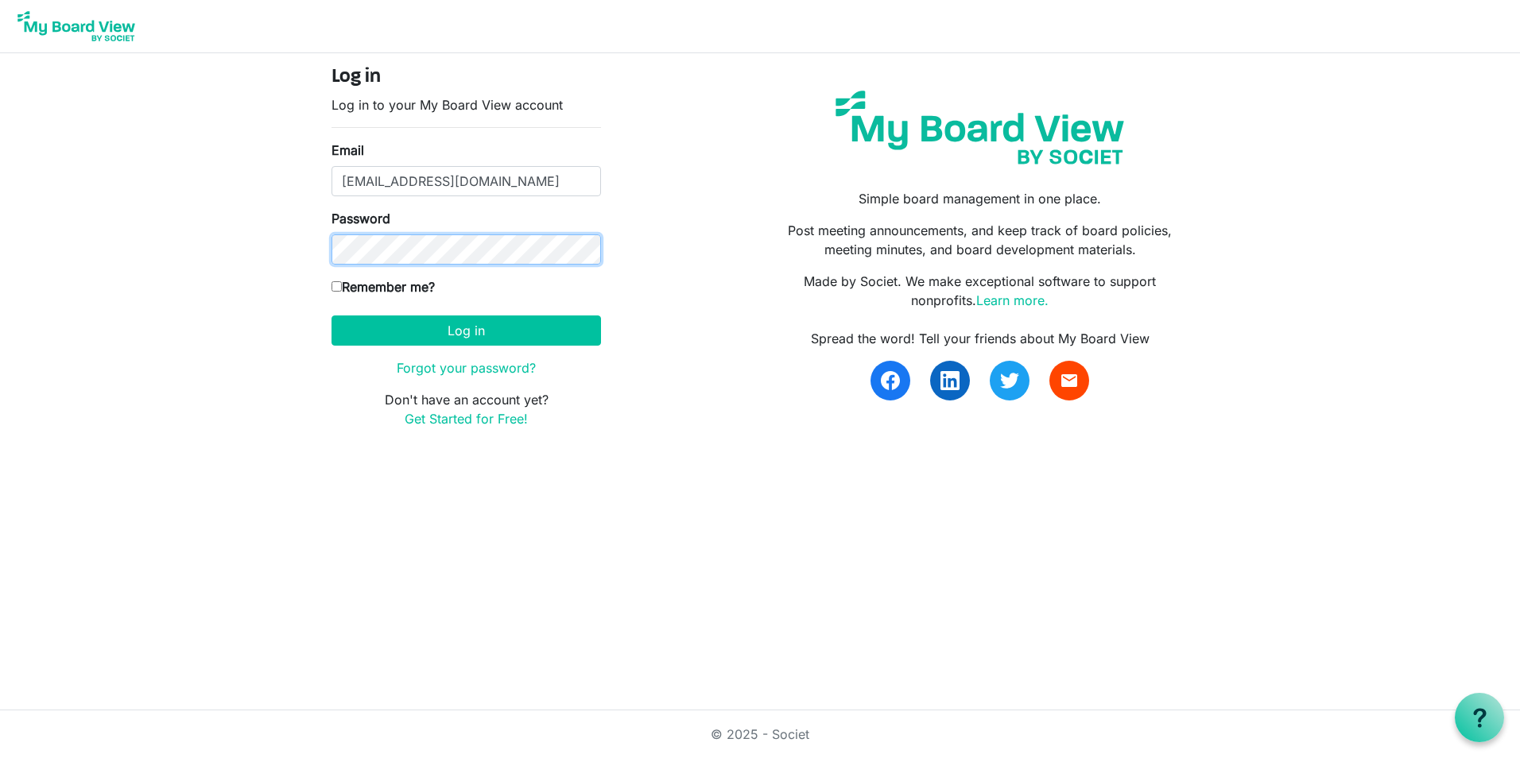
click at [331, 316] on button "Log in" at bounding box center [465, 331] width 269 height 30
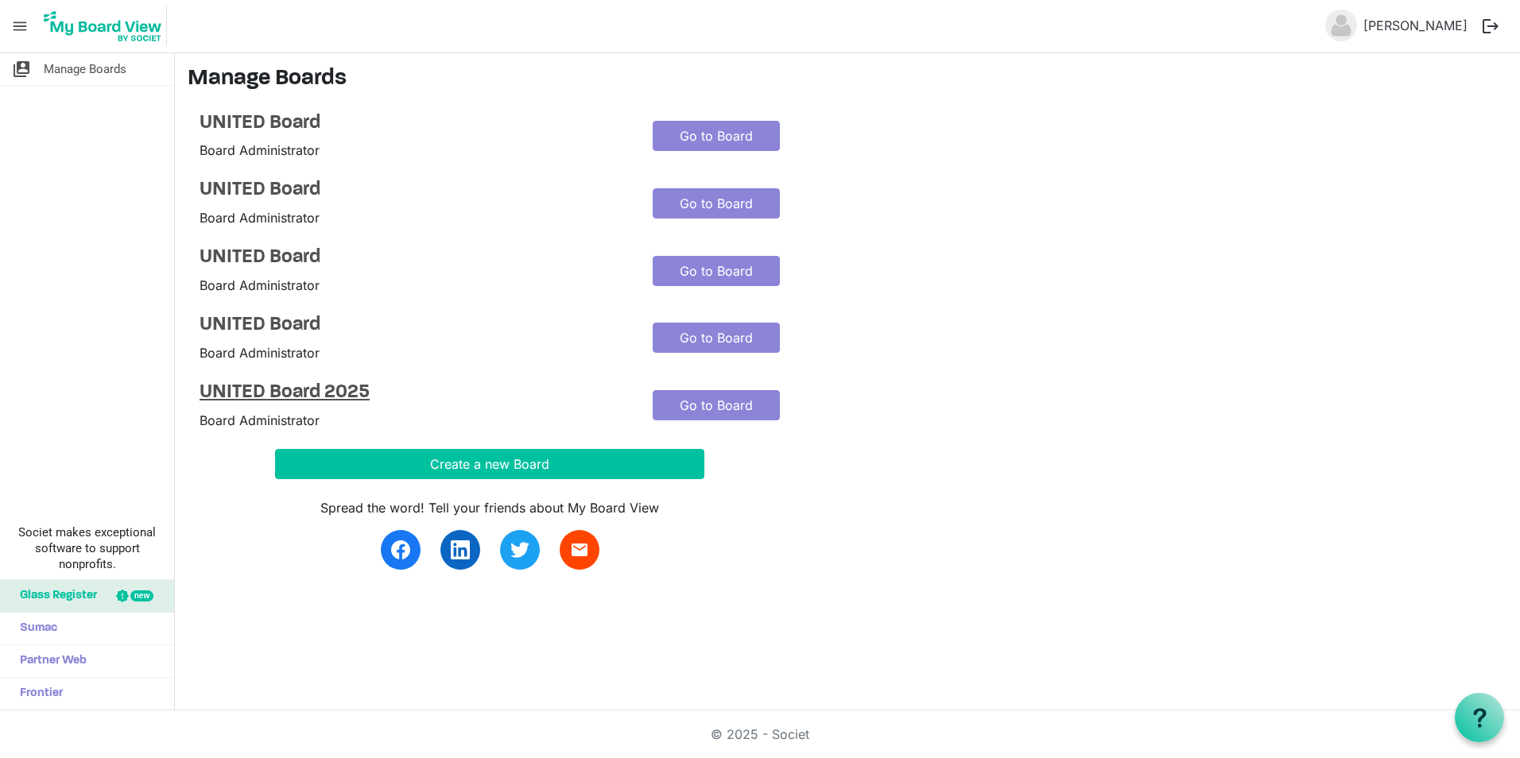
click at [316, 391] on h4 "UNITED Board 2025" at bounding box center [414, 393] width 429 height 23
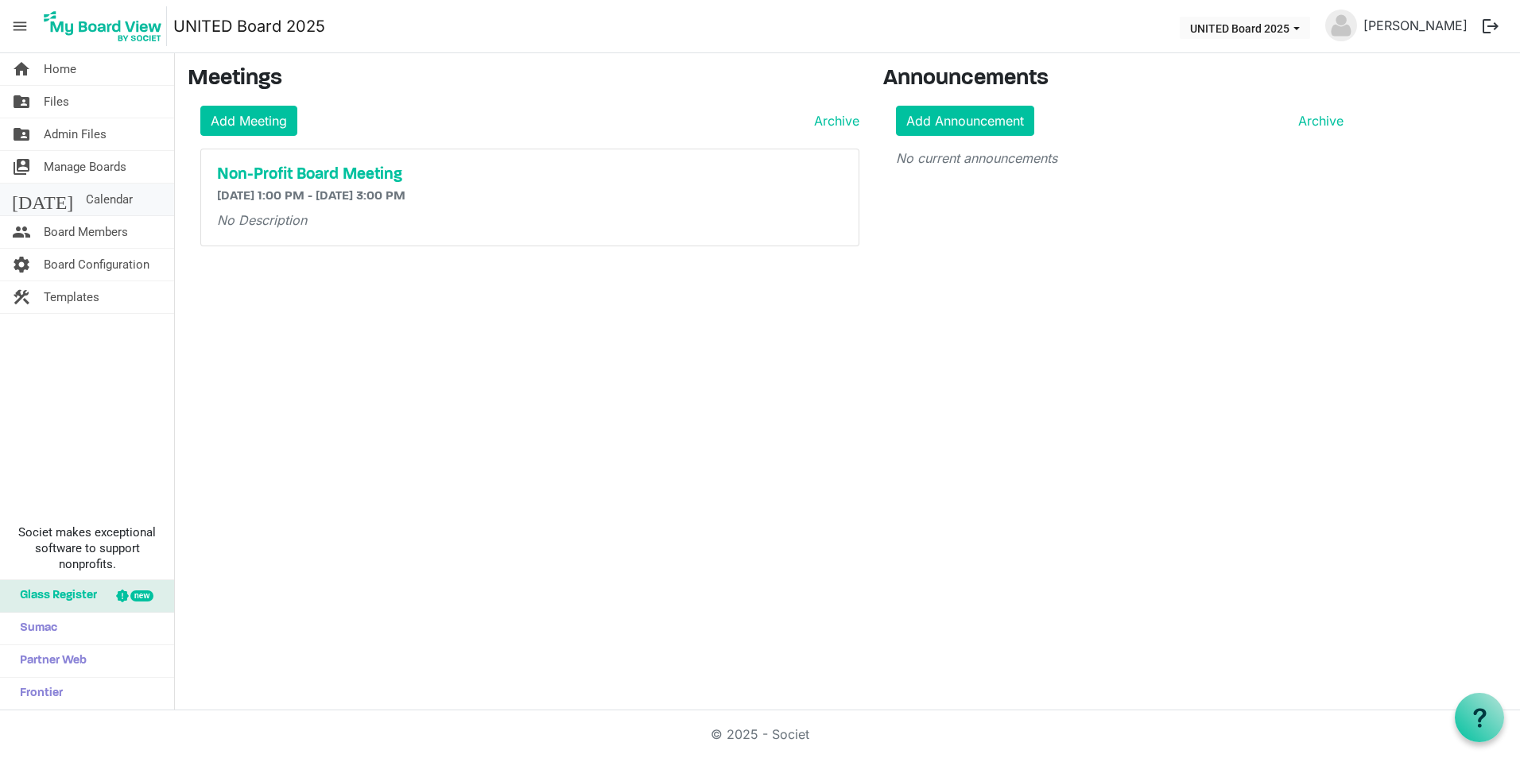
click at [117, 208] on link "[DATE] Calendar" at bounding box center [87, 200] width 174 height 32
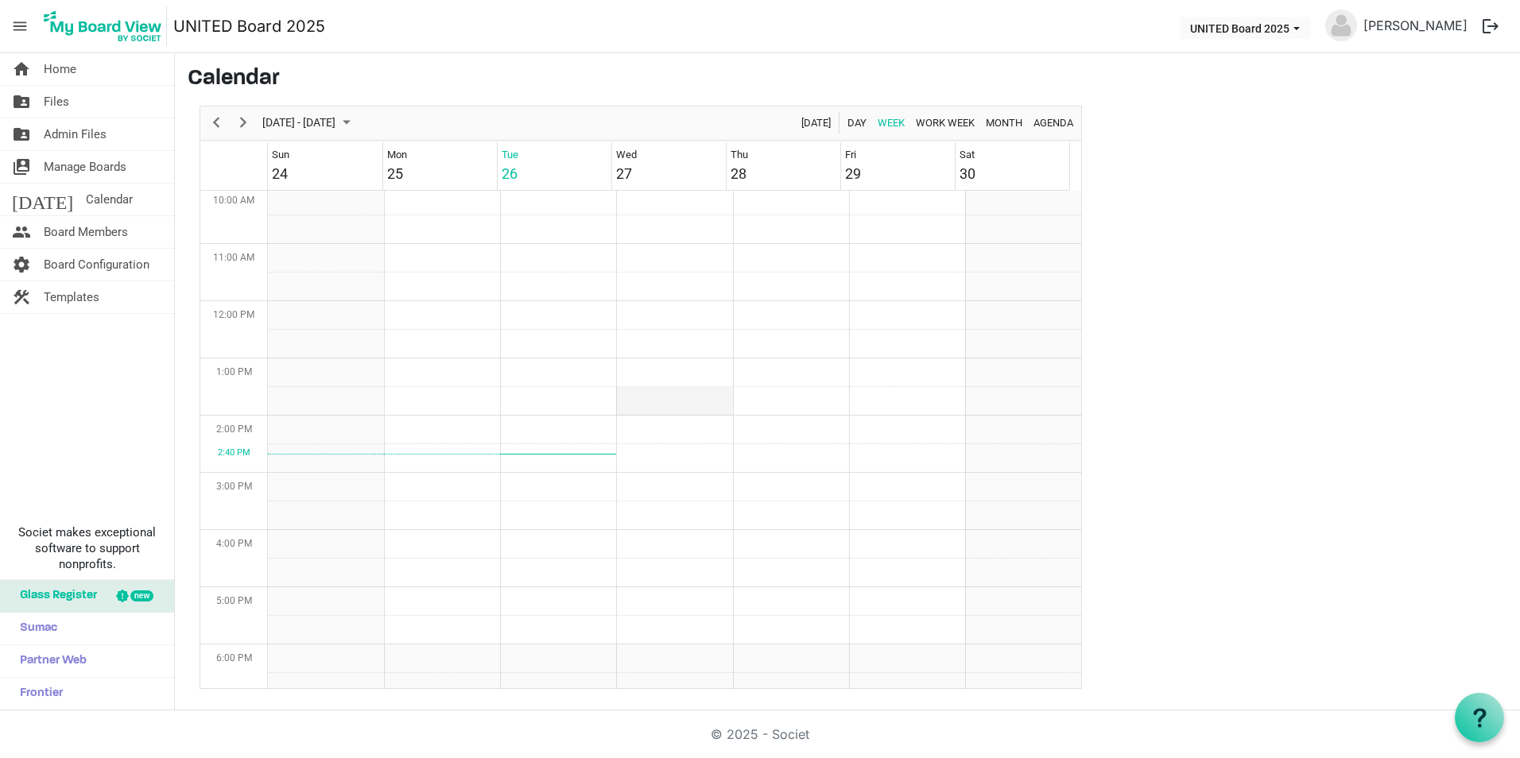
scroll to position [674, 0]
click at [630, 177] on div "27" at bounding box center [624, 173] width 16 height 21
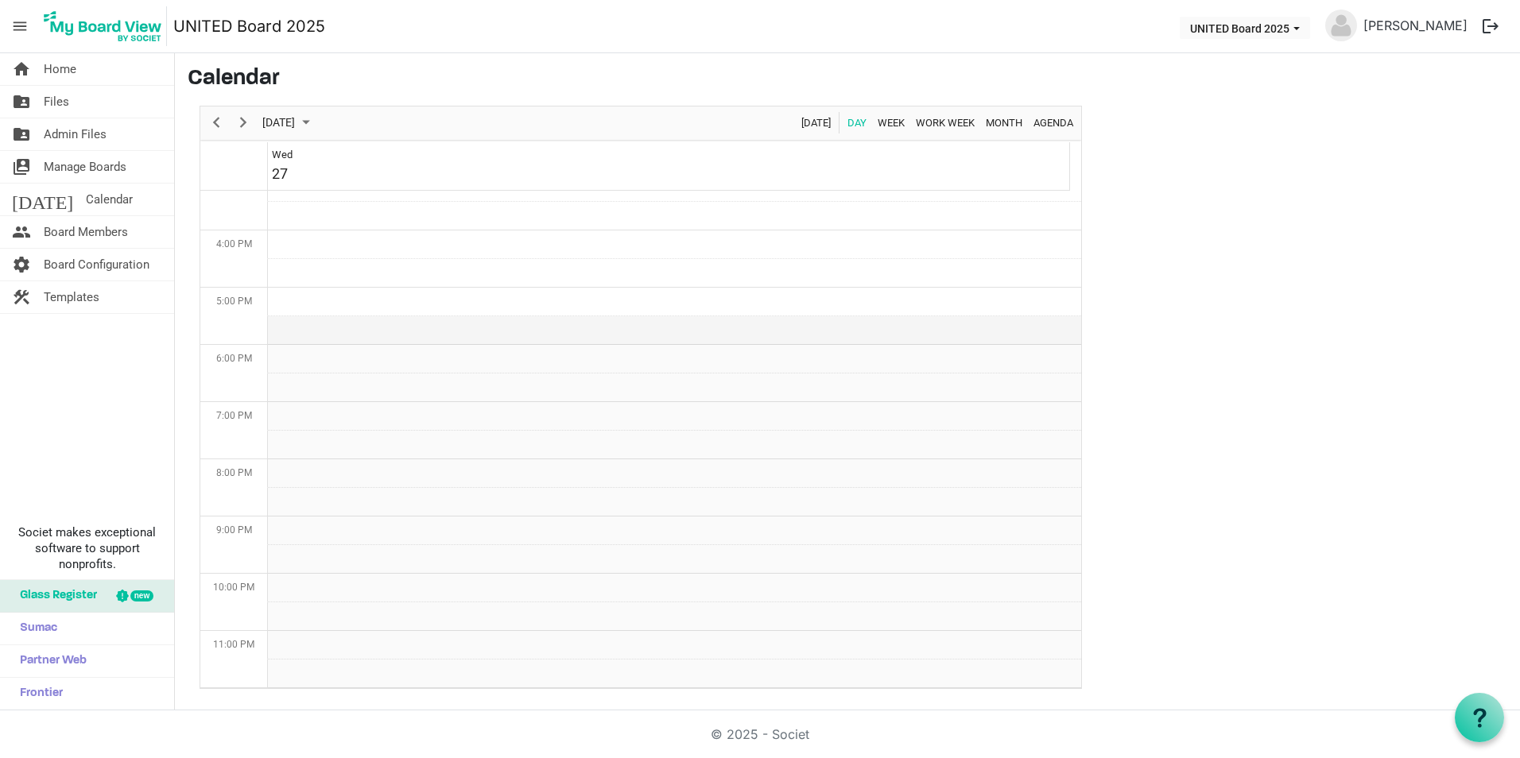
scroll to position [558, 0]
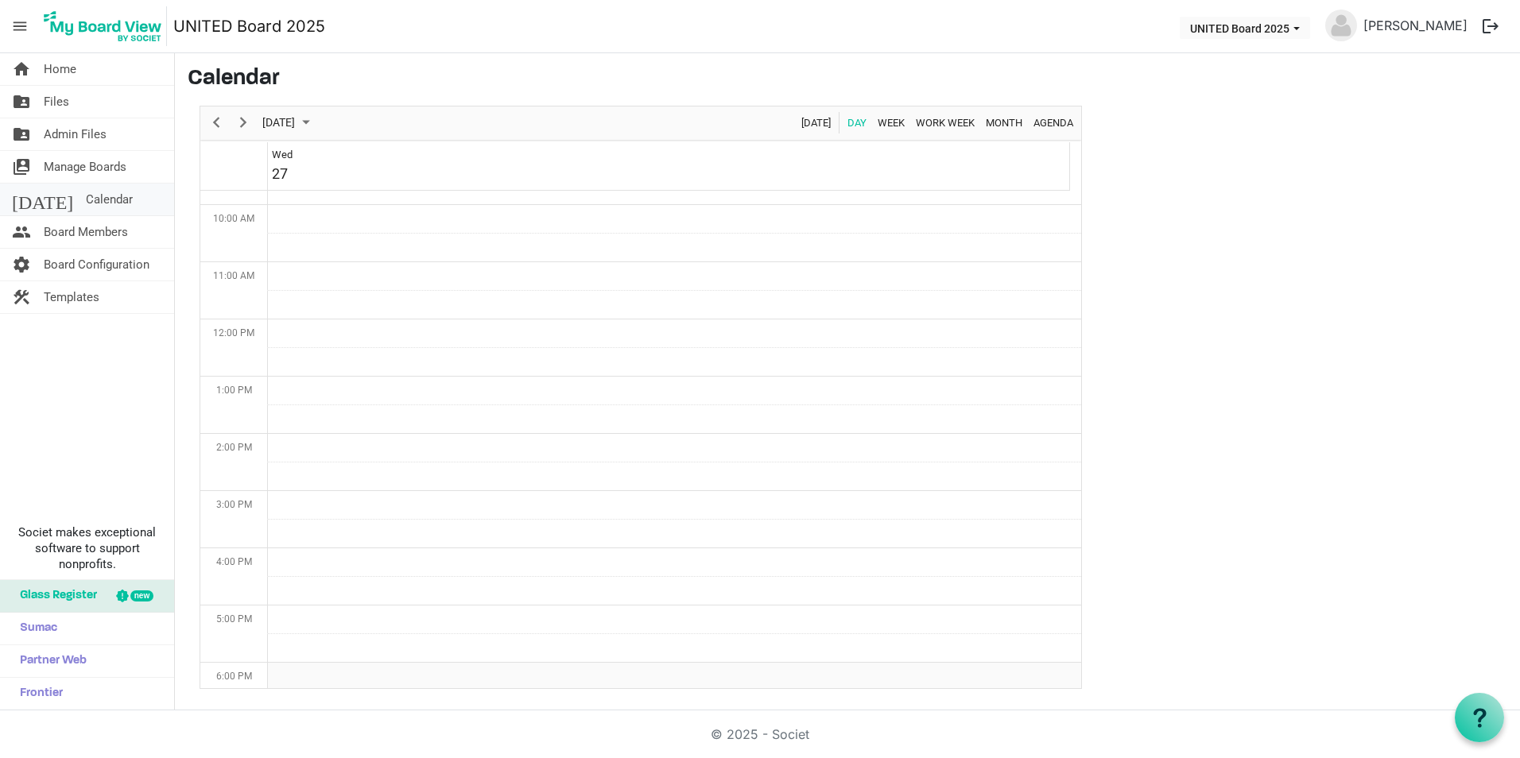
click at [104, 196] on link "today Calendar" at bounding box center [87, 200] width 174 height 32
click at [99, 110] on link "folder_shared Files" at bounding box center [87, 102] width 174 height 32
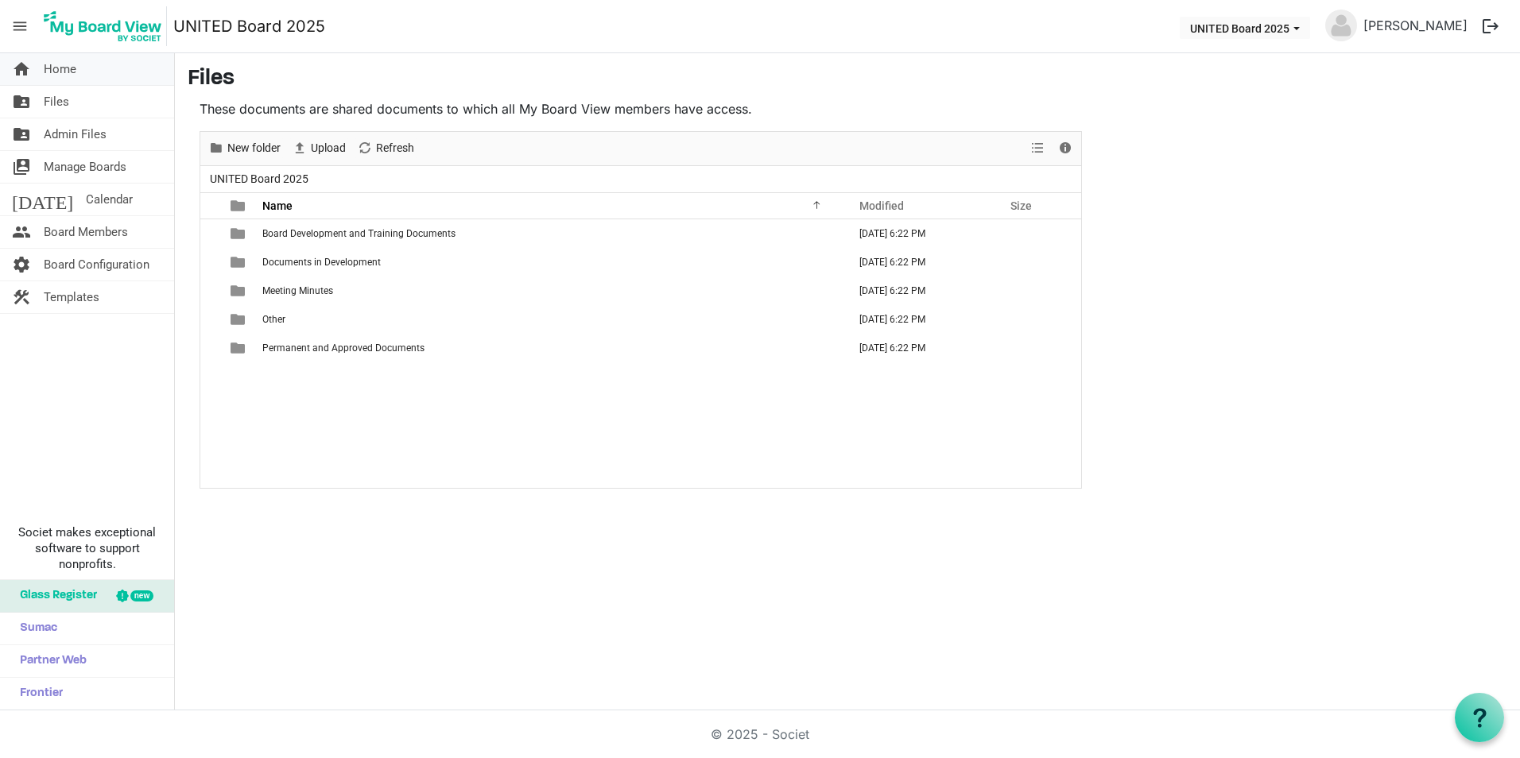
click at [97, 73] on link "home Home" at bounding box center [87, 69] width 174 height 32
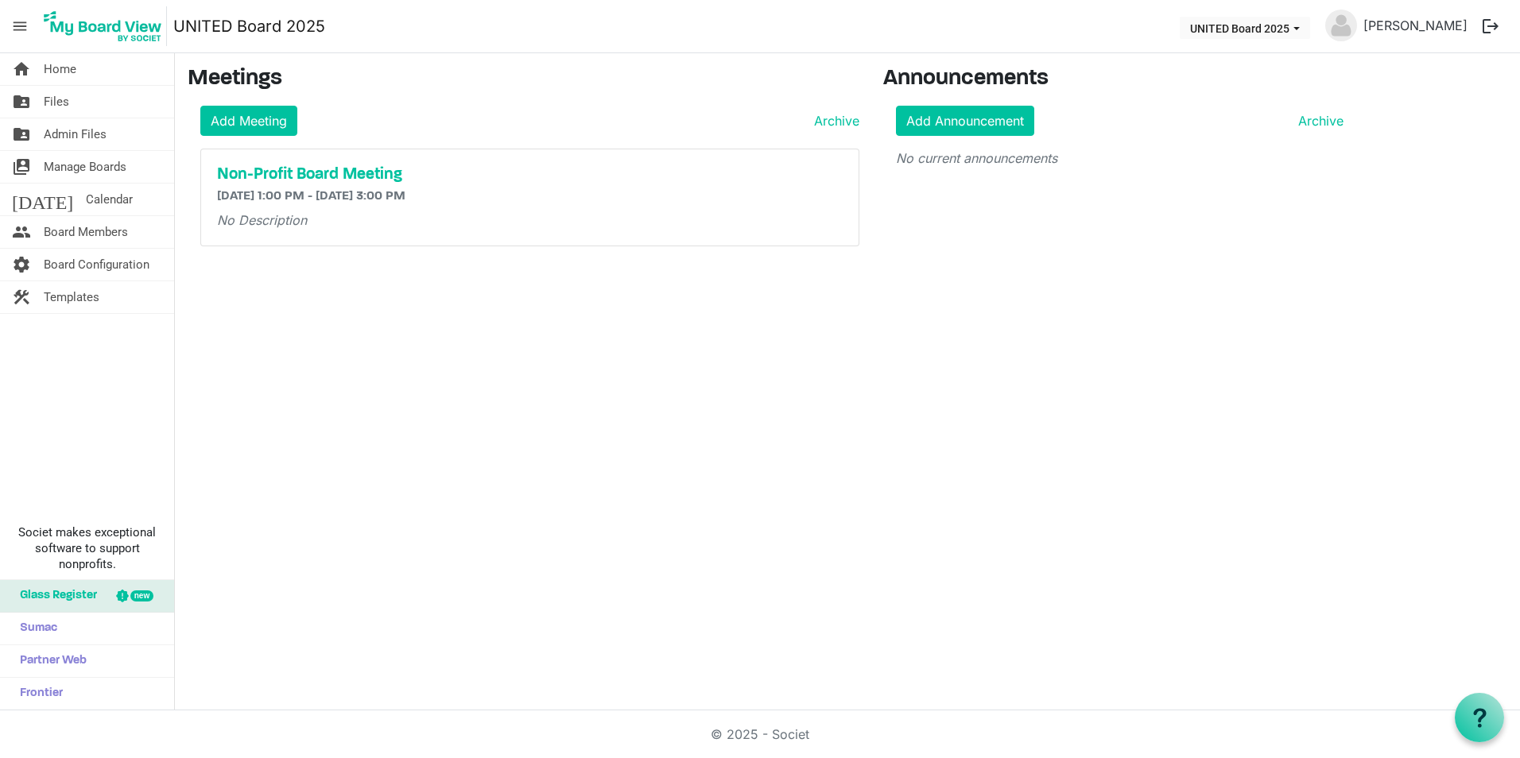
click at [343, 163] on div "Non-Profit Board Meeting 8/27/2025 1:00 PM - 8/27/2025 3:00 PM No Description" at bounding box center [529, 197] width 657 height 96
click at [345, 175] on h5 "Non-Profit Board Meeting" at bounding box center [530, 174] width 626 height 19
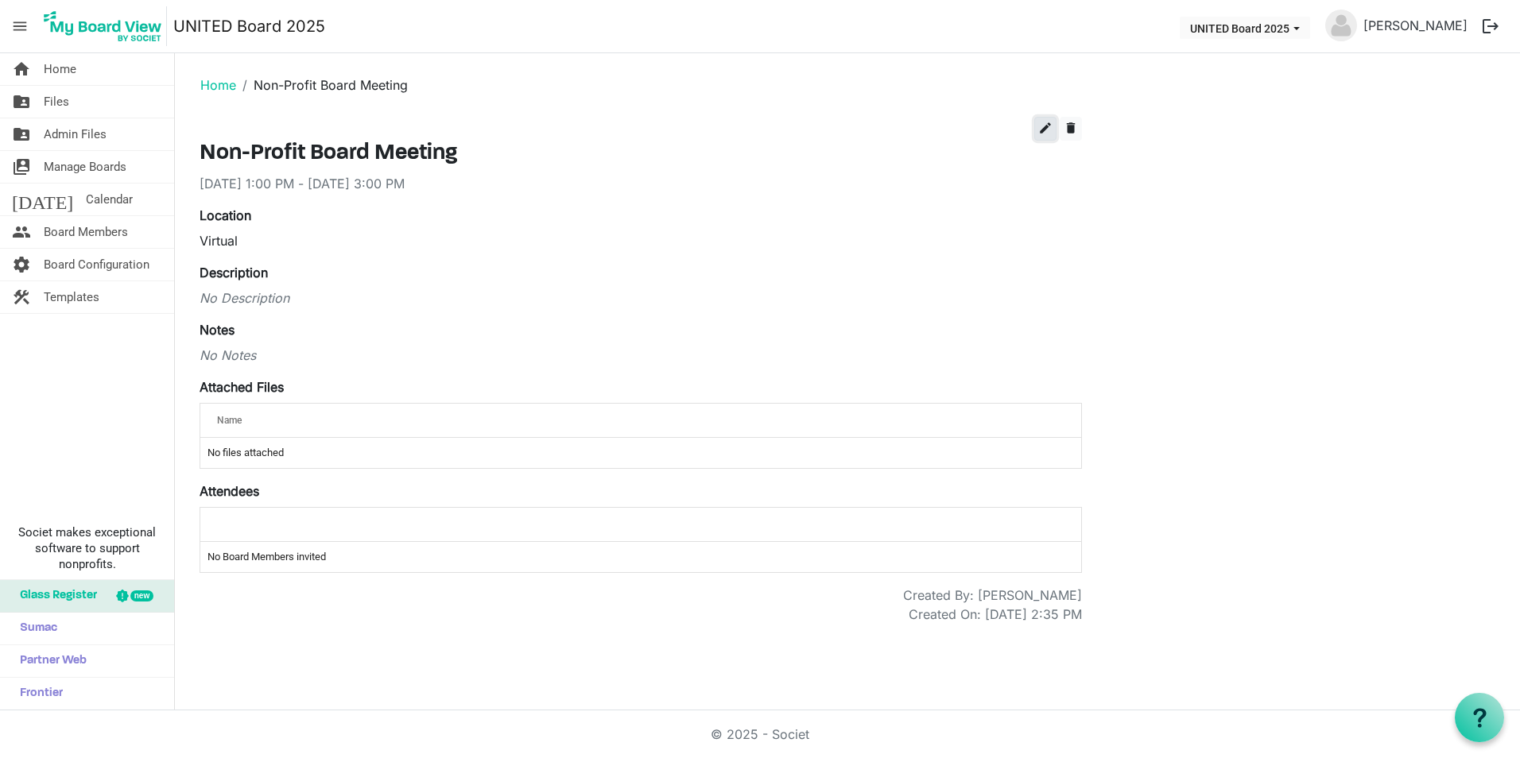
click at [1047, 130] on span "edit" at bounding box center [1045, 128] width 14 height 14
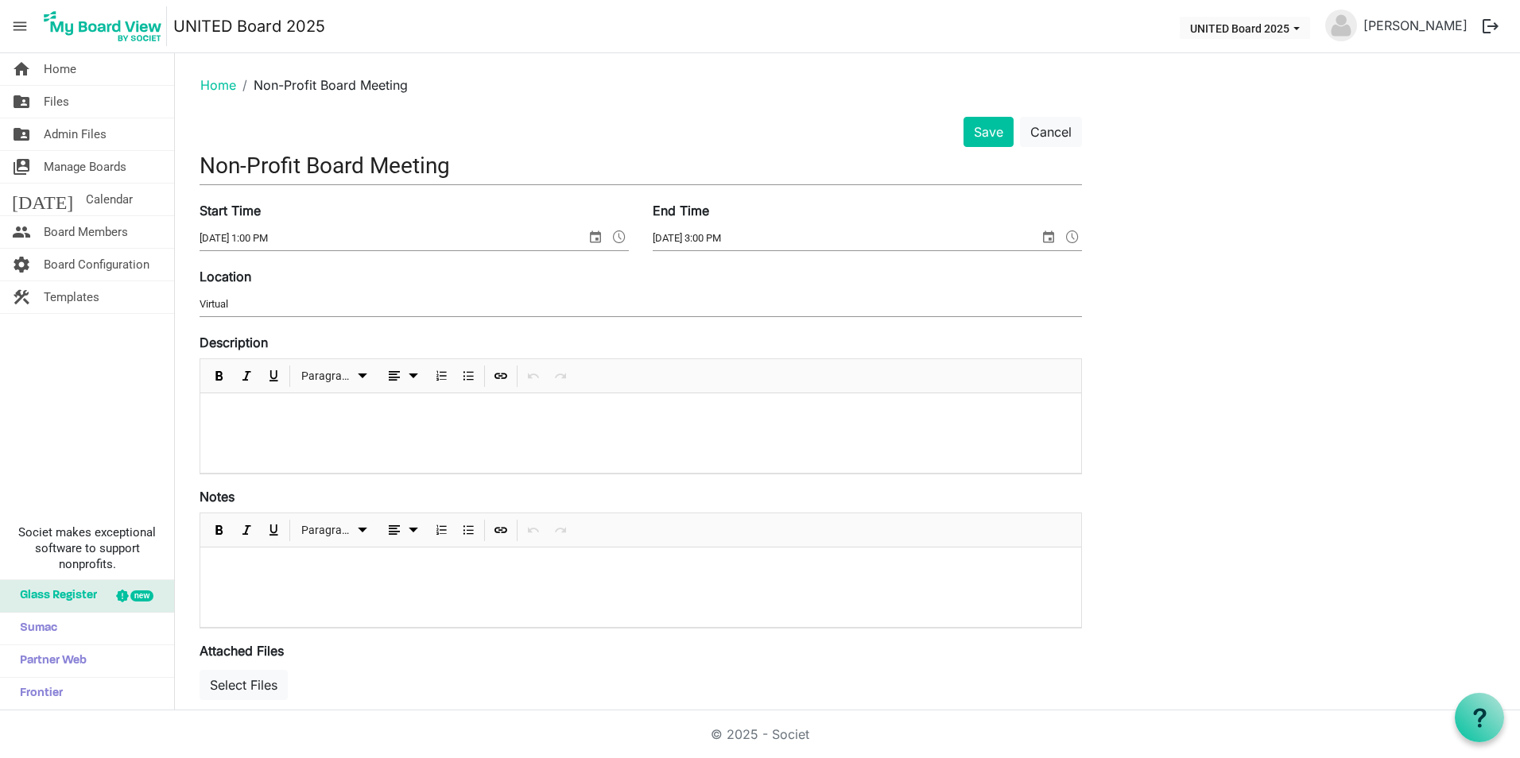
scroll to position [311, 0]
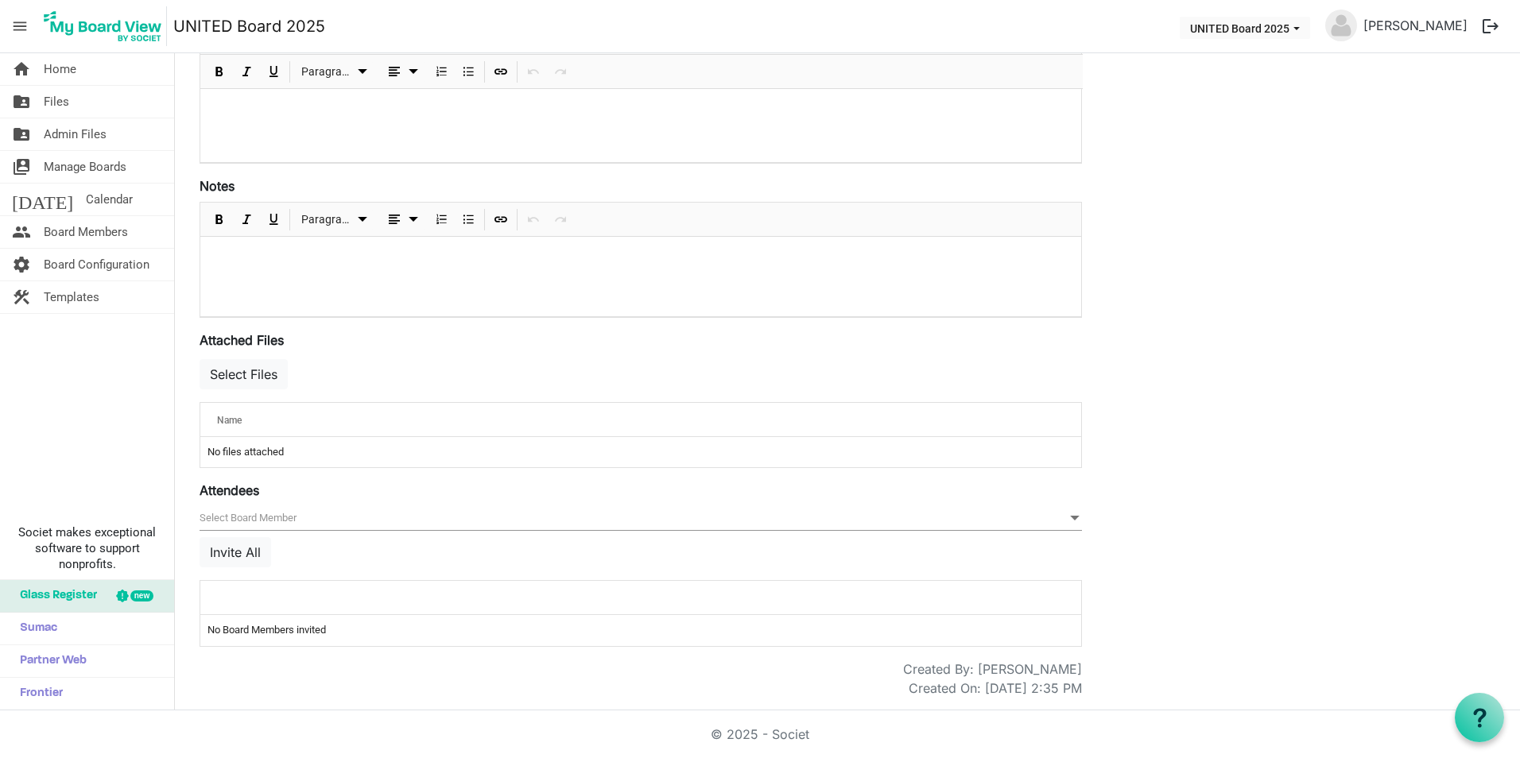
click at [518, 516] on span "null" at bounding box center [641, 518] width 882 height 25
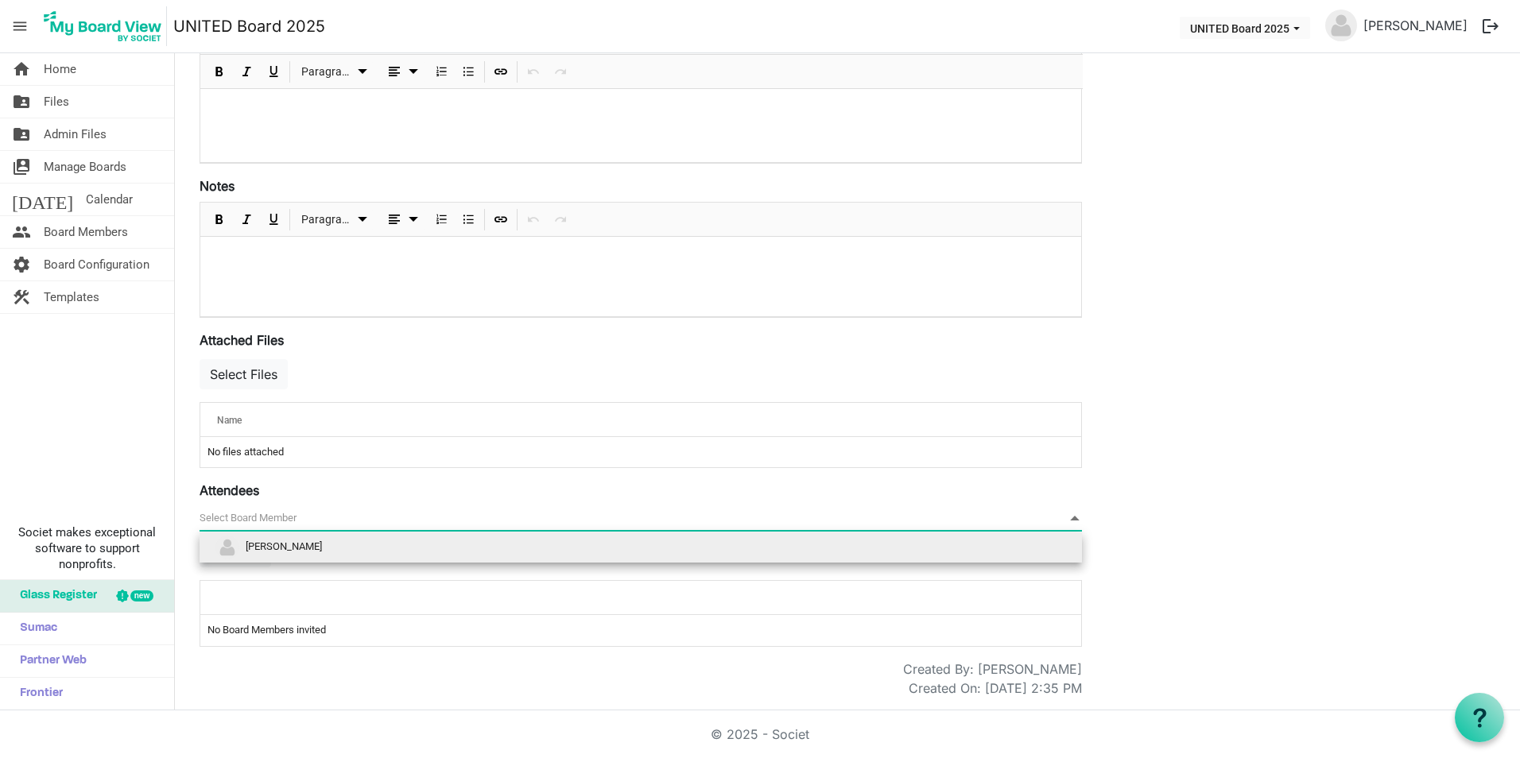
click at [508, 551] on li "[PERSON_NAME]" at bounding box center [641, 548] width 882 height 30
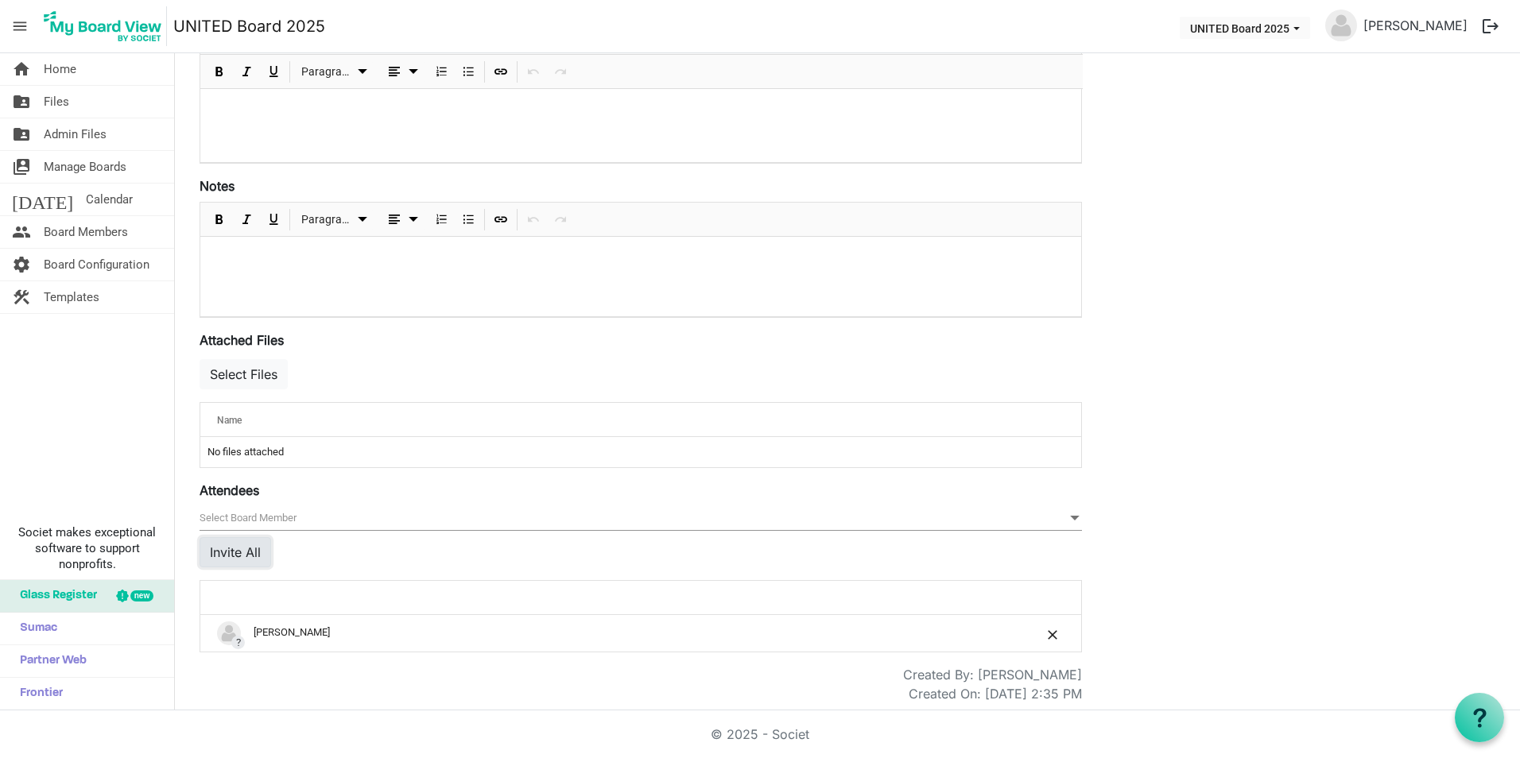
click at [258, 547] on button "Invite All" at bounding box center [236, 552] width 72 height 30
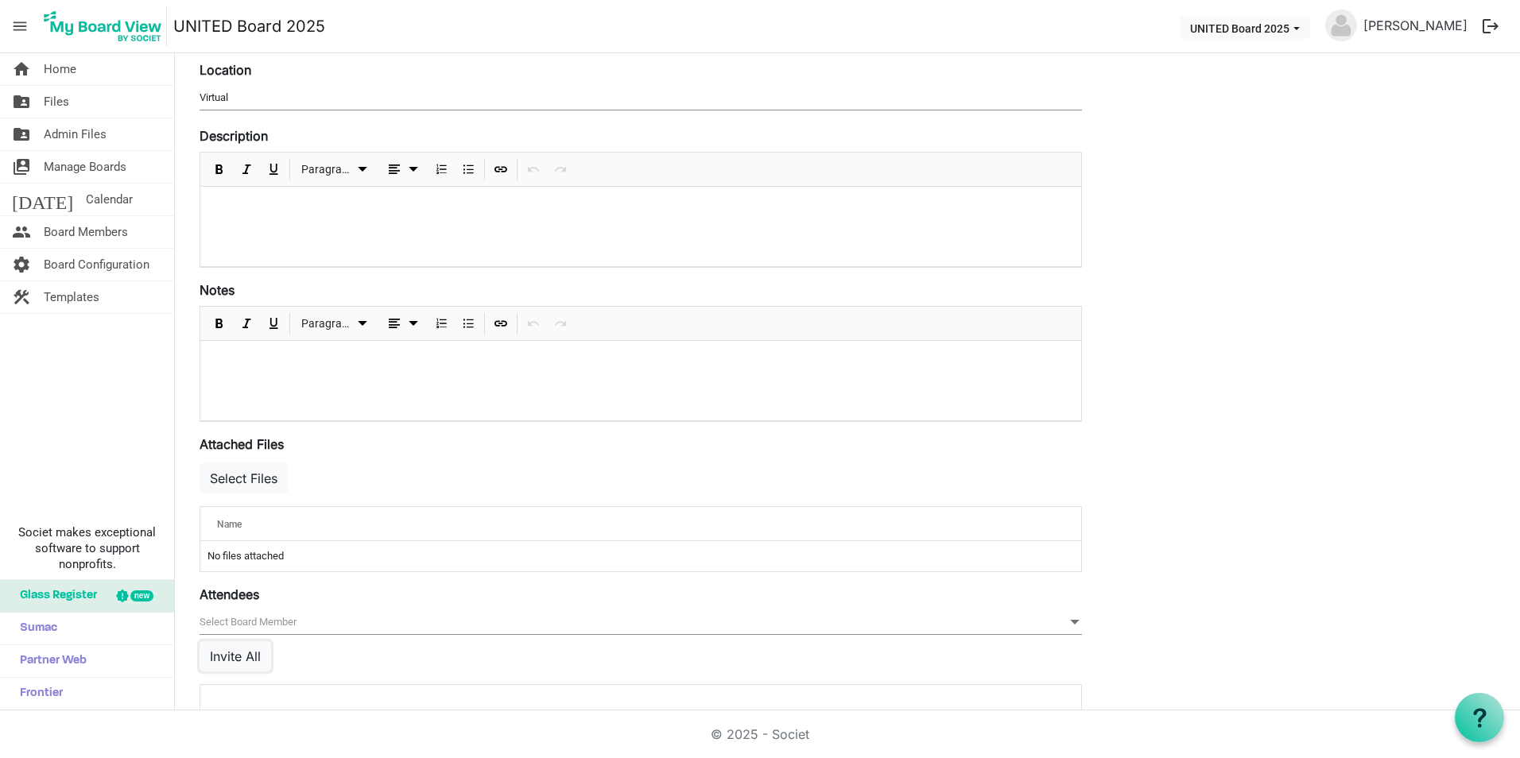
scroll to position [0, 0]
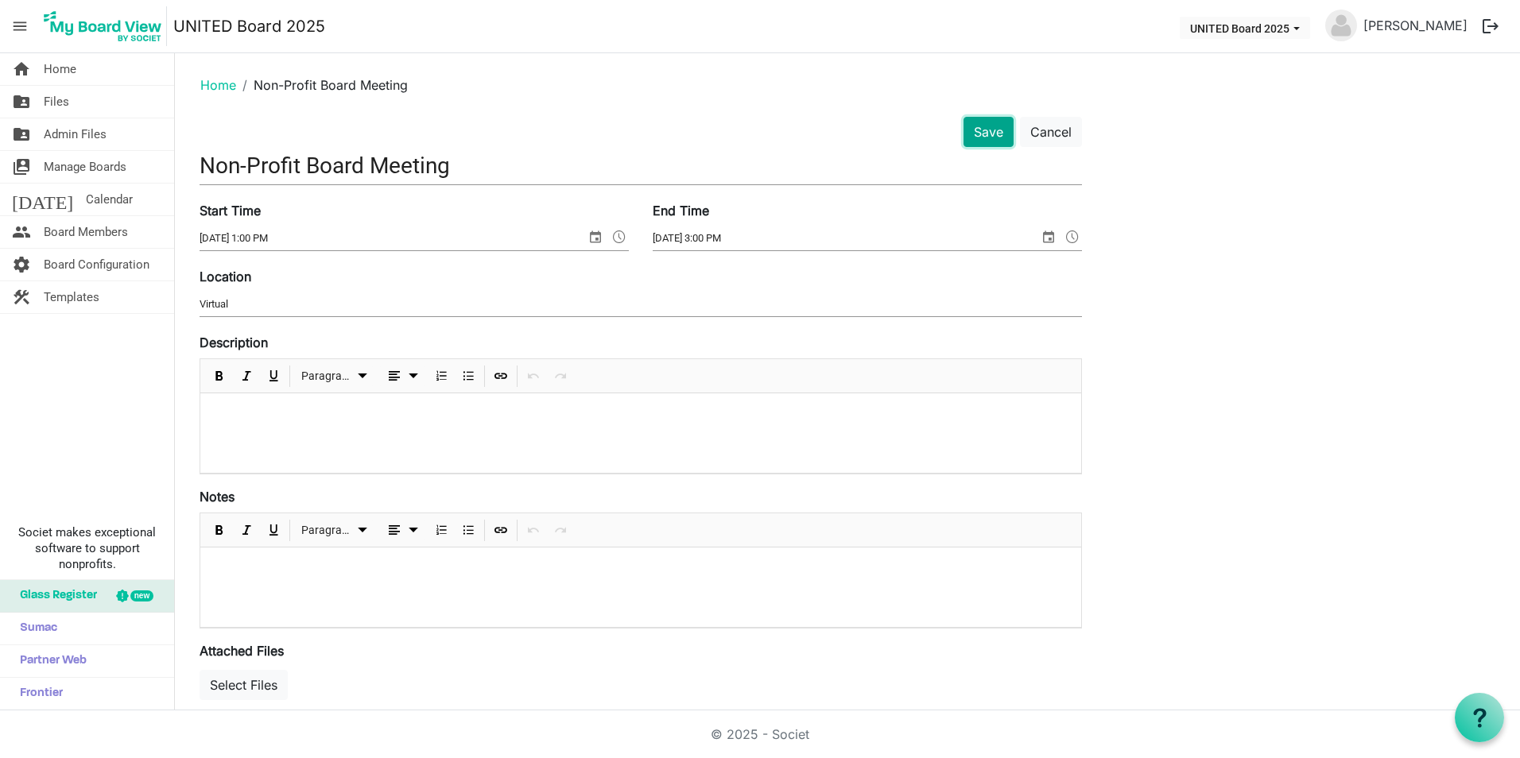
click at [974, 131] on button "Save" at bounding box center [988, 132] width 50 height 30
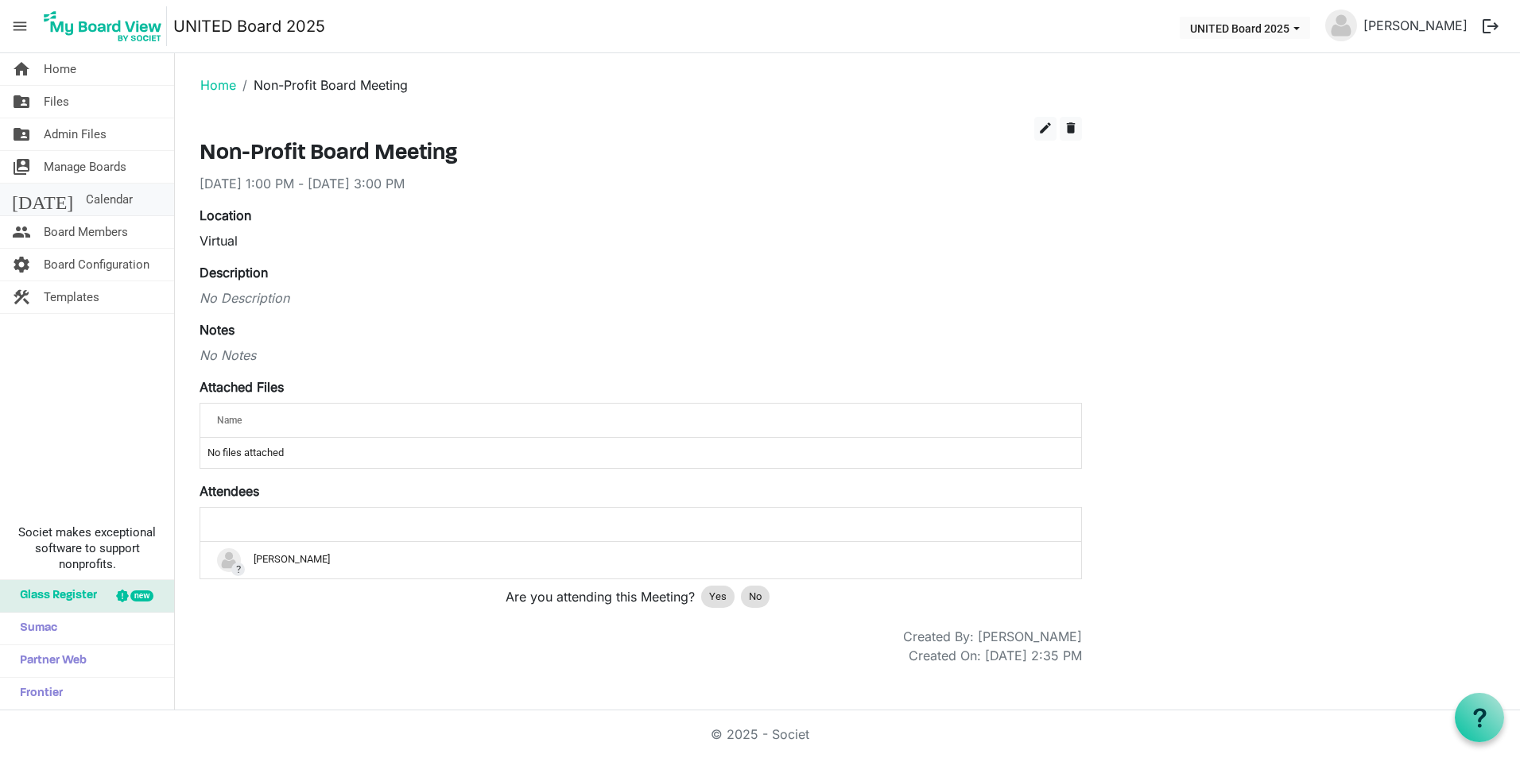
click at [93, 215] on link "today Calendar" at bounding box center [87, 200] width 174 height 32
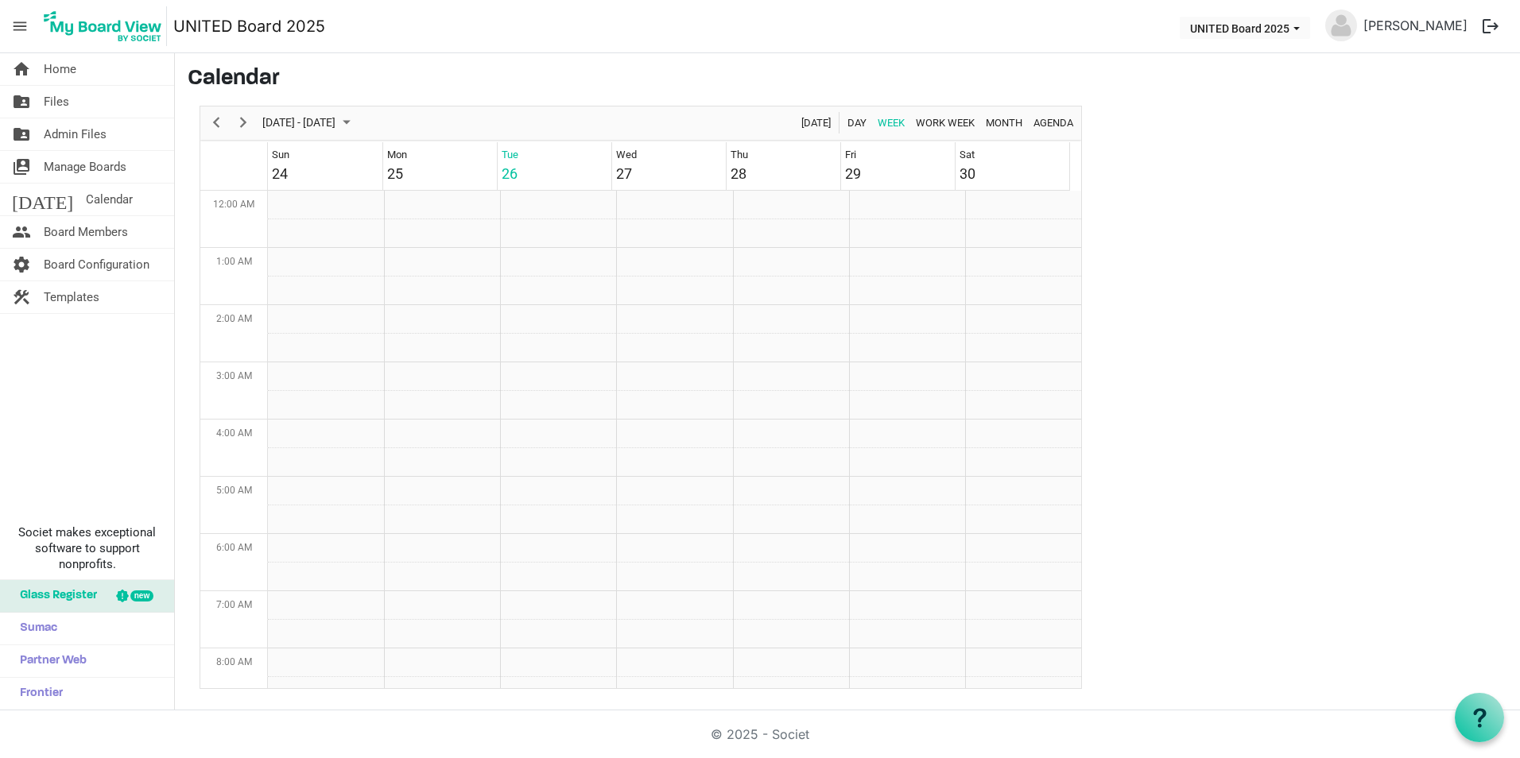
scroll to position [515, 0]
click at [682, 498] on div "Non-Profit Board Meeting 1:00 PM - 3:00 PM Virtual" at bounding box center [670, 477] width 108 height 114
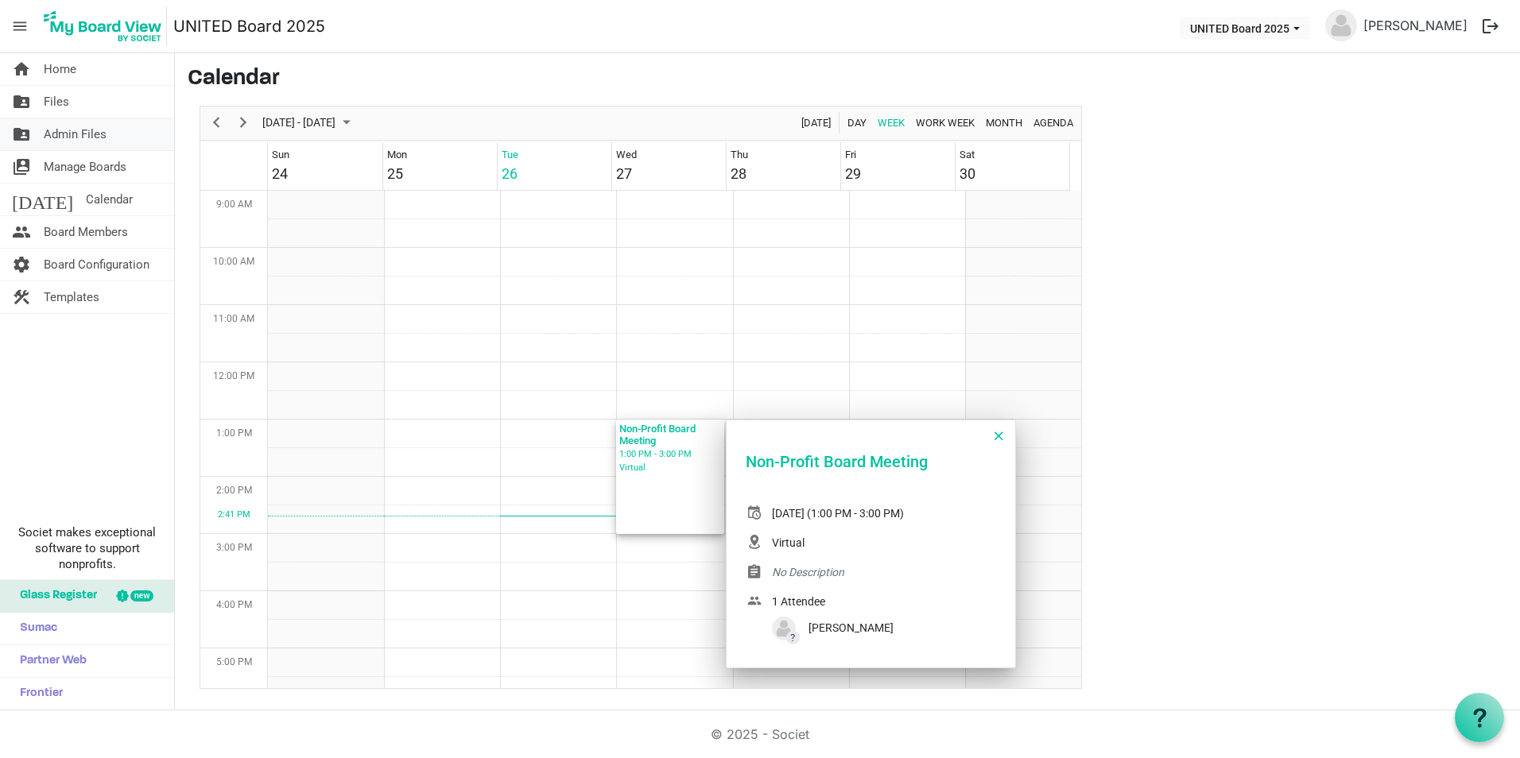
click at [83, 136] on span "Admin Files" at bounding box center [75, 134] width 63 height 32
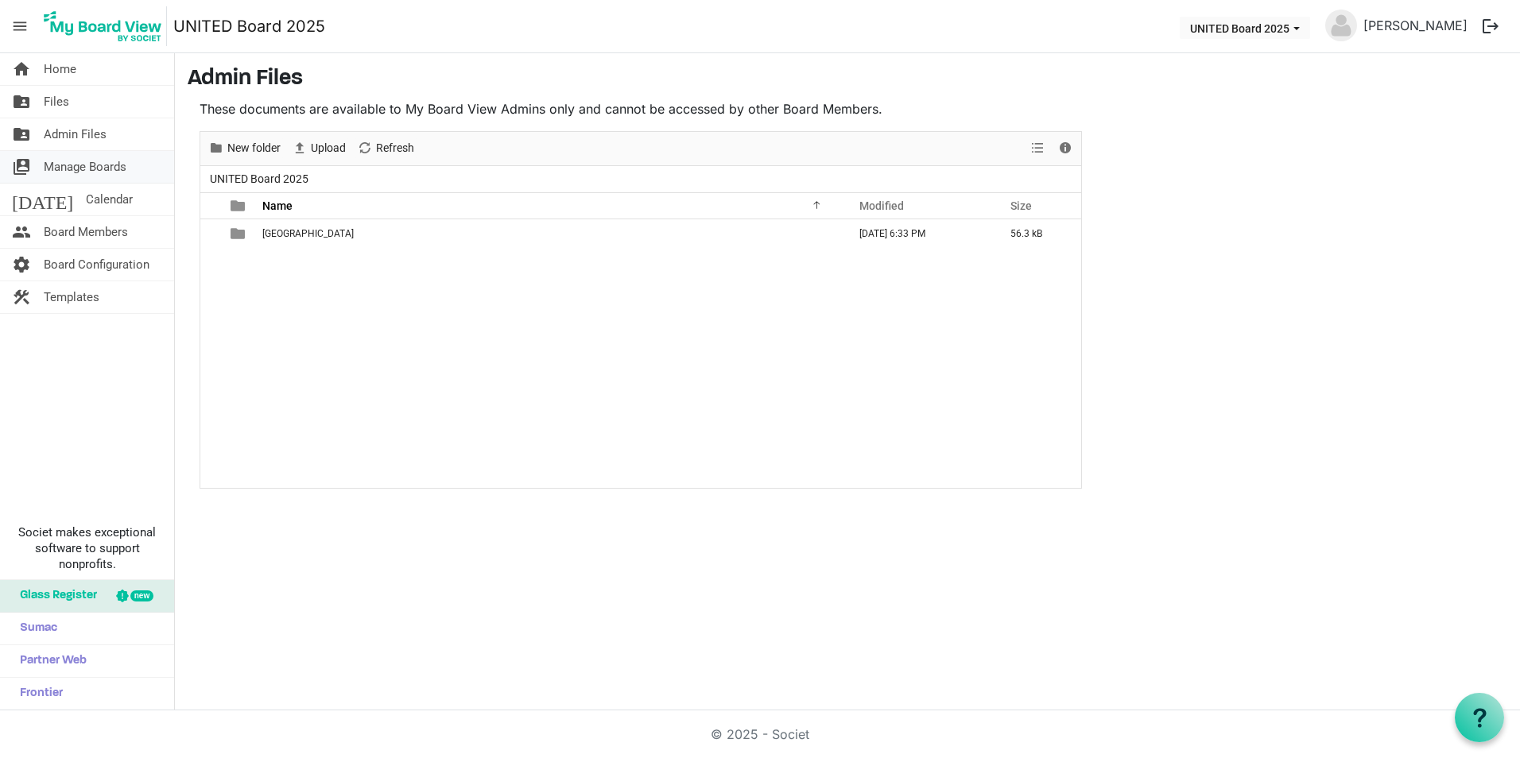
click at [109, 163] on span "Manage Boards" at bounding box center [85, 167] width 83 height 32
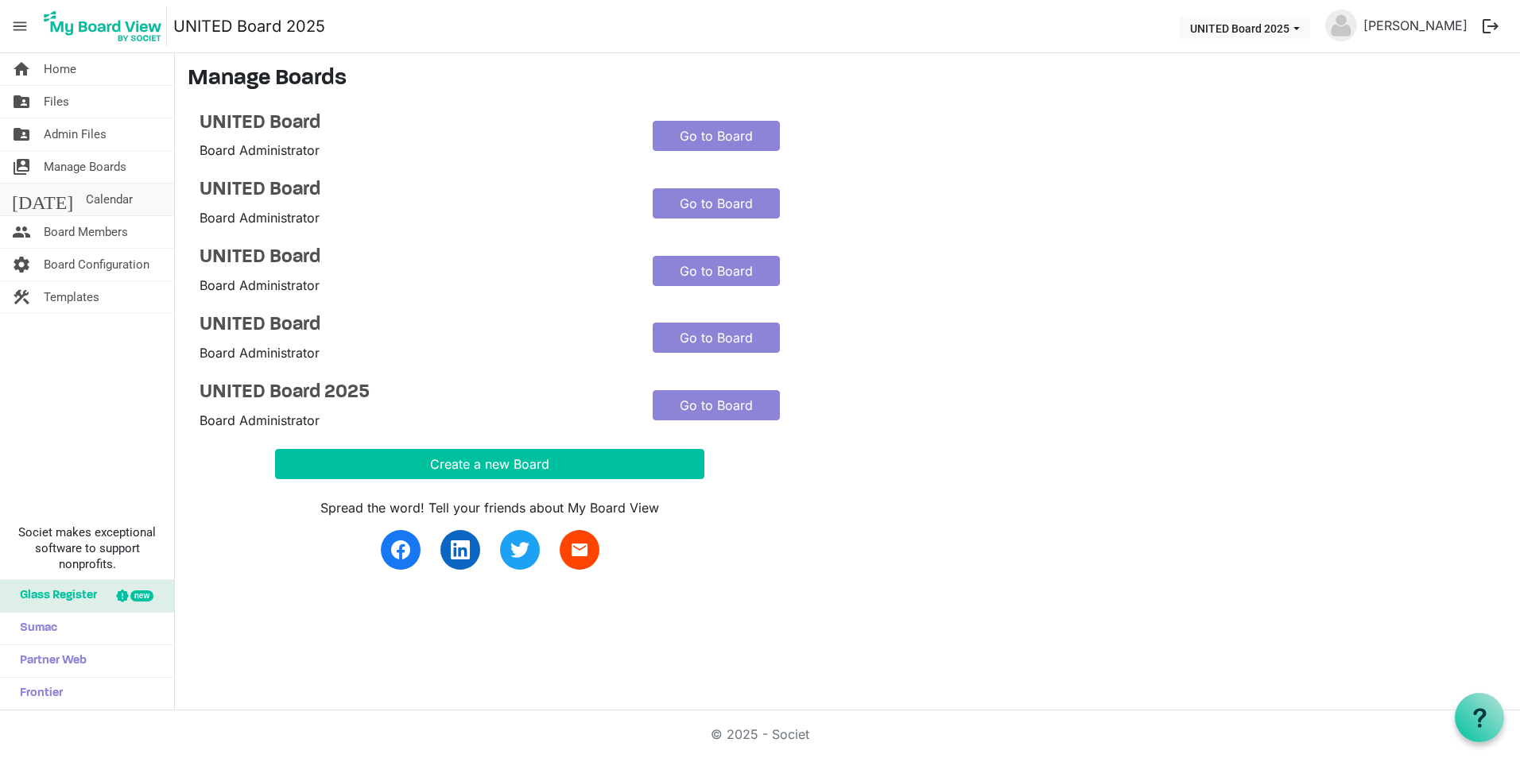
click at [109, 189] on link "[DATE] Calendar" at bounding box center [87, 200] width 174 height 32
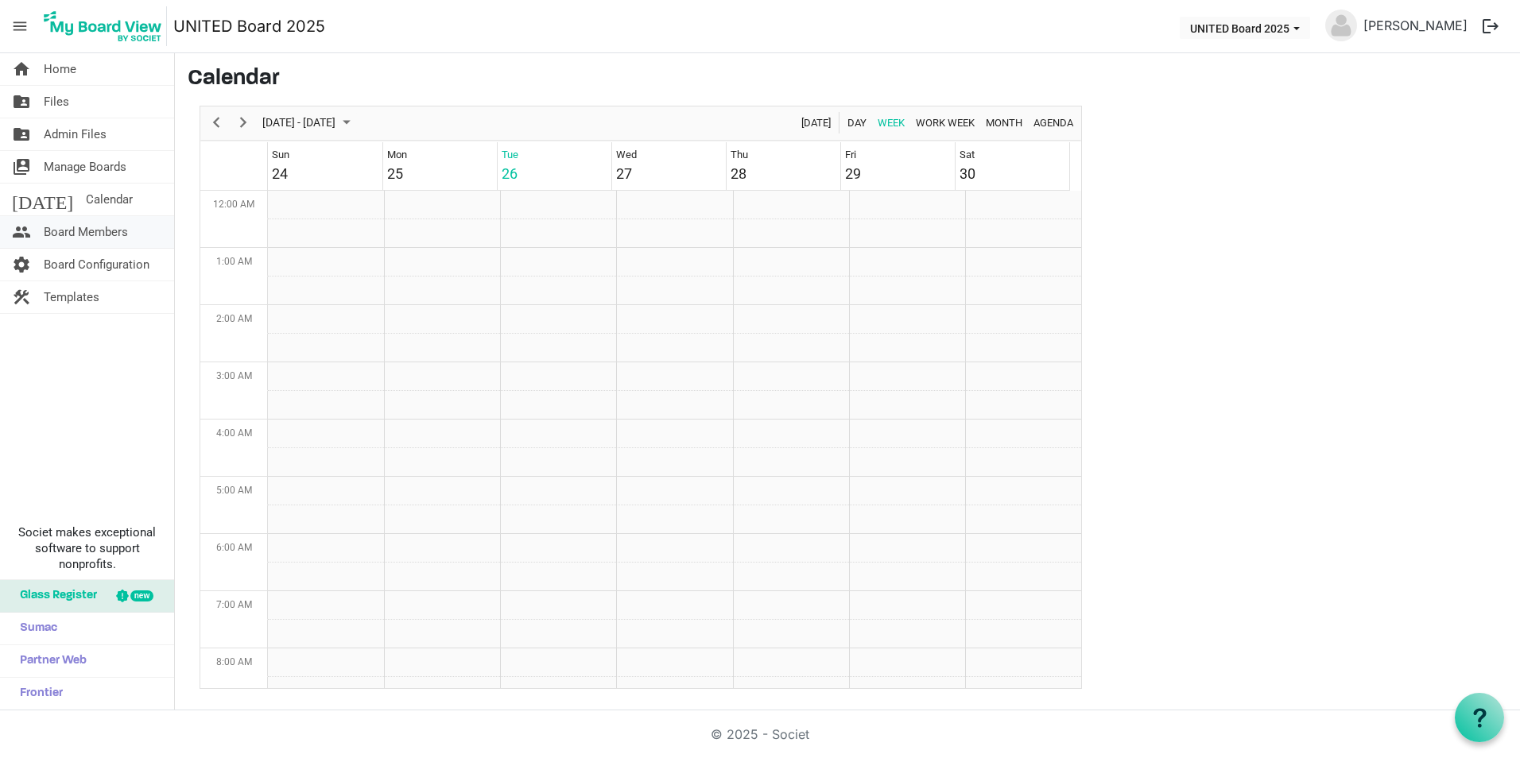
scroll to position [515, 0]
click at [107, 130] on link "folder_shared Admin Files" at bounding box center [87, 134] width 174 height 32
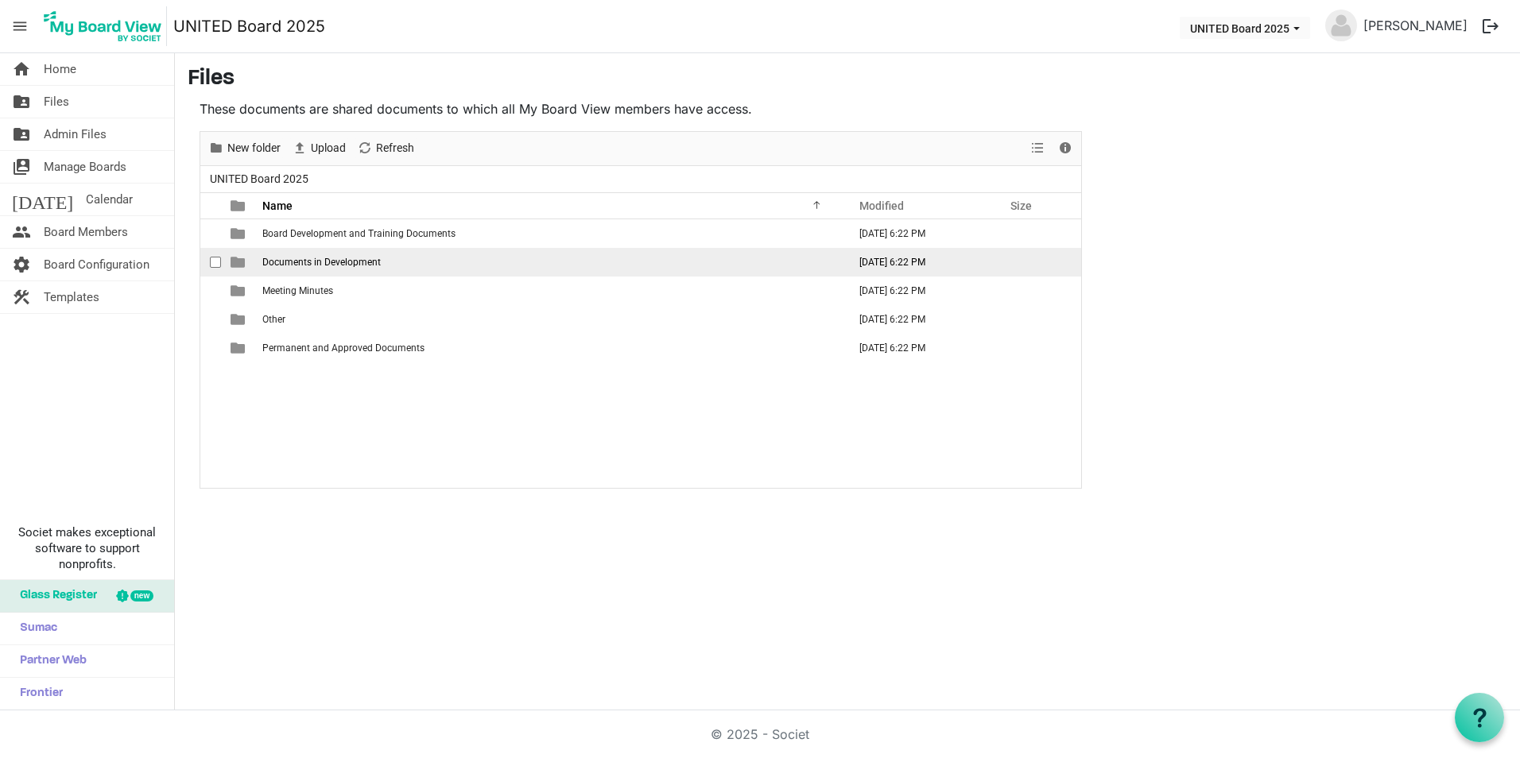
click at [312, 262] on span "Documents in Development" at bounding box center [321, 262] width 118 height 11
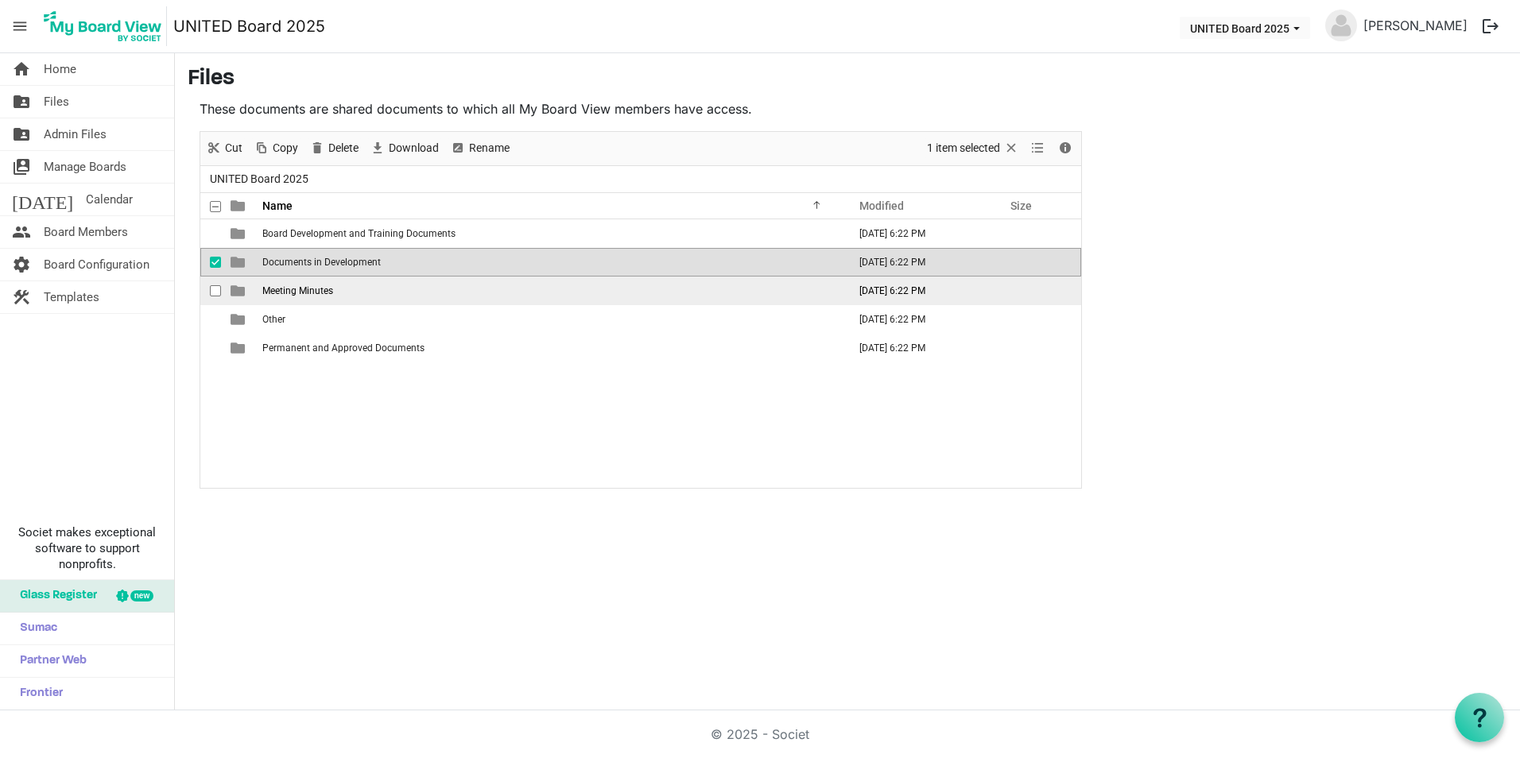
click at [301, 292] on span "Meeting Minutes" at bounding box center [297, 290] width 71 height 11
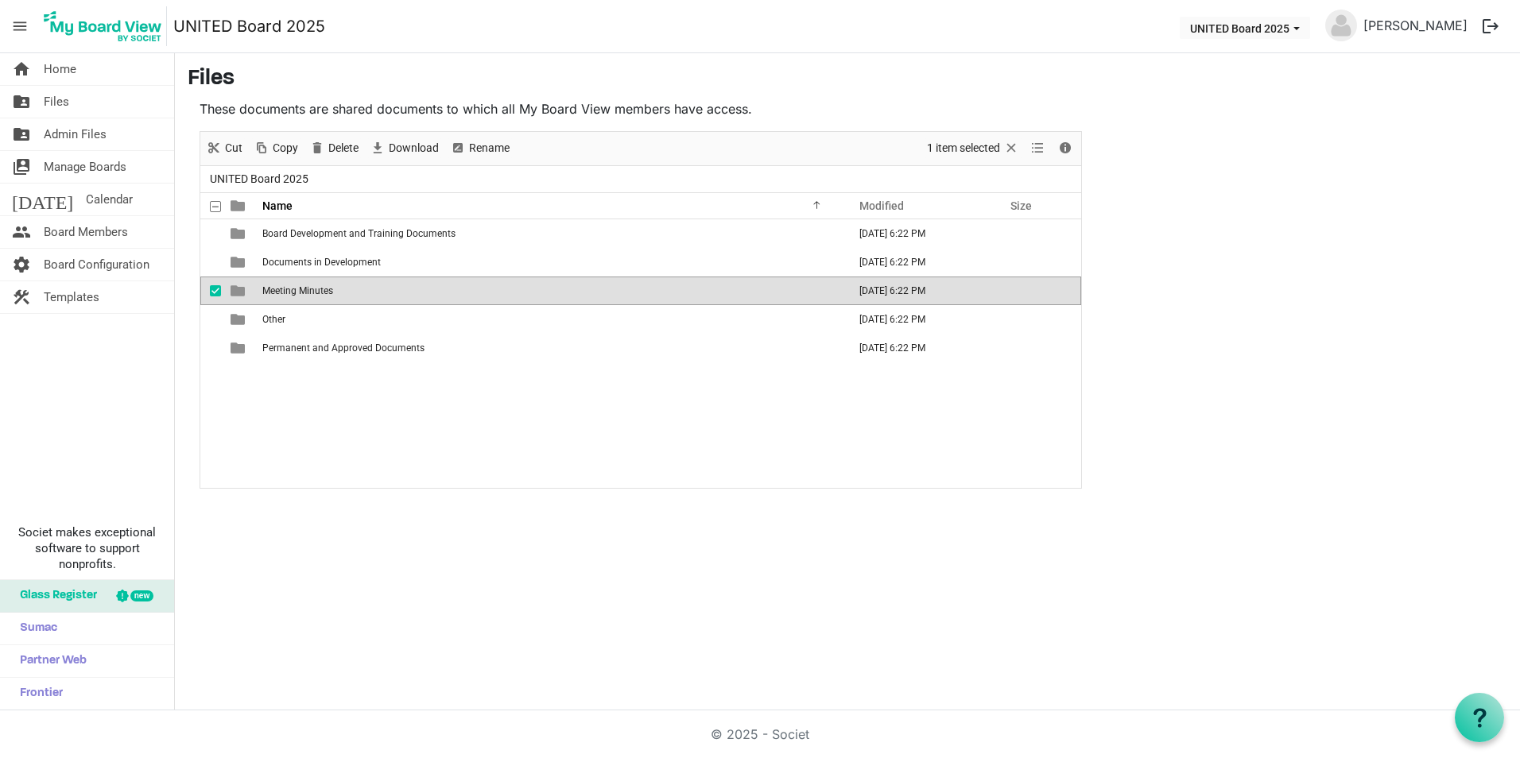
click at [301, 292] on span "Meeting Minutes" at bounding box center [297, 290] width 71 height 11
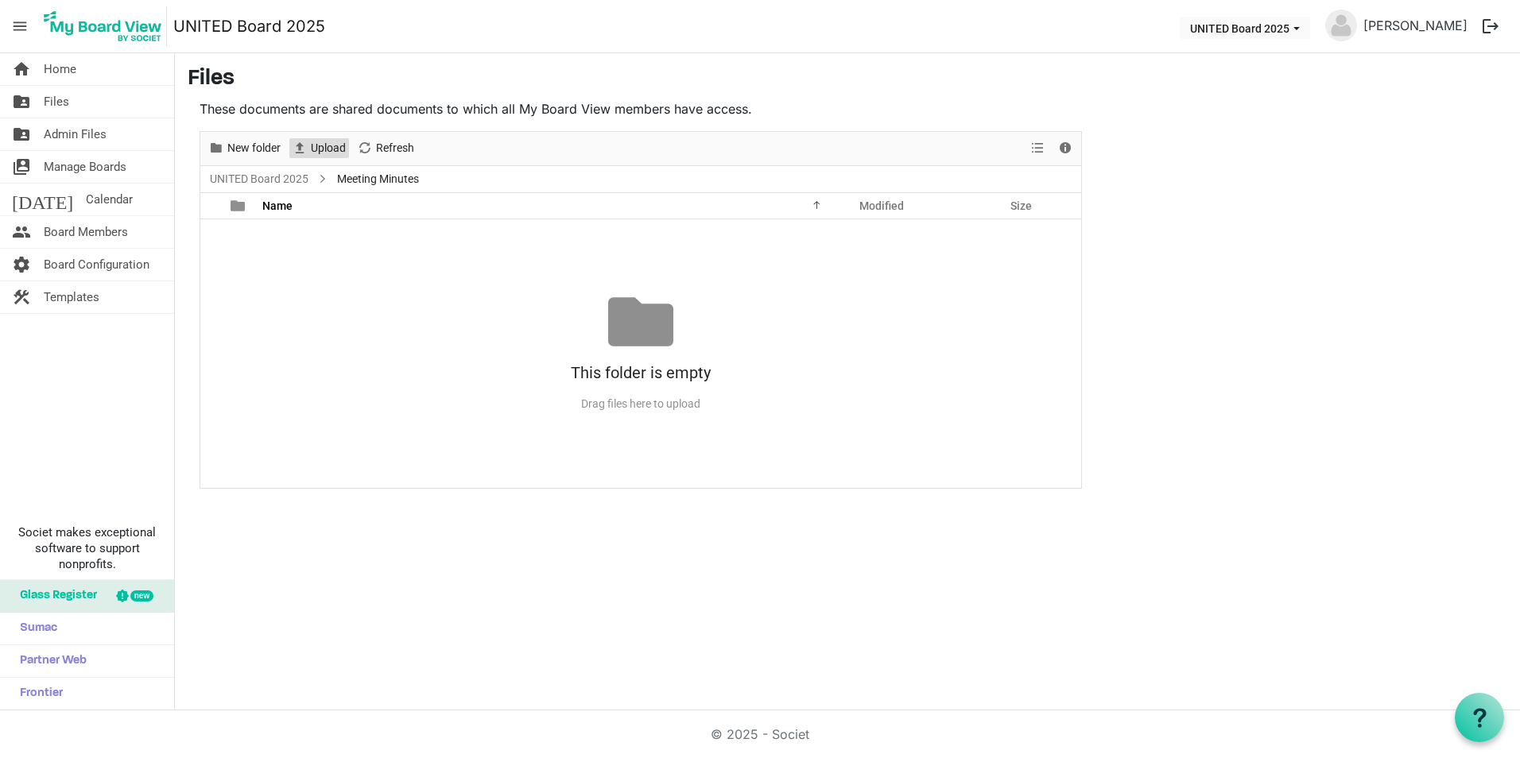
click at [305, 150] on span "Upload" at bounding box center [299, 148] width 19 height 20
click at [314, 140] on span "Upload" at bounding box center [328, 148] width 38 height 20
click at [258, 149] on span "New folder" at bounding box center [254, 148] width 56 height 20
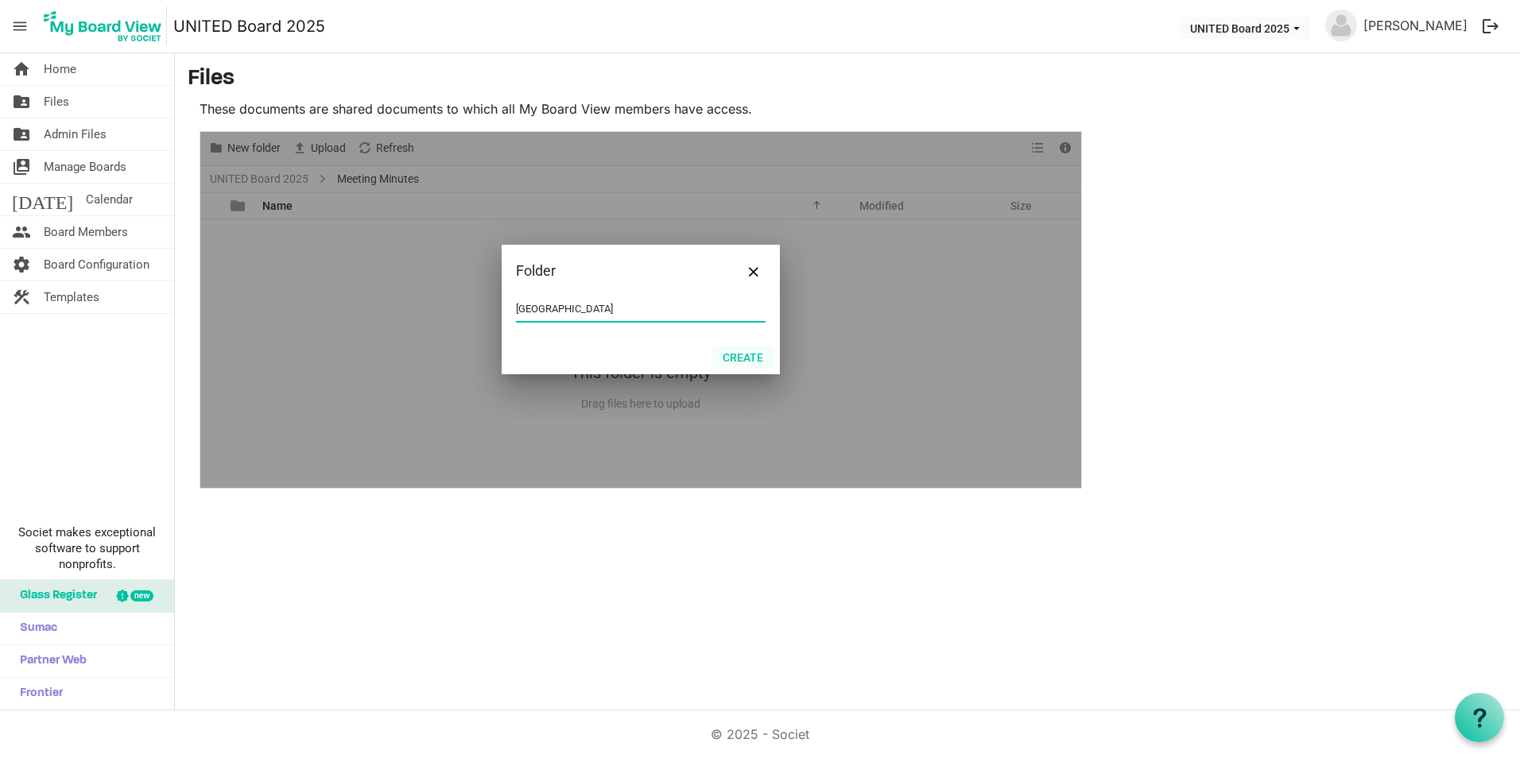
type input "Scotland"
click at [738, 358] on button "Create" at bounding box center [742, 357] width 61 height 22
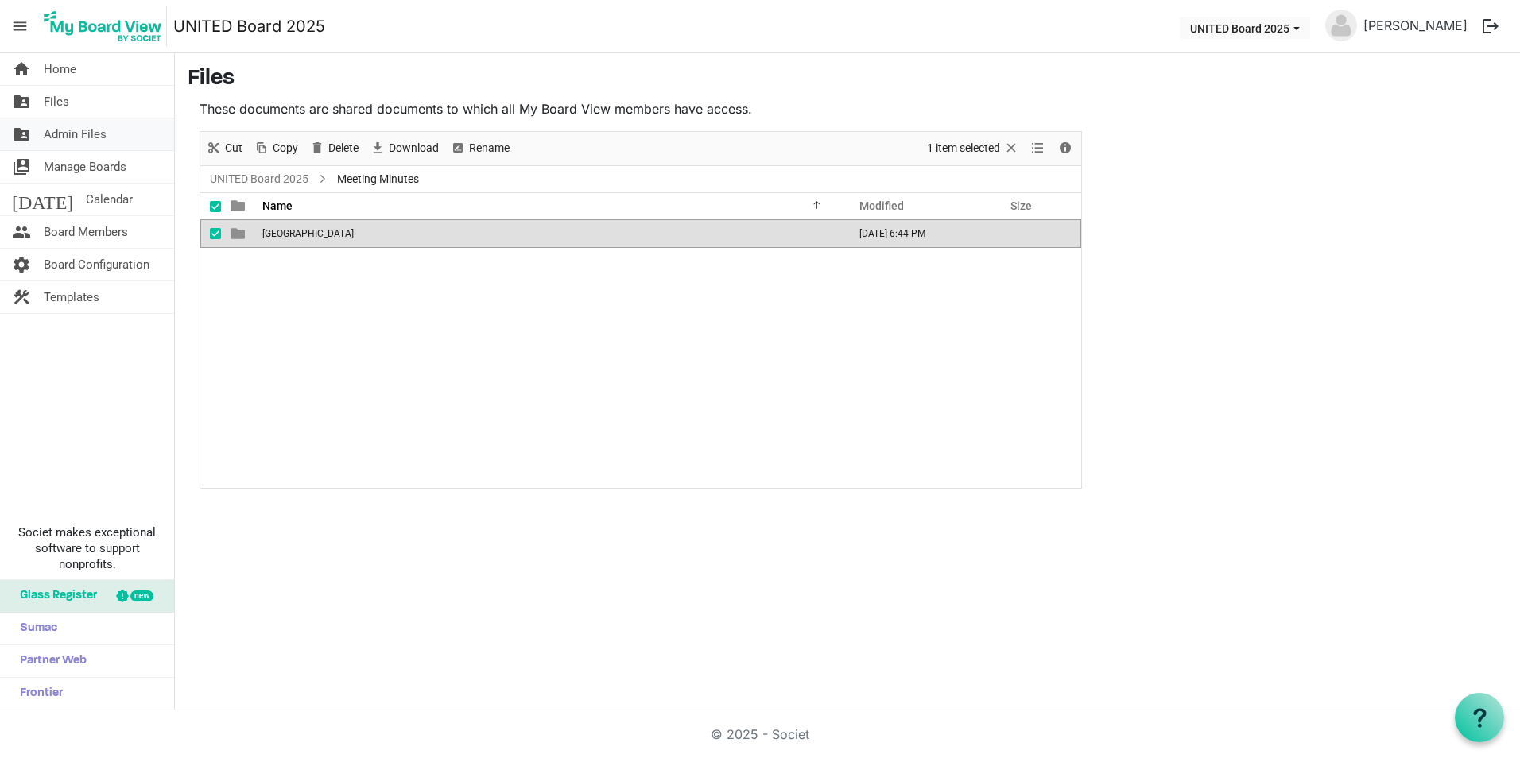
click at [125, 137] on link "folder_shared Admin Files" at bounding box center [87, 134] width 174 height 32
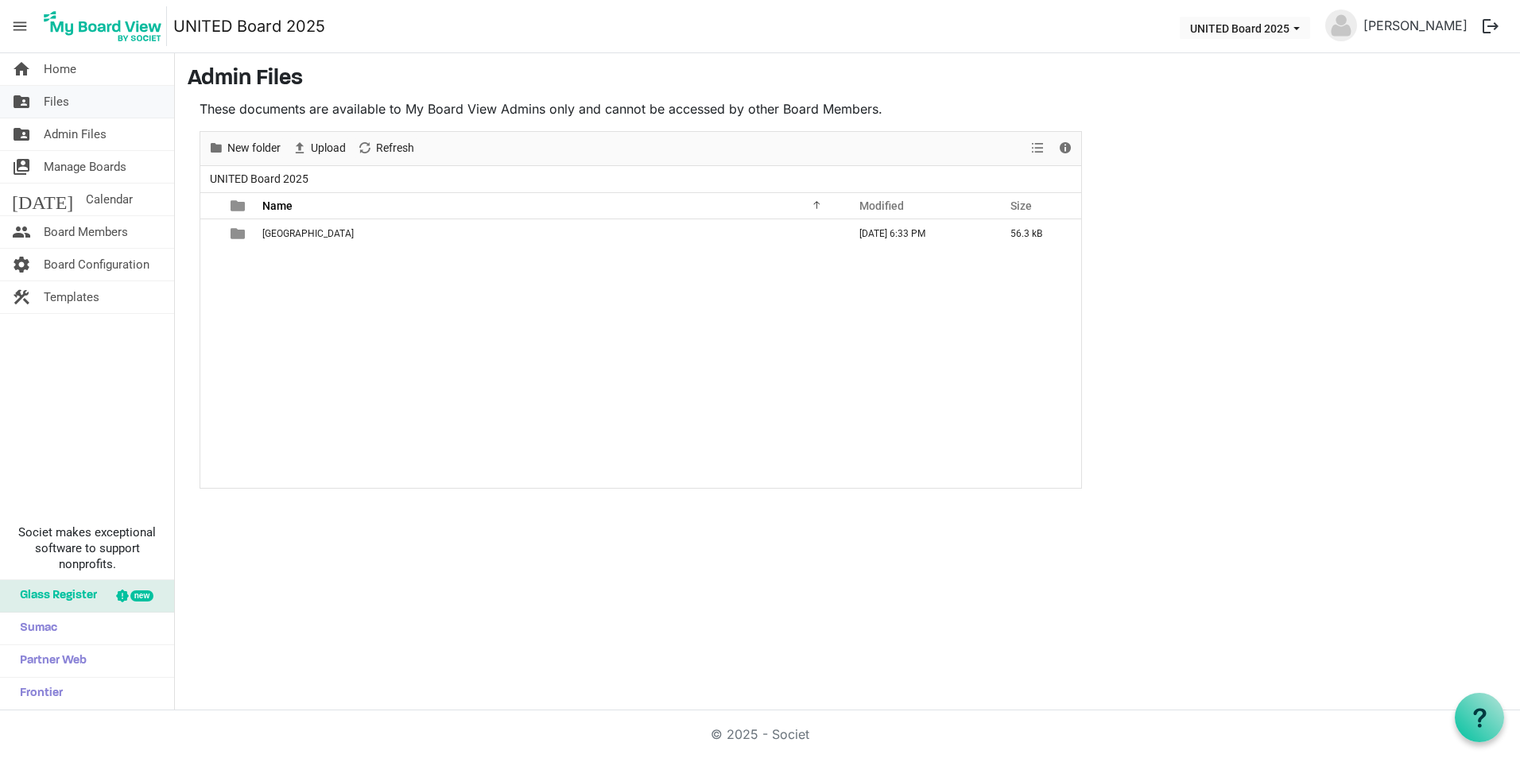
click at [86, 99] on link "folder_shared Files" at bounding box center [87, 102] width 174 height 32
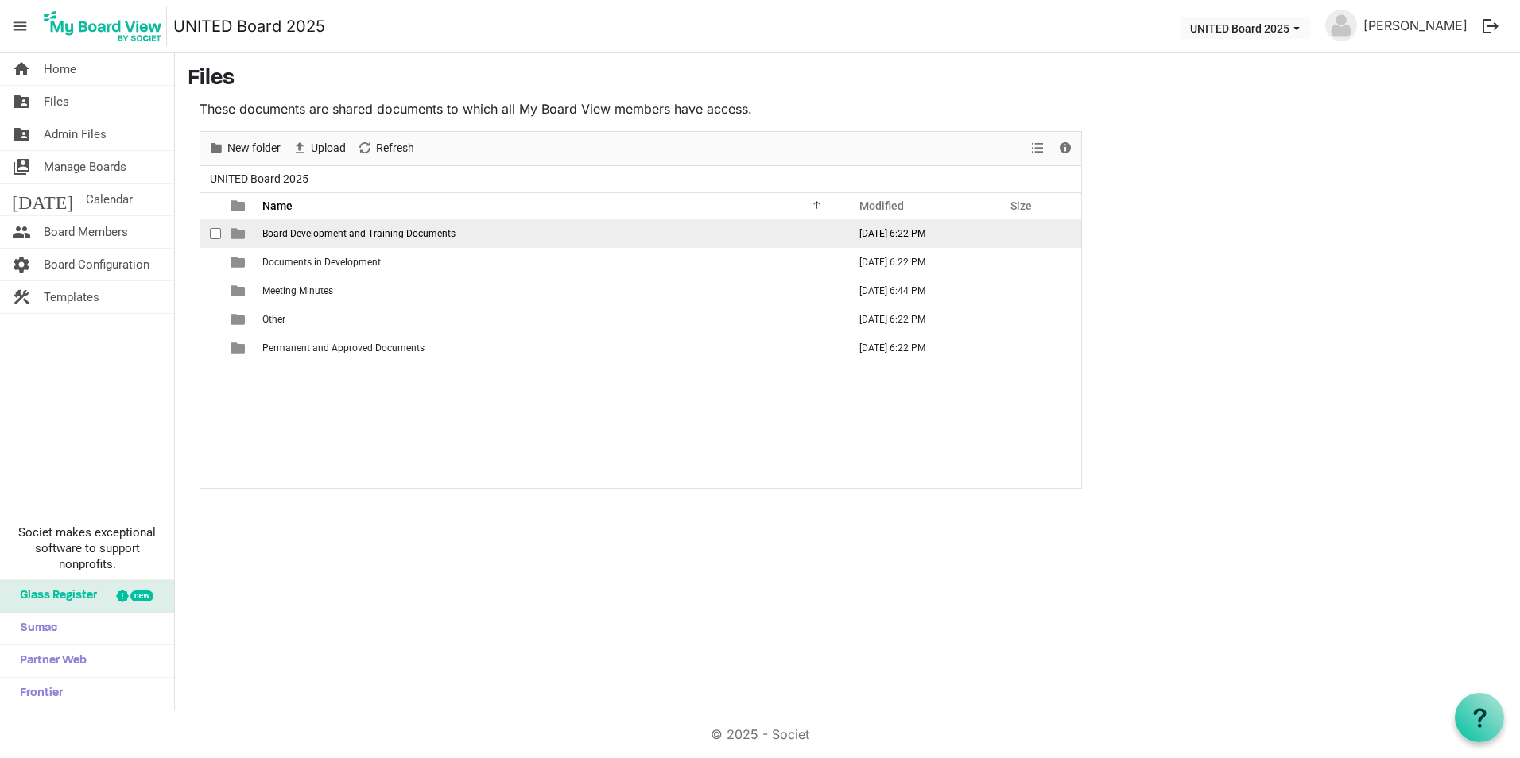
click at [286, 240] on td "Board Development and Training Documents" at bounding box center [550, 233] width 585 height 29
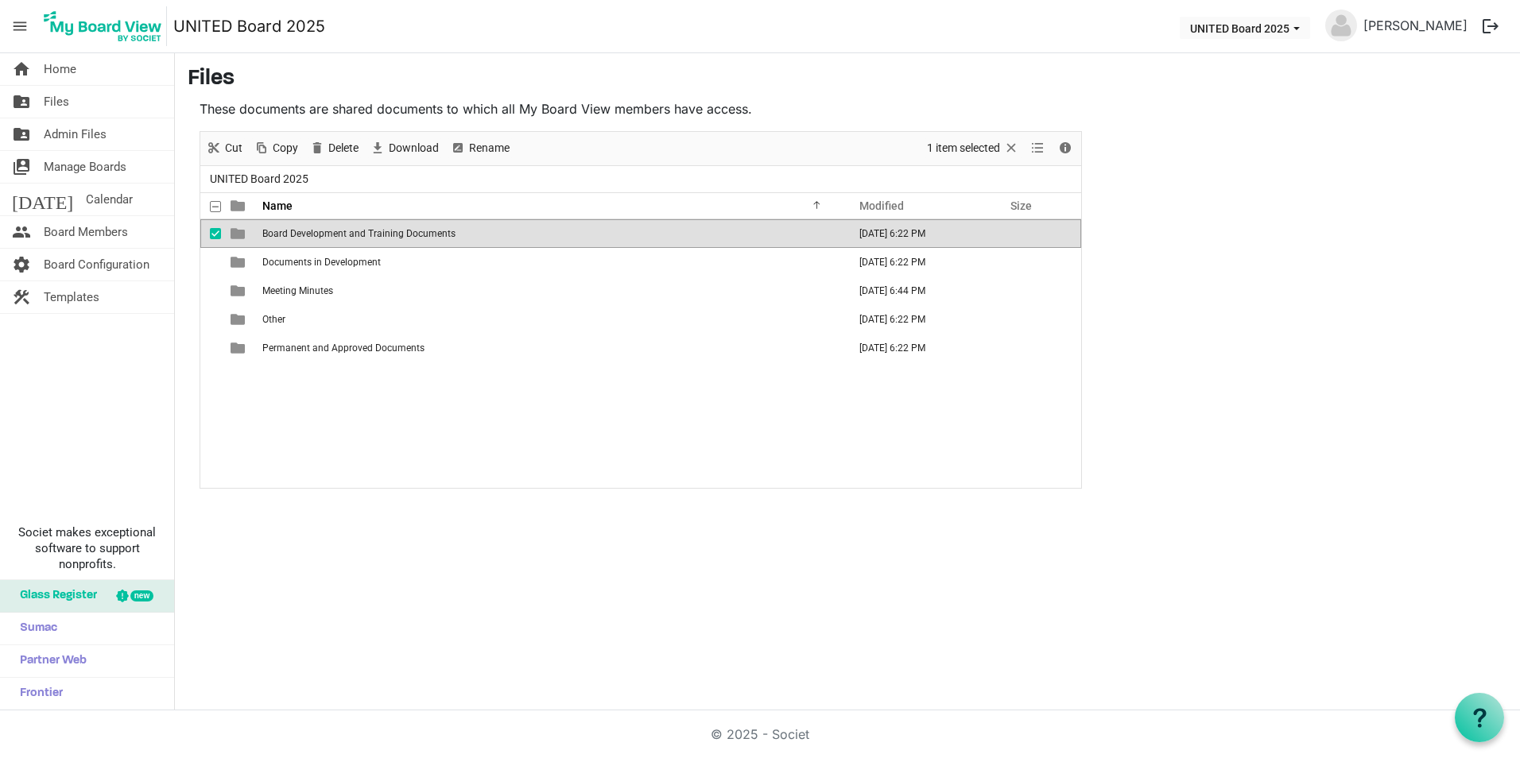
click at [286, 240] on td "Board Development and Training Documents" at bounding box center [550, 233] width 585 height 29
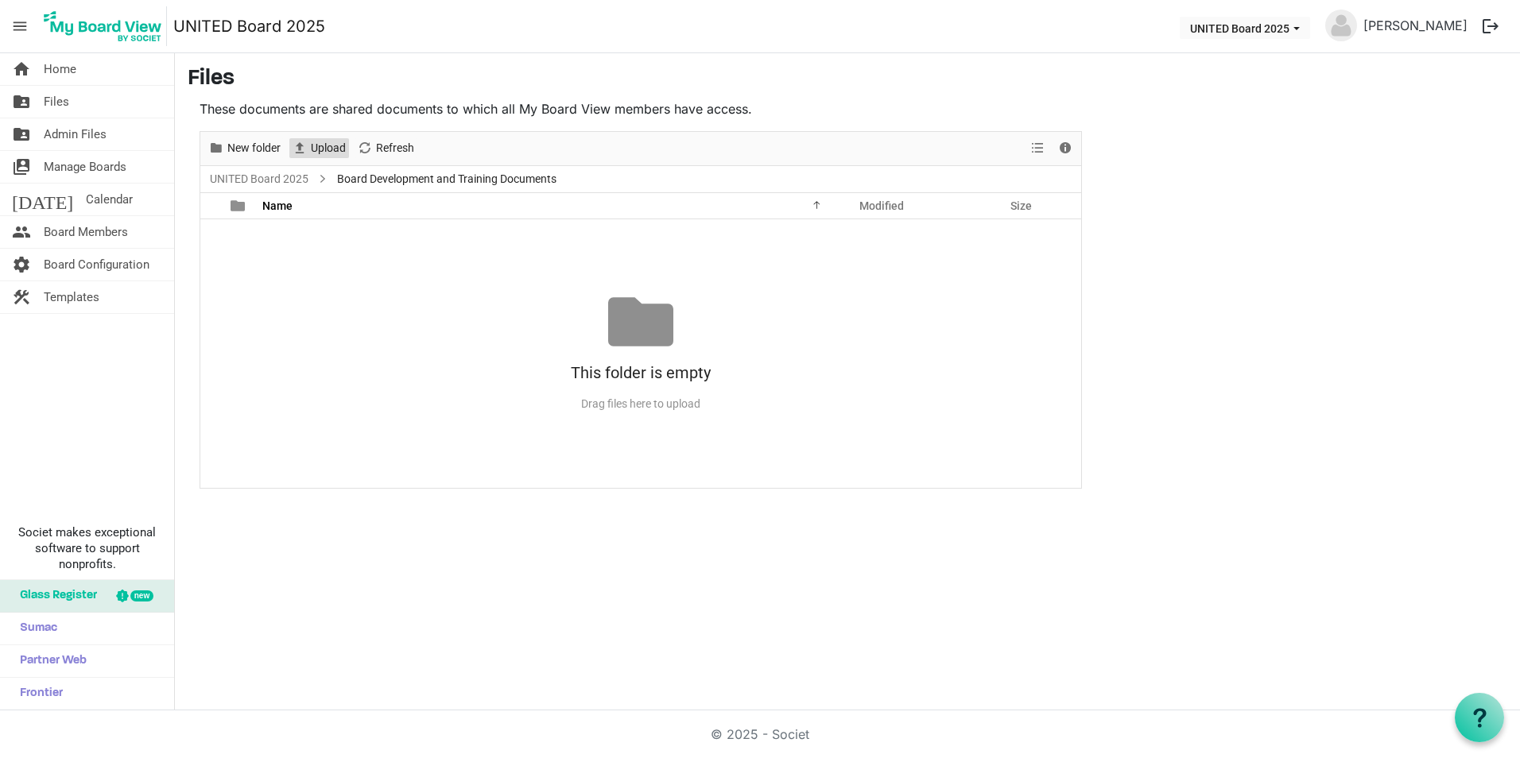
click at [323, 150] on span "Upload" at bounding box center [328, 148] width 38 height 20
click at [273, 184] on link "UNITED Board 2025" at bounding box center [259, 179] width 105 height 20
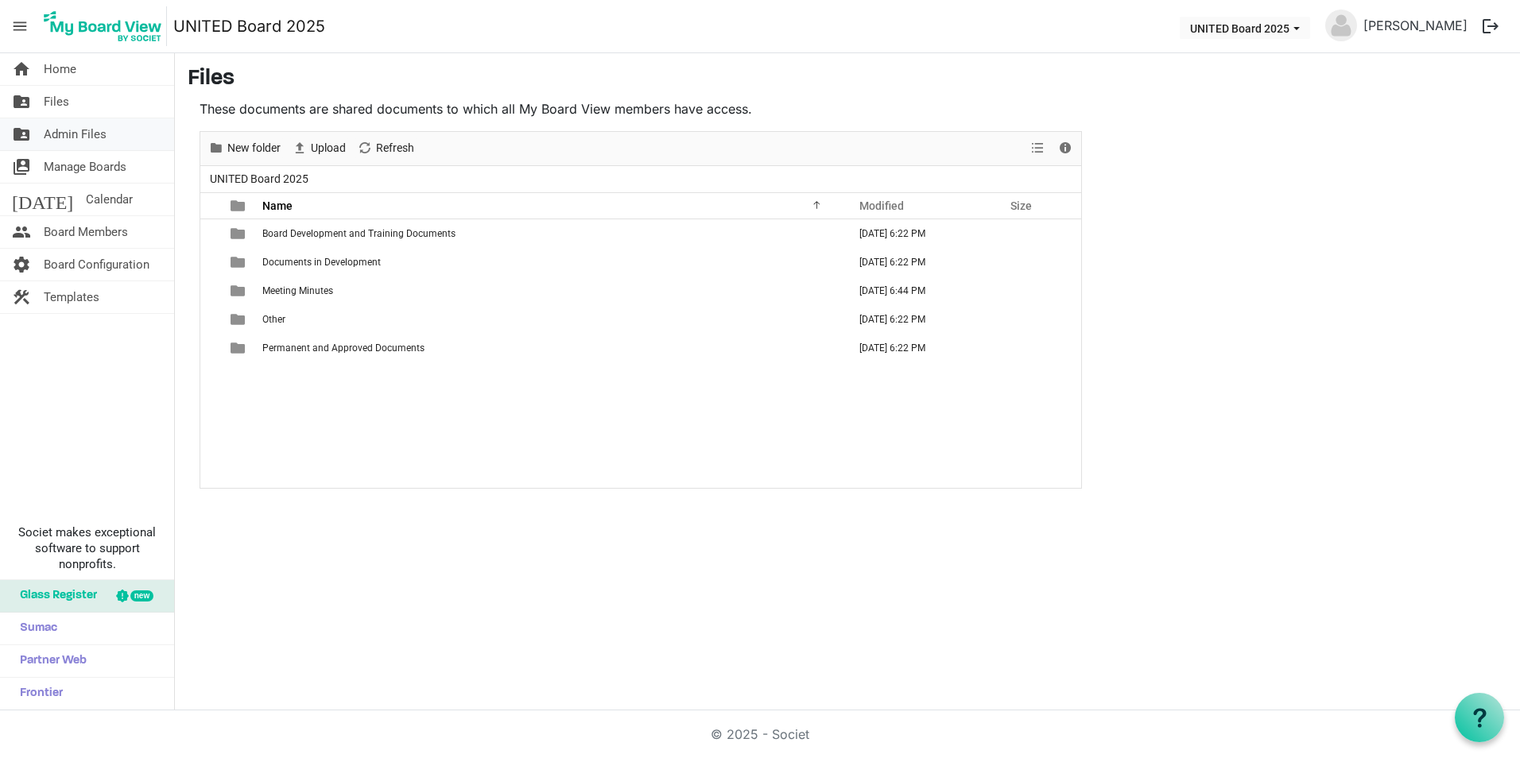
click at [104, 131] on span "Admin Files" at bounding box center [75, 134] width 63 height 32
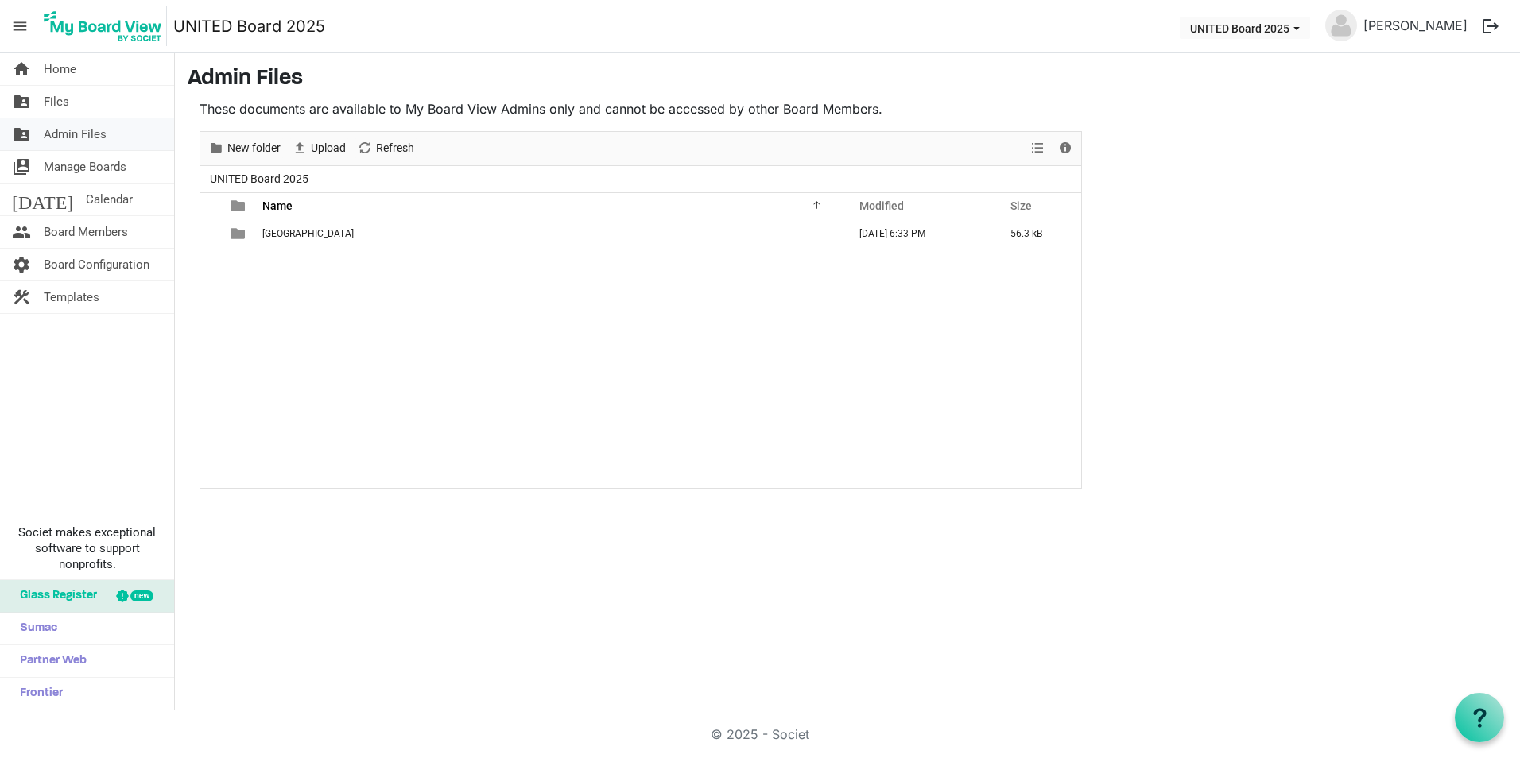
click at [115, 126] on link "folder_shared Admin Files" at bounding box center [87, 134] width 174 height 32
click at [107, 103] on link "folder_shared Files" at bounding box center [87, 102] width 174 height 32
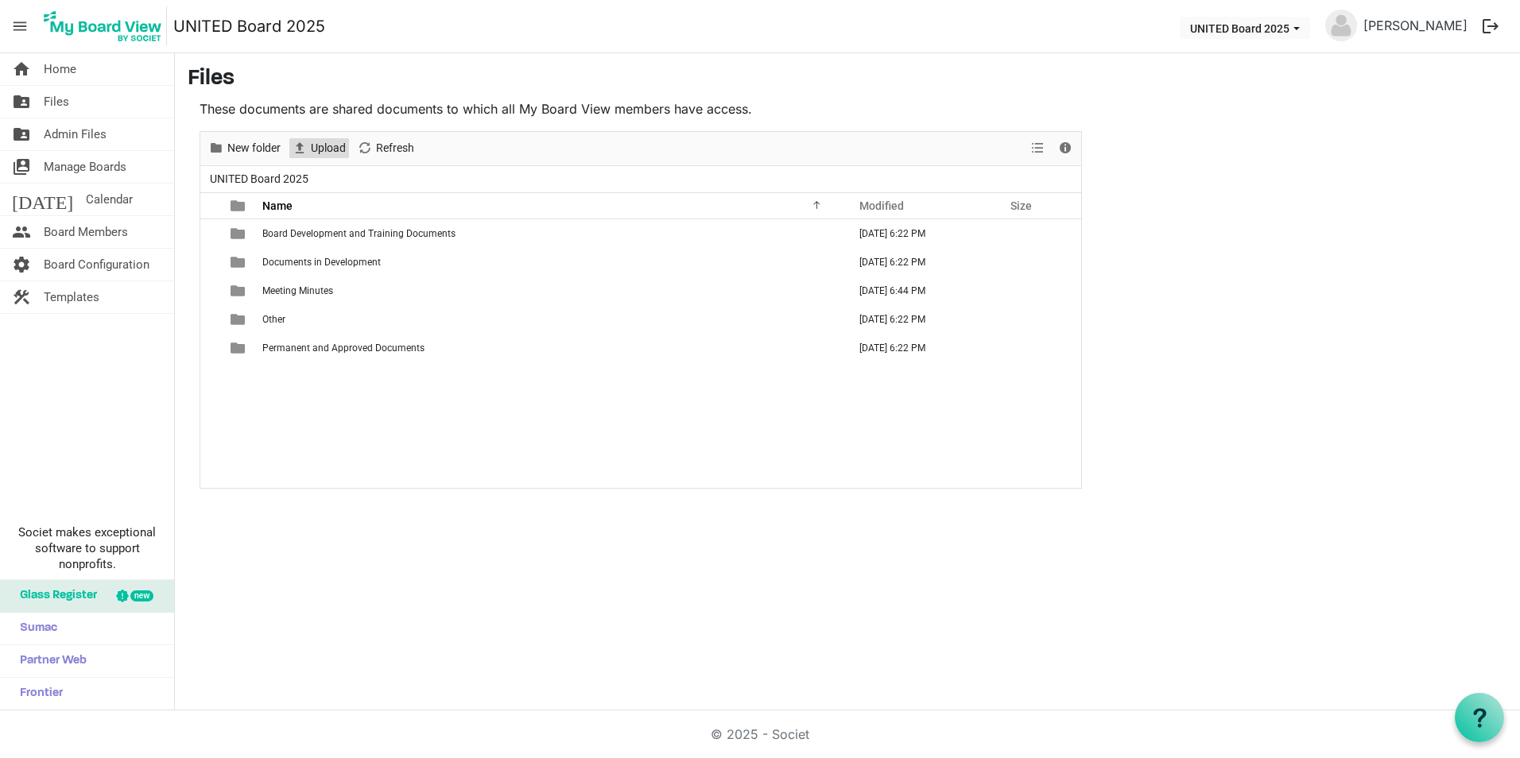
click at [319, 153] on span "Upload" at bounding box center [328, 148] width 38 height 20
click at [265, 153] on span "New folder" at bounding box center [254, 148] width 56 height 20
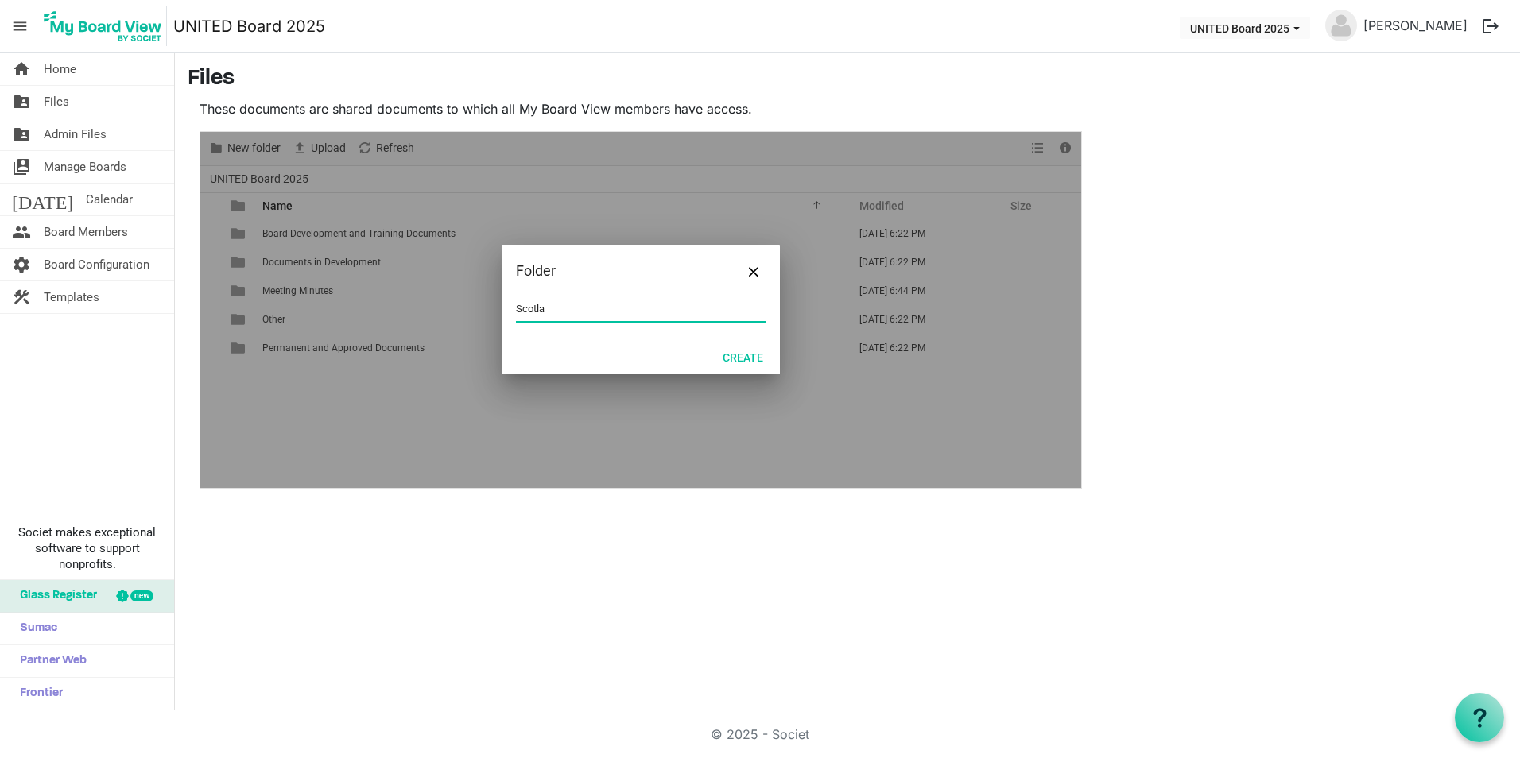
type input "[GEOGRAPHIC_DATA]"
click at [749, 359] on button "Create" at bounding box center [742, 357] width 61 height 22
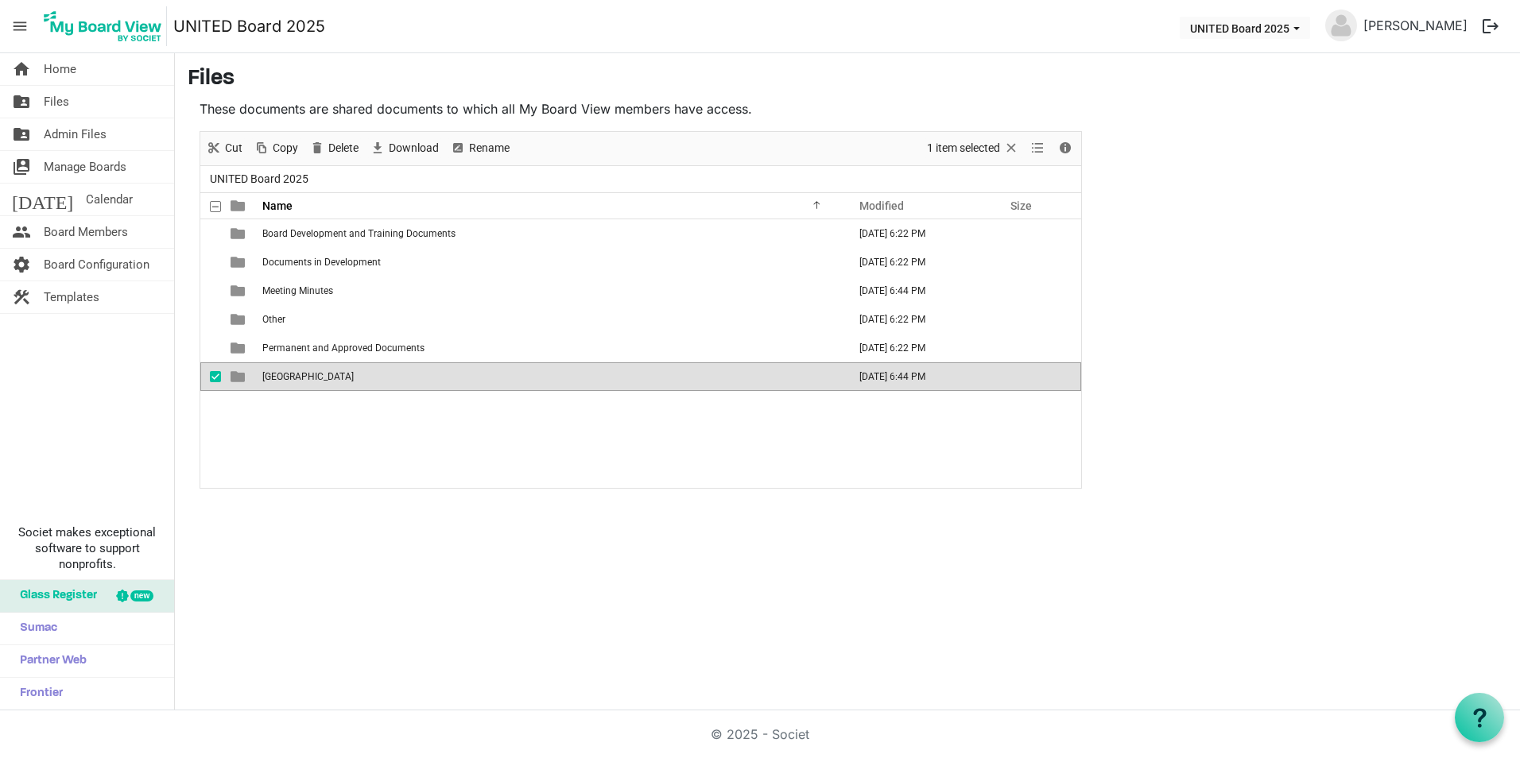
click at [344, 425] on div "Board Development and Training Documents August 26, 2025 6:22 PM Documents in D…" at bounding box center [640, 353] width 881 height 269
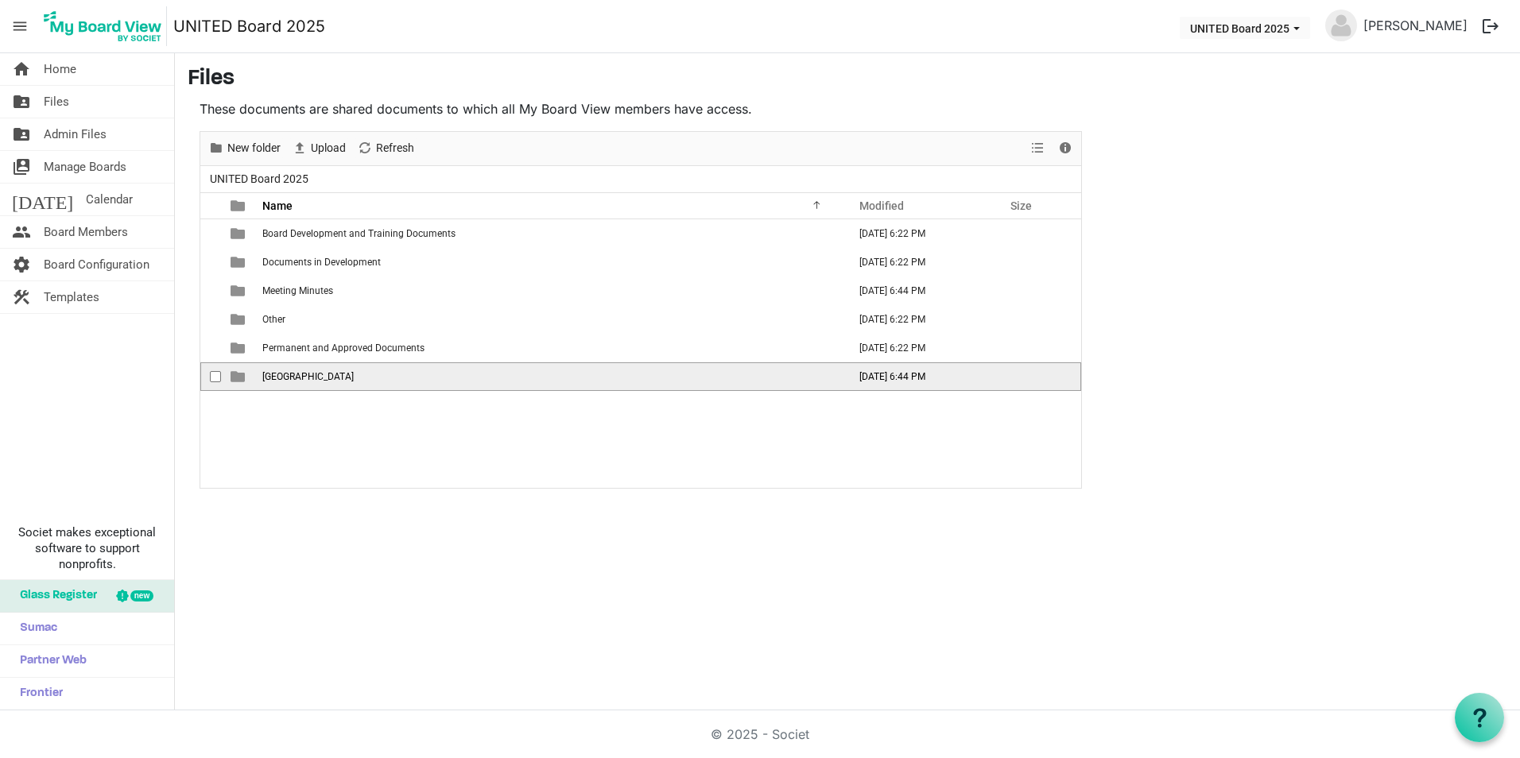
click at [312, 385] on td "Scotland" at bounding box center [550, 376] width 585 height 29
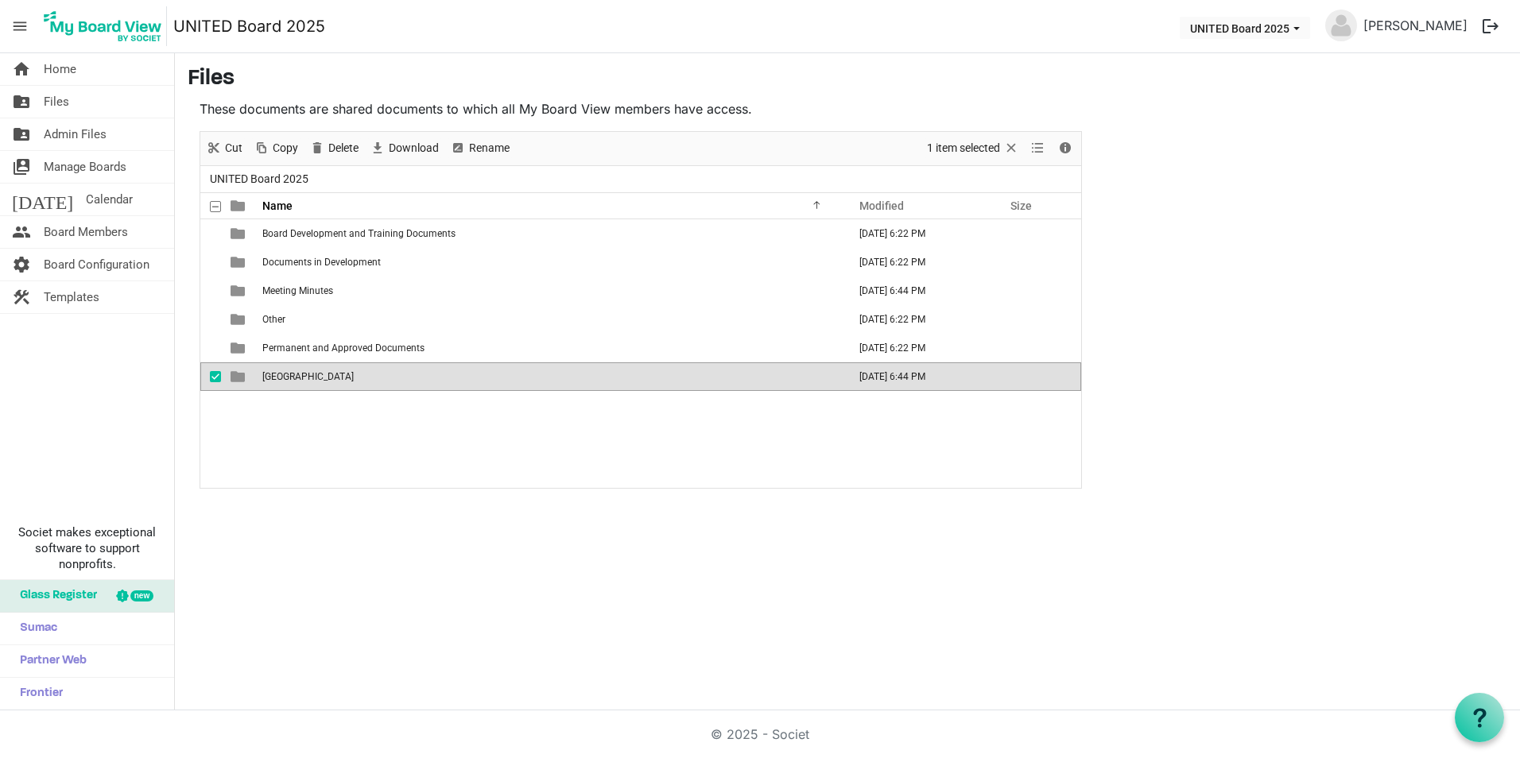
click at [306, 404] on div "Board Development and Training Documents August 26, 2025 6:22 PM Documents in D…" at bounding box center [640, 353] width 881 height 269
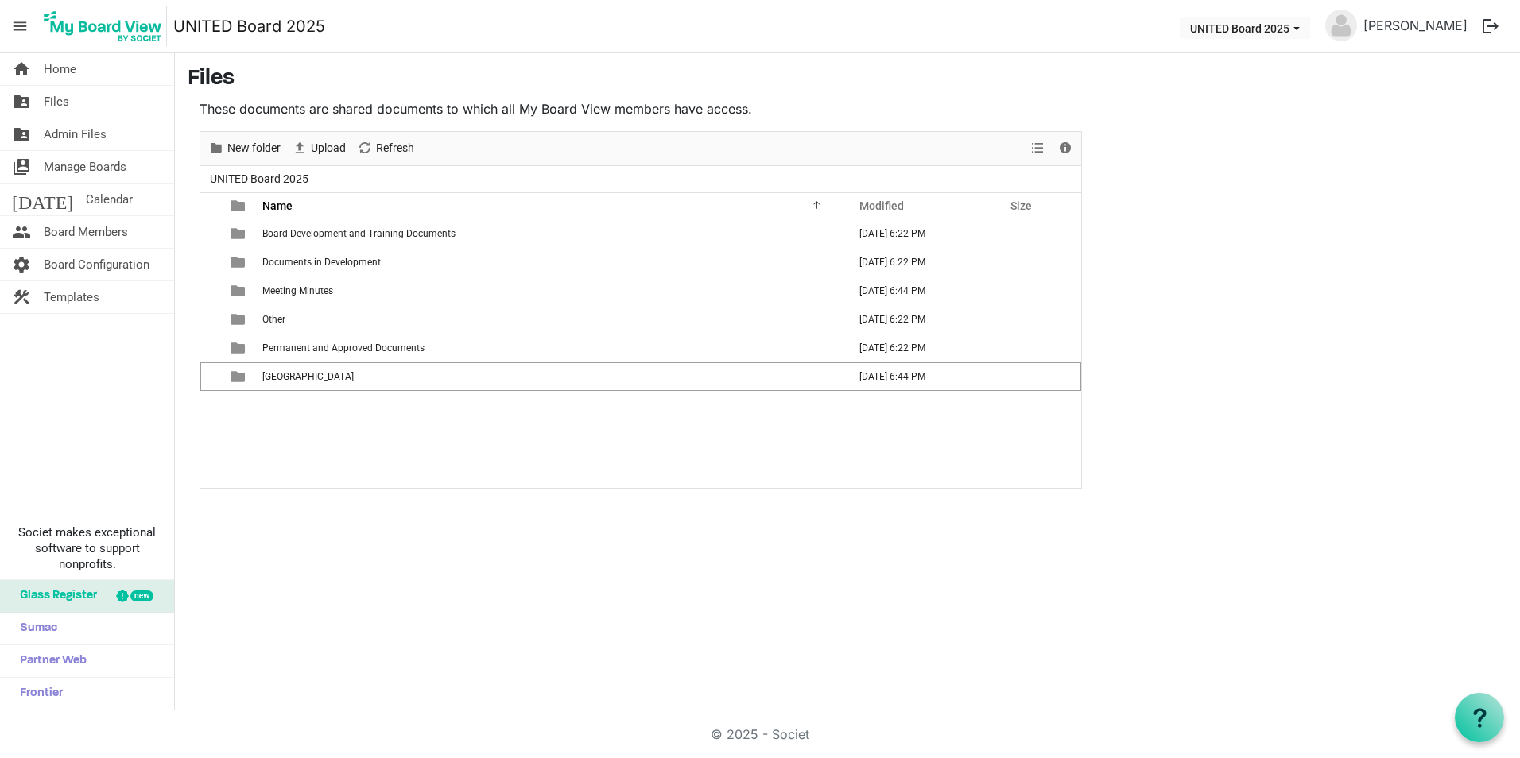
click at [311, 138] on div "Upload" at bounding box center [318, 148] width 65 height 33
click at [330, 375] on td "Scotland" at bounding box center [550, 376] width 585 height 29
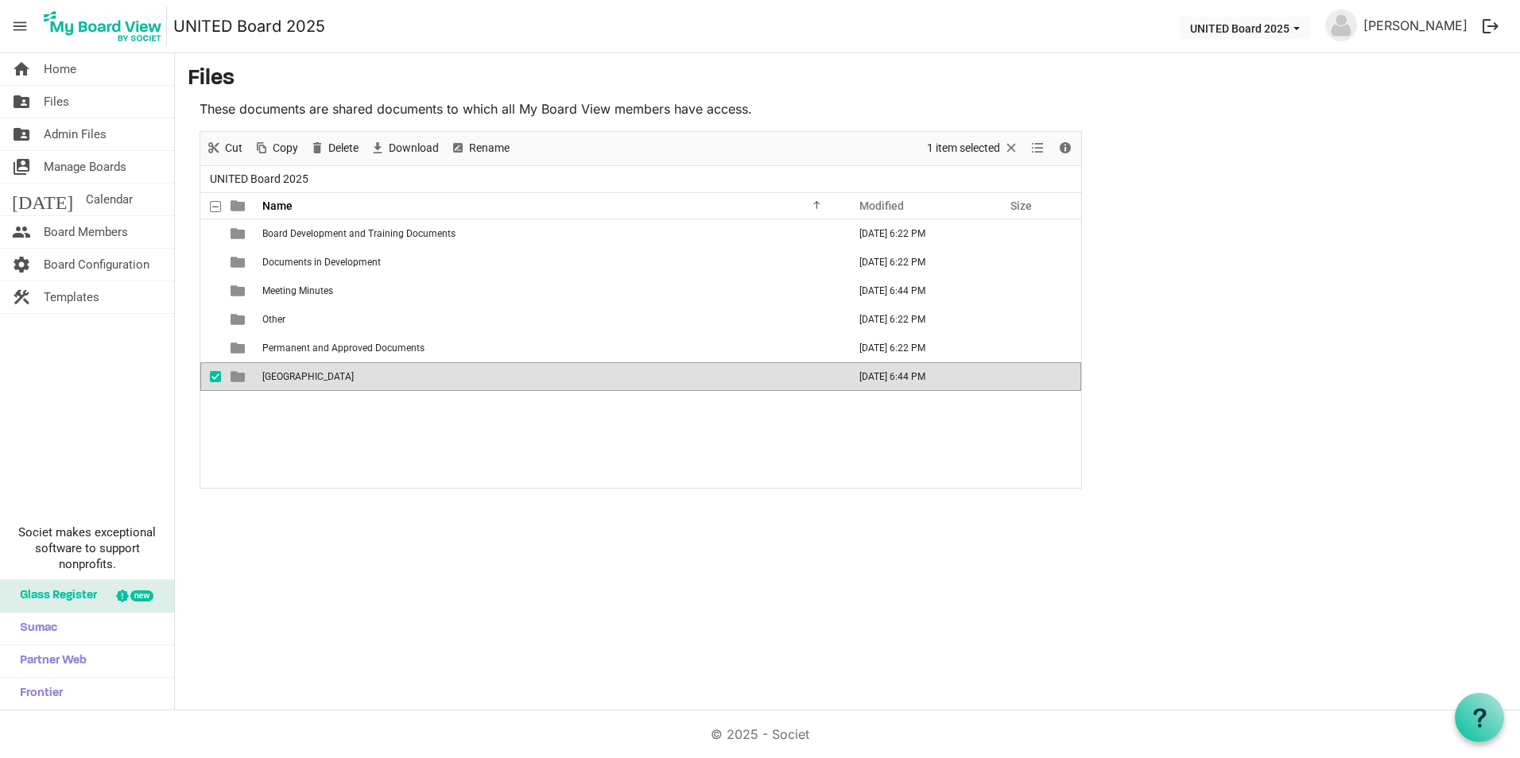
click at [330, 375] on td "Scotland" at bounding box center [550, 376] width 585 height 29
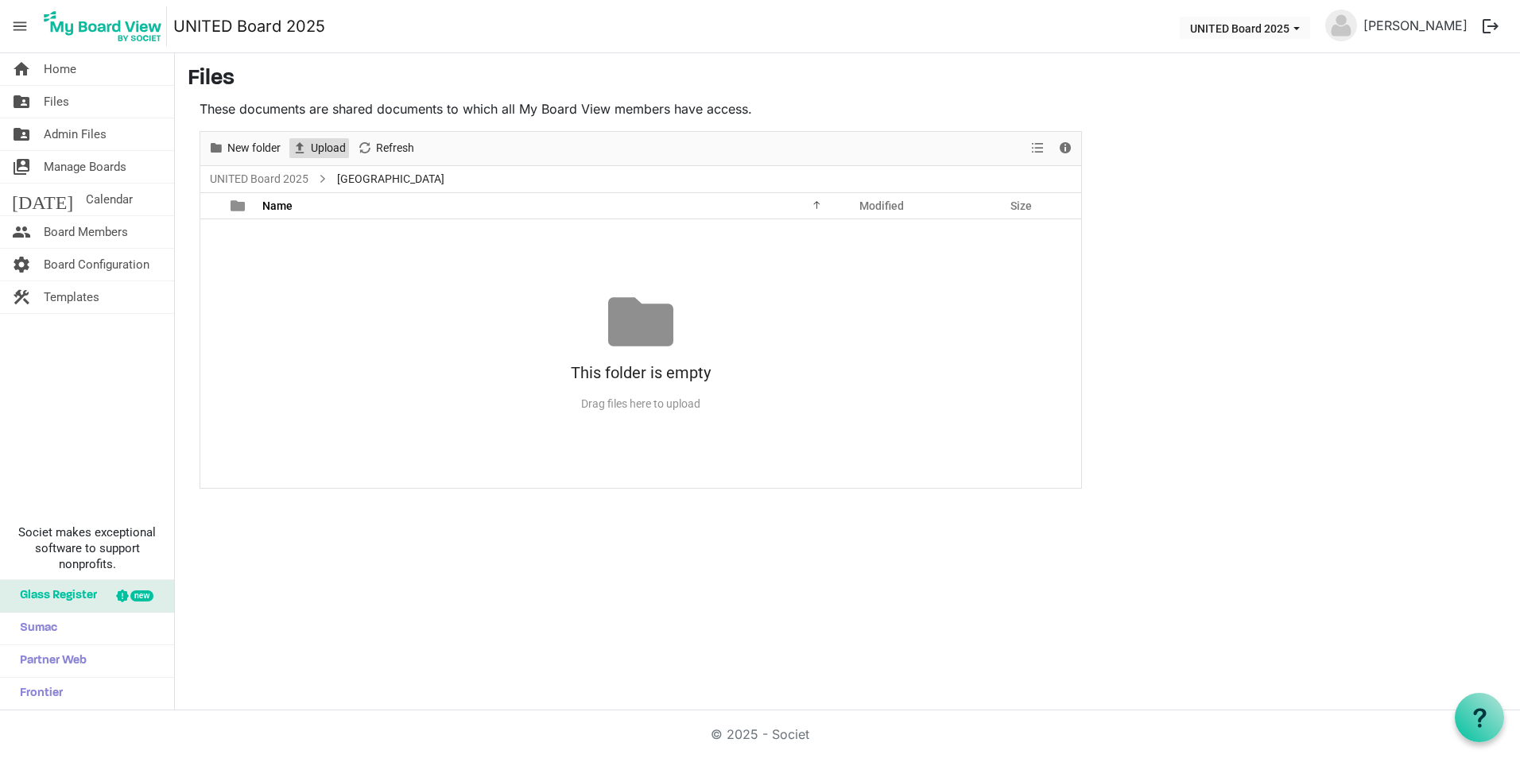
click at [325, 150] on span "Upload" at bounding box center [328, 148] width 38 height 20
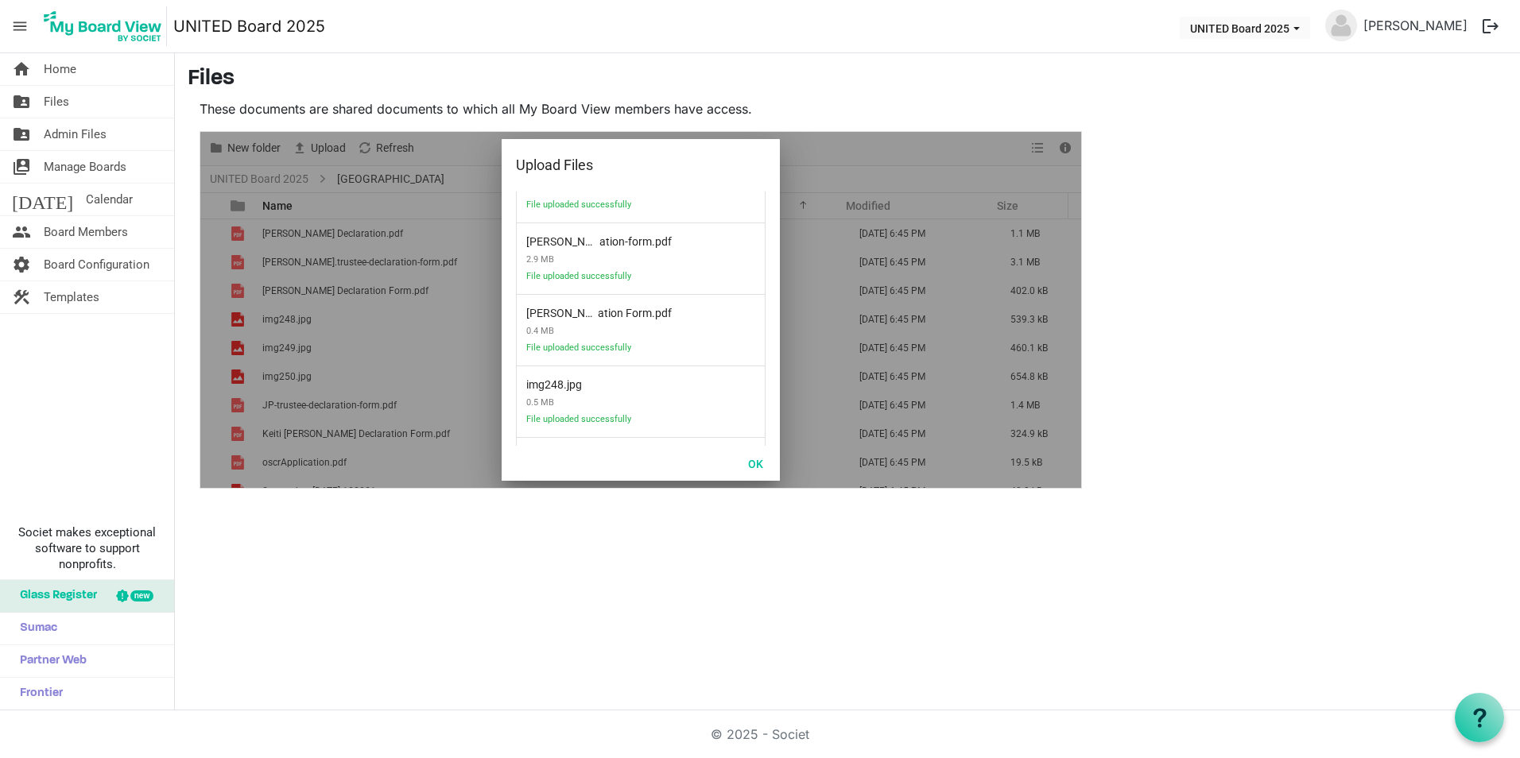
scroll to position [619, 0]
click at [754, 467] on button "OK" at bounding box center [756, 463] width 36 height 22
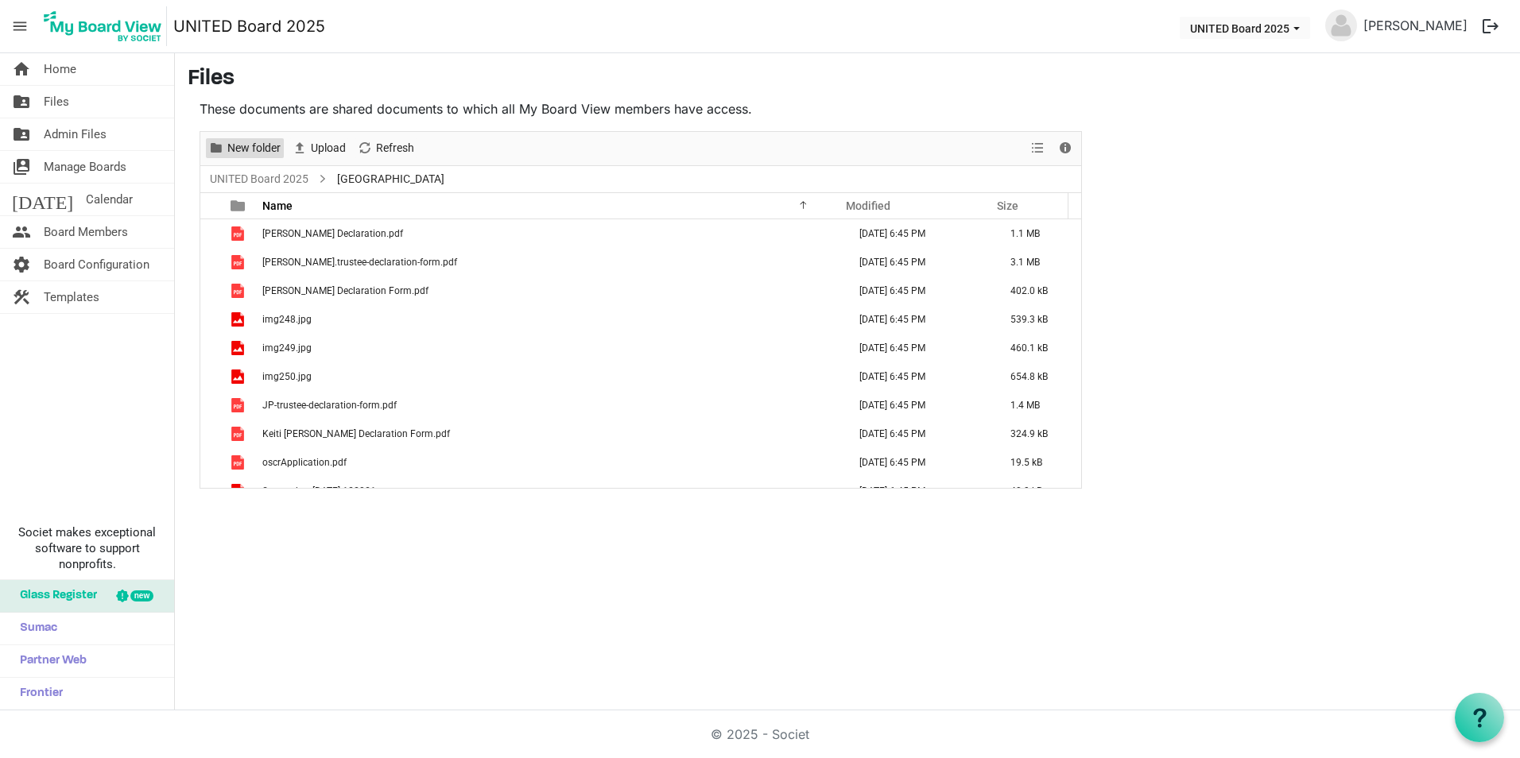
click at [275, 149] on span "New folder" at bounding box center [254, 148] width 56 height 20
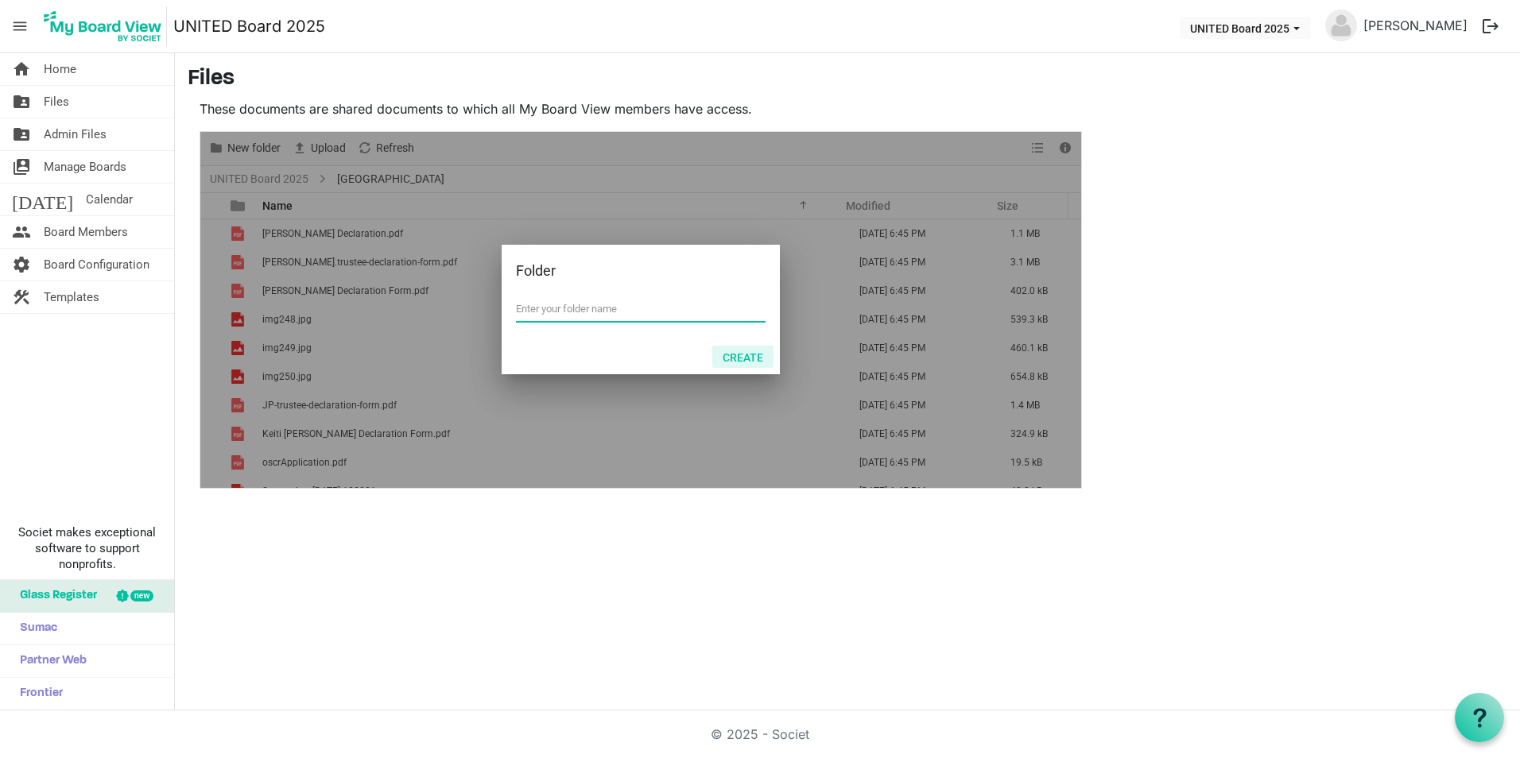
click at [753, 355] on button "Create" at bounding box center [742, 357] width 61 height 22
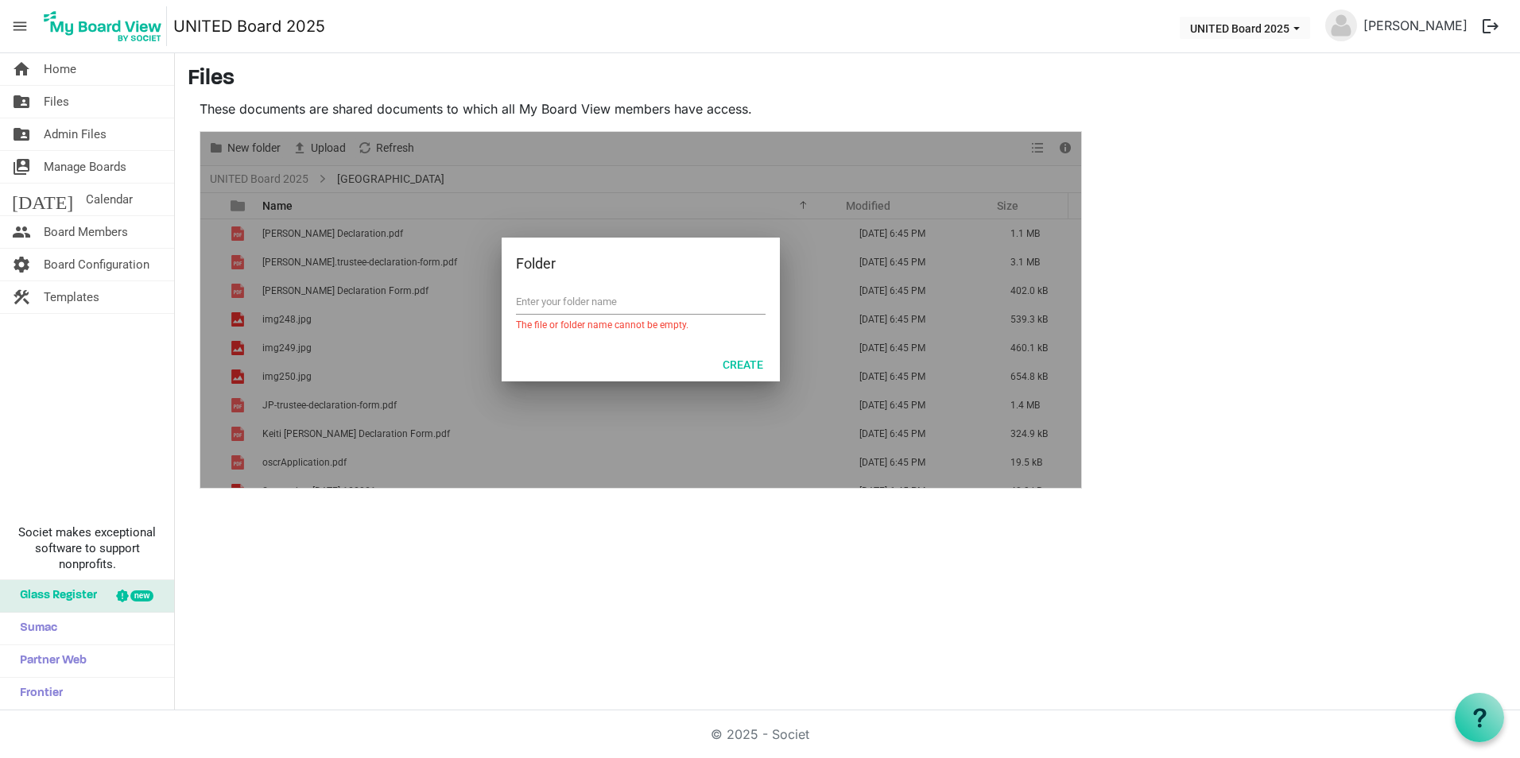
click at [715, 220] on div at bounding box center [640, 310] width 881 height 356
click at [781, 205] on div at bounding box center [640, 310] width 881 height 356
click at [456, 397] on div at bounding box center [640, 310] width 881 height 356
click at [254, 126] on div "These documents are shared documents to which all My Board View members have ac…" at bounding box center [641, 293] width 906 height 389
click at [839, 304] on div at bounding box center [640, 310] width 881 height 356
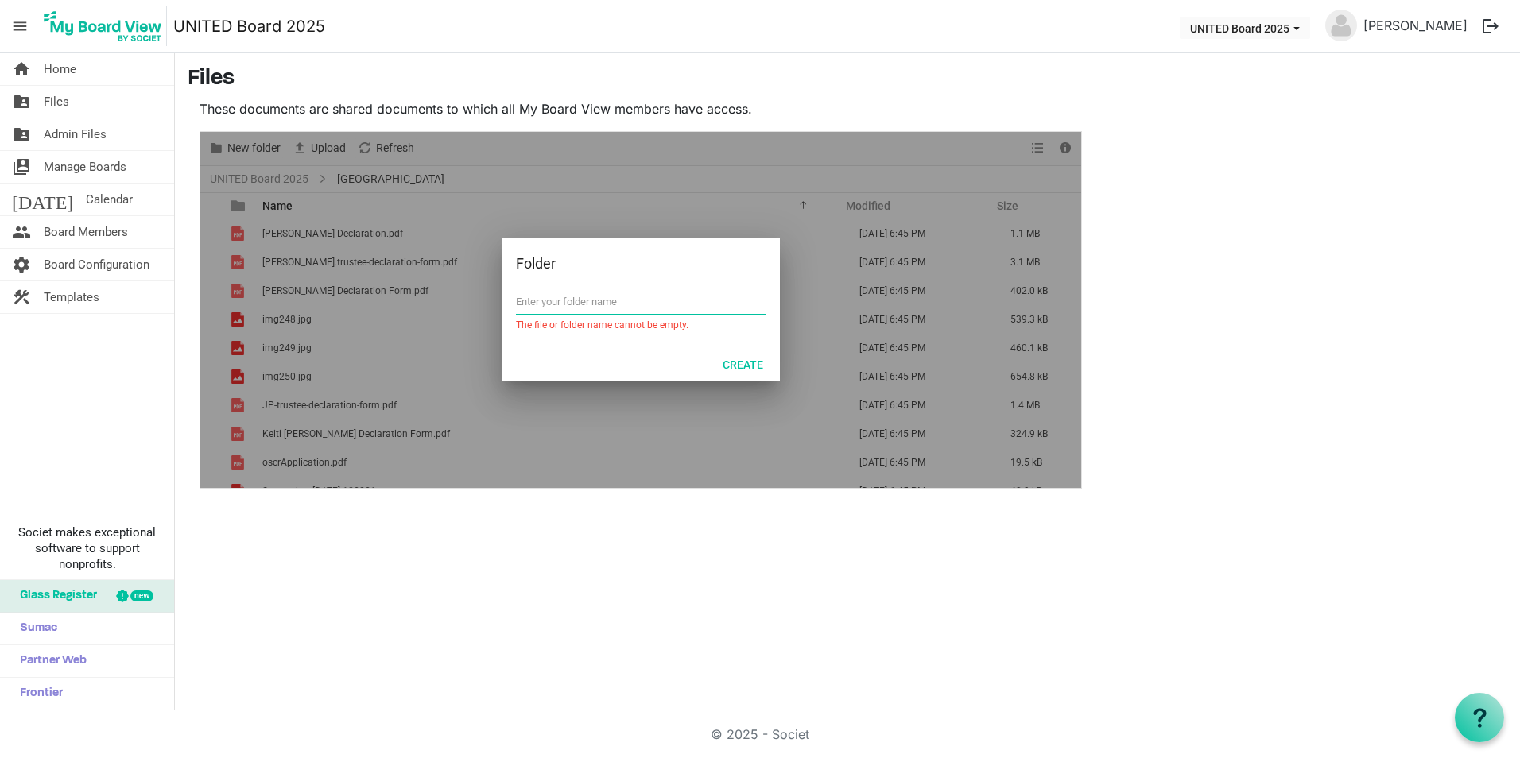
click at [732, 311] on input "text" at bounding box center [641, 302] width 250 height 24
click at [677, 270] on div "Folder" at bounding box center [616, 264] width 200 height 24
click at [75, 106] on link "folder_shared Files" at bounding box center [87, 102] width 174 height 32
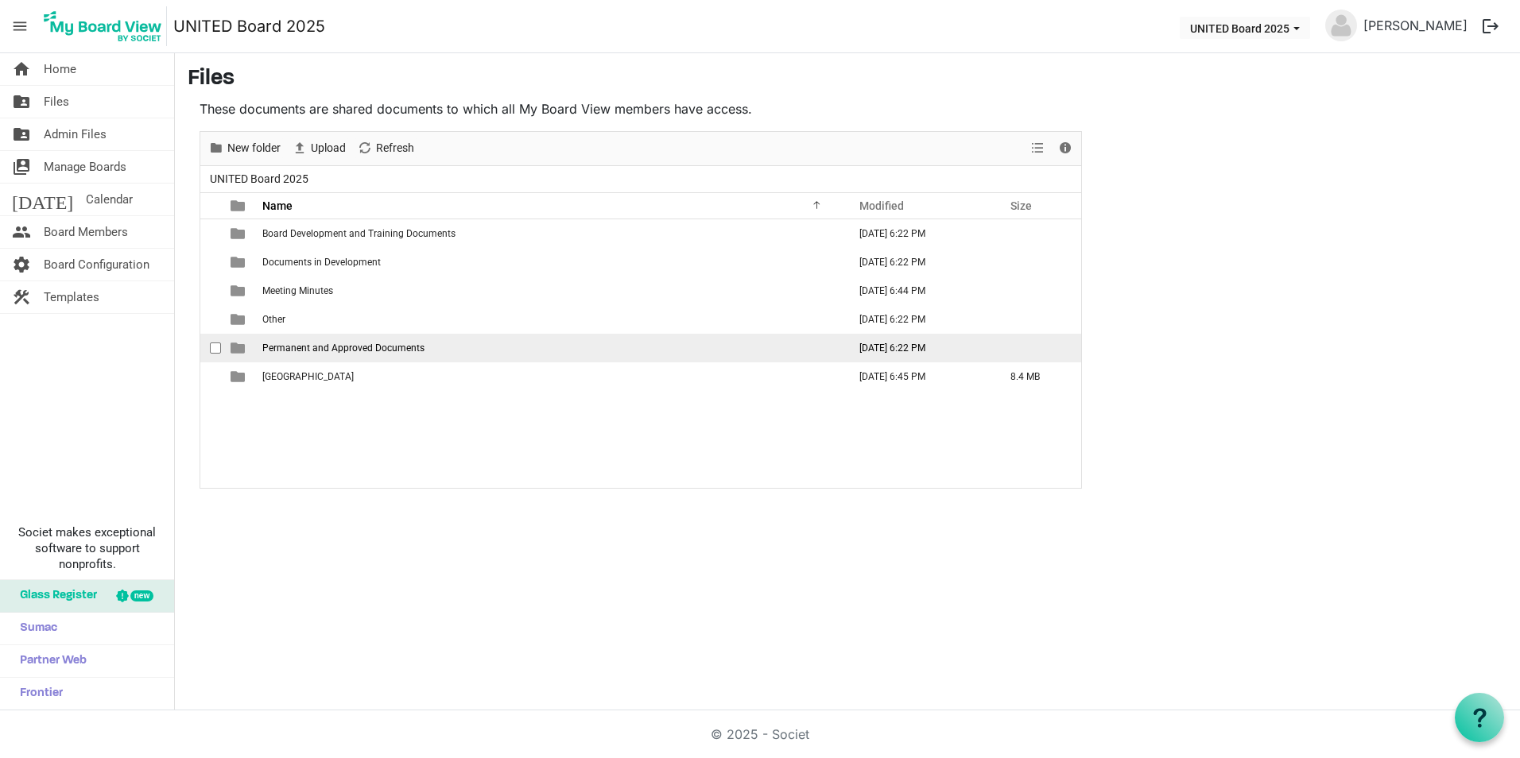
click at [296, 347] on span "Permanent and Approved Documents" at bounding box center [343, 348] width 162 height 11
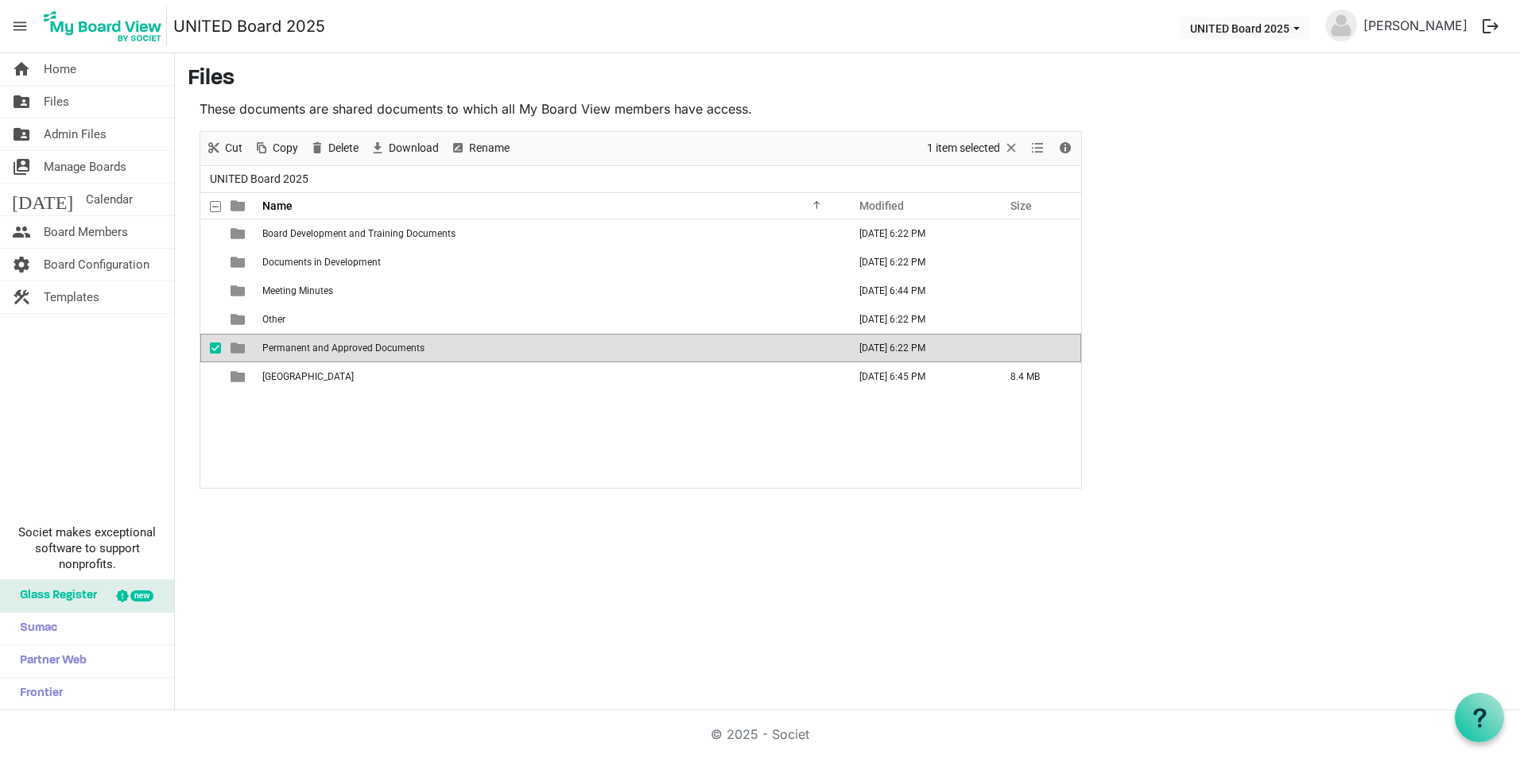
click at [296, 347] on span "Permanent and Approved Documents" at bounding box center [343, 348] width 162 height 11
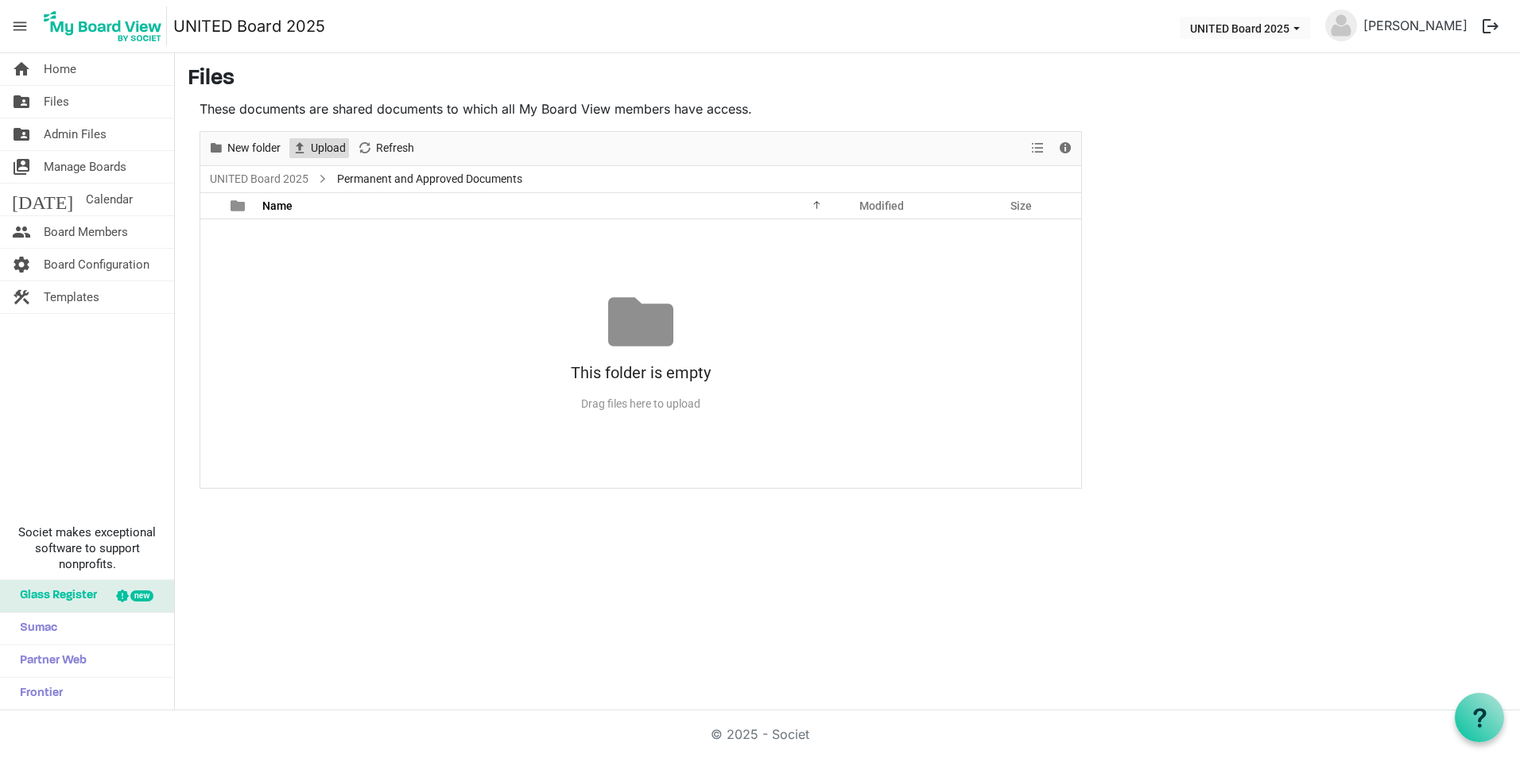
click at [323, 148] on span "Upload" at bounding box center [328, 148] width 38 height 20
click at [290, 178] on link "UNITED Board 2025" at bounding box center [259, 179] width 105 height 20
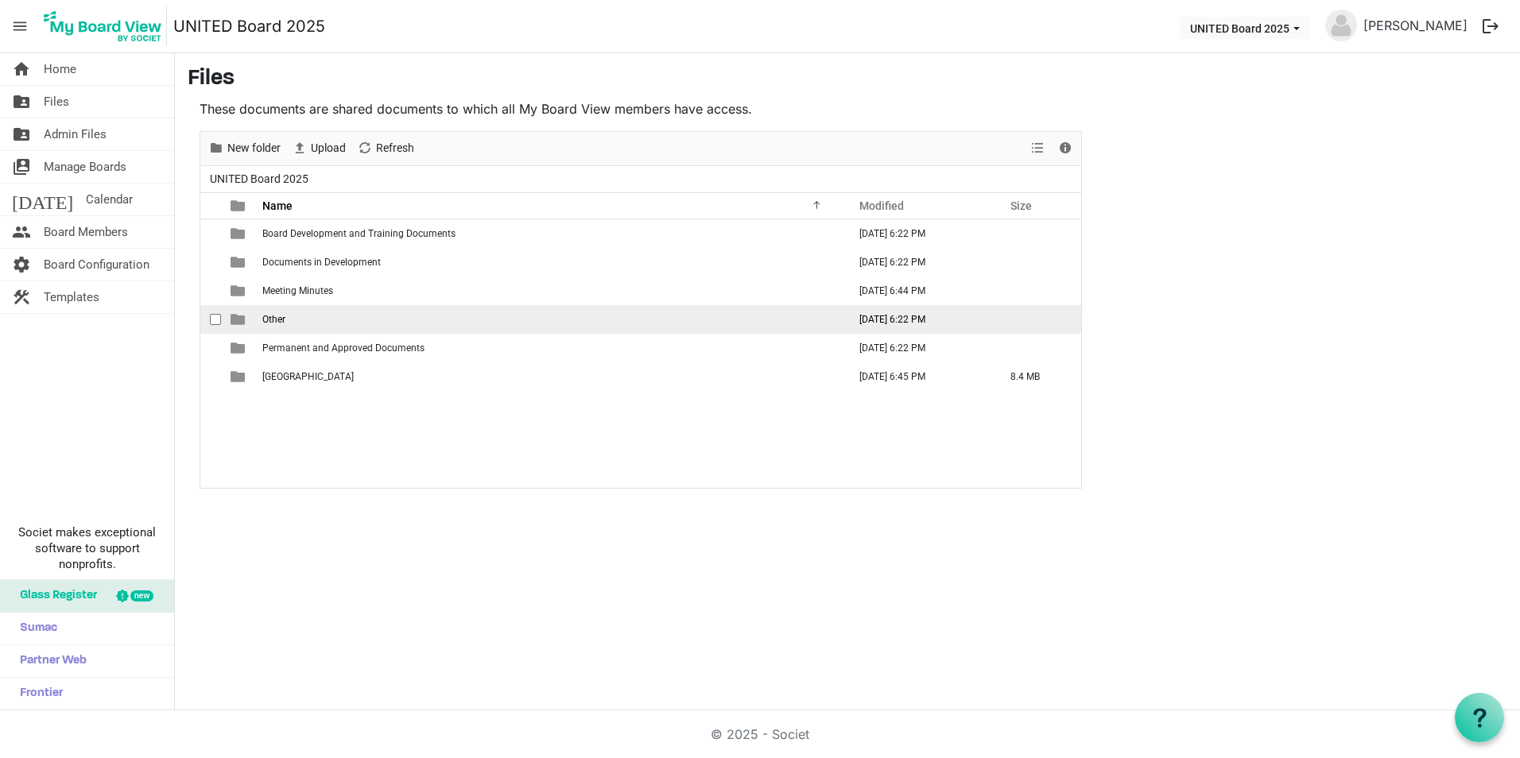
click at [275, 316] on span "Other" at bounding box center [273, 319] width 23 height 11
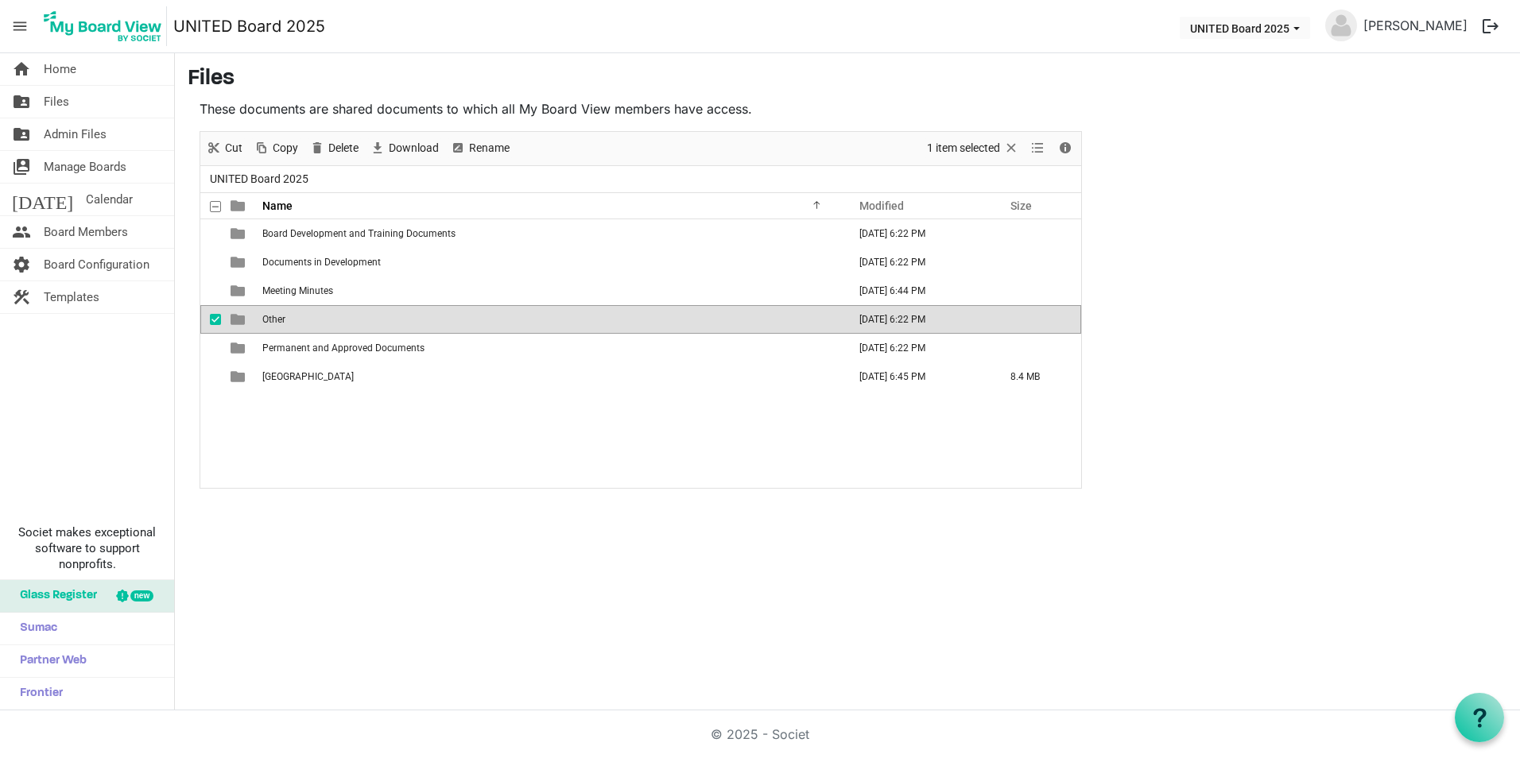
click at [275, 316] on span "Other" at bounding box center [273, 319] width 23 height 11
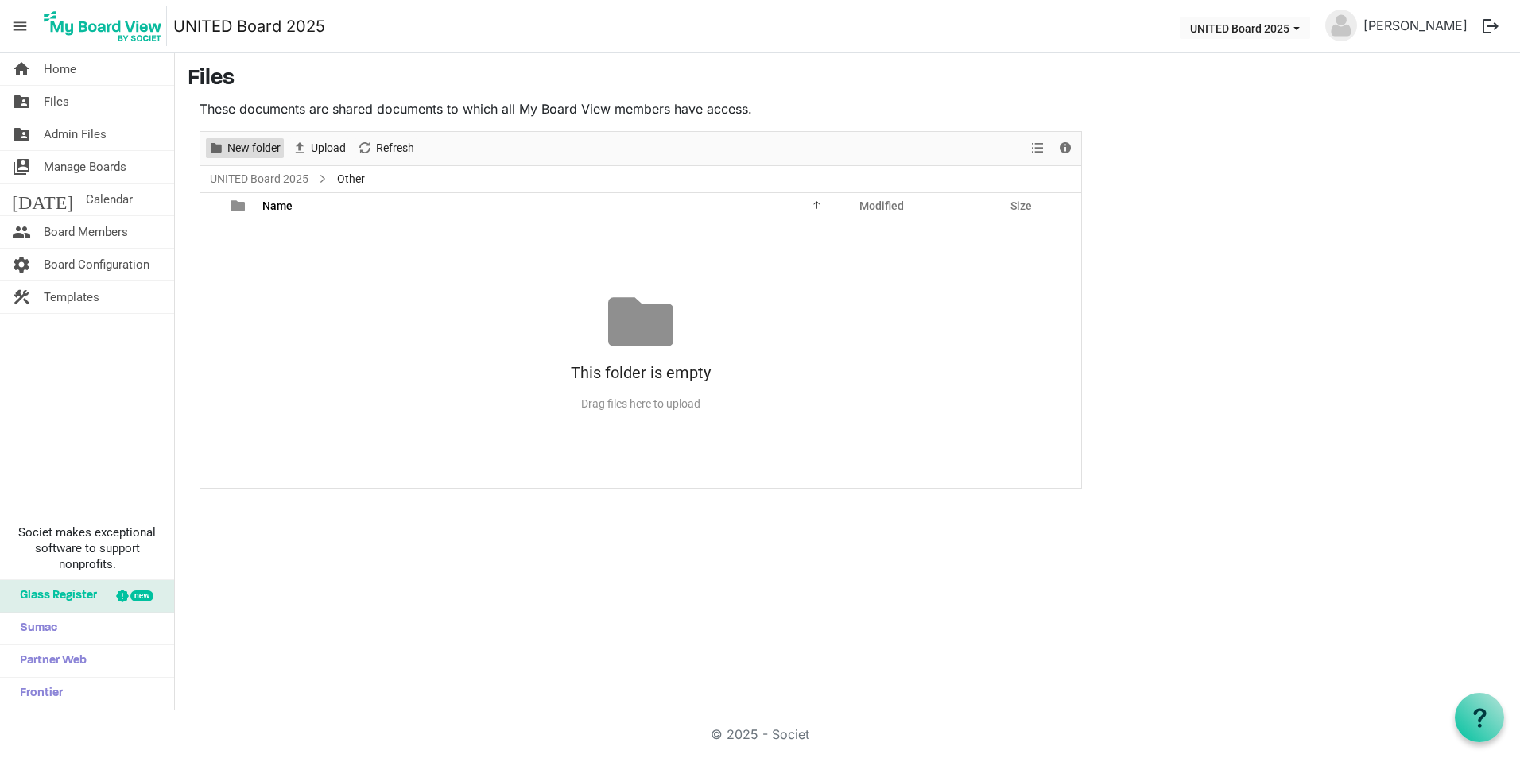
click at [235, 141] on span "New folder" at bounding box center [254, 148] width 56 height 20
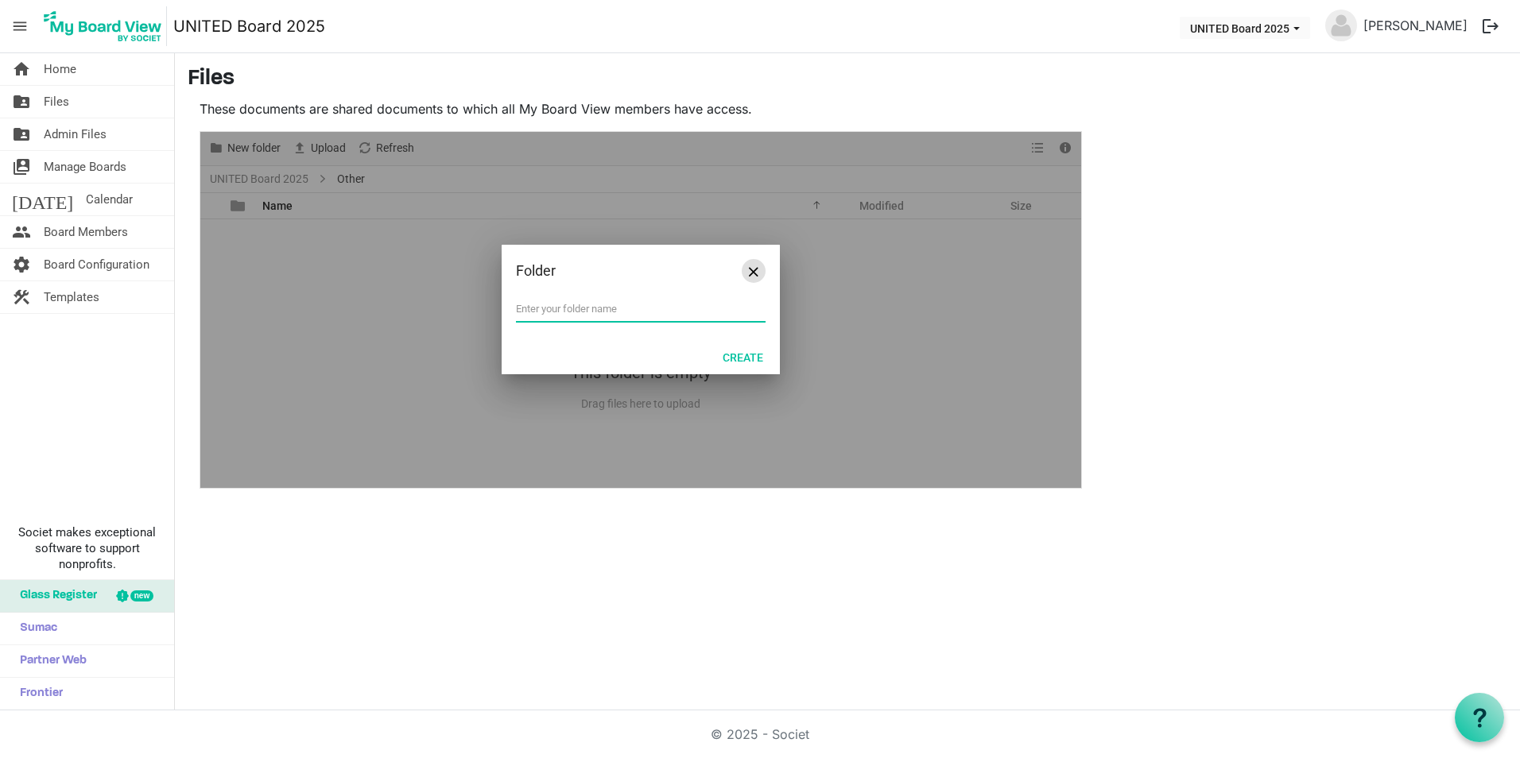
click at [763, 276] on button "Close" at bounding box center [754, 271] width 24 height 24
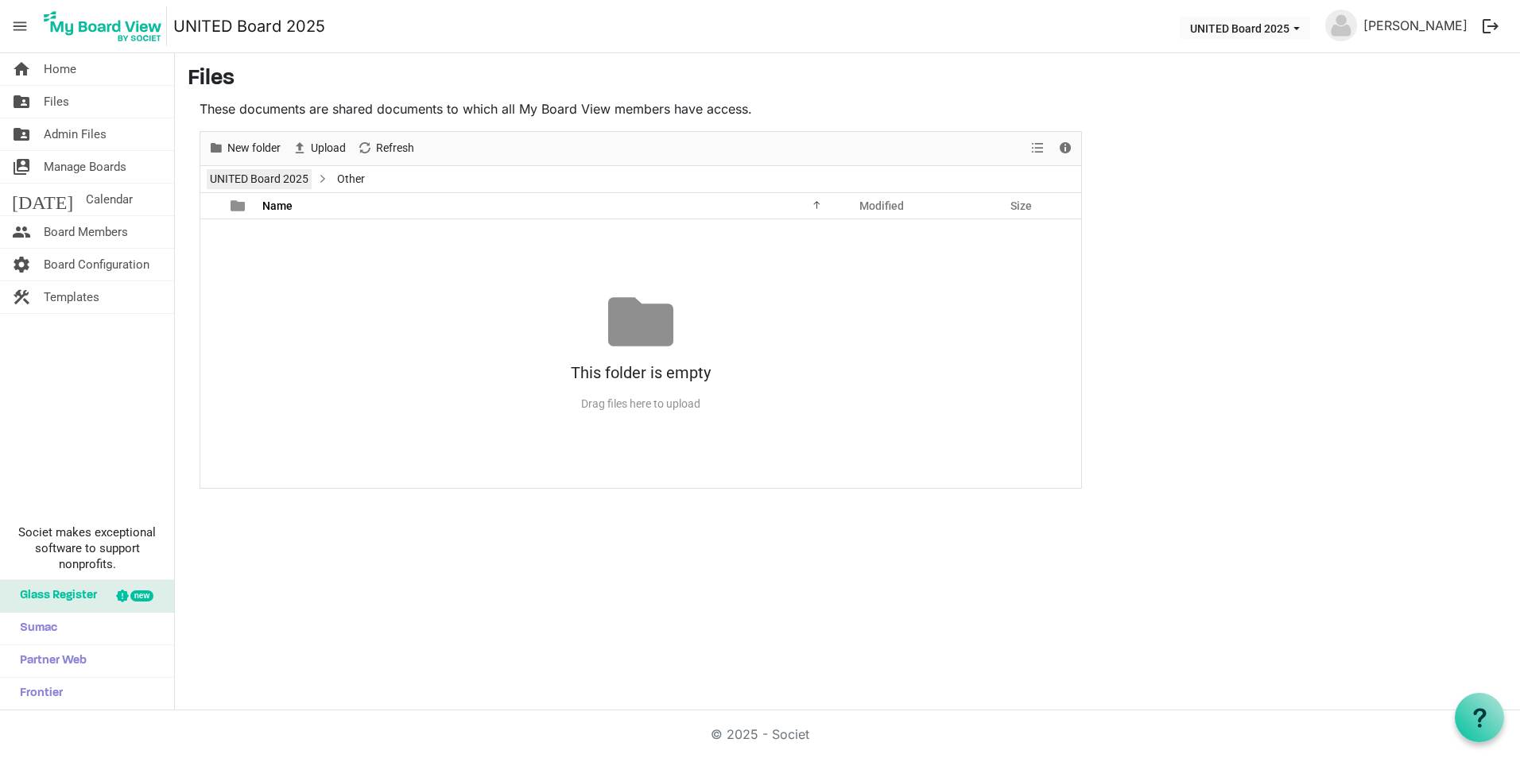
click at [281, 179] on link "UNITED Board 2025" at bounding box center [259, 179] width 105 height 20
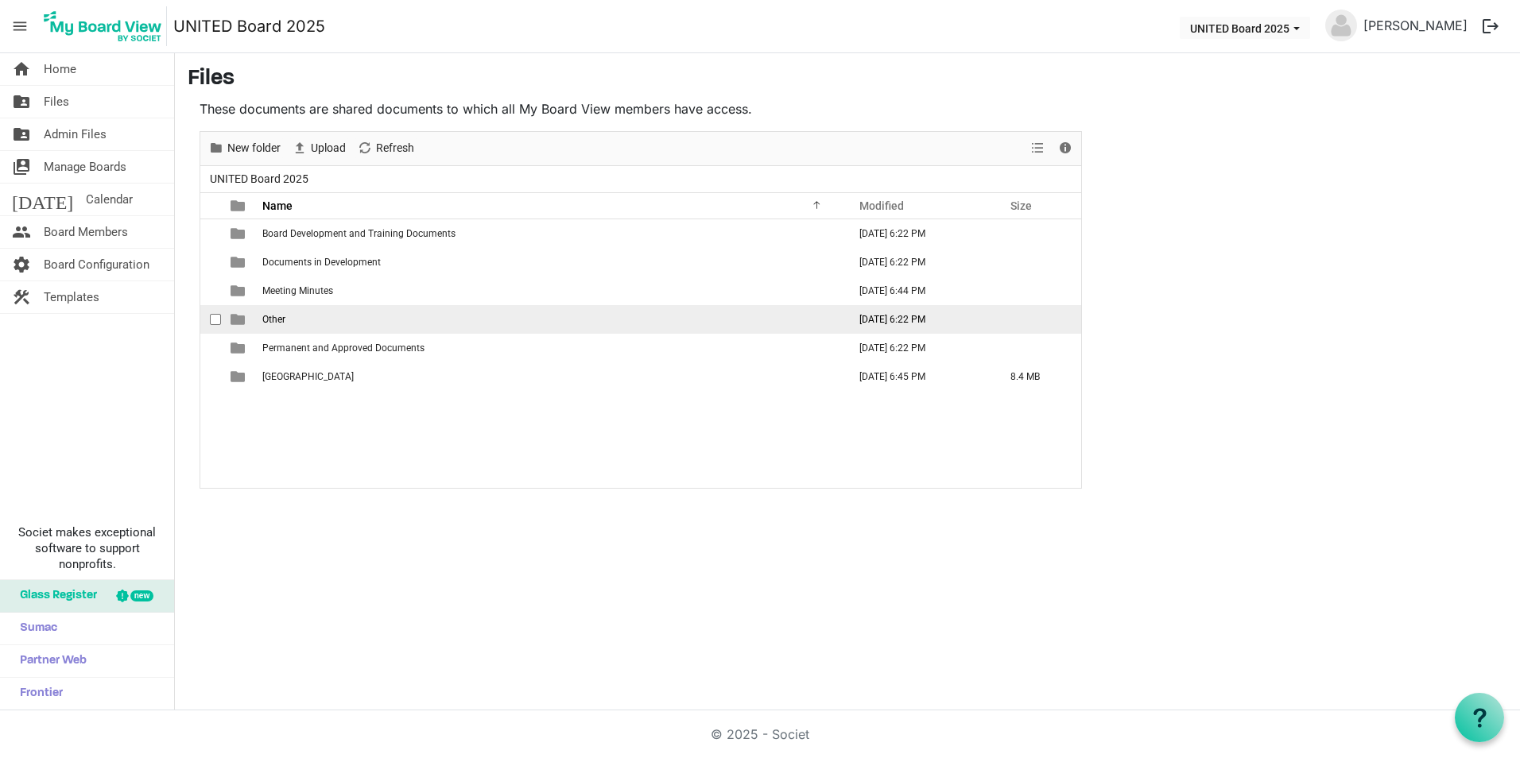
click at [212, 317] on span "checkbox" at bounding box center [215, 319] width 11 height 11
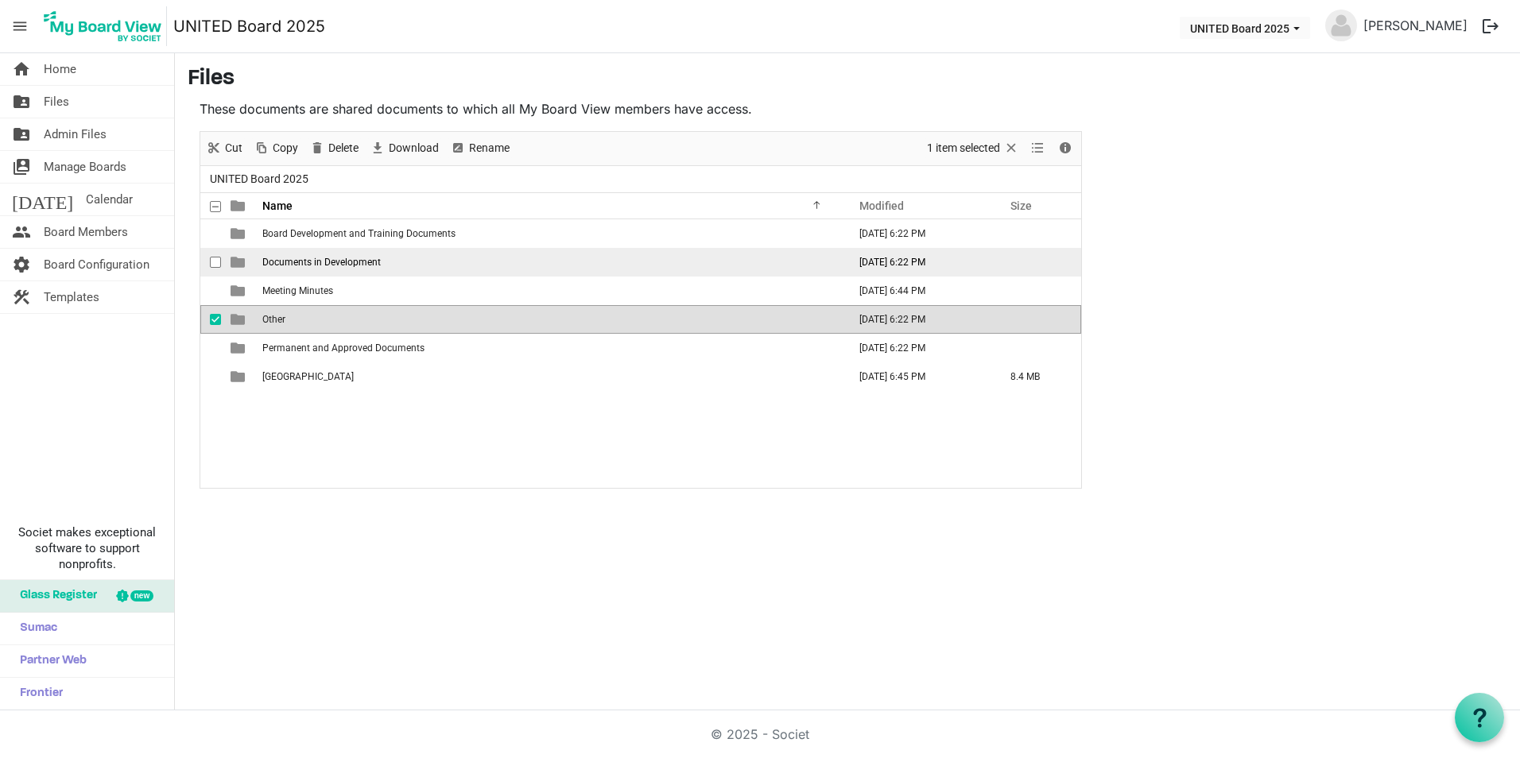
click at [219, 262] on span "checkbox" at bounding box center [215, 262] width 11 height 11
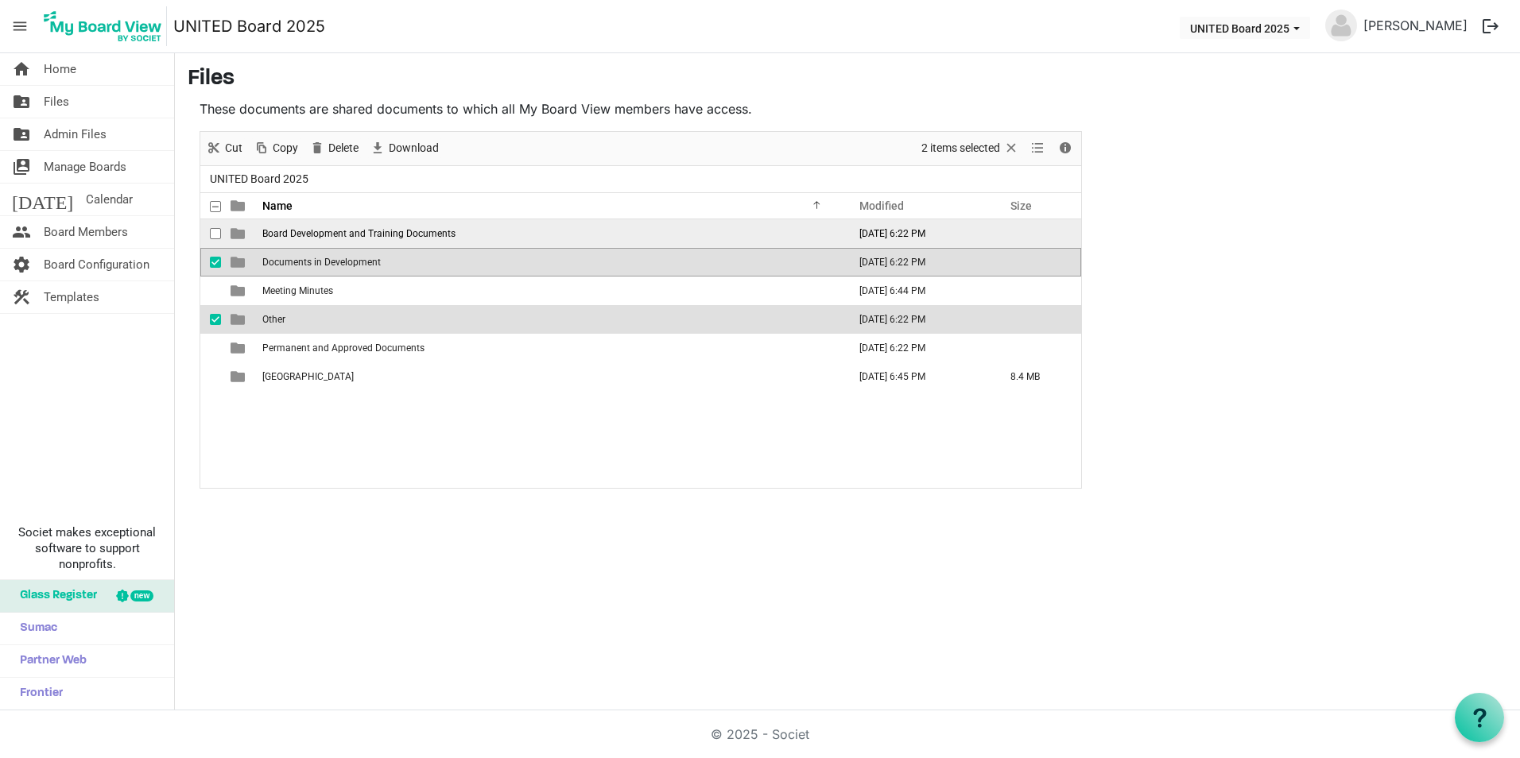
click at [211, 236] on span "checkbox" at bounding box center [215, 233] width 11 height 11
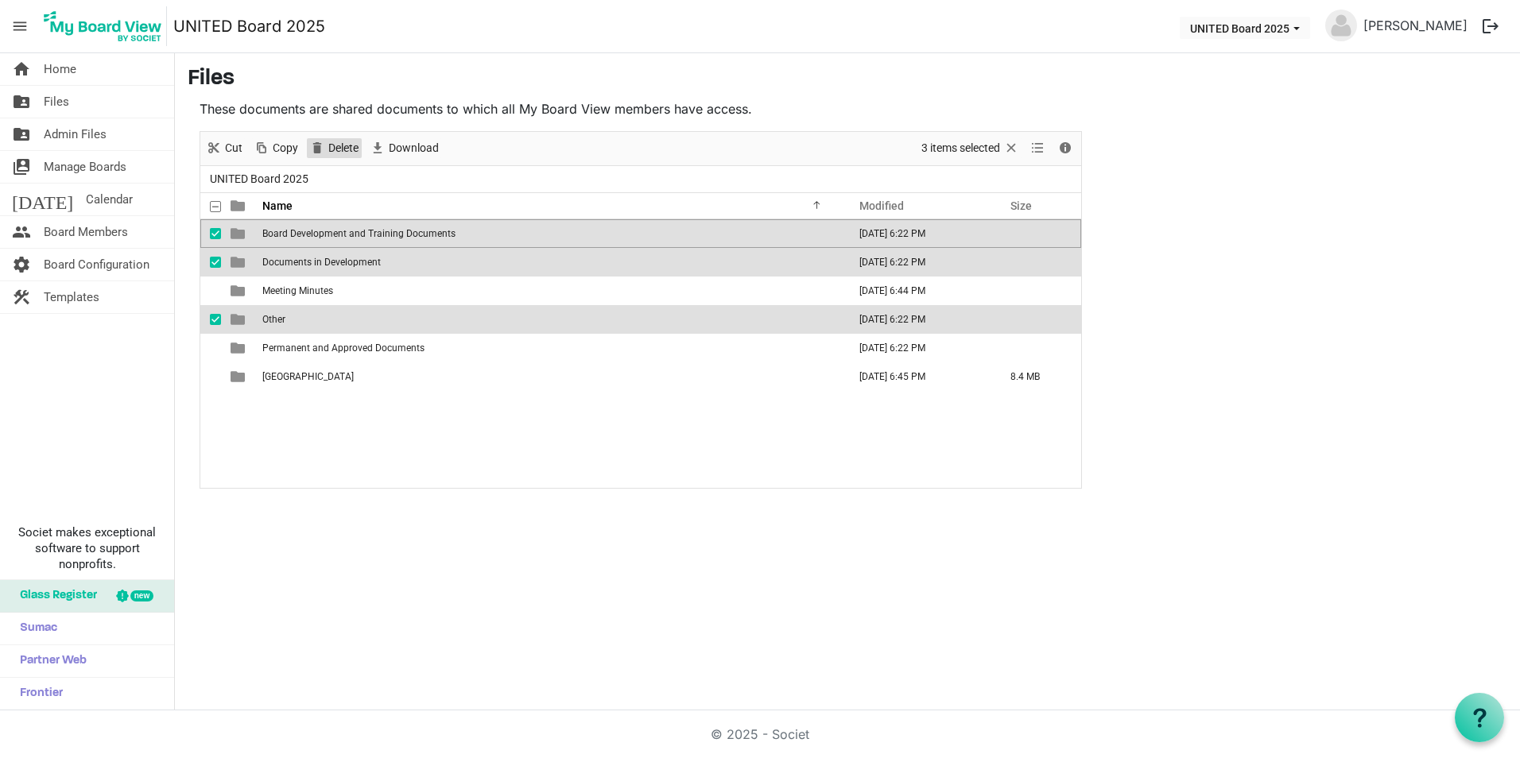
click at [341, 153] on span "Delete" at bounding box center [343, 148] width 33 height 20
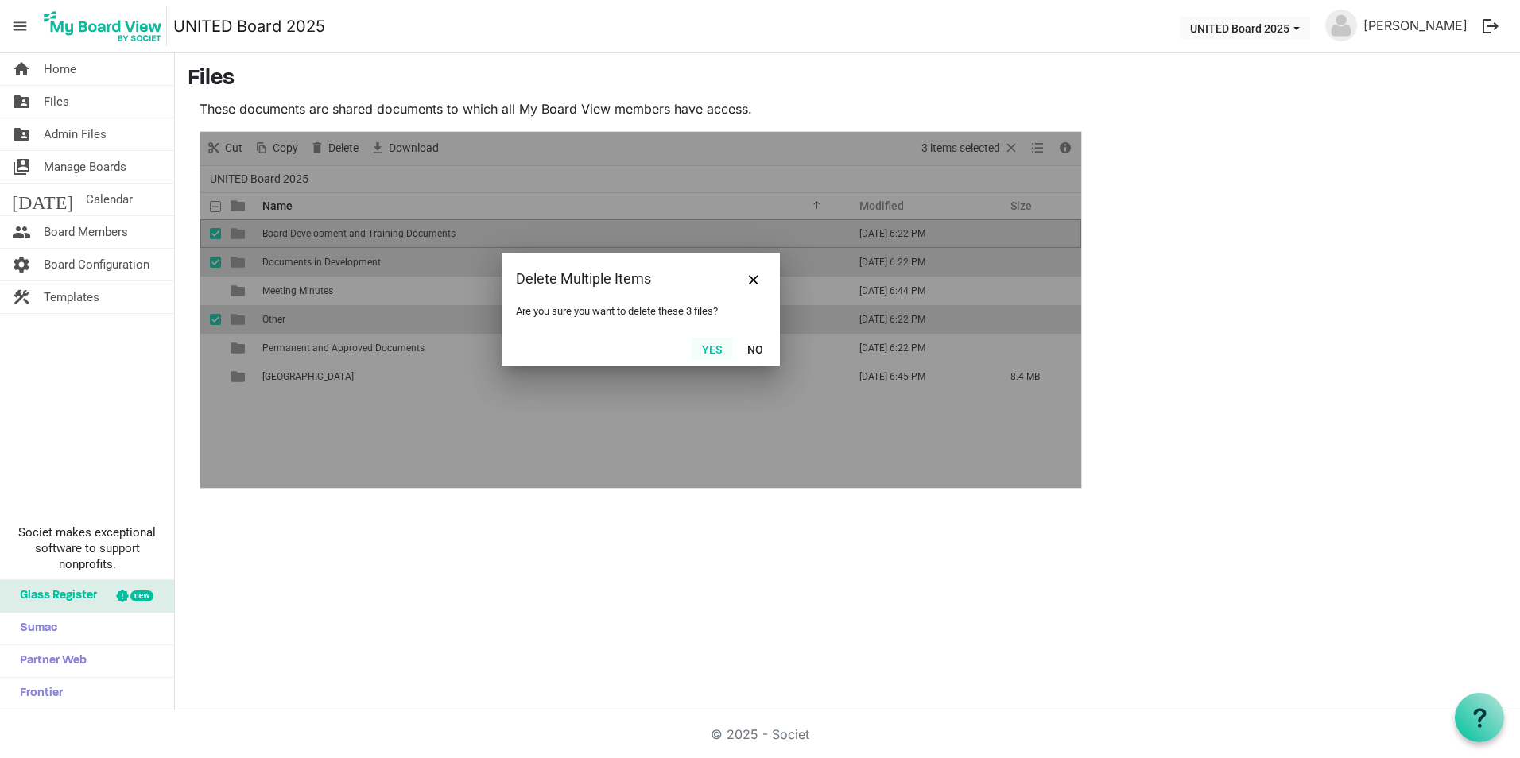
click at [720, 347] on button "Yes" at bounding box center [712, 349] width 41 height 22
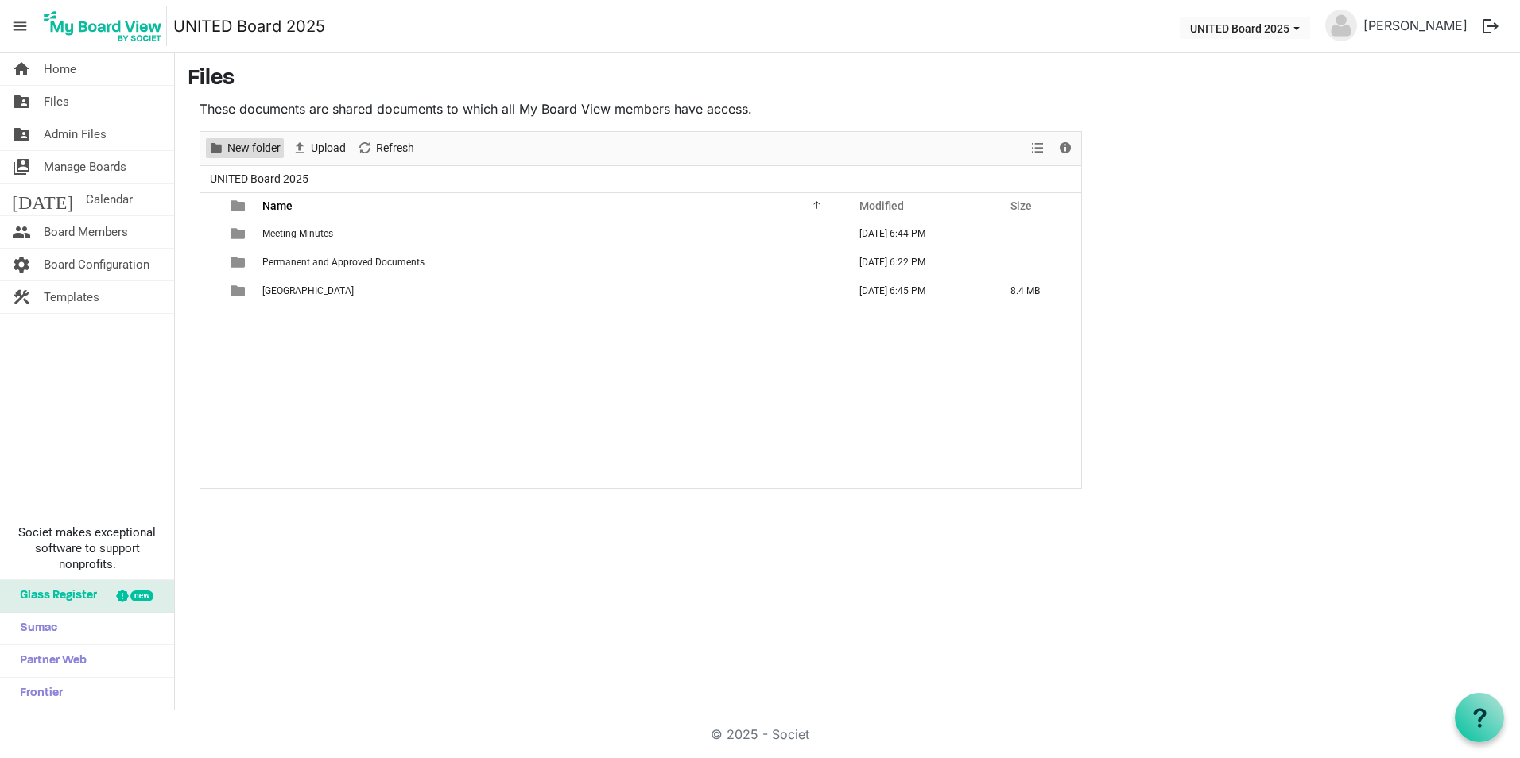
click at [272, 149] on span "New folder" at bounding box center [254, 148] width 56 height 20
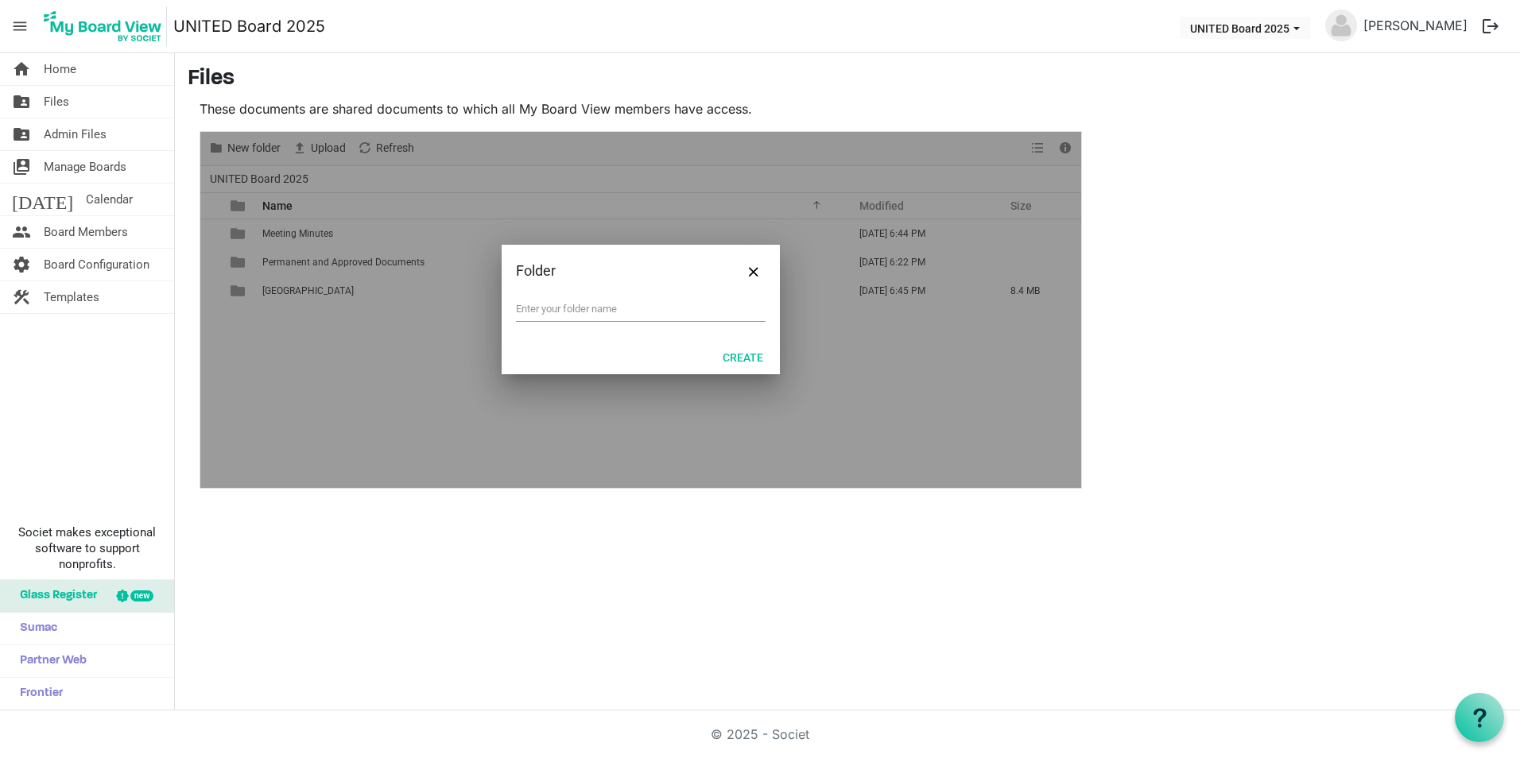
click at [600, 314] on input "text" at bounding box center [641, 309] width 250 height 24
type input "[GEOGRAPHIC_DATA]"
click at [730, 351] on button "Create" at bounding box center [742, 357] width 61 height 22
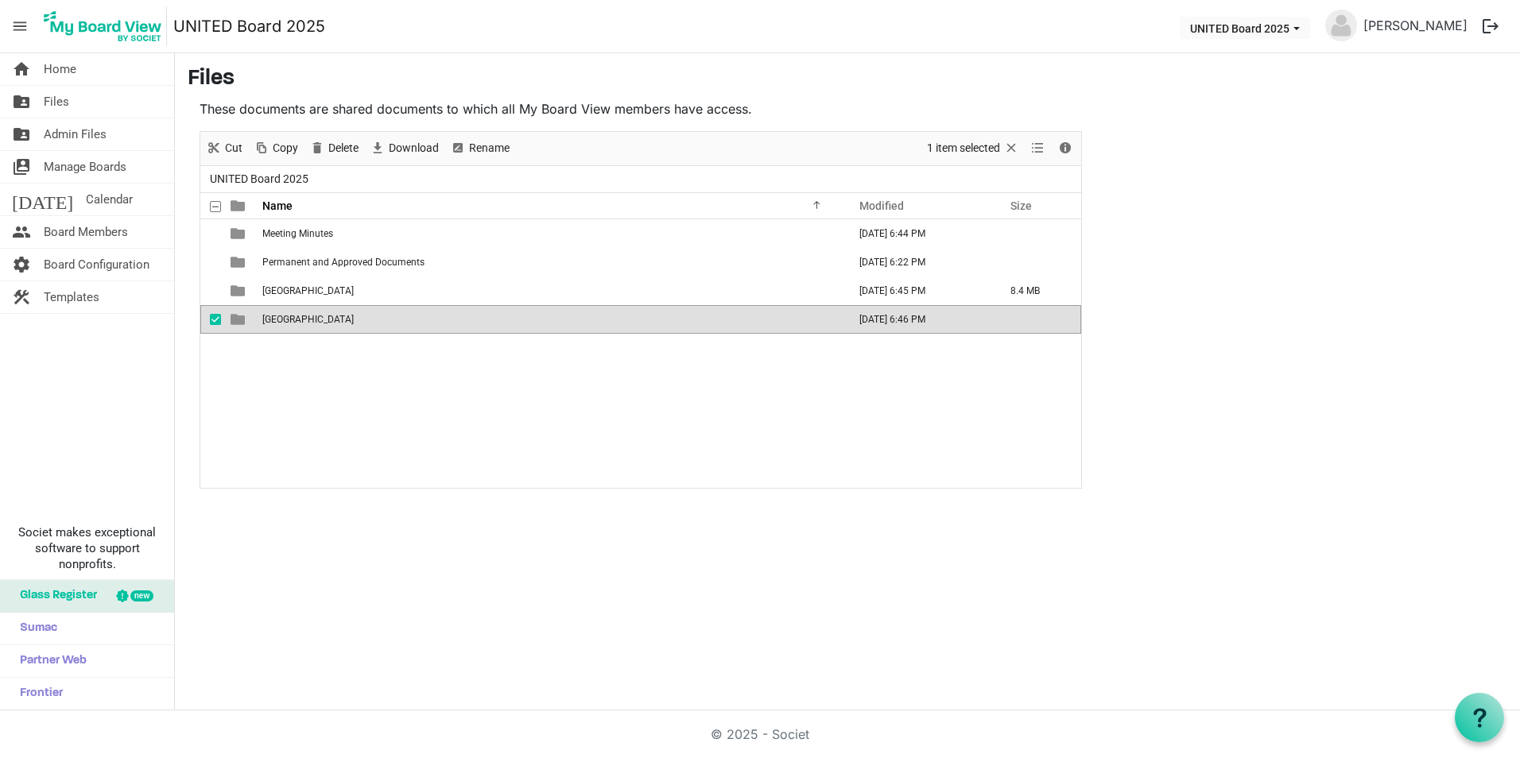
click at [305, 316] on span "[GEOGRAPHIC_DATA]" at bounding box center [307, 319] width 91 height 11
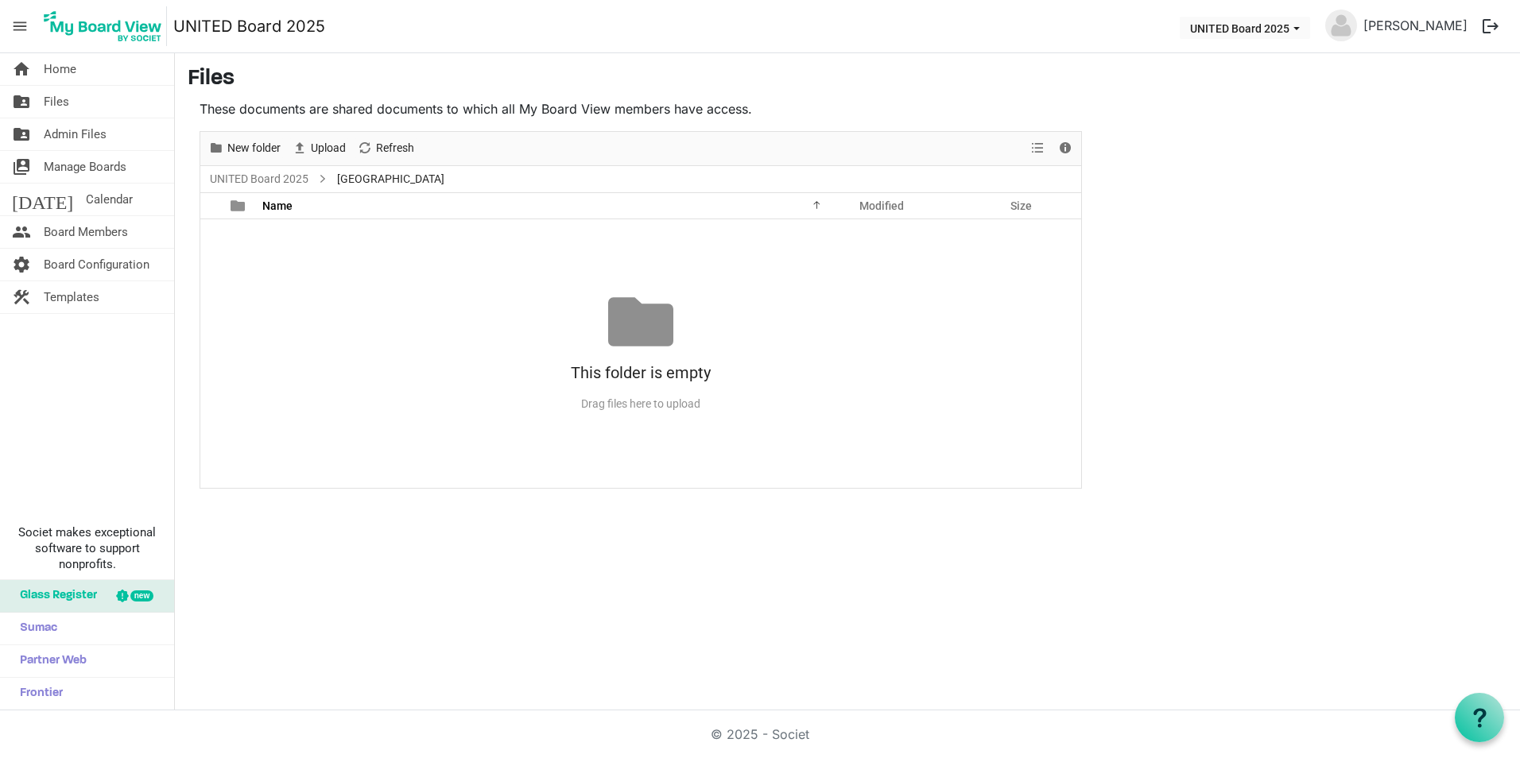
click at [323, 132] on div "Upload" at bounding box center [318, 148] width 65 height 33
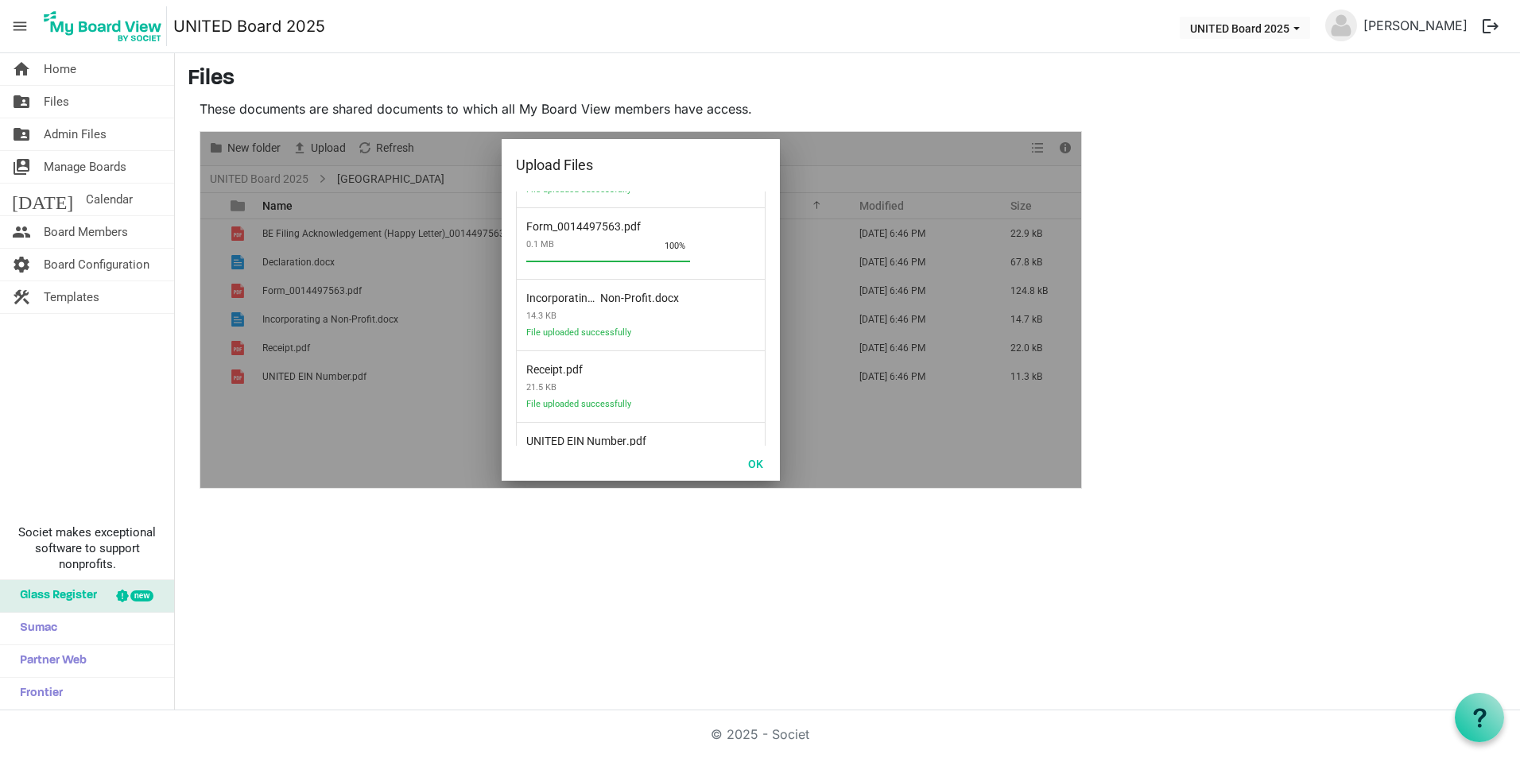
scroll to position [190, 0]
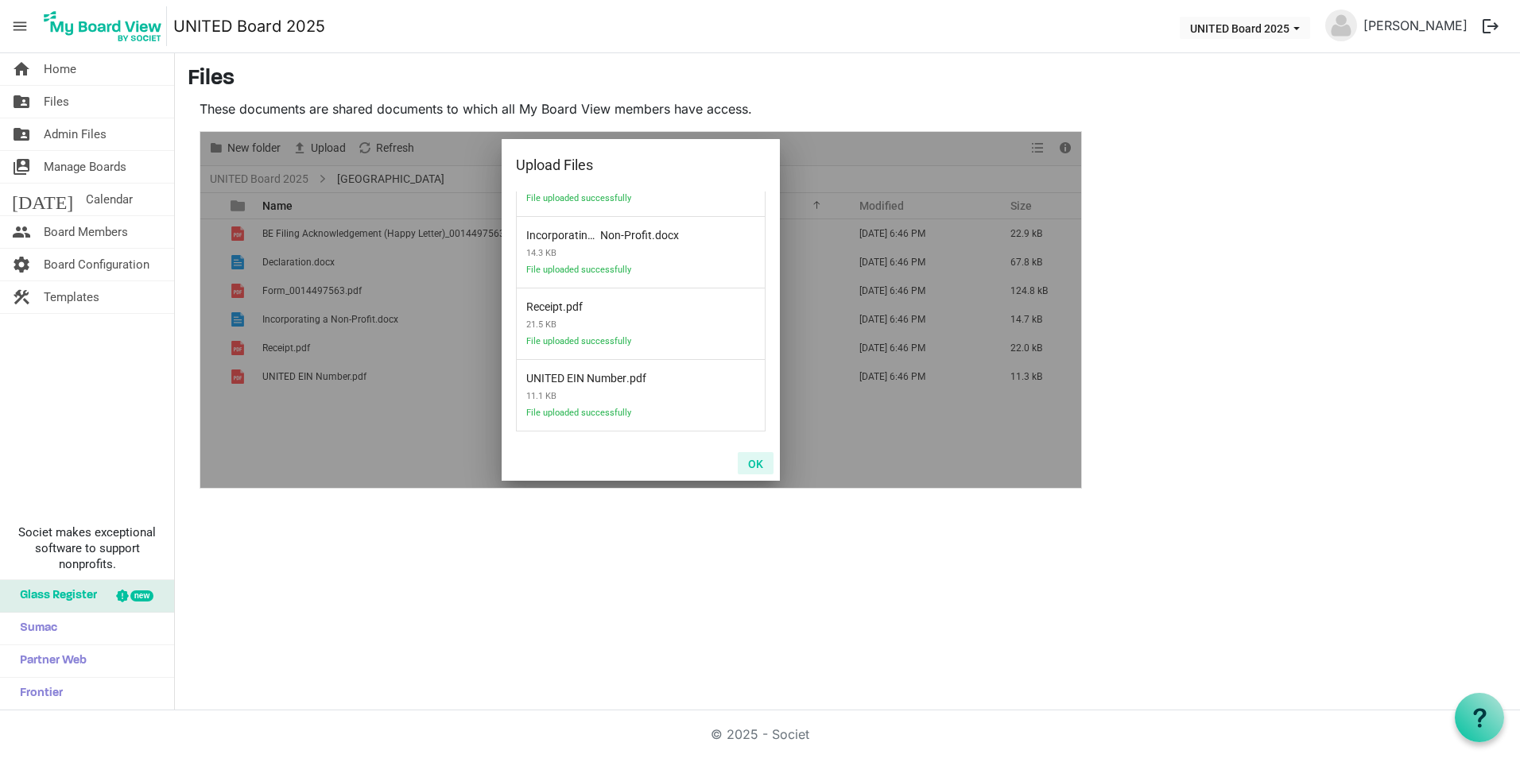
click at [759, 460] on button "OK" at bounding box center [756, 463] width 36 height 22
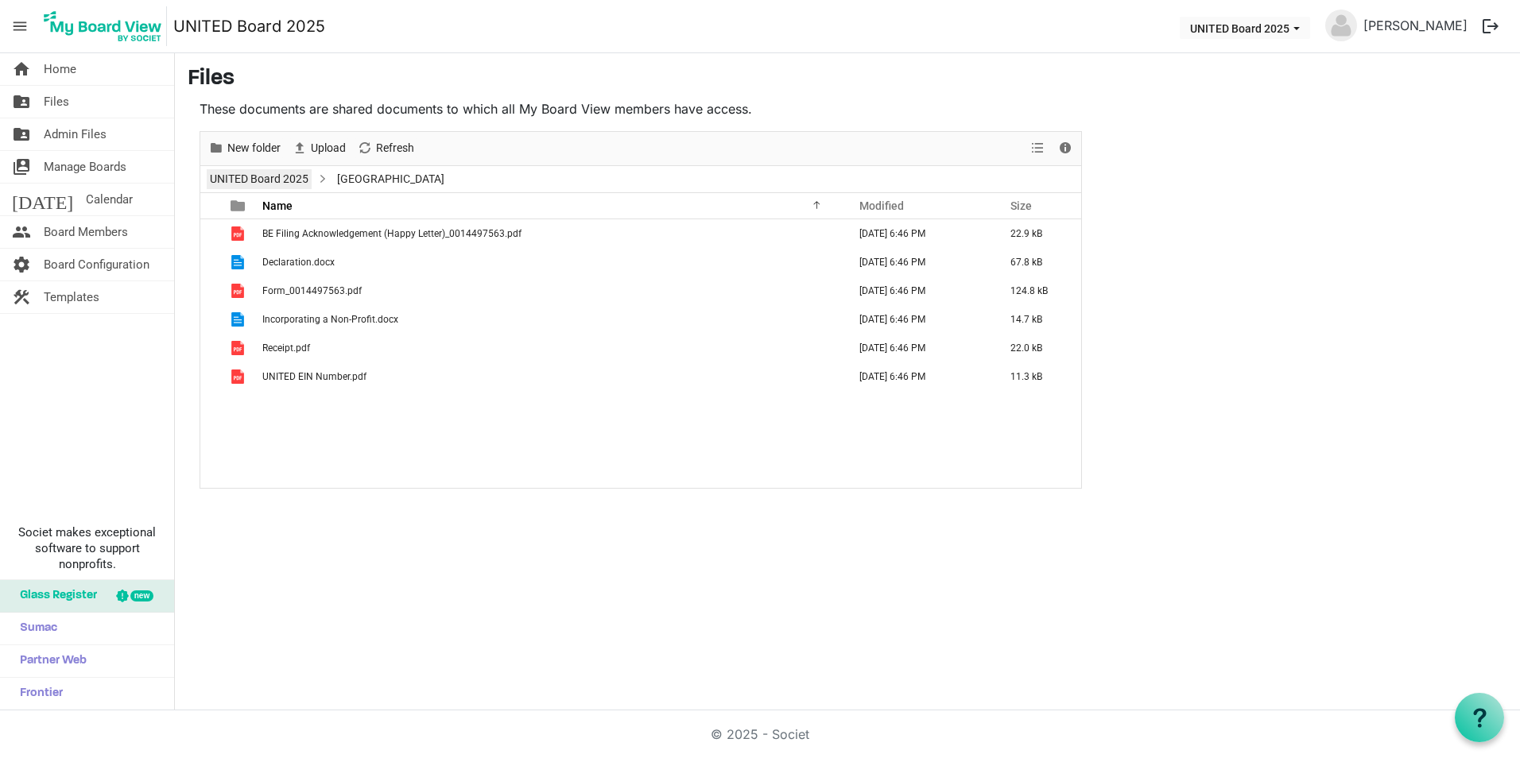
click at [292, 172] on link "UNITED Board 2025" at bounding box center [259, 179] width 105 height 20
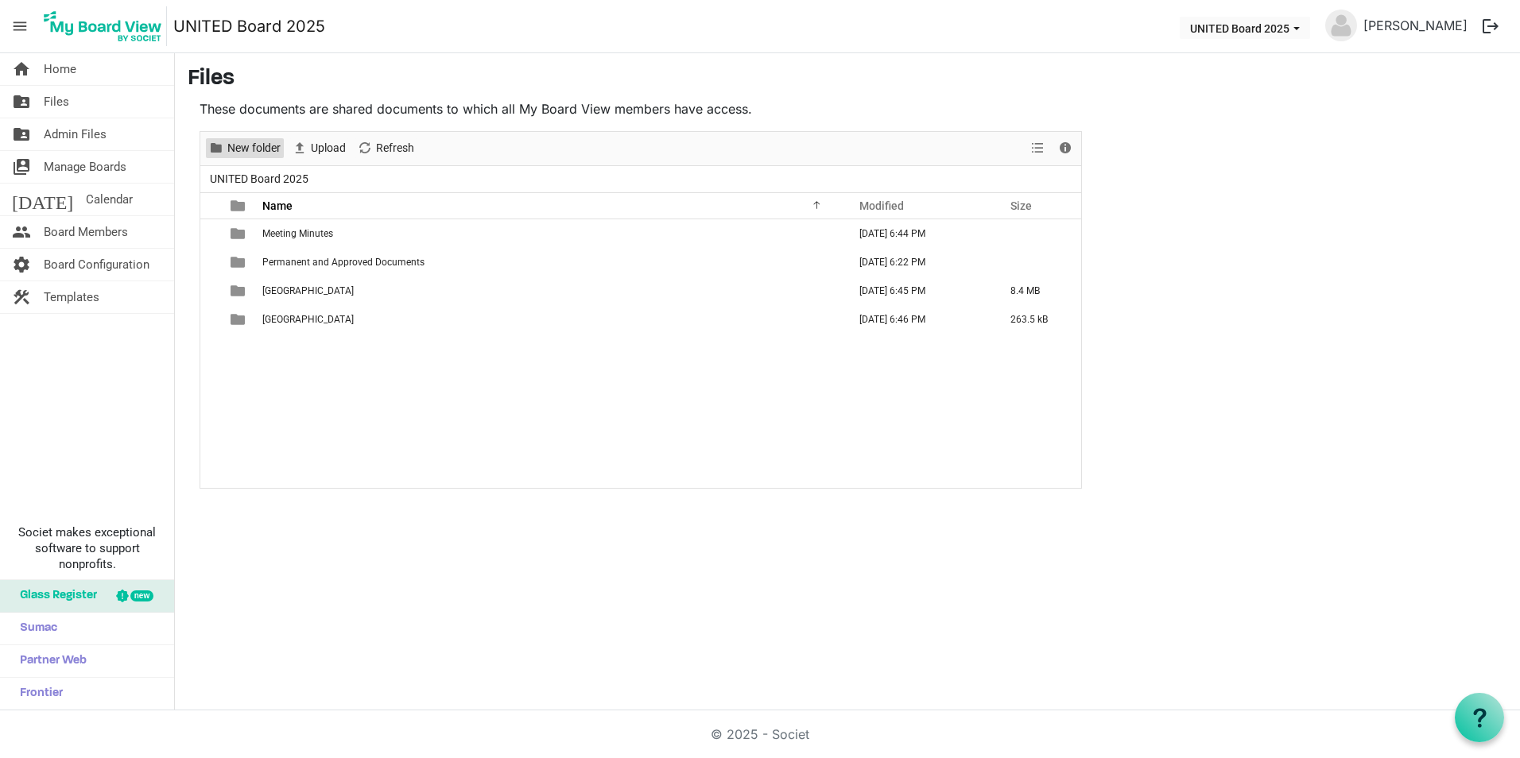
click at [261, 146] on span "New folder" at bounding box center [254, 148] width 56 height 20
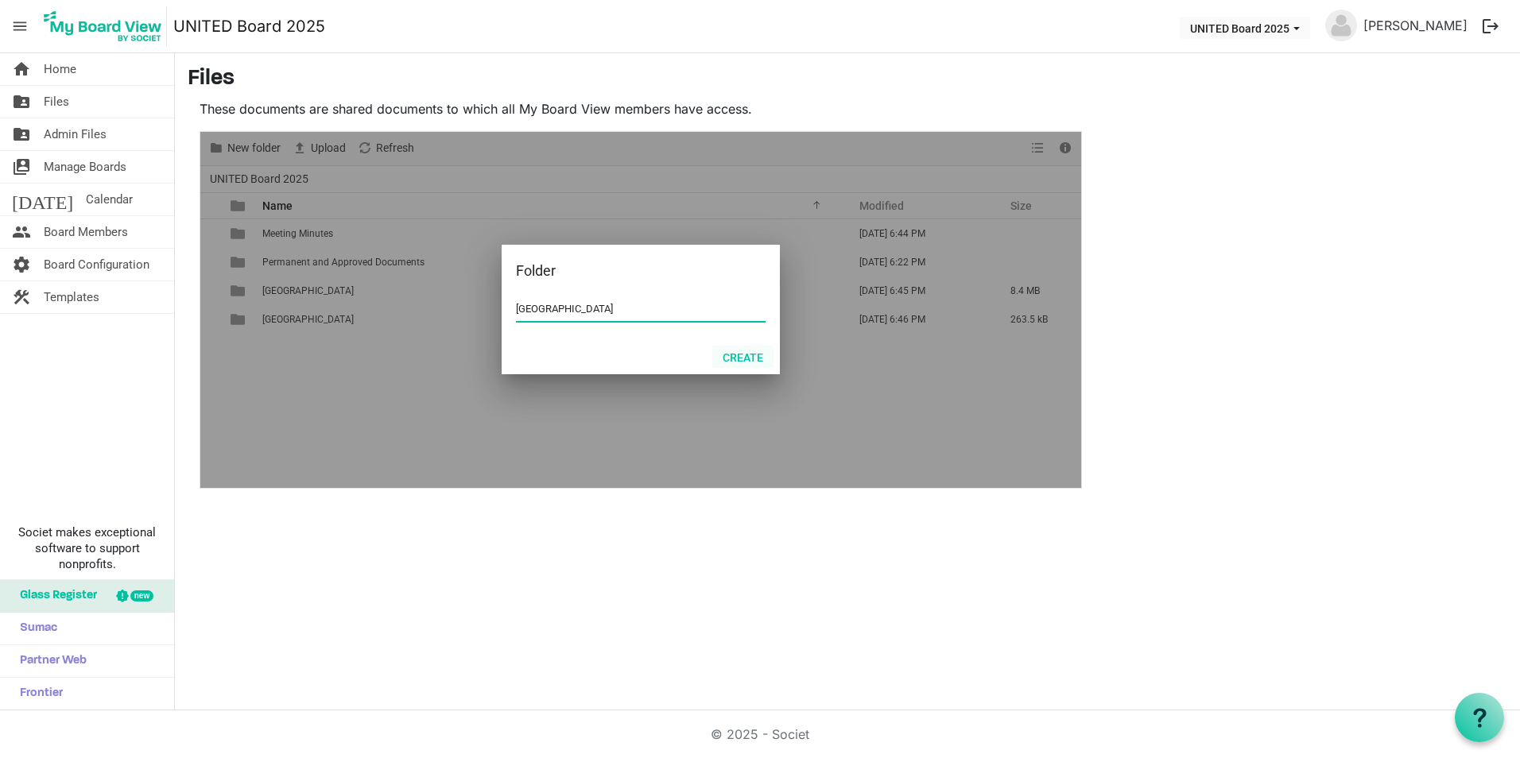
type input "[GEOGRAPHIC_DATA]"
click at [741, 361] on button "Create" at bounding box center [742, 357] width 61 height 22
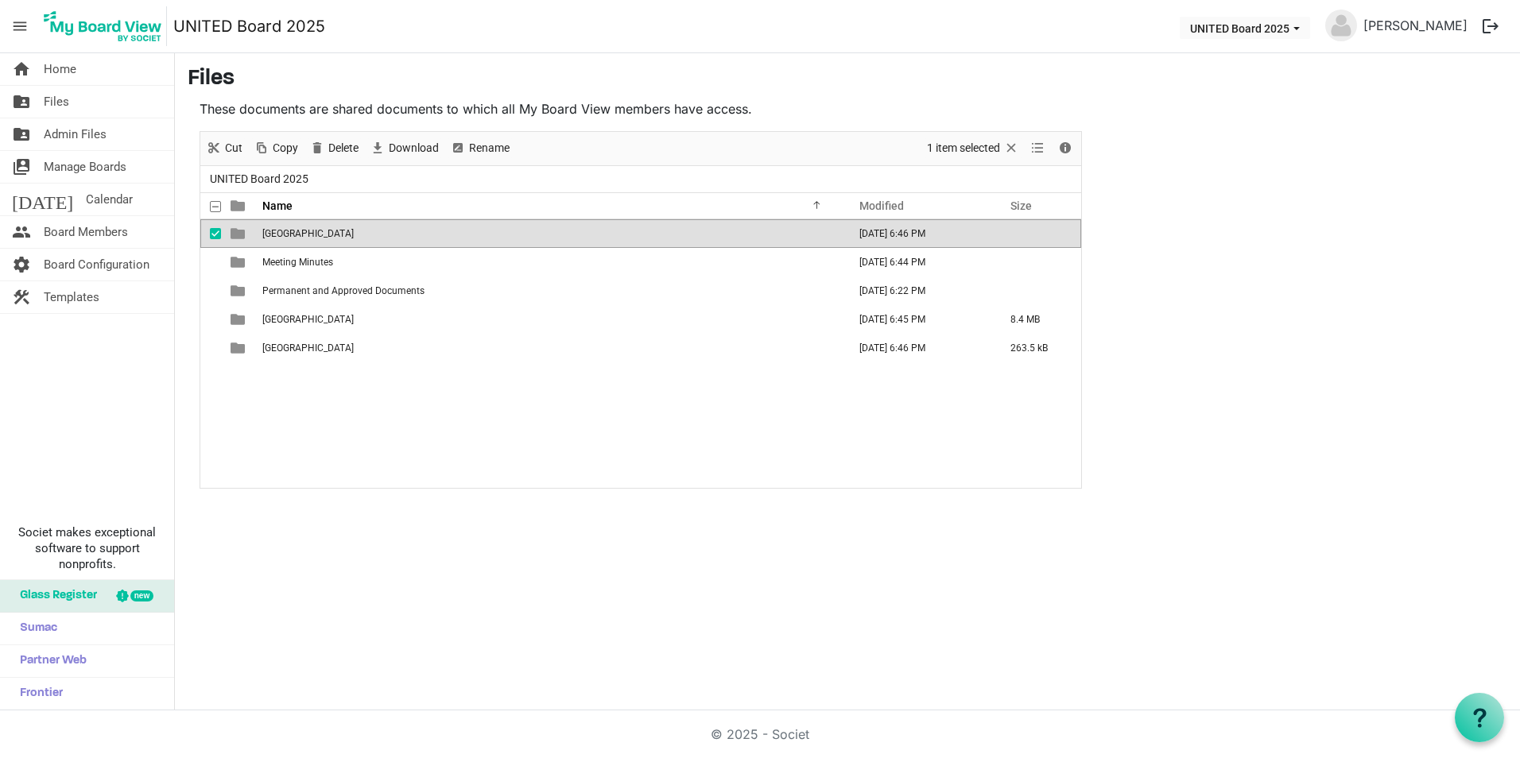
click at [354, 232] on td "Kenya" at bounding box center [550, 233] width 585 height 29
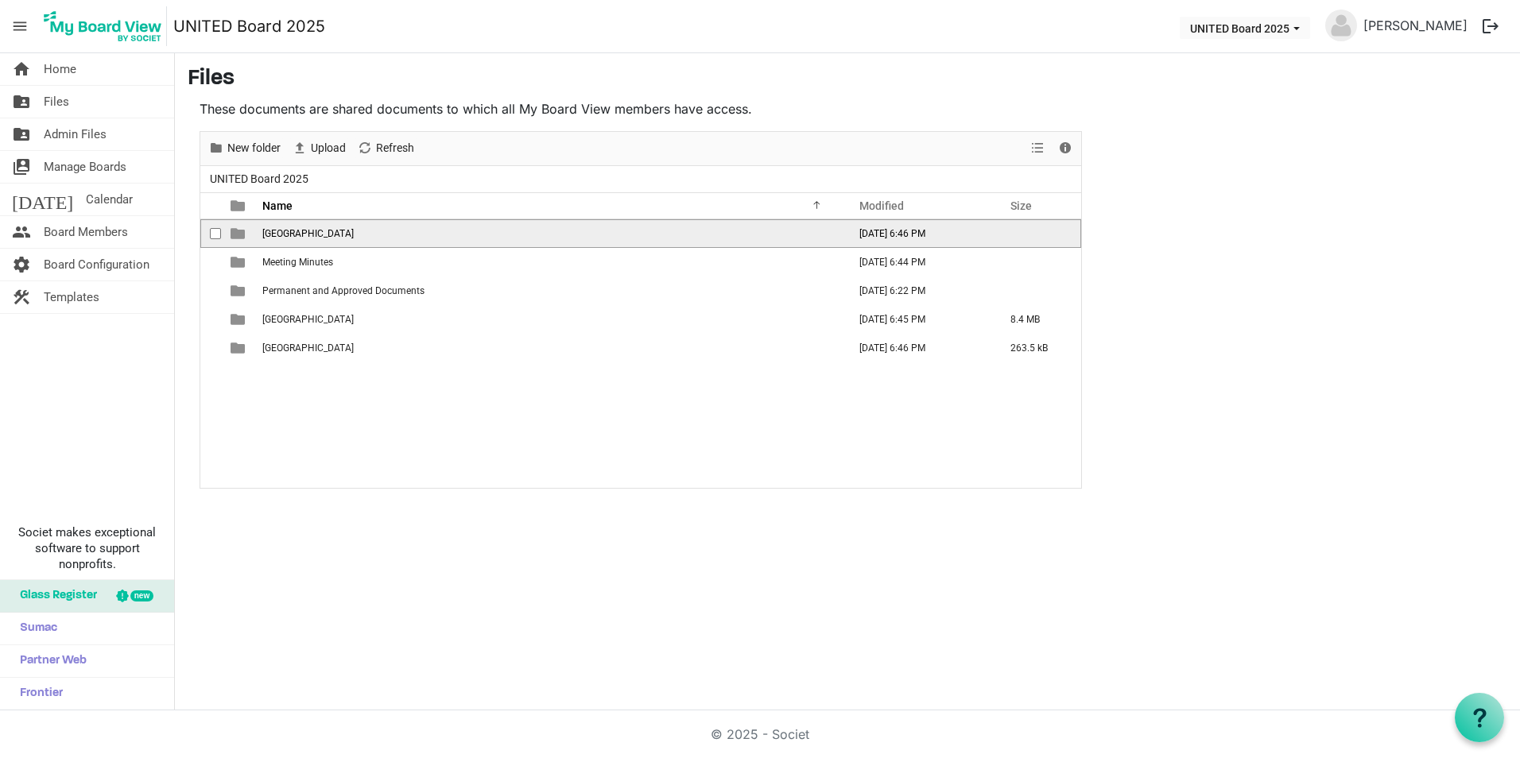
click at [354, 232] on td "Kenya" at bounding box center [550, 233] width 585 height 29
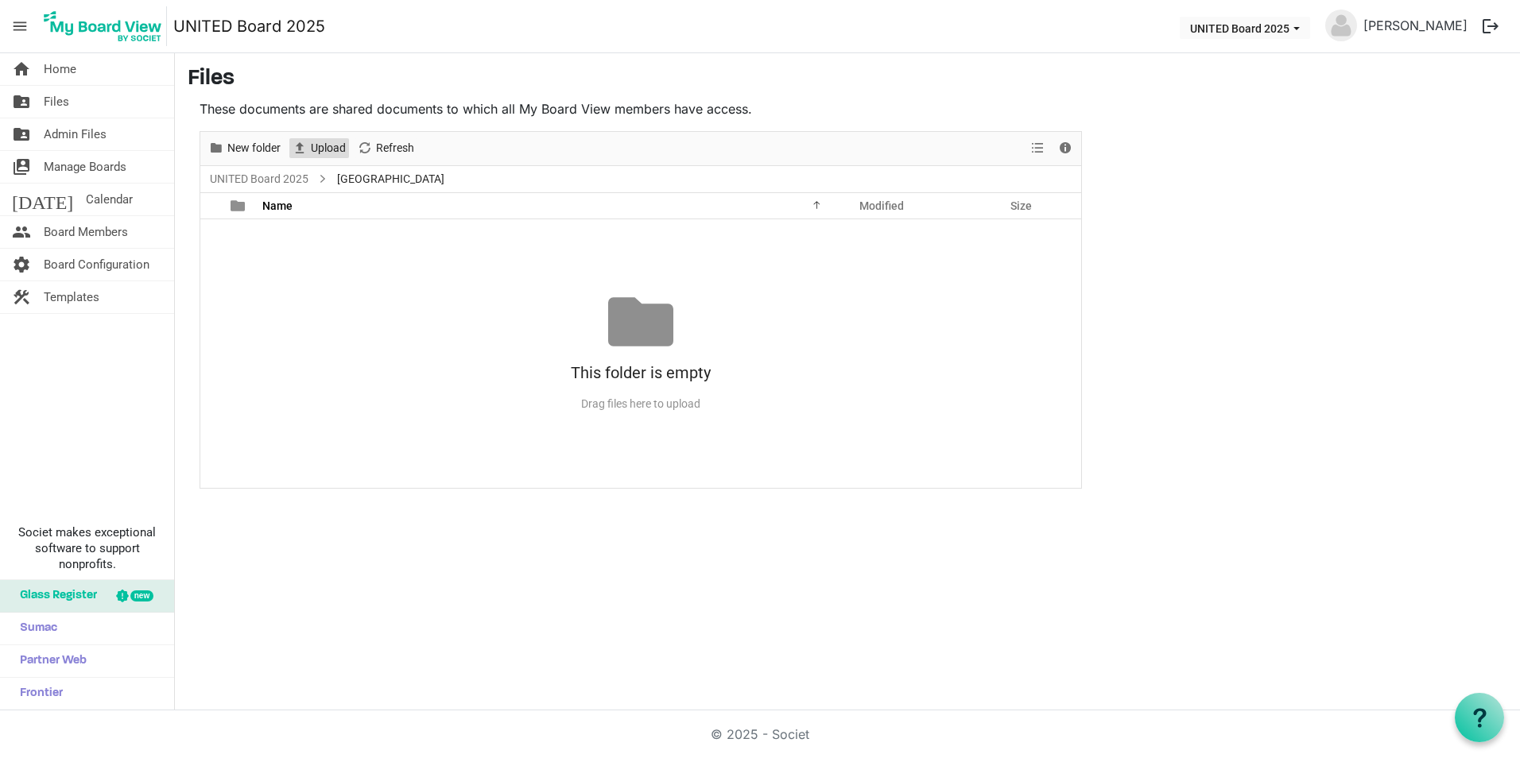
click at [311, 140] on span "Upload" at bounding box center [328, 148] width 38 height 20
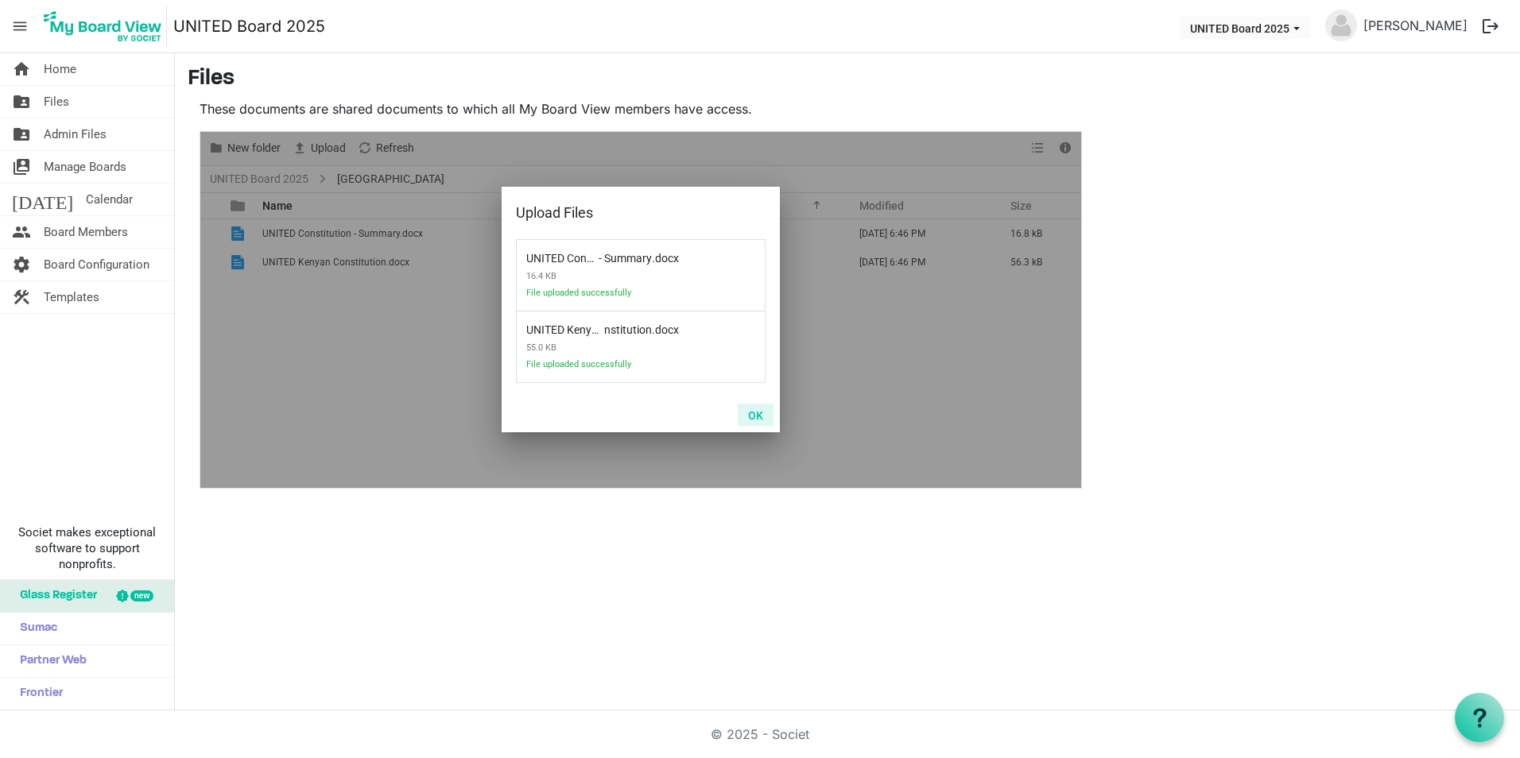
click at [757, 420] on button "OK" at bounding box center [756, 415] width 36 height 22
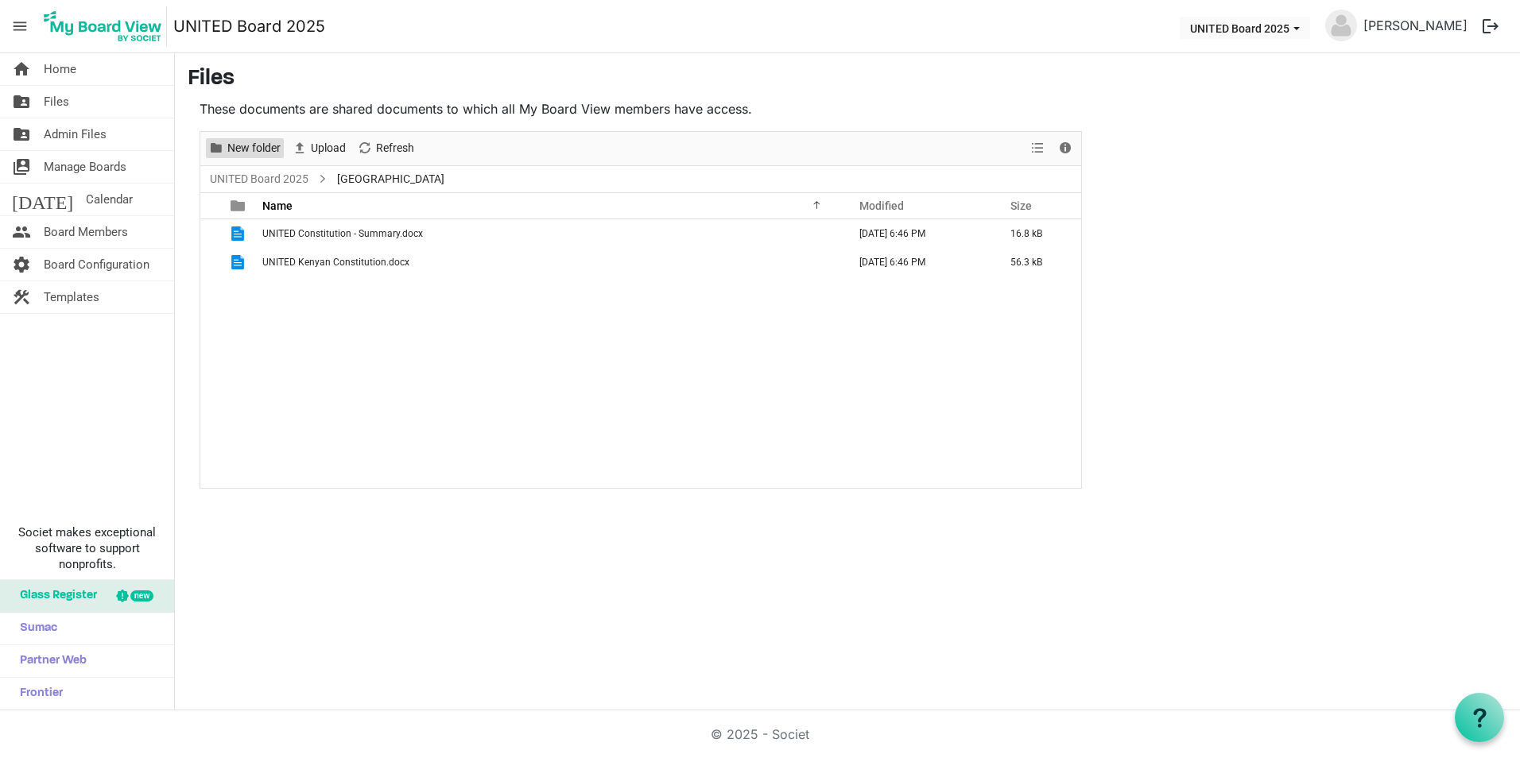
click at [254, 151] on span "New folder" at bounding box center [254, 148] width 56 height 20
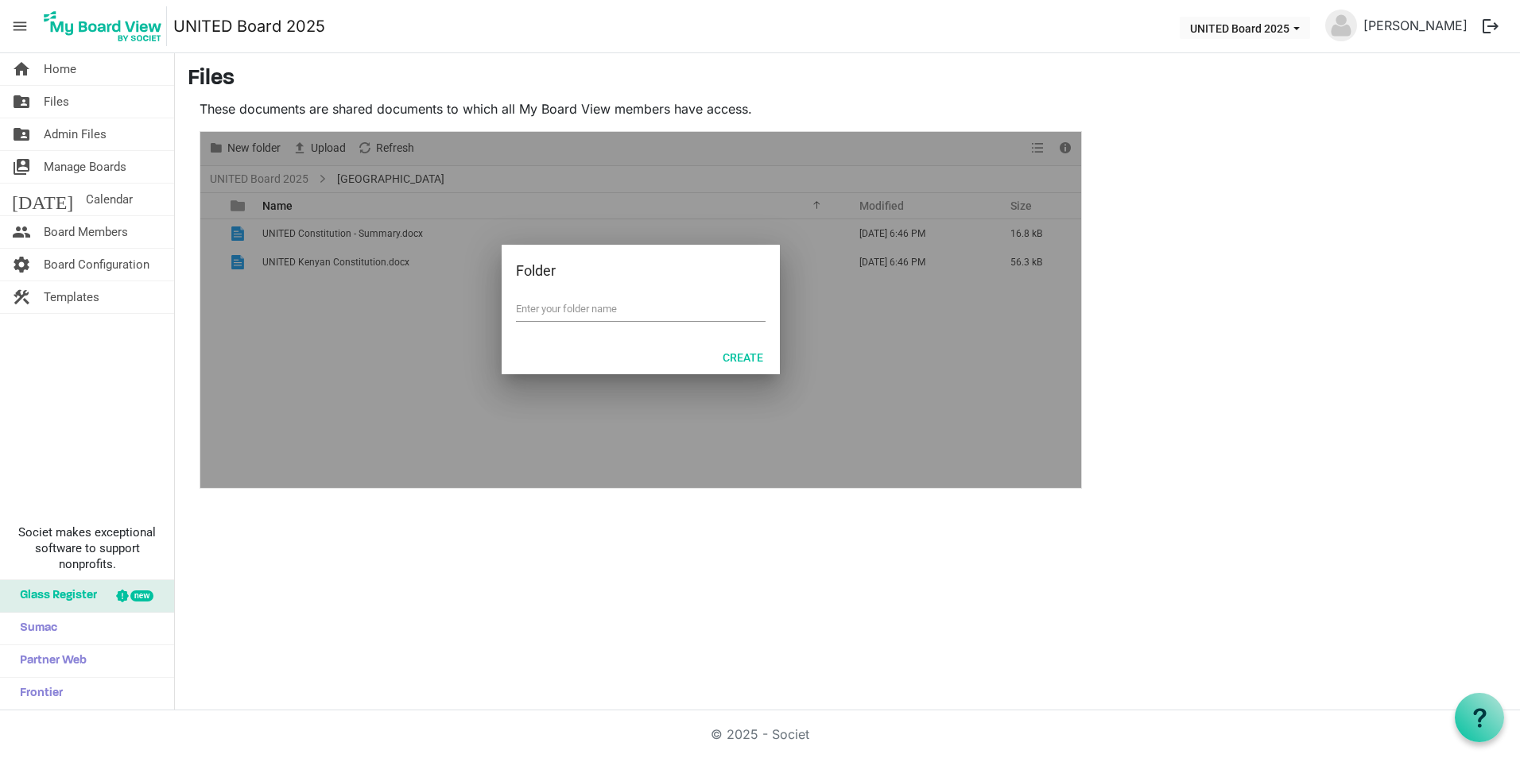
click at [567, 312] on input "text" at bounding box center [641, 309] width 250 height 24
type input "Budget"
click at [750, 356] on button "Create" at bounding box center [742, 357] width 61 height 22
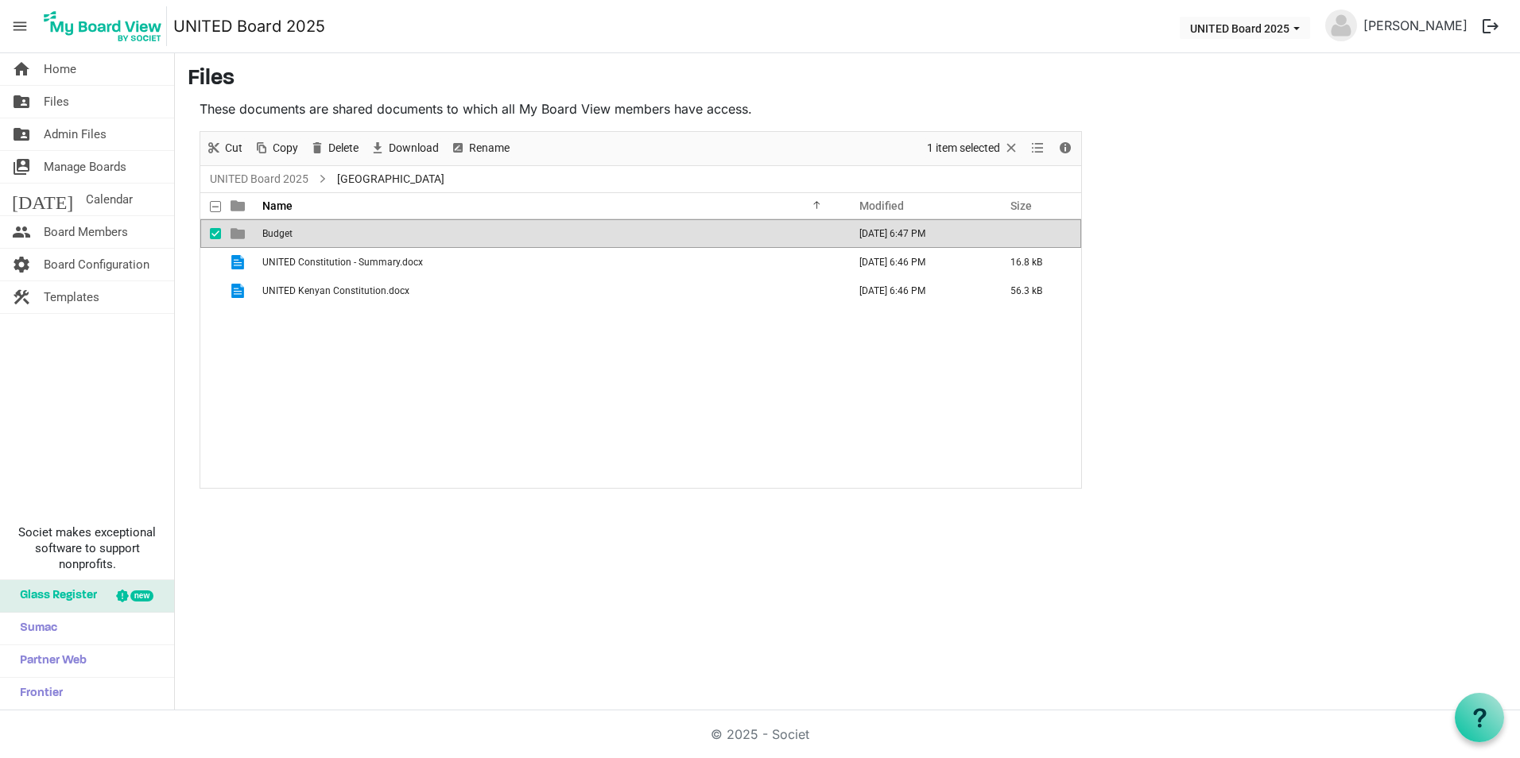
click at [326, 220] on td "Budget" at bounding box center [550, 233] width 585 height 29
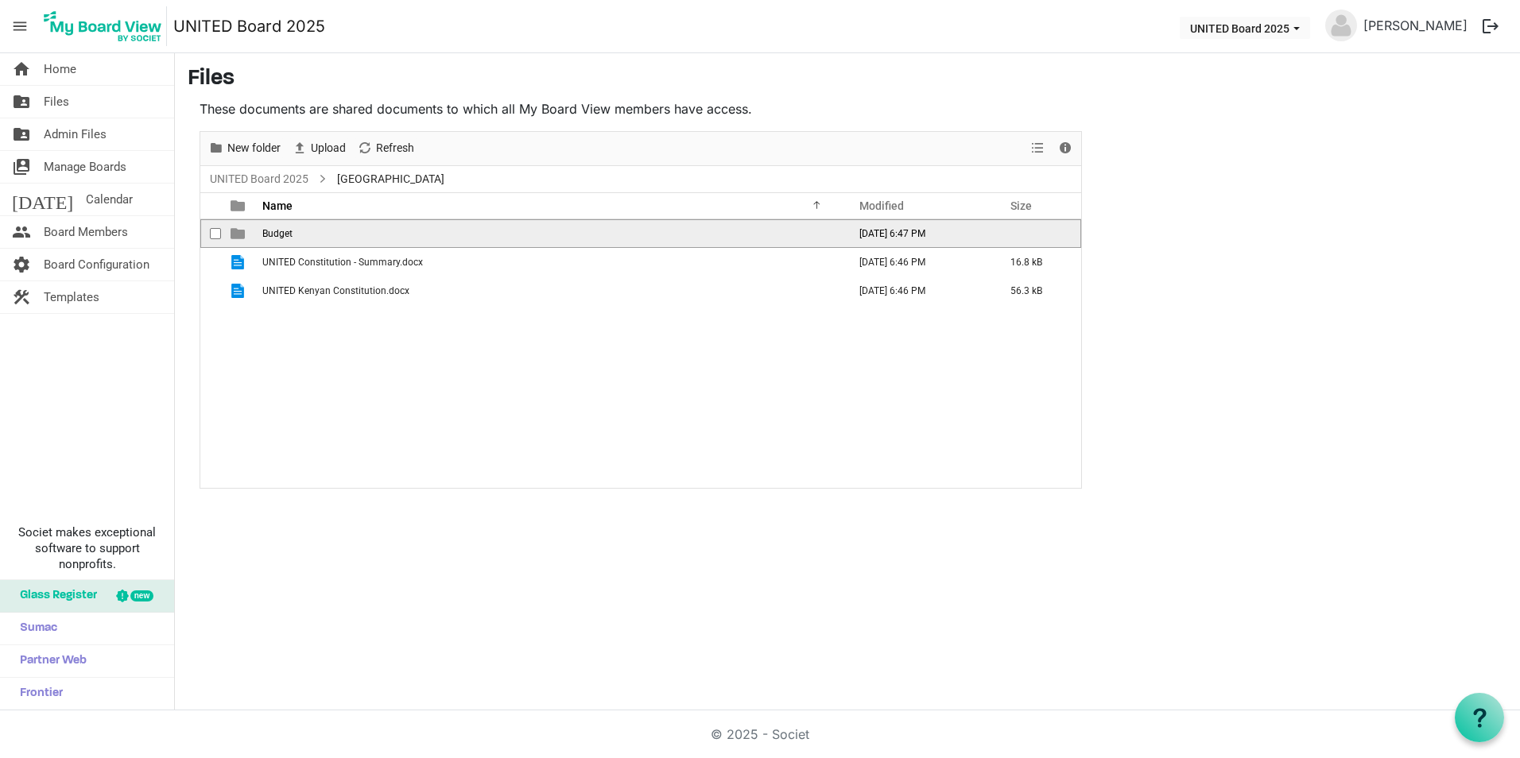
click at [326, 220] on td "Budget" at bounding box center [550, 233] width 585 height 29
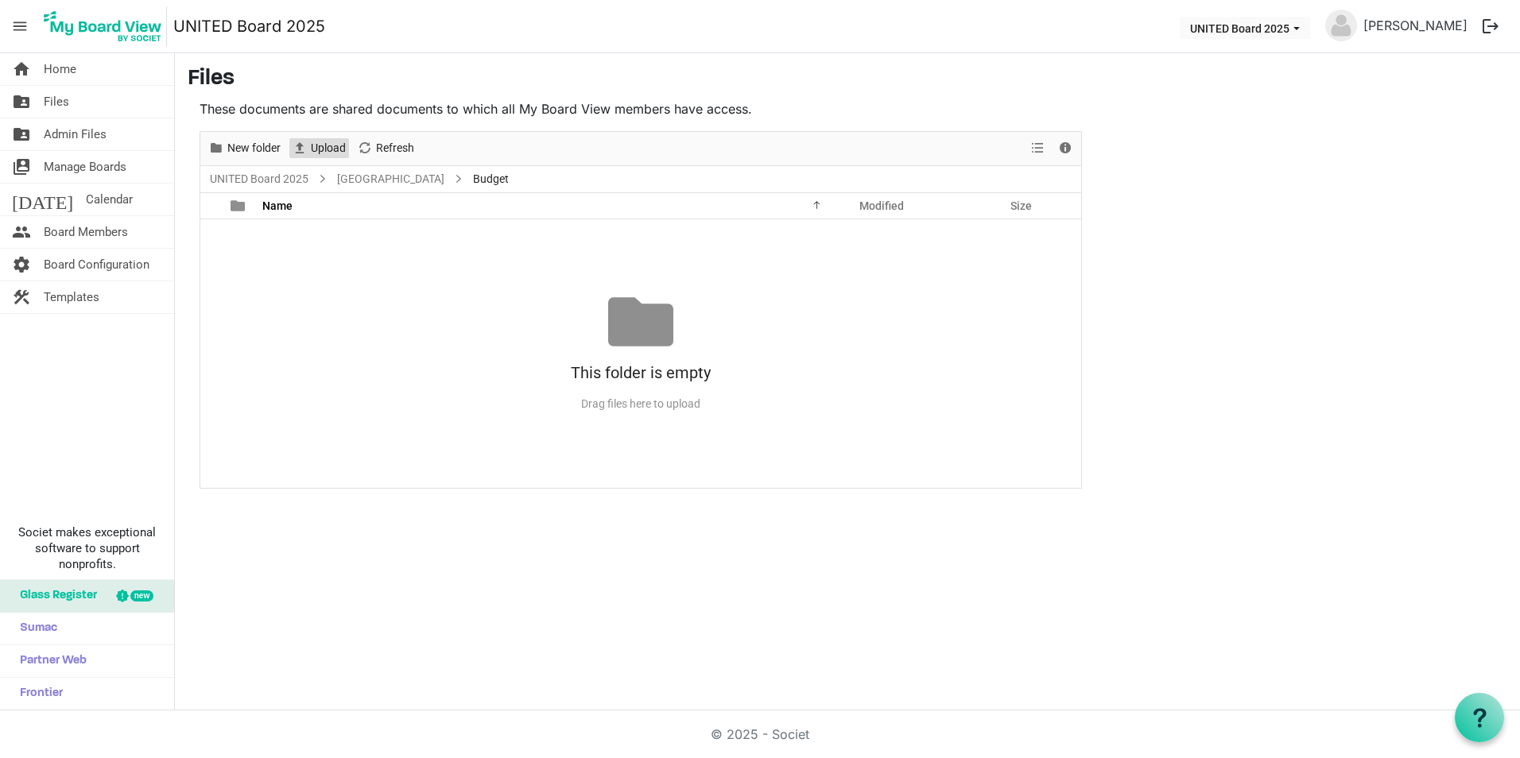
click at [337, 147] on span "Upload" at bounding box center [328, 148] width 38 height 20
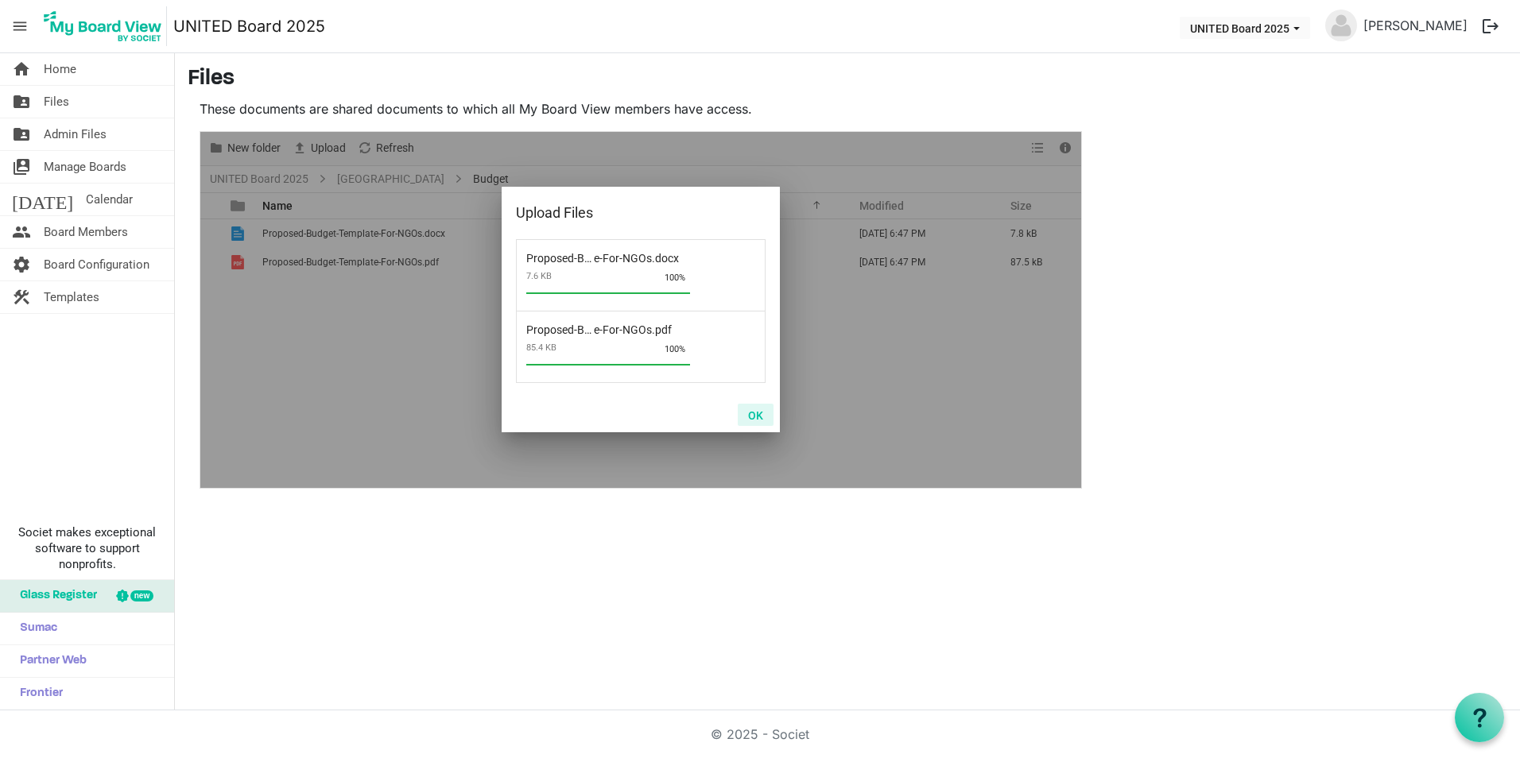
click at [761, 410] on button "OK" at bounding box center [756, 415] width 36 height 22
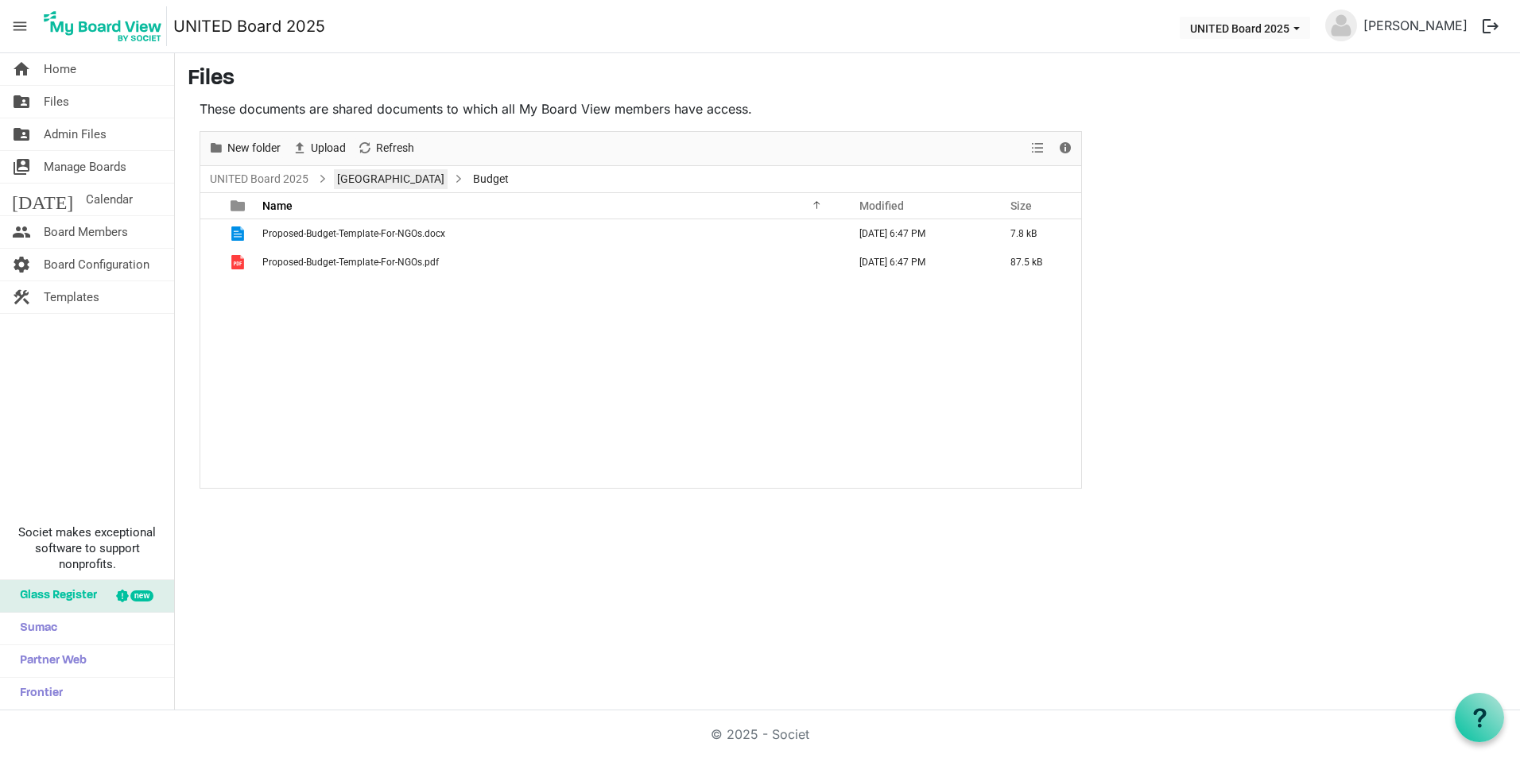
click at [346, 175] on link "Kenya" at bounding box center [391, 179] width 114 height 20
click at [309, 142] on span "Upload" at bounding box center [328, 148] width 38 height 20
click at [261, 146] on span "New folder" at bounding box center [254, 148] width 56 height 20
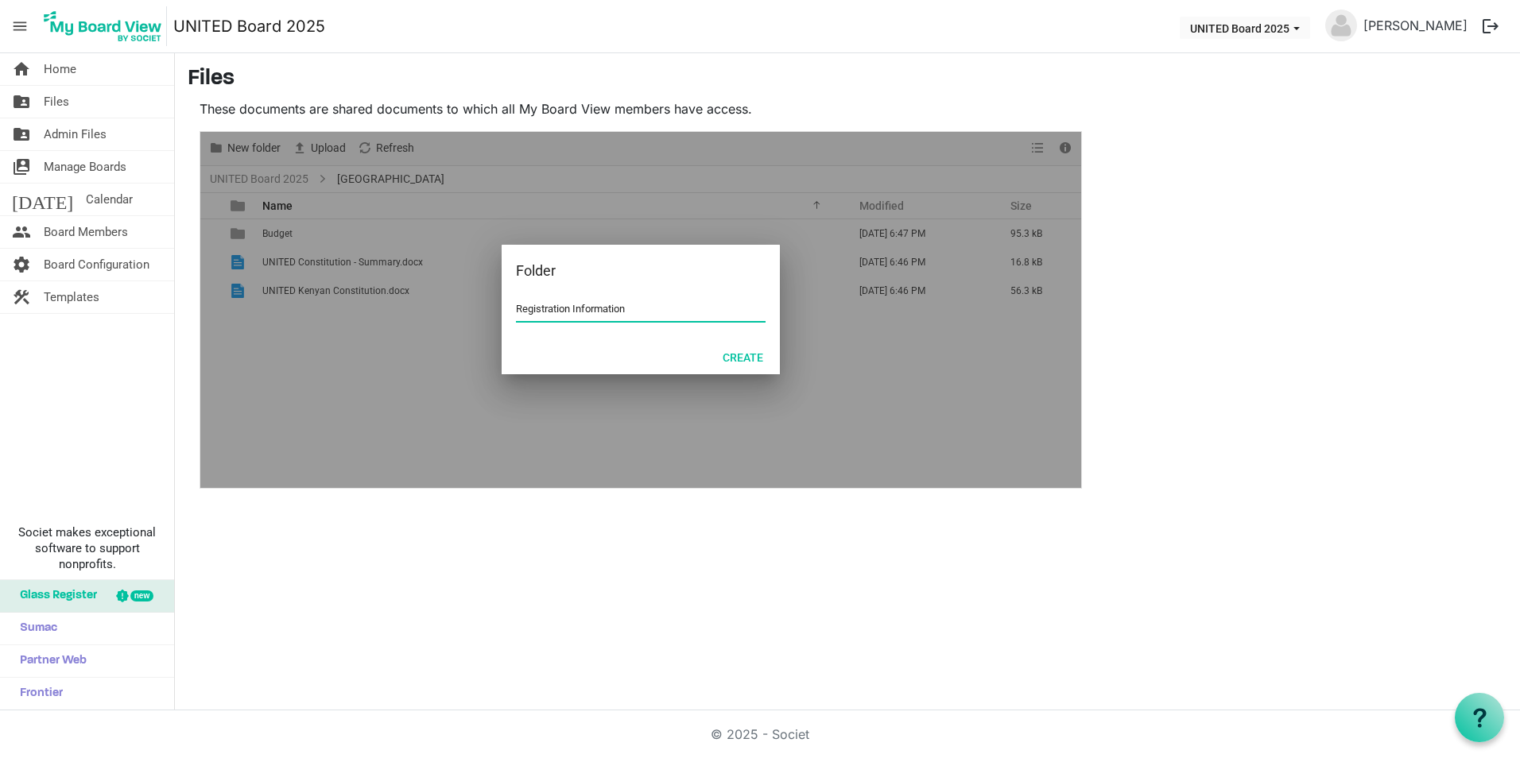
type input "Registration Information"
click at [757, 354] on button "Create" at bounding box center [742, 357] width 61 height 22
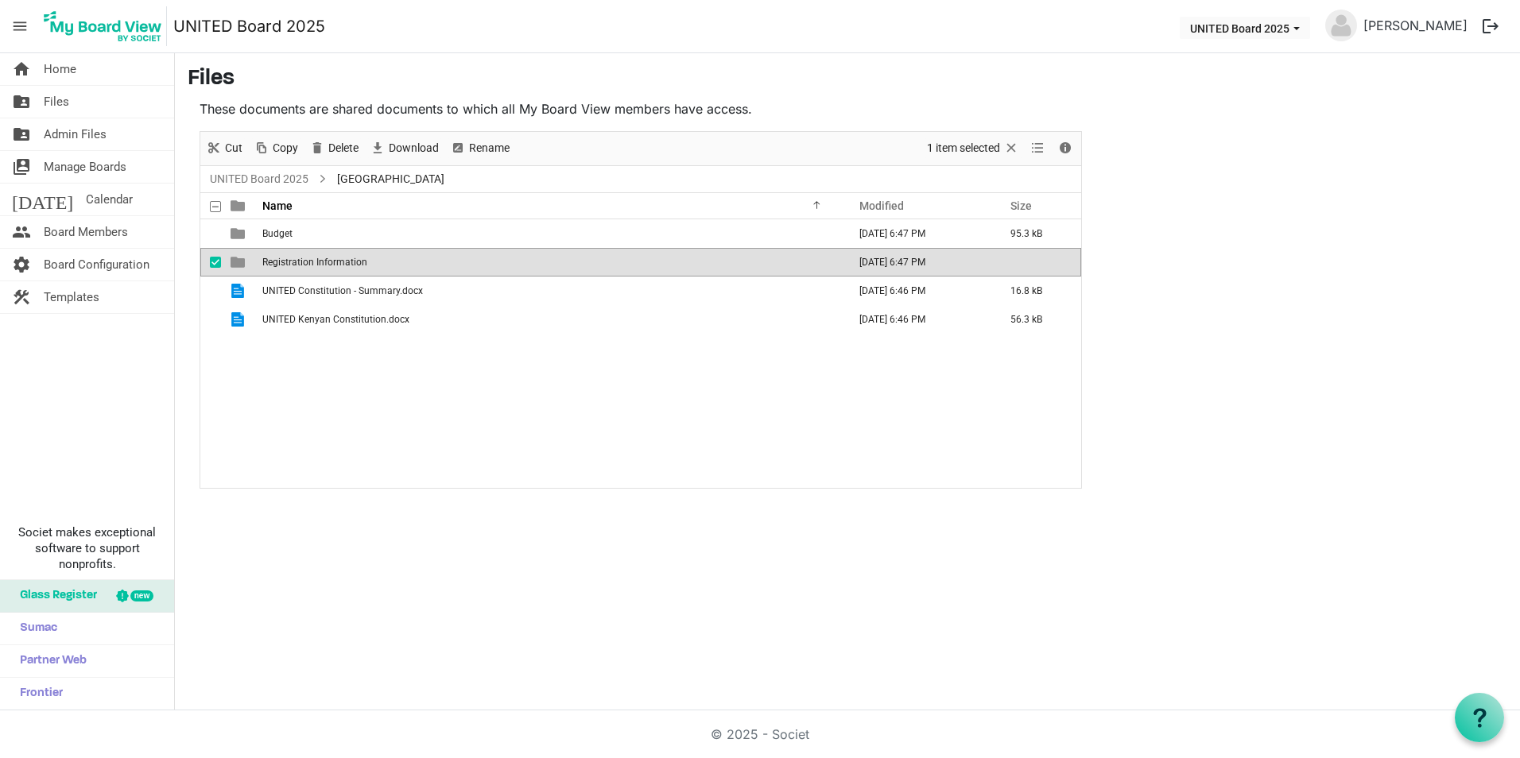
click at [401, 262] on td "Registration Information" at bounding box center [550, 262] width 585 height 29
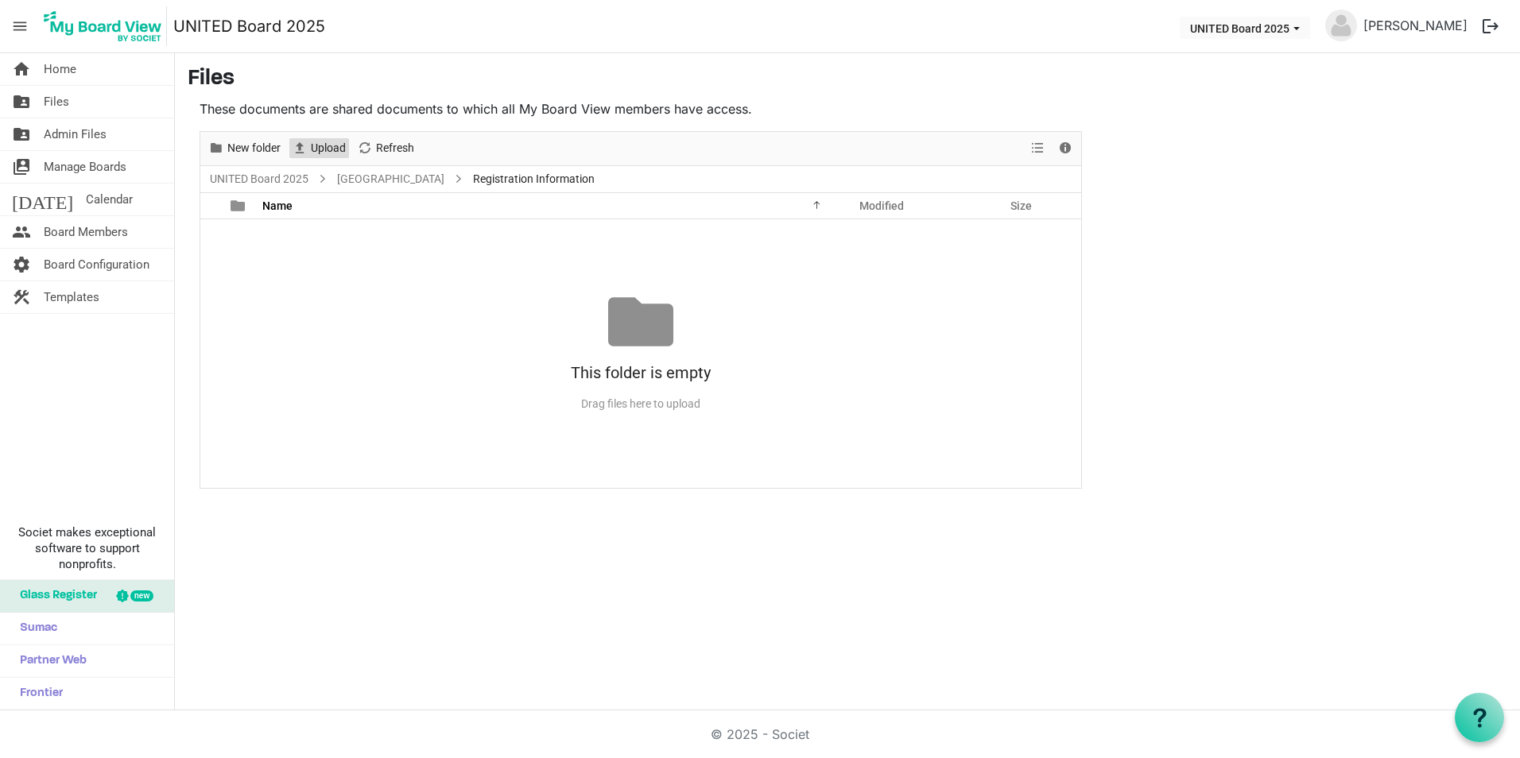
click at [308, 145] on span "Upload" at bounding box center [299, 148] width 19 height 20
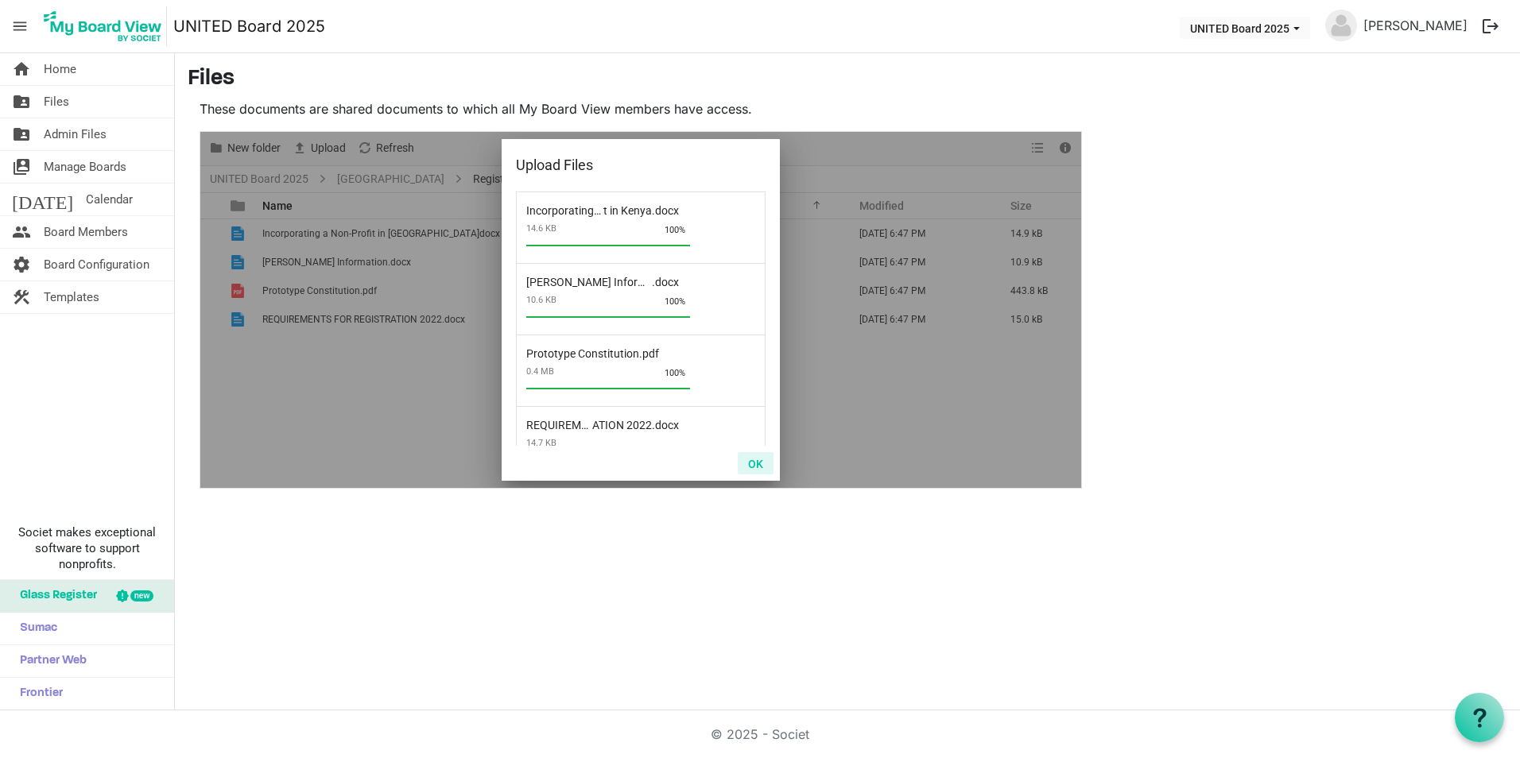
click at [752, 457] on button "OK" at bounding box center [756, 463] width 36 height 22
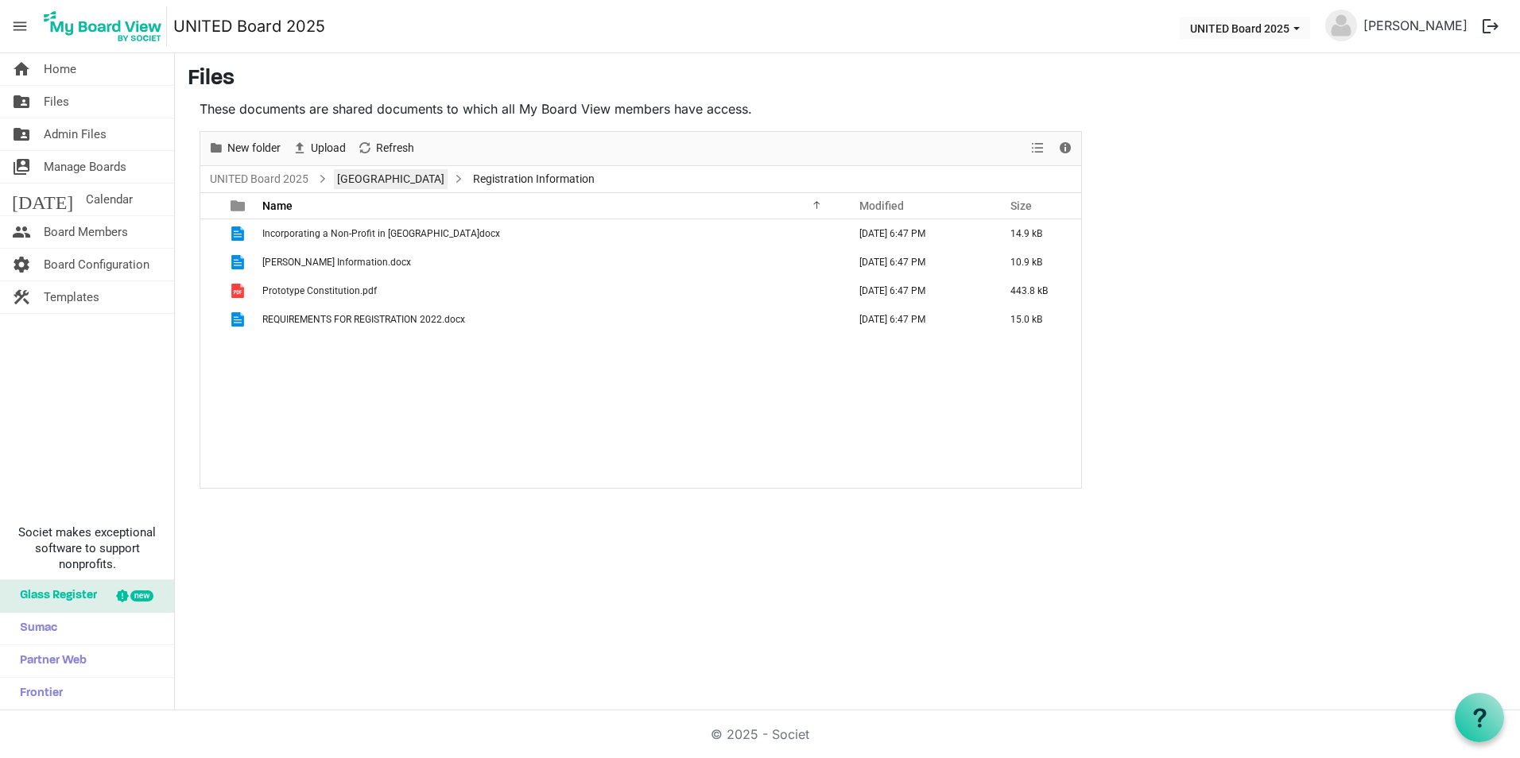
click at [348, 179] on link "Kenya" at bounding box center [391, 179] width 114 height 20
click at [300, 176] on link "UNITED Board 2025" at bounding box center [259, 179] width 105 height 20
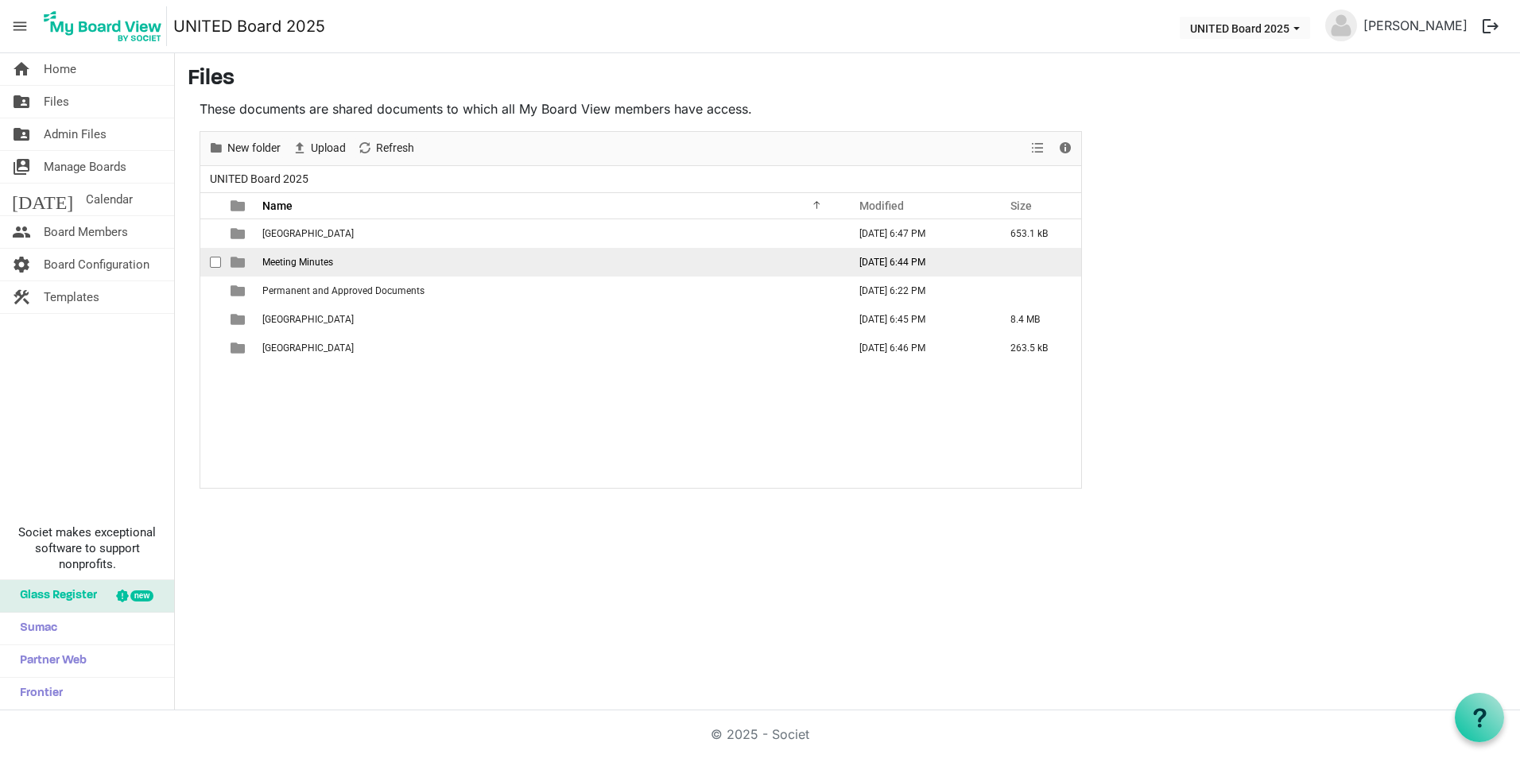
click at [321, 254] on td "Meeting Minutes" at bounding box center [550, 262] width 585 height 29
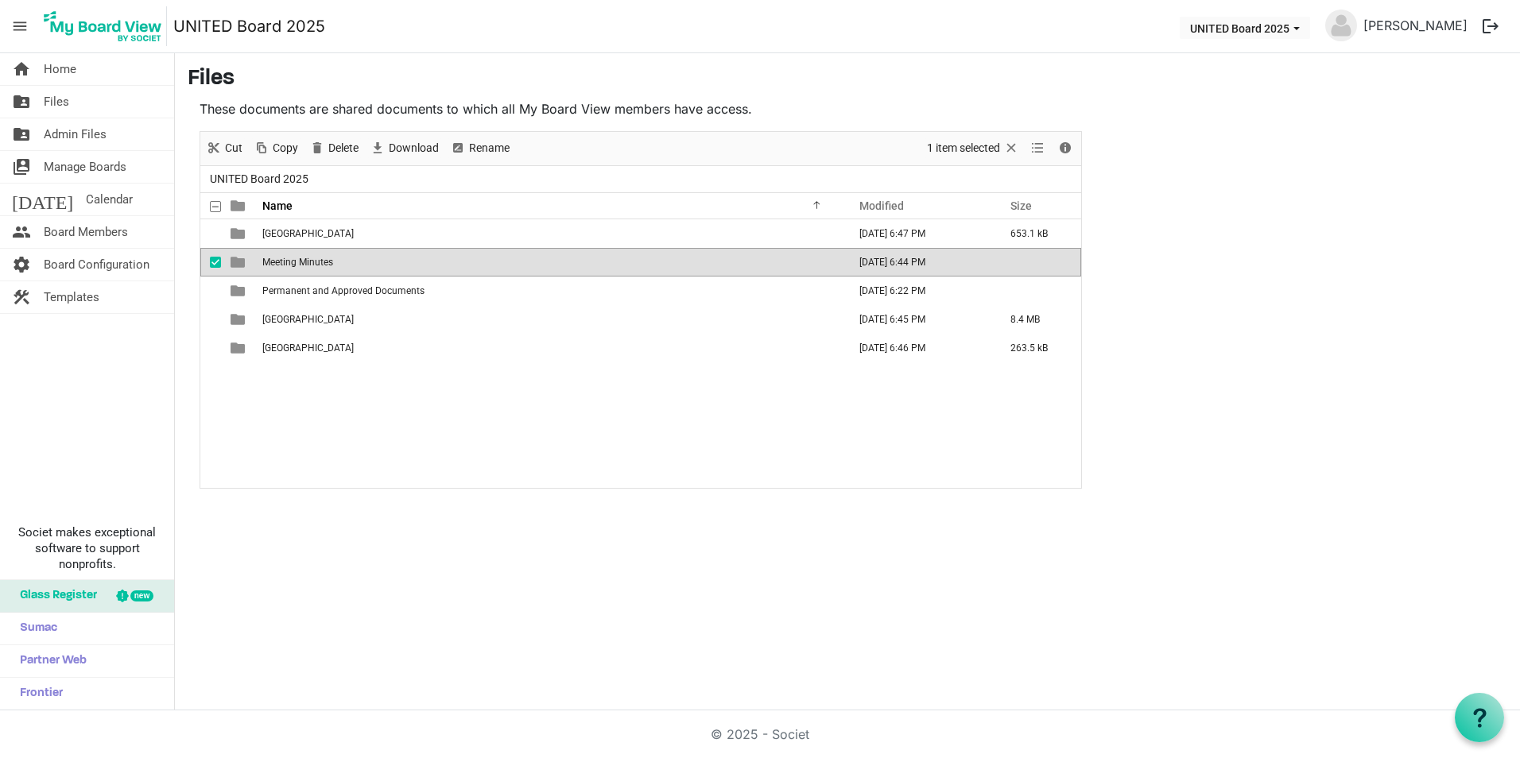
click at [321, 254] on td "Meeting Minutes" at bounding box center [550, 262] width 585 height 29
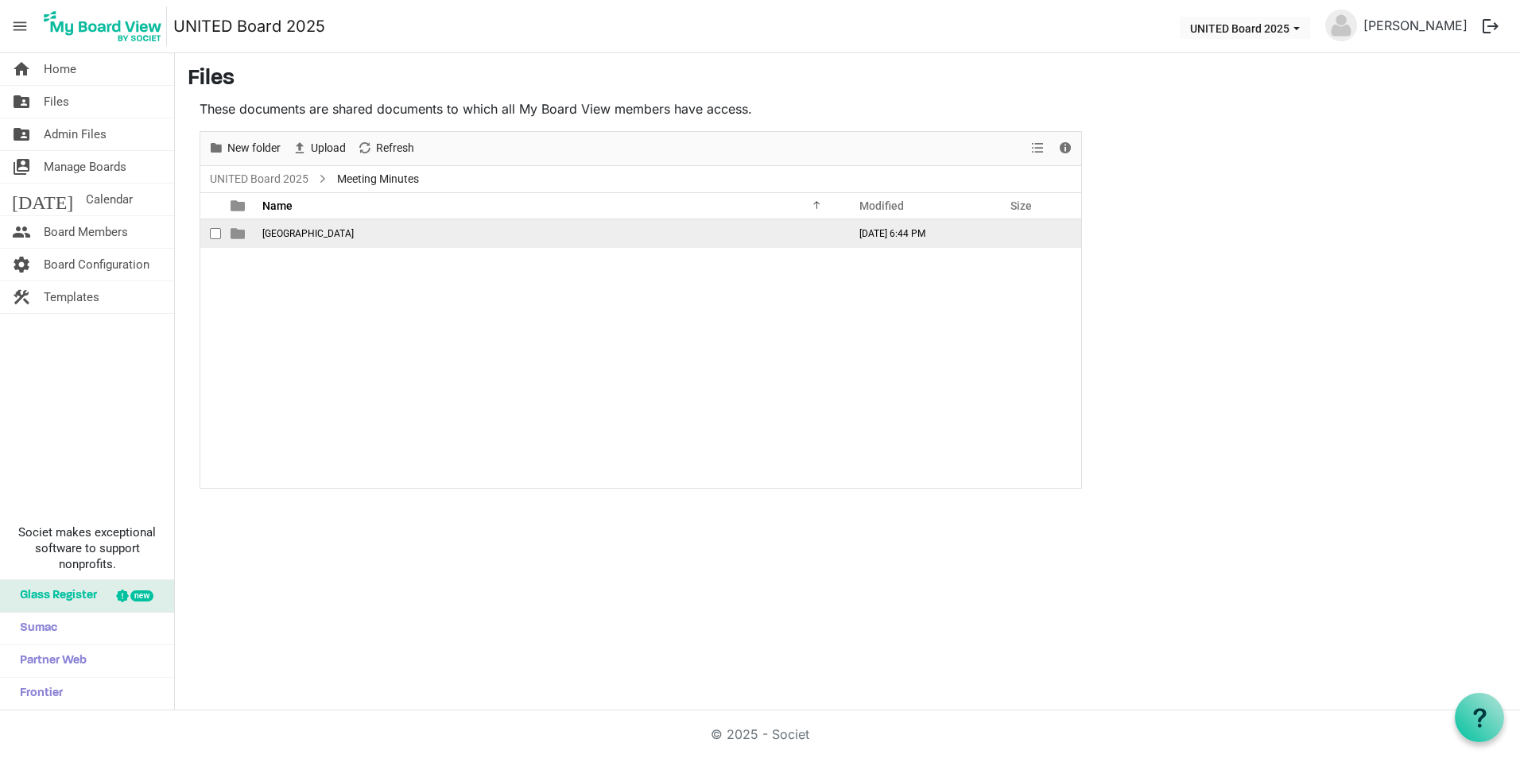
click at [211, 234] on span "checkbox" at bounding box center [215, 233] width 11 height 11
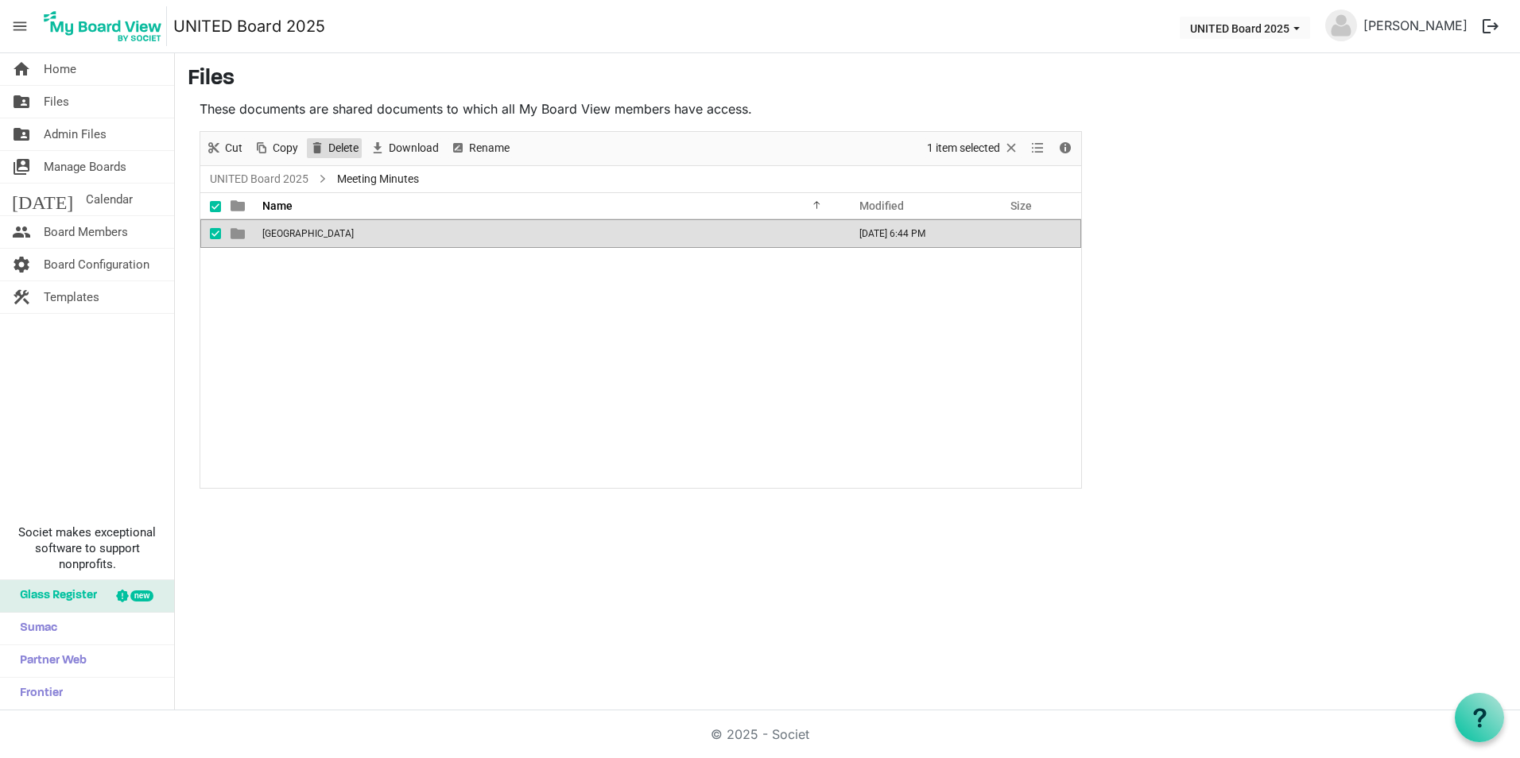
click at [327, 148] on span "Delete" at bounding box center [343, 148] width 33 height 20
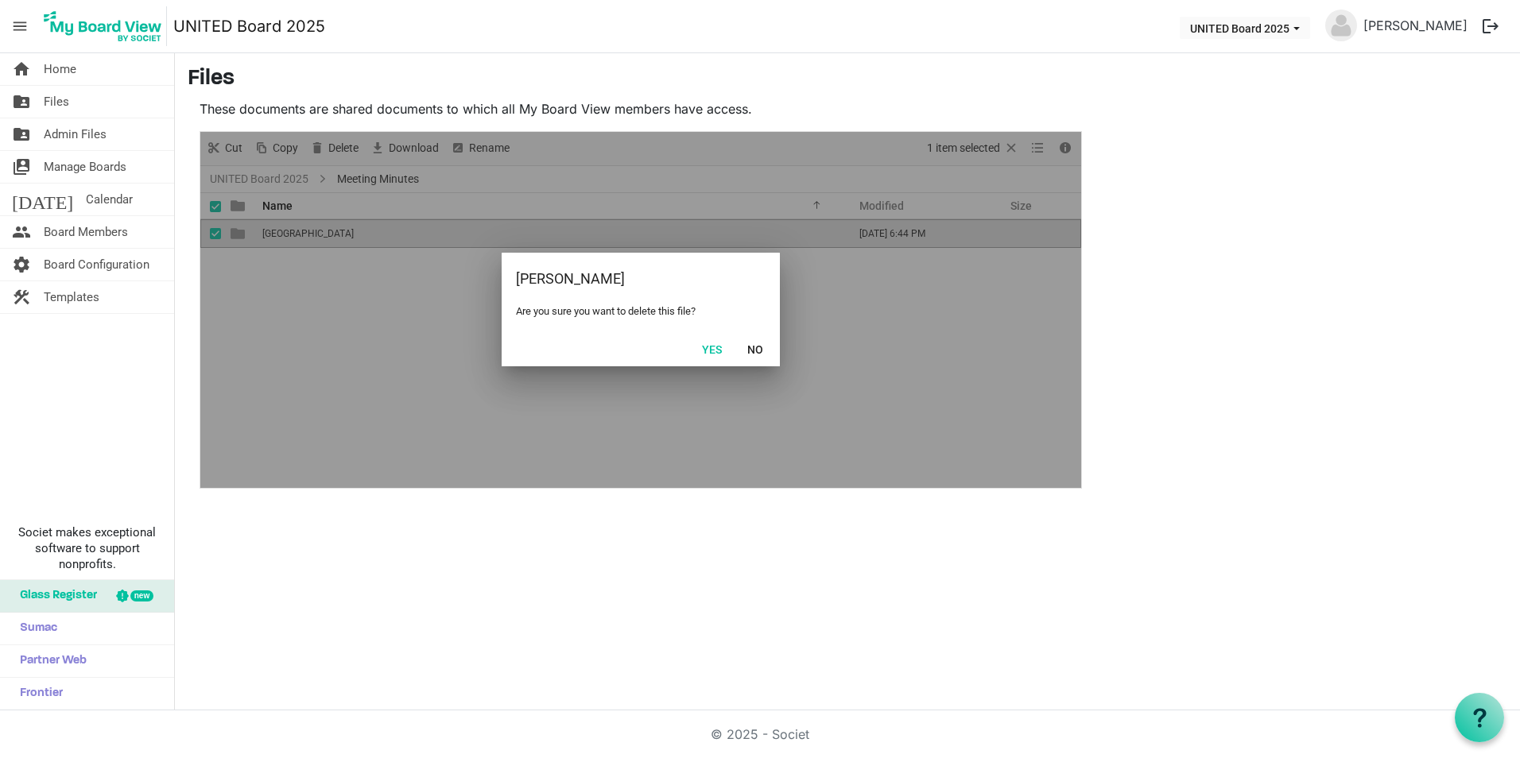
click at [706, 348] on button "Yes" at bounding box center [712, 349] width 41 height 22
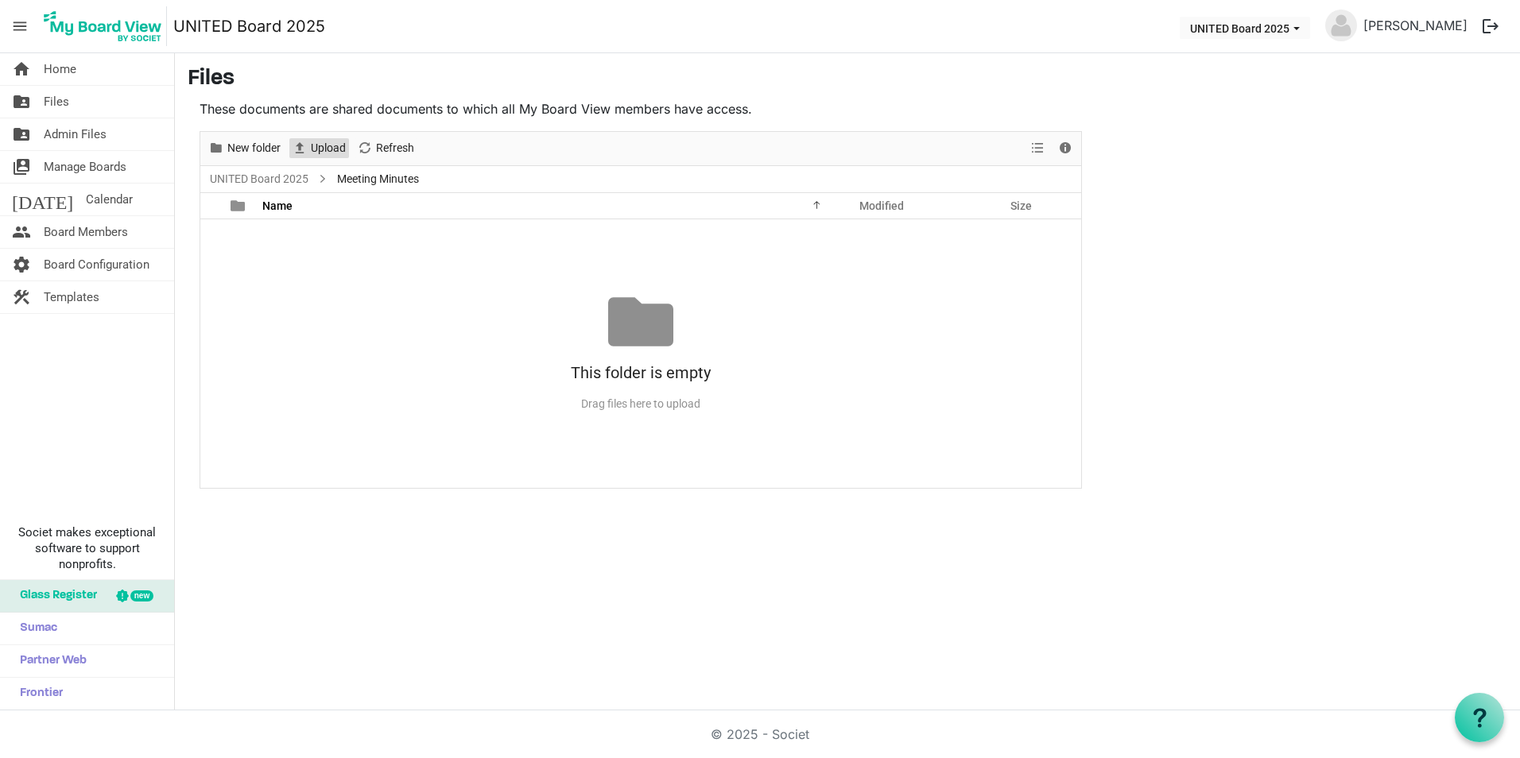
click at [334, 144] on span "Upload" at bounding box center [328, 148] width 38 height 20
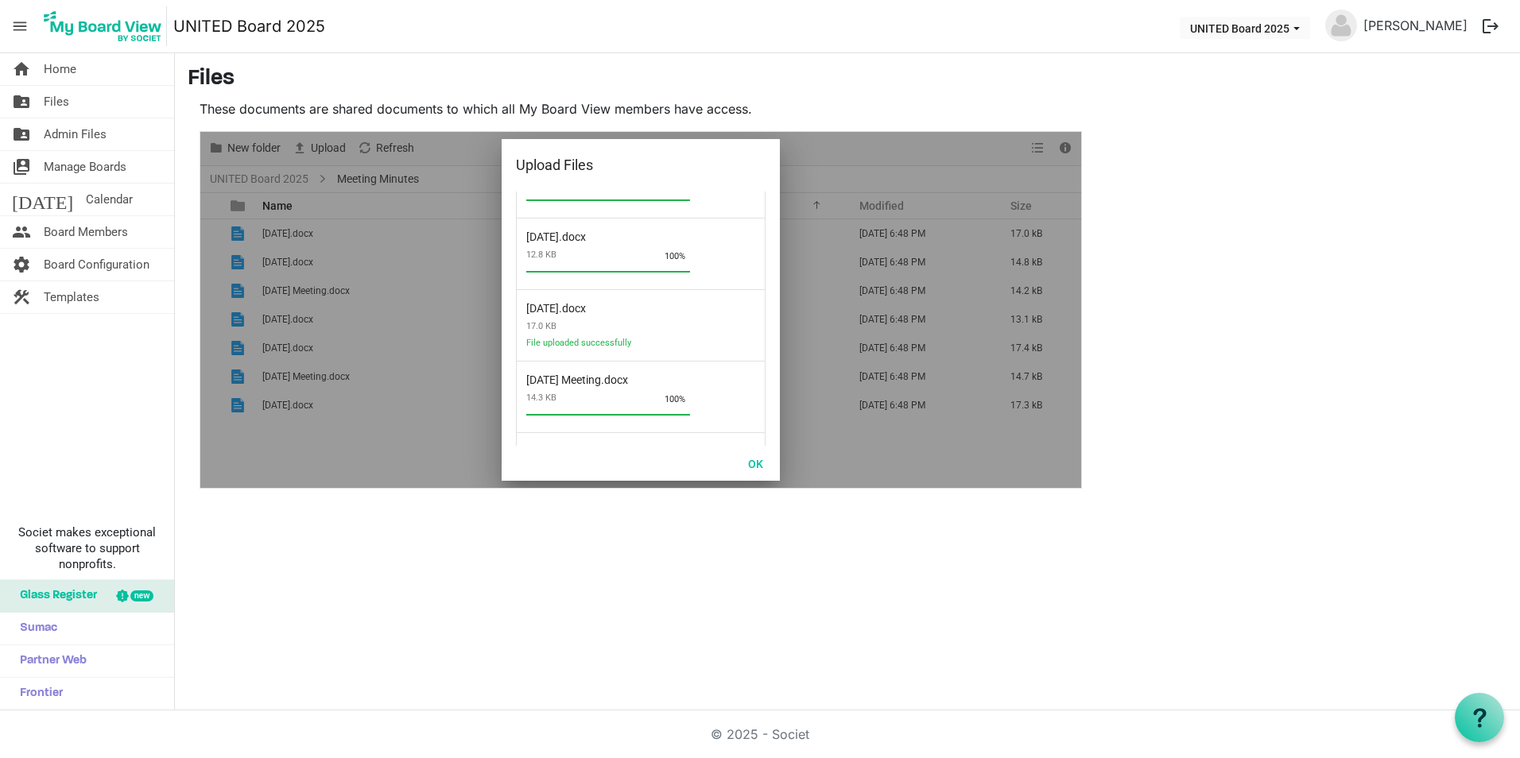
scroll to position [261, 0]
click at [759, 461] on button "OK" at bounding box center [756, 463] width 36 height 22
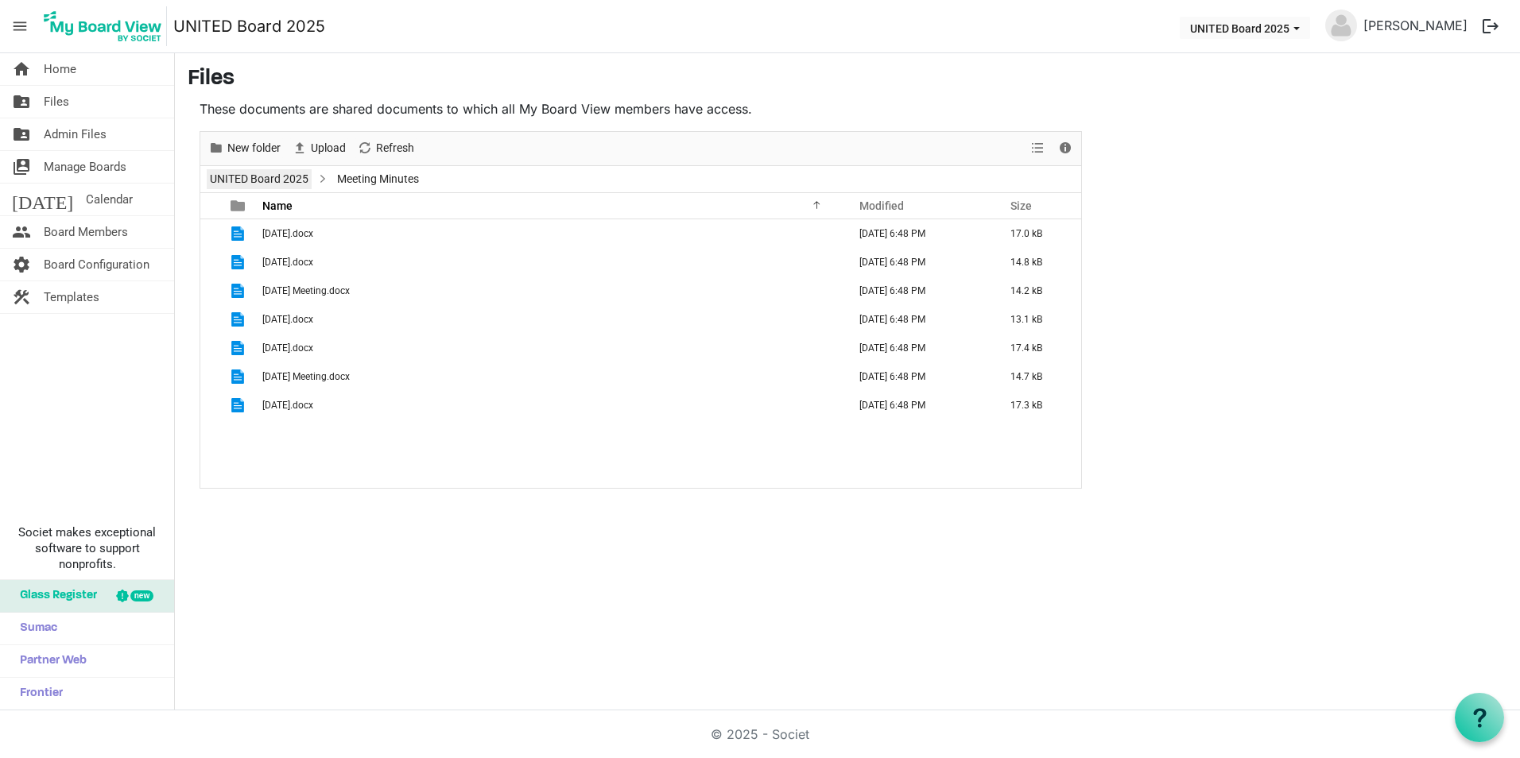
click at [300, 178] on link "UNITED Board 2025" at bounding box center [259, 179] width 105 height 20
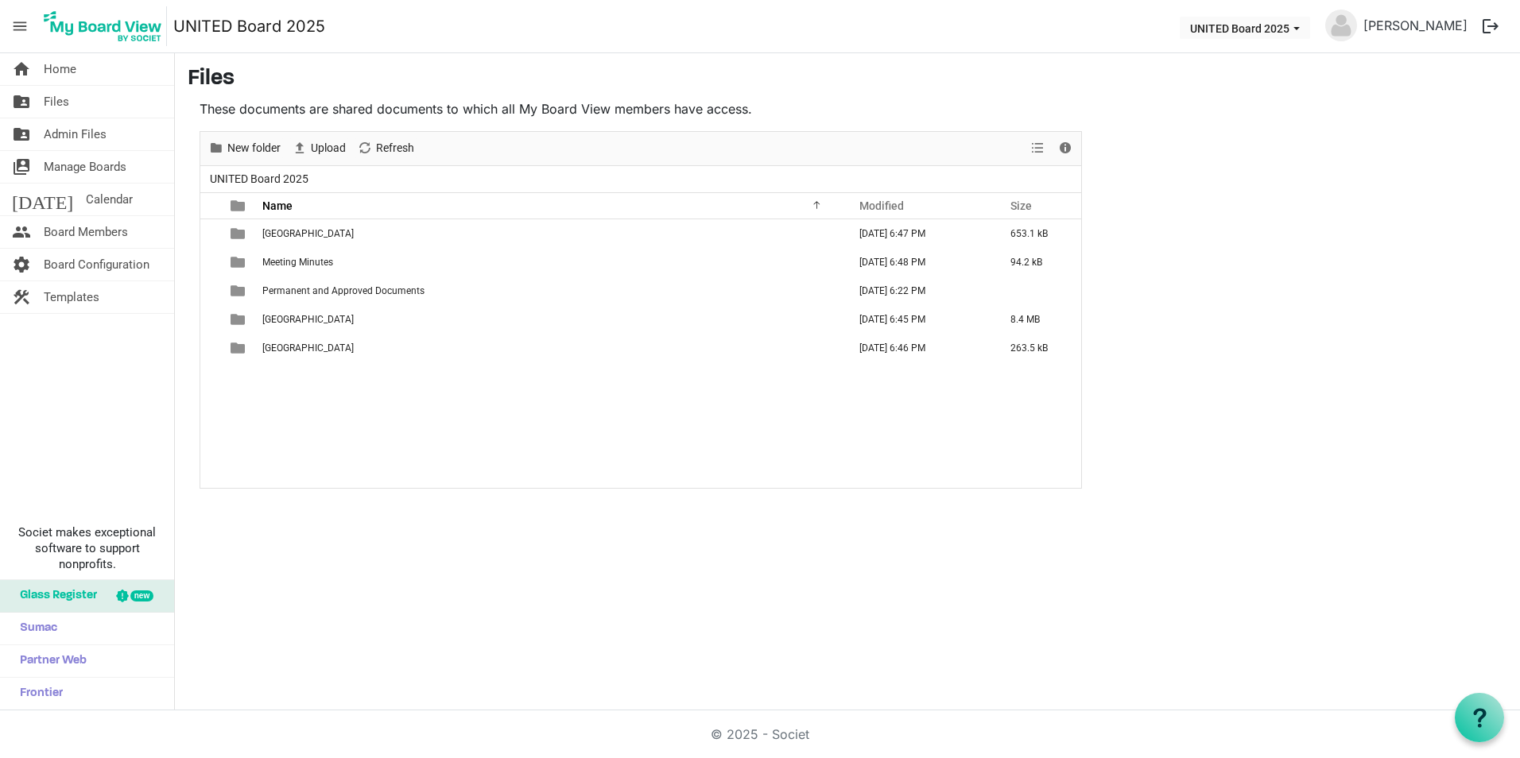
click at [268, 177] on span "UNITED Board 2025" at bounding box center [259, 179] width 105 height 20
click at [321, 152] on span "Upload" at bounding box center [328, 148] width 38 height 20
click at [265, 146] on span "New folder" at bounding box center [254, 148] width 56 height 20
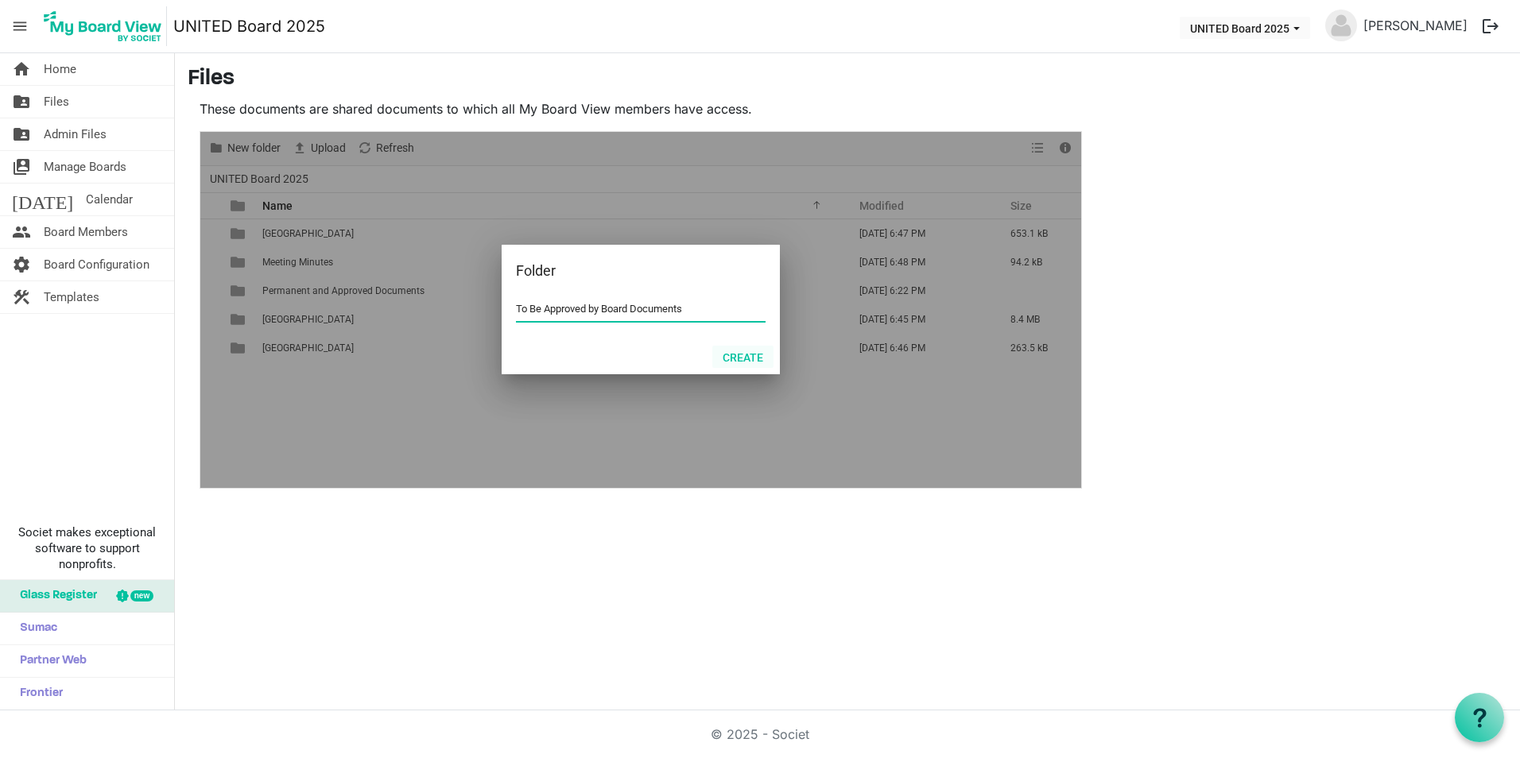
type input "To Be Approved by Board Documents"
click at [729, 352] on button "Create" at bounding box center [742, 357] width 61 height 22
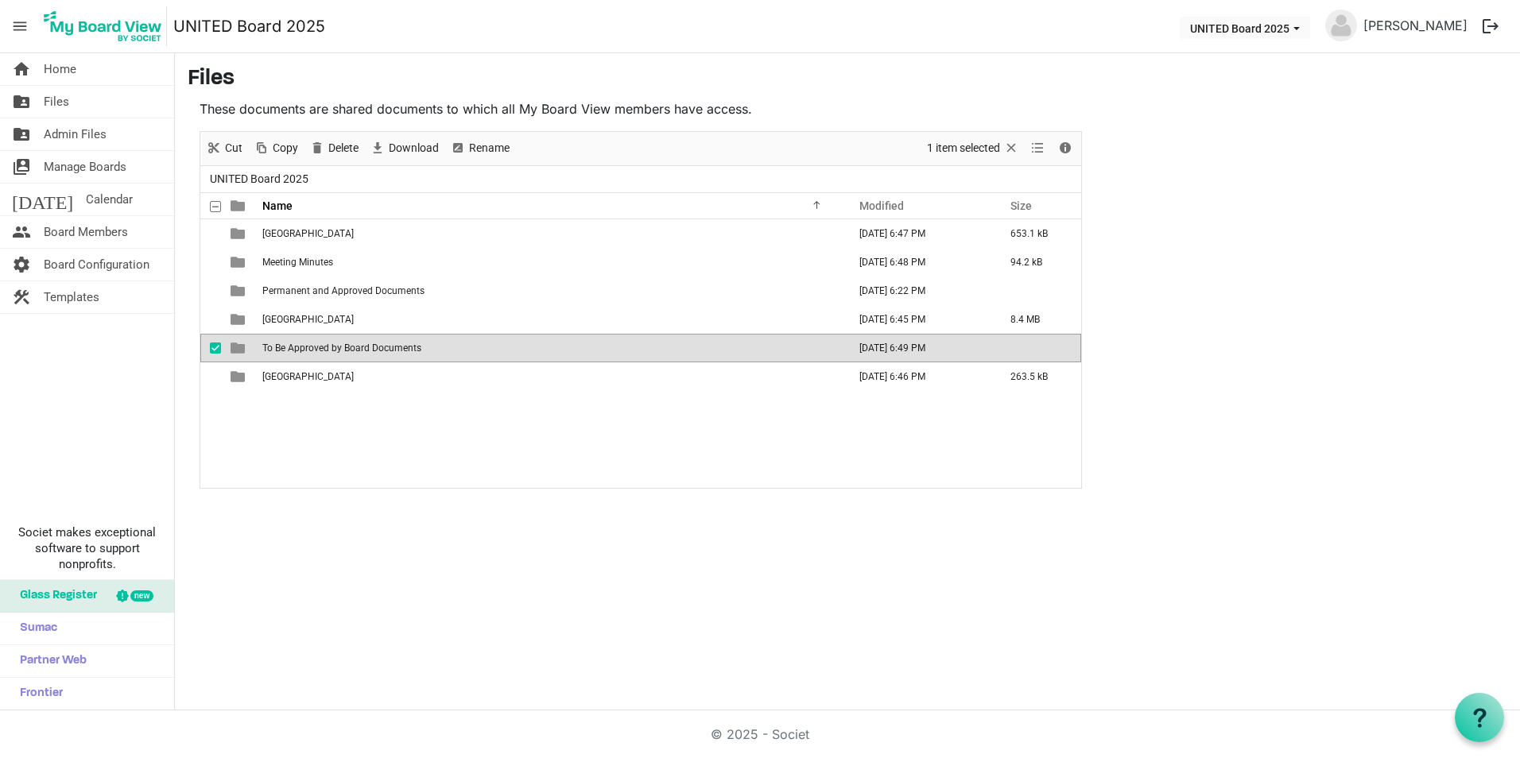
click at [373, 344] on span "To Be Approved by Board Documents" at bounding box center [341, 348] width 159 height 11
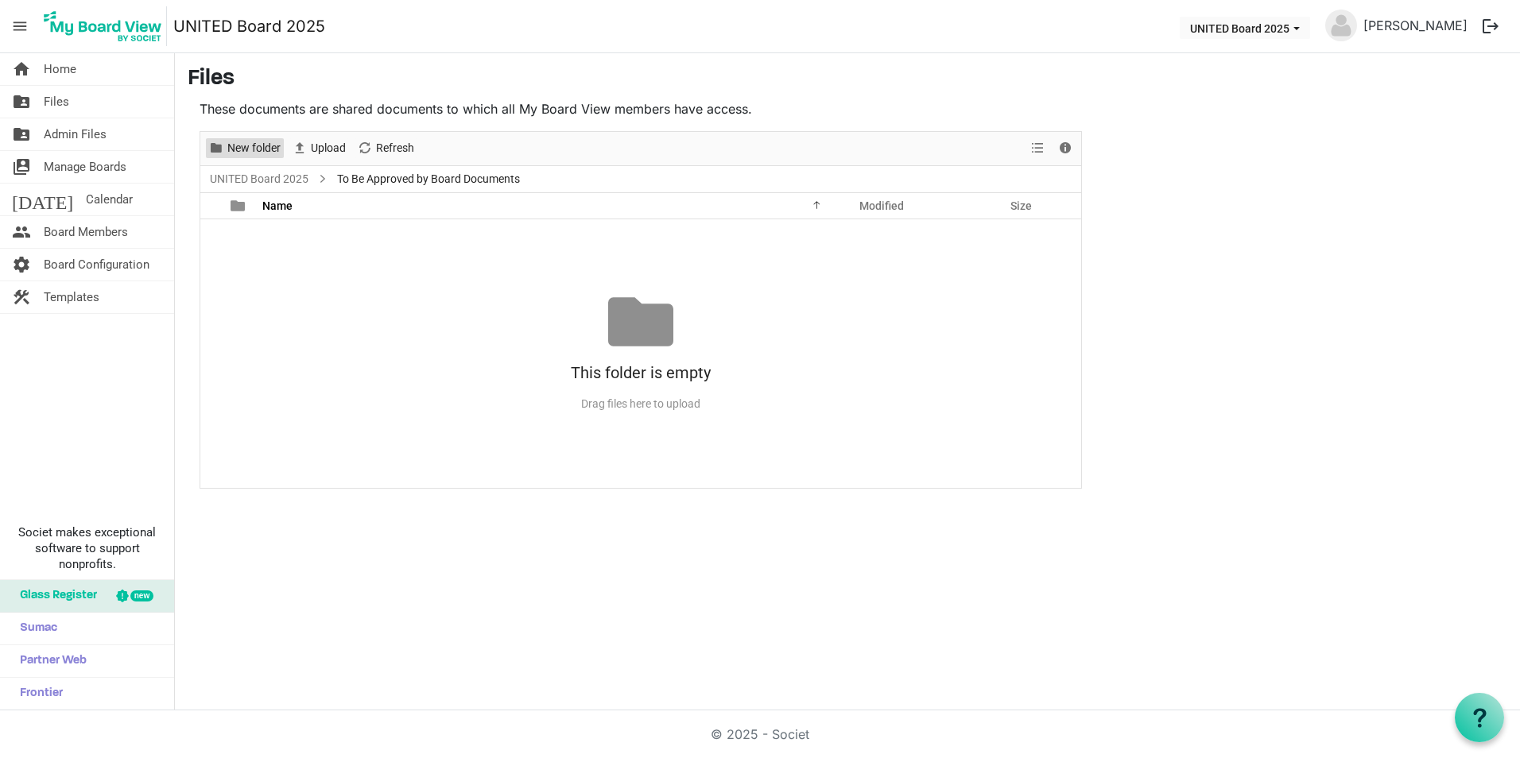
click at [265, 145] on span "New folder" at bounding box center [254, 148] width 56 height 20
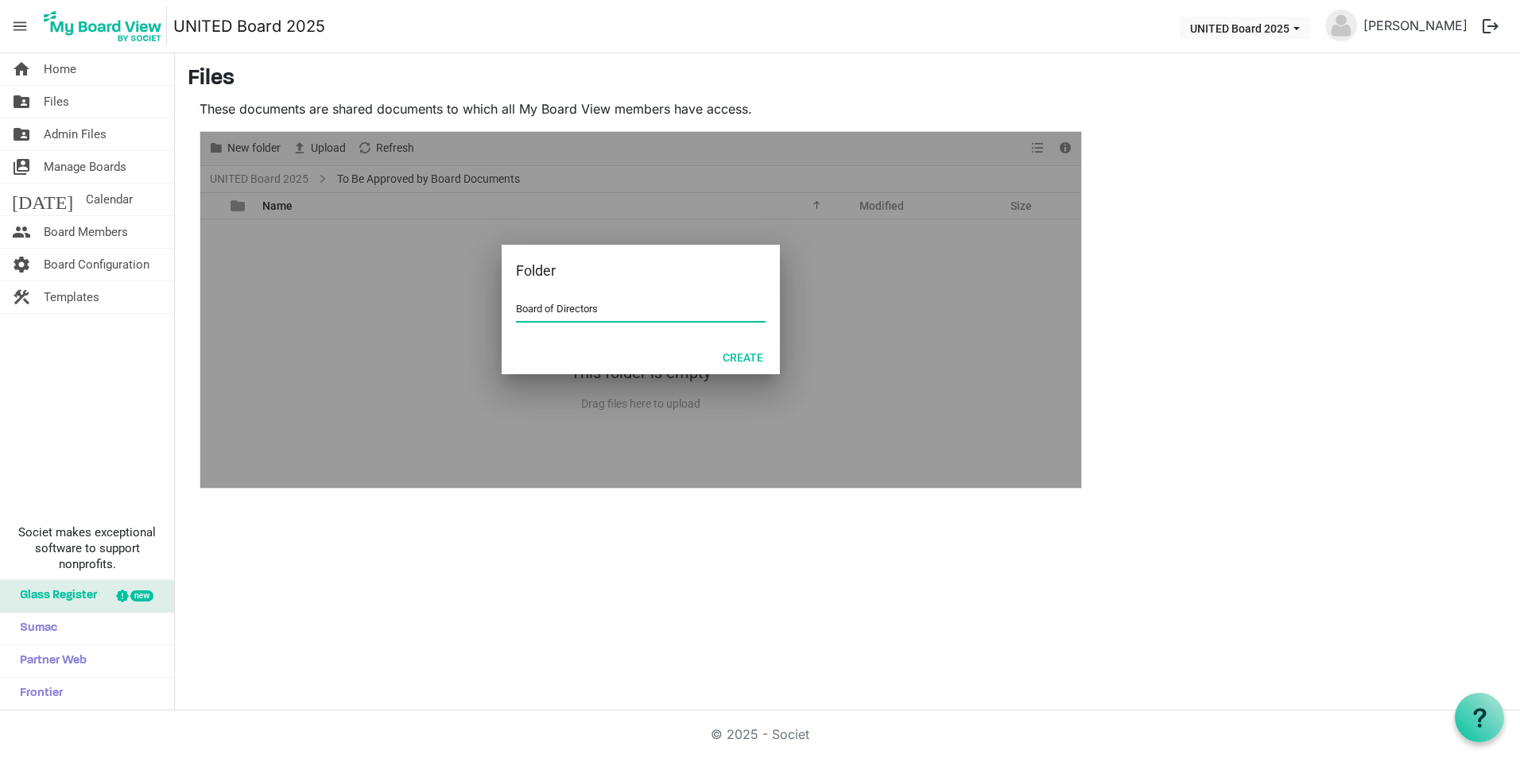
type input "Board of Directors"
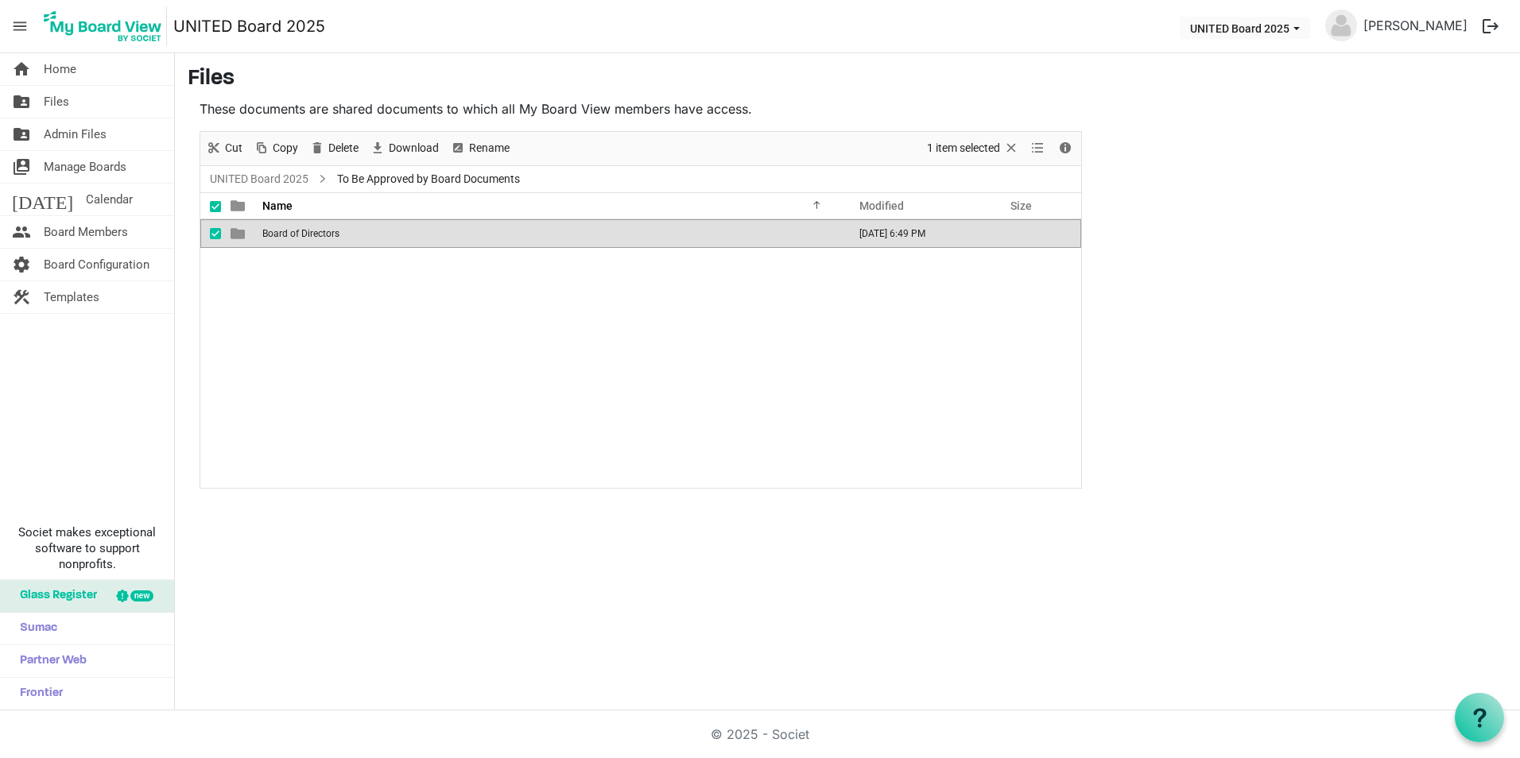
click at [424, 225] on td "Board of Directors" at bounding box center [550, 233] width 585 height 29
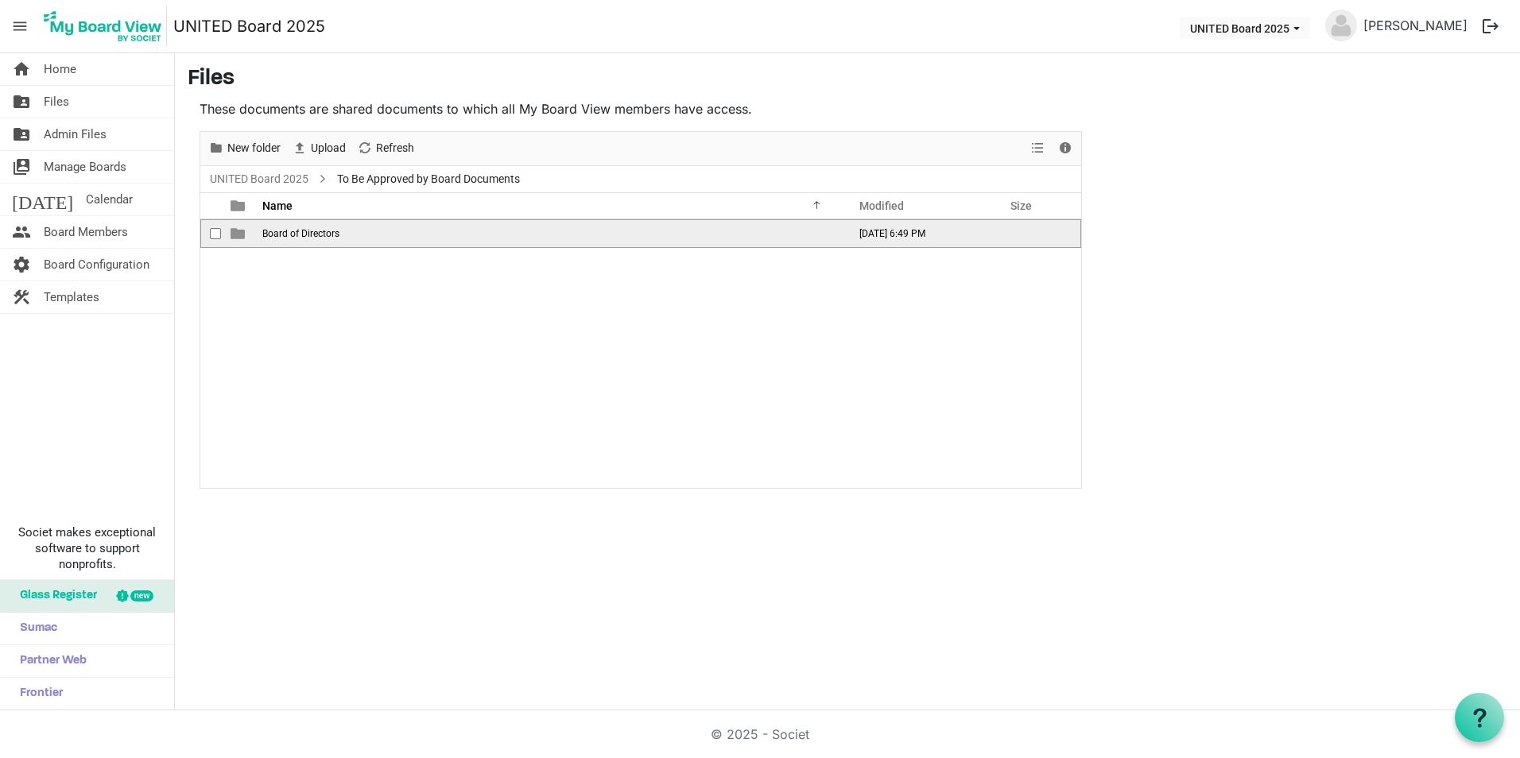
click at [424, 225] on td "Board of Directors" at bounding box center [550, 233] width 585 height 29
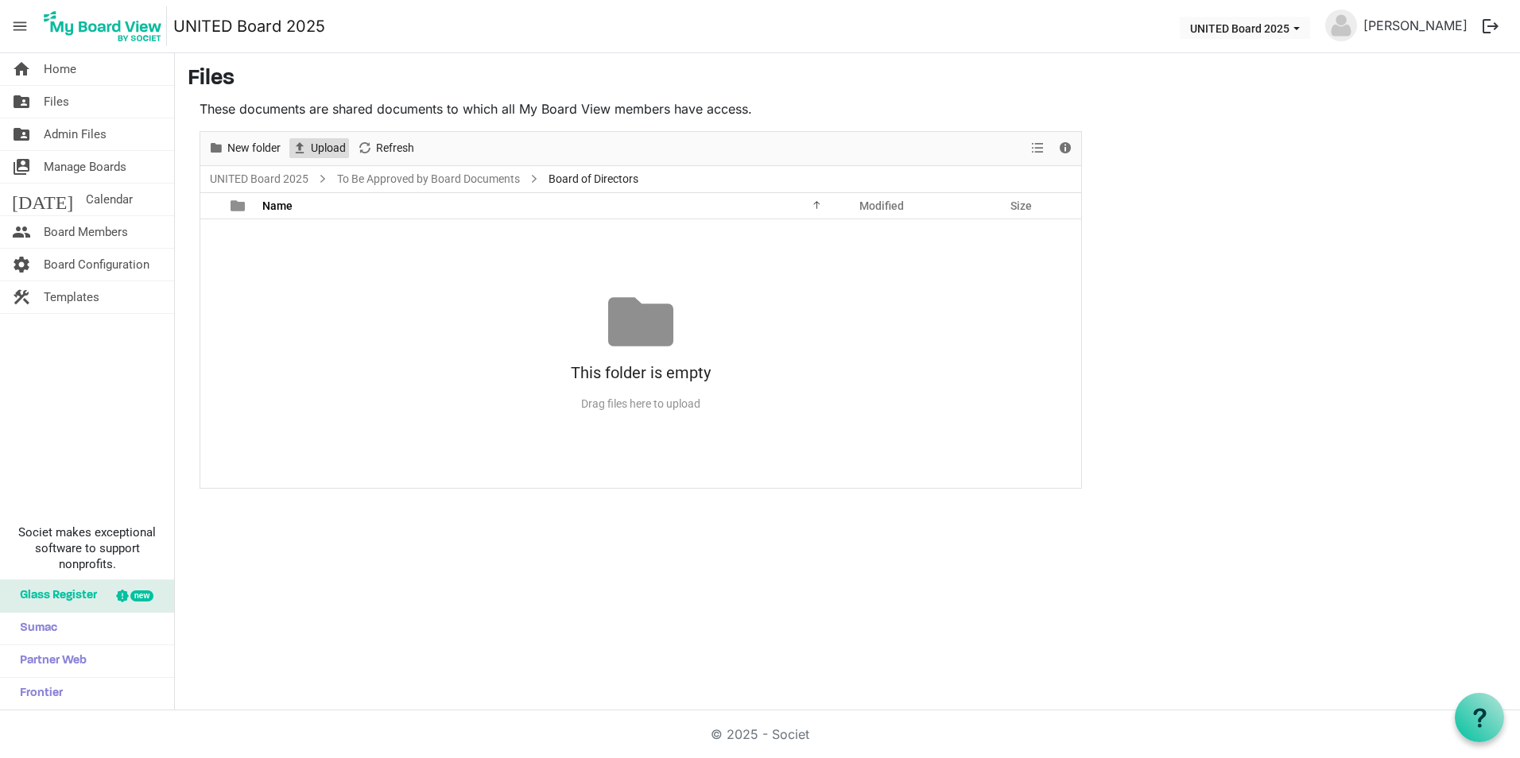
click at [342, 149] on span "Upload" at bounding box center [328, 148] width 38 height 20
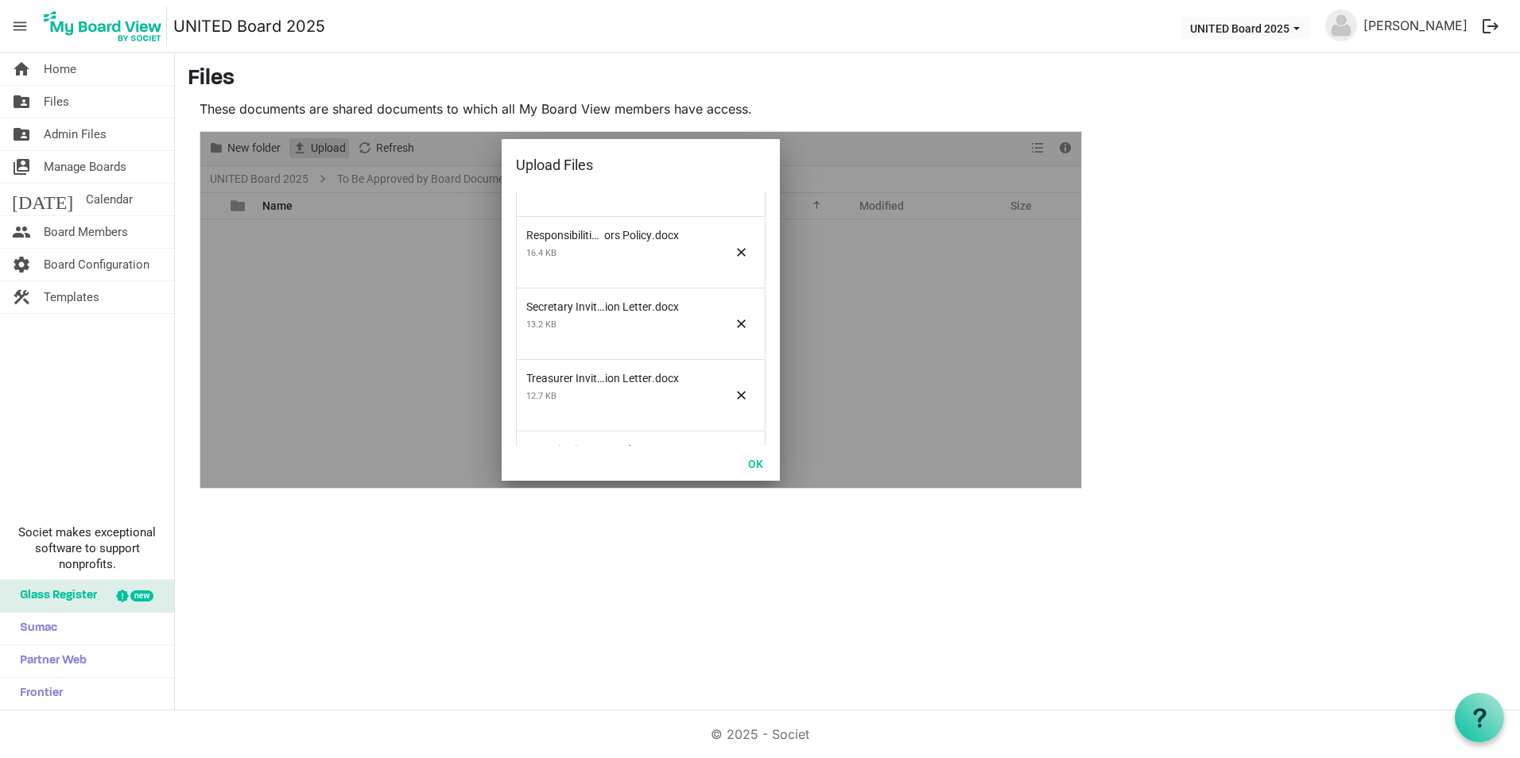
scroll to position [0, 0]
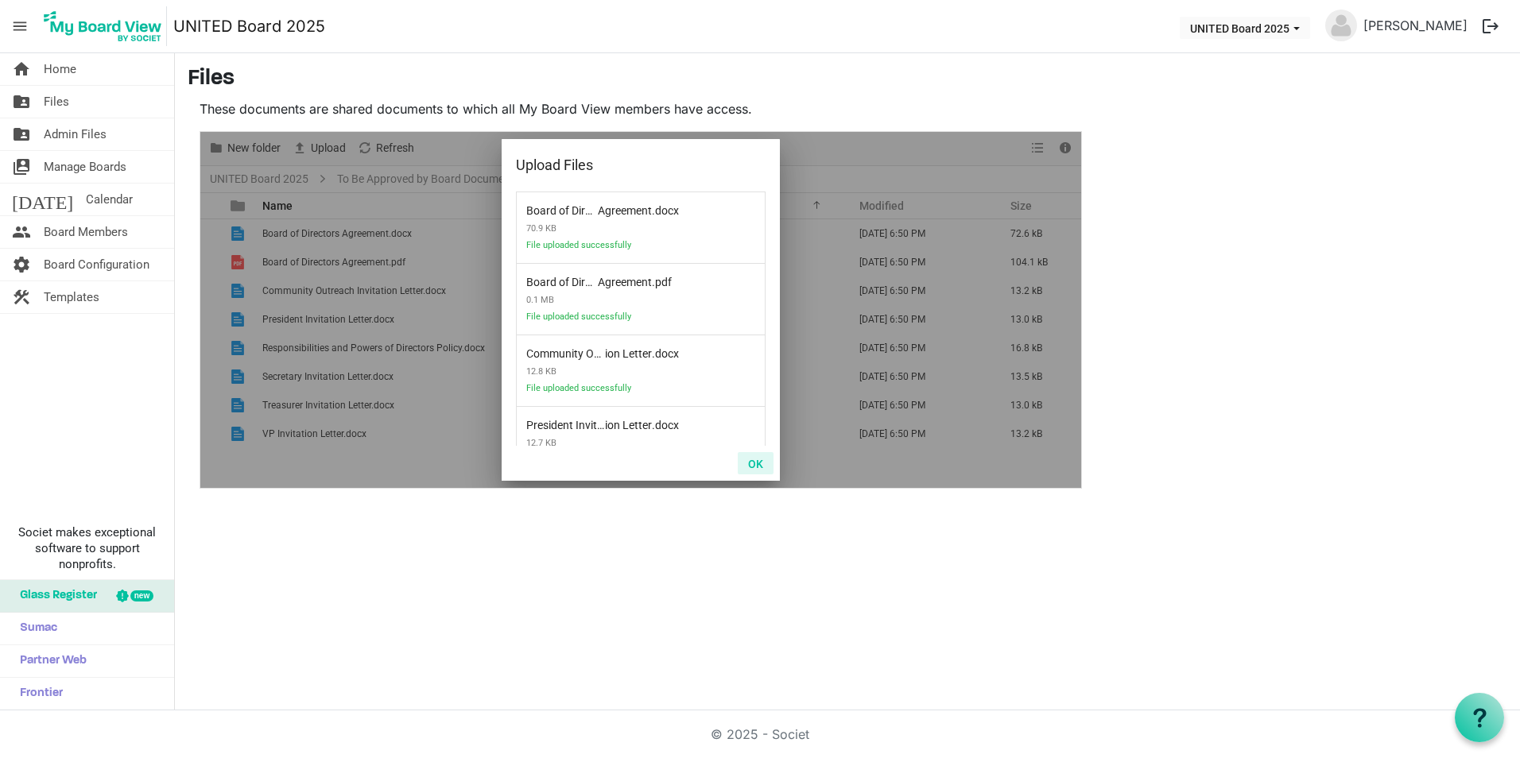
click at [765, 456] on button "OK" at bounding box center [756, 463] width 36 height 22
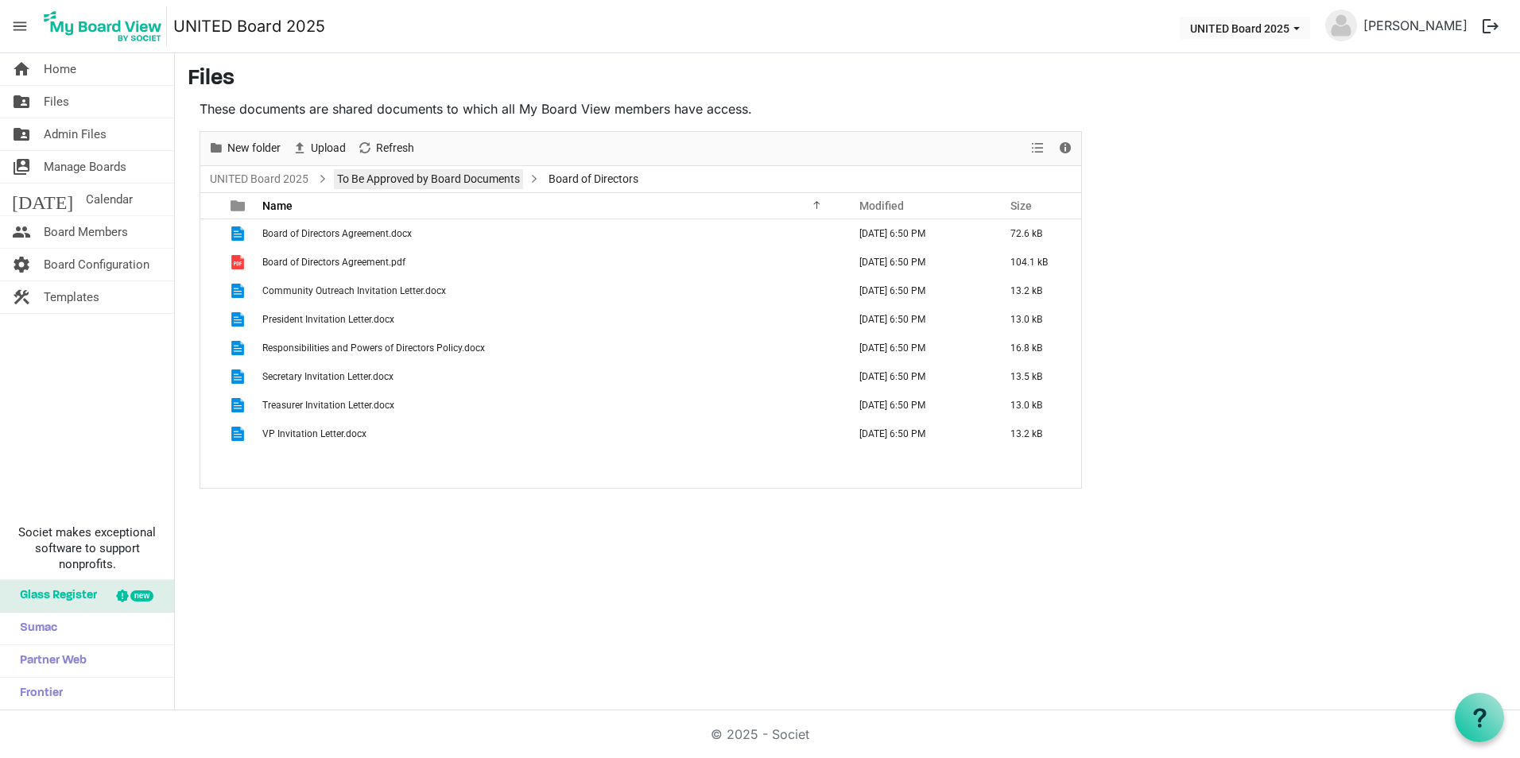
click at [427, 171] on link "To Be Approved by Board Documents" at bounding box center [428, 179] width 189 height 20
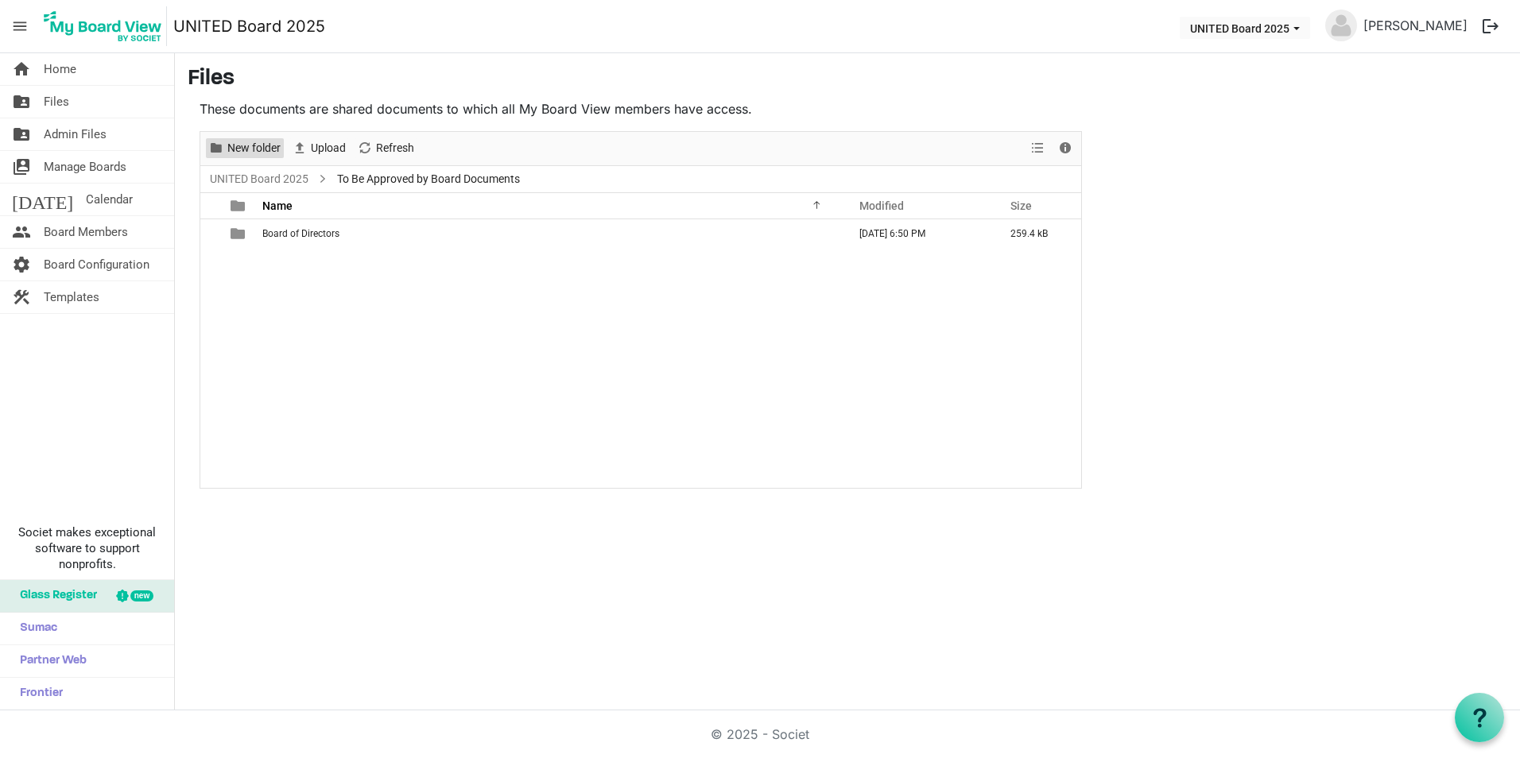
click at [260, 141] on span "New folder" at bounding box center [254, 148] width 56 height 20
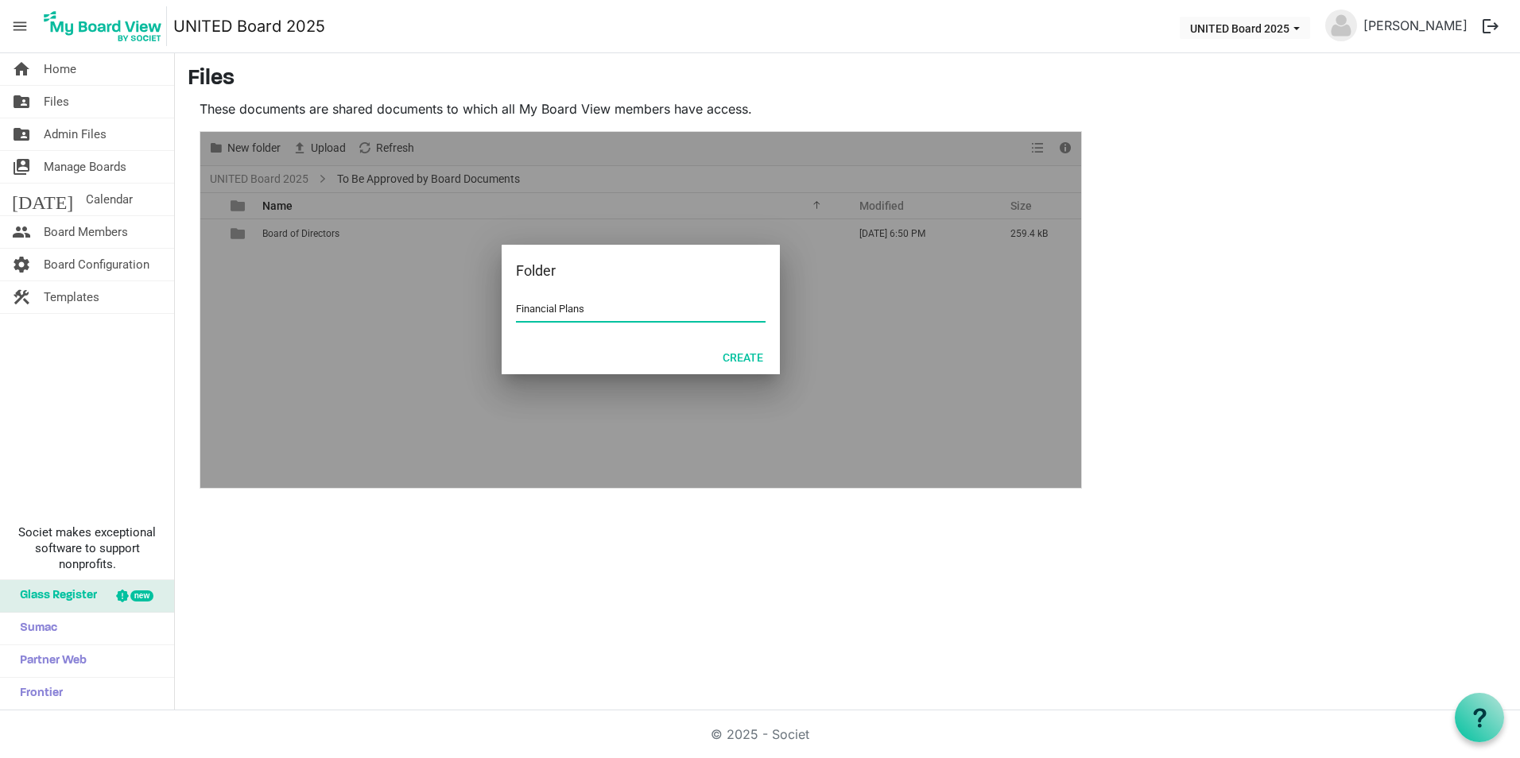
type input "Financial Plans"
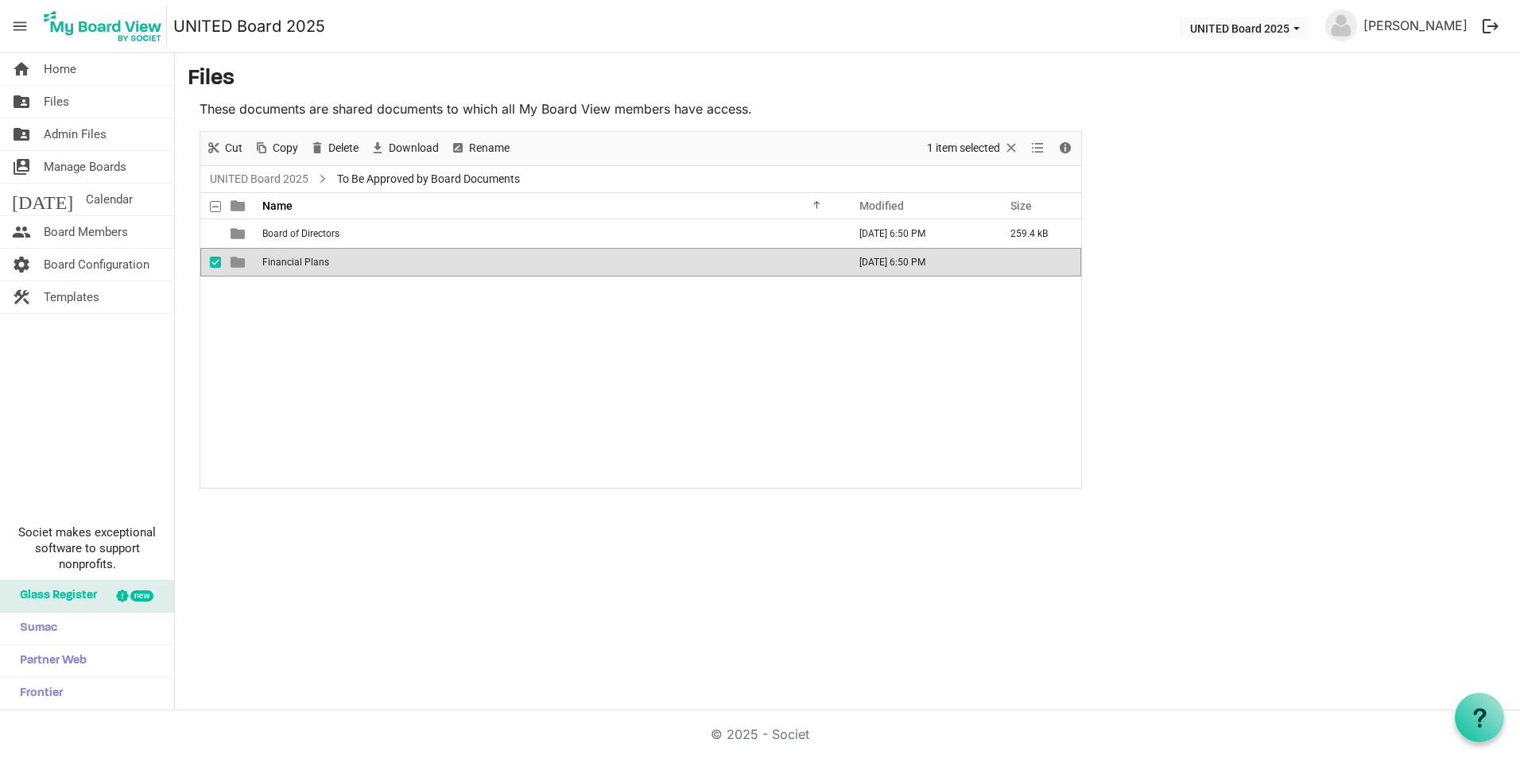
click at [797, 266] on td "Financial Plans" at bounding box center [550, 262] width 585 height 29
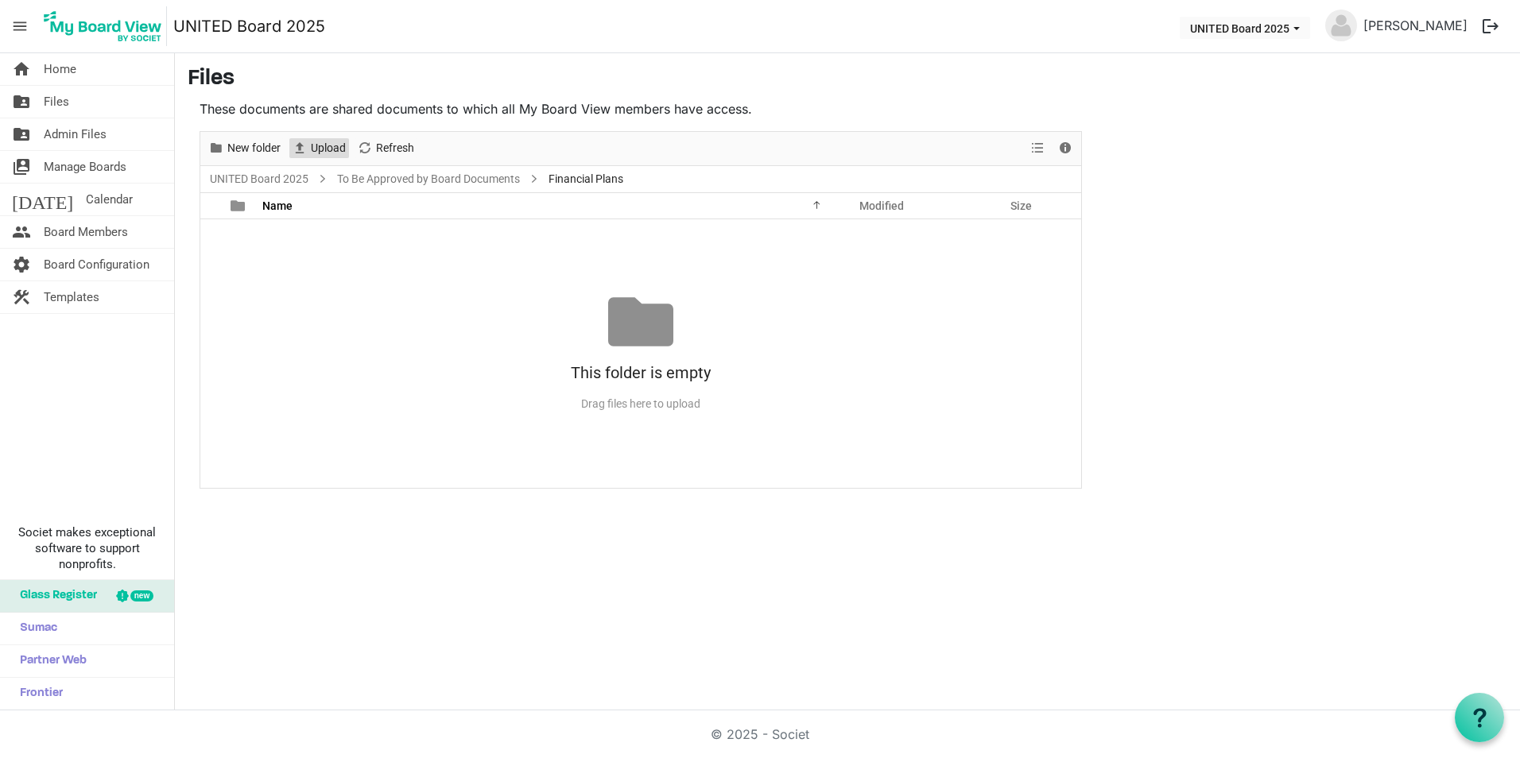
click at [323, 149] on span "Upload" at bounding box center [328, 148] width 38 height 20
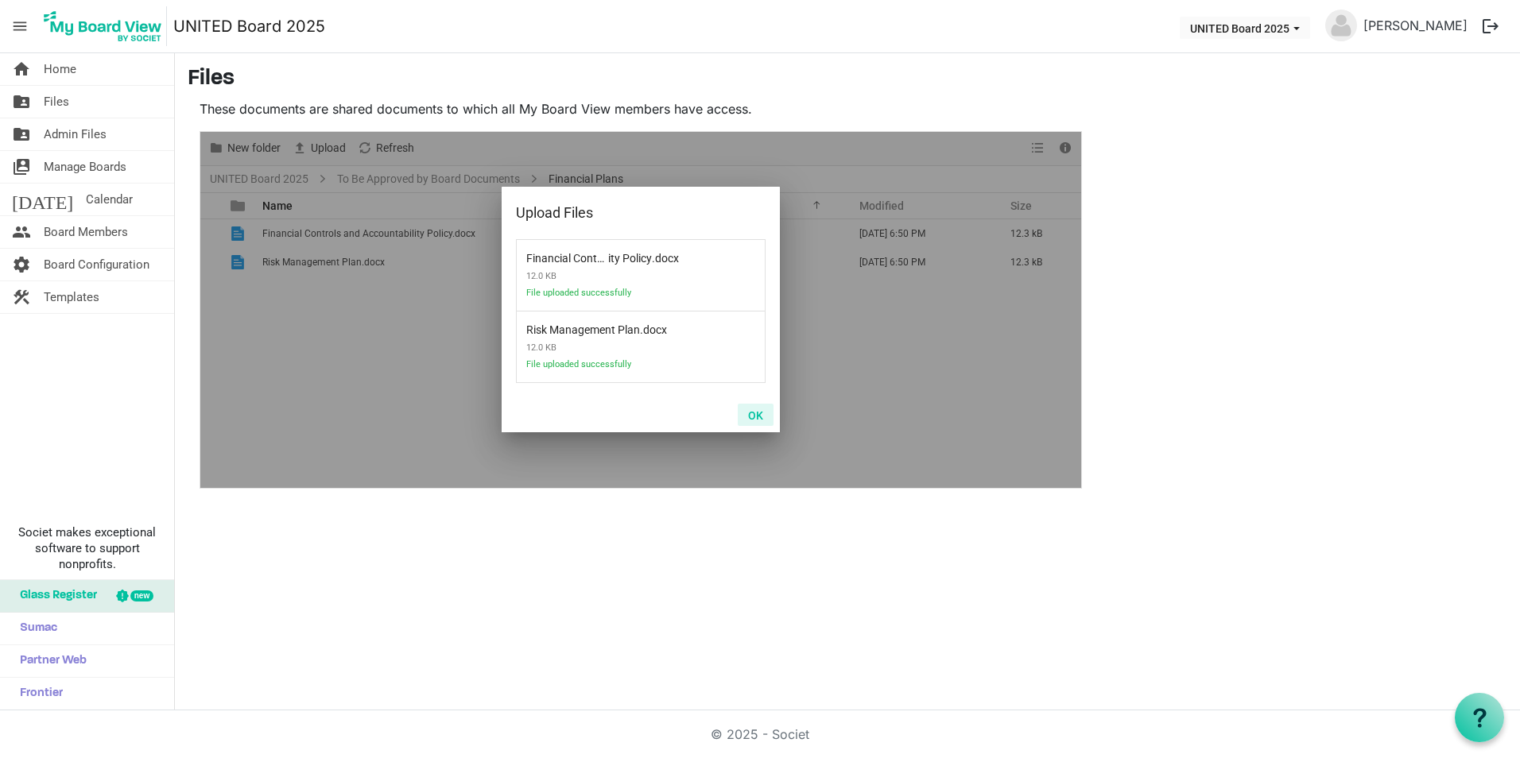
click at [761, 414] on button "OK" at bounding box center [756, 415] width 36 height 22
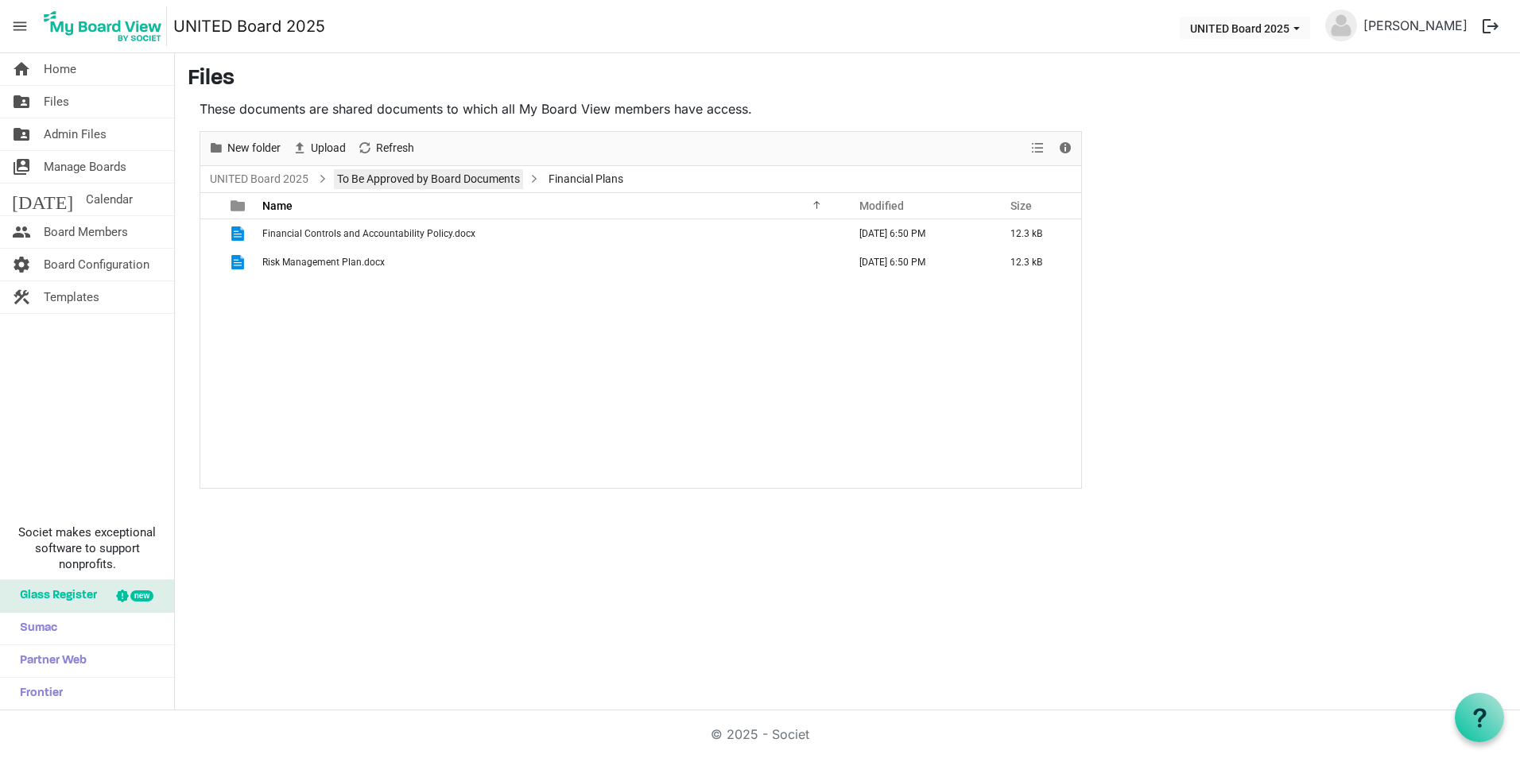
click at [456, 176] on link "To Be Approved by Board Documents" at bounding box center [428, 179] width 189 height 20
click at [326, 145] on span "Upload" at bounding box center [328, 148] width 38 height 20
click at [277, 145] on span "New folder" at bounding box center [254, 148] width 56 height 20
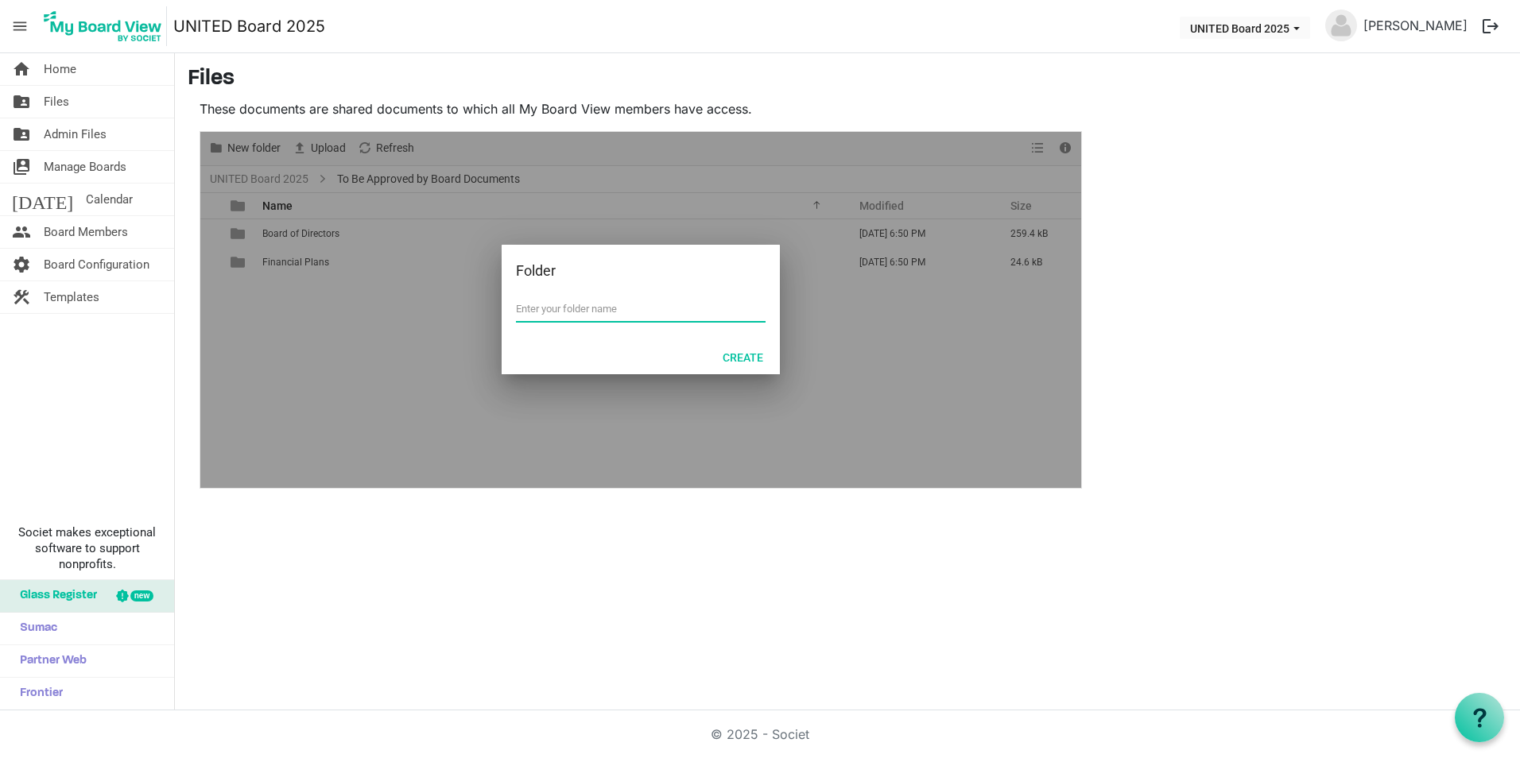
drag, startPoint x: 661, startPoint y: 321, endPoint x: 665, endPoint y: 307, distance: 15.1
click at [661, 321] on span at bounding box center [641, 309] width 250 height 25
type input "Grants-Donations-Partnerships"
click at [742, 354] on button "Create" at bounding box center [742, 357] width 61 height 22
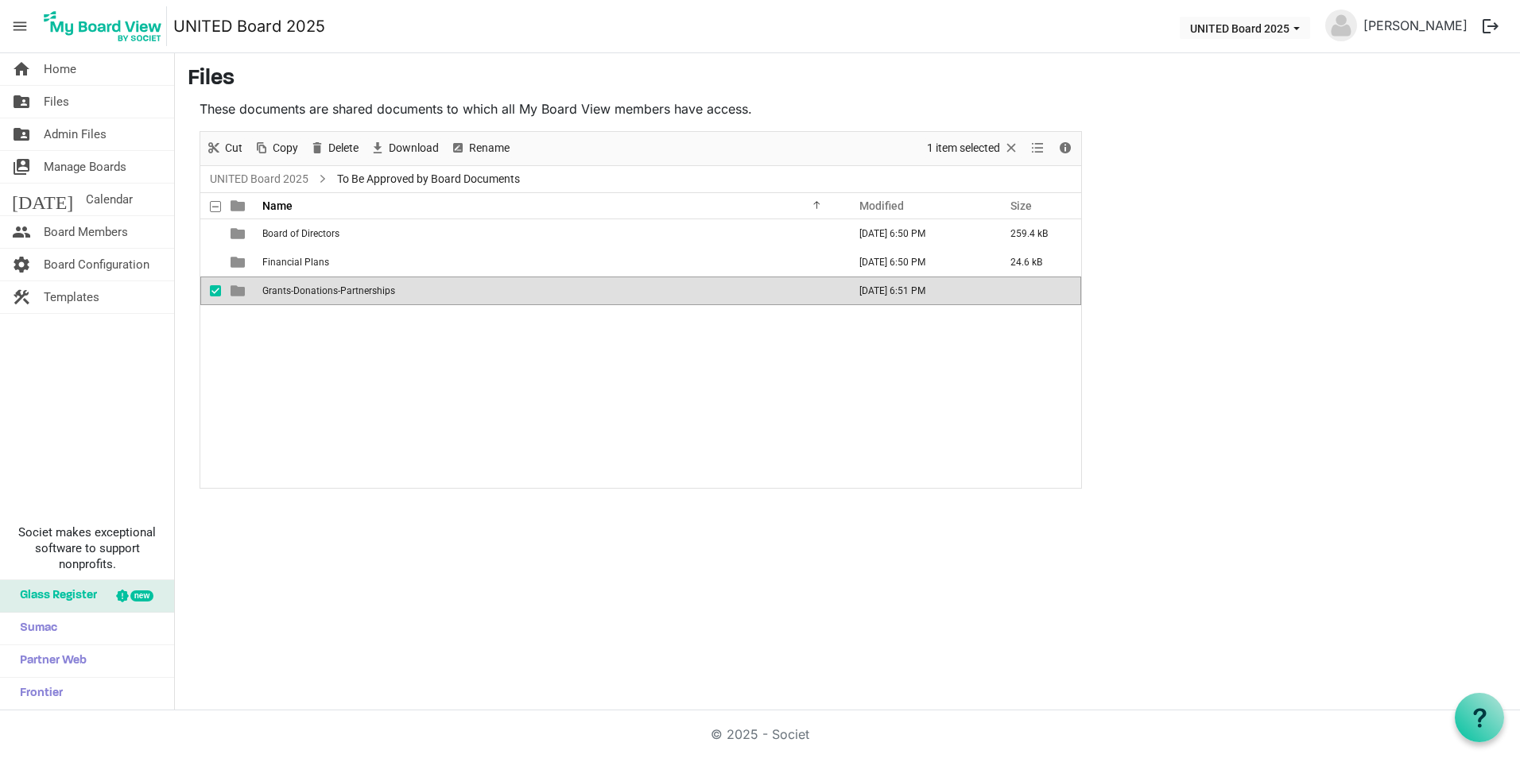
click at [336, 290] on span "Grants-Donations-Partnerships" at bounding box center [328, 290] width 133 height 11
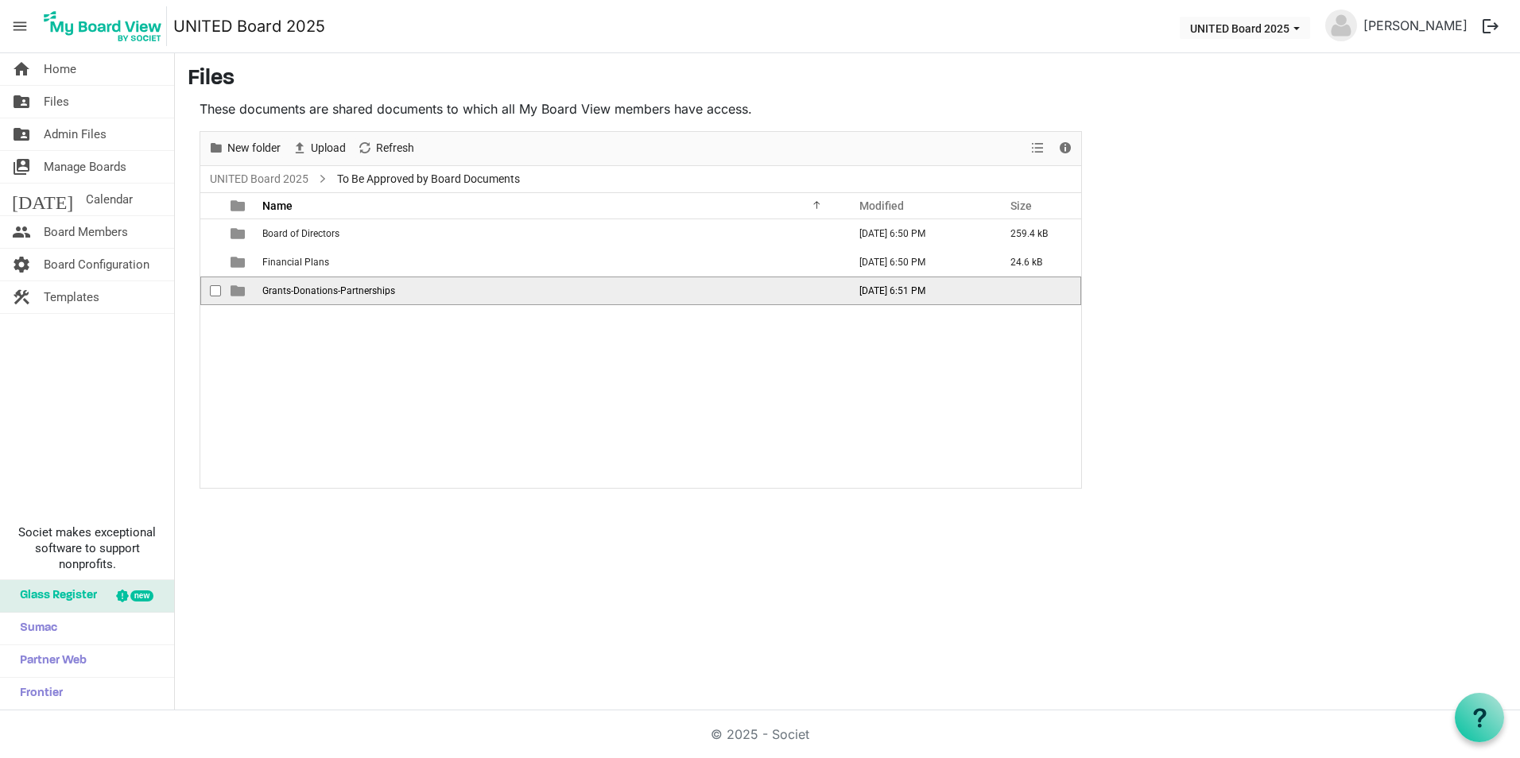
click at [336, 290] on span "Grants-Donations-Partnerships" at bounding box center [328, 290] width 133 height 11
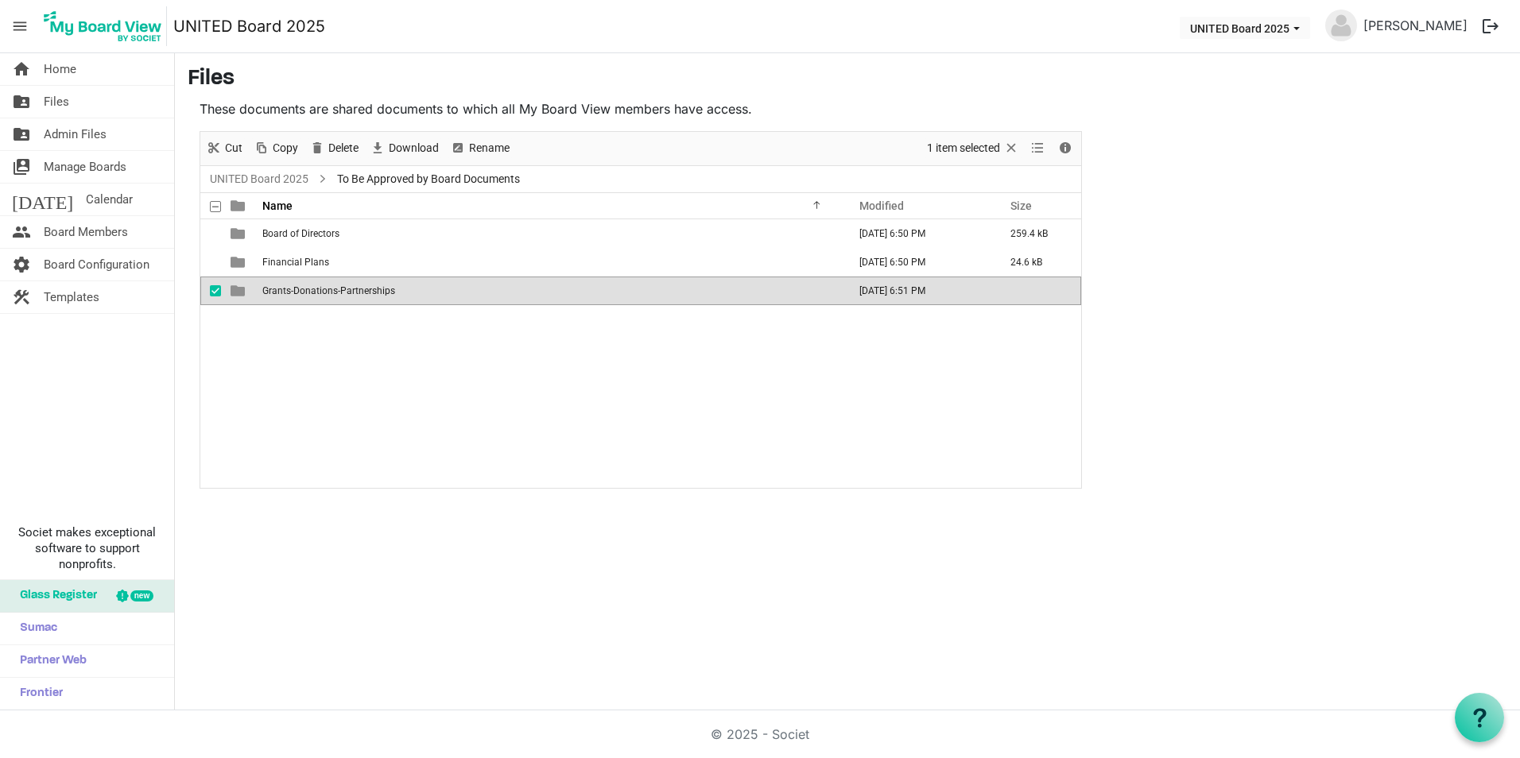
click at [358, 292] on span "Grants-Donations-Partnerships" at bounding box center [328, 290] width 133 height 11
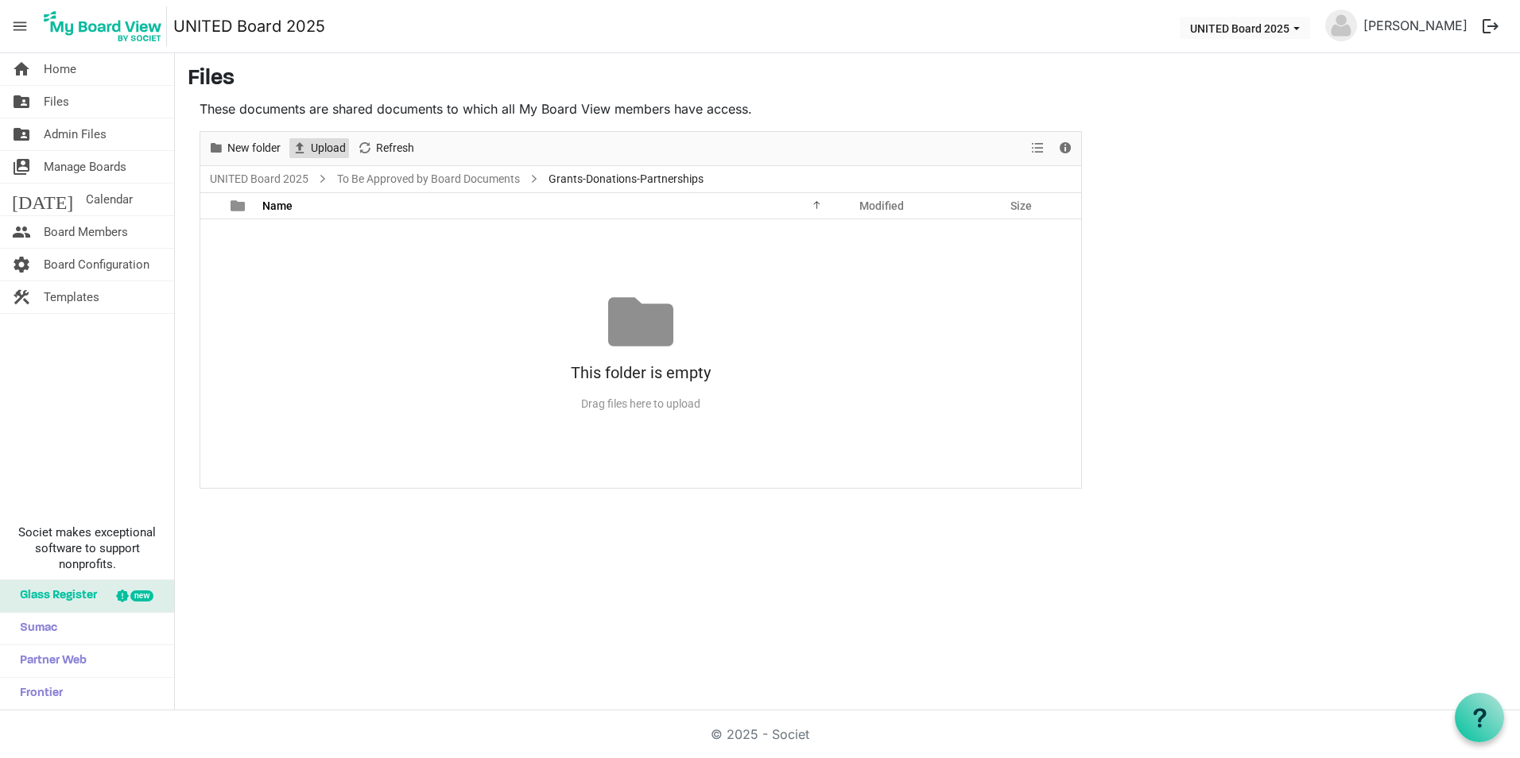
click at [320, 139] on span "Upload" at bounding box center [328, 148] width 38 height 20
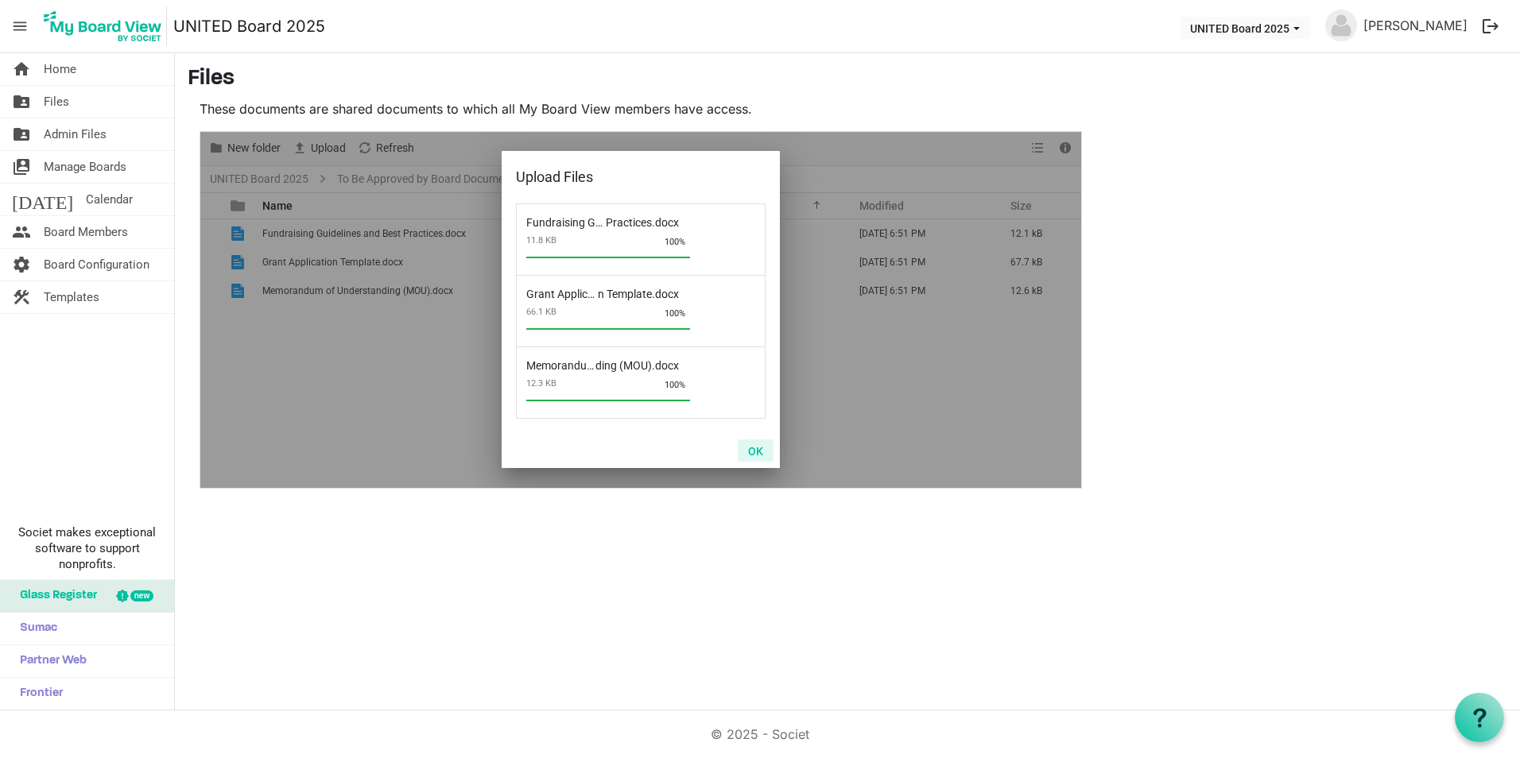
click at [763, 454] on button "OK" at bounding box center [756, 451] width 36 height 22
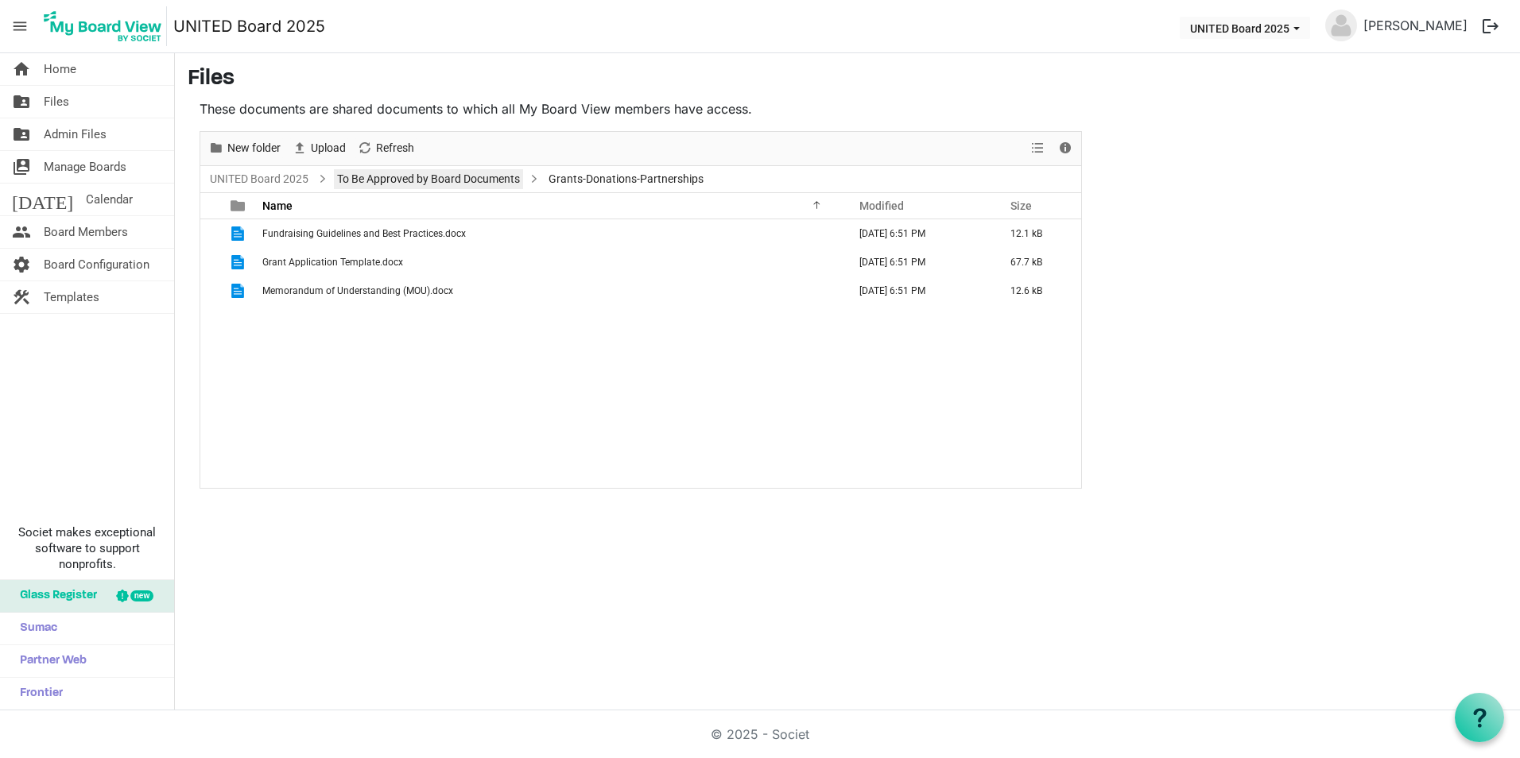
click at [458, 178] on link "To Be Approved by Board Documents" at bounding box center [428, 179] width 189 height 20
click at [257, 141] on span "New folder" at bounding box center [254, 148] width 56 height 20
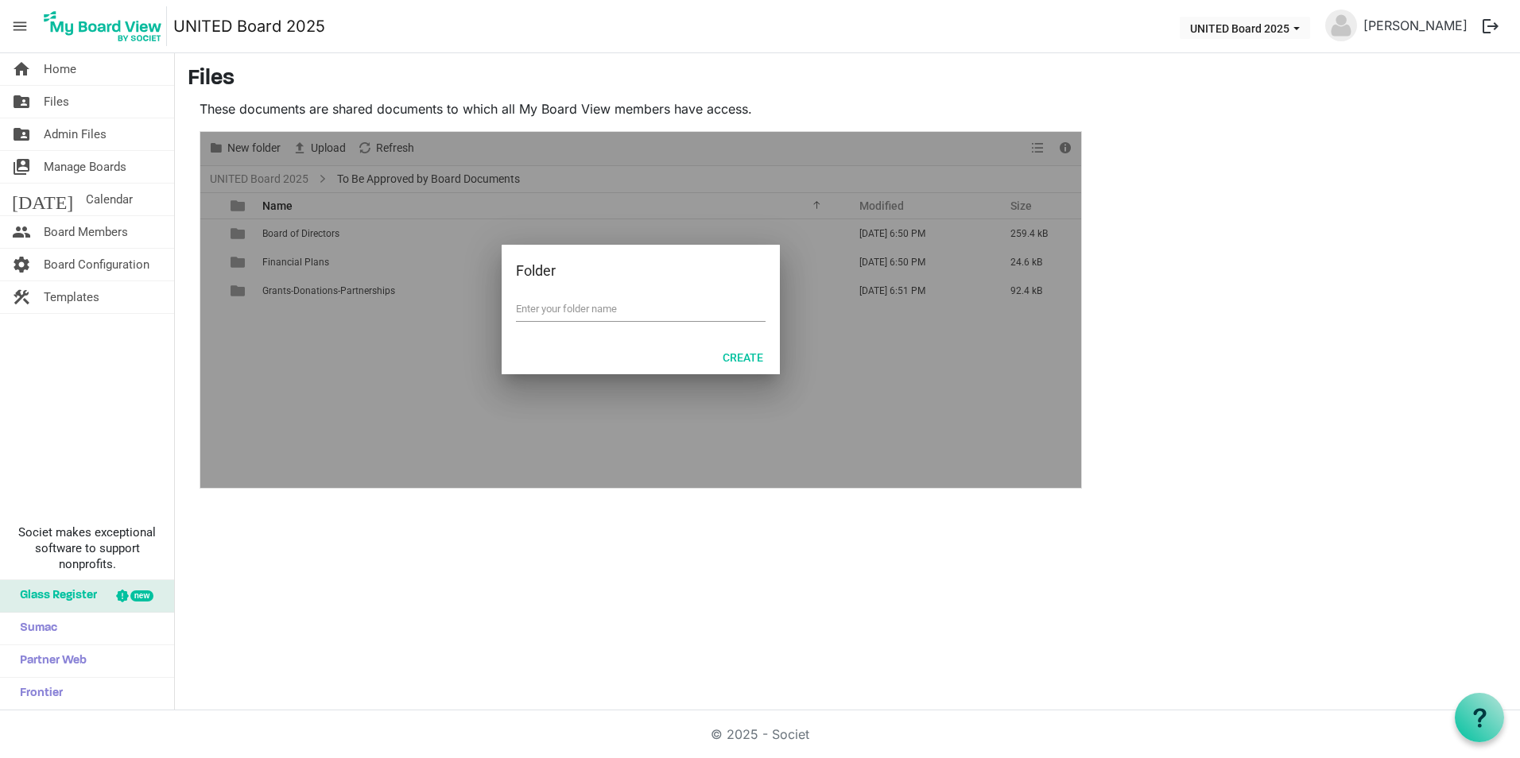
click at [668, 308] on input "text" at bounding box center [641, 309] width 250 height 24
type input "Handbook"
click at [719, 358] on button "Create" at bounding box center [742, 357] width 61 height 22
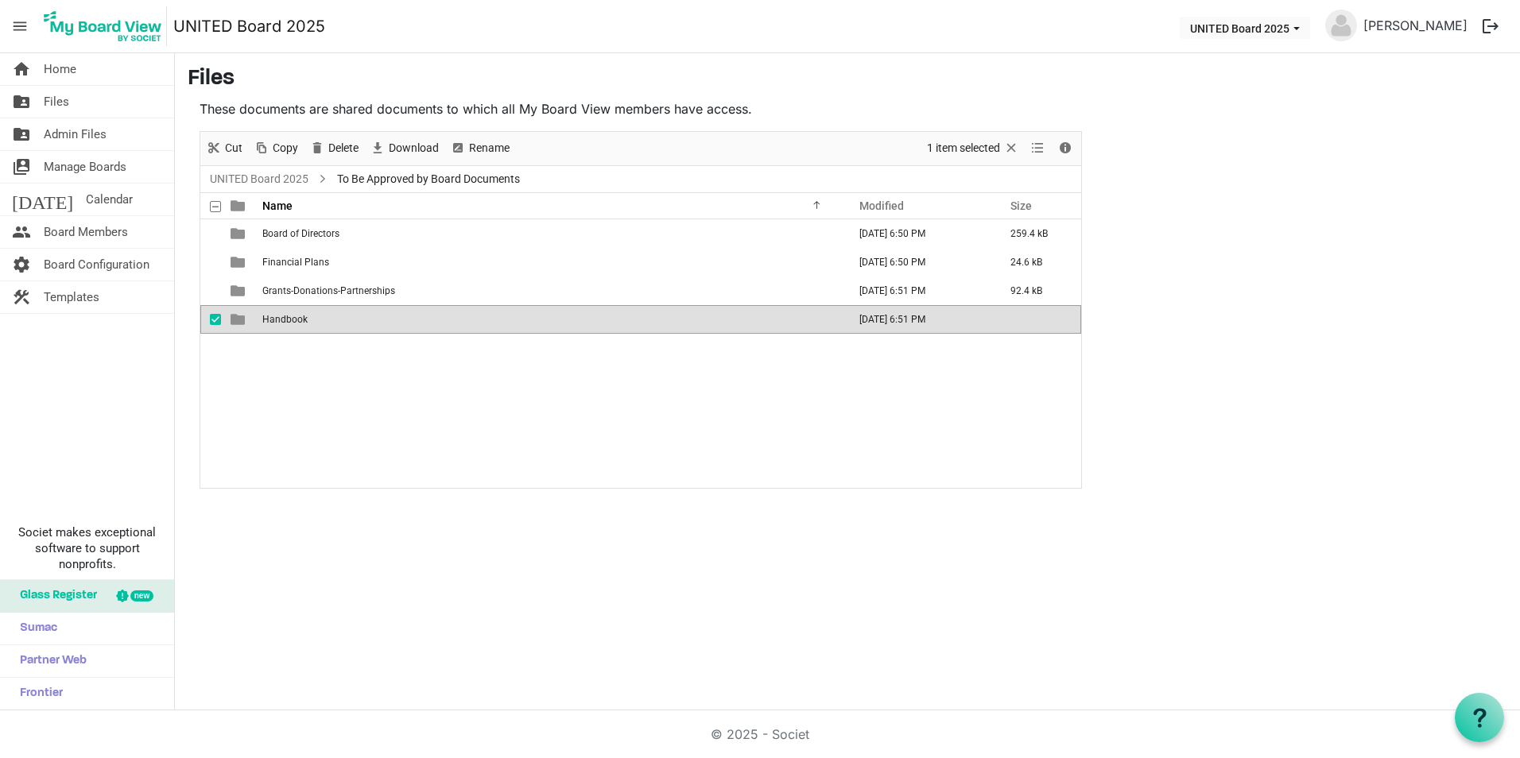
click at [342, 308] on td "Handbook" at bounding box center [550, 319] width 585 height 29
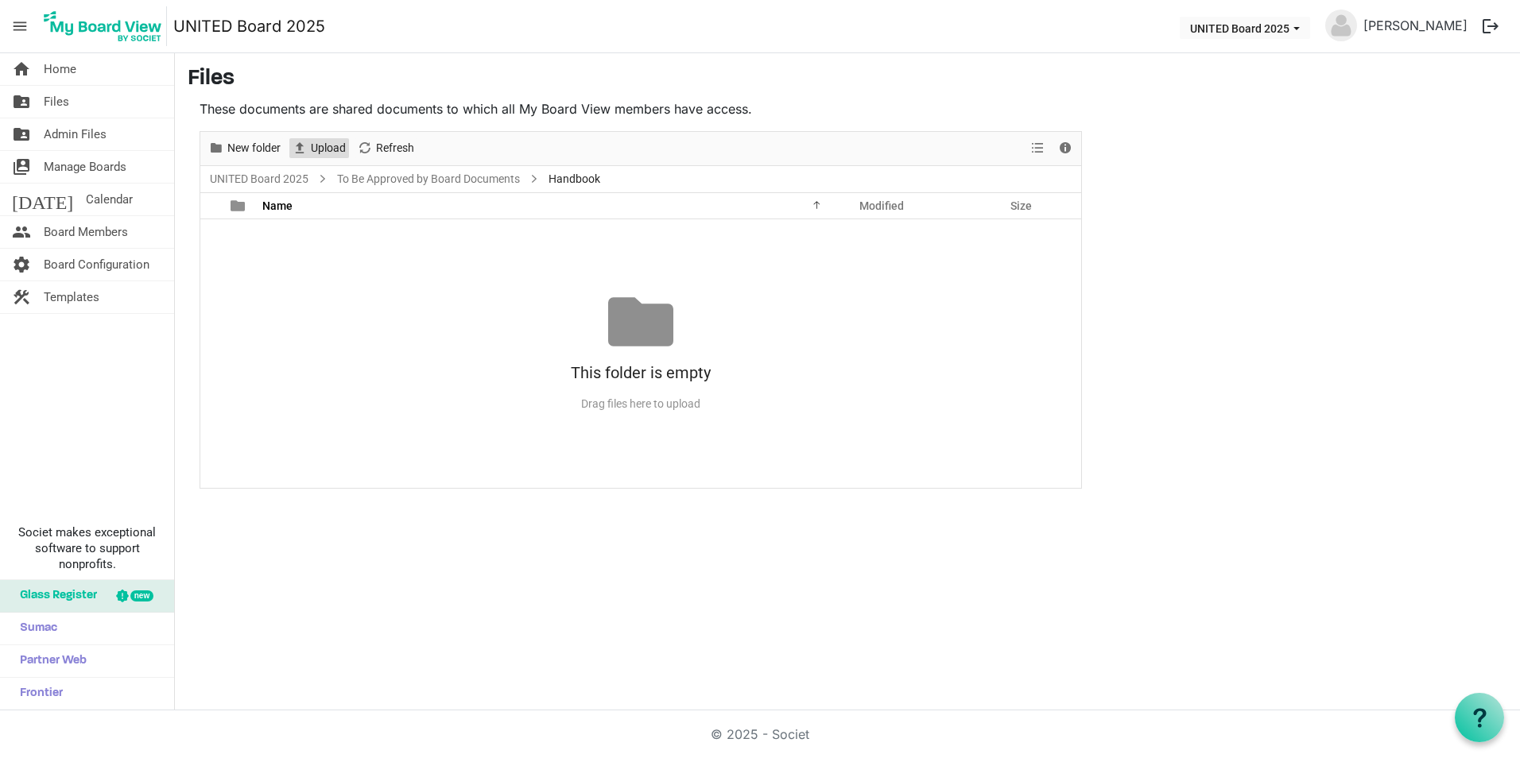
click at [325, 144] on span "Upload" at bounding box center [328, 148] width 38 height 20
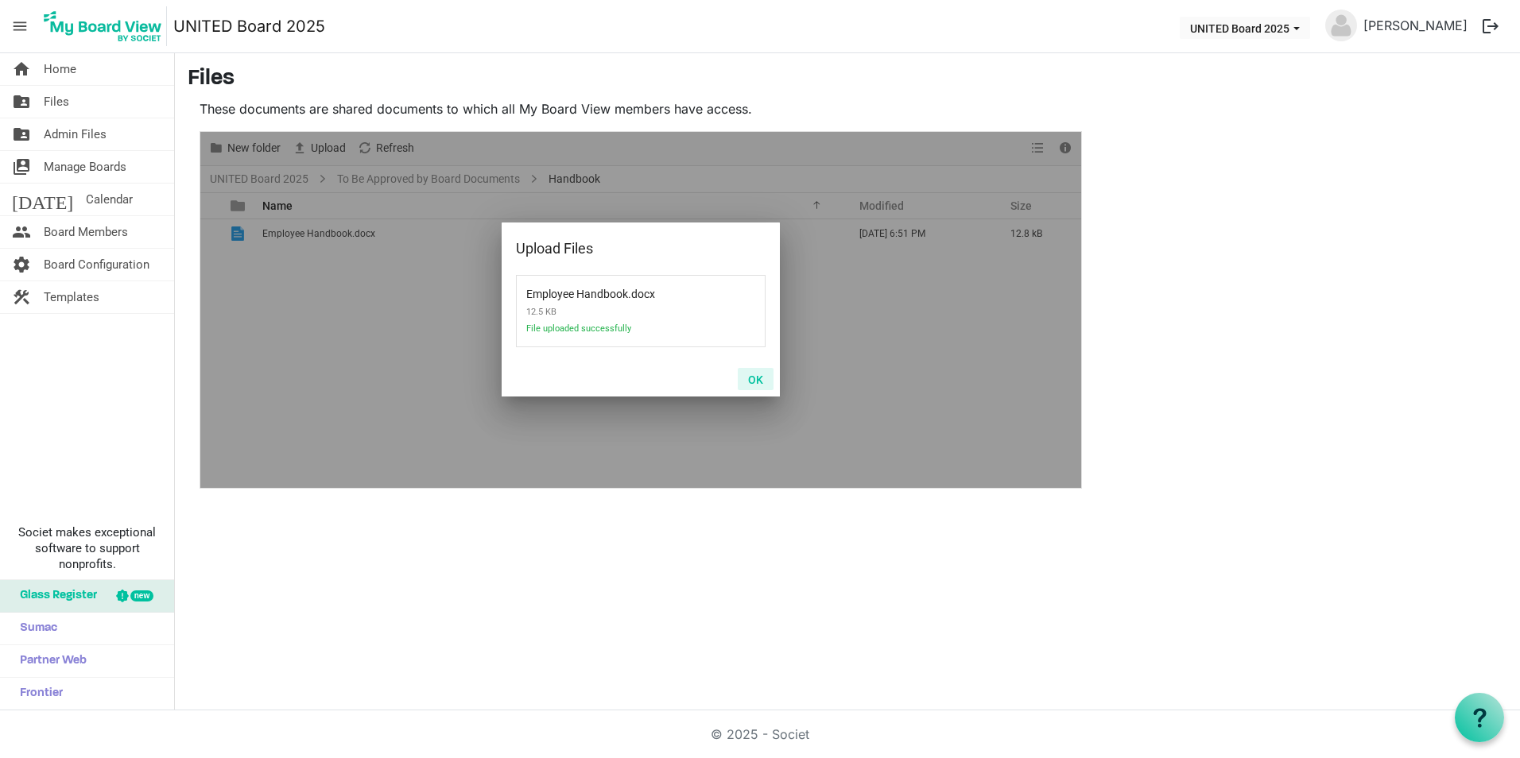
click at [759, 378] on button "OK" at bounding box center [756, 379] width 36 height 22
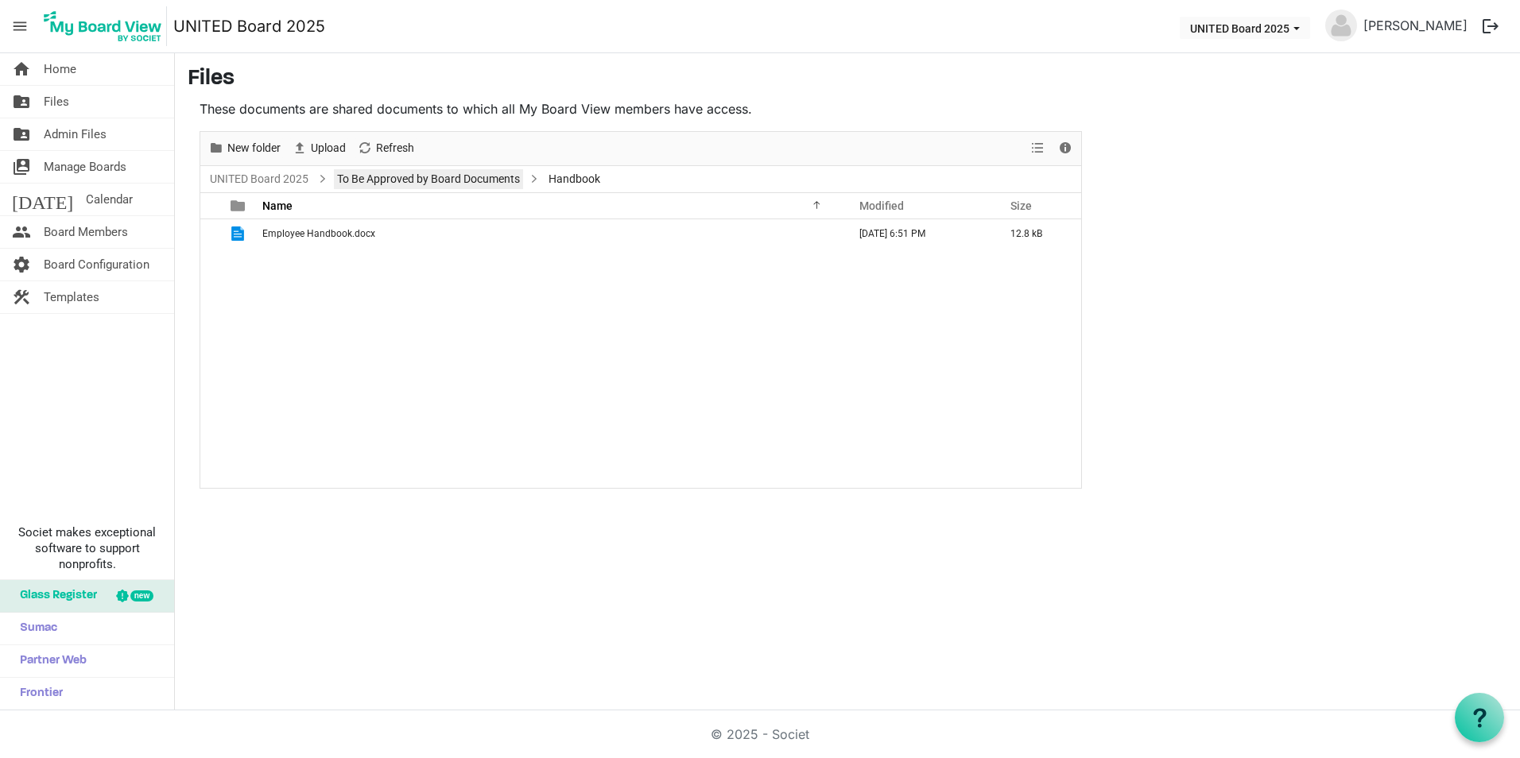
click at [407, 185] on link "To Be Approved by Board Documents" at bounding box center [428, 179] width 189 height 20
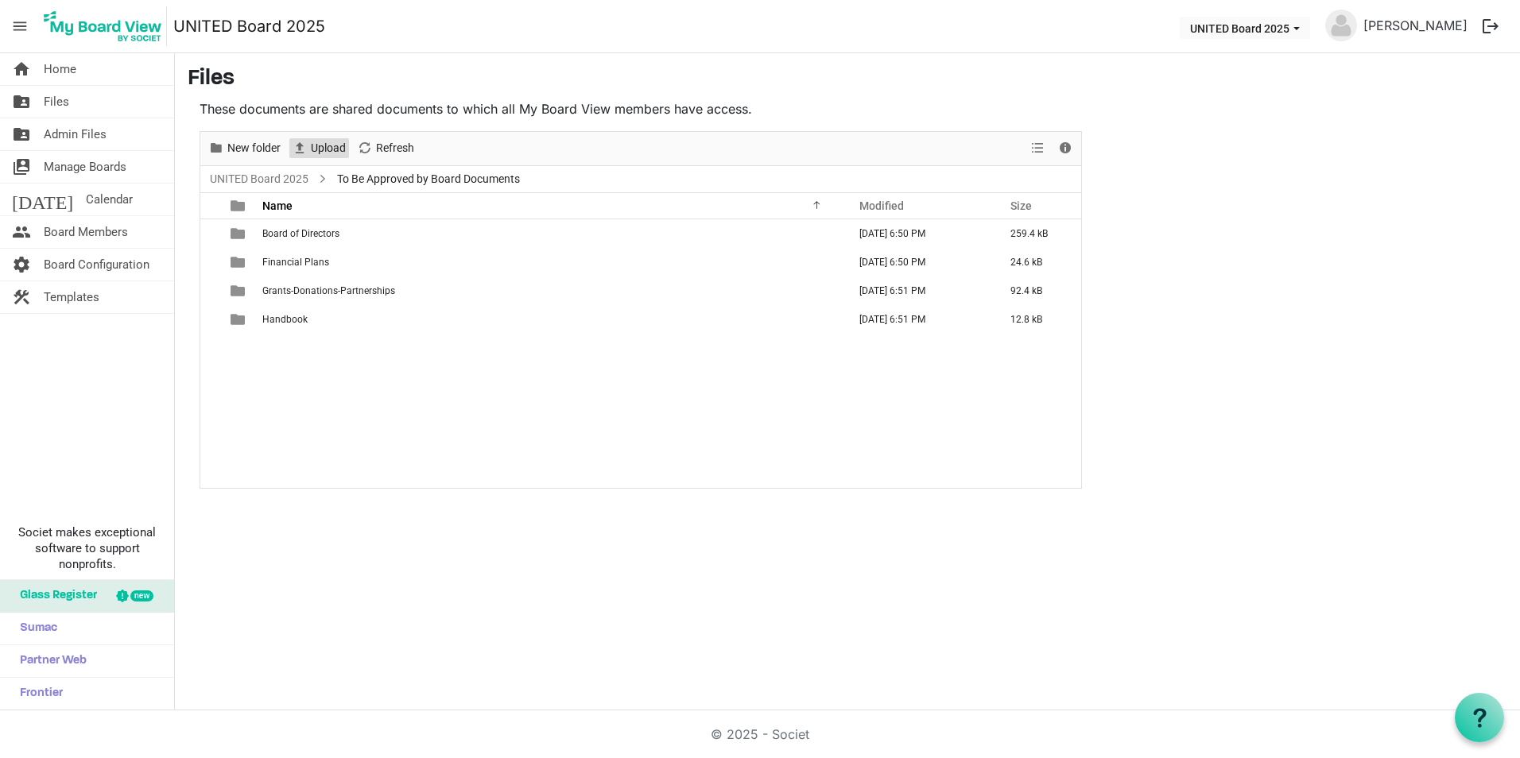
click at [325, 149] on span "Upload" at bounding box center [328, 148] width 38 height 20
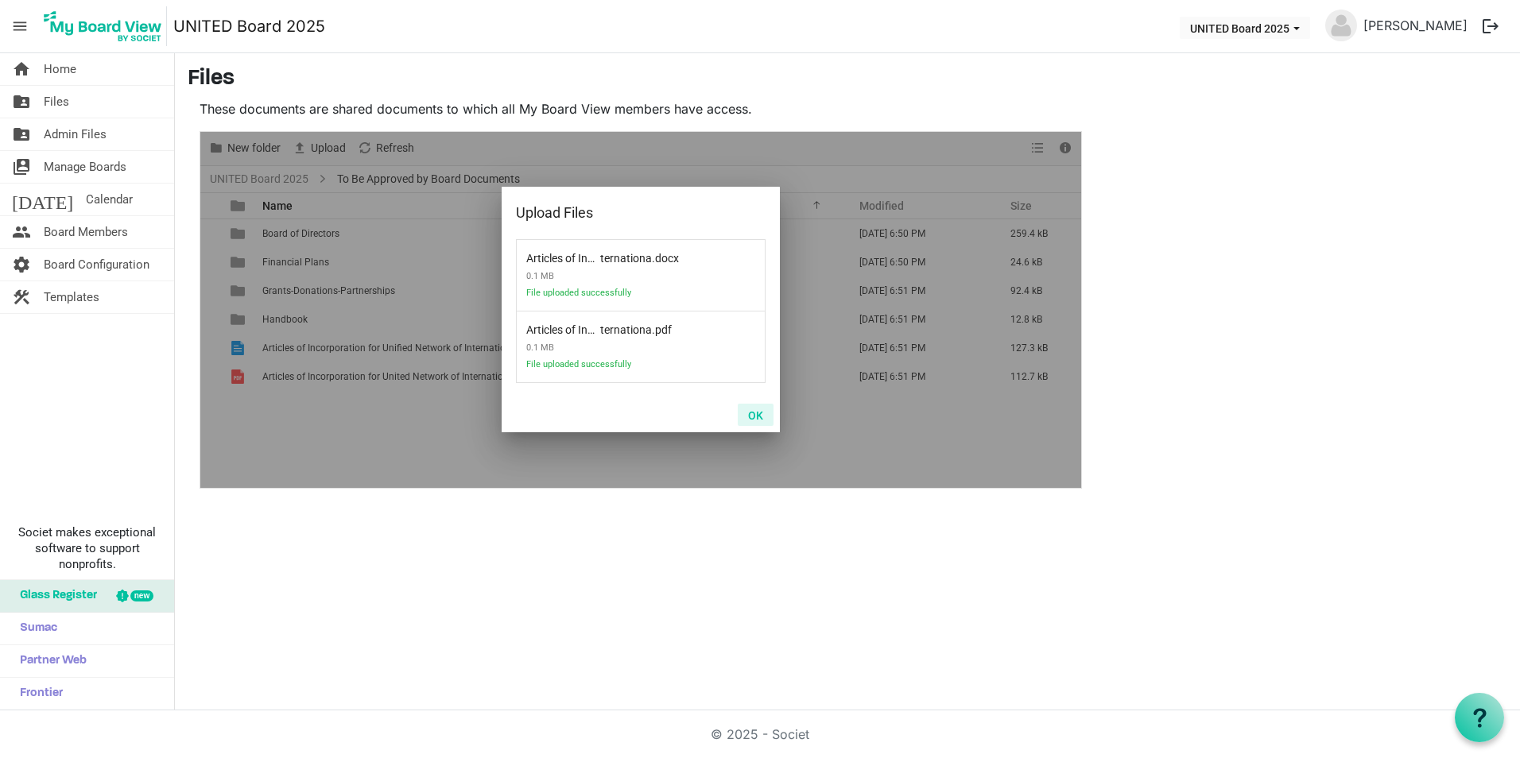
click at [751, 409] on button "OK" at bounding box center [756, 415] width 36 height 22
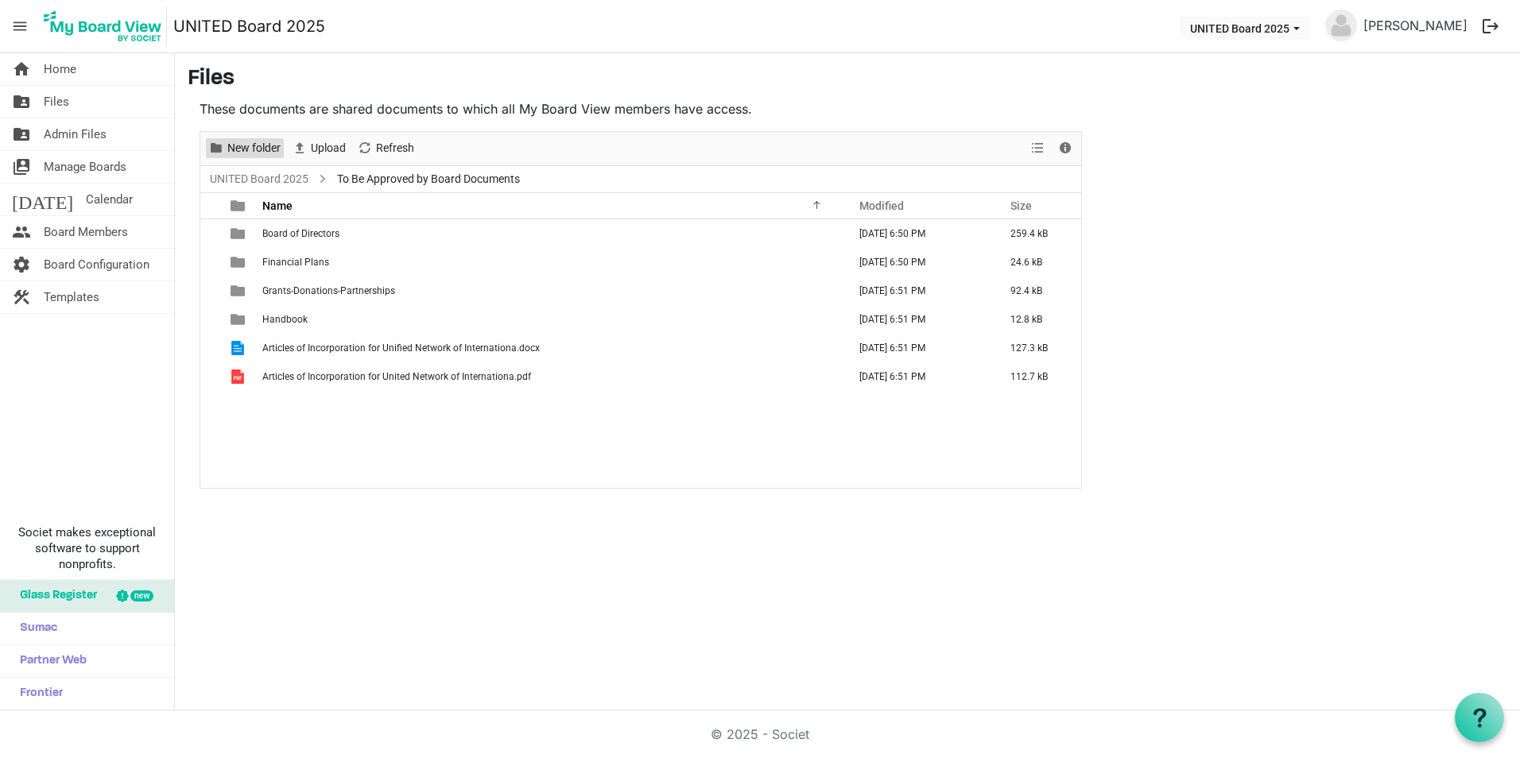
click at [279, 151] on span "New folder" at bounding box center [254, 148] width 56 height 20
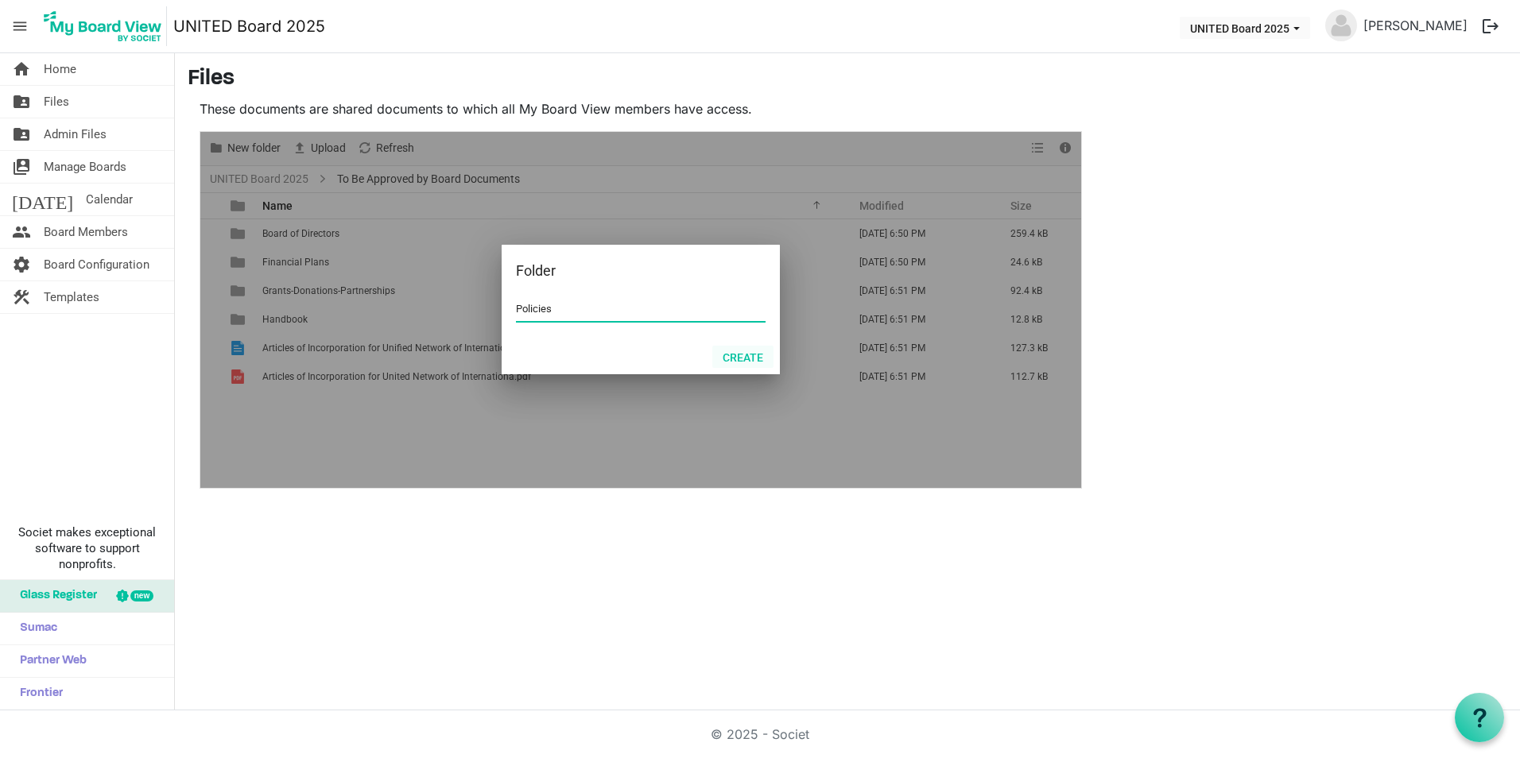
type input "Policies"
click at [745, 359] on button "Create" at bounding box center [742, 357] width 61 height 22
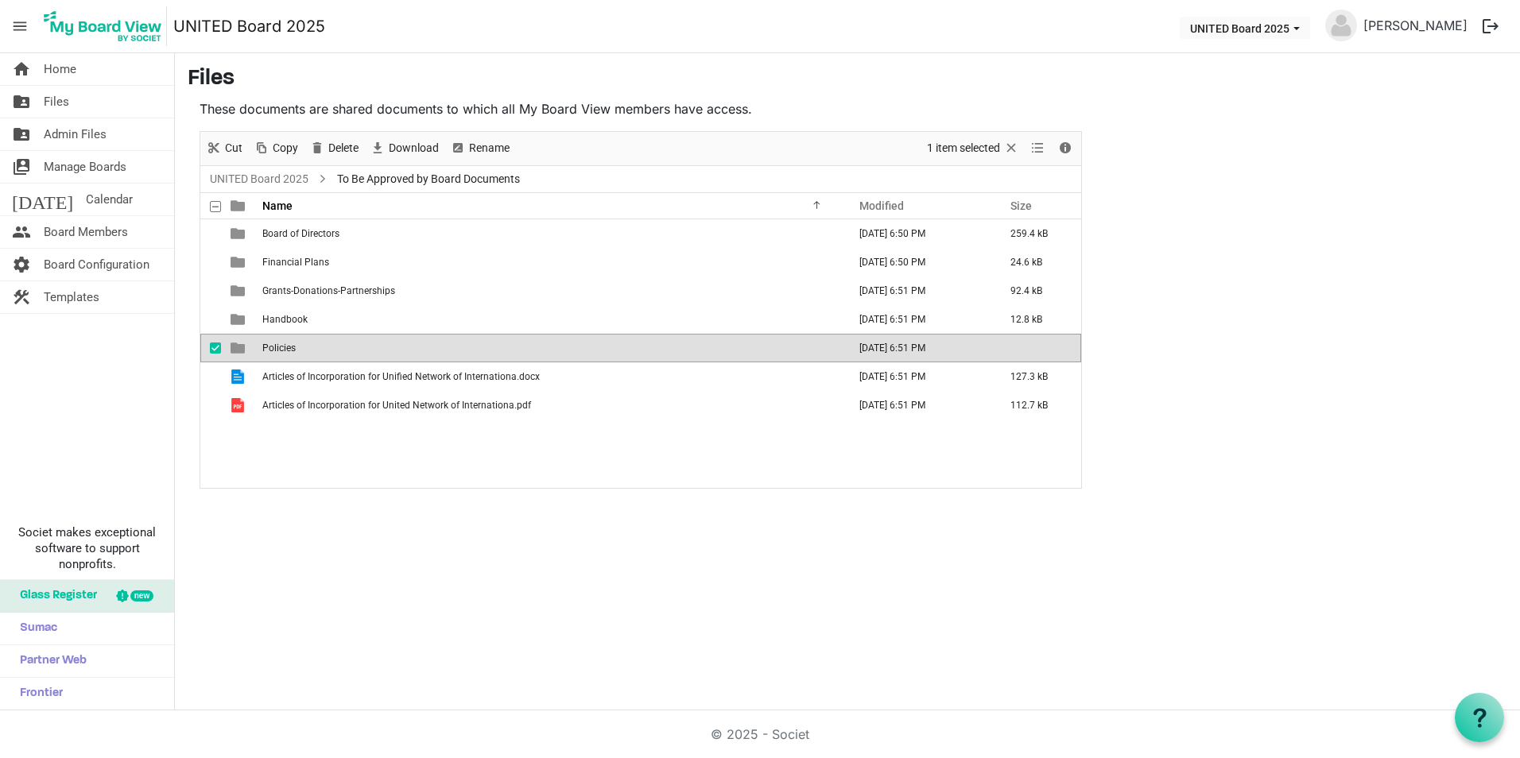
click at [386, 339] on td "Policies" at bounding box center [550, 348] width 585 height 29
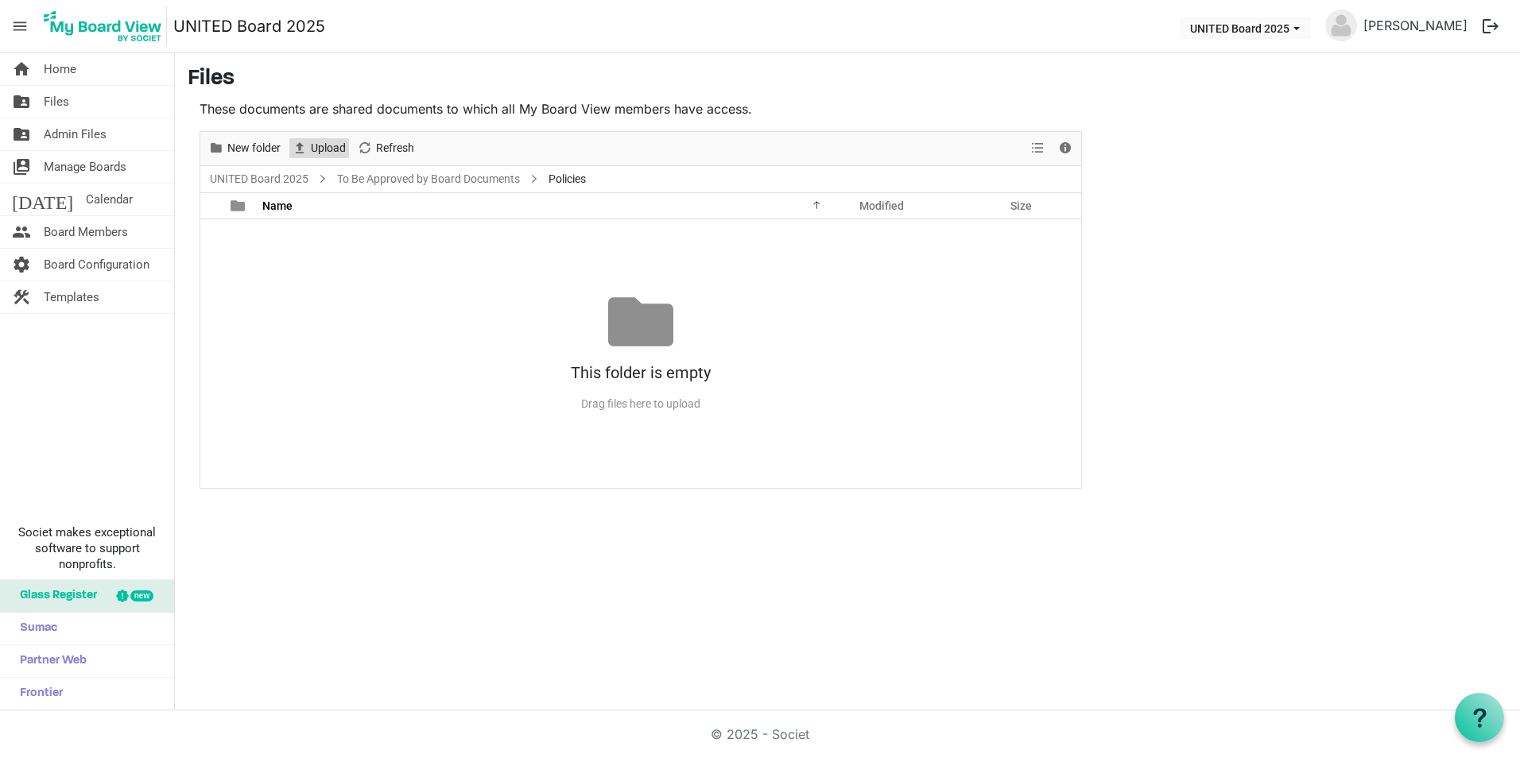
click at [337, 148] on span "Upload" at bounding box center [328, 148] width 38 height 20
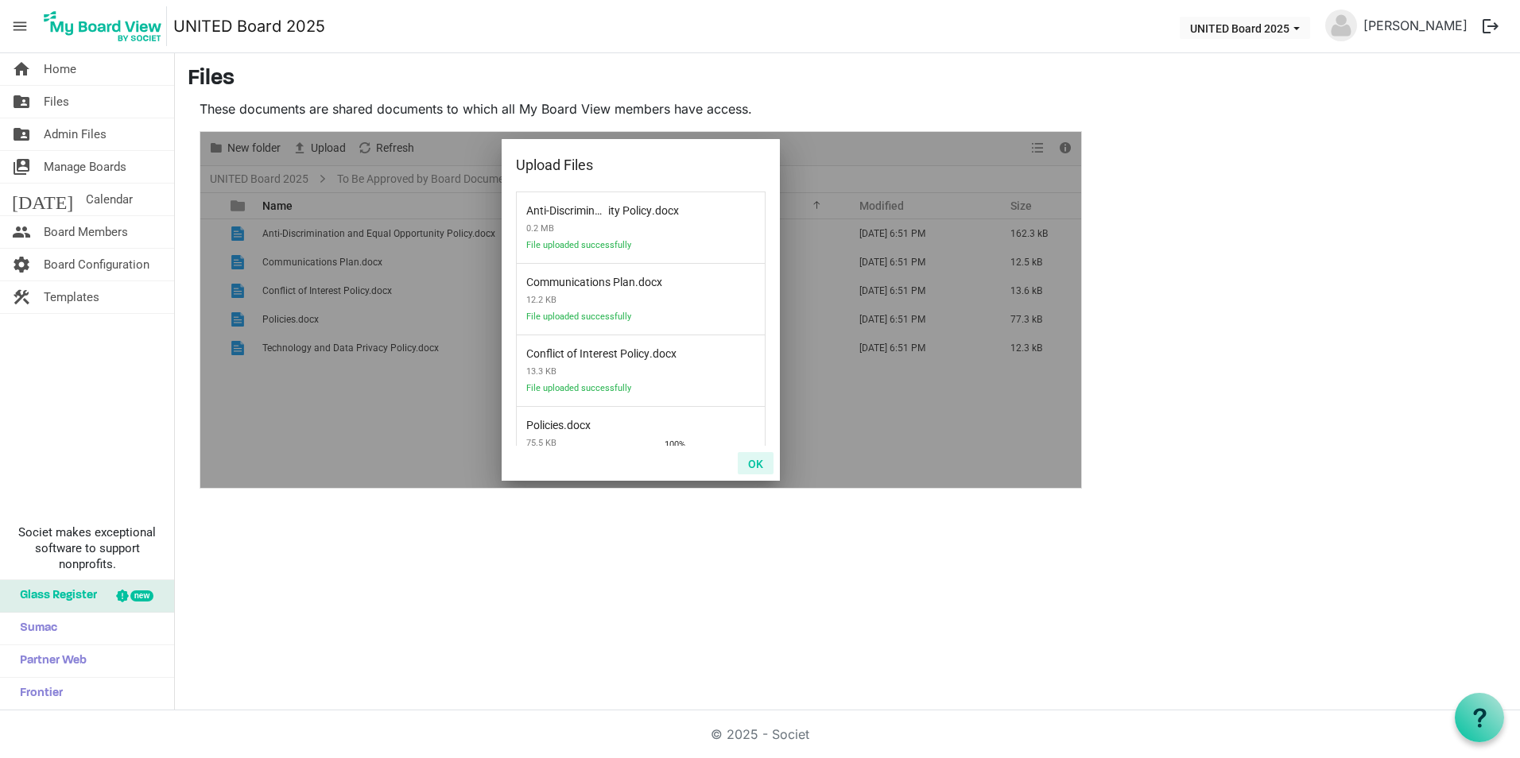
click at [755, 463] on button "OK" at bounding box center [756, 463] width 36 height 22
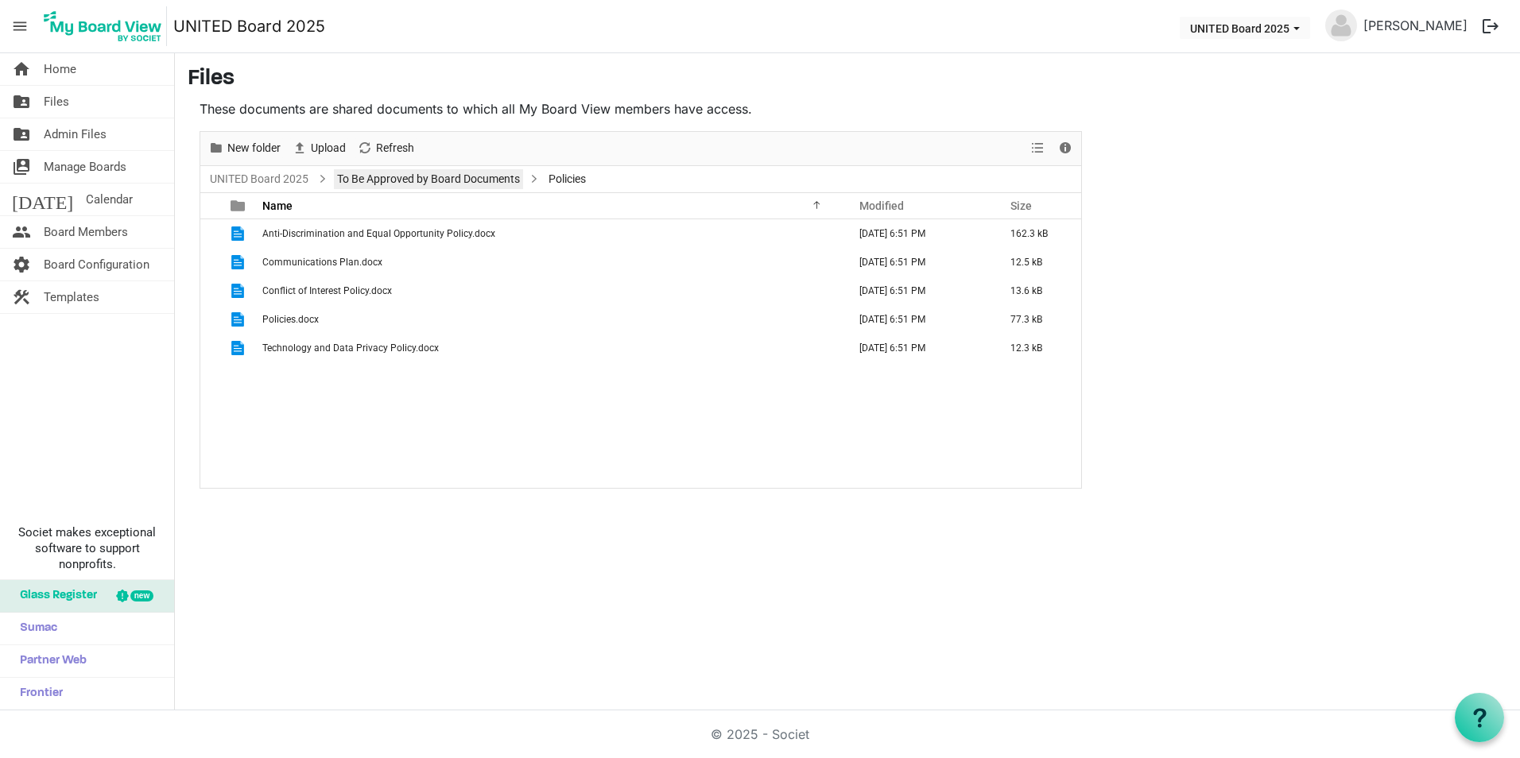
click at [405, 175] on link "To Be Approved by Board Documents" at bounding box center [428, 179] width 189 height 20
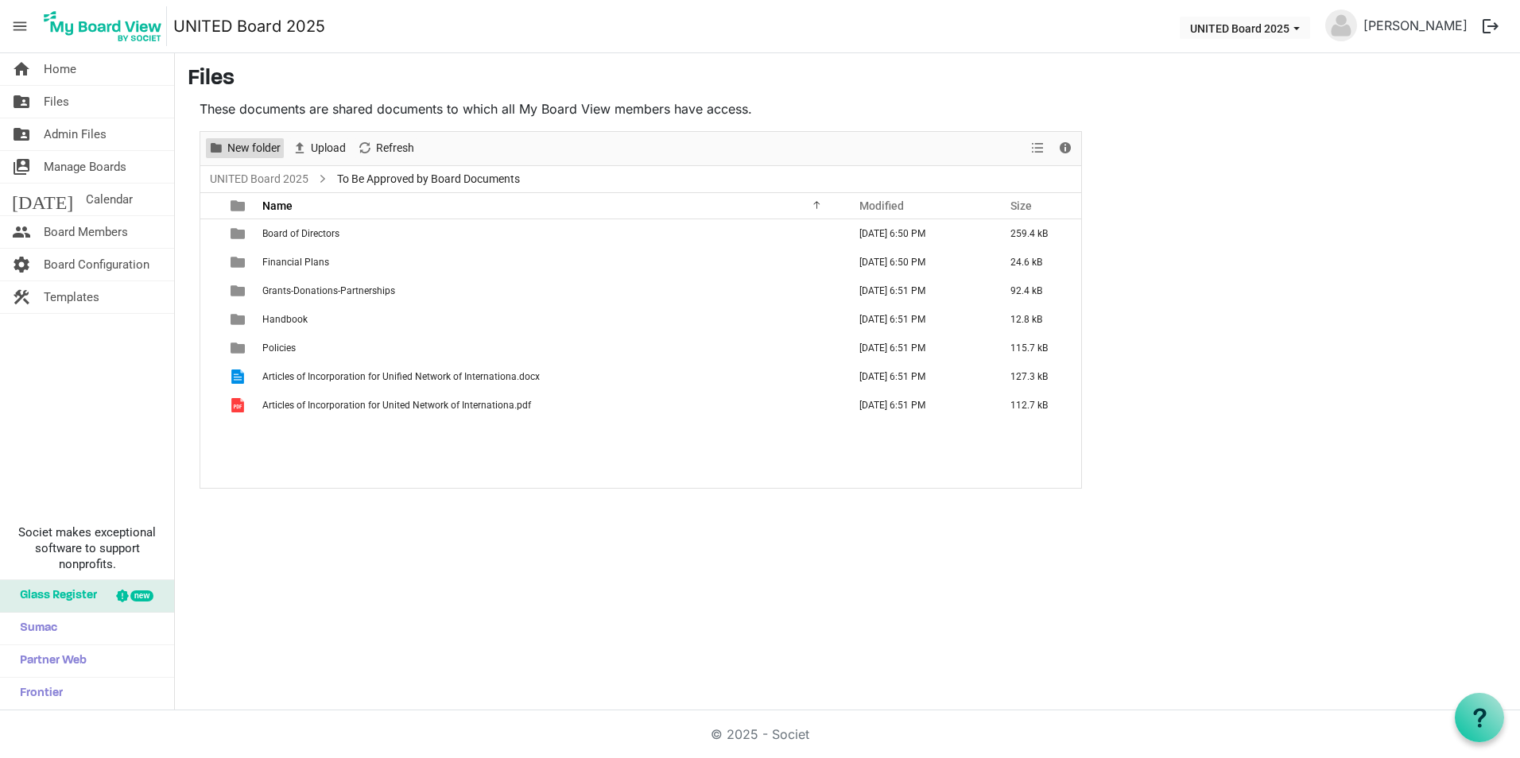
click at [264, 141] on span "New folder" at bounding box center [254, 148] width 56 height 20
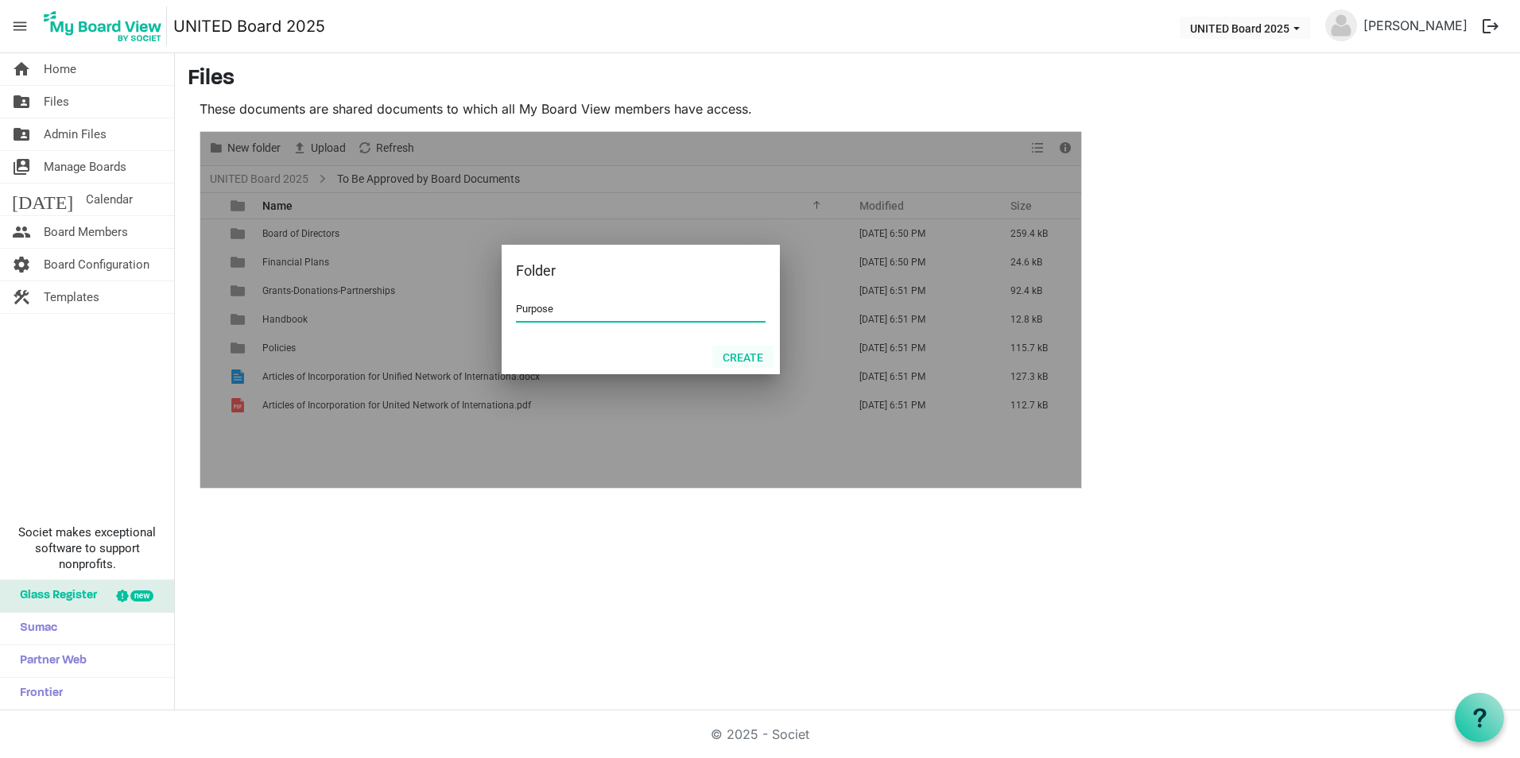
type input "Purpose"
click at [760, 356] on button "Create" at bounding box center [742, 357] width 61 height 22
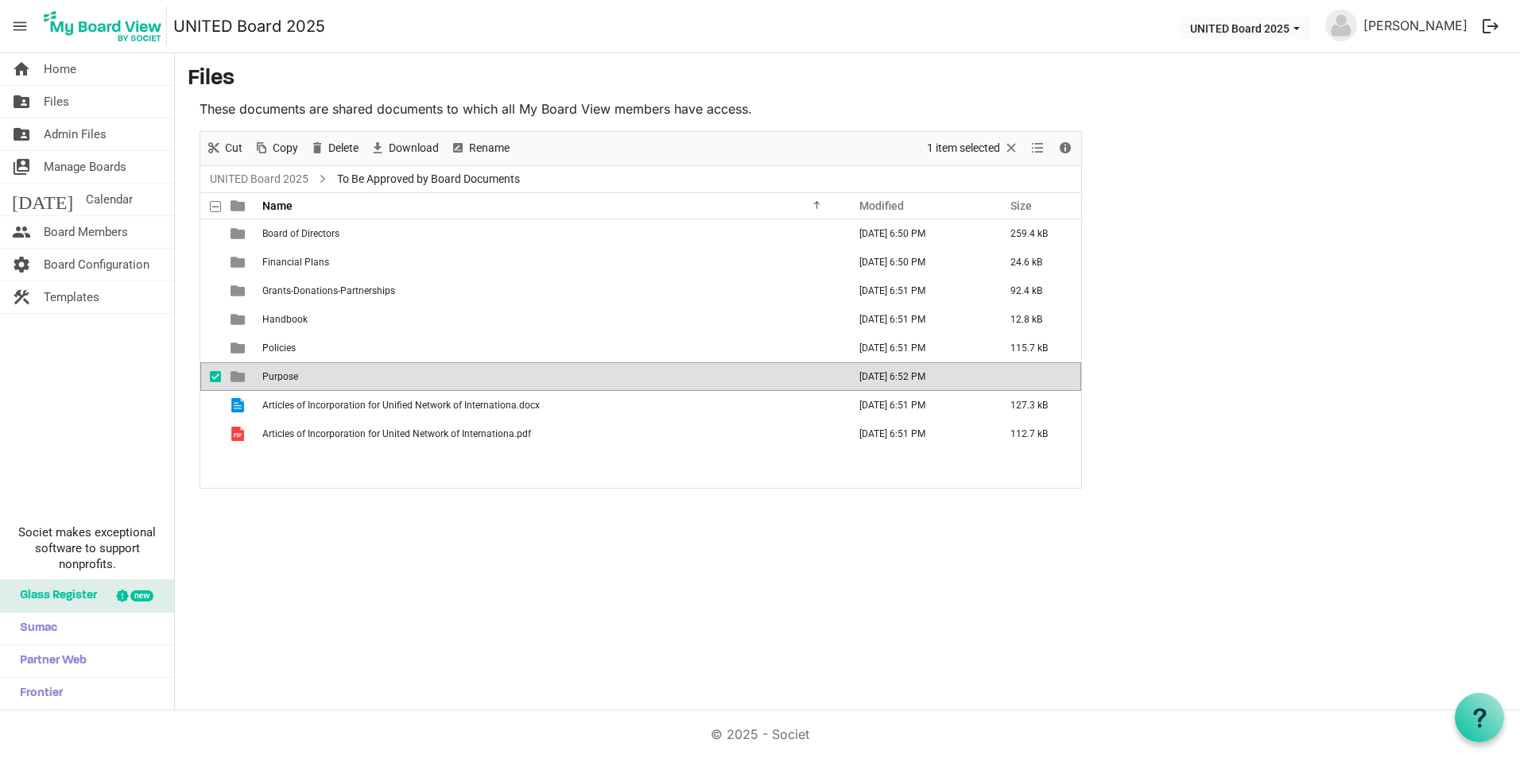
click at [385, 367] on td "Purpose" at bounding box center [550, 376] width 585 height 29
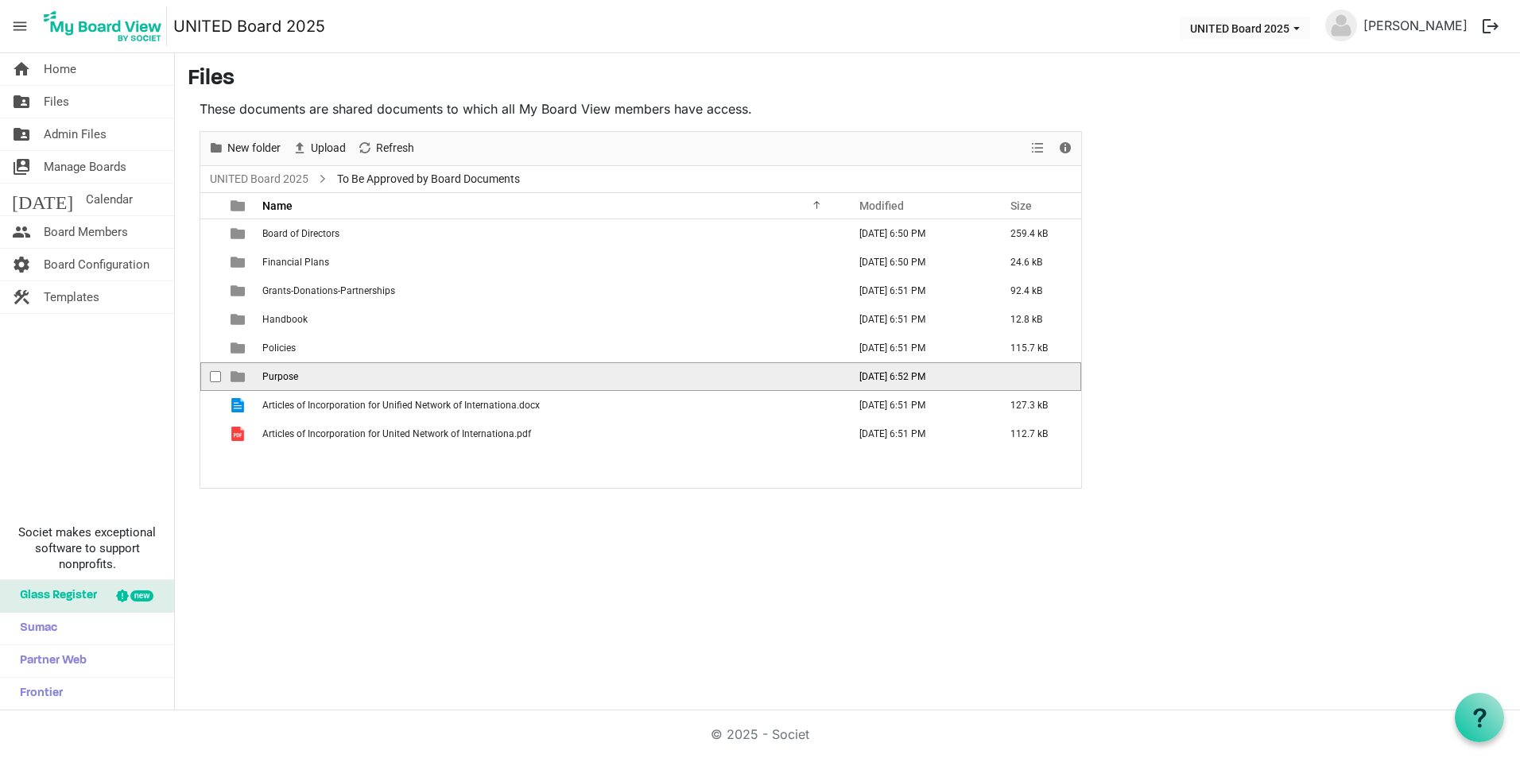
click at [385, 367] on td "Purpose" at bounding box center [550, 376] width 585 height 29
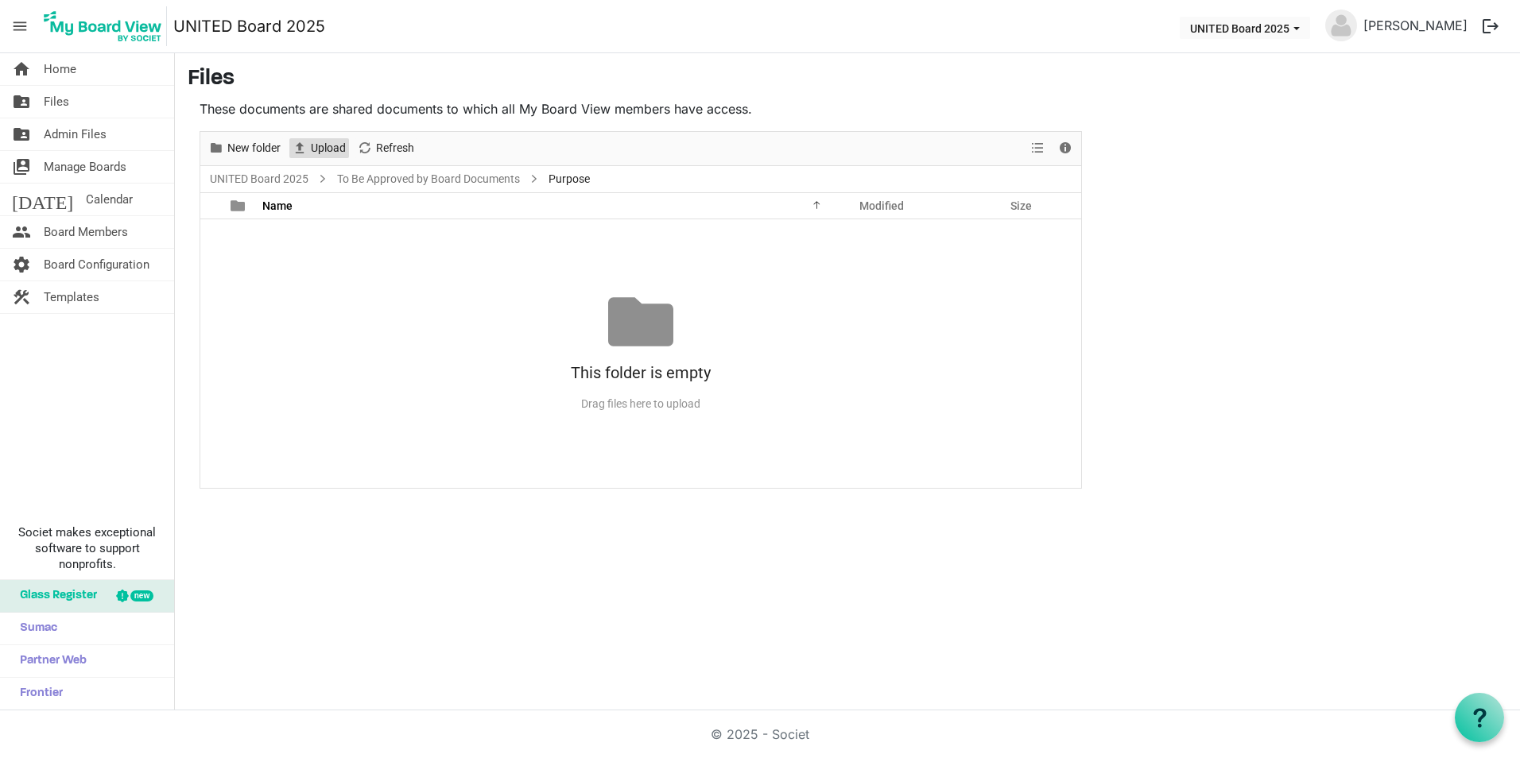
click at [311, 144] on span "Upload" at bounding box center [328, 148] width 38 height 20
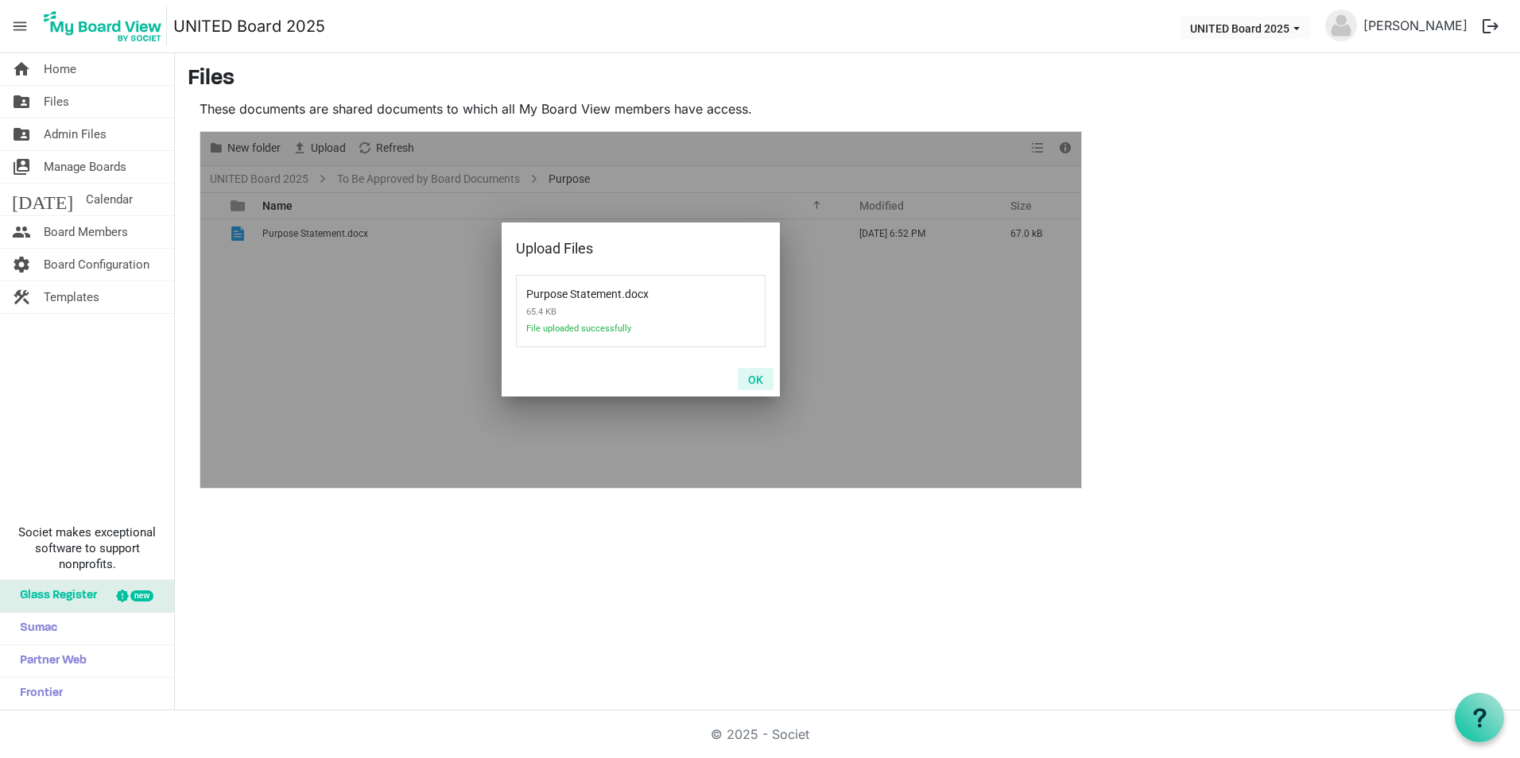
click at [760, 382] on button "OK" at bounding box center [756, 379] width 36 height 22
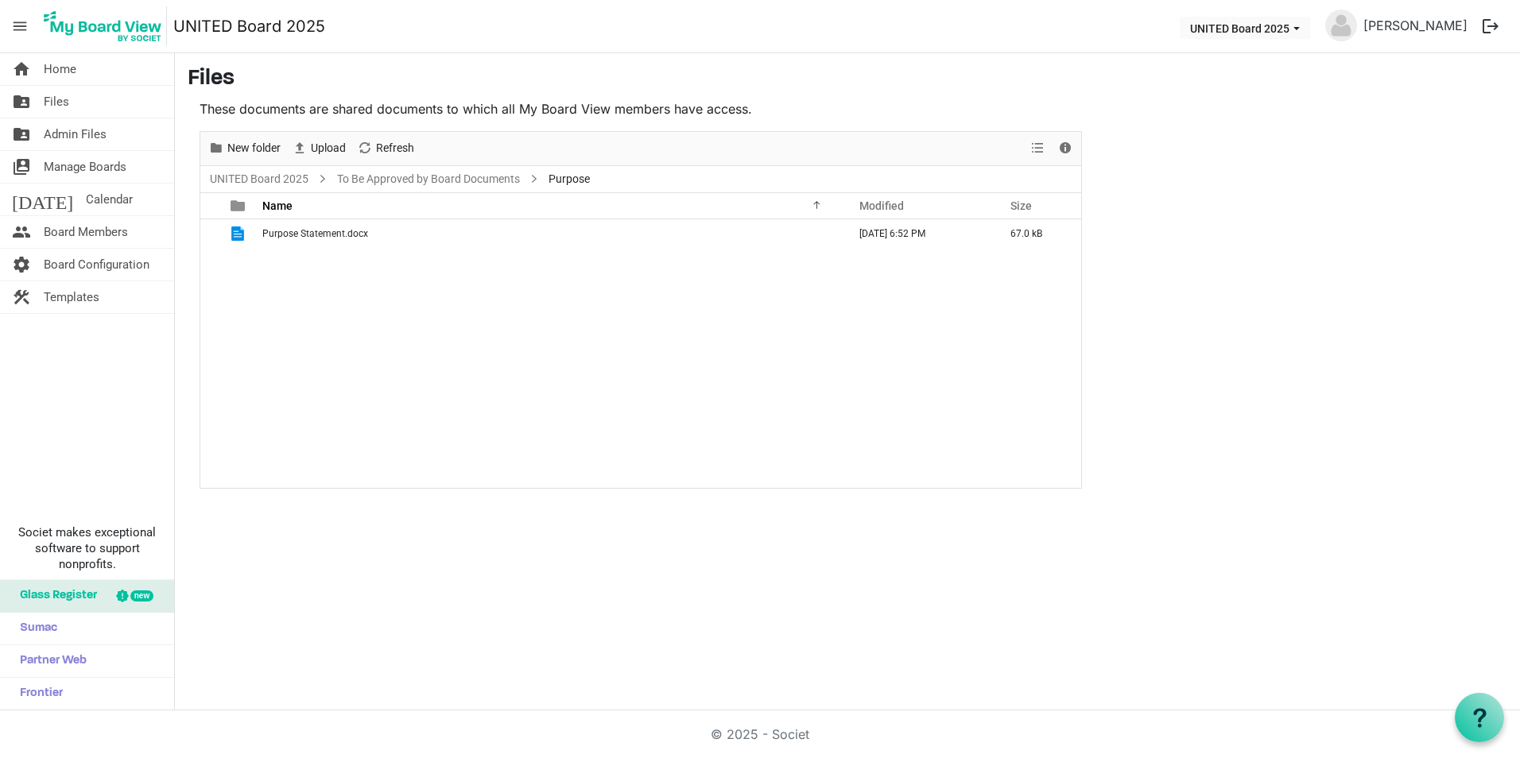
click at [458, 190] on ul "UNITED Board 2025 To Be Approved by Board Documents Purpose" at bounding box center [640, 179] width 881 height 26
click at [458, 183] on link "To Be Approved by Board Documents" at bounding box center [428, 179] width 189 height 20
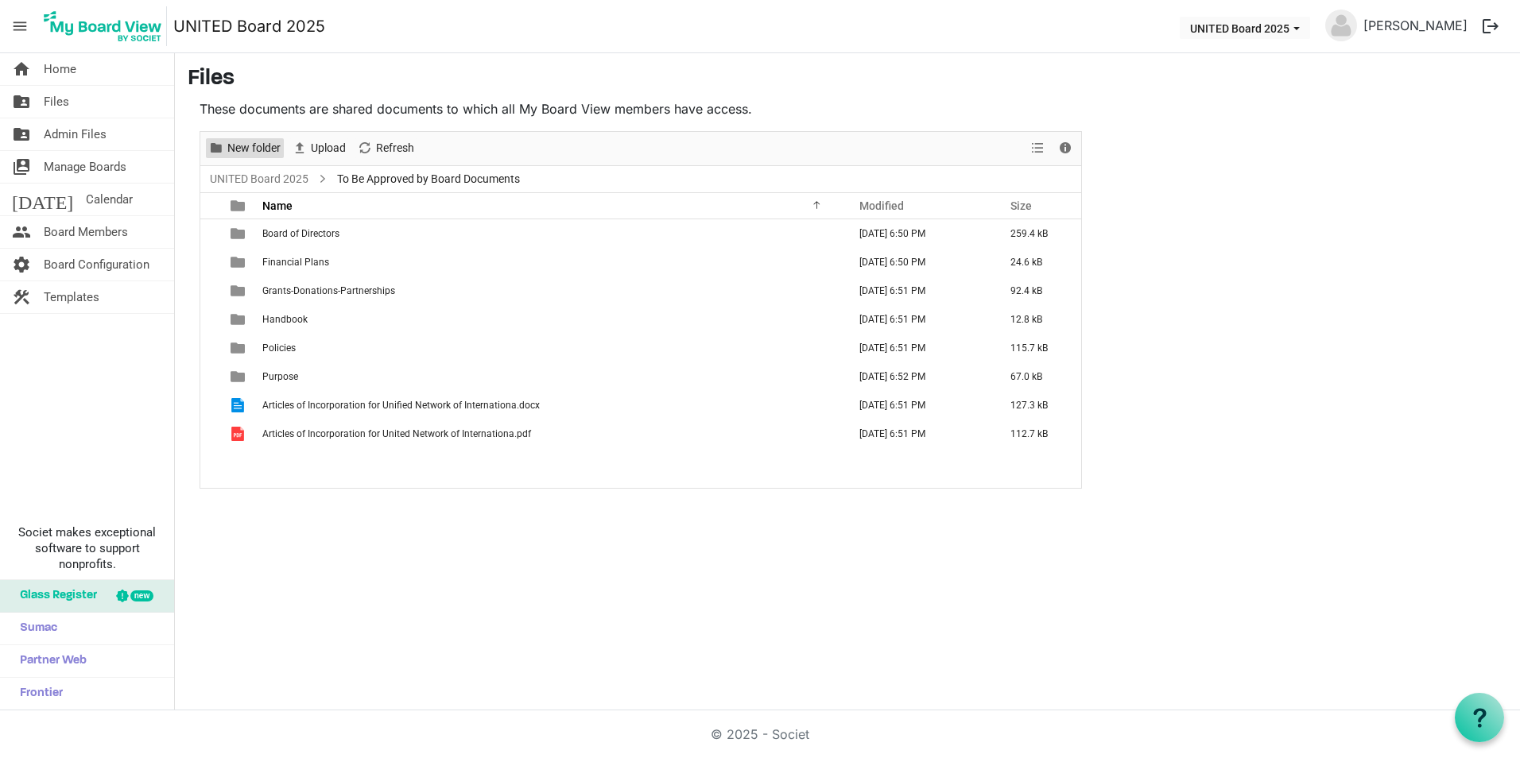
click at [258, 148] on span "New folder" at bounding box center [254, 148] width 56 height 20
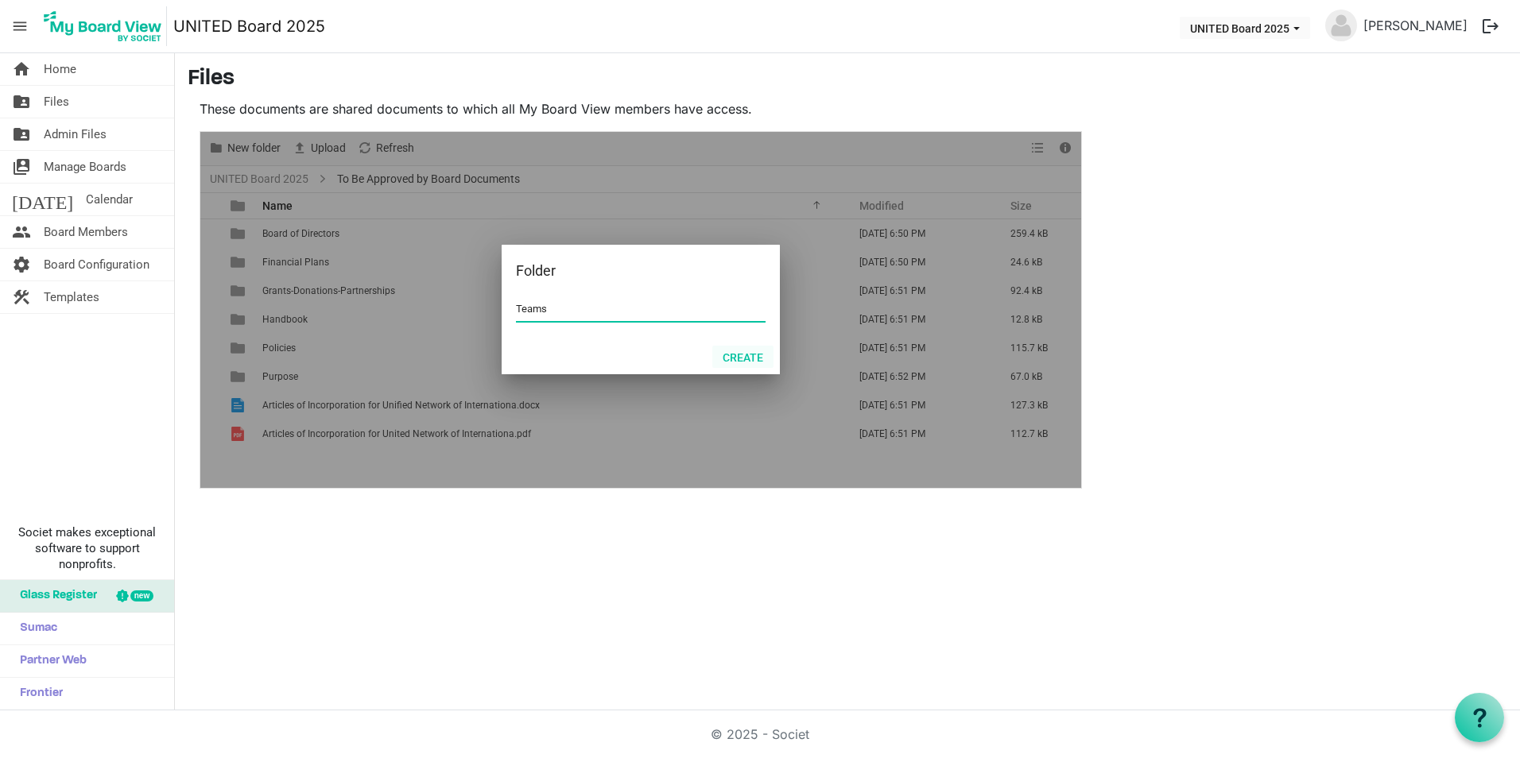
type input "Teams"
click at [747, 358] on button "Create" at bounding box center [742, 357] width 61 height 22
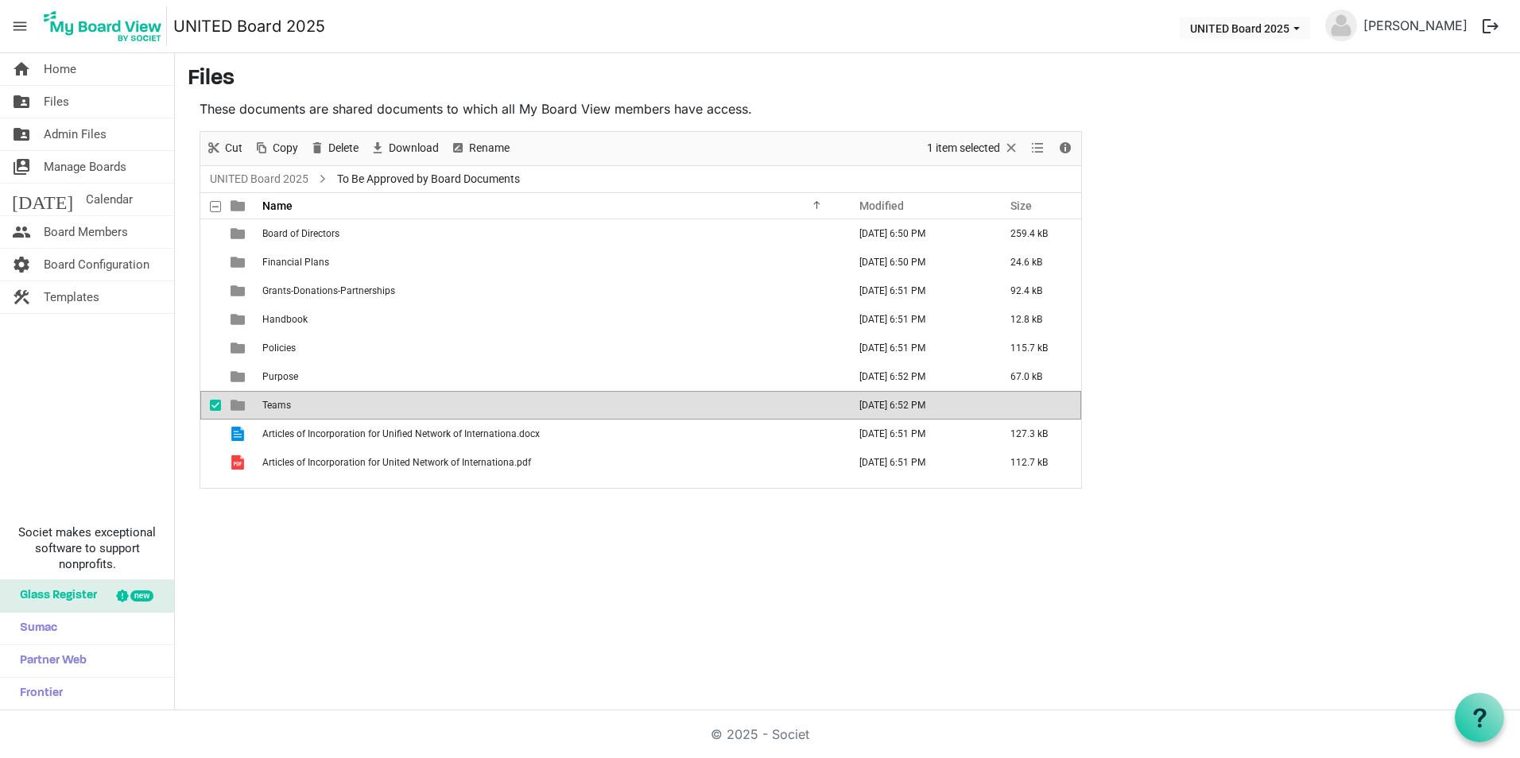
click at [440, 412] on td "Teams" at bounding box center [550, 405] width 585 height 29
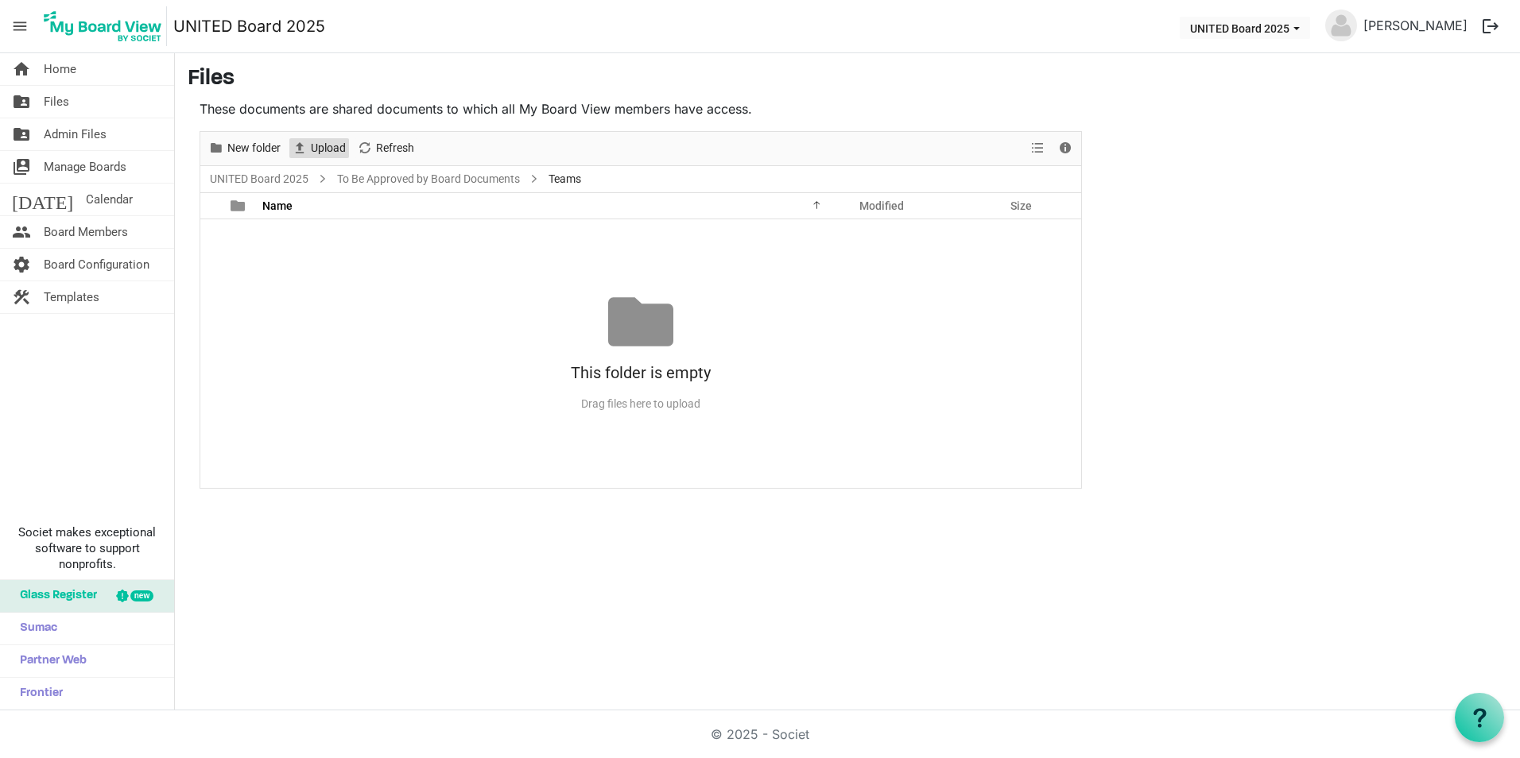
click at [338, 145] on span "Upload" at bounding box center [328, 148] width 38 height 20
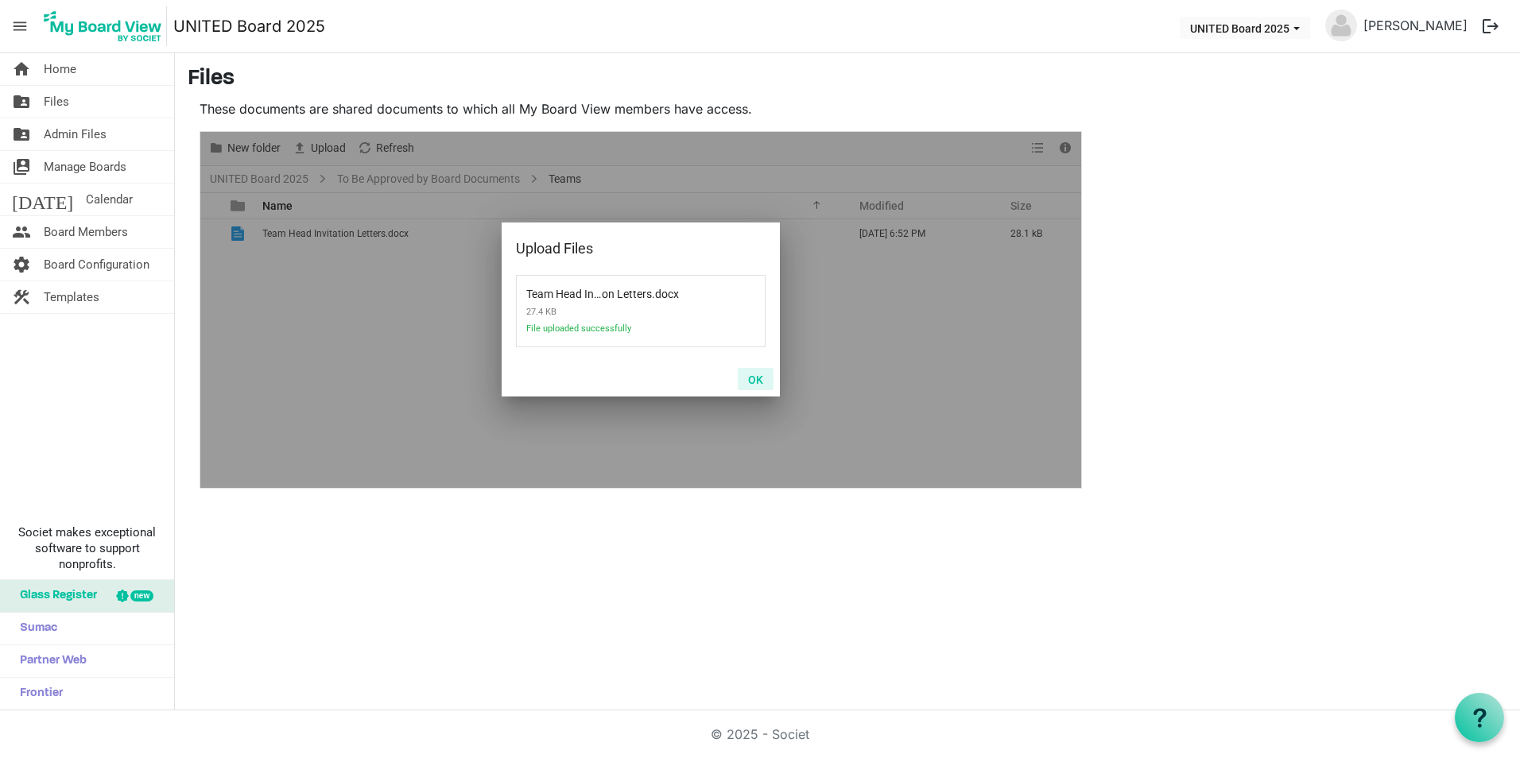
click at [761, 382] on button "OK" at bounding box center [756, 379] width 36 height 22
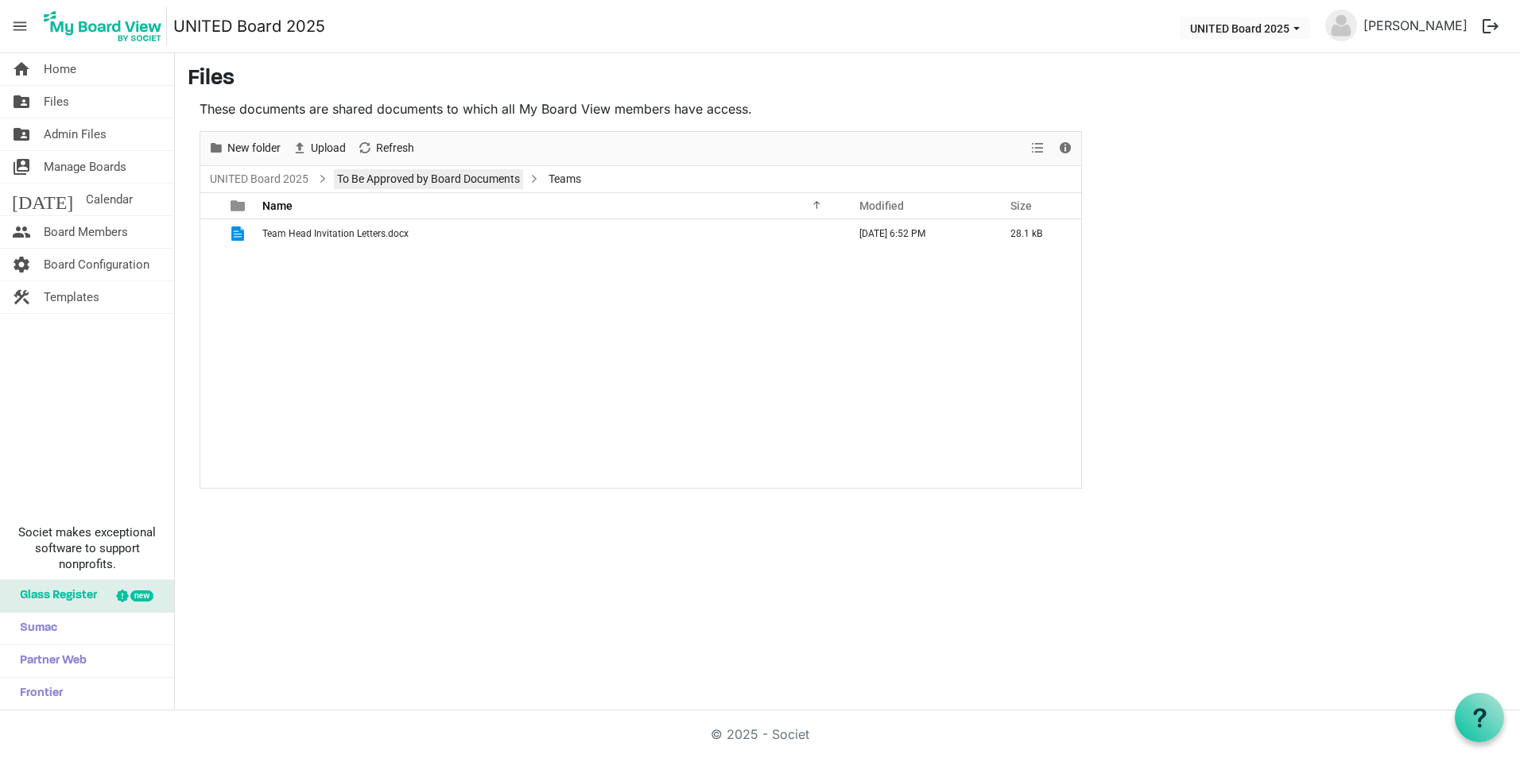
click at [388, 179] on link "To Be Approved by Board Documents" at bounding box center [428, 179] width 189 height 20
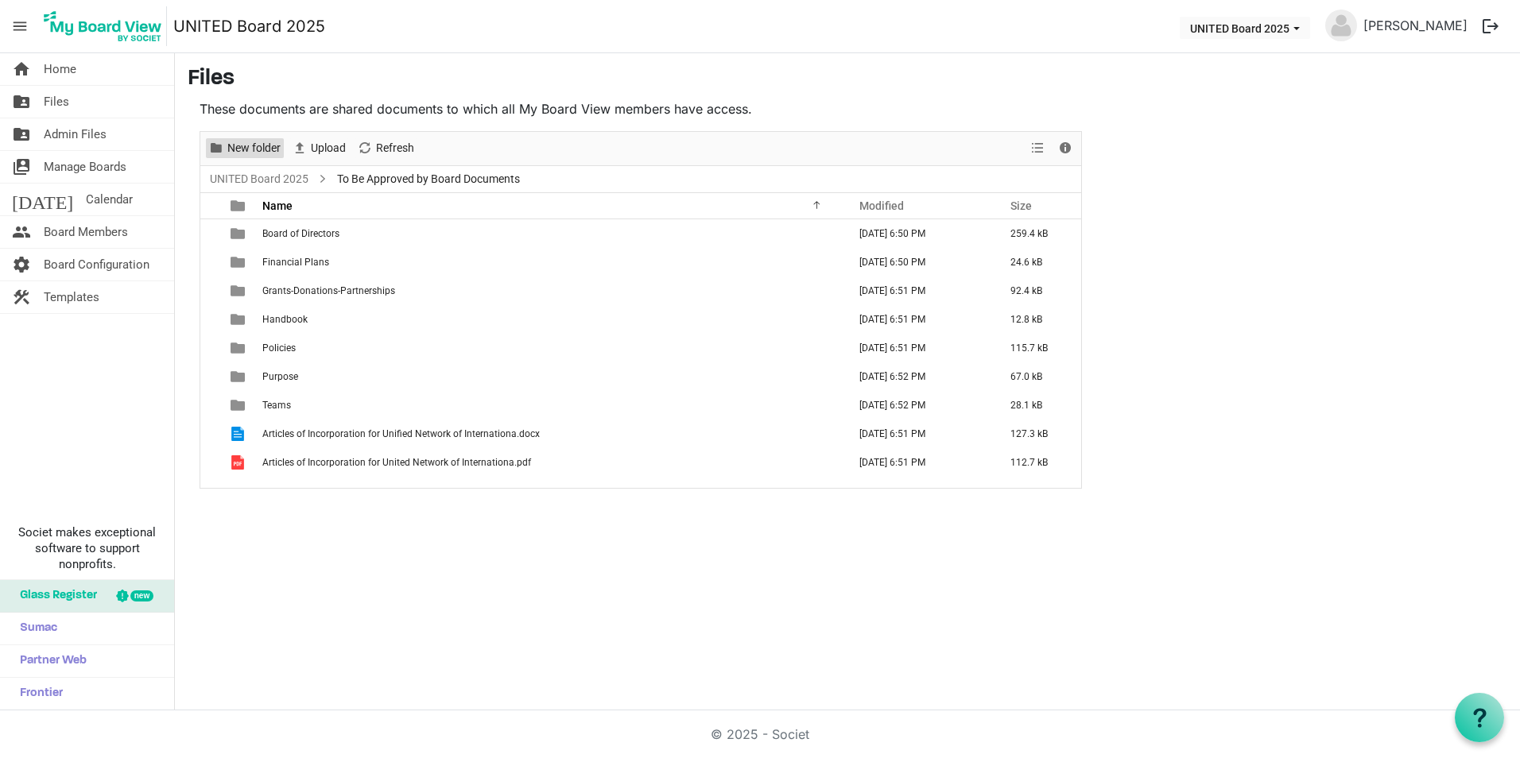
click at [269, 156] on span "New folder" at bounding box center [254, 148] width 56 height 20
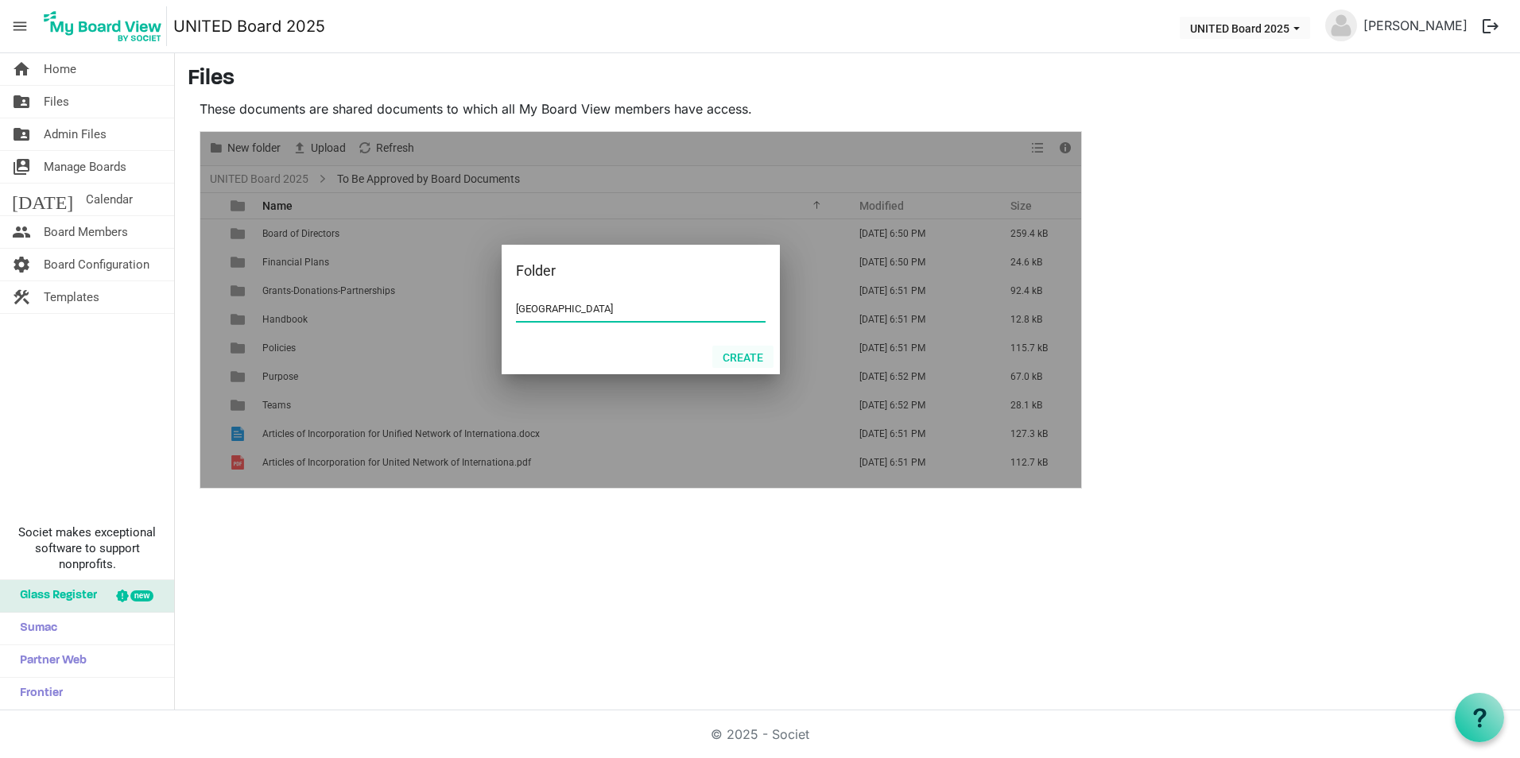
type input "University of Pittsburgh"
click at [728, 351] on button "Create" at bounding box center [742, 357] width 61 height 22
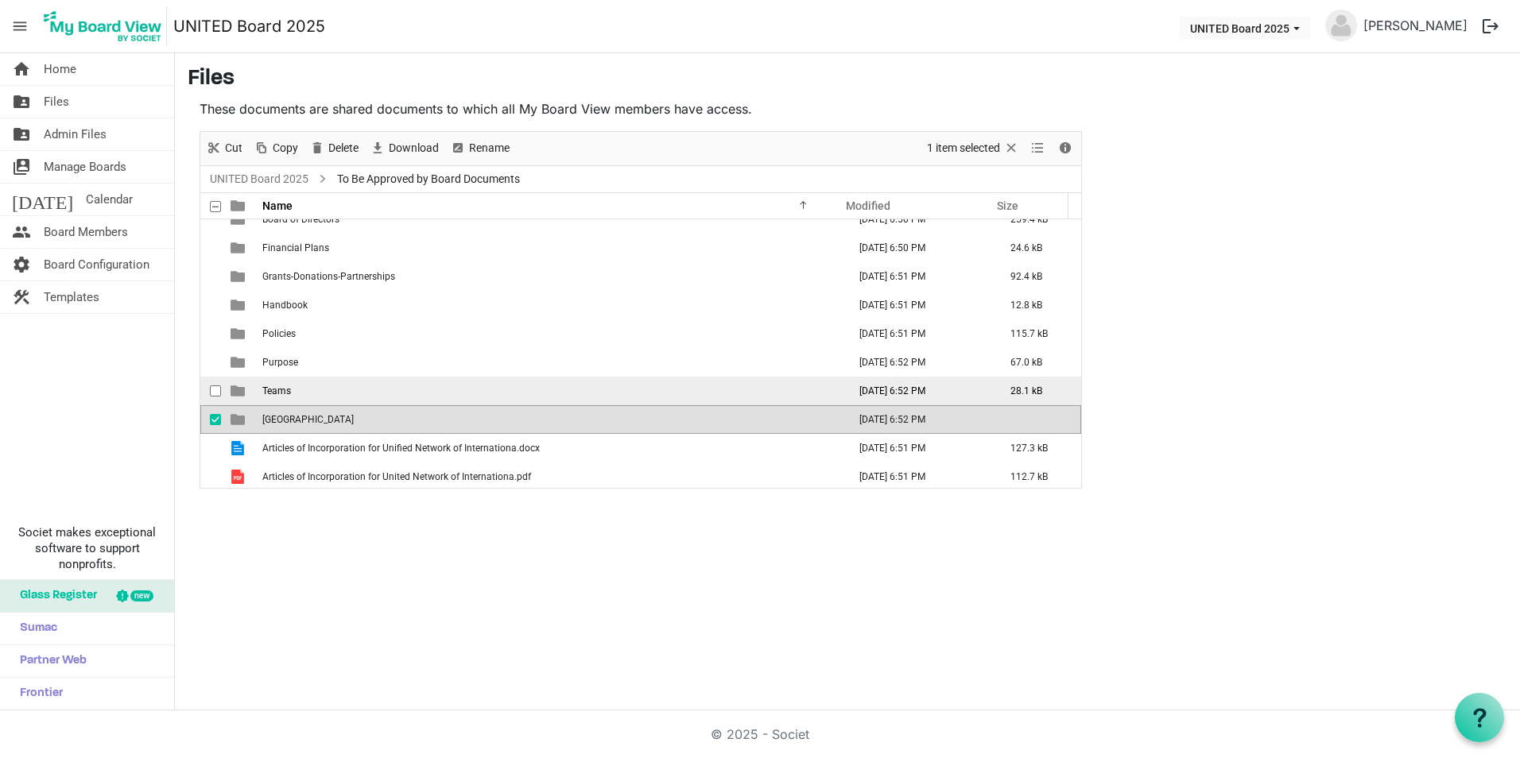
scroll to position [17, 0]
click at [424, 422] on td "University of Pittsburgh" at bounding box center [550, 416] width 585 height 29
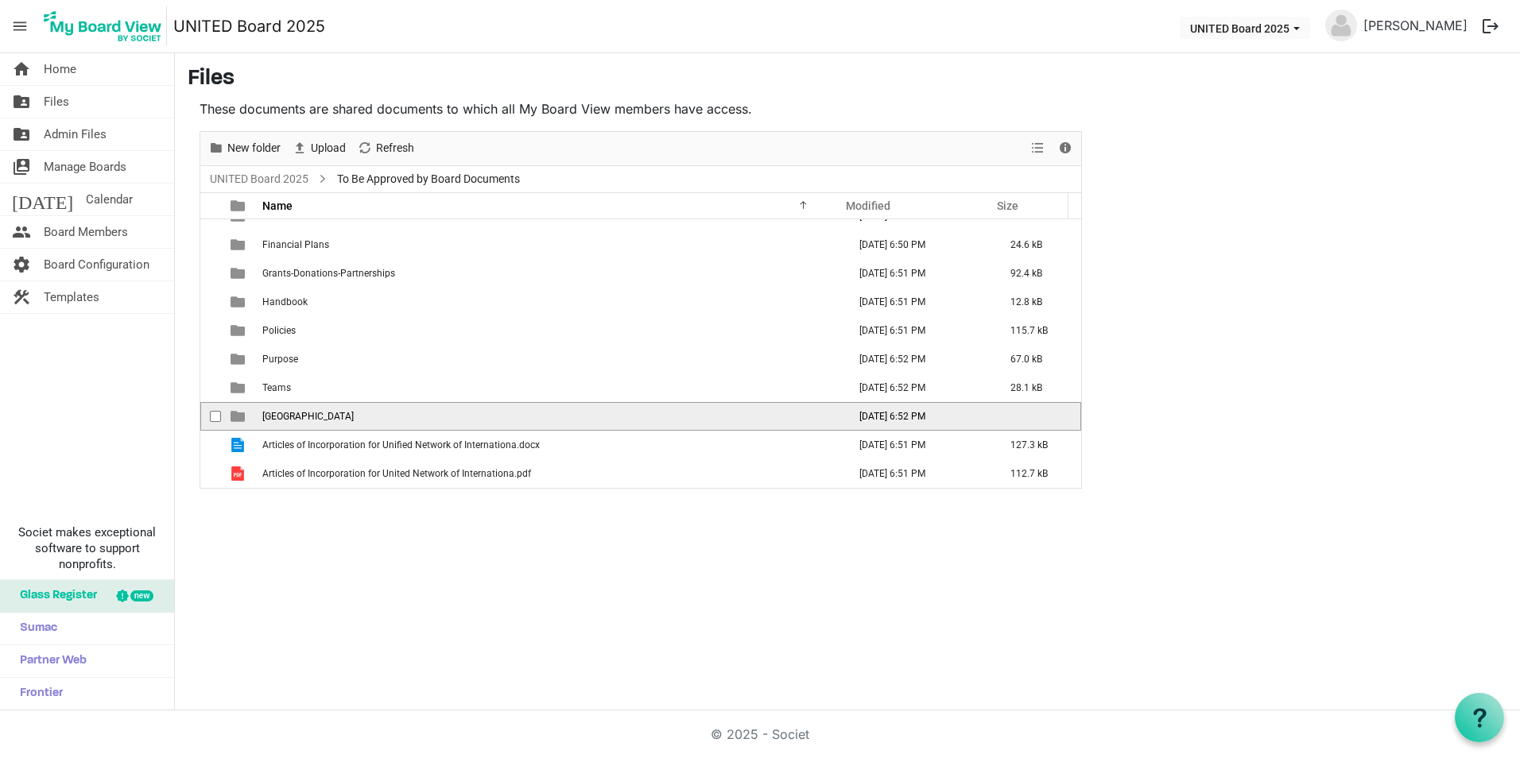
click at [424, 422] on td "University of Pittsburgh" at bounding box center [550, 416] width 585 height 29
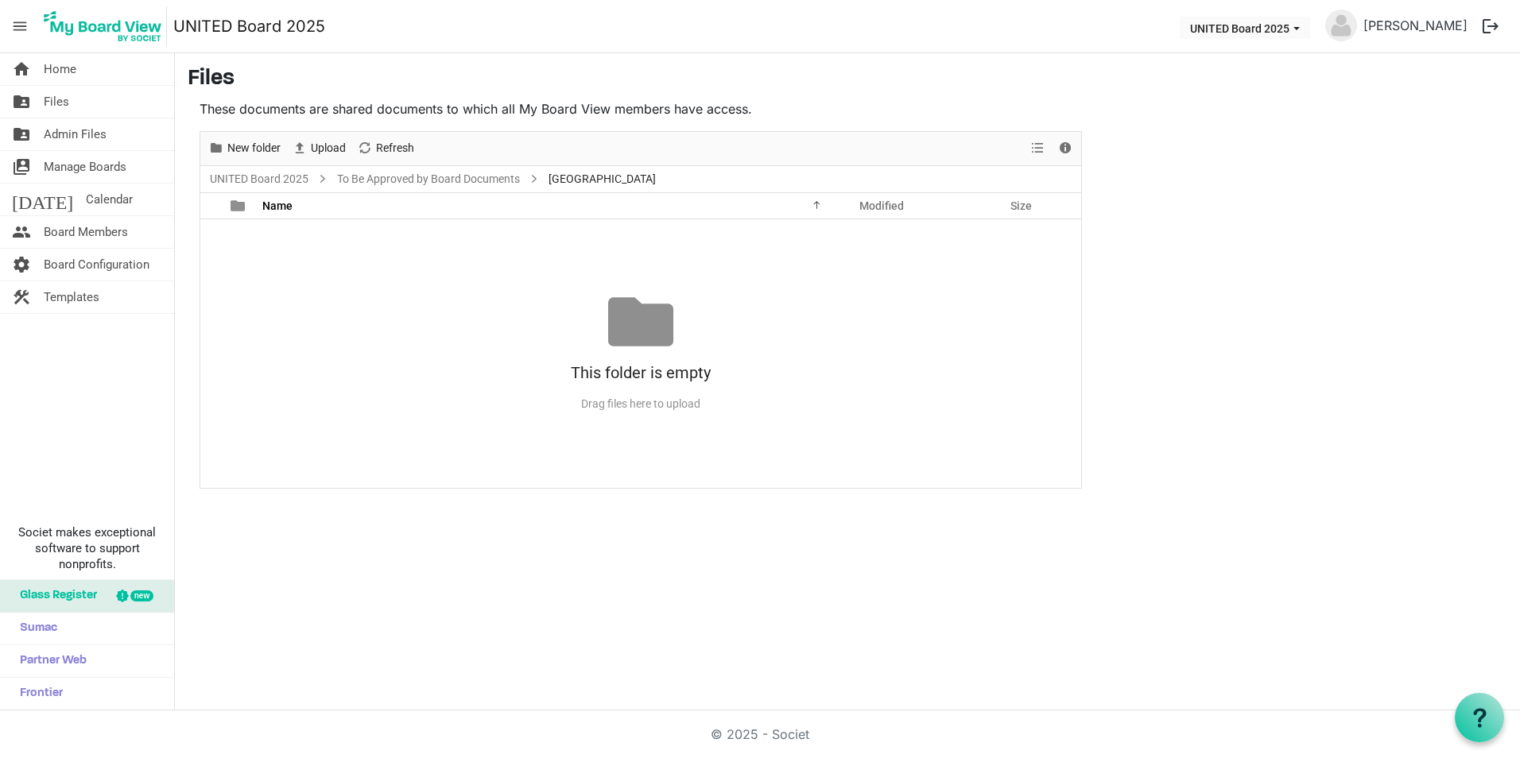
scroll to position [0, 0]
click at [310, 153] on span "Upload" at bounding box center [328, 148] width 38 height 20
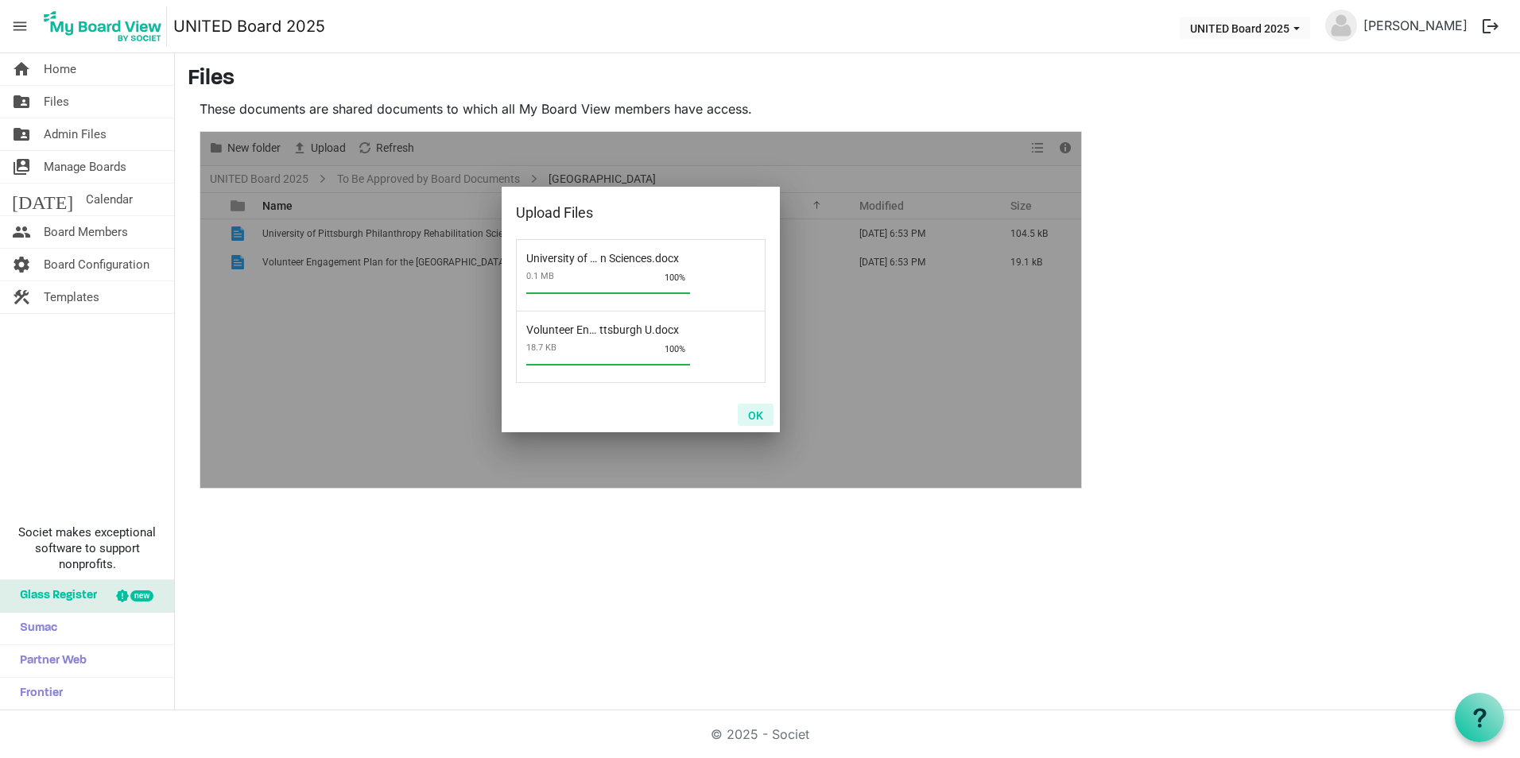
click at [755, 417] on button "OK" at bounding box center [756, 415] width 36 height 22
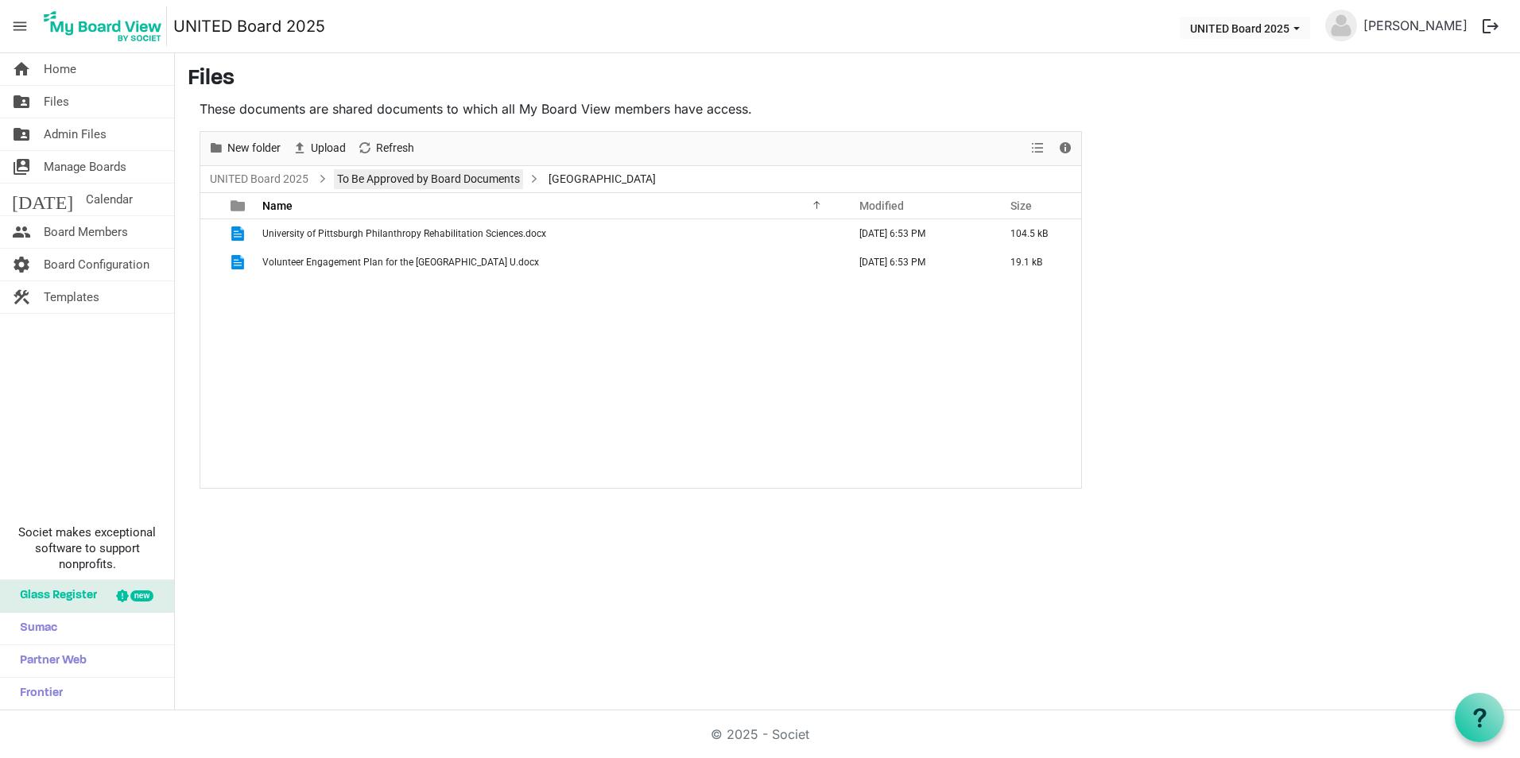
click at [472, 170] on link "To Be Approved by Board Documents" at bounding box center [428, 179] width 189 height 20
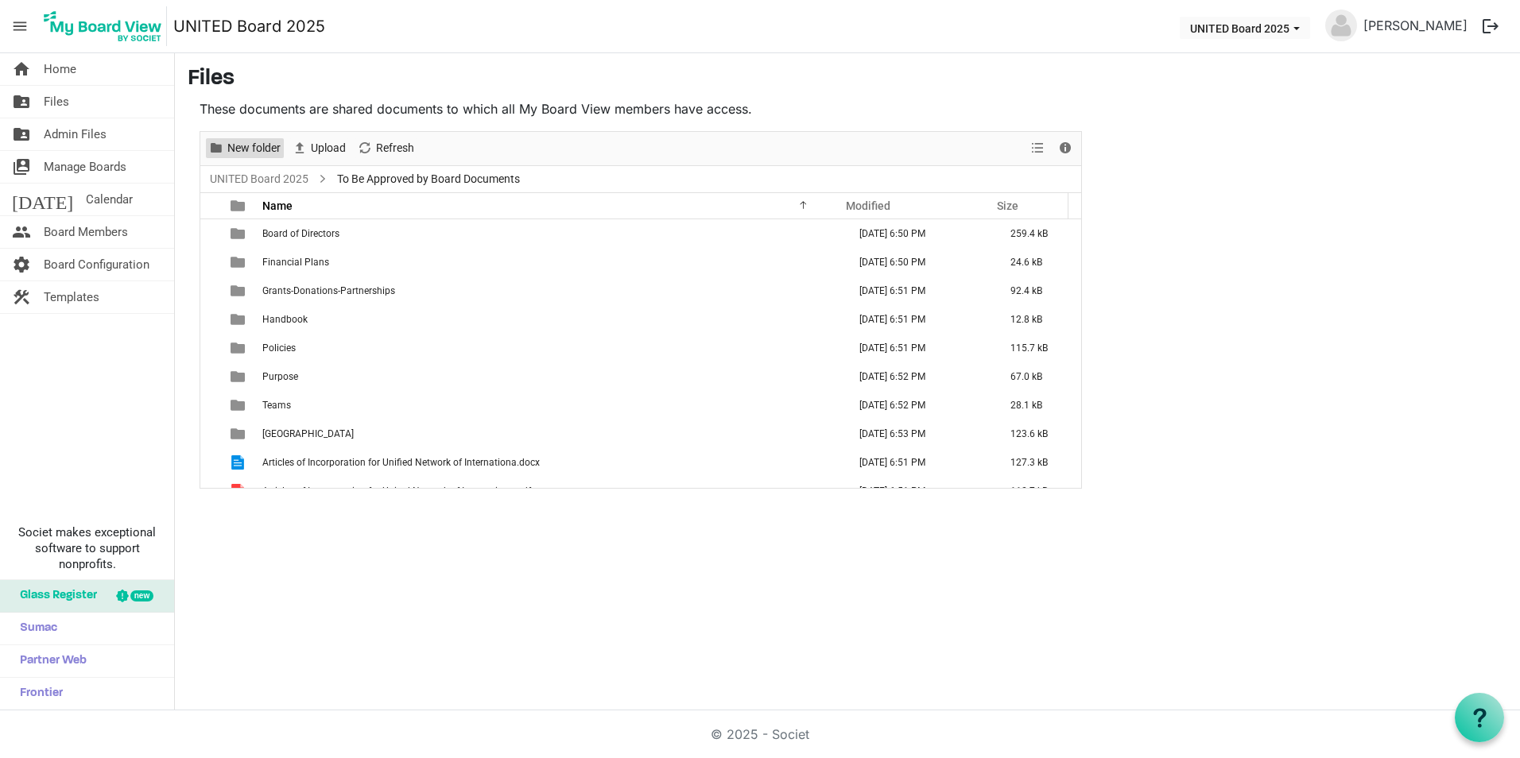
click at [273, 146] on span "New folder" at bounding box center [254, 148] width 56 height 20
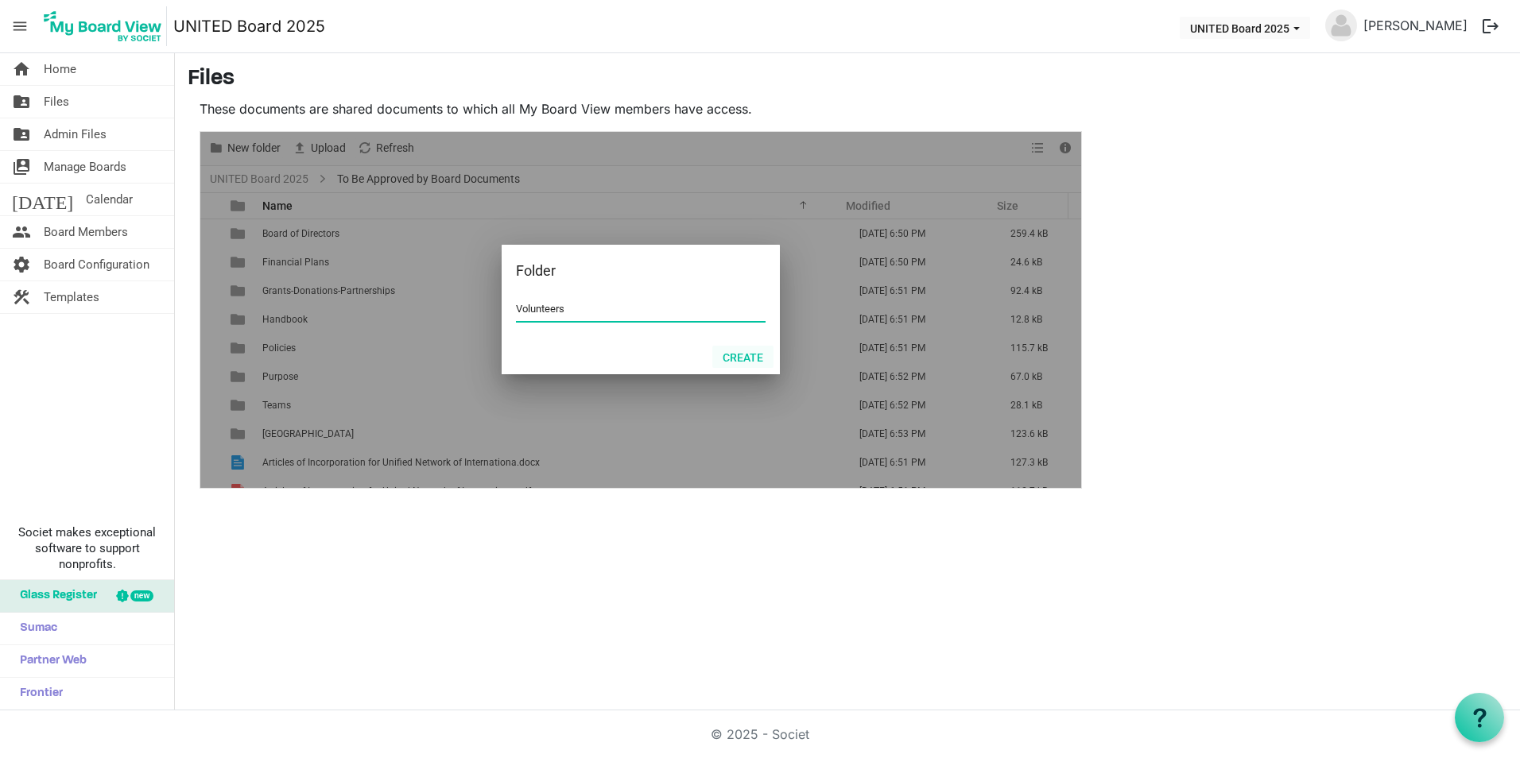
type input "Volunteers"
click at [756, 358] on button "Create" at bounding box center [742, 357] width 61 height 22
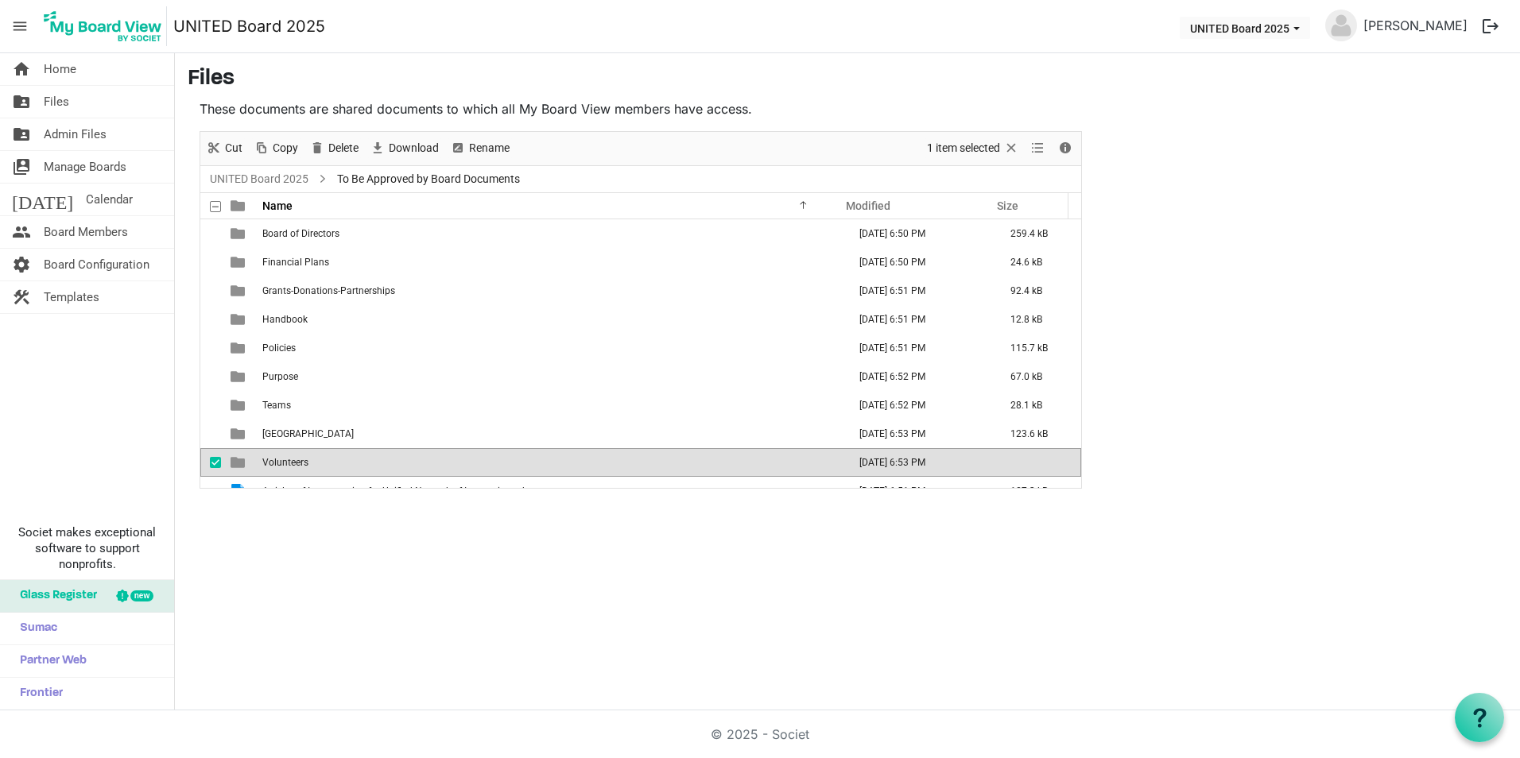
click at [408, 462] on td "Volunteers" at bounding box center [550, 462] width 585 height 29
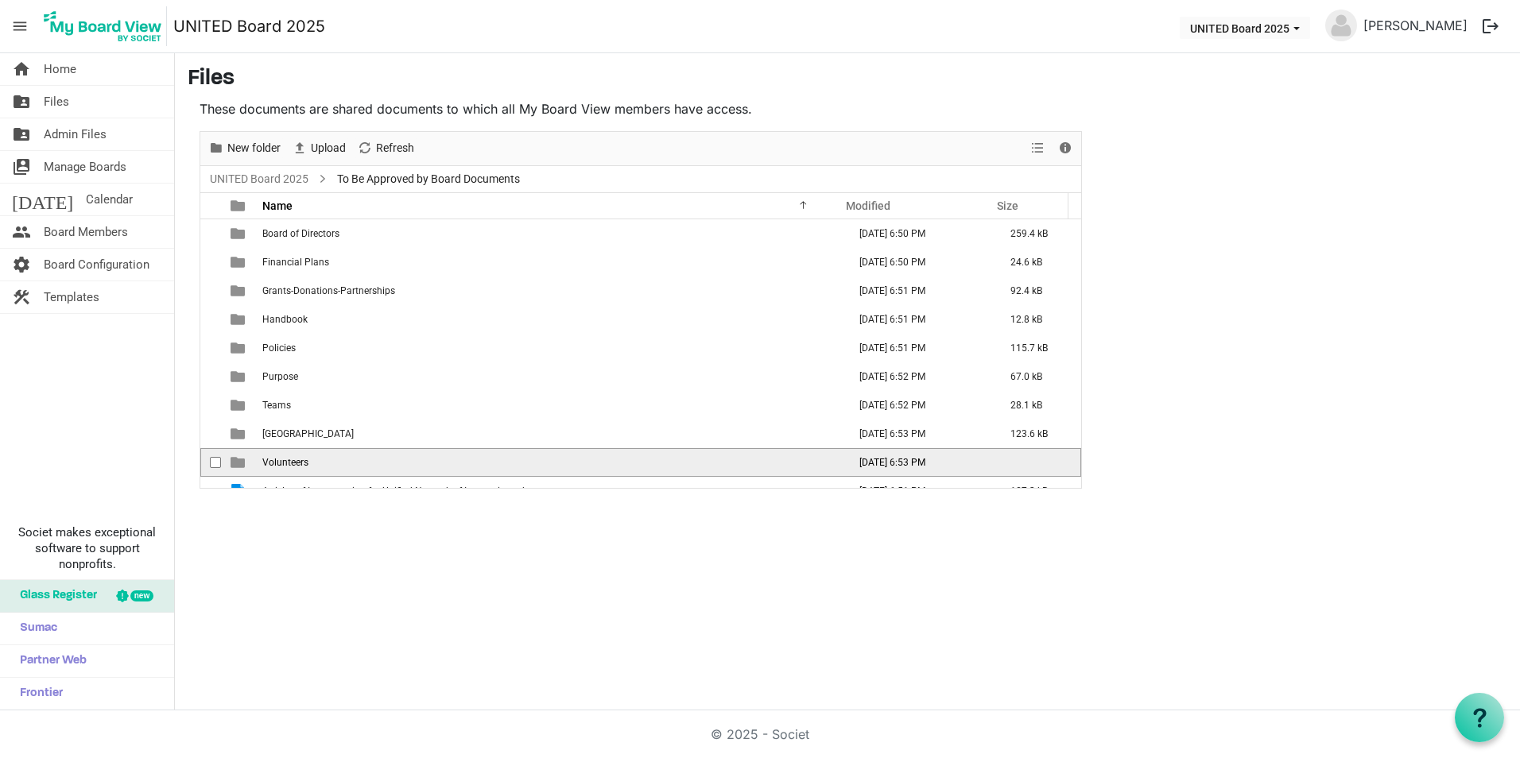
click at [408, 462] on td "Volunteers" at bounding box center [550, 462] width 585 height 29
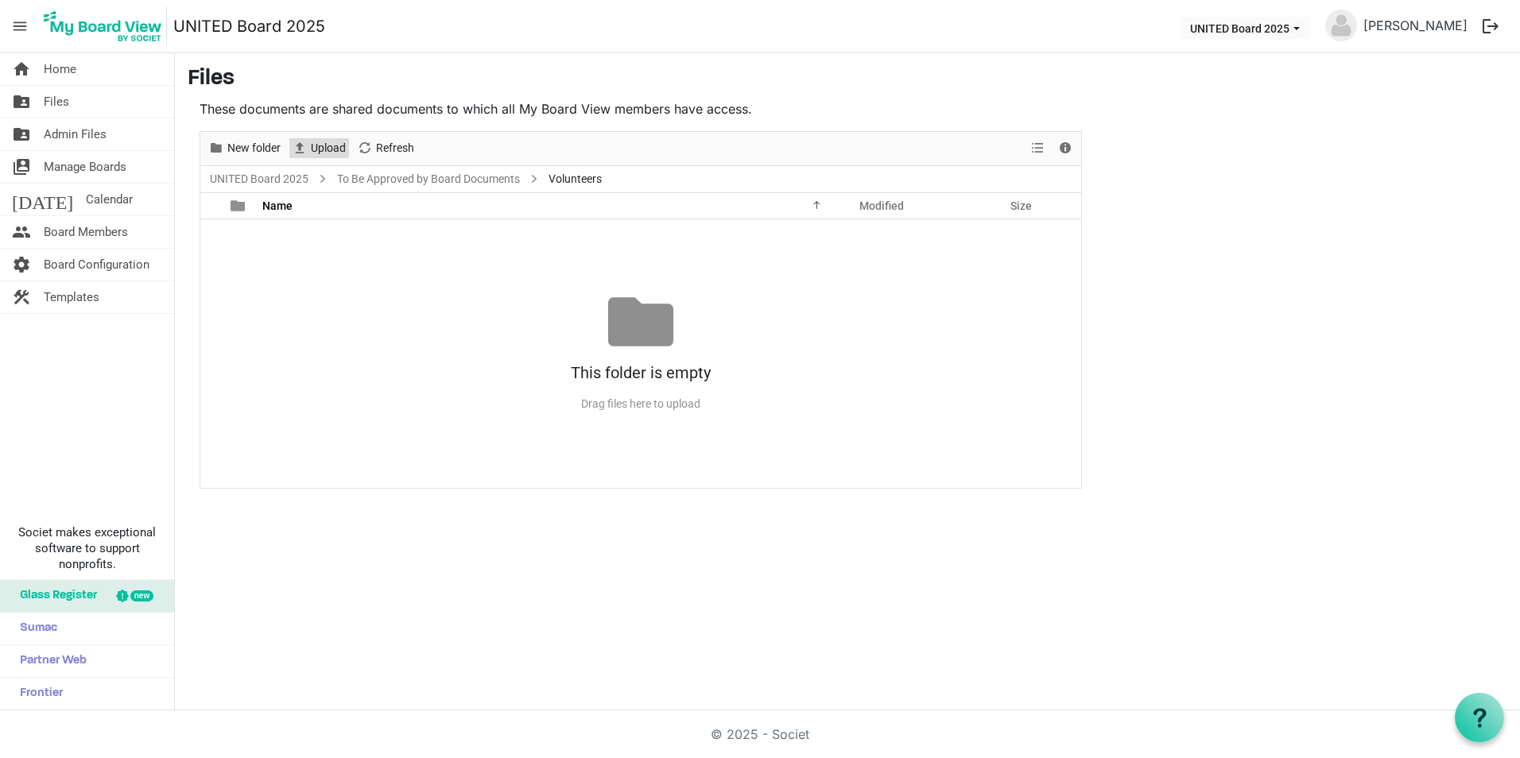
click at [339, 146] on span "Upload" at bounding box center [328, 148] width 38 height 20
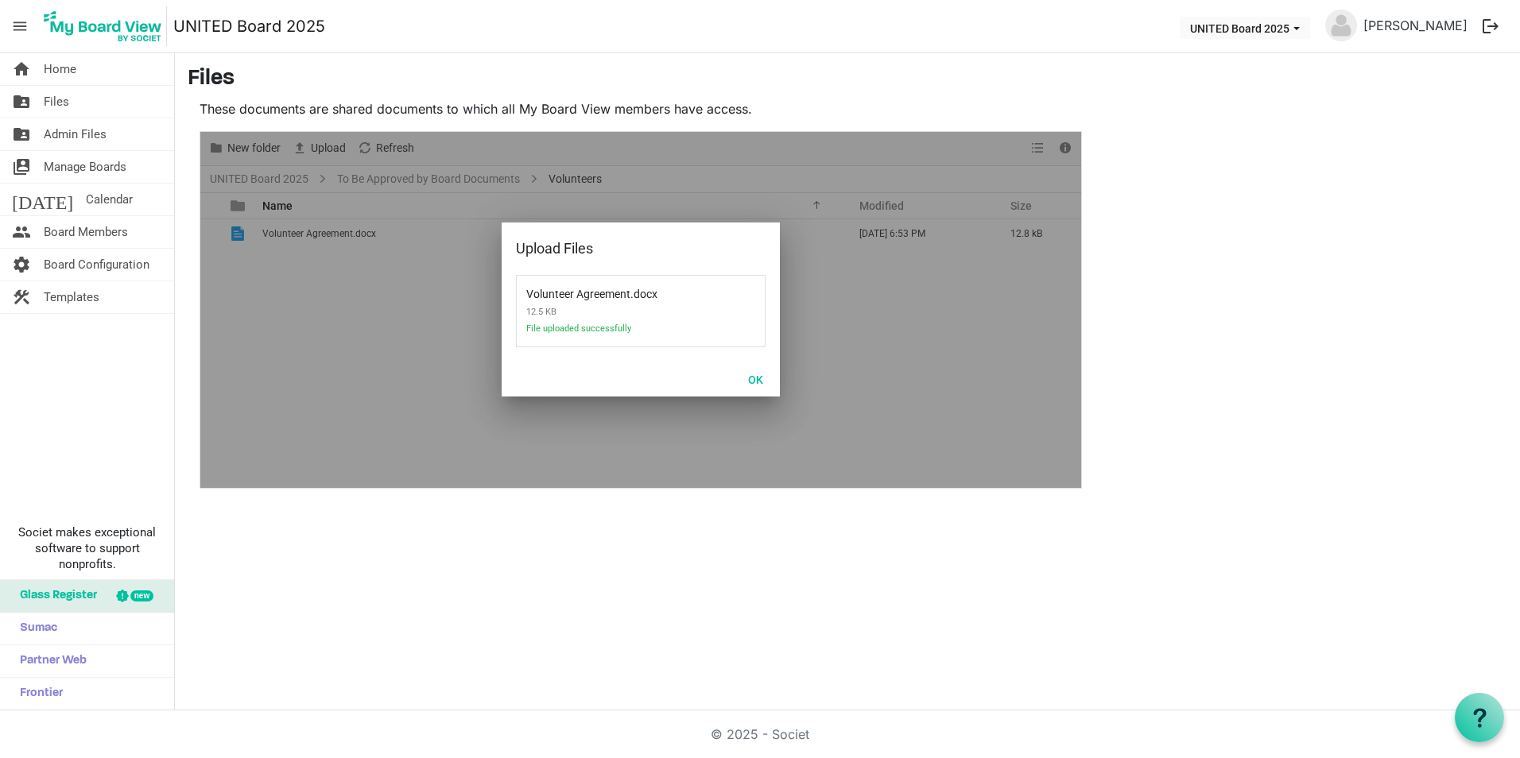
click at [755, 393] on div "OK" at bounding box center [641, 379] width 278 height 35
click at [755, 375] on button "OK" at bounding box center [756, 379] width 36 height 22
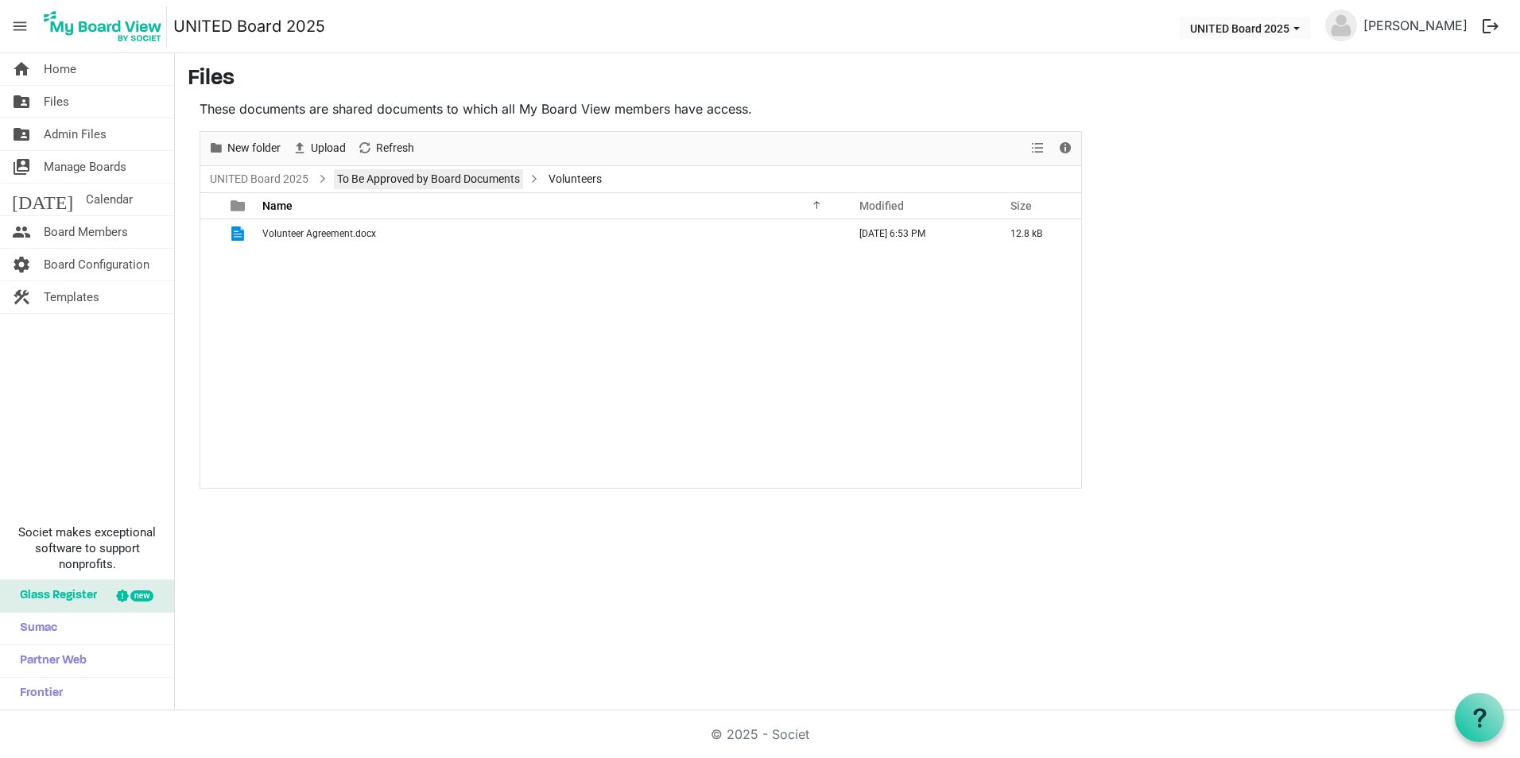
click at [433, 180] on link "To Be Approved by Board Documents" at bounding box center [428, 179] width 189 height 20
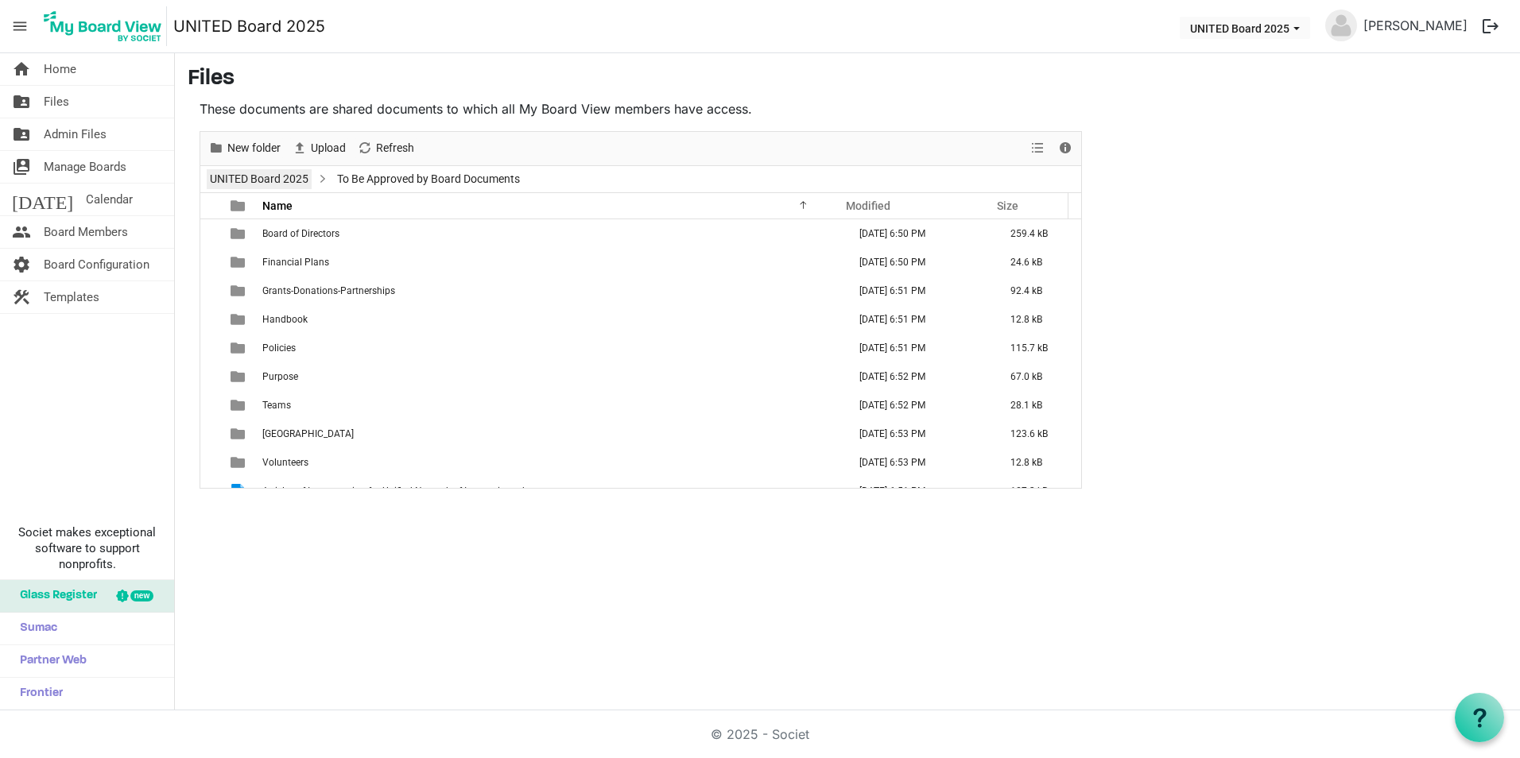
click at [300, 169] on link "UNITED Board 2025" at bounding box center [259, 179] width 105 height 20
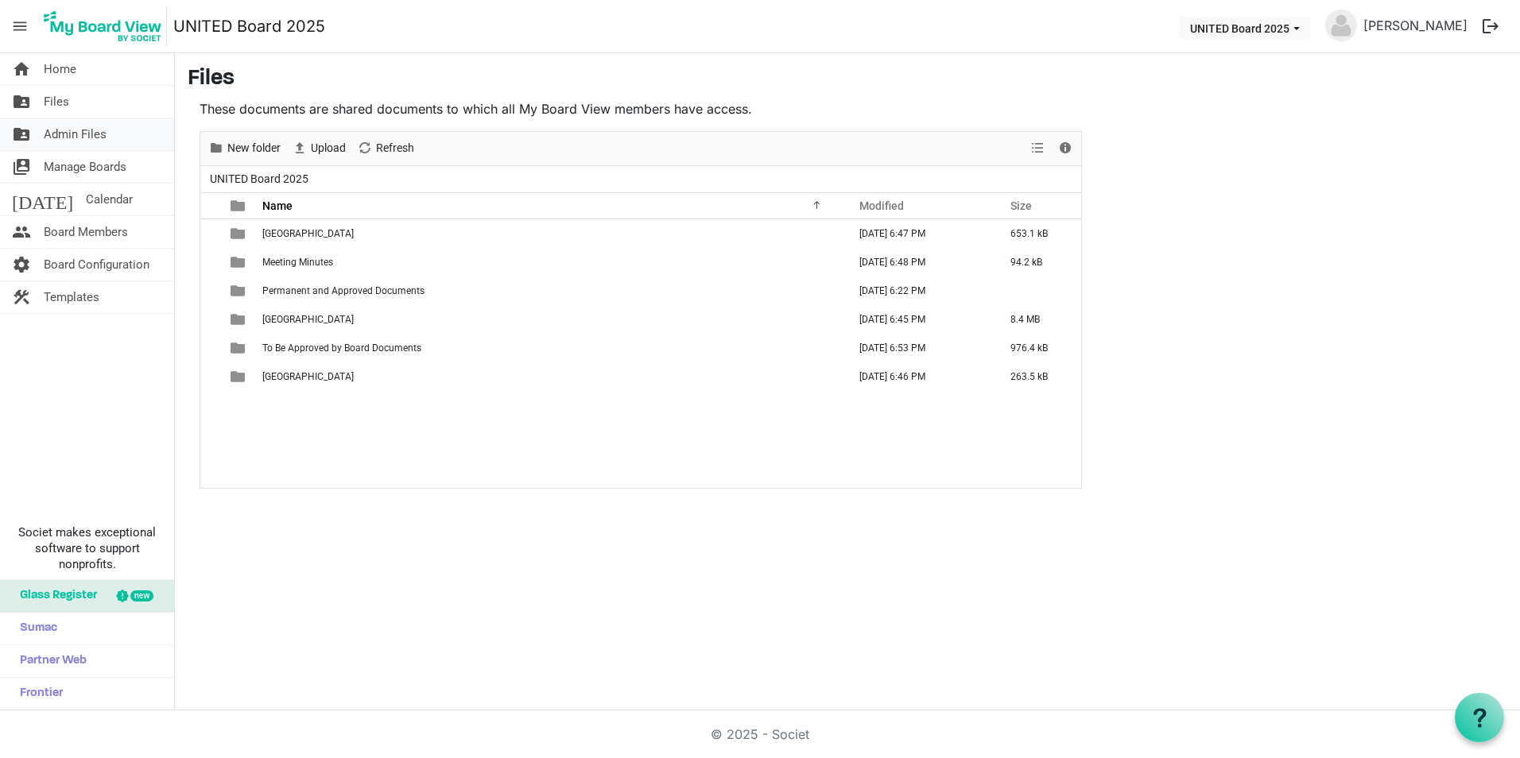
click at [91, 131] on span "Admin Files" at bounding box center [75, 134] width 63 height 32
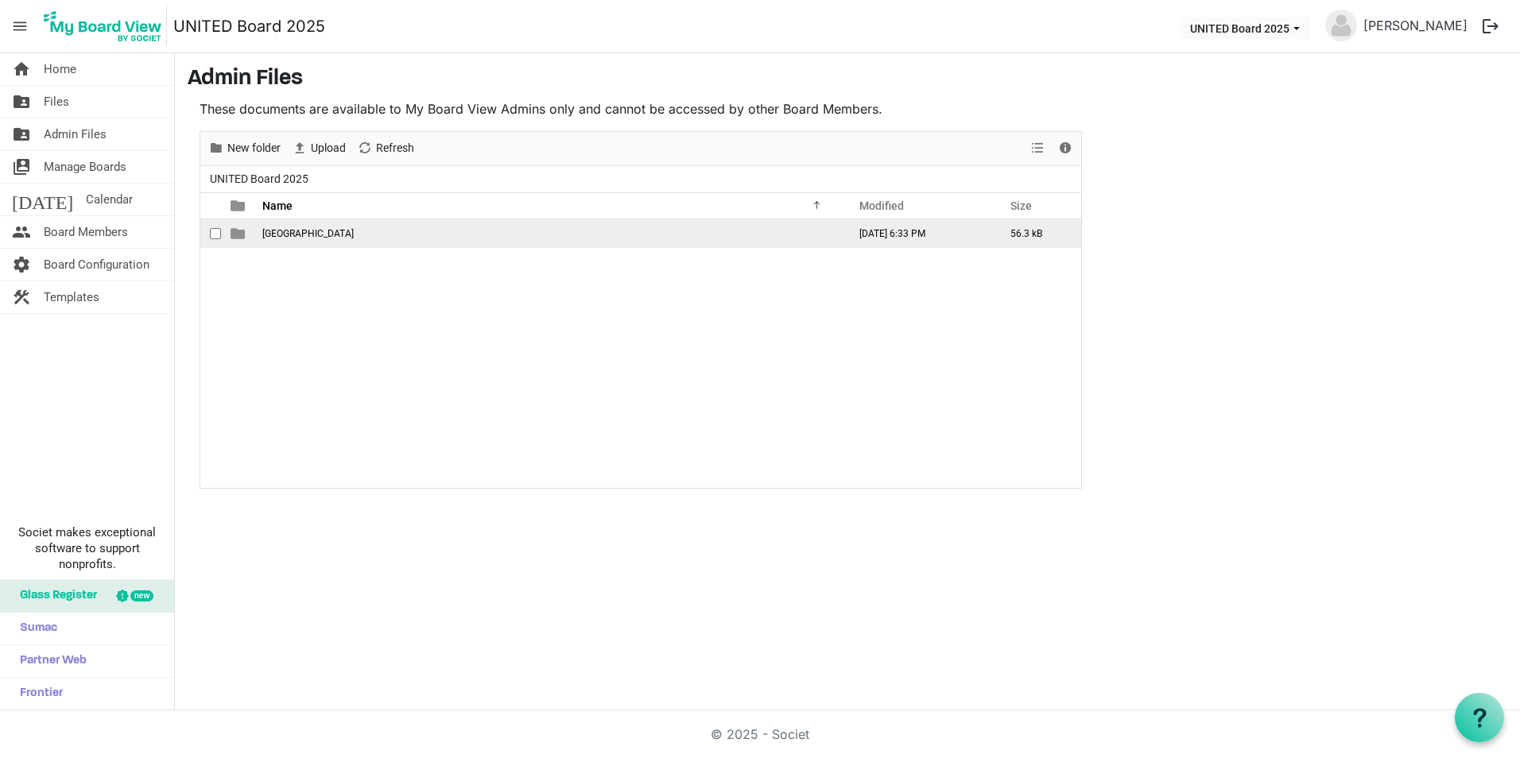
click at [207, 233] on td "checkbox" at bounding box center [210, 233] width 21 height 29
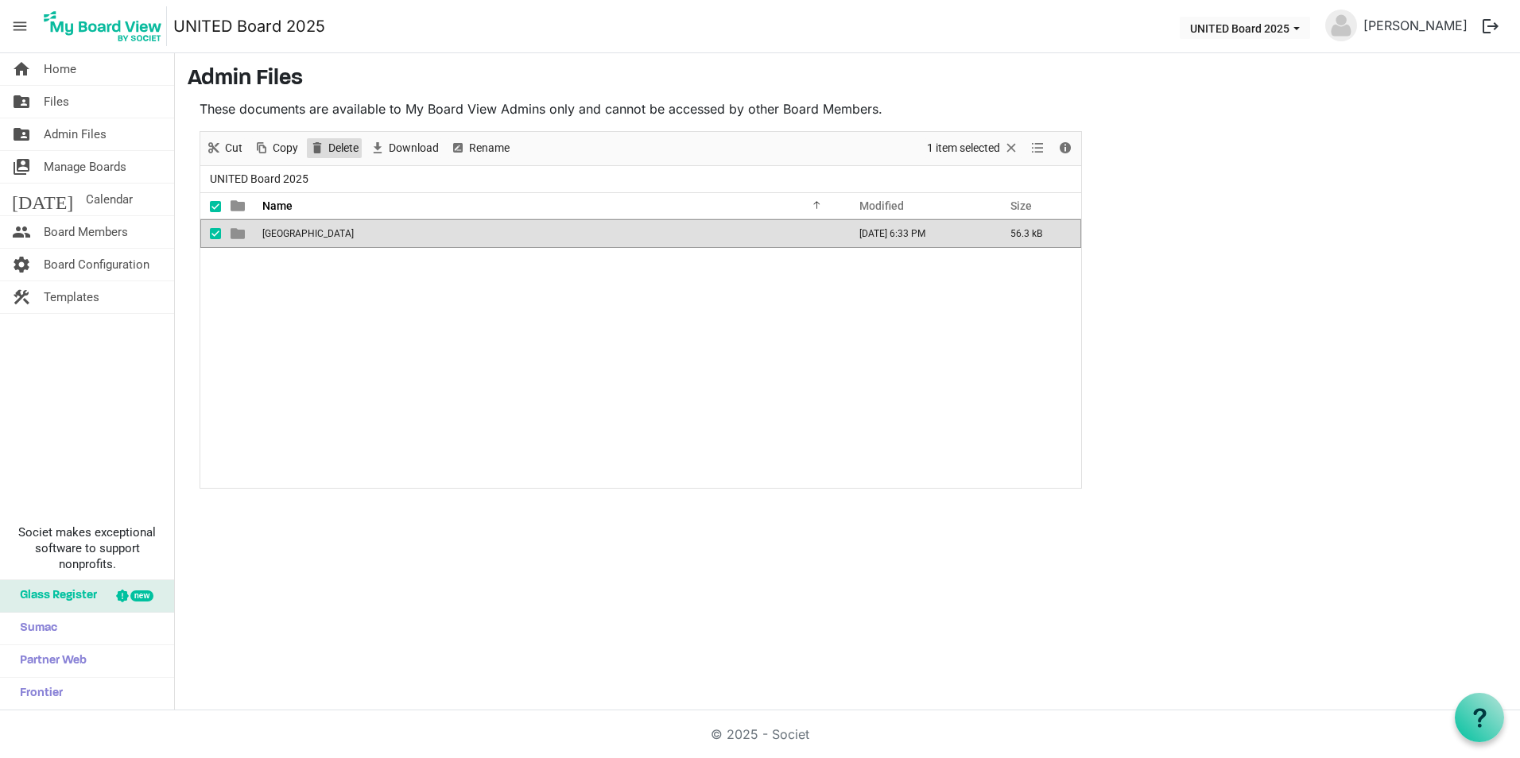
click at [321, 148] on span "Delete" at bounding box center [317, 148] width 19 height 20
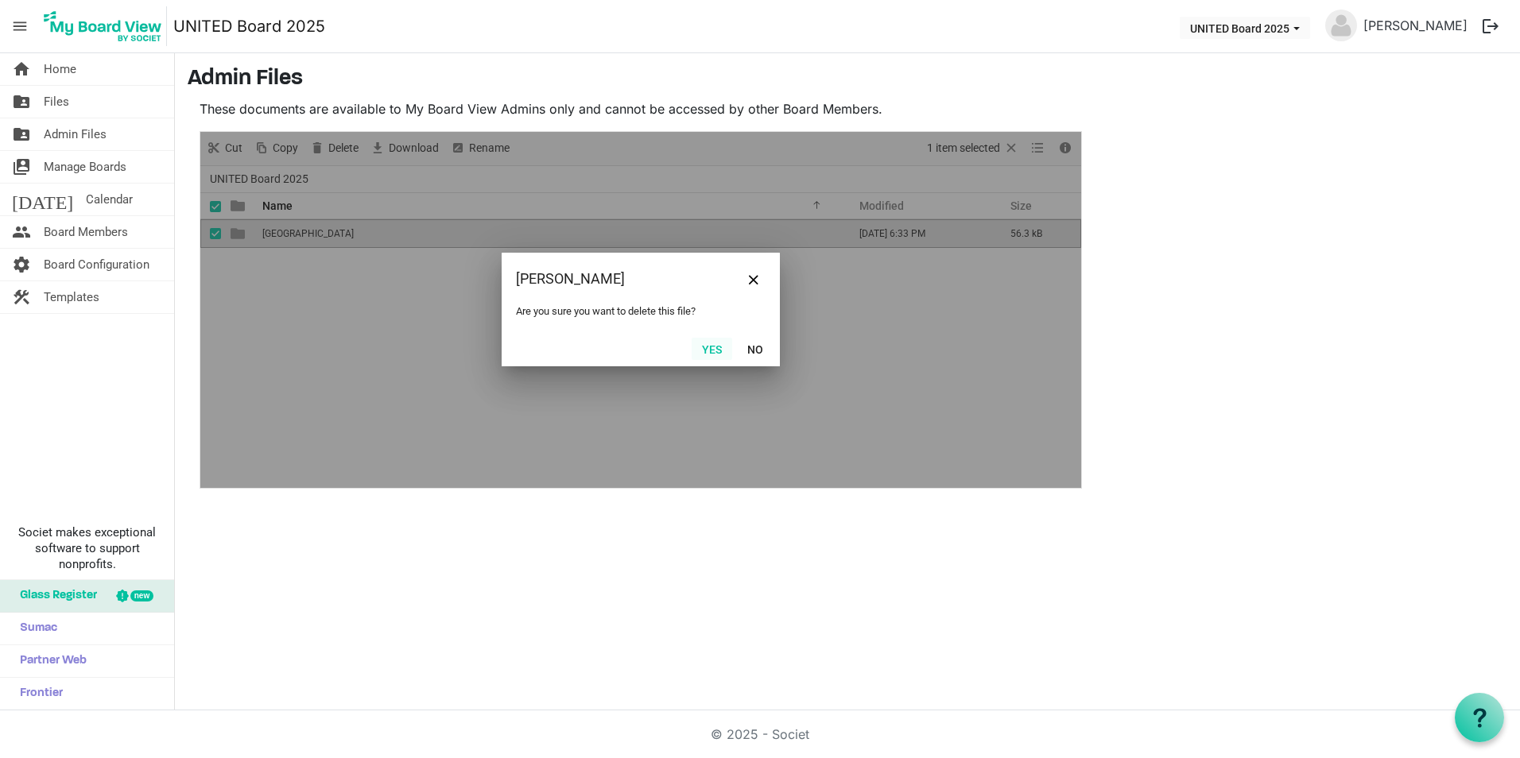
click at [723, 348] on button "Yes" at bounding box center [712, 349] width 41 height 22
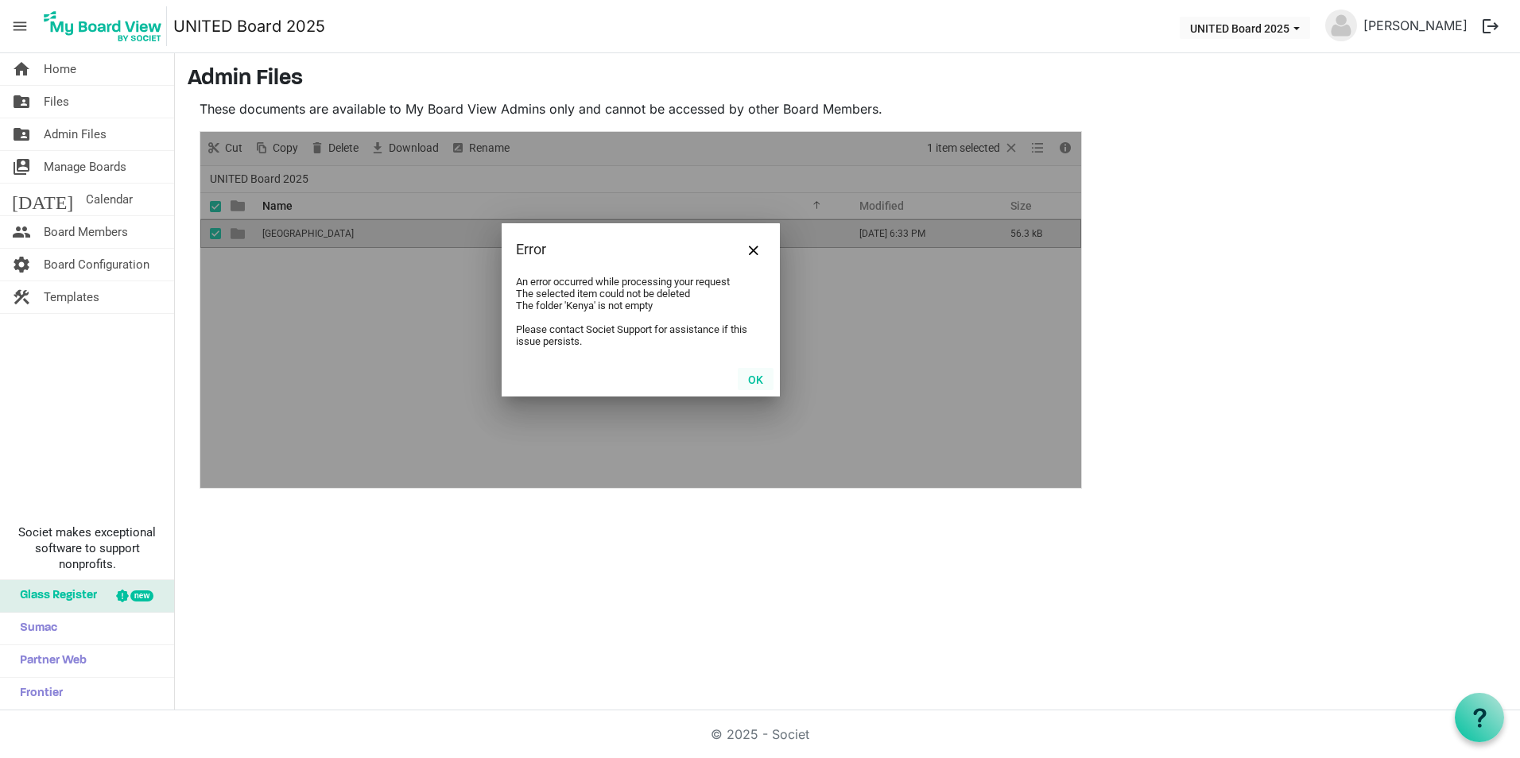
click at [755, 379] on button "OK" at bounding box center [756, 379] width 36 height 22
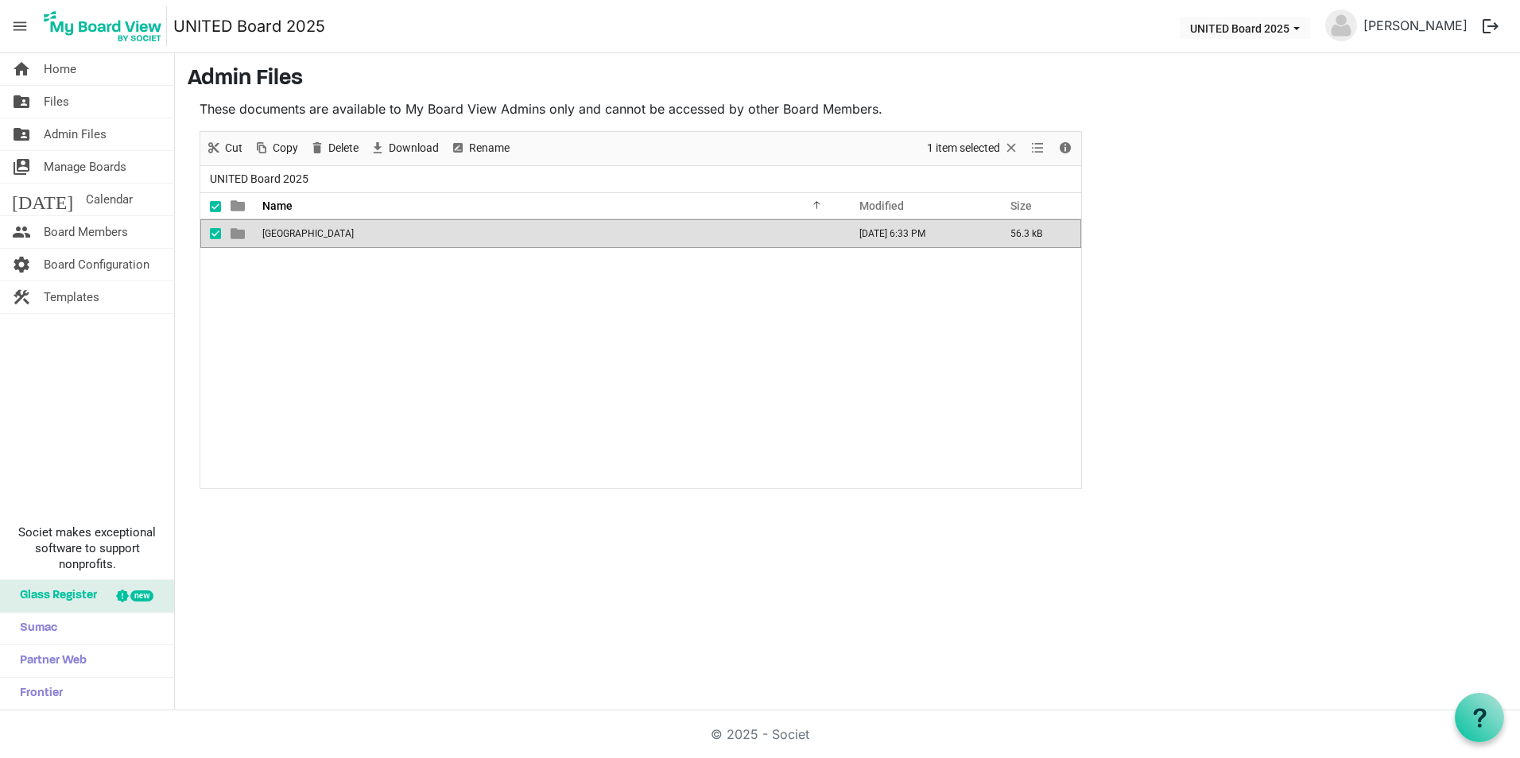
click at [335, 302] on div "Kenya [DATE] 6:33 PM 56.3 kB" at bounding box center [640, 353] width 881 height 269
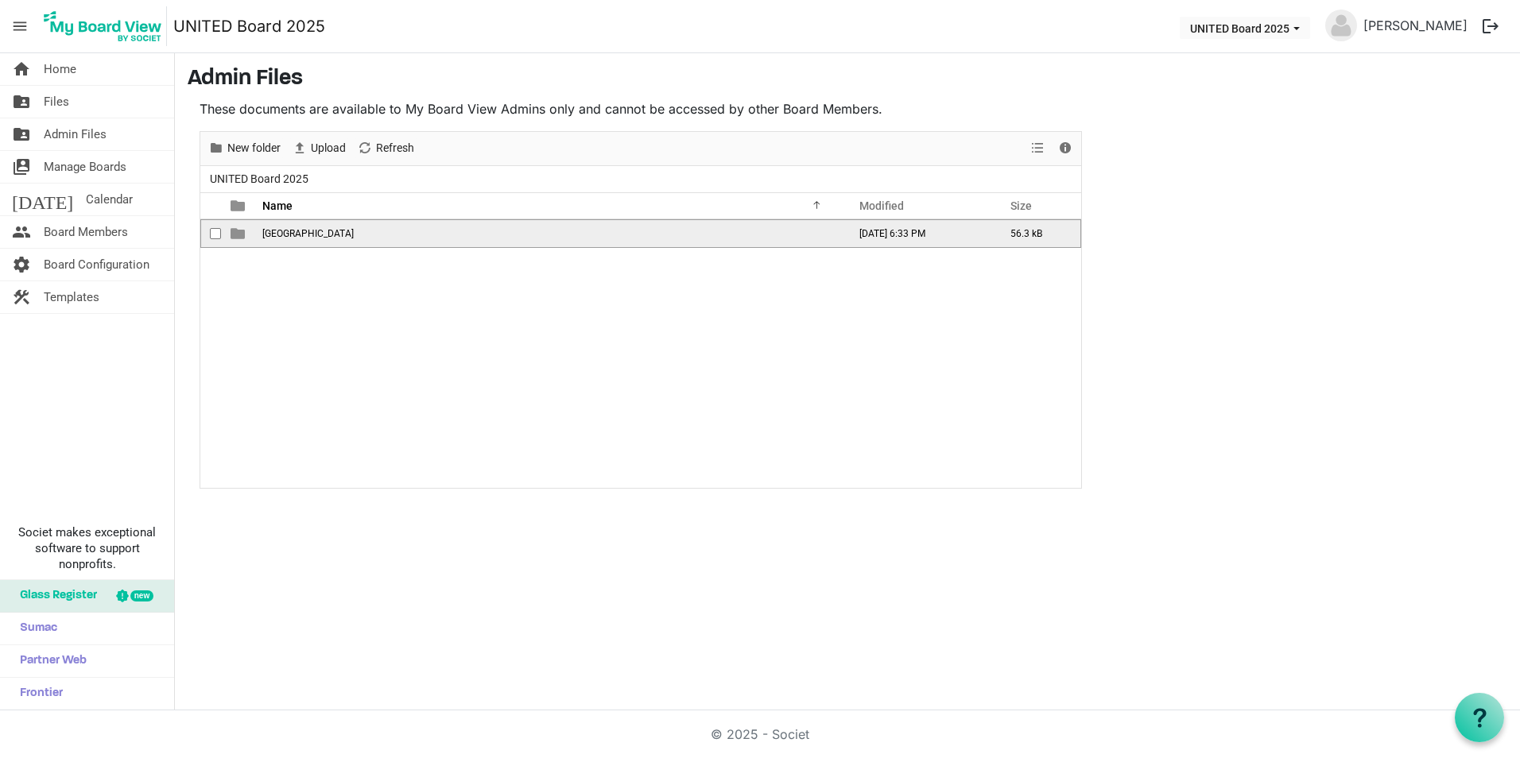
click at [251, 228] on td "is template cell column header type" at bounding box center [239, 233] width 37 height 29
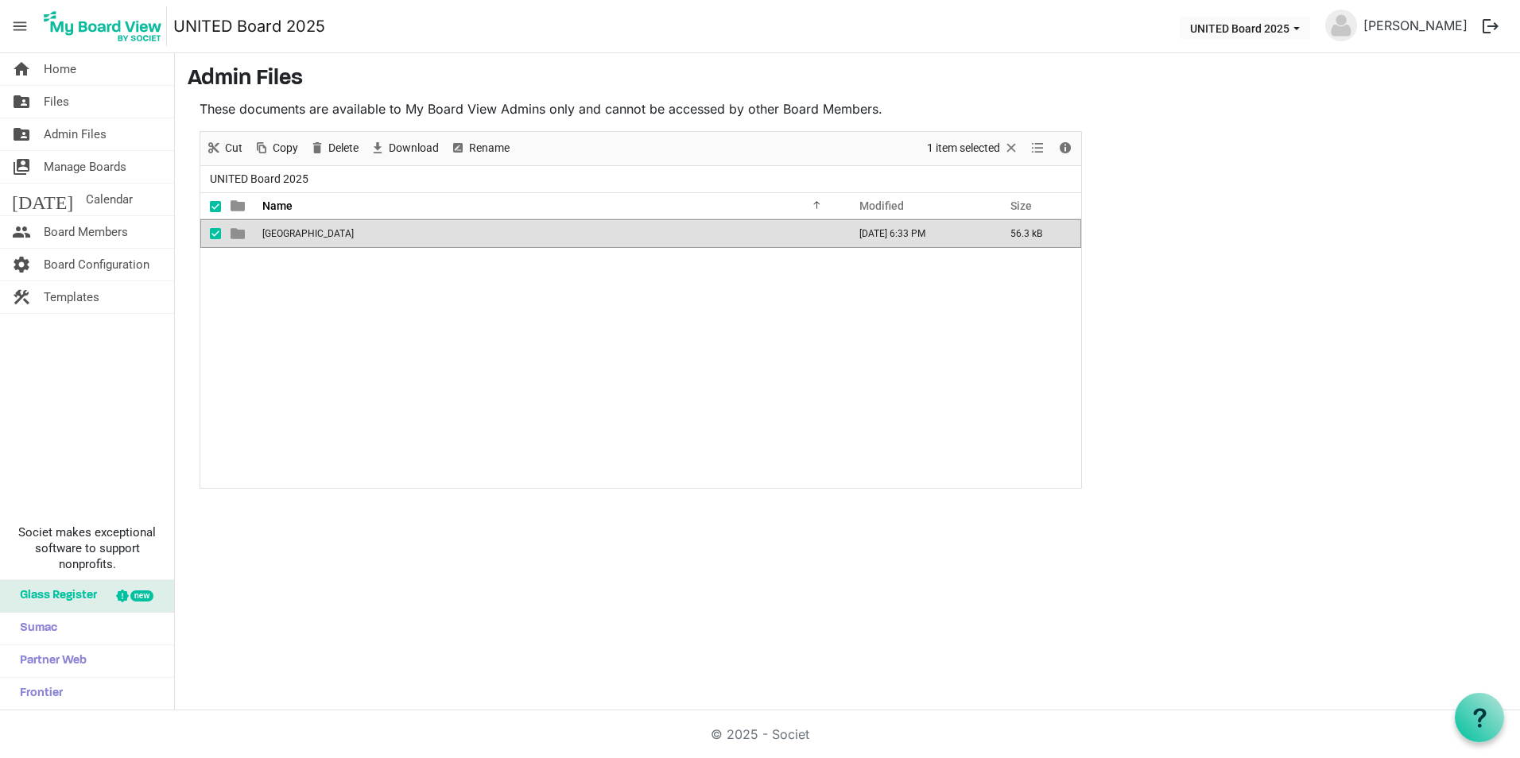
click at [251, 228] on td "is template cell column header type" at bounding box center [239, 233] width 37 height 29
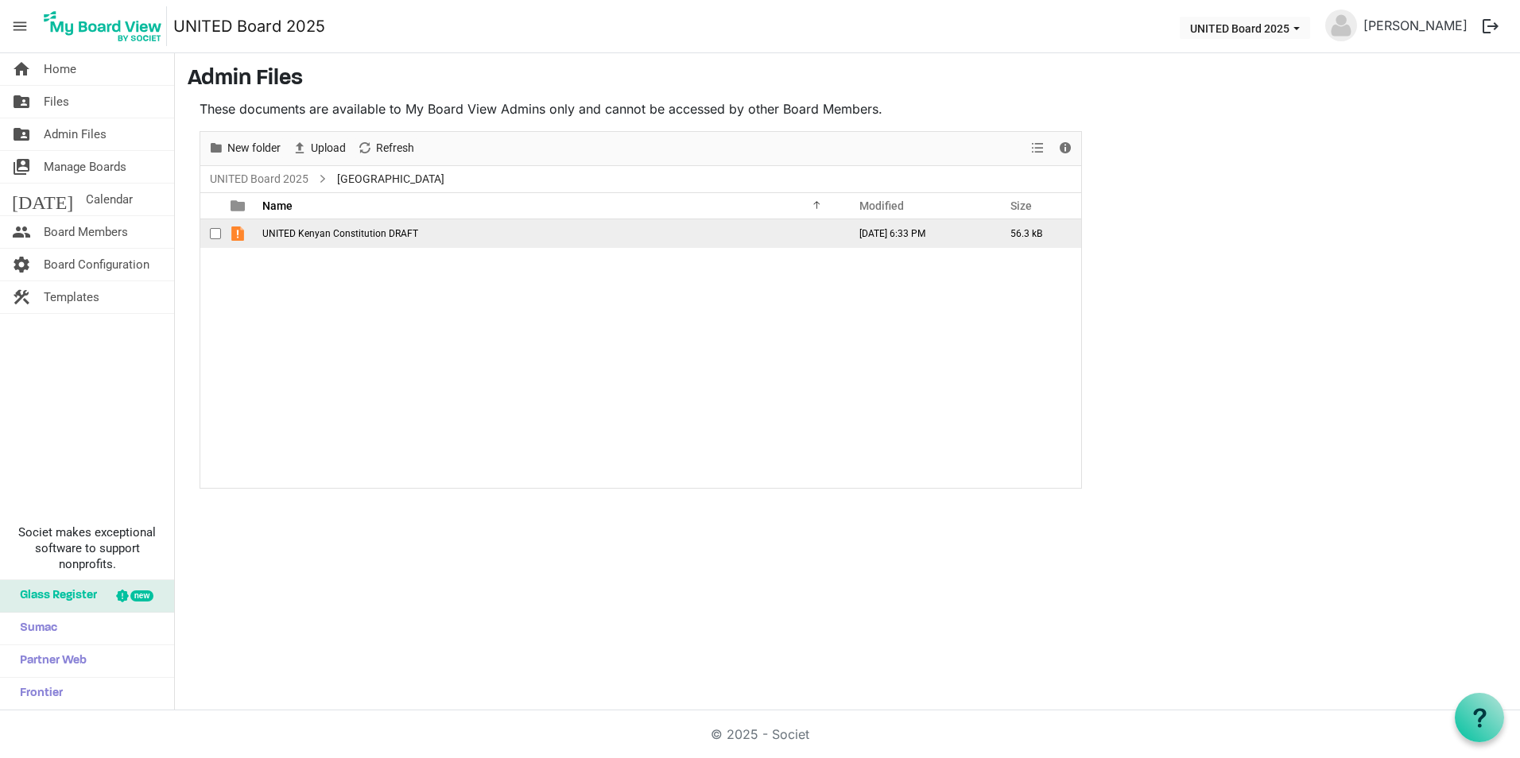
click at [213, 231] on span "checkbox" at bounding box center [215, 233] width 11 height 11
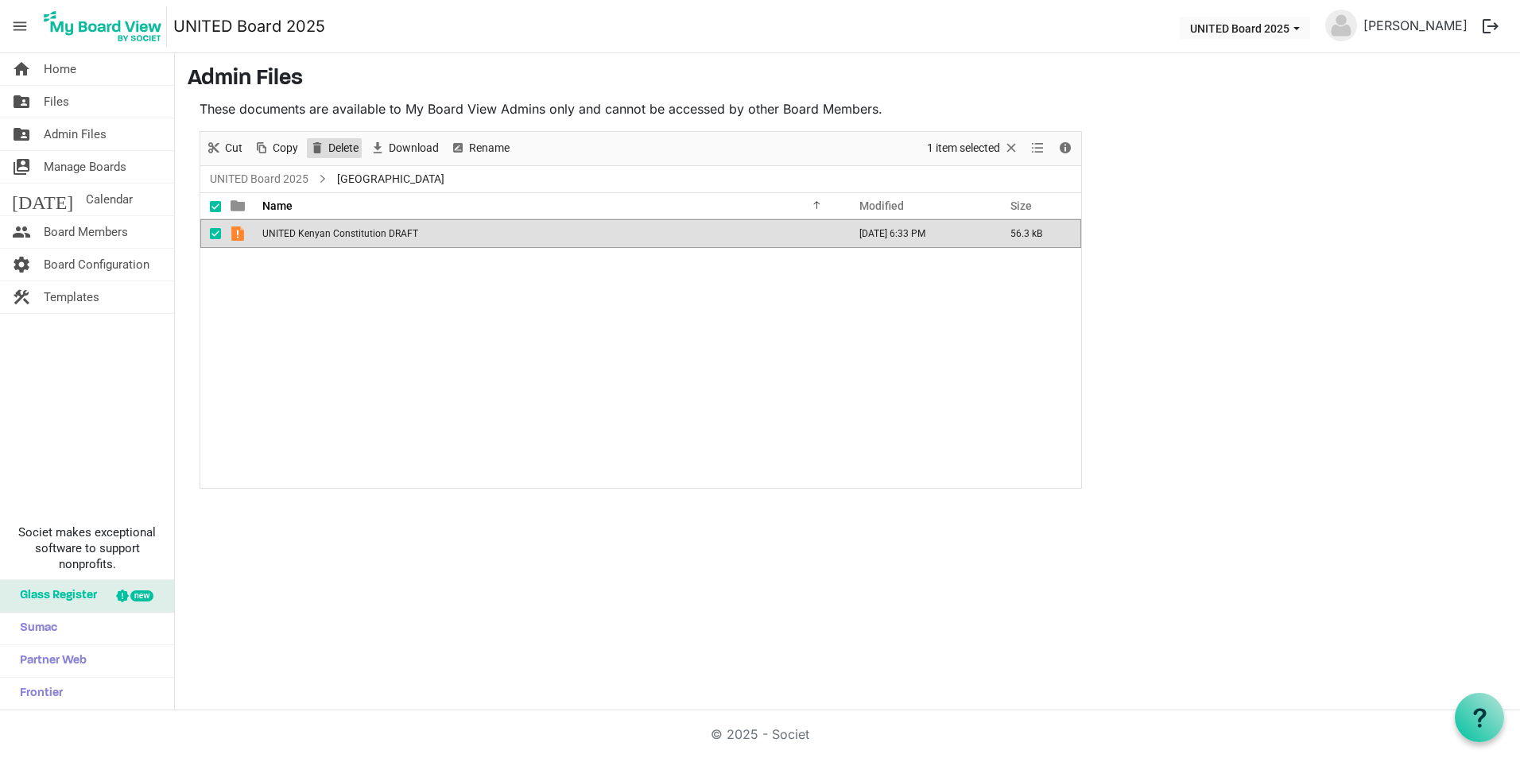
click at [320, 152] on span "Delete" at bounding box center [317, 148] width 19 height 20
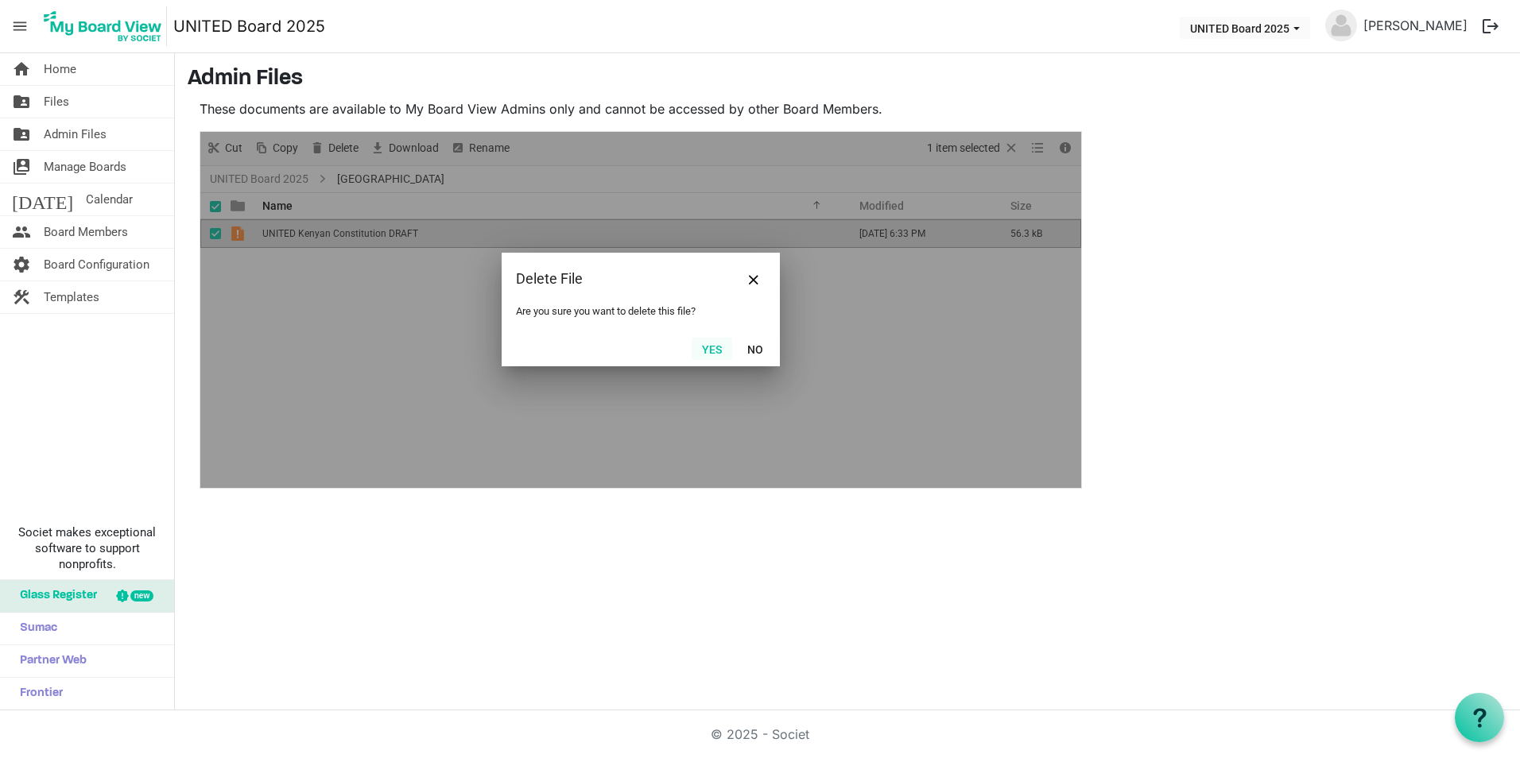
click at [699, 355] on button "Yes" at bounding box center [712, 349] width 41 height 22
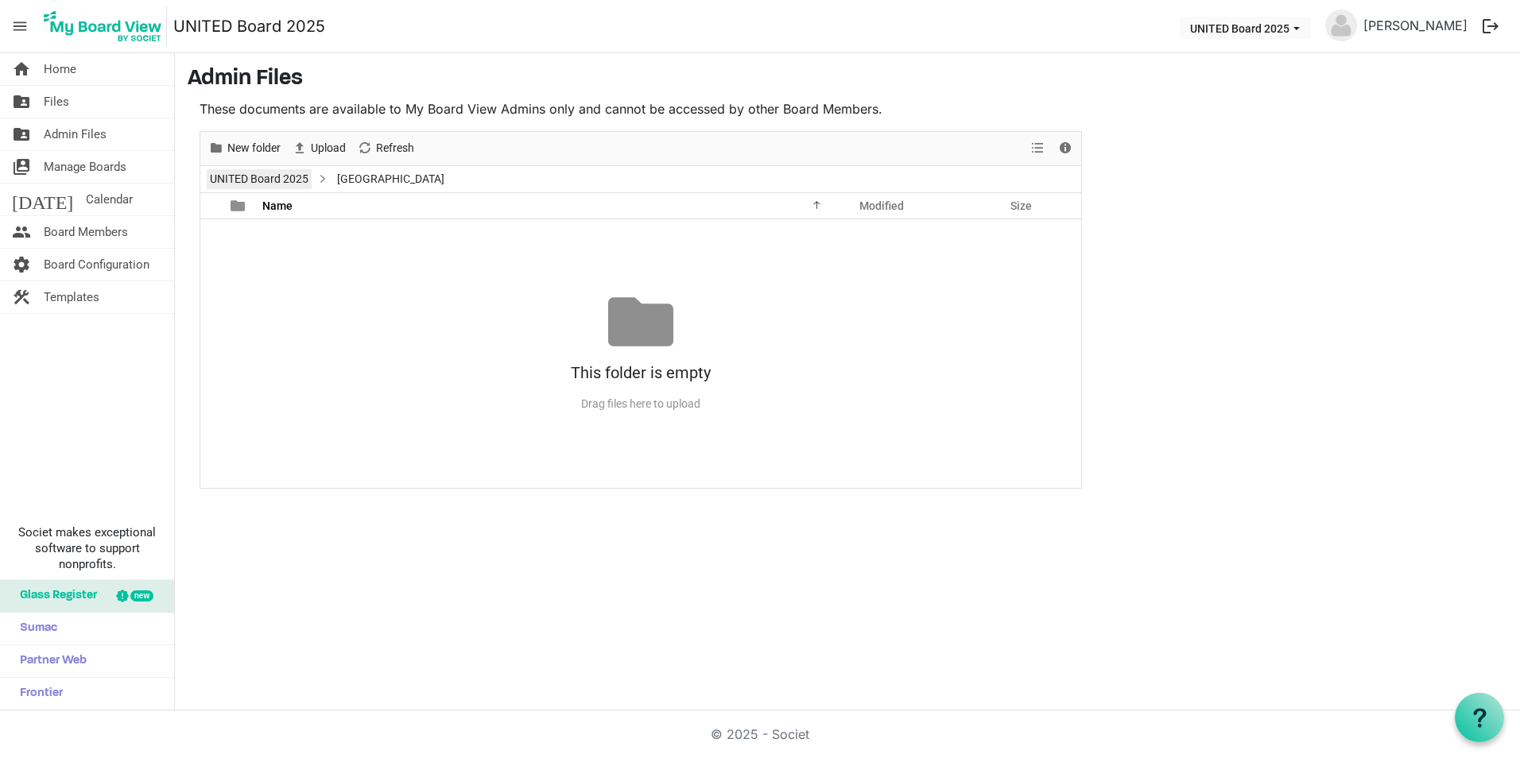
click at [269, 173] on link "UNITED Board 2025" at bounding box center [259, 179] width 105 height 20
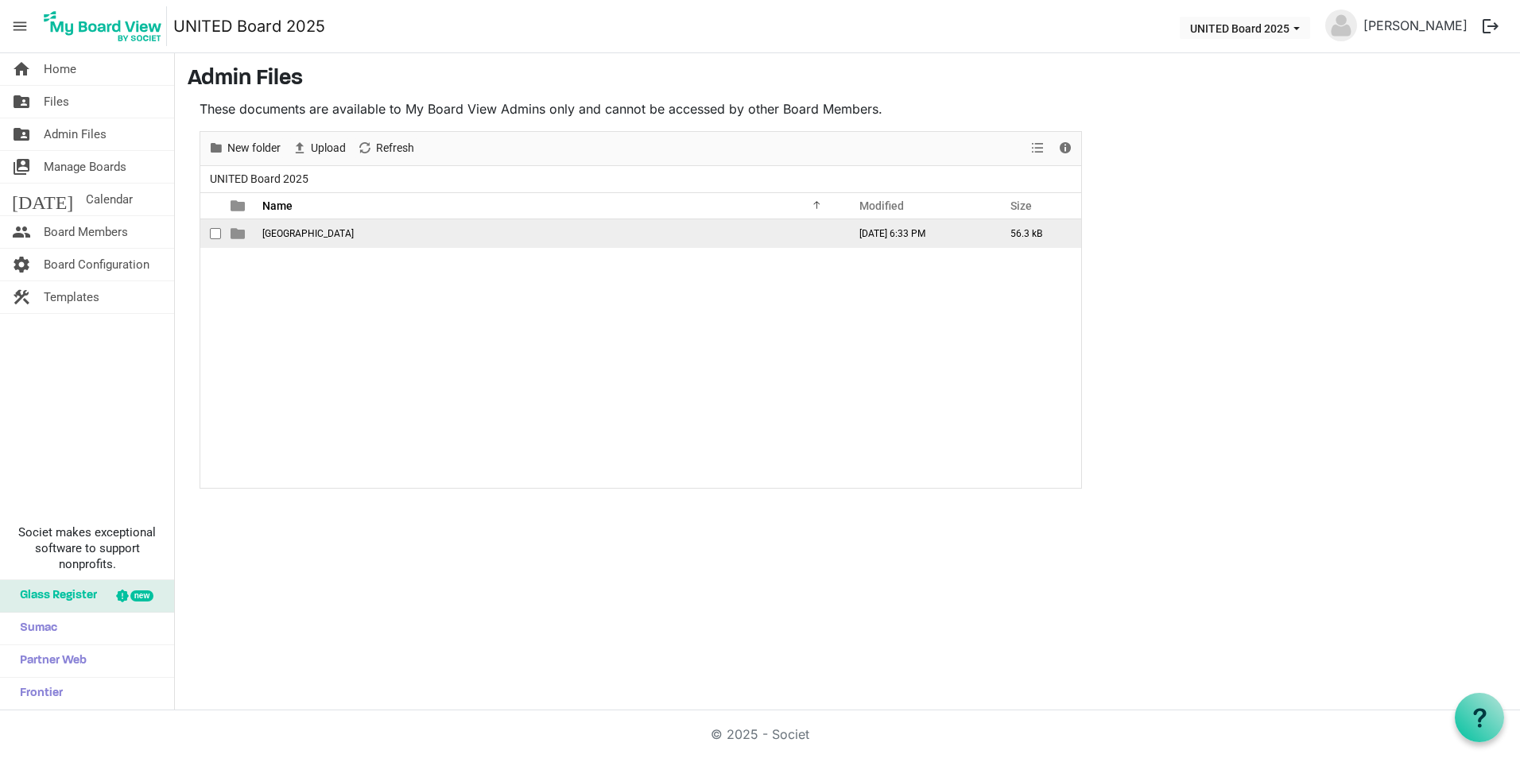
drag, startPoint x: 219, startPoint y: 231, endPoint x: 226, endPoint y: 225, distance: 9.6
click at [218, 231] on span "checkbox" at bounding box center [215, 233] width 11 height 11
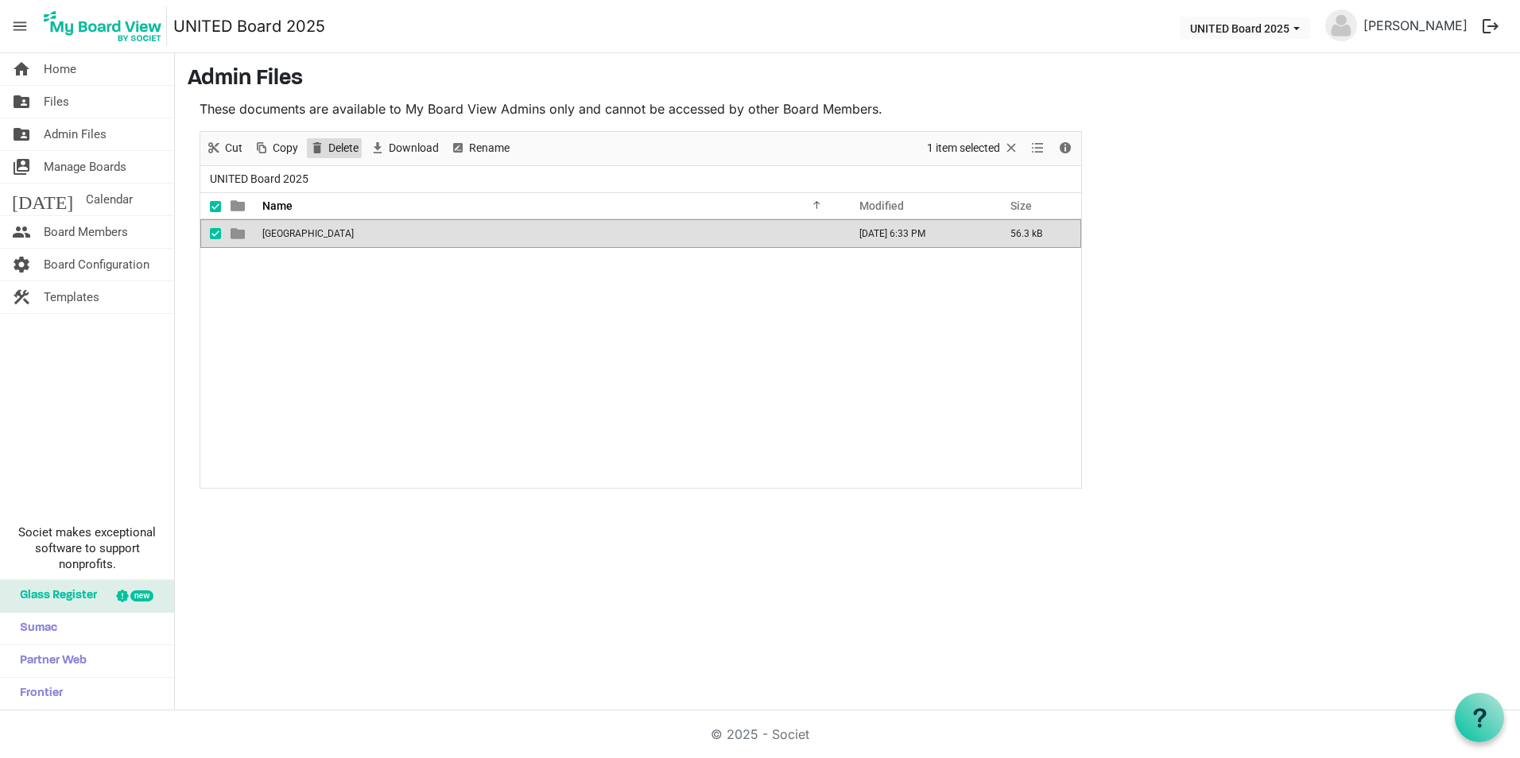
click at [318, 153] on span "Delete" at bounding box center [317, 148] width 19 height 20
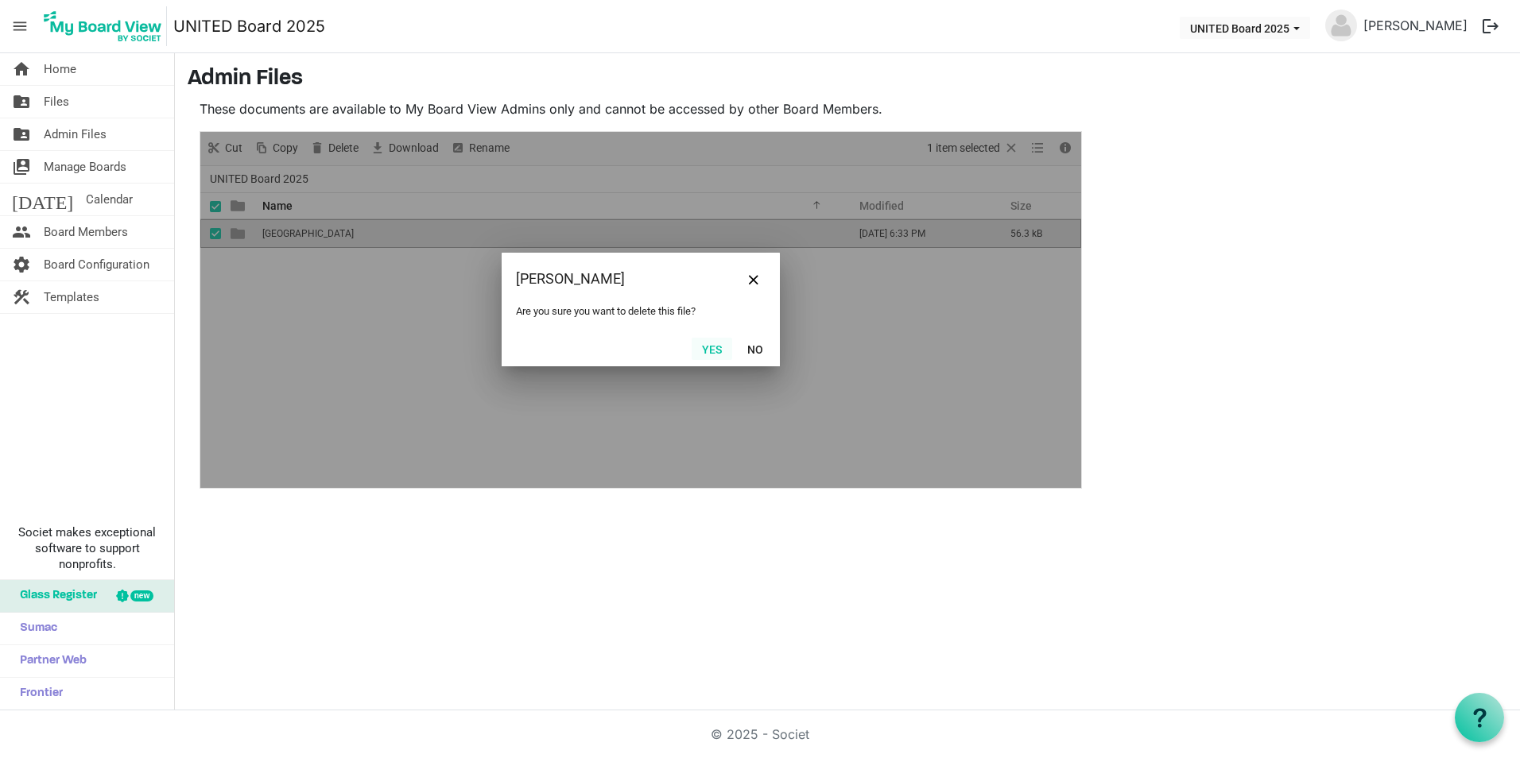
click at [720, 341] on button "Yes" at bounding box center [712, 349] width 41 height 22
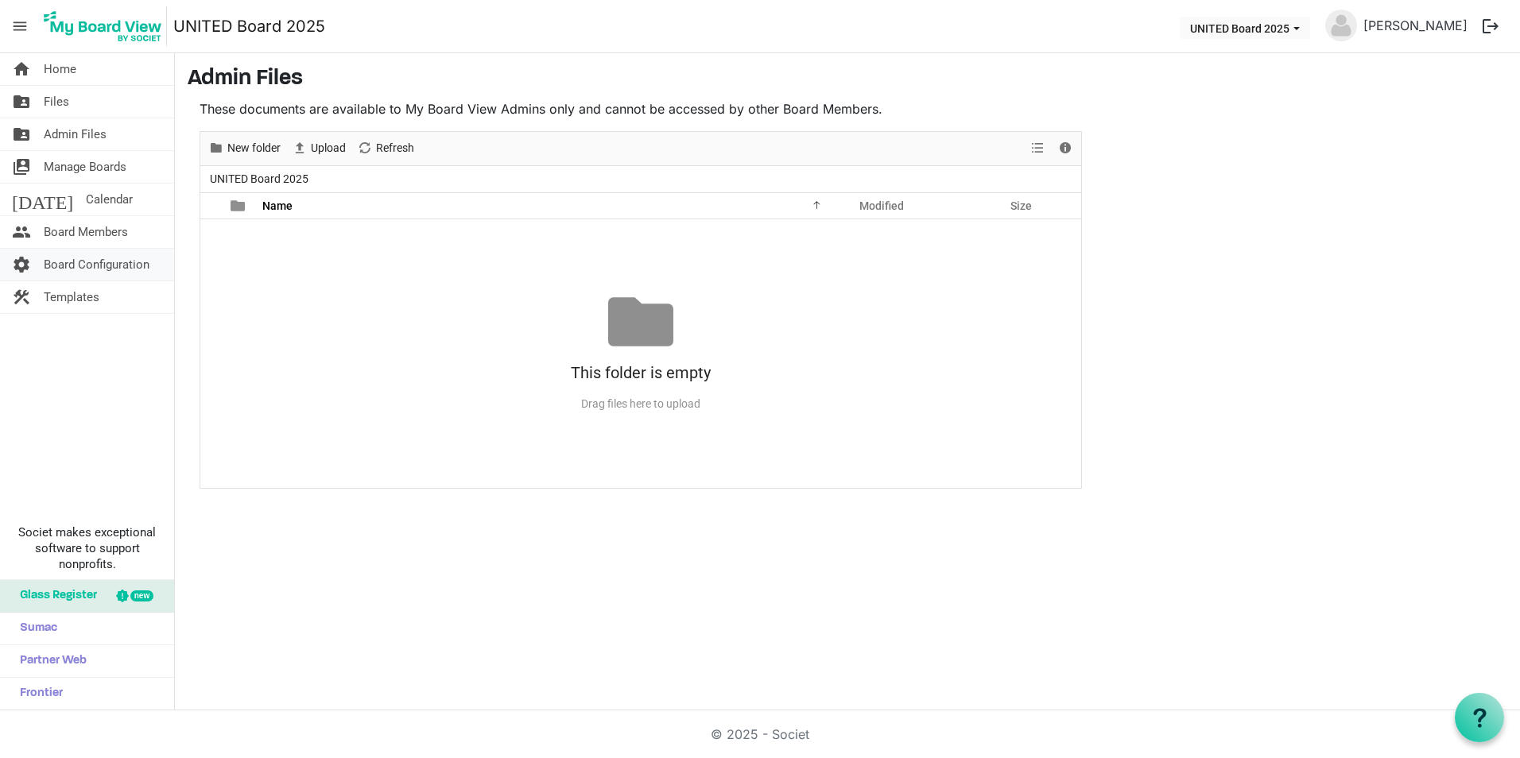
click at [119, 255] on span "Board Configuration" at bounding box center [97, 265] width 106 height 32
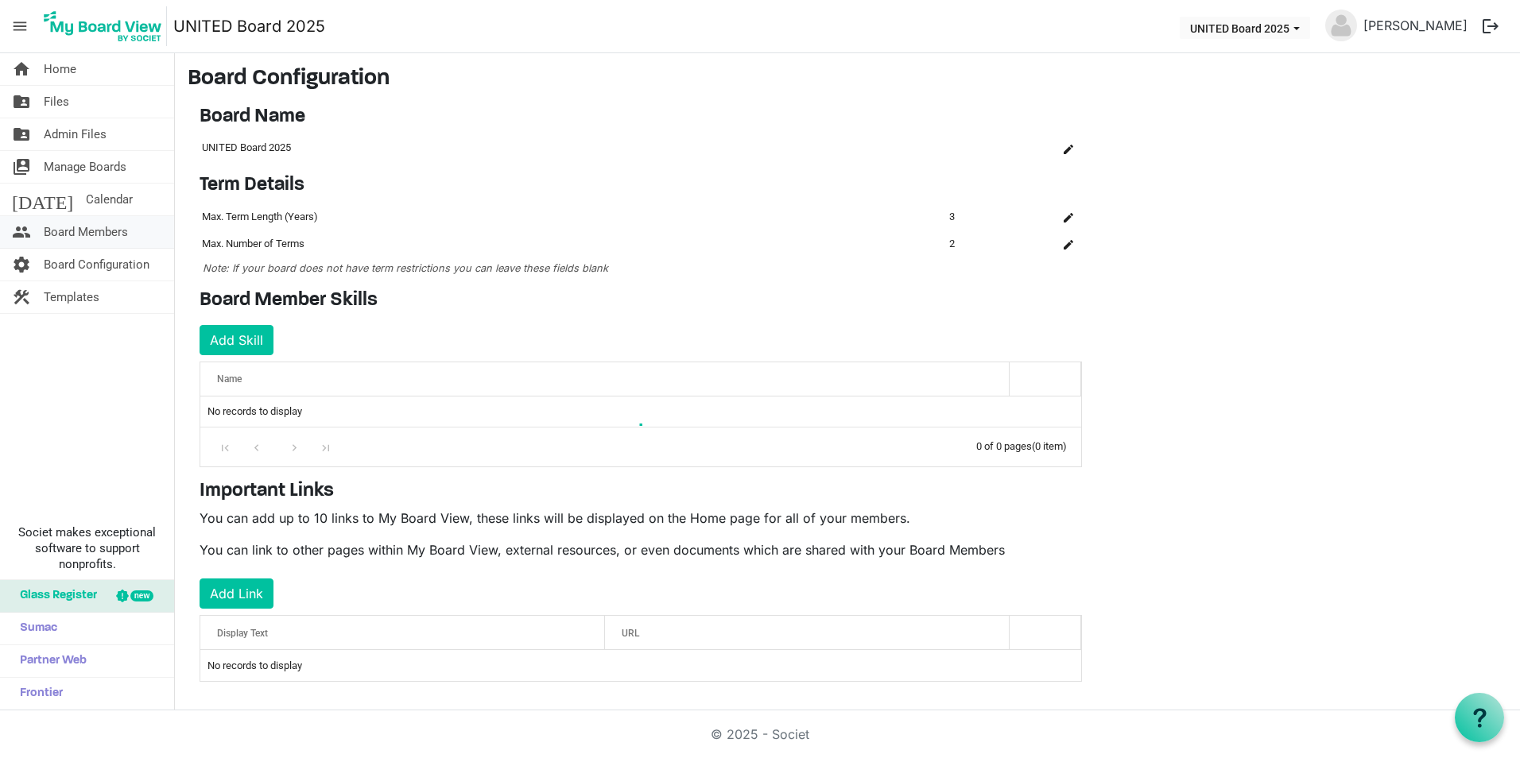
click at [117, 236] on span "Board Members" at bounding box center [86, 232] width 84 height 32
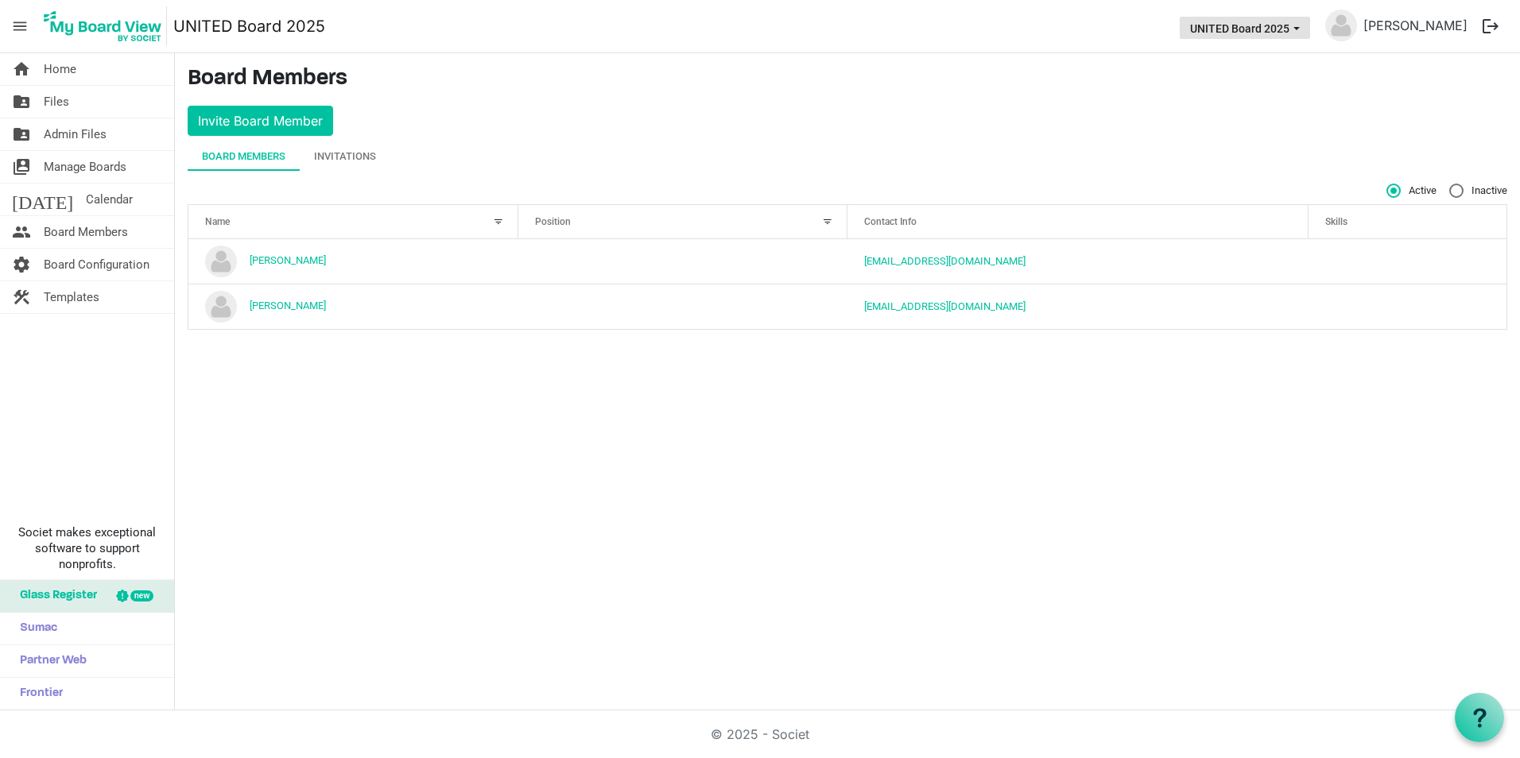
drag, startPoint x: 1284, startPoint y: 7, endPoint x: 1280, endPoint y: 21, distance: 15.1
click at [1281, 17] on nav "menu UNITED Board 2025 UNITED Board 2025 [PERSON_NAME] logout" at bounding box center [760, 26] width 1520 height 53
click at [1280, 22] on button "UNITED Board 2025" at bounding box center [1245, 28] width 130 height 22
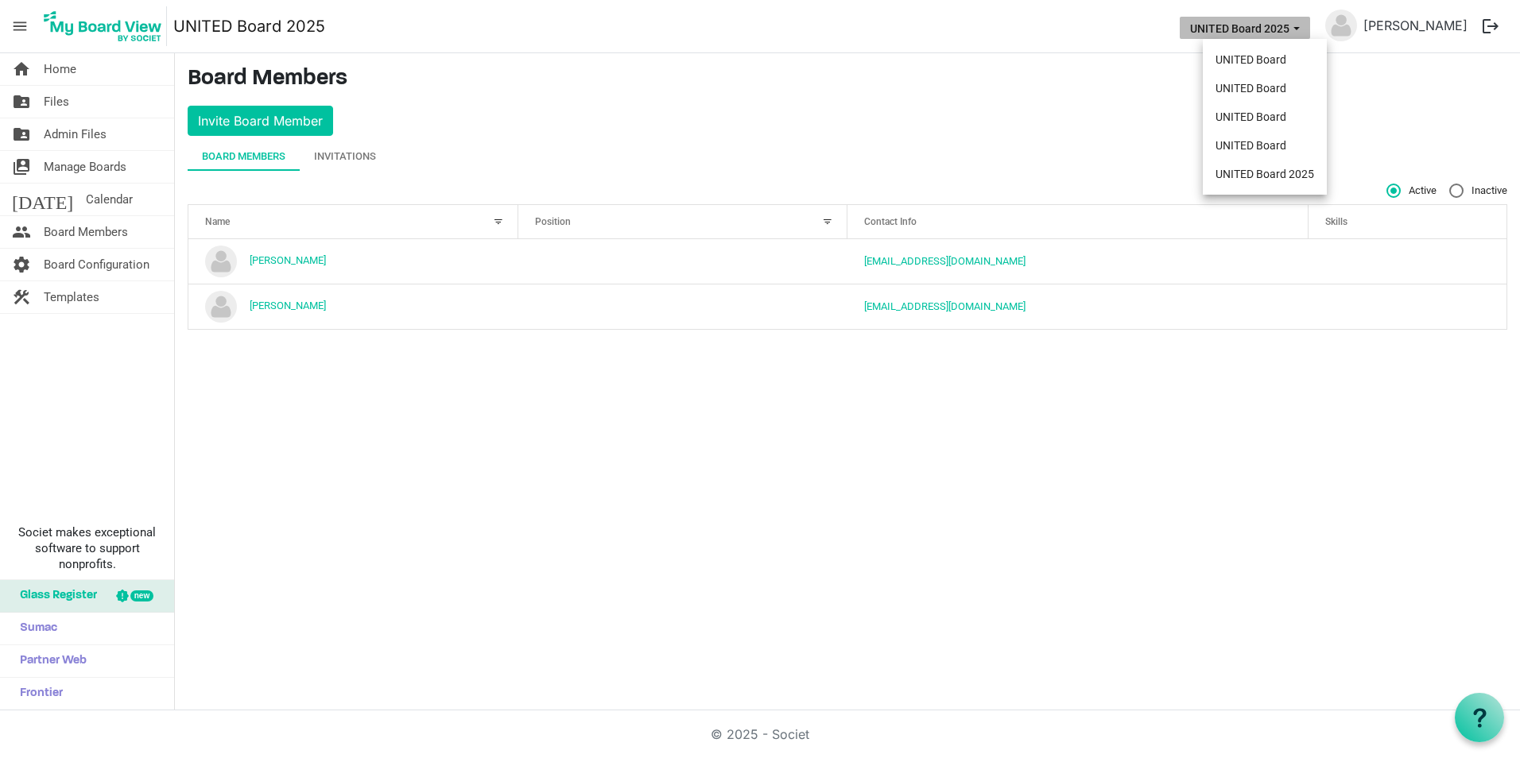
click at [1280, 22] on button "UNITED Board 2025" at bounding box center [1245, 28] width 130 height 22
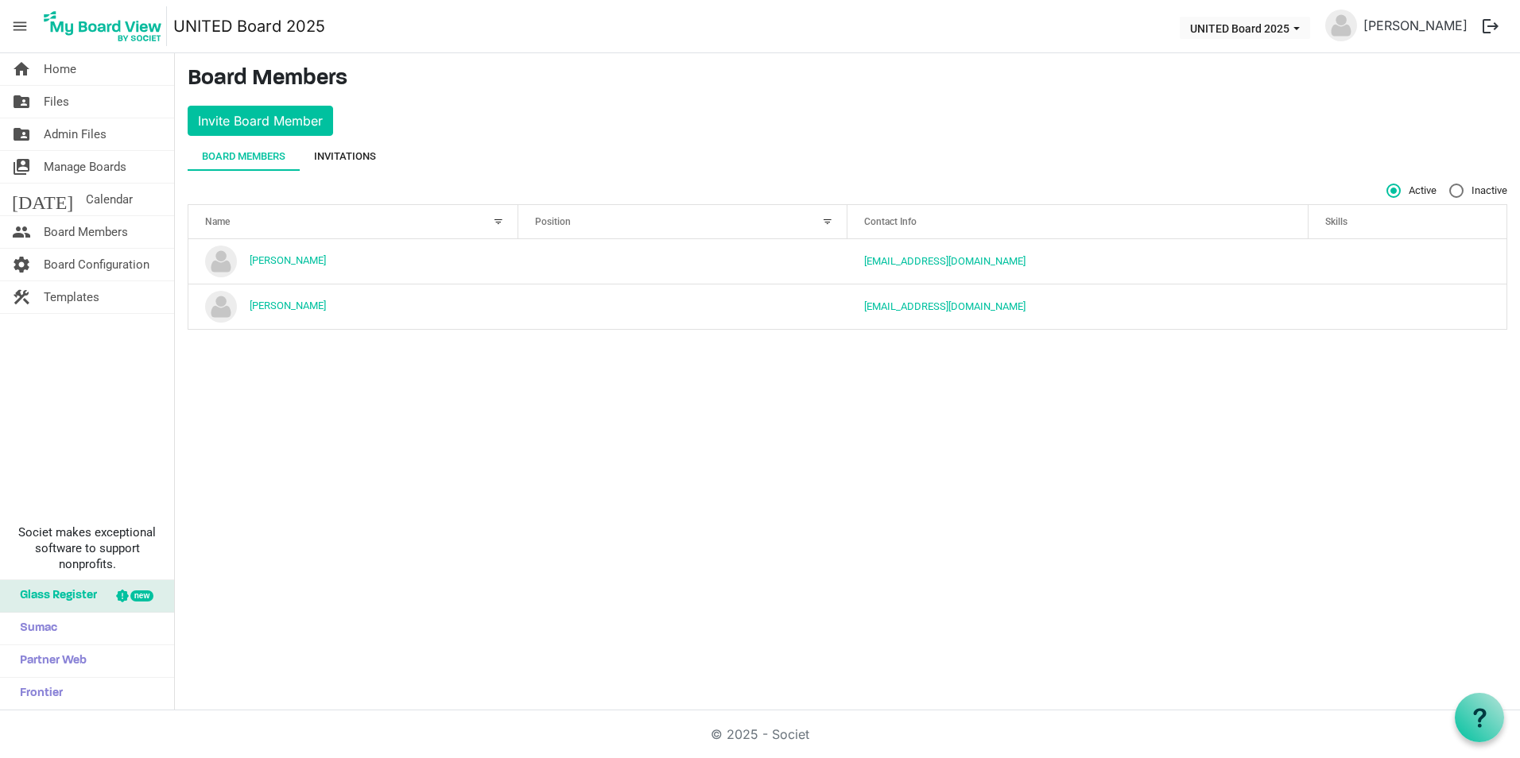
click at [321, 169] on div "Invitations" at bounding box center [345, 156] width 62 height 29
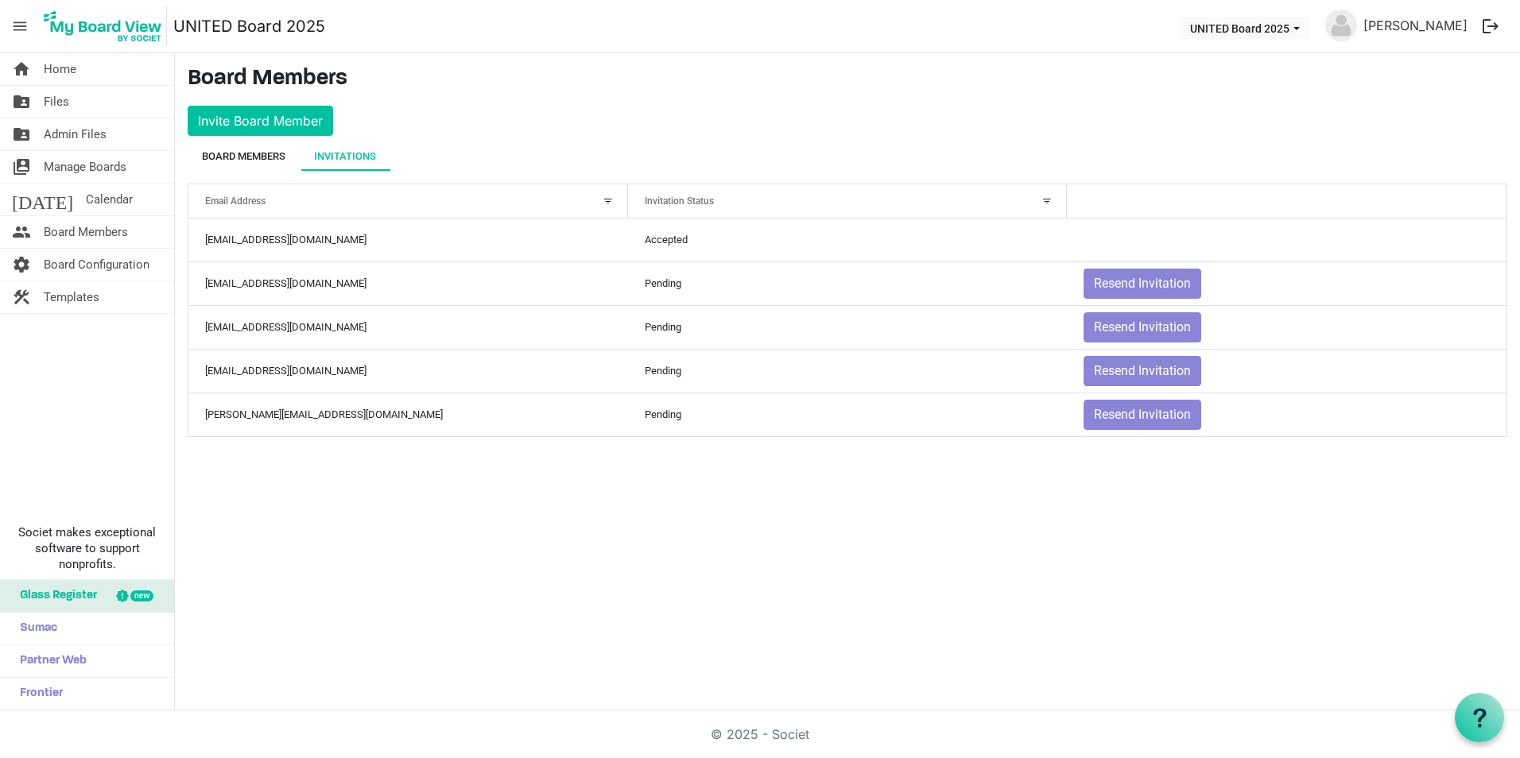
click at [252, 157] on div "Board Members" at bounding box center [243, 157] width 83 height 16
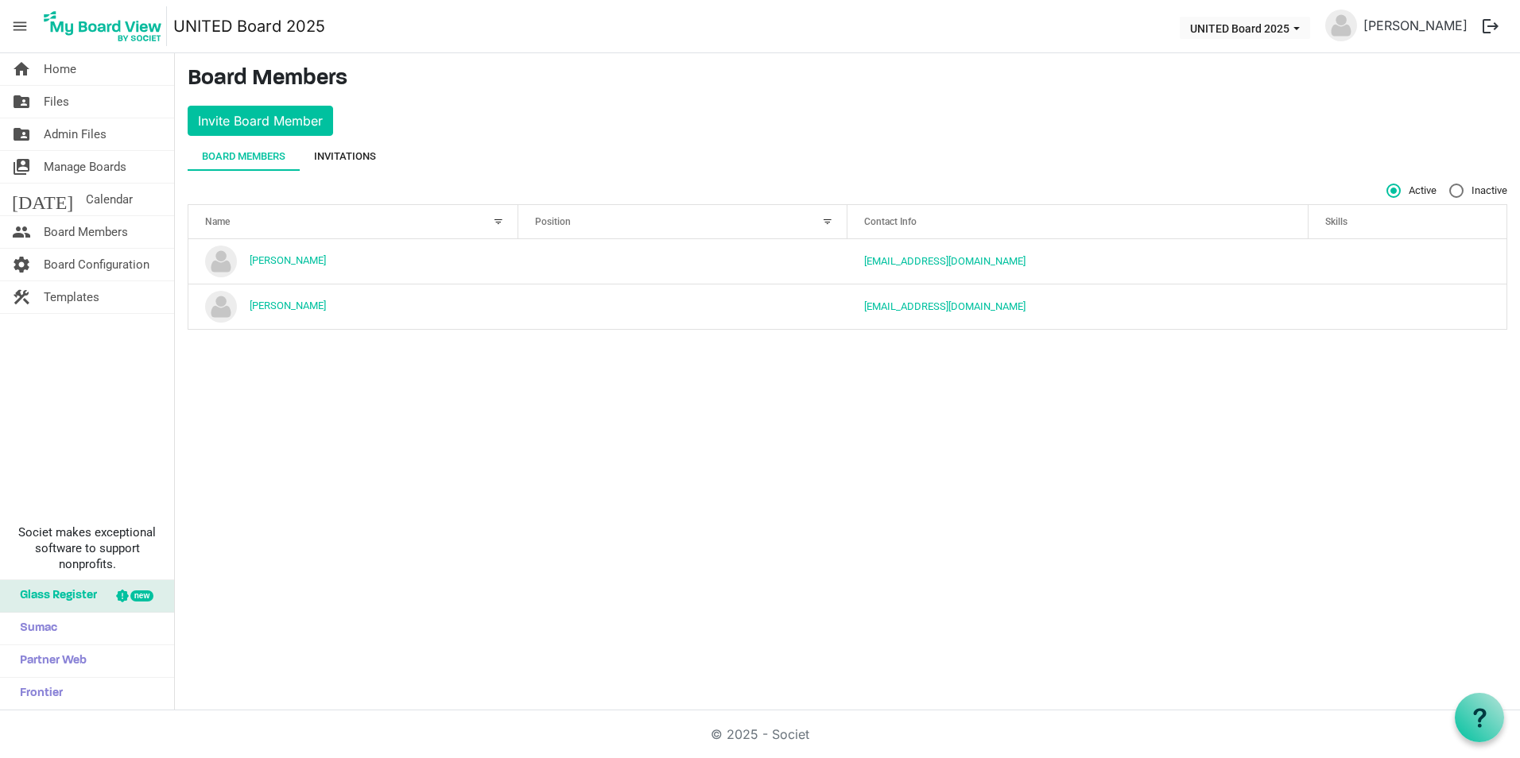
click at [364, 154] on div "Invitations" at bounding box center [345, 157] width 62 height 16
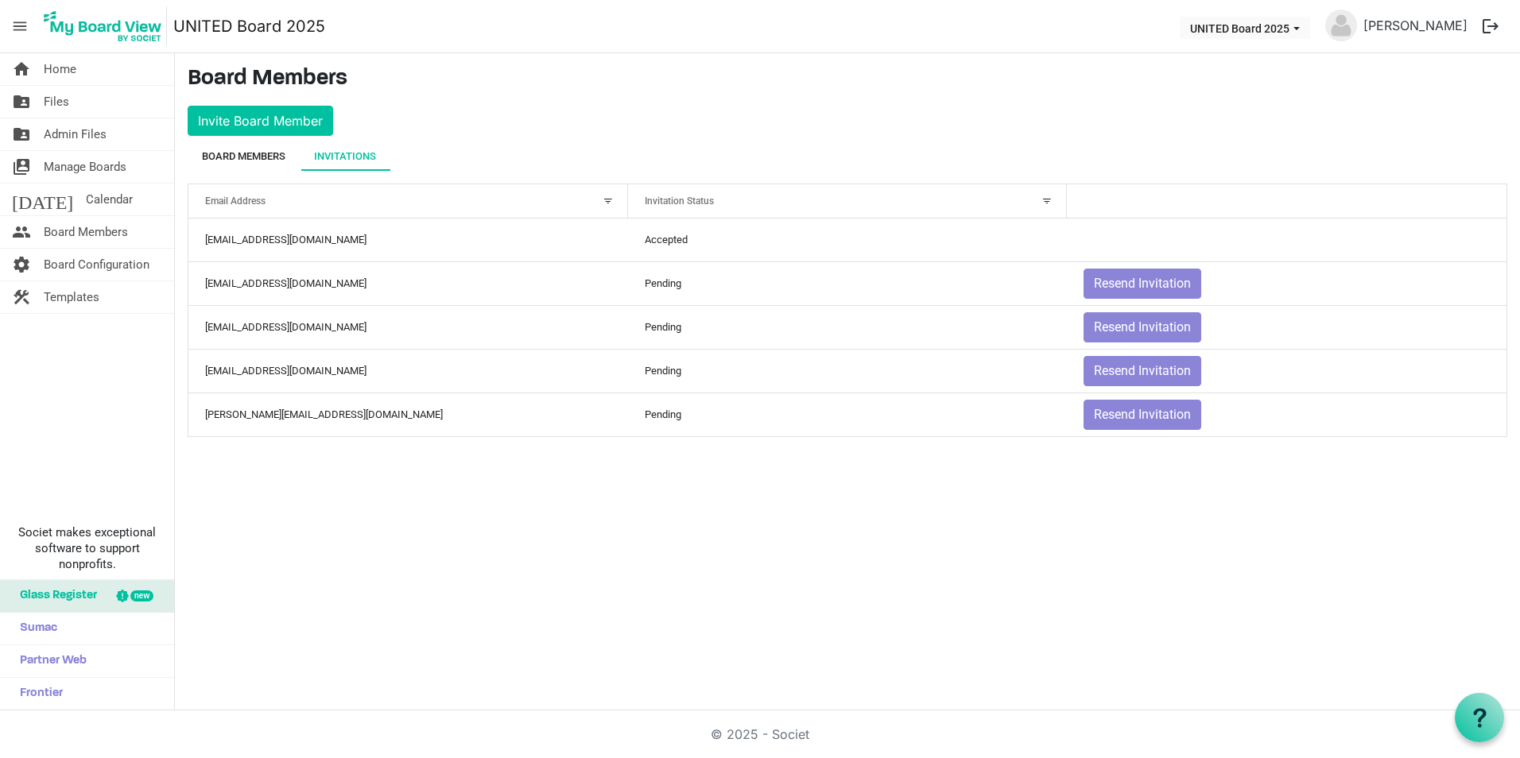
click at [282, 151] on div "Board Members" at bounding box center [243, 157] width 83 height 16
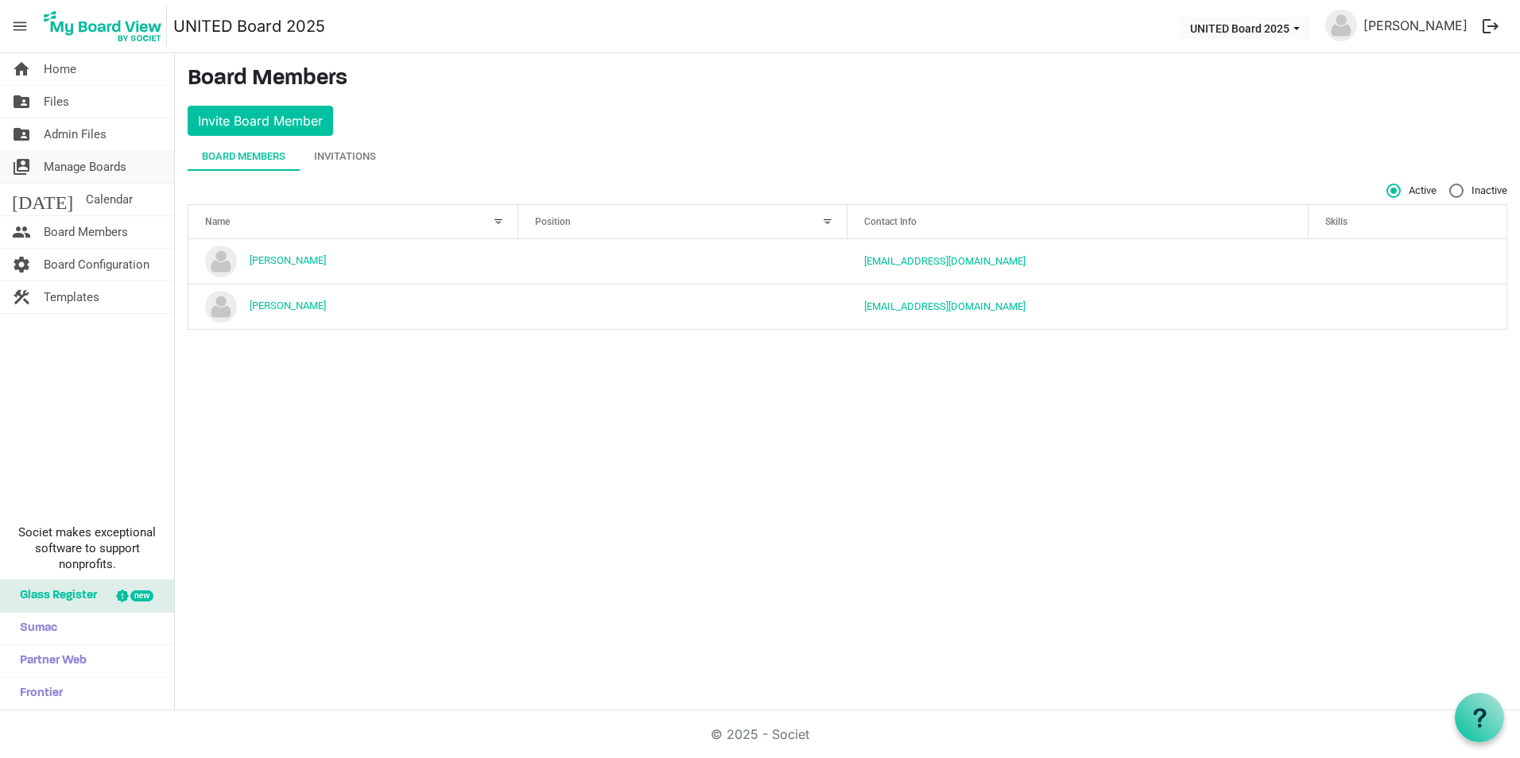
click at [99, 183] on li "switch_account Manage Boards" at bounding box center [87, 167] width 174 height 33
click at [104, 171] on span "Manage Boards" at bounding box center [85, 167] width 83 height 32
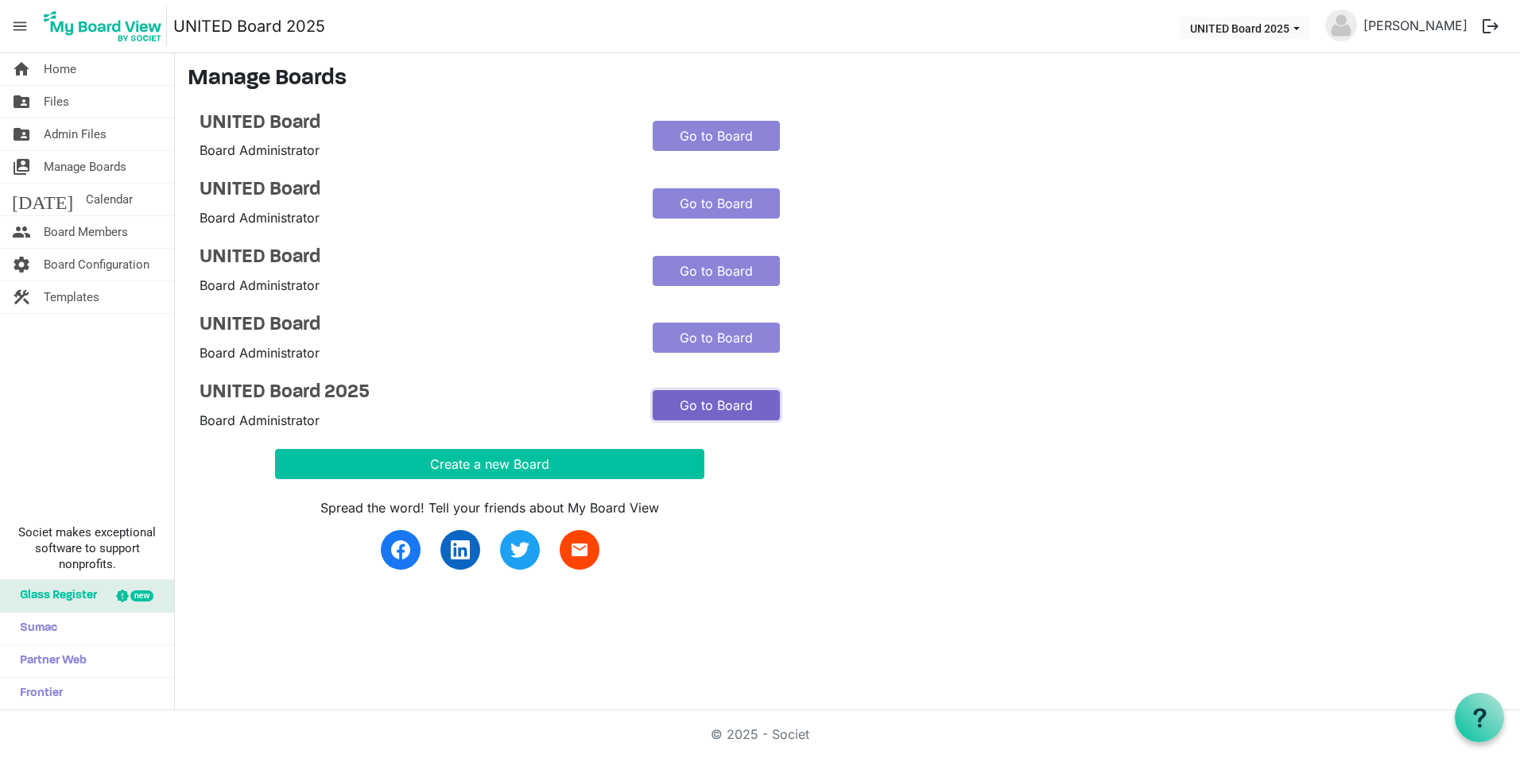
click at [688, 410] on link "Go to Board" at bounding box center [716, 405] width 127 height 30
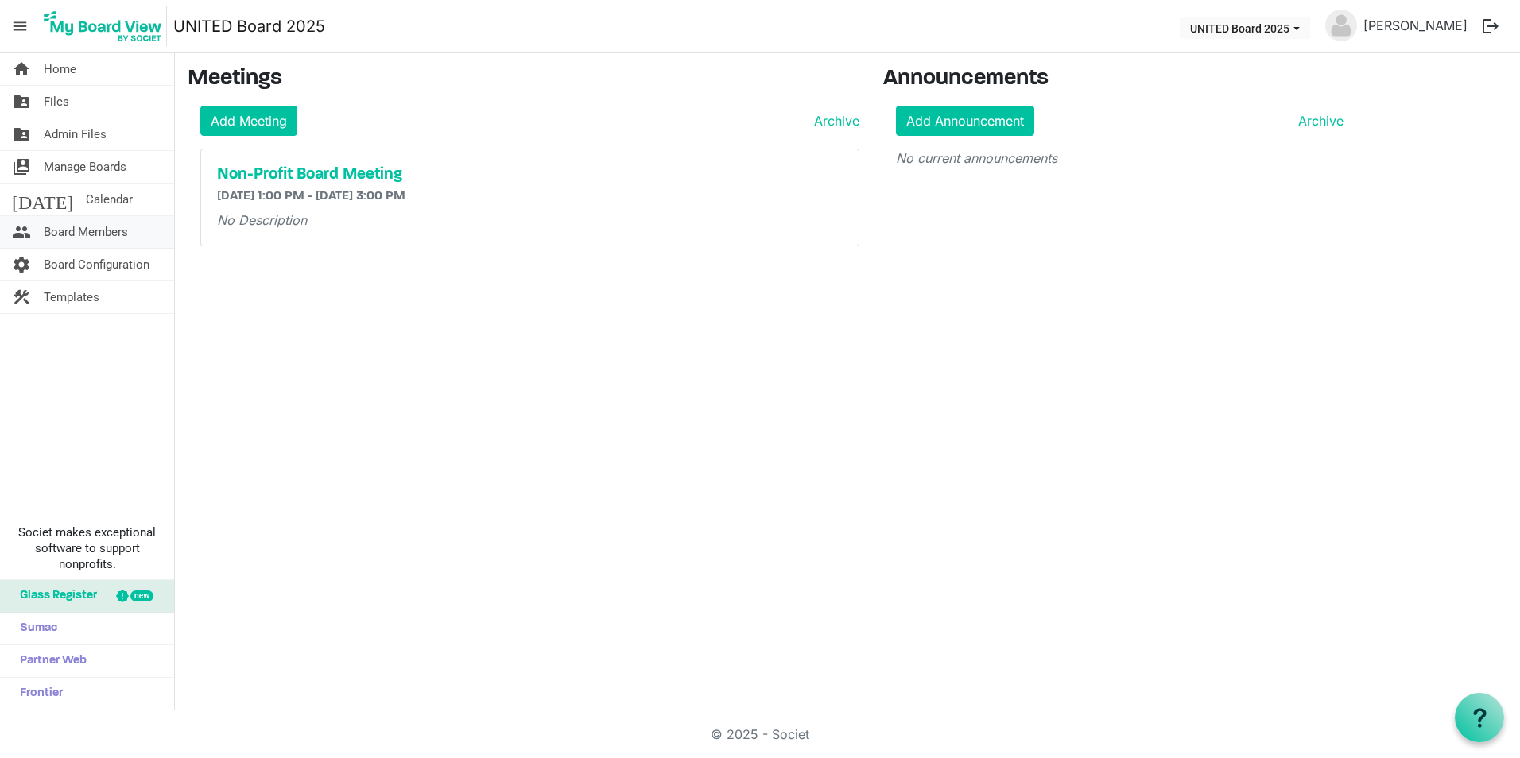
click at [107, 240] on span "Board Members" at bounding box center [86, 232] width 84 height 32
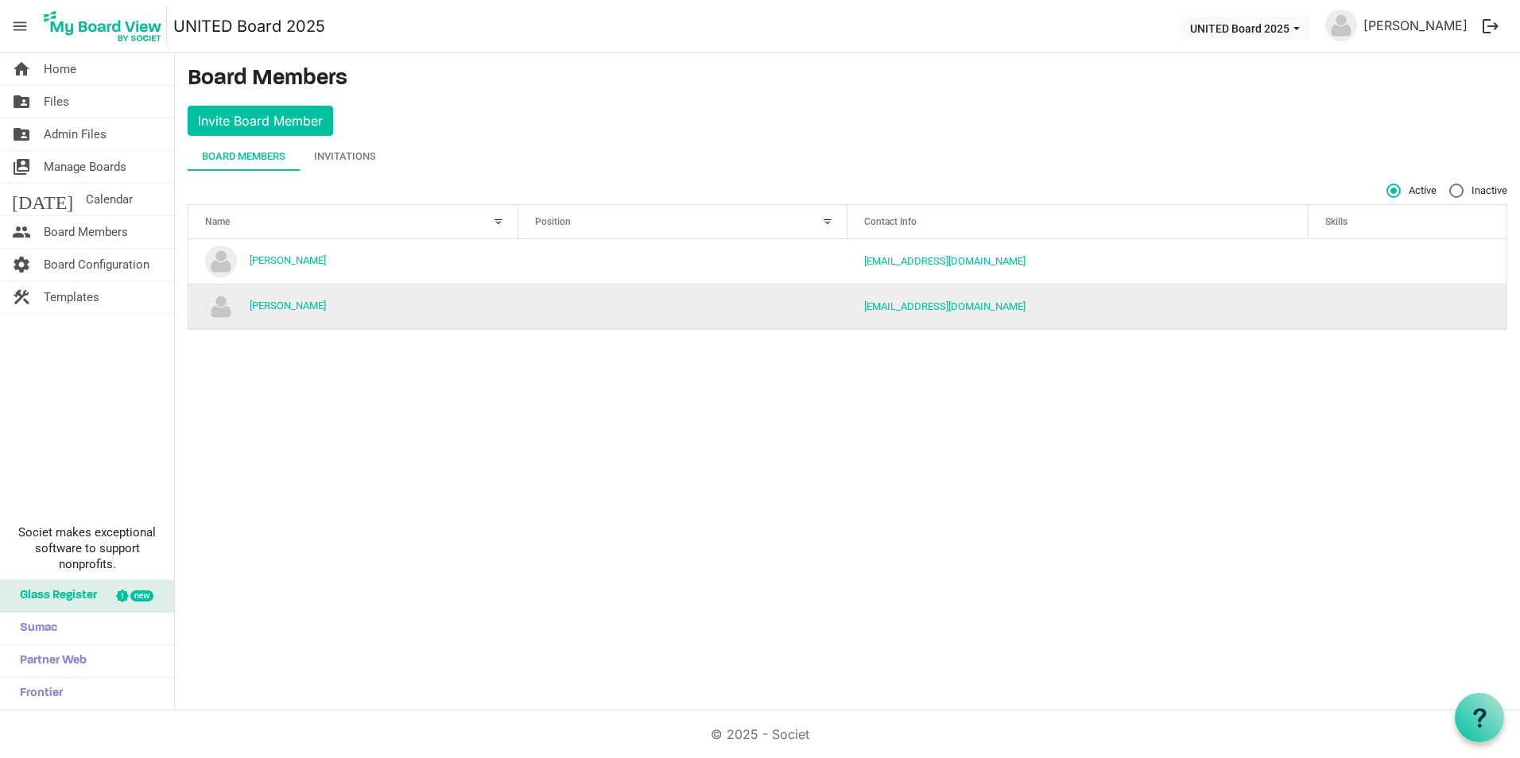
click at [542, 306] on td "column header Position" at bounding box center [683, 306] width 330 height 45
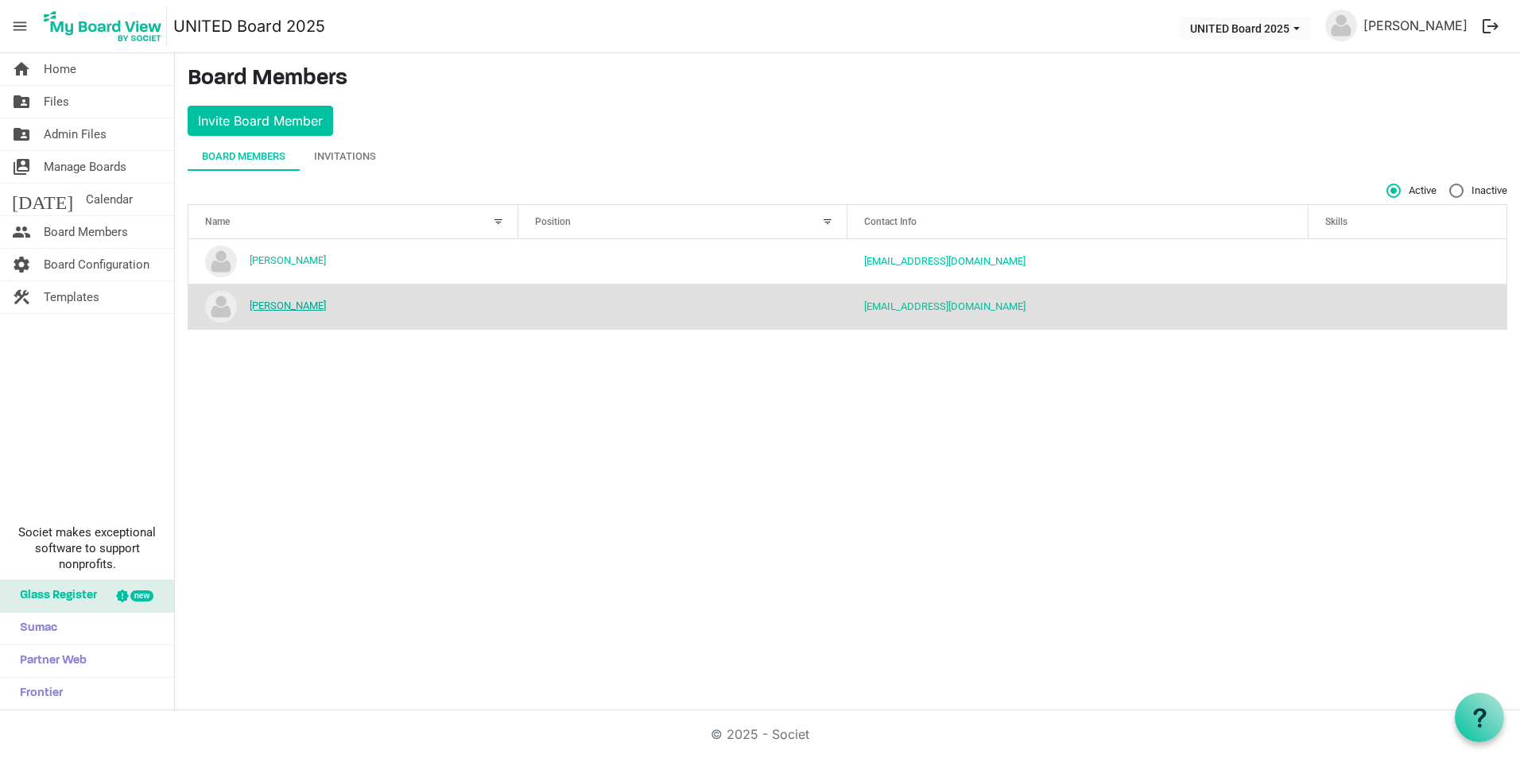
click at [296, 306] on link "[PERSON_NAME]" at bounding box center [288, 306] width 76 height 12
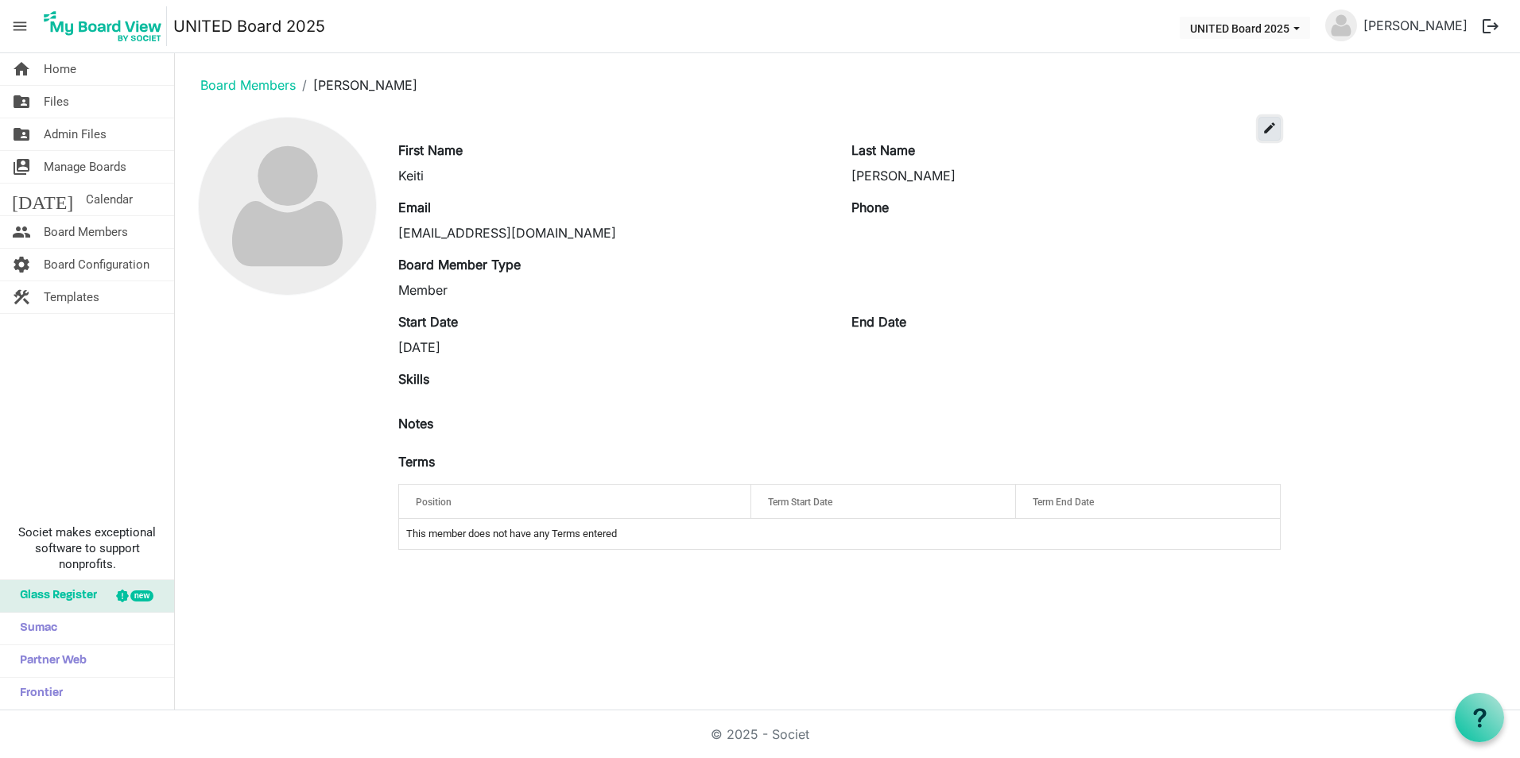
click at [1268, 123] on span "edit" at bounding box center [1269, 128] width 14 height 14
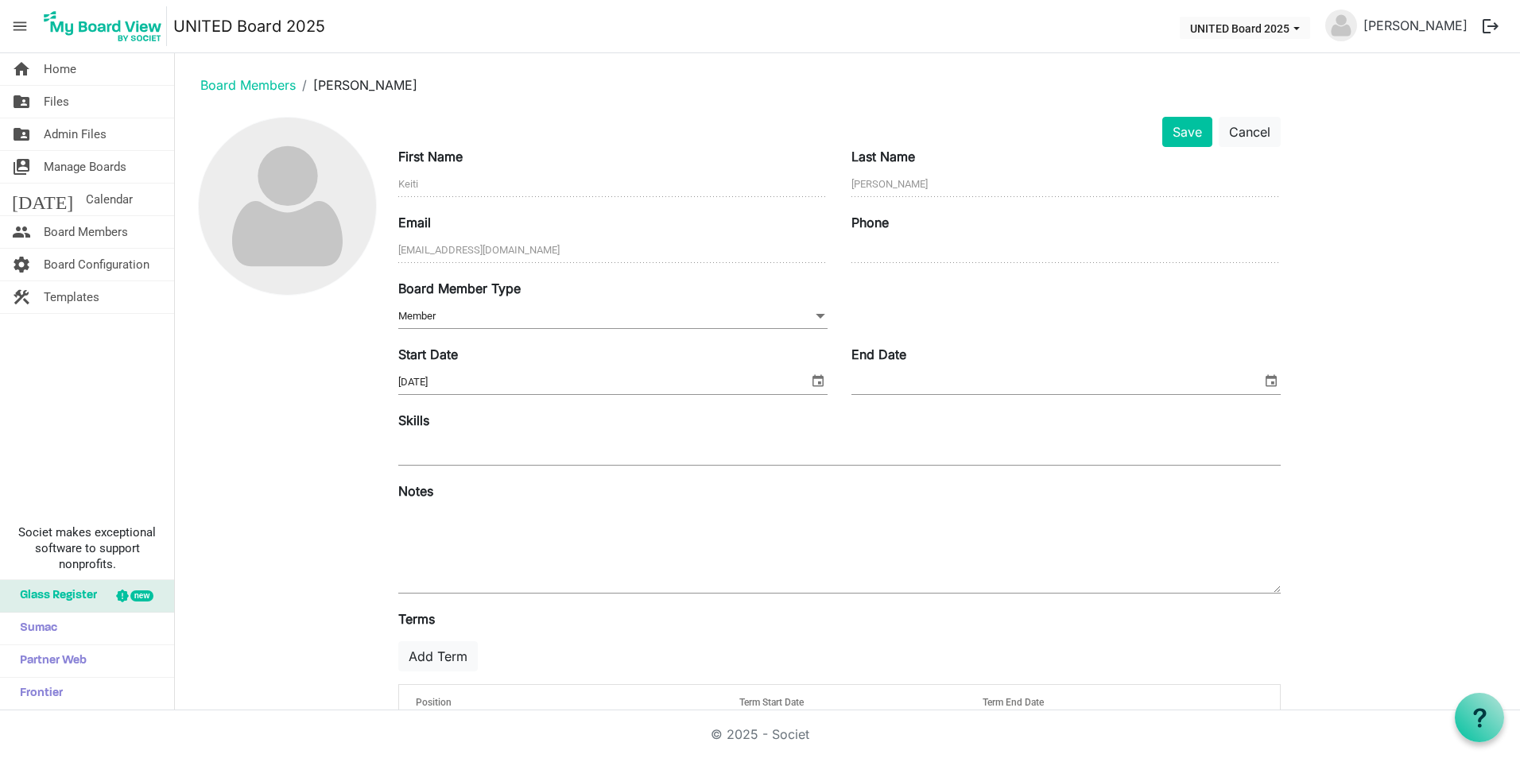
scroll to position [65, 0]
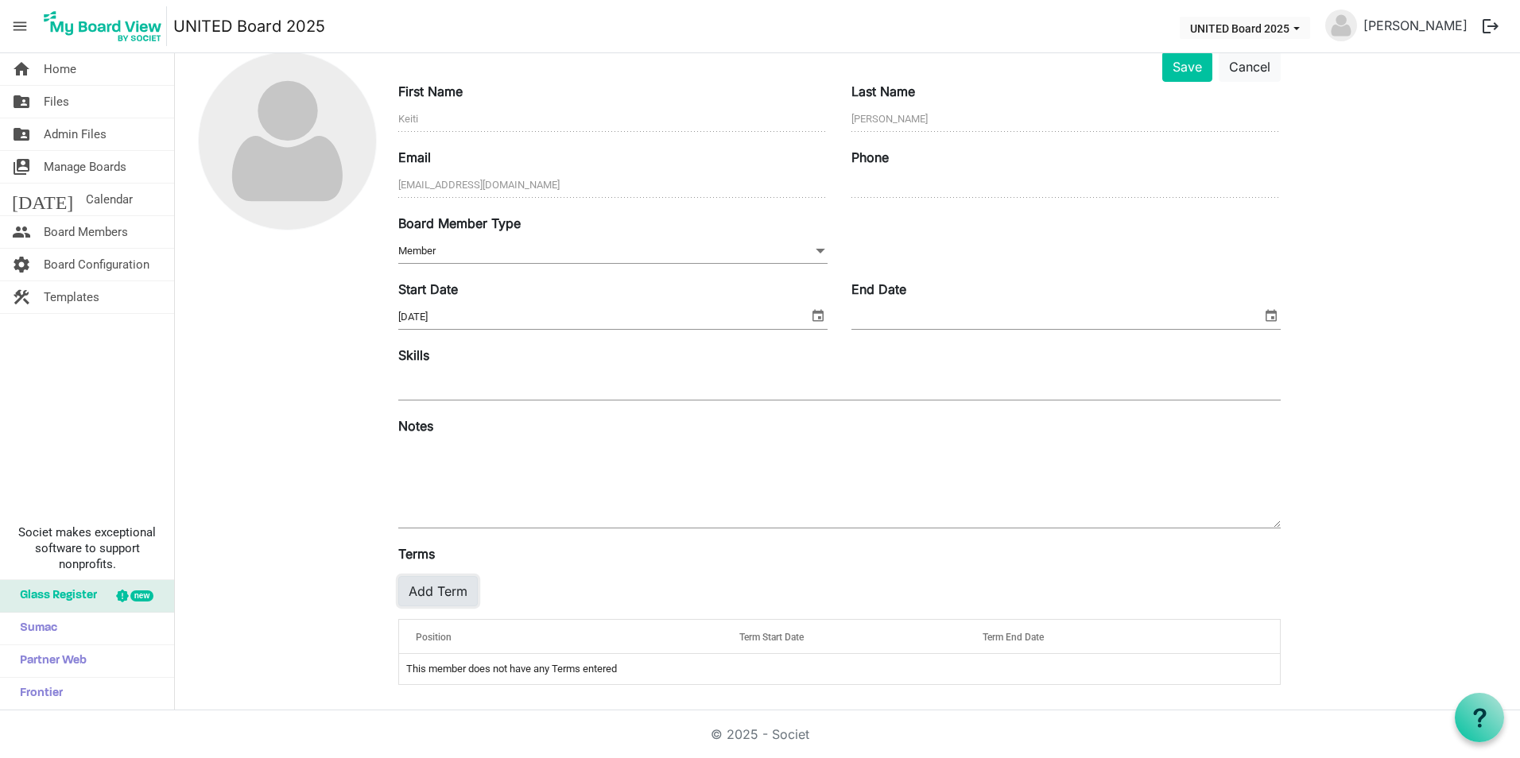
click at [453, 595] on button "Add Term" at bounding box center [437, 591] width 79 height 30
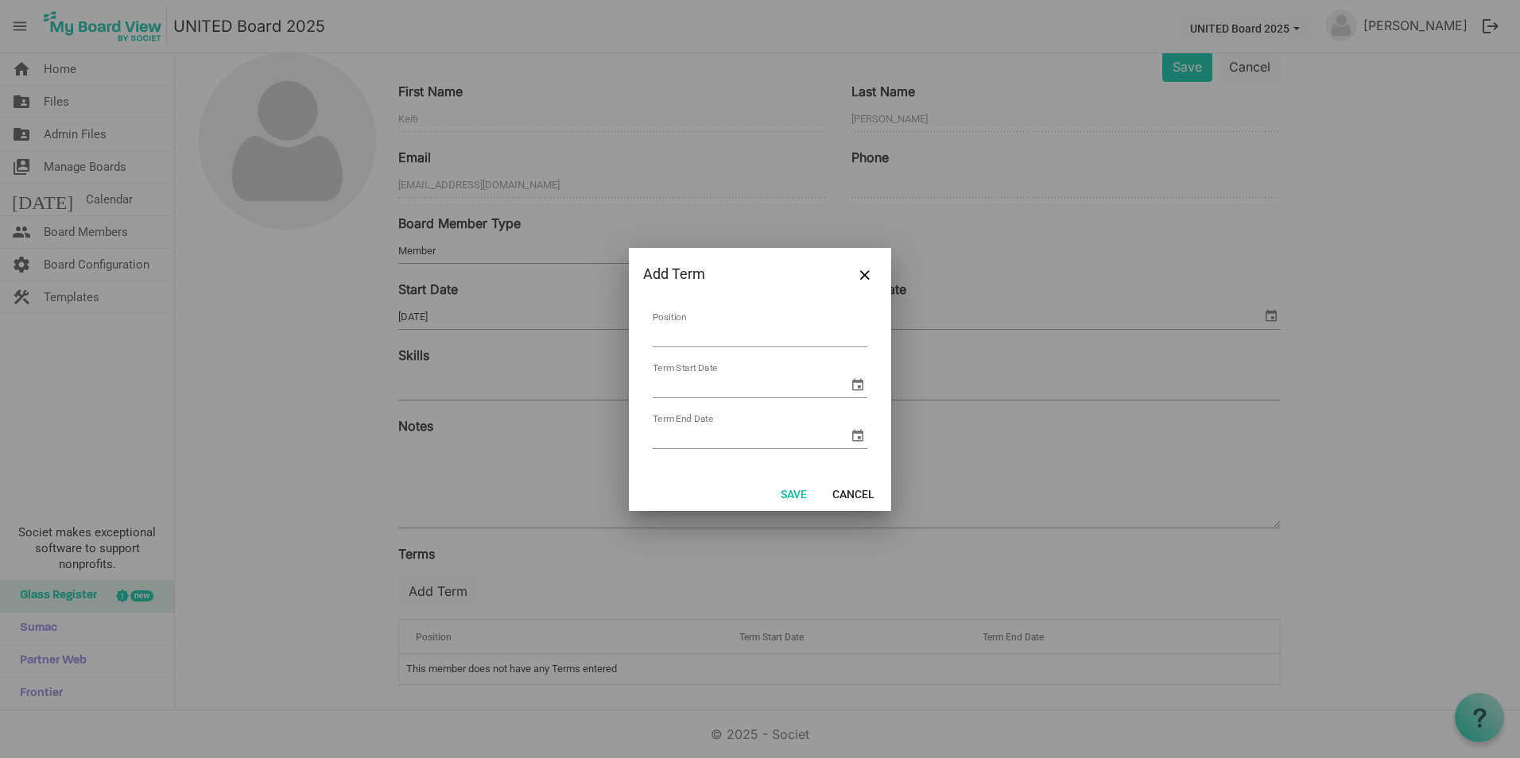
click at [719, 335] on input "Position" at bounding box center [760, 335] width 215 height 25
type input "Community Outreach/Scotland Vice-Chairperson"
click at [856, 388] on span "select" at bounding box center [857, 384] width 19 height 19
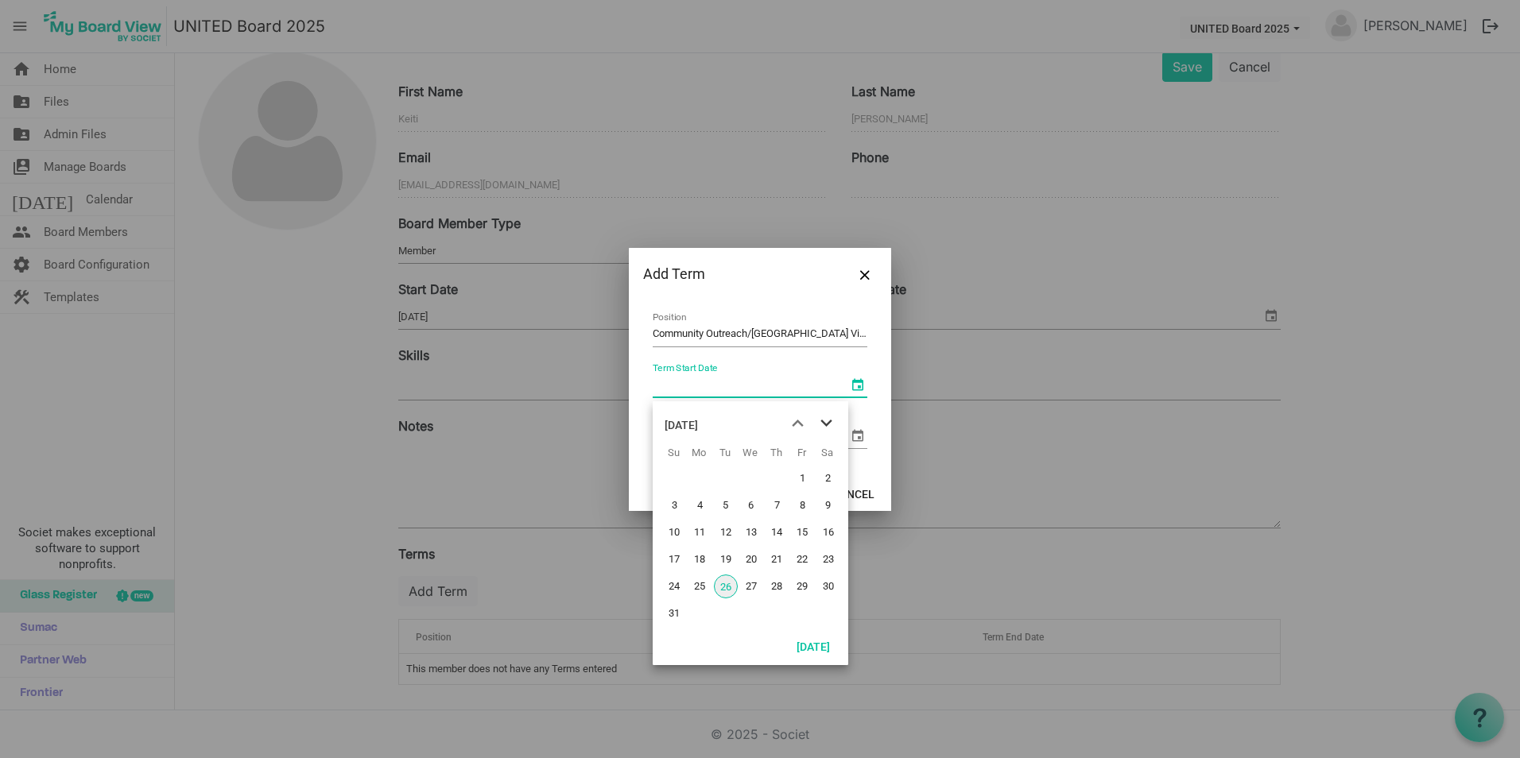
click at [834, 424] on span "next month" at bounding box center [826, 423] width 28 height 29
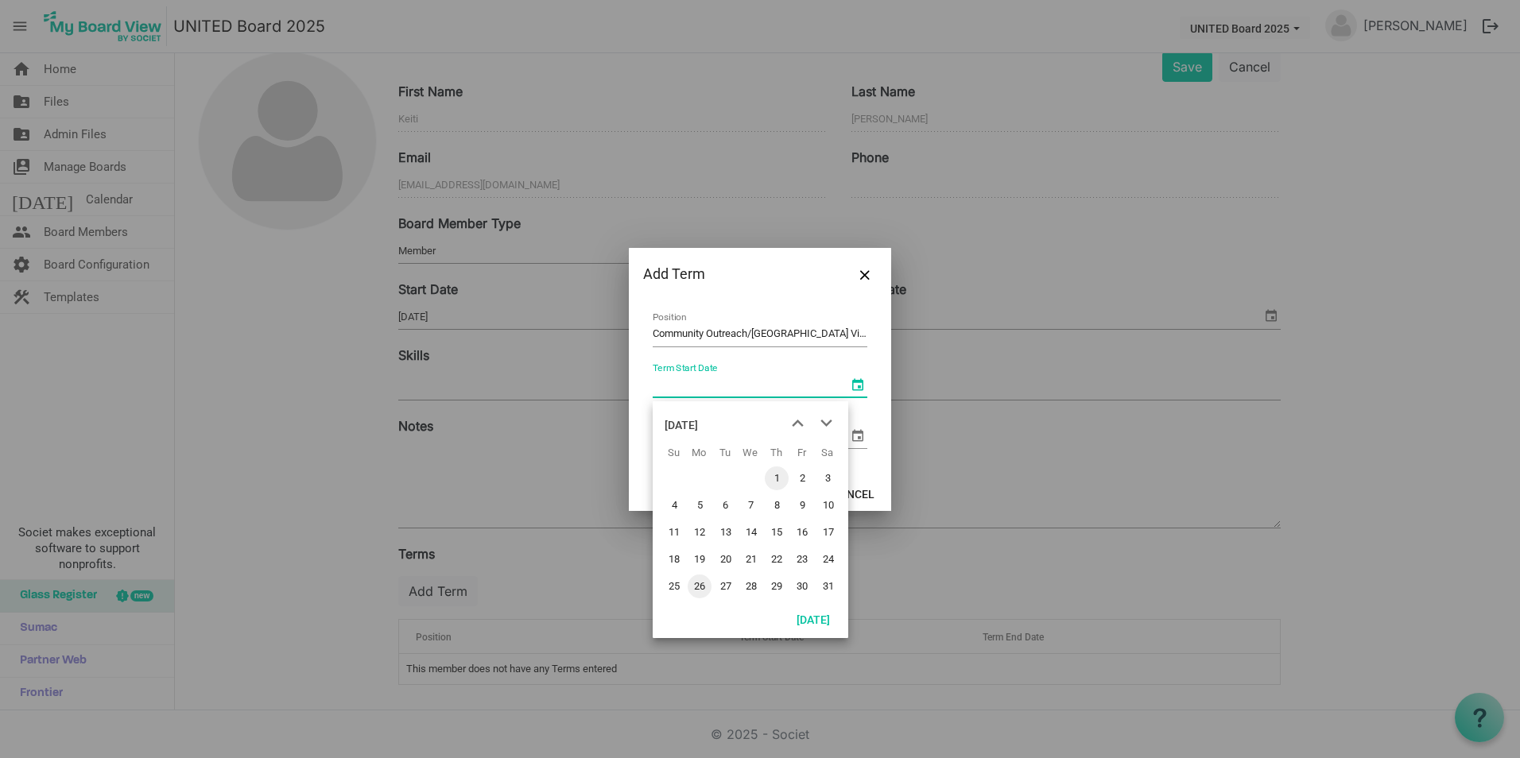
click at [773, 475] on span "1" at bounding box center [777, 479] width 24 height 24
type input "[DATE]"
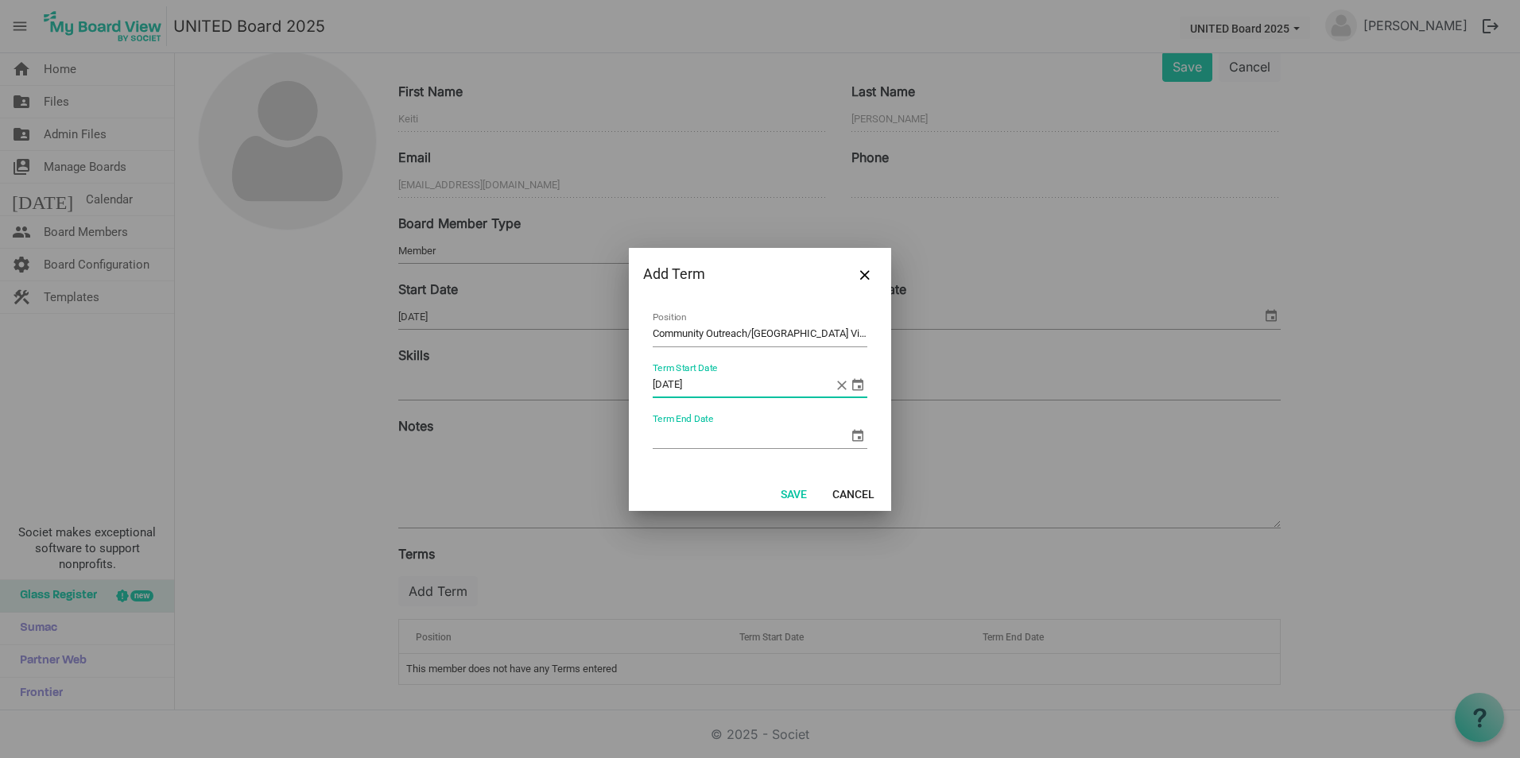
click at [852, 441] on span "select" at bounding box center [857, 435] width 19 height 19
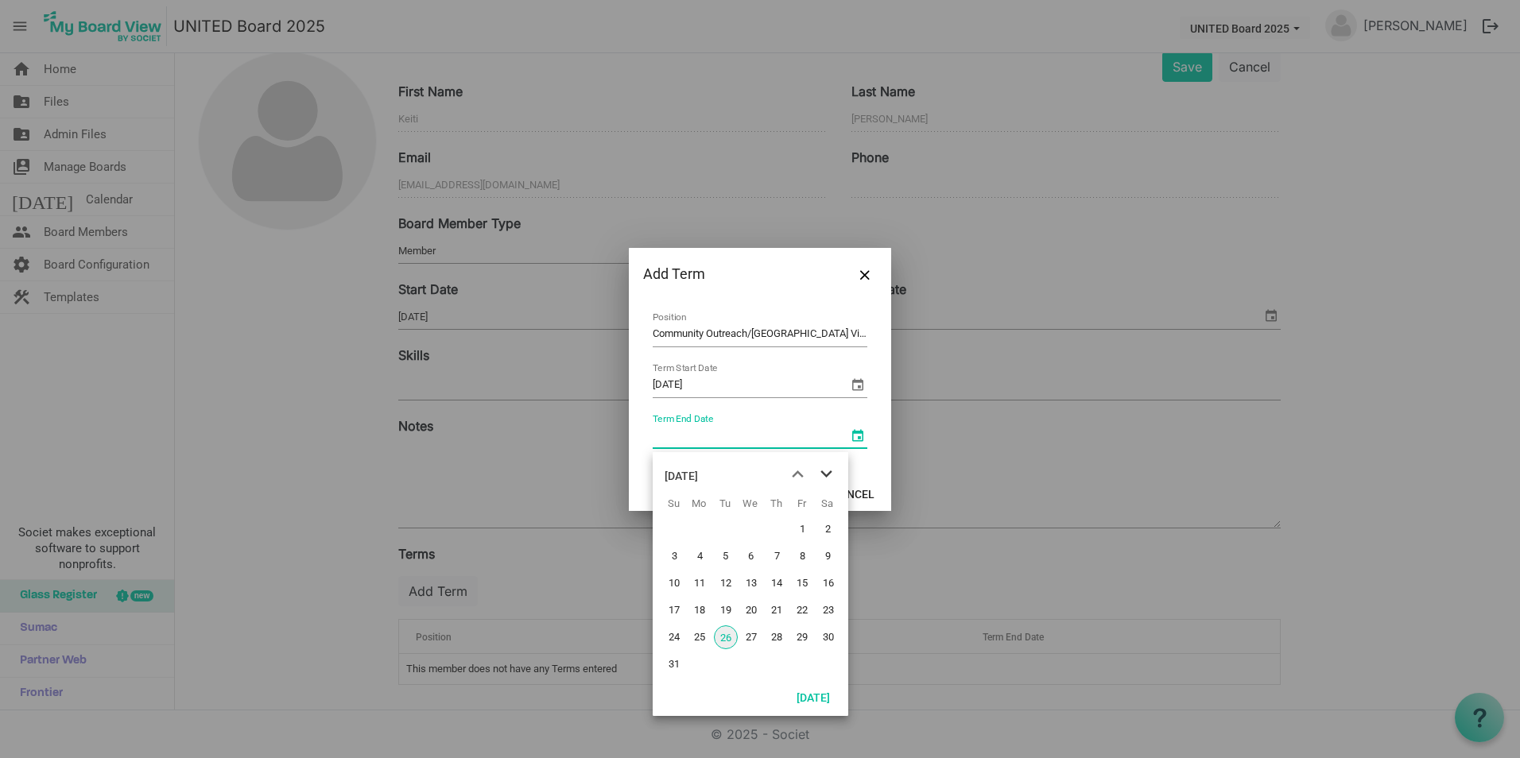
click at [833, 474] on span "next month" at bounding box center [826, 474] width 28 height 29
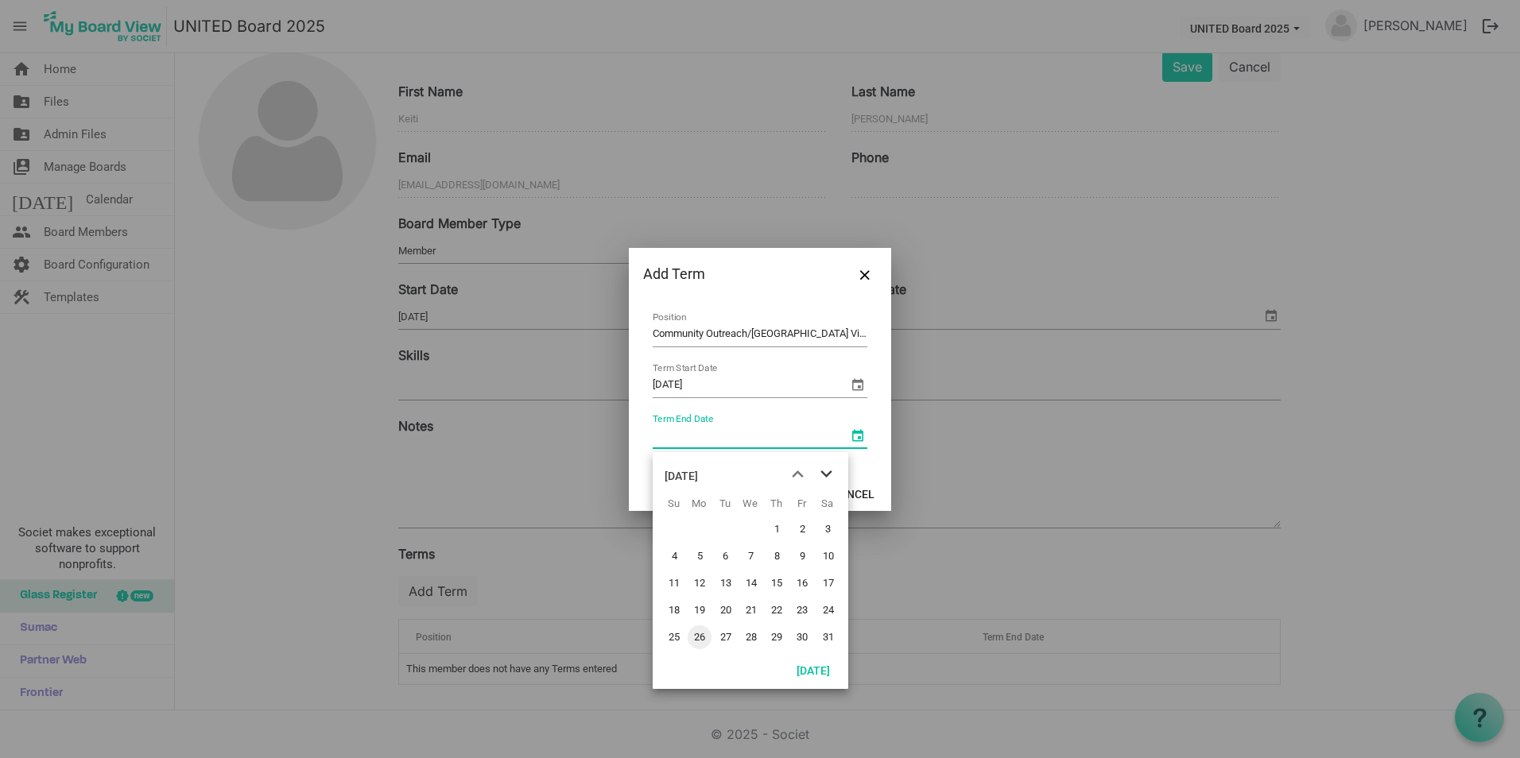
click at [833, 474] on span "next month" at bounding box center [826, 474] width 28 height 29
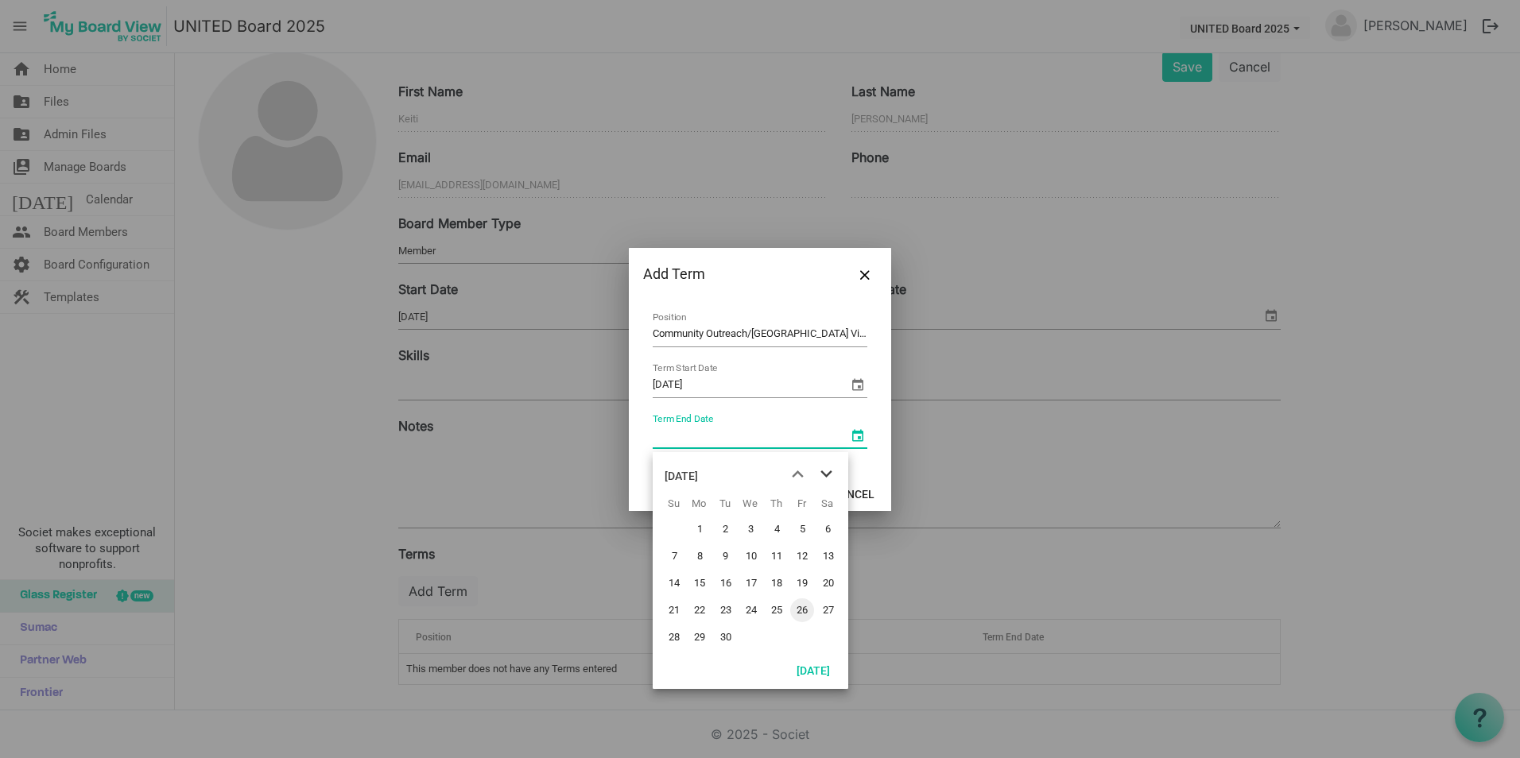
click at [833, 474] on span "next month" at bounding box center [826, 474] width 28 height 29
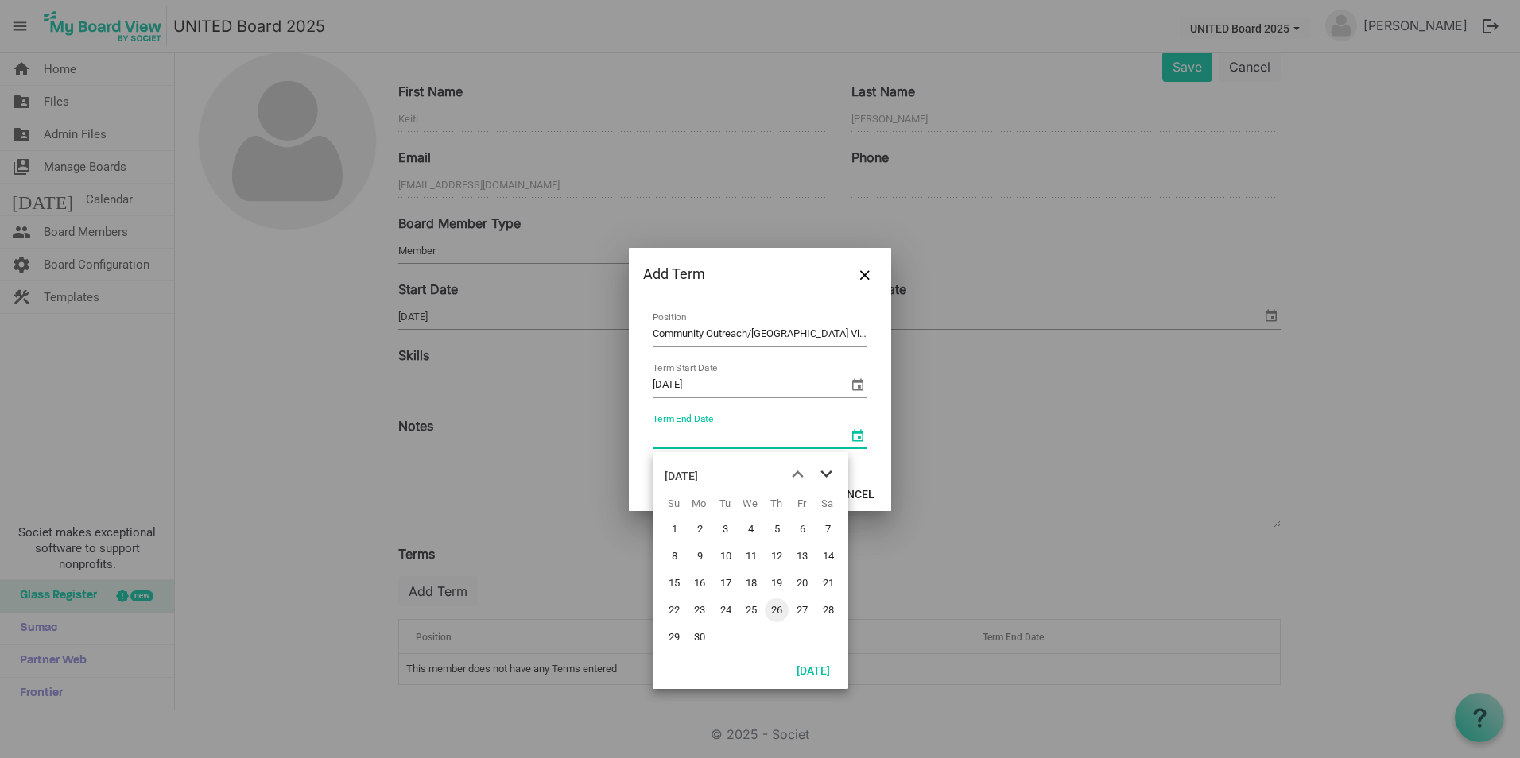
click at [833, 474] on span "next month" at bounding box center [826, 474] width 28 height 29
click at [779, 639] on span "31" at bounding box center [777, 638] width 24 height 24
type input "[DATE]"
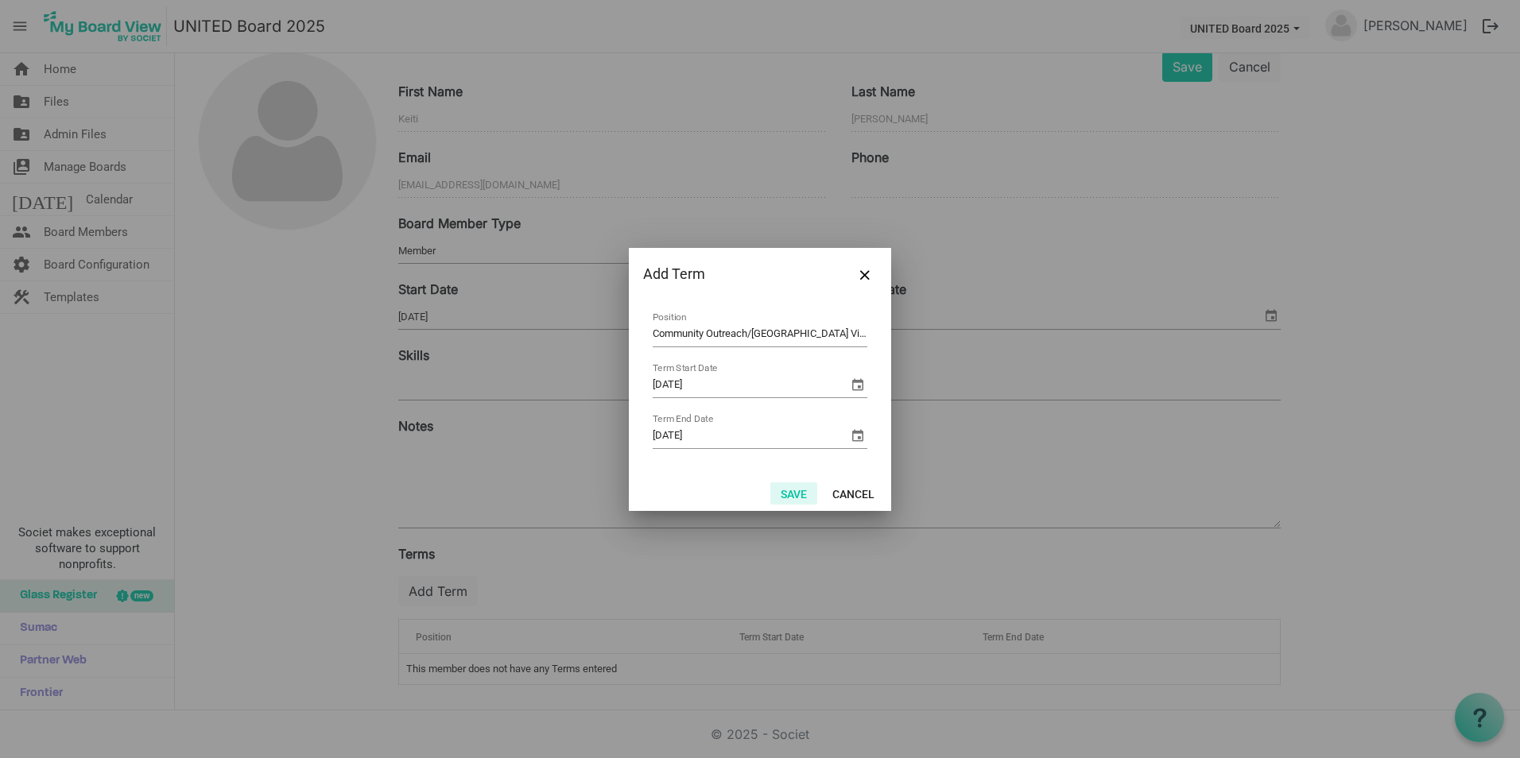
click at [801, 492] on button "Save" at bounding box center [793, 493] width 47 height 22
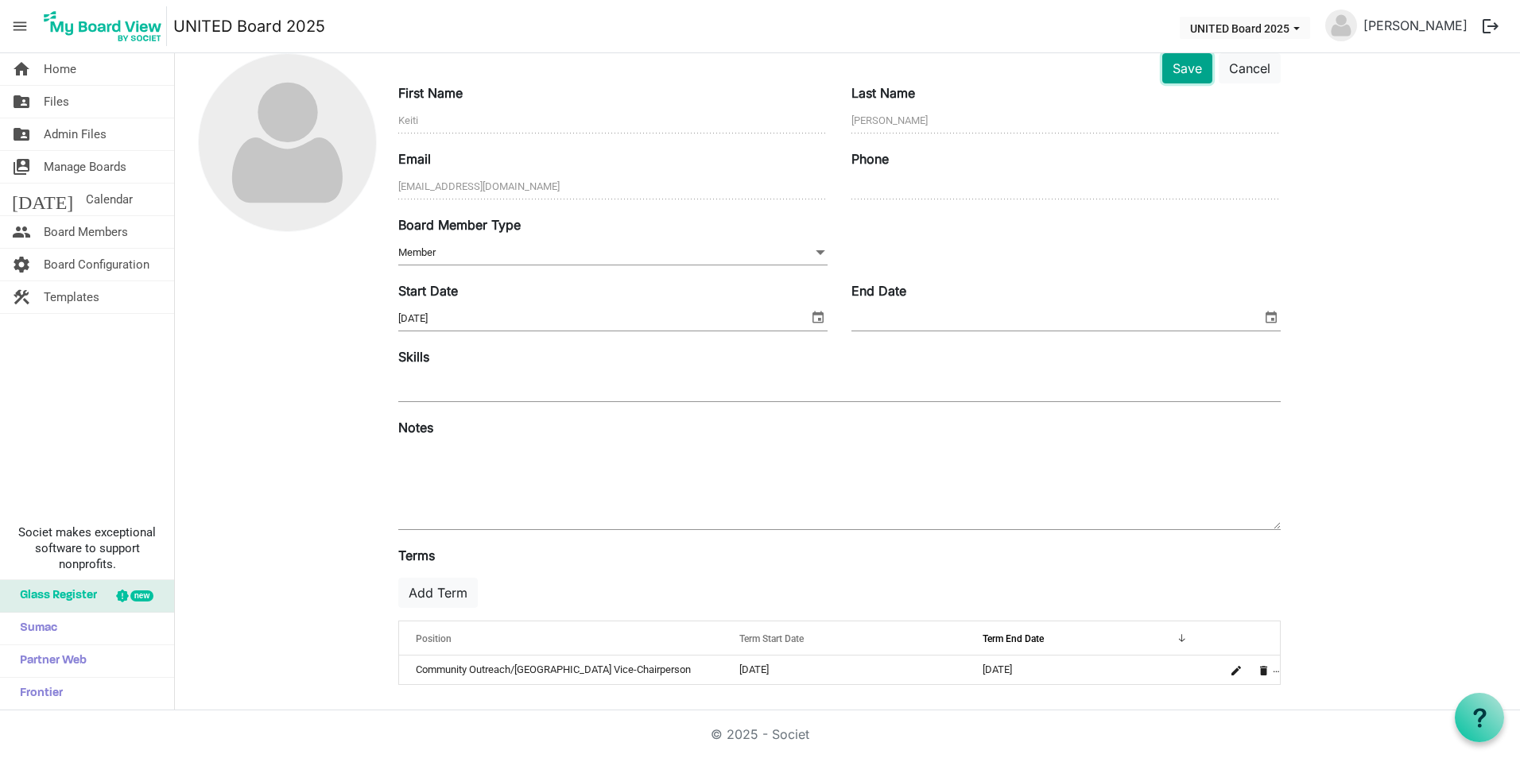
click at [1193, 79] on button "Save" at bounding box center [1187, 68] width 50 height 30
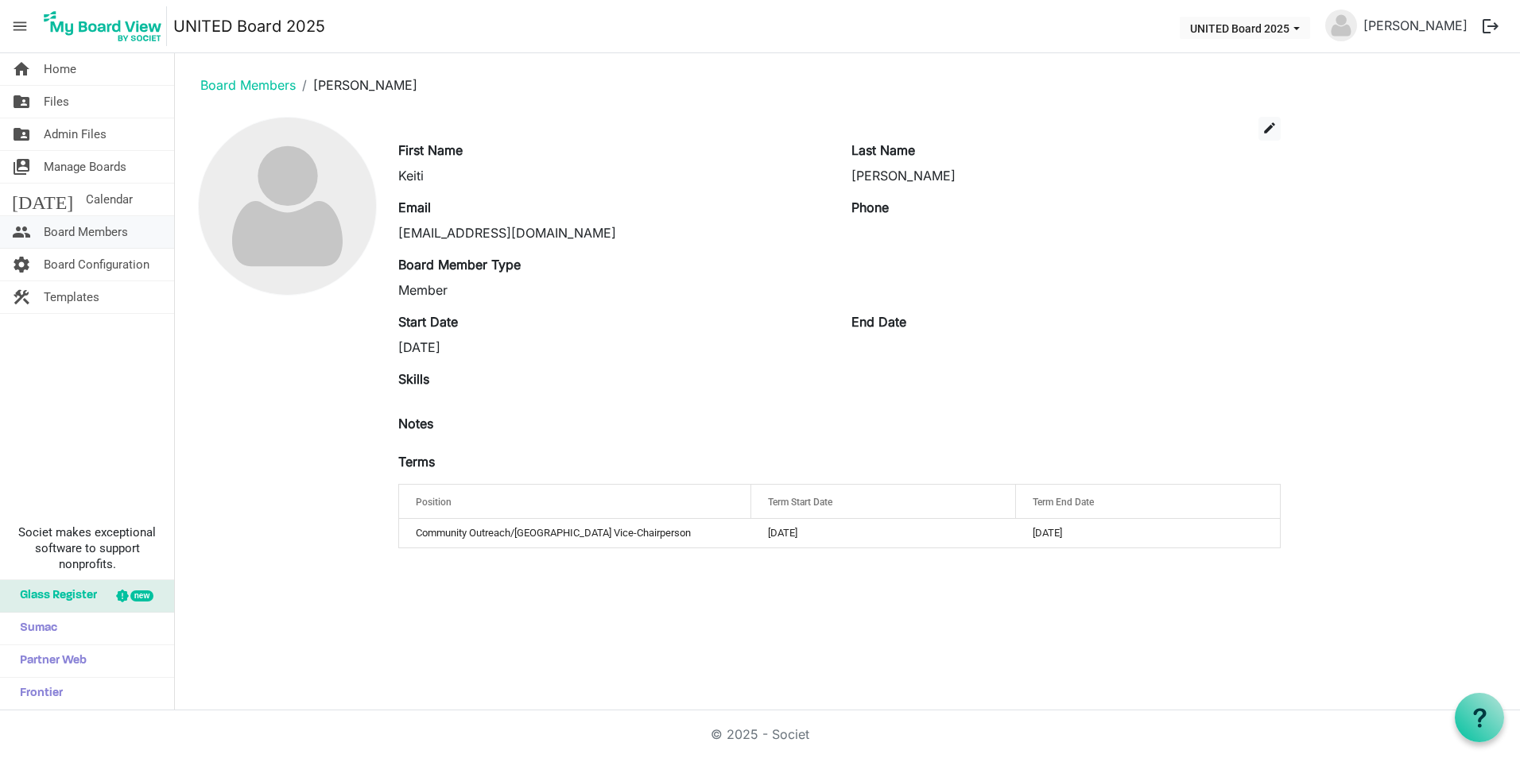
click at [113, 219] on span "Board Members" at bounding box center [86, 232] width 84 height 32
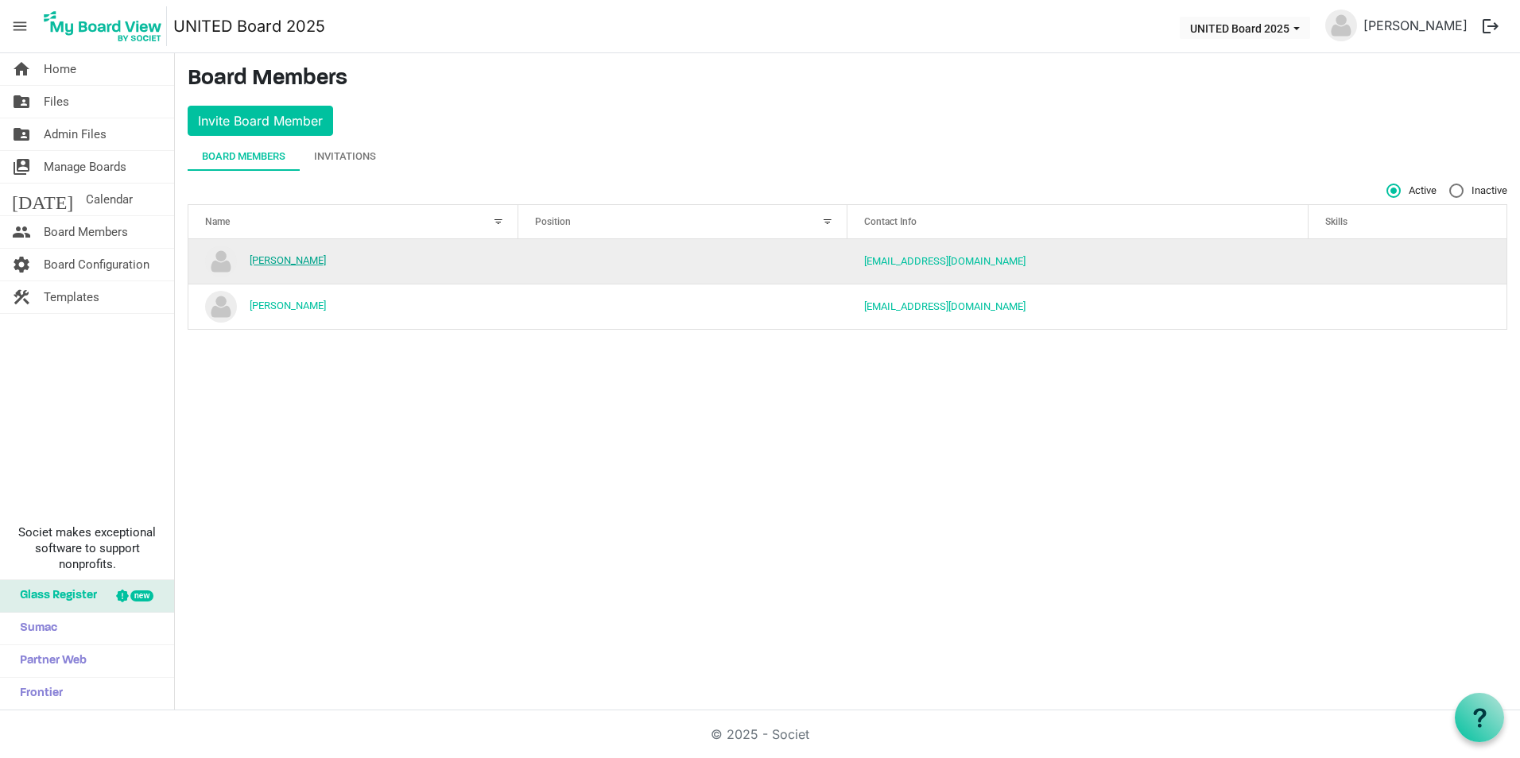
click at [291, 261] on link "[PERSON_NAME]" at bounding box center [288, 260] width 76 height 12
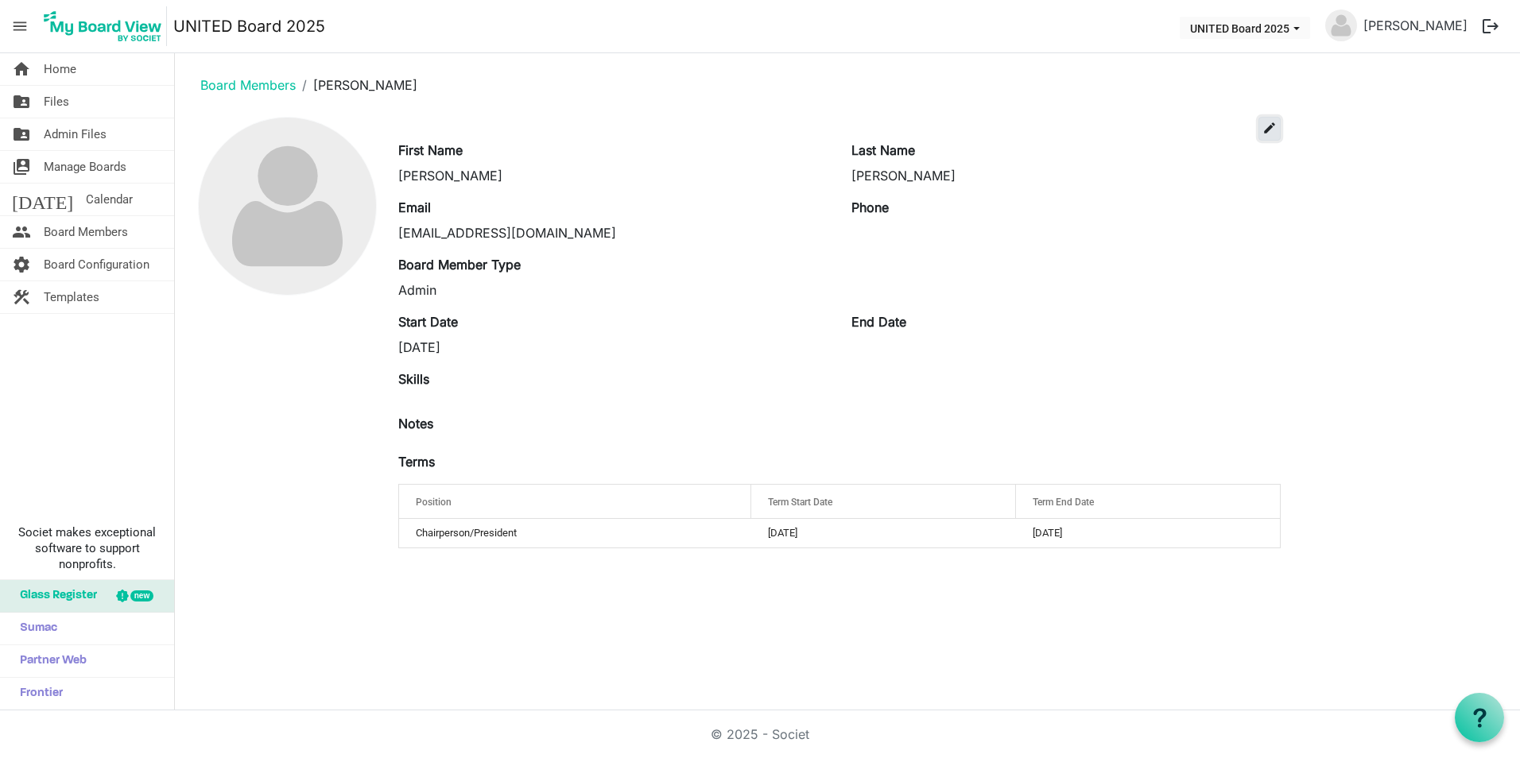
click at [1267, 130] on span "edit" at bounding box center [1269, 128] width 14 height 14
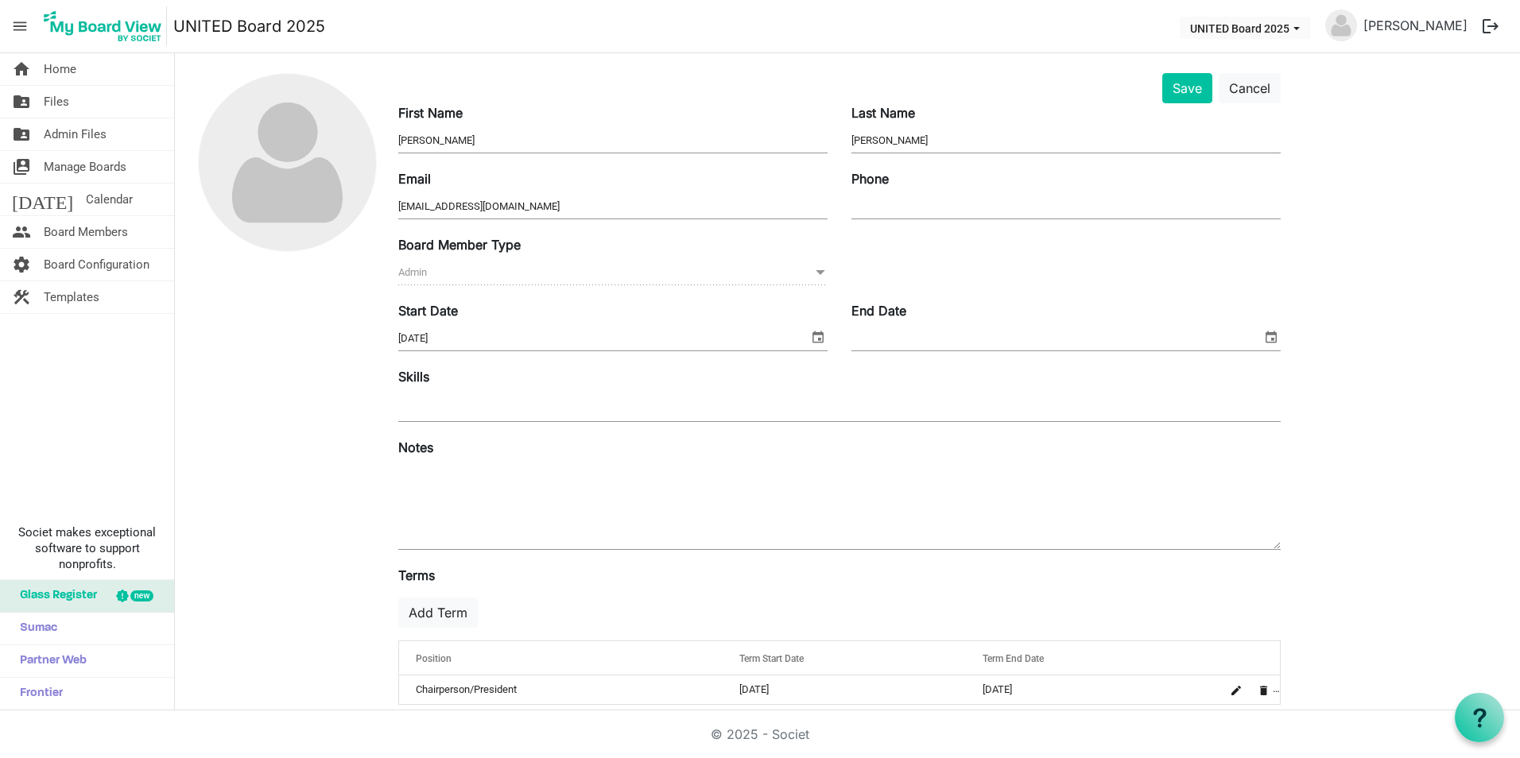
scroll to position [64, 0]
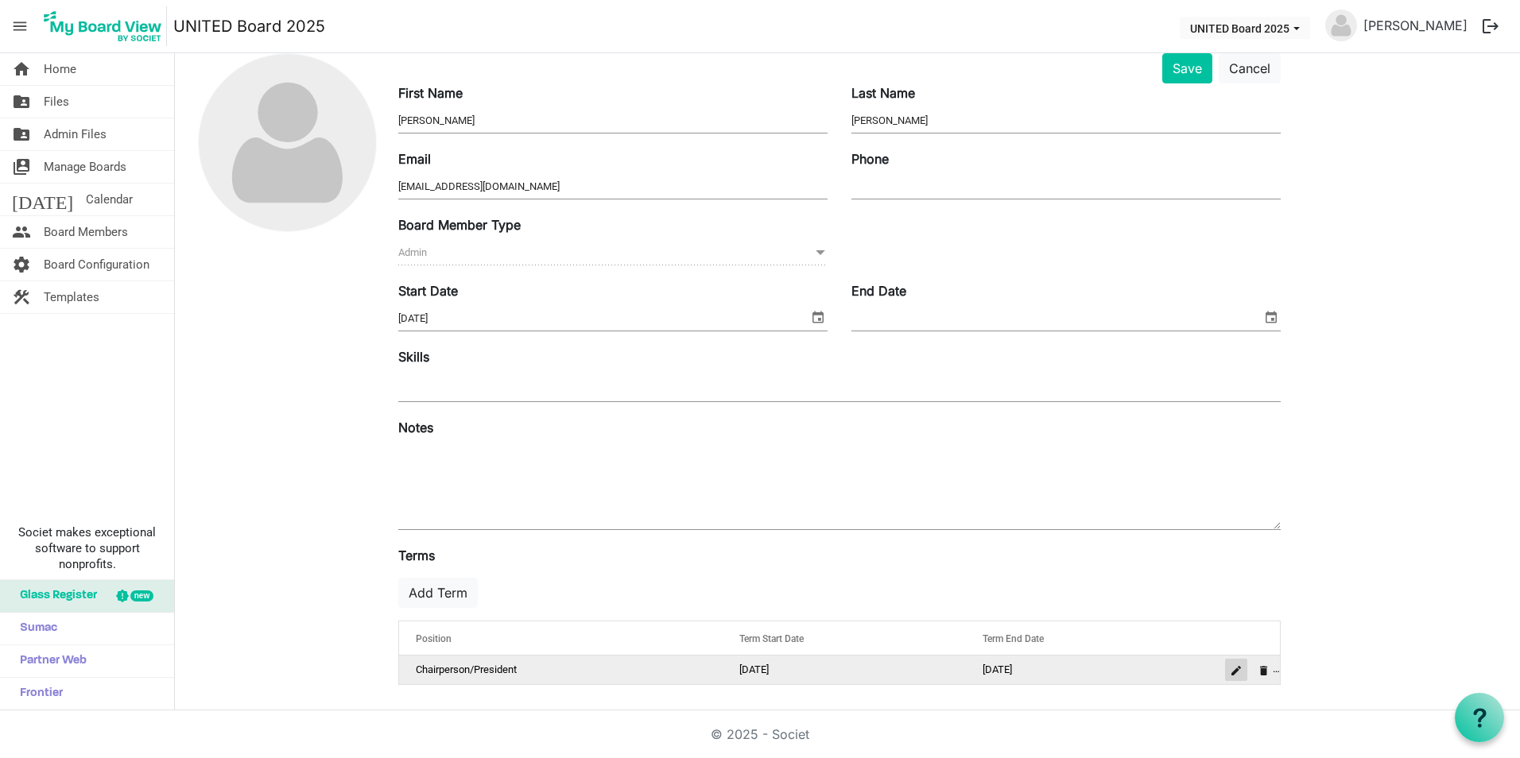
click at [1232, 667] on span "is Command column column header" at bounding box center [1236, 671] width 10 height 10
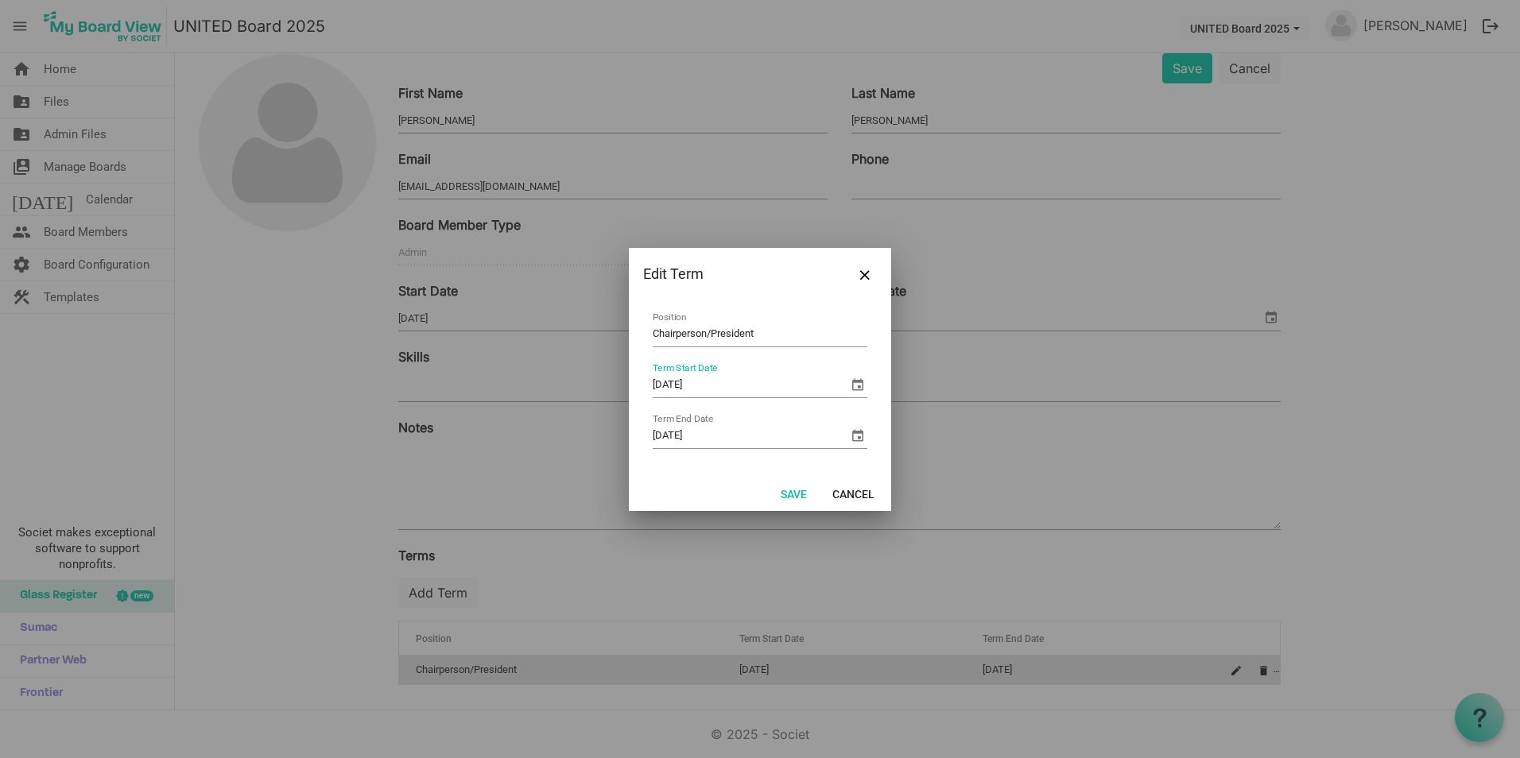
click at [759, 378] on input "[DATE]" at bounding box center [751, 386] width 196 height 24
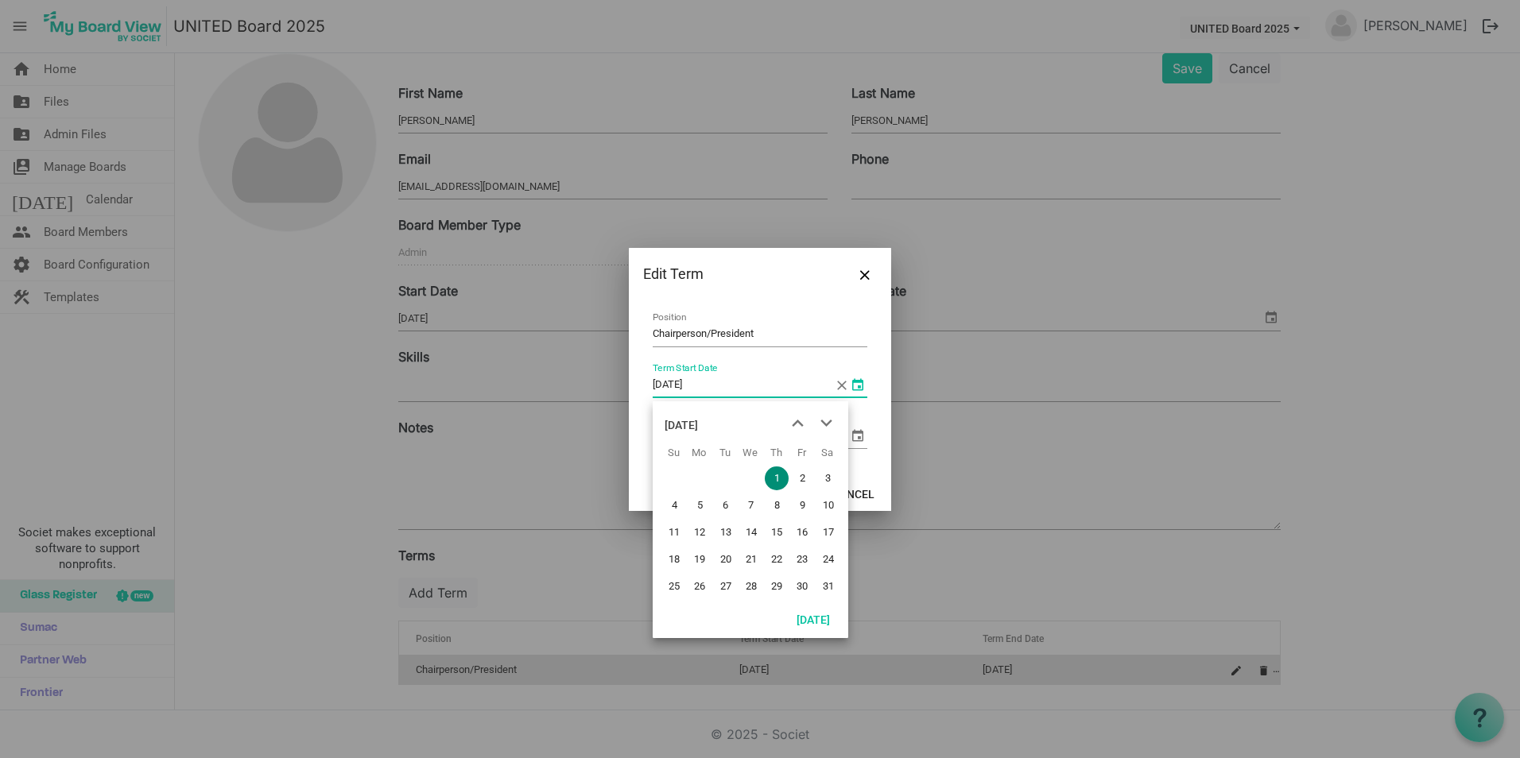
click at [856, 382] on span "select" at bounding box center [857, 384] width 19 height 19
click at [815, 621] on button "[DATE]" at bounding box center [813, 619] width 54 height 22
type input "[DATE]"
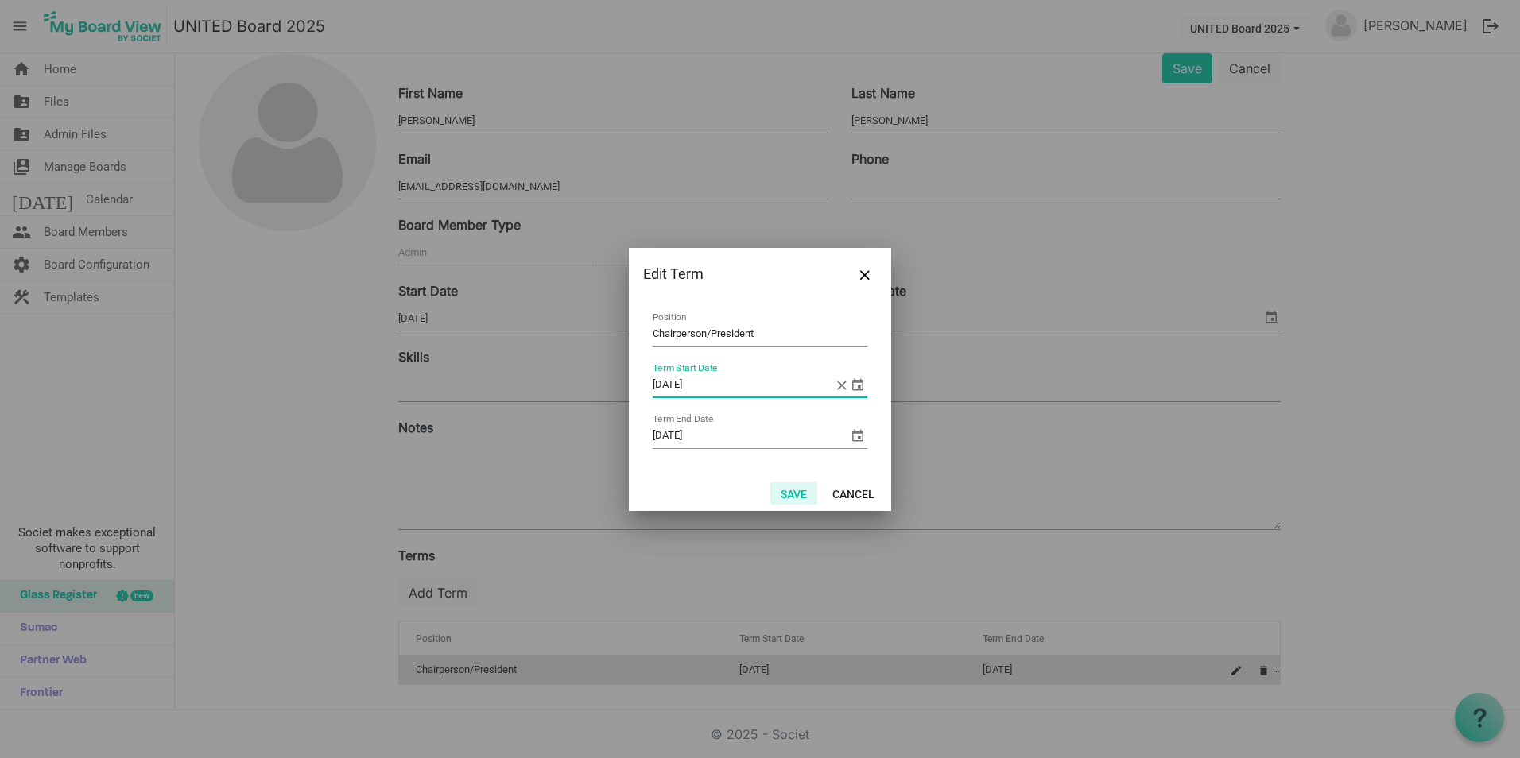
click at [796, 492] on button "Save" at bounding box center [793, 493] width 47 height 22
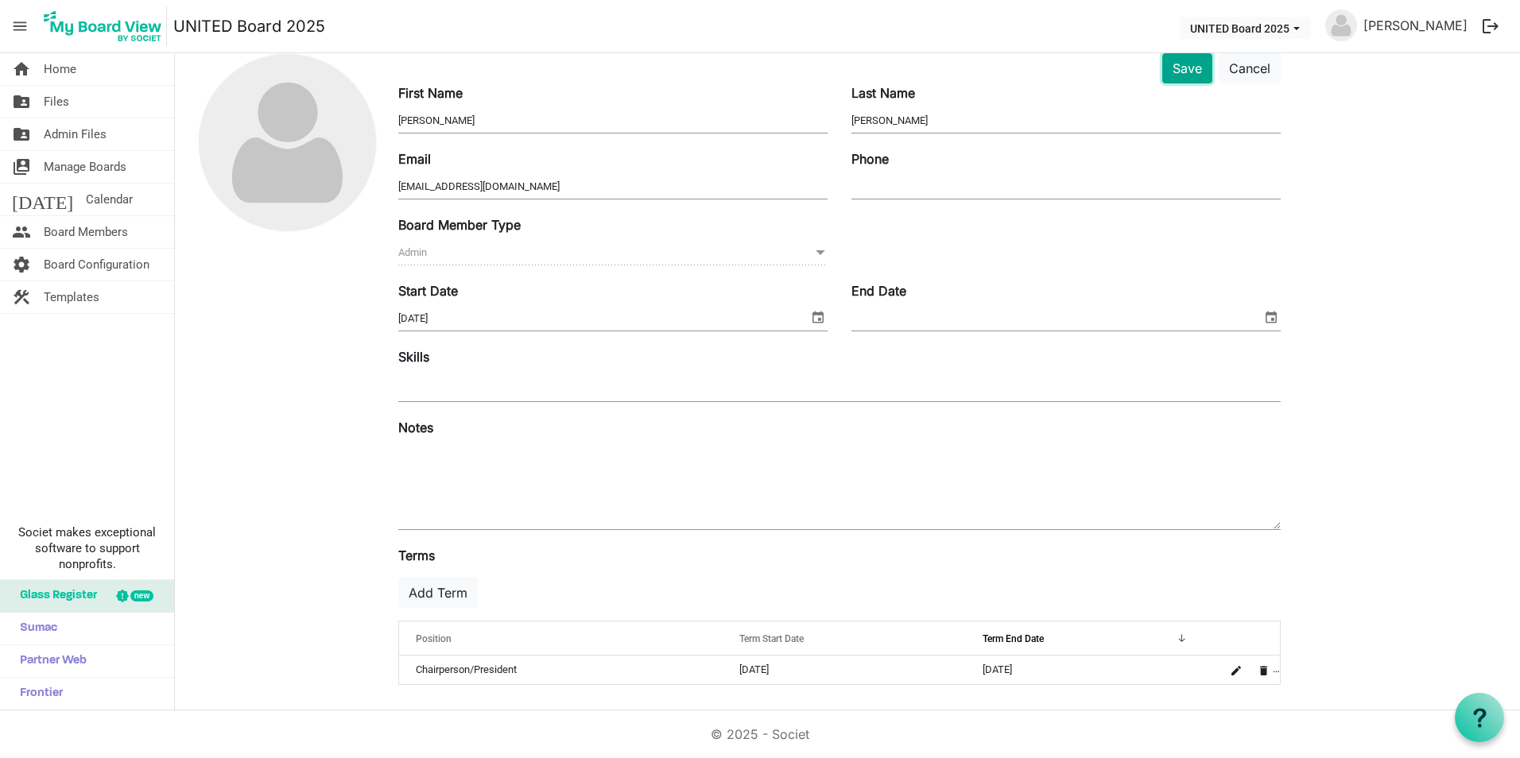
click at [1197, 74] on button "Save" at bounding box center [1187, 68] width 50 height 30
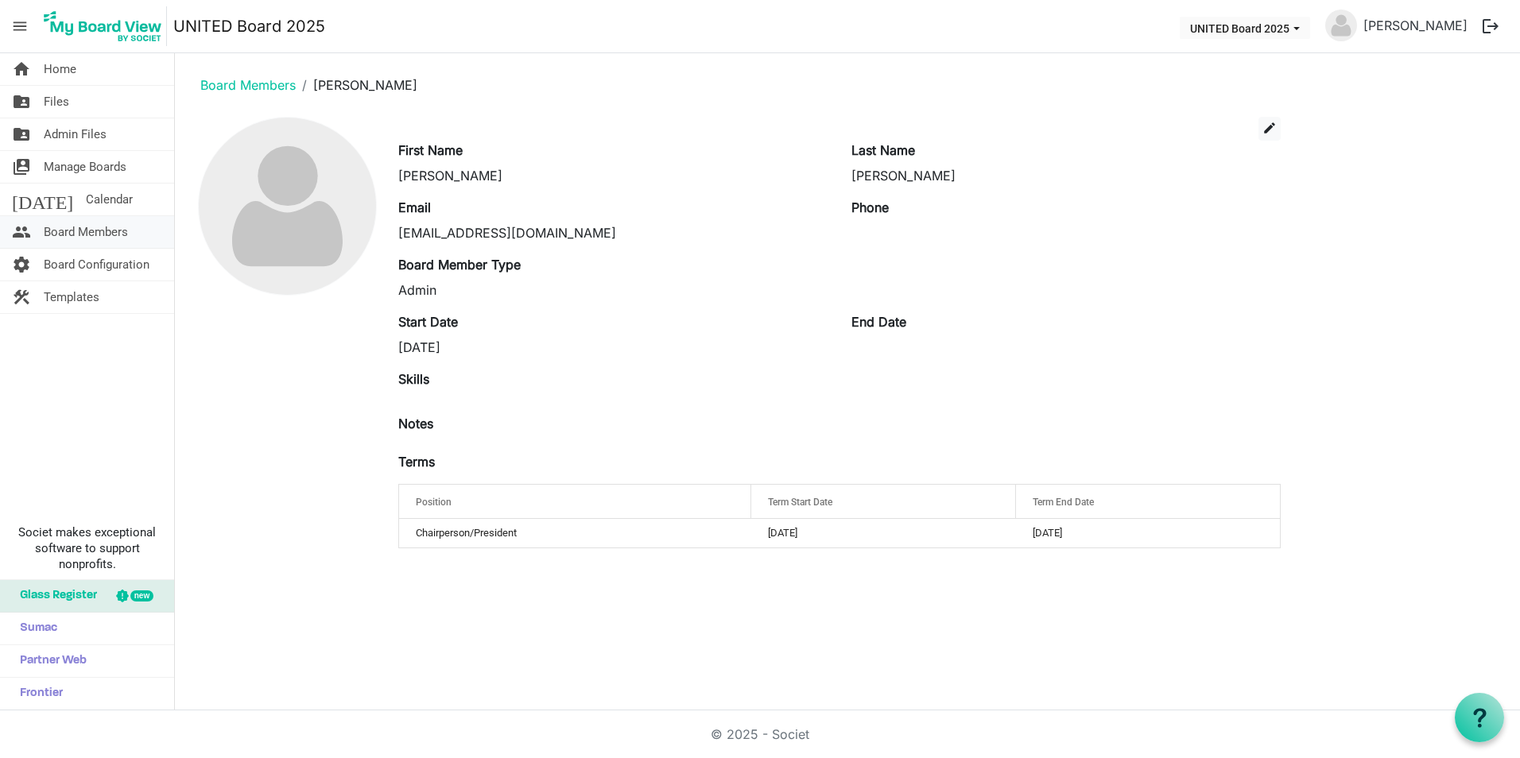
click at [118, 219] on span "Board Members" at bounding box center [86, 232] width 84 height 32
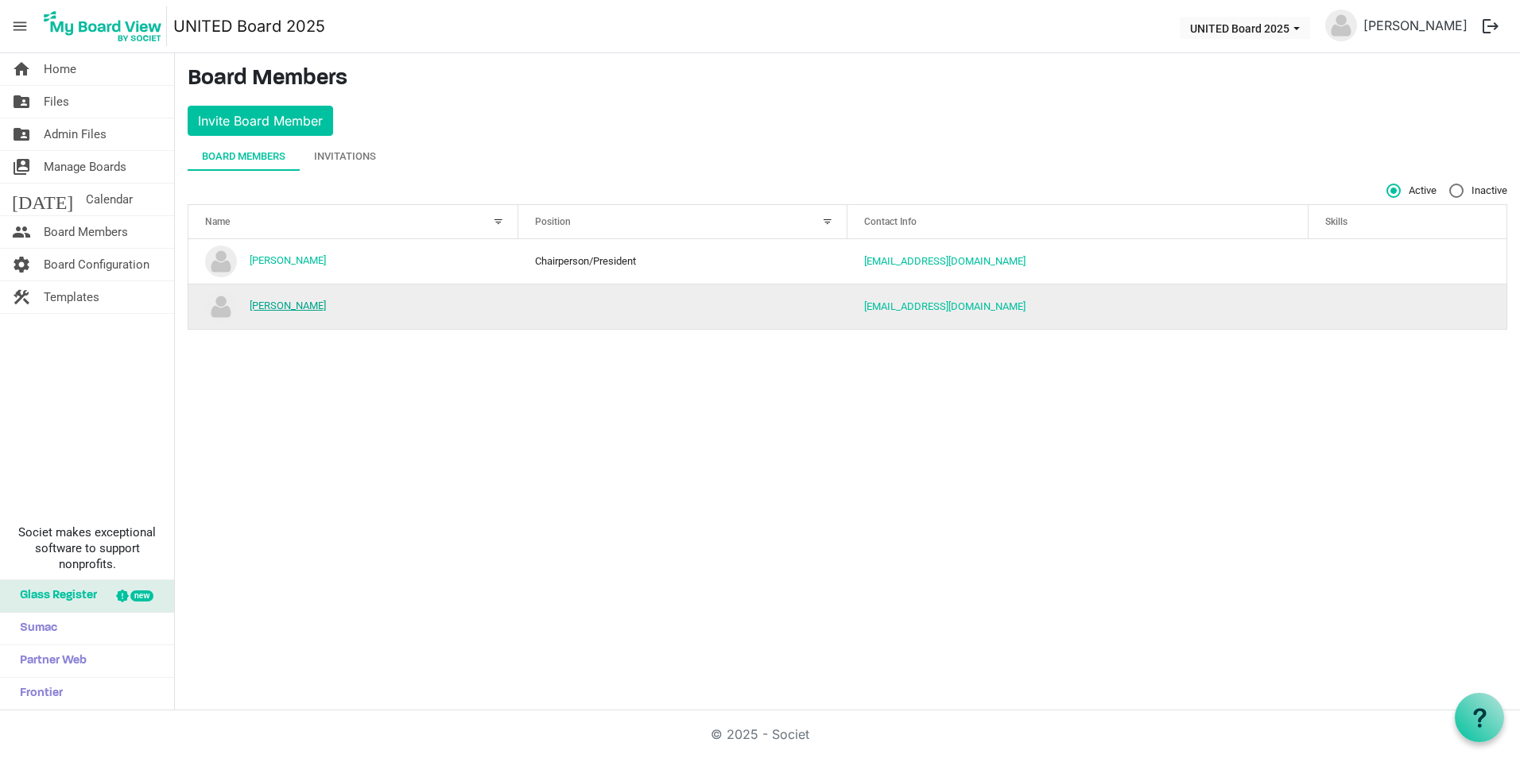
click at [297, 306] on link "[PERSON_NAME]" at bounding box center [288, 306] width 76 height 12
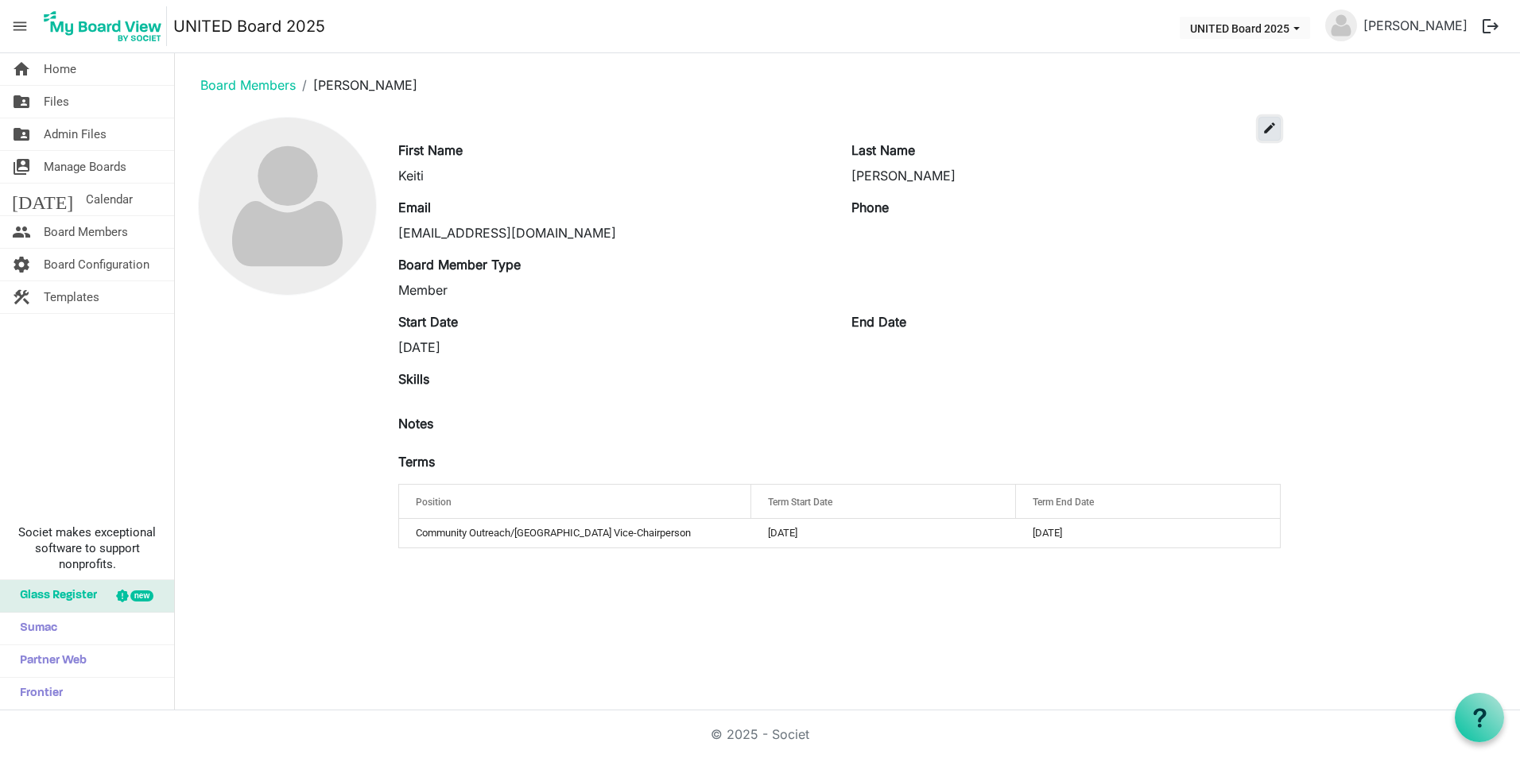
click at [1274, 128] on span "edit" at bounding box center [1269, 128] width 14 height 14
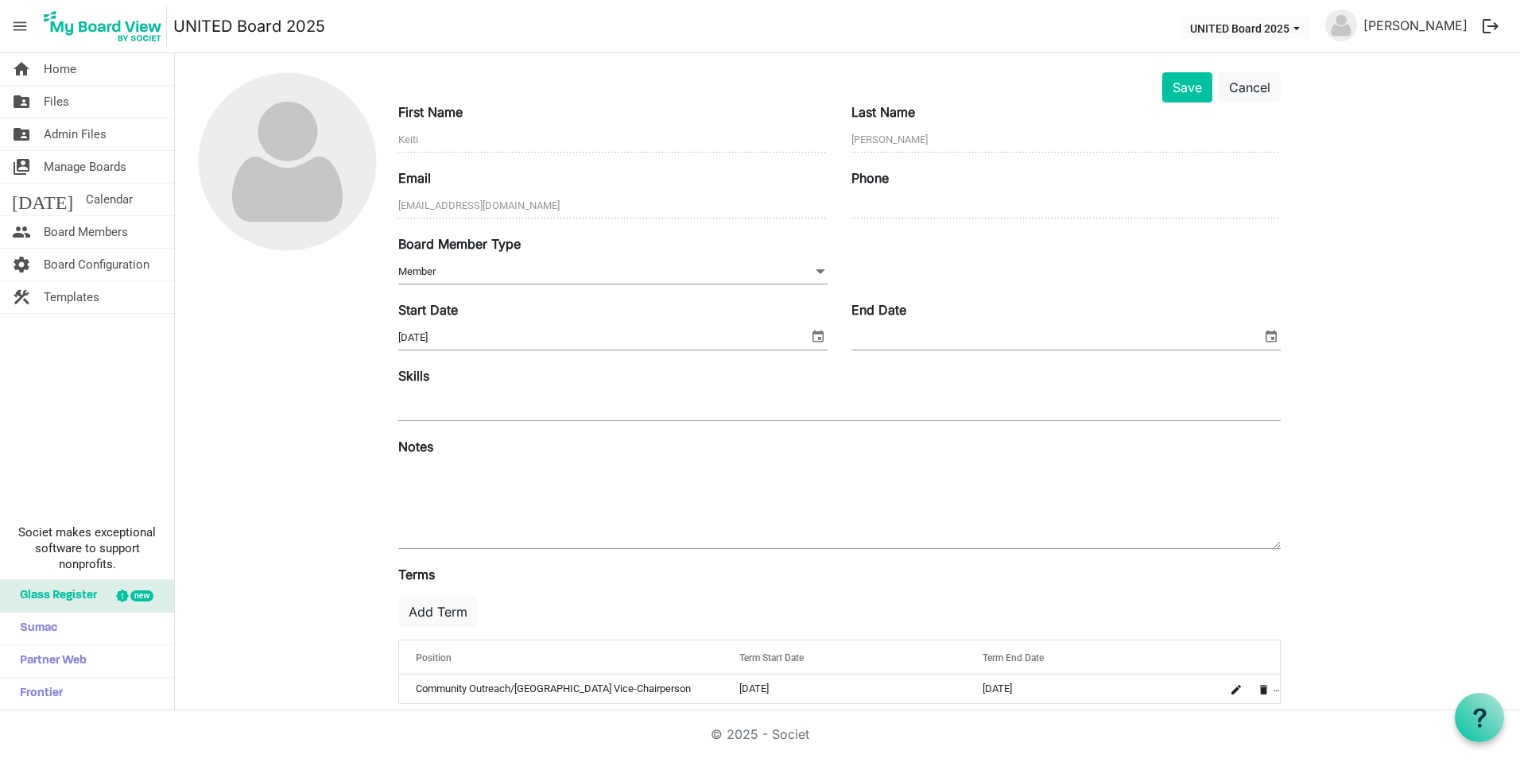
scroll to position [64, 0]
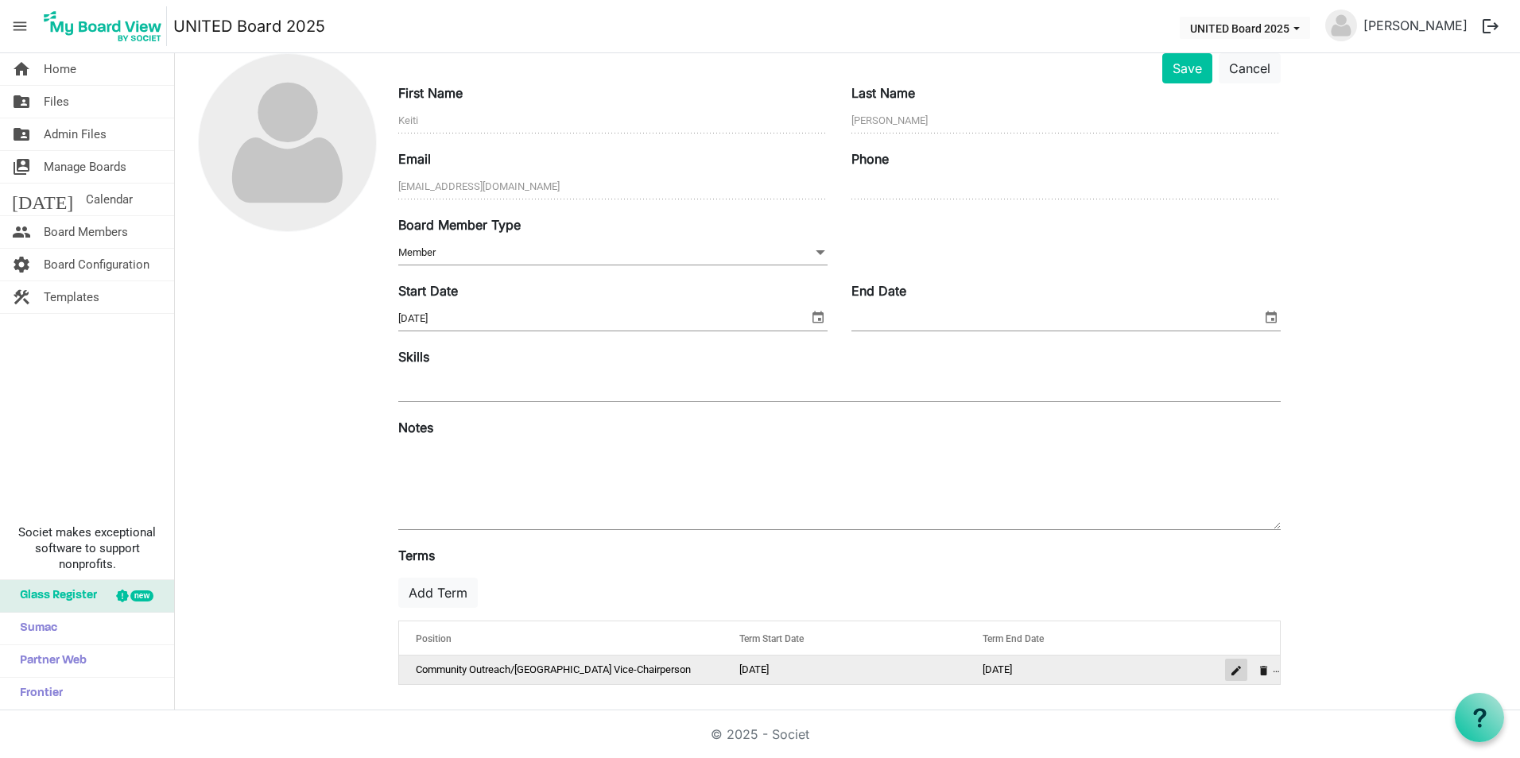
click at [1240, 671] on span "is Command column column header" at bounding box center [1236, 671] width 10 height 10
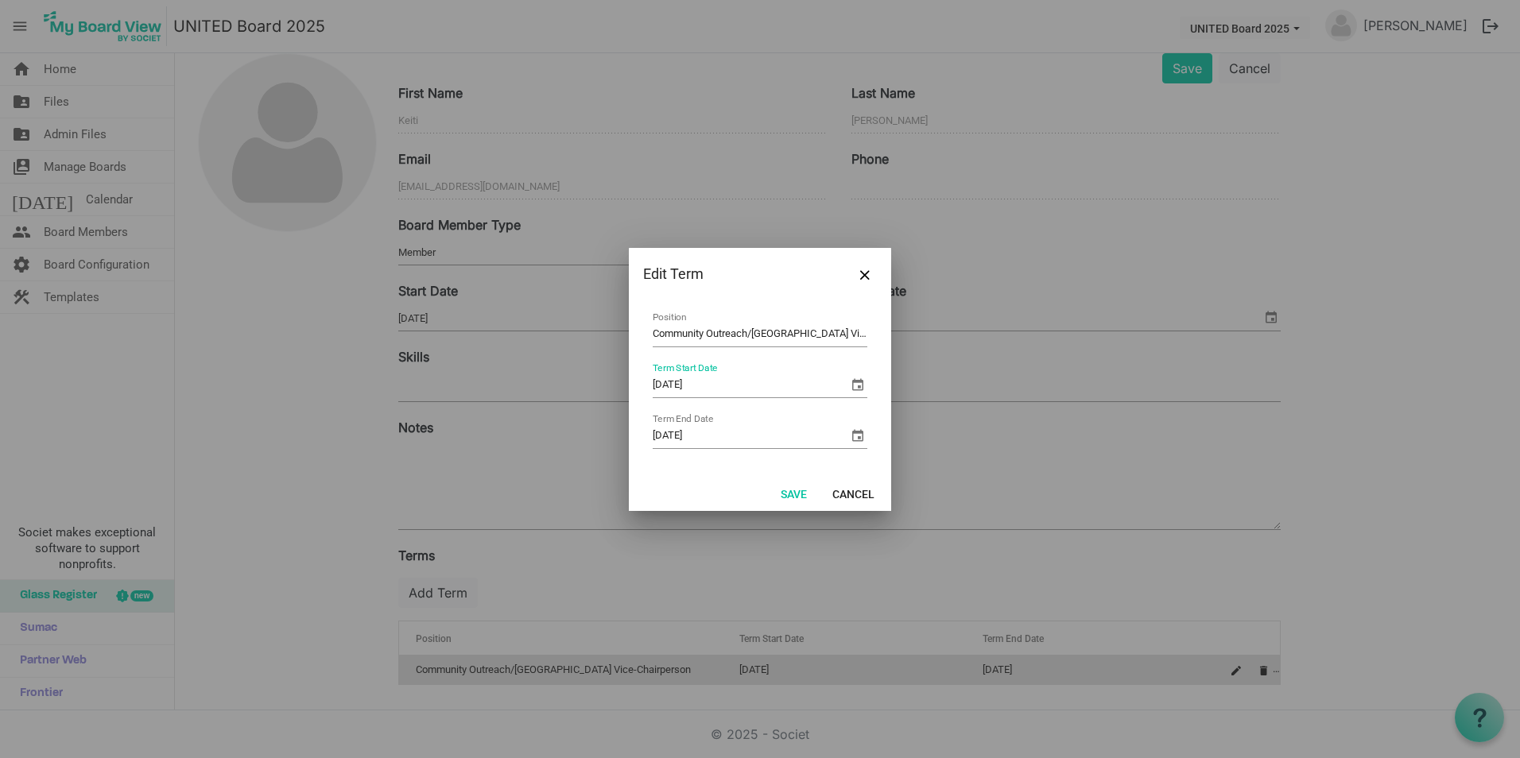
click at [856, 378] on span "select" at bounding box center [857, 384] width 19 height 19
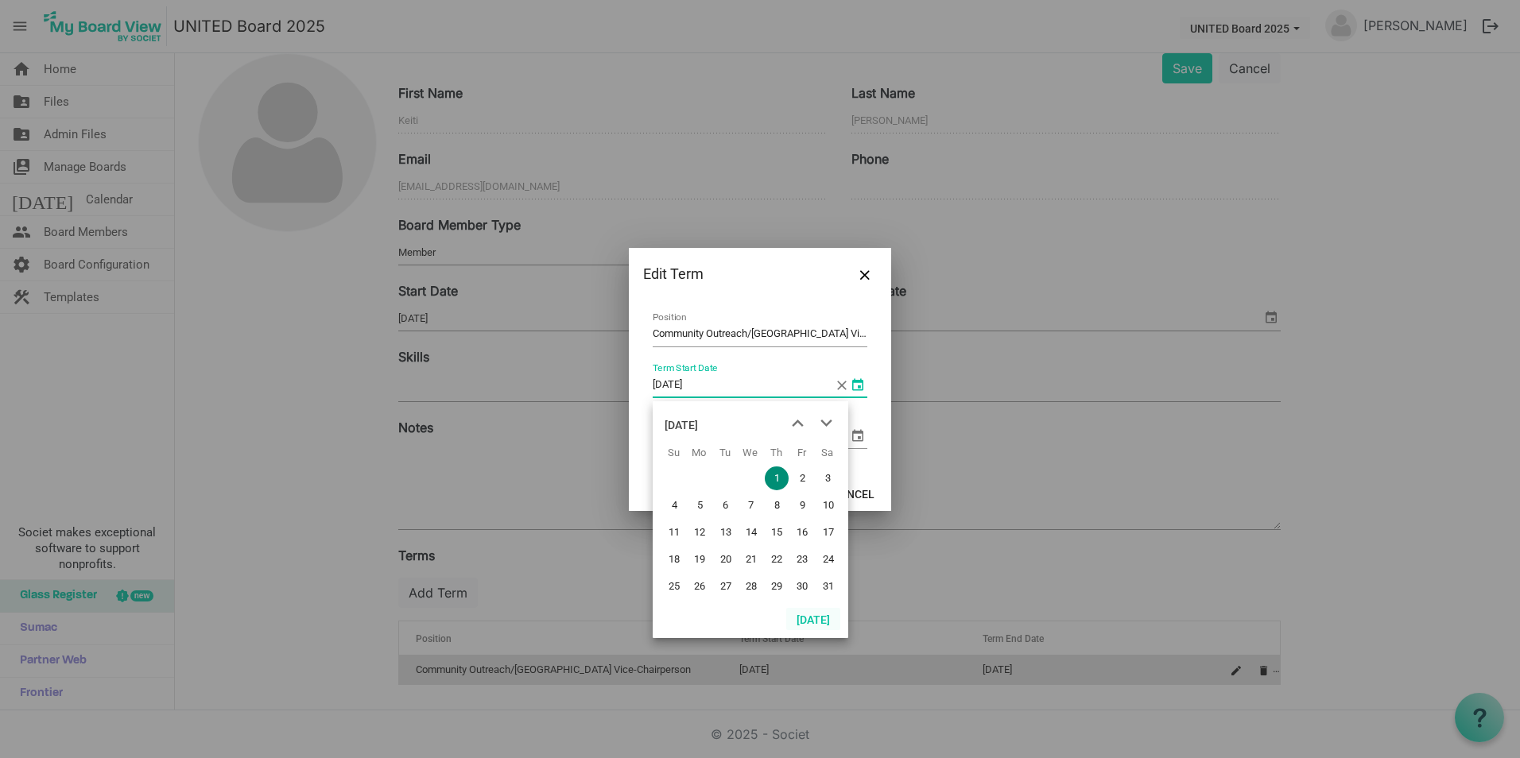
click at [817, 620] on button "Today" at bounding box center [813, 619] width 54 height 22
type input "8/26/2025"
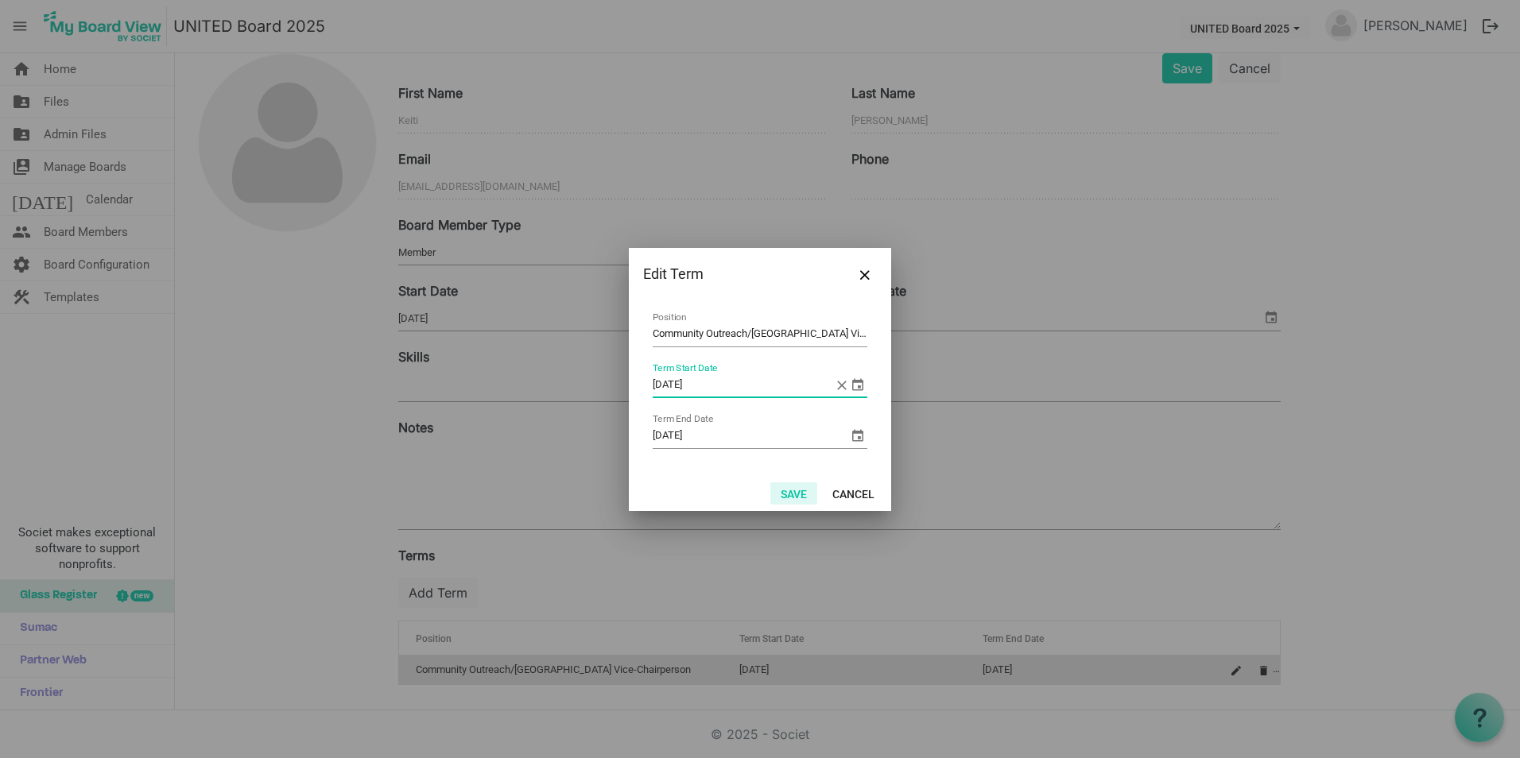
click at [809, 491] on button "Save" at bounding box center [793, 493] width 47 height 22
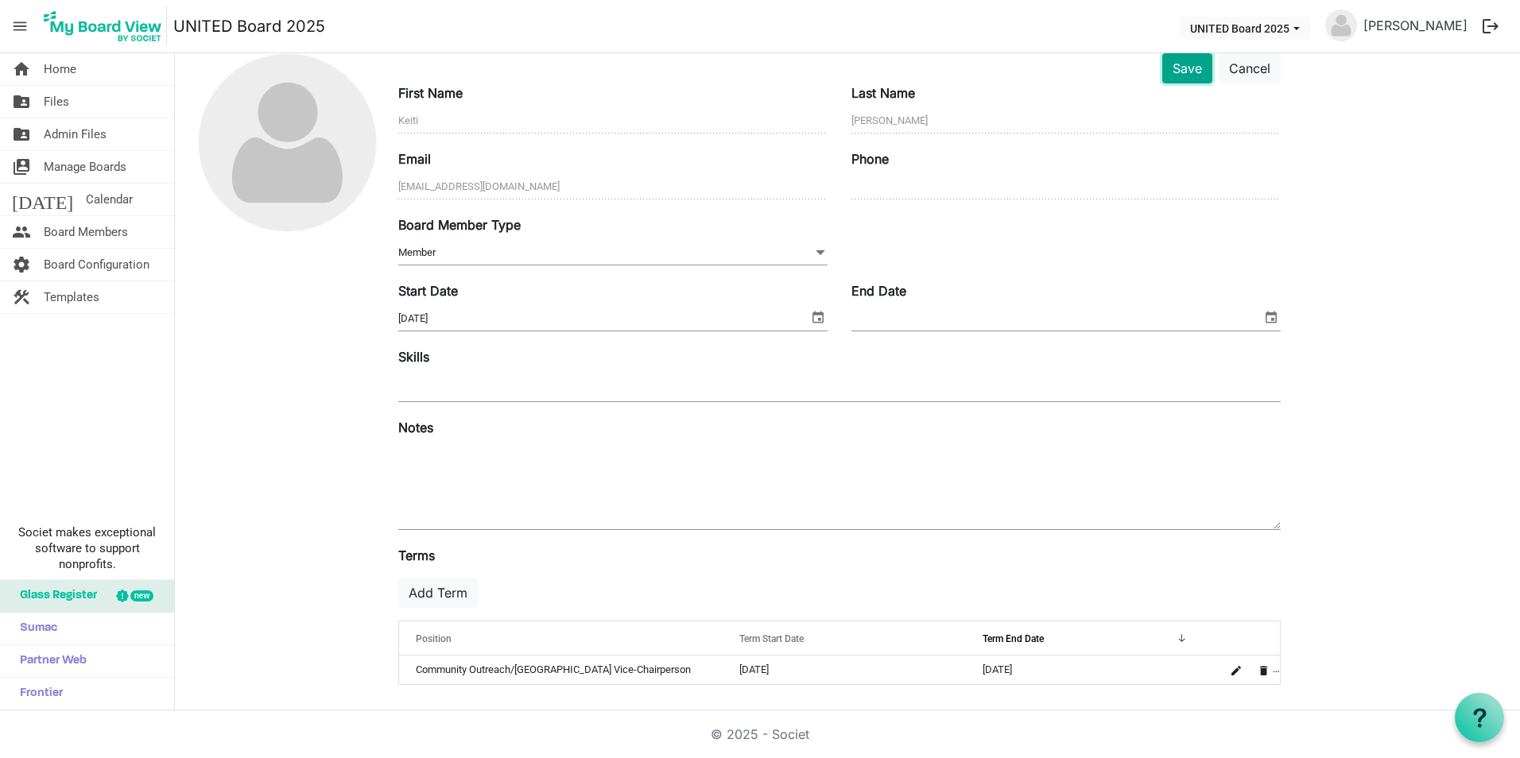
click at [1181, 68] on button "Save" at bounding box center [1187, 68] width 50 height 30
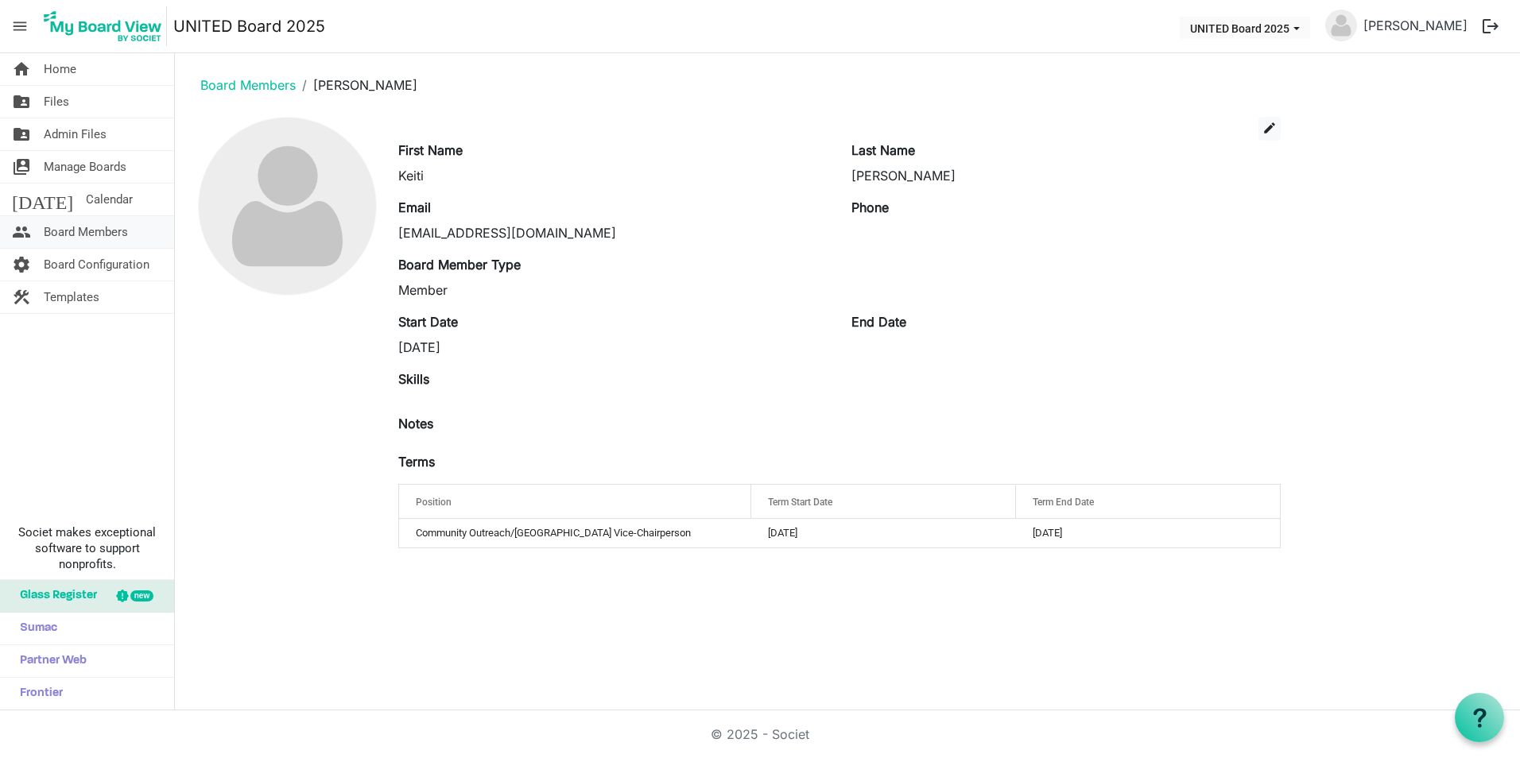
click at [121, 229] on span "Board Members" at bounding box center [86, 232] width 84 height 32
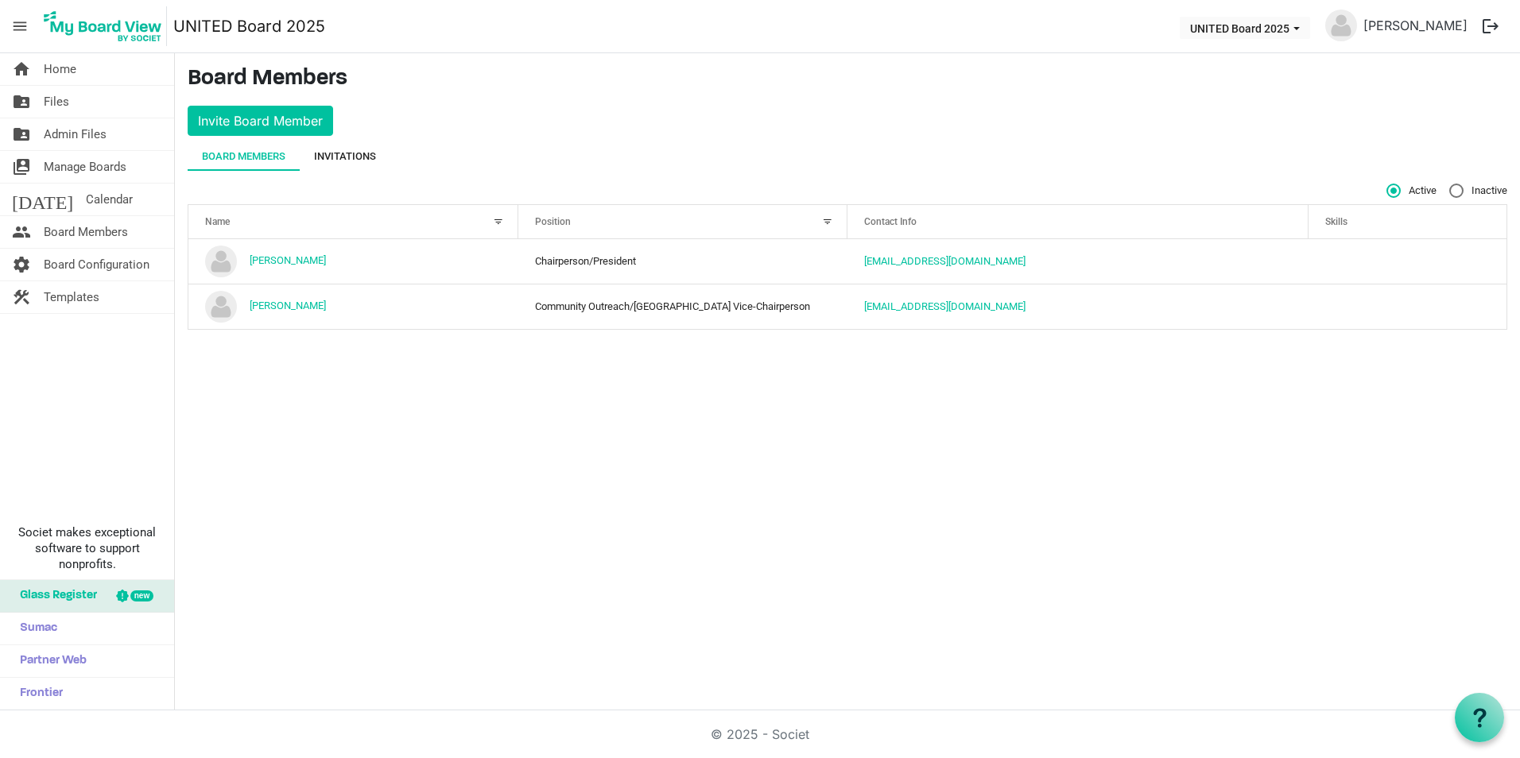
click at [374, 161] on div "Invitations" at bounding box center [345, 157] width 62 height 16
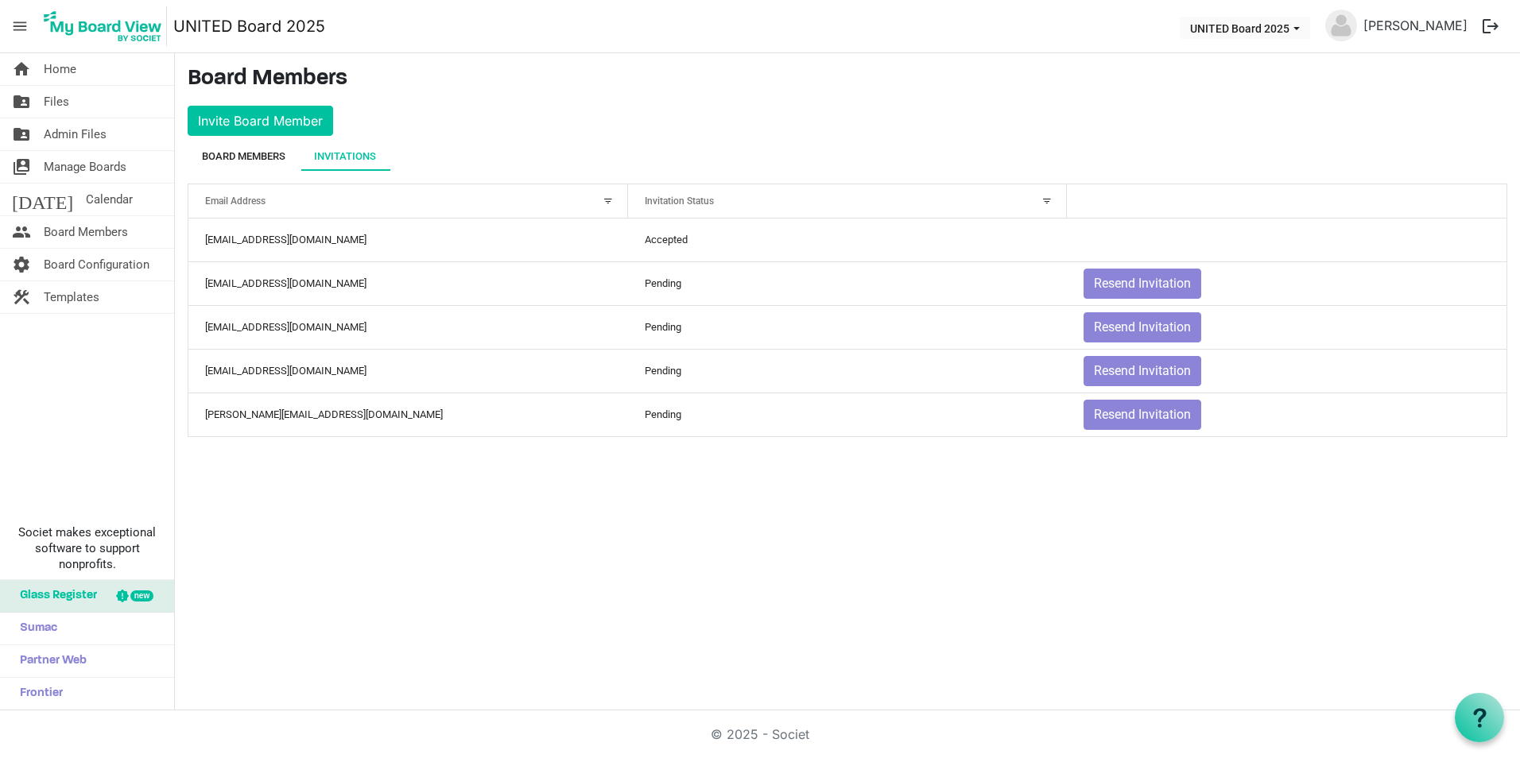
click at [245, 161] on div "Board Members" at bounding box center [243, 157] width 83 height 16
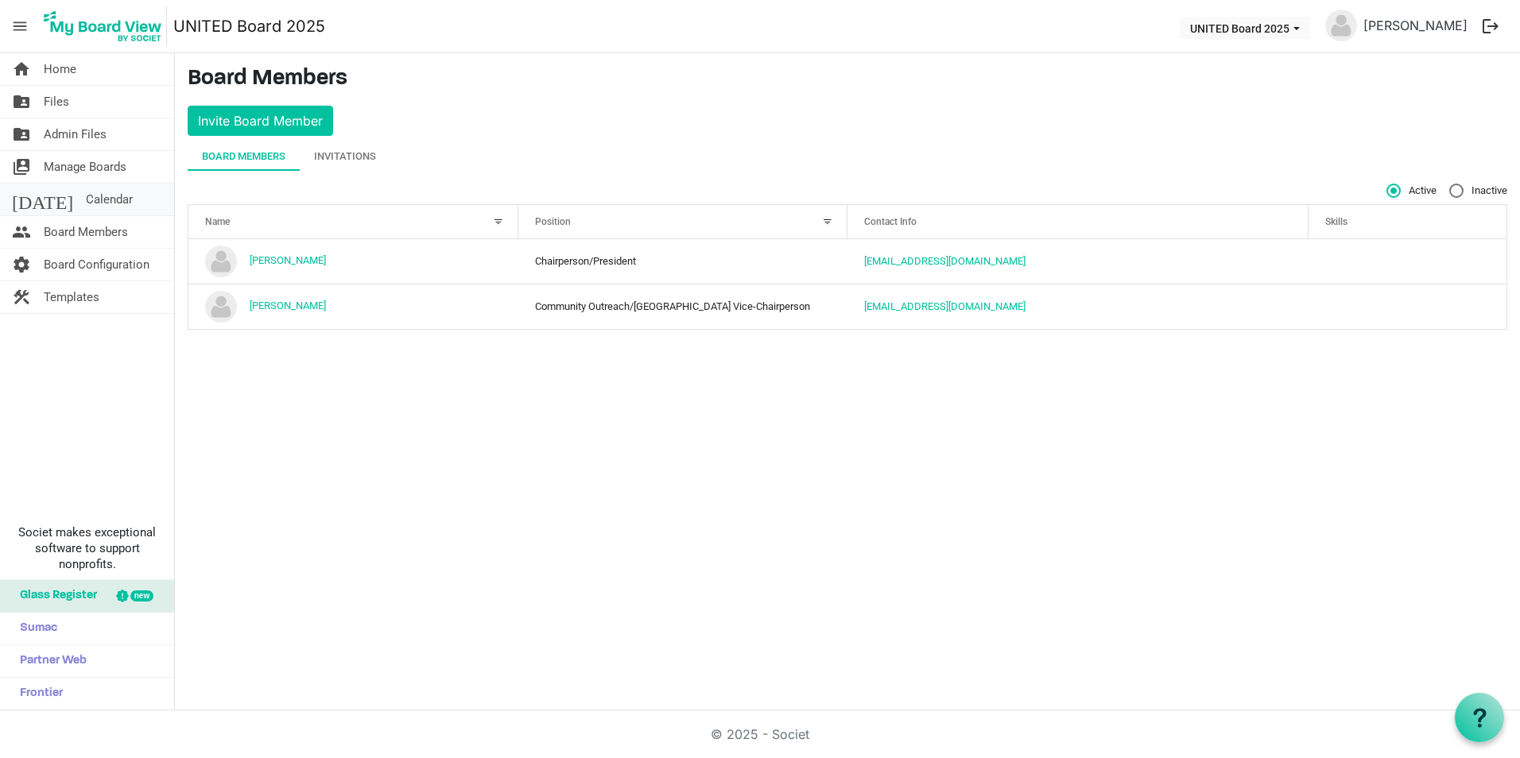
click at [113, 195] on link "[DATE] Calendar" at bounding box center [87, 200] width 174 height 32
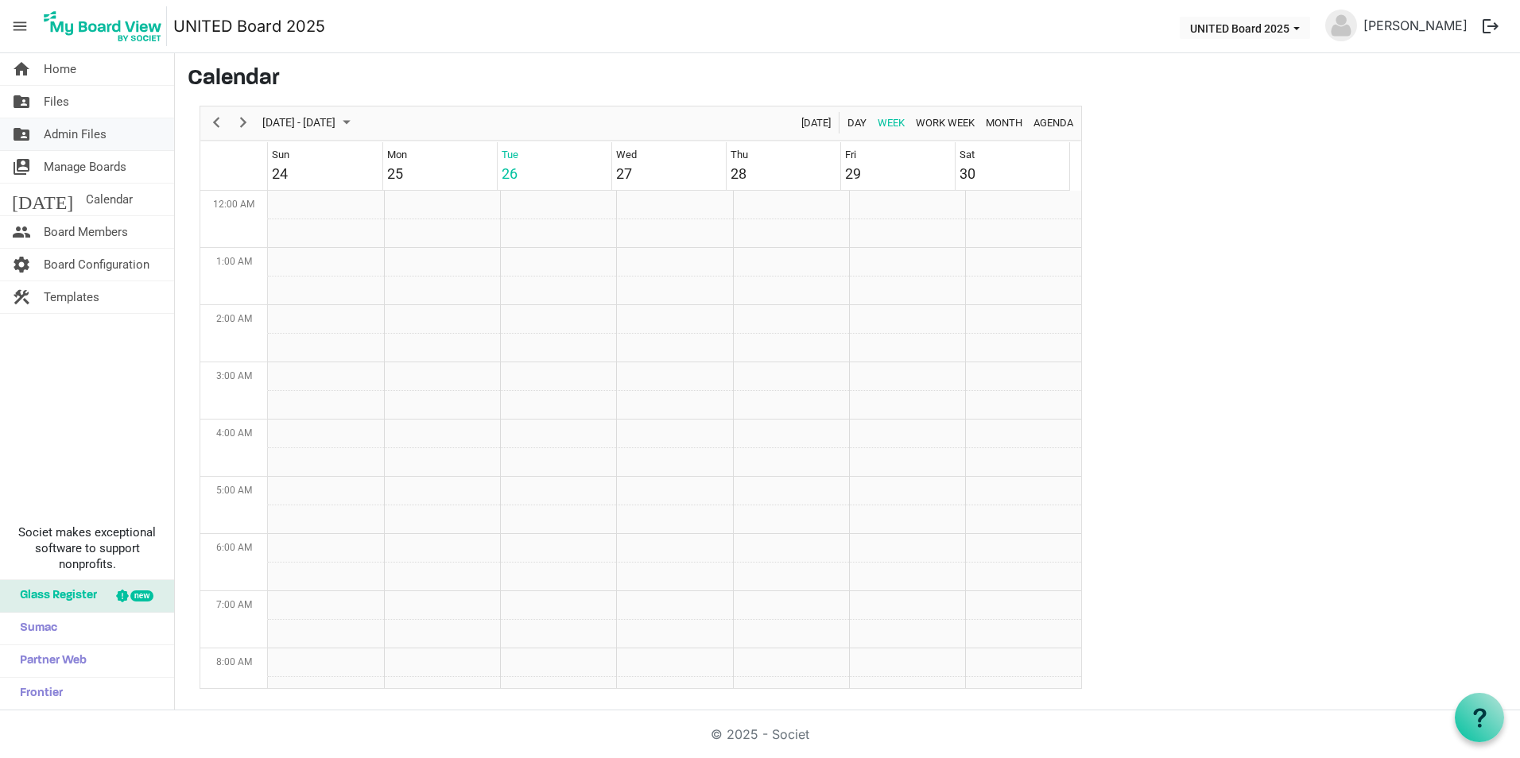
scroll to position [515, 0]
click at [669, 463] on div "Non-Profit Board Meeting 1:00 PM - 3:00 PM Virtual" at bounding box center [670, 448] width 108 height 56
click at [669, 463] on div "Virtual" at bounding box center [670, 468] width 102 height 14
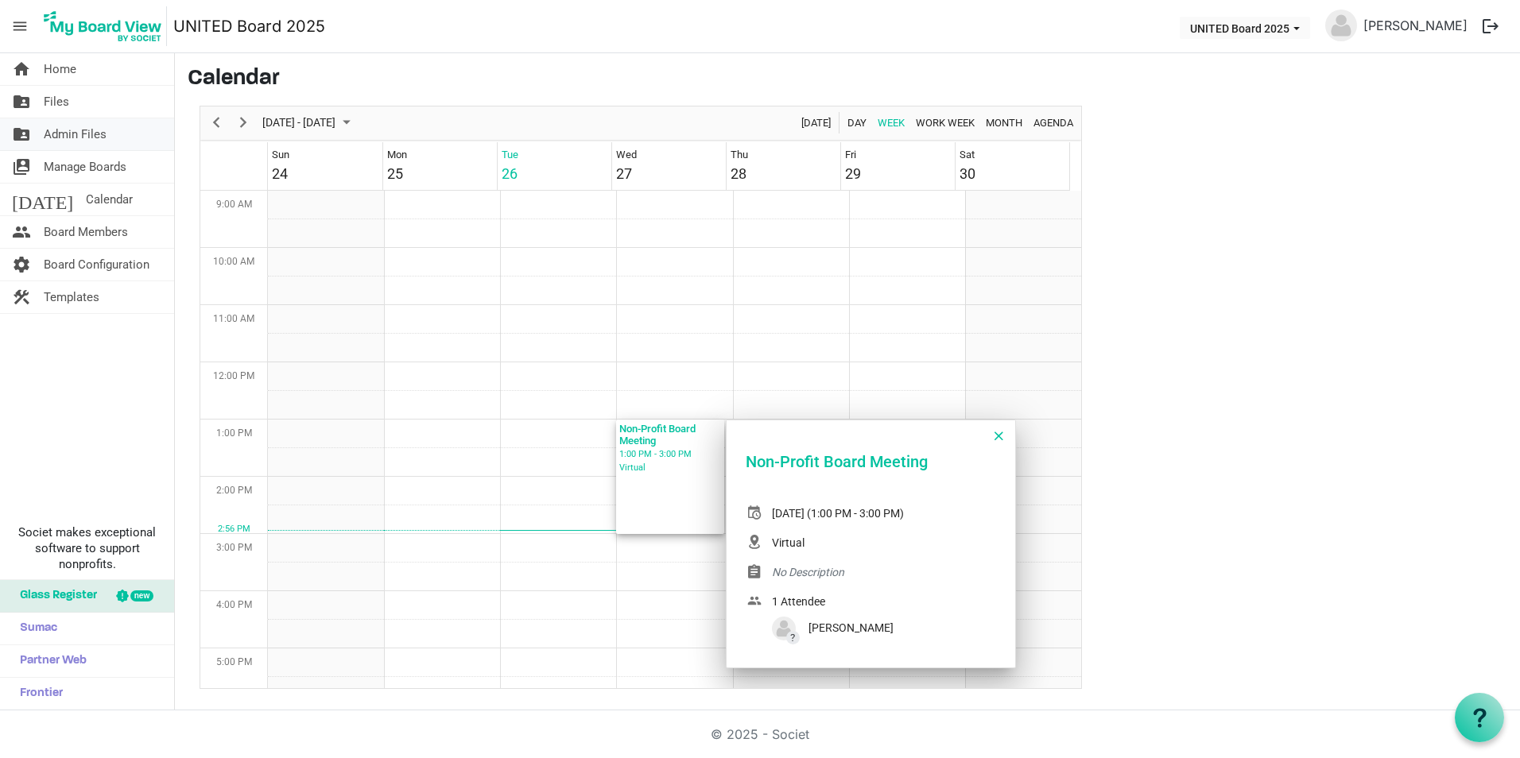
click at [101, 142] on span "Admin Files" at bounding box center [75, 134] width 63 height 32
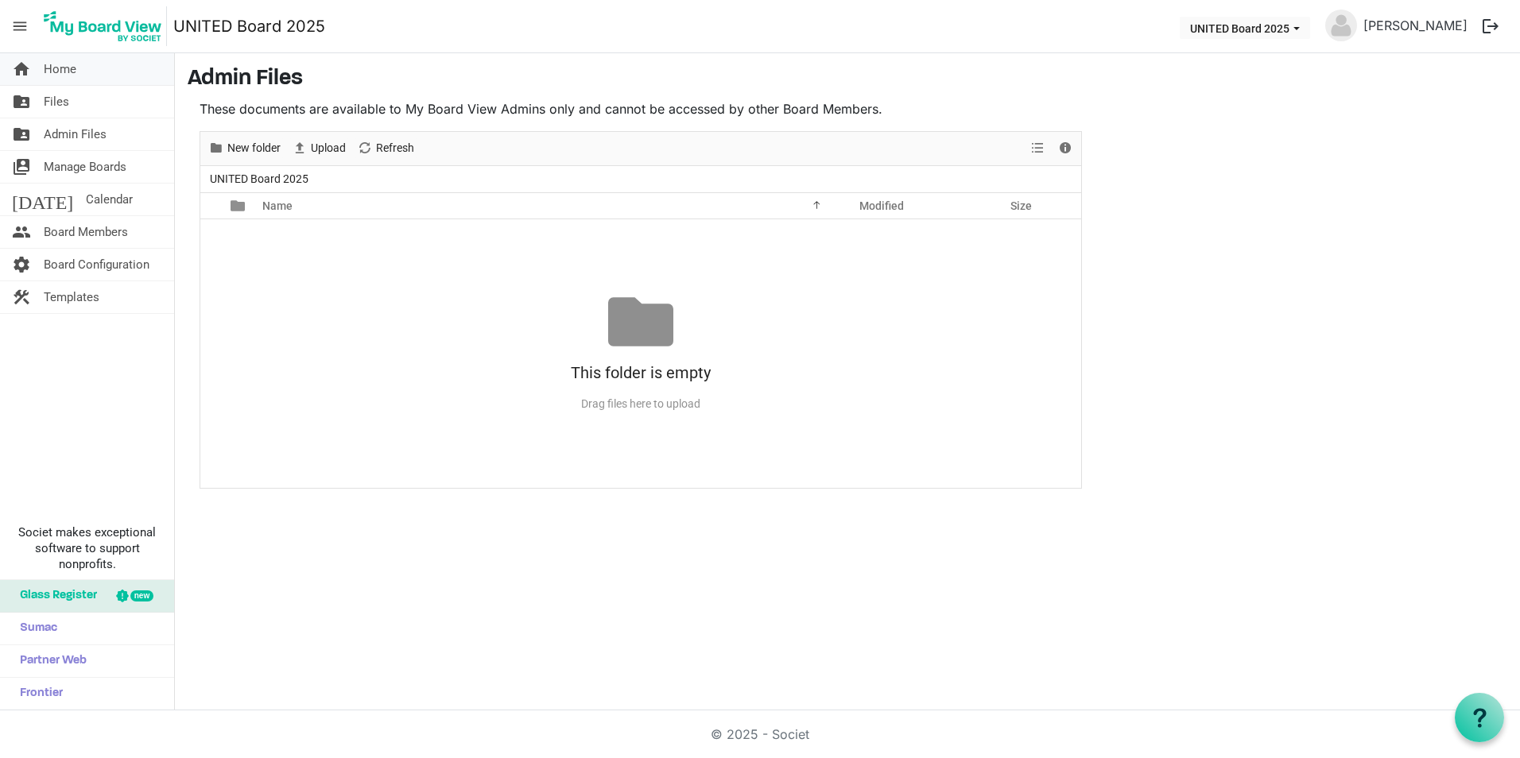
click at [94, 76] on link "home Home" at bounding box center [87, 69] width 174 height 32
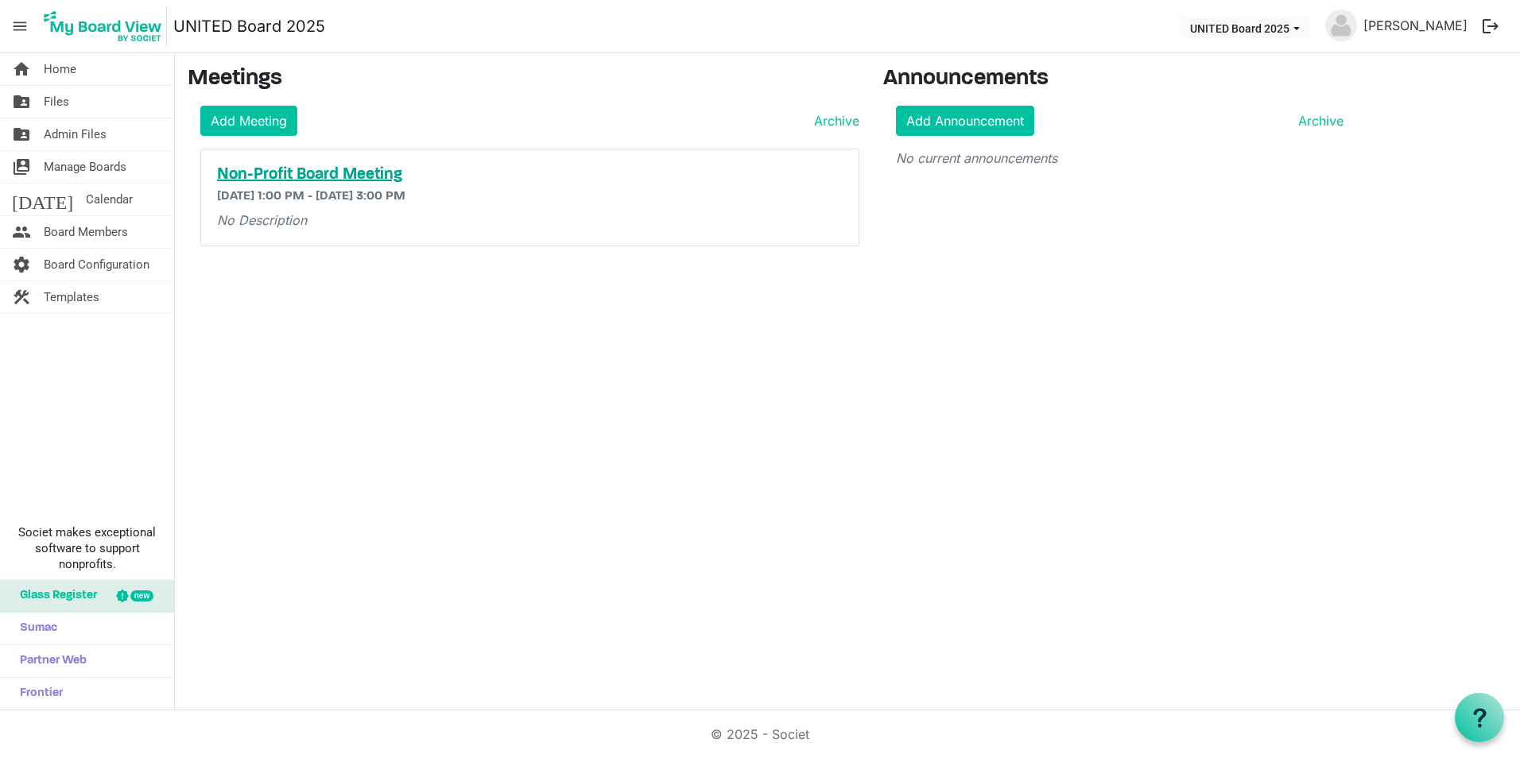
click at [347, 172] on h5 "Non-Profit Board Meeting" at bounding box center [530, 174] width 626 height 19
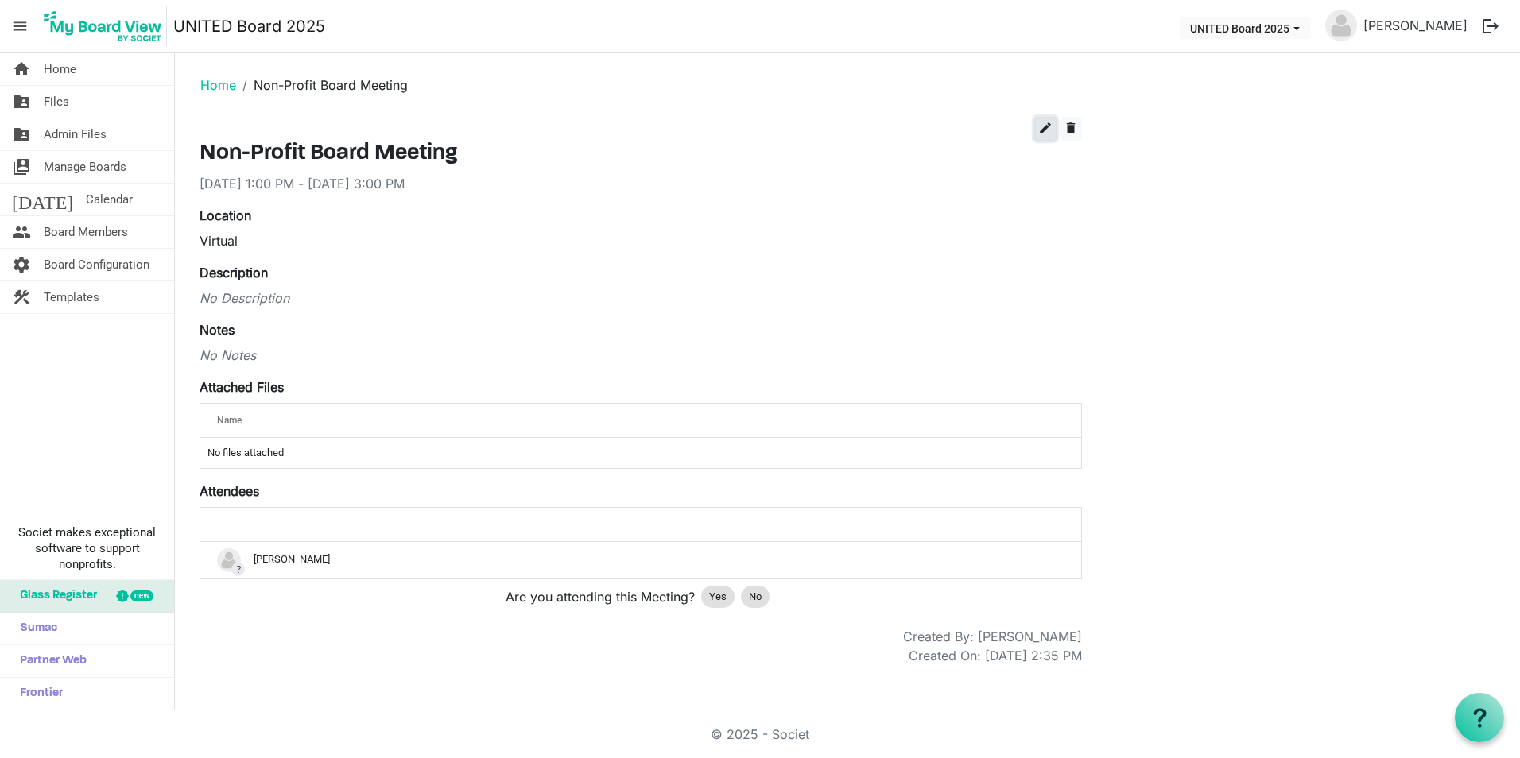
click at [1052, 130] on span "edit" at bounding box center [1045, 128] width 14 height 14
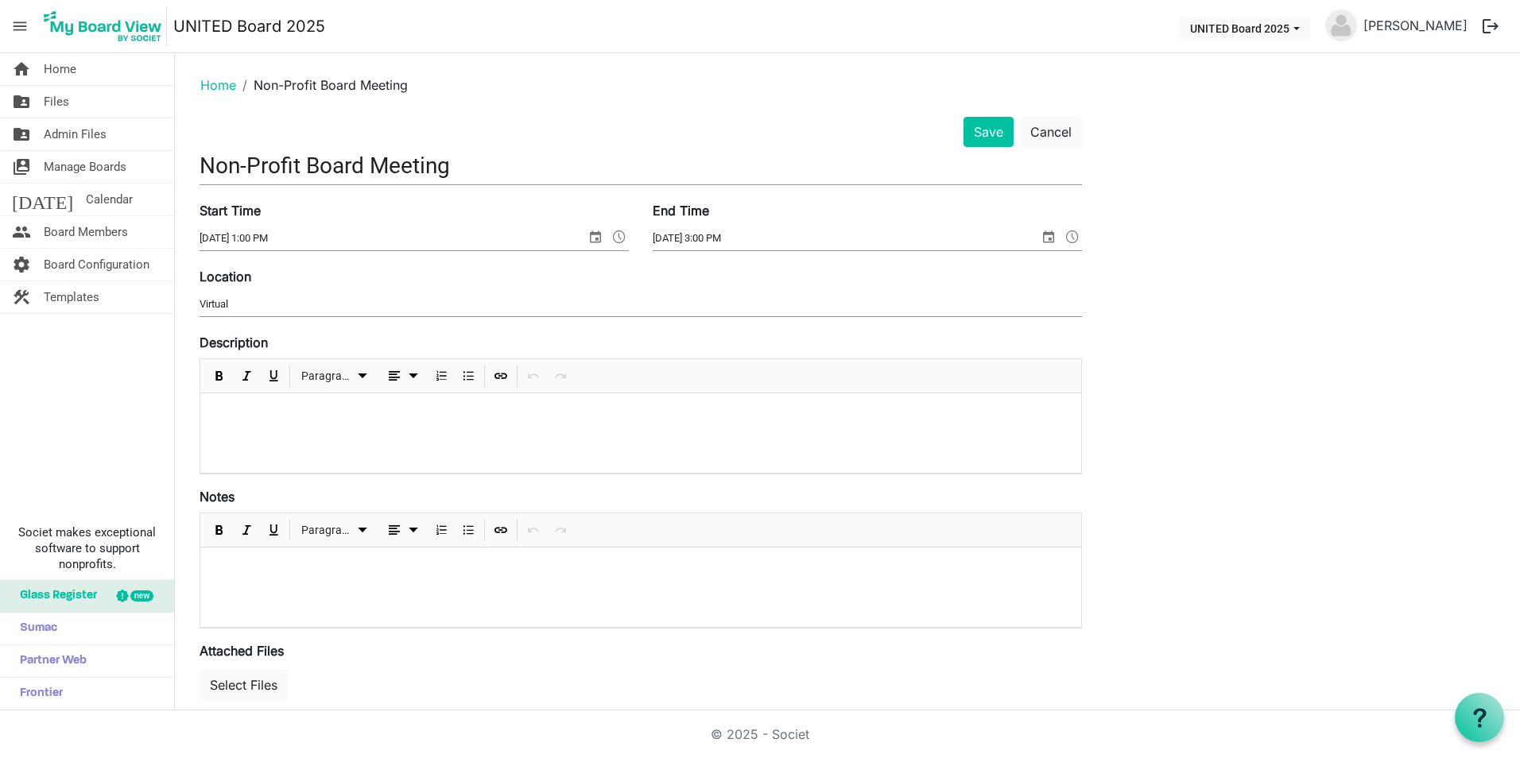
scroll to position [316, 0]
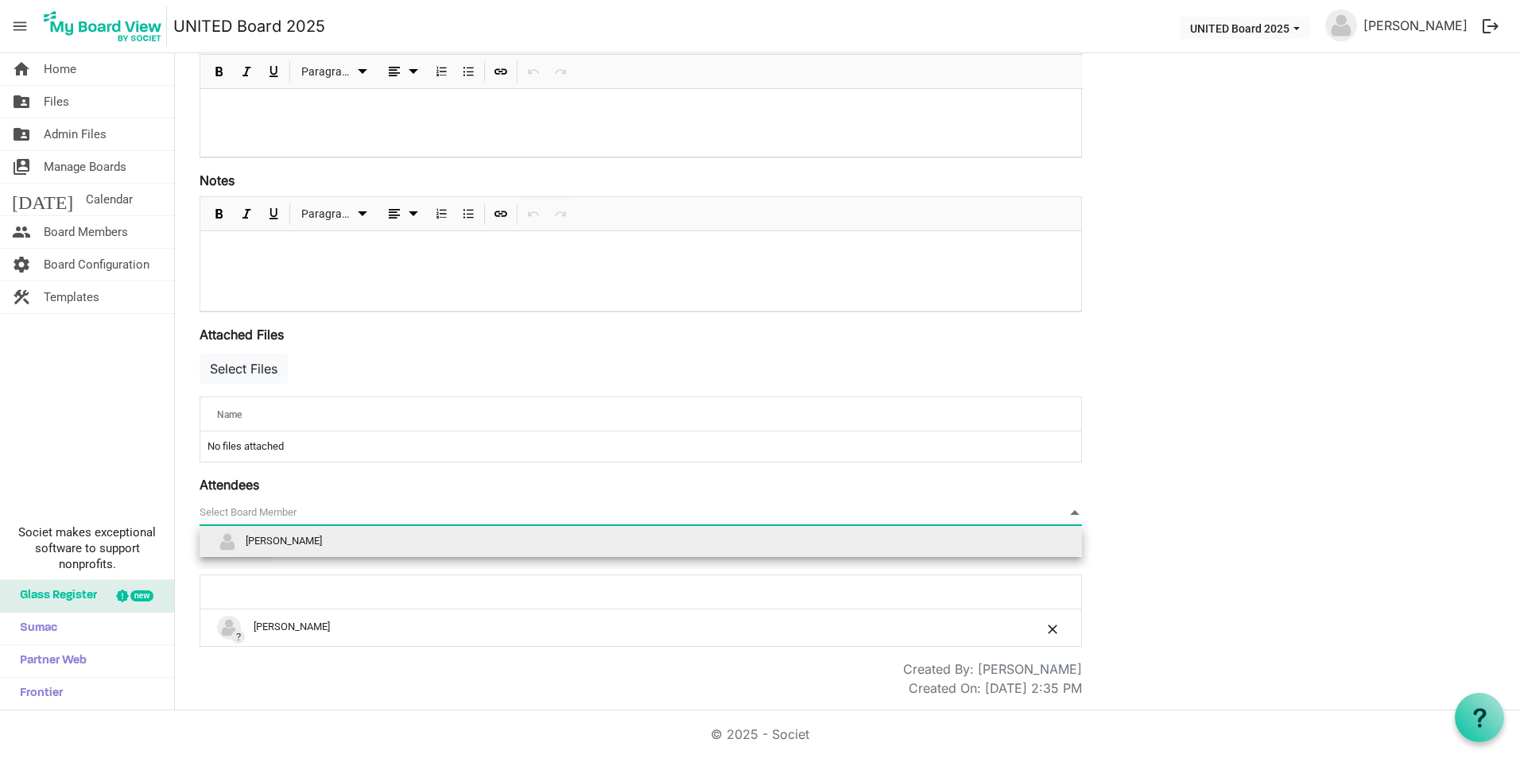
click at [999, 516] on span "null" at bounding box center [641, 513] width 882 height 25
click at [826, 546] on li "Keiti Corcoran" at bounding box center [641, 542] width 882 height 30
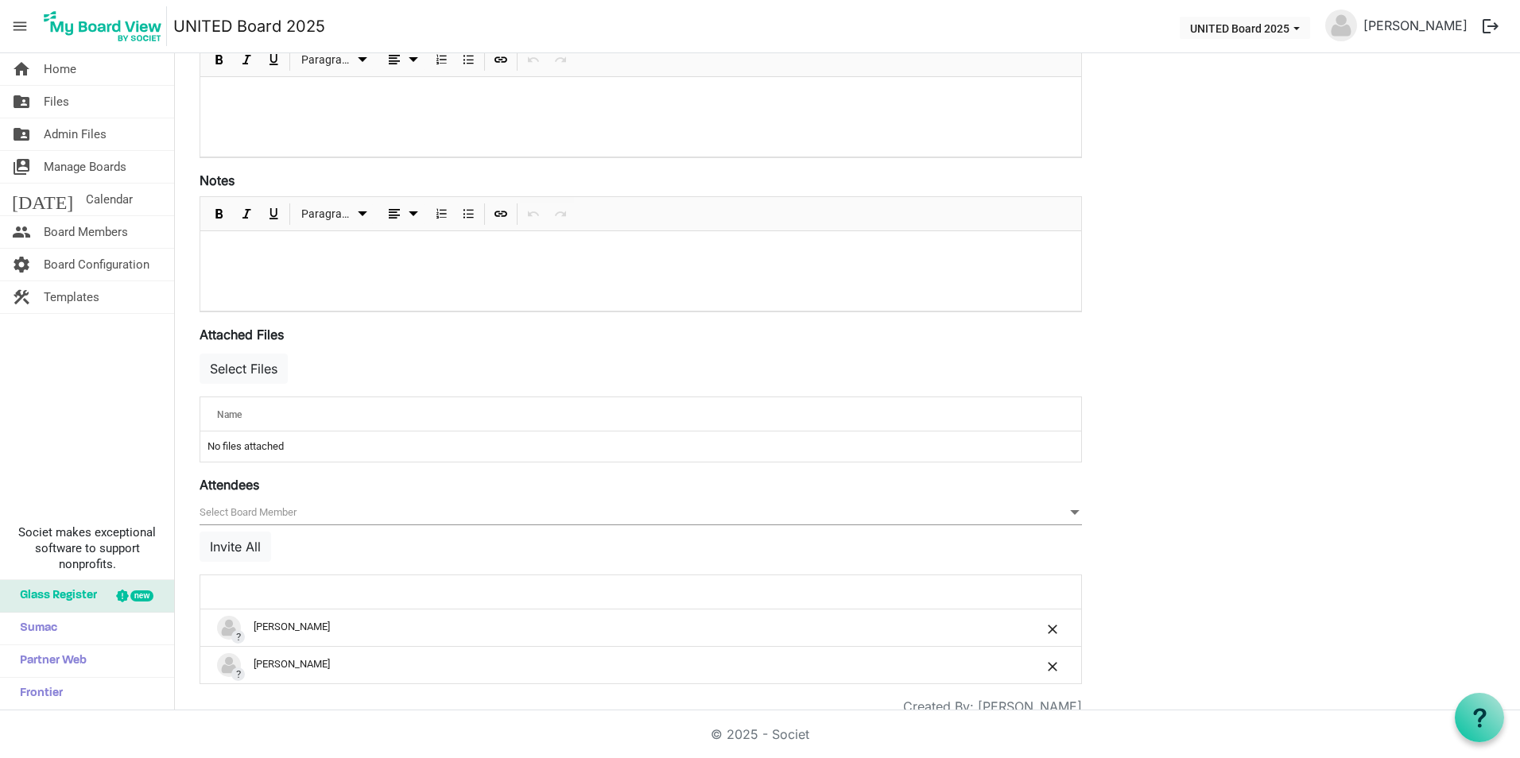
scroll to position [0, 0]
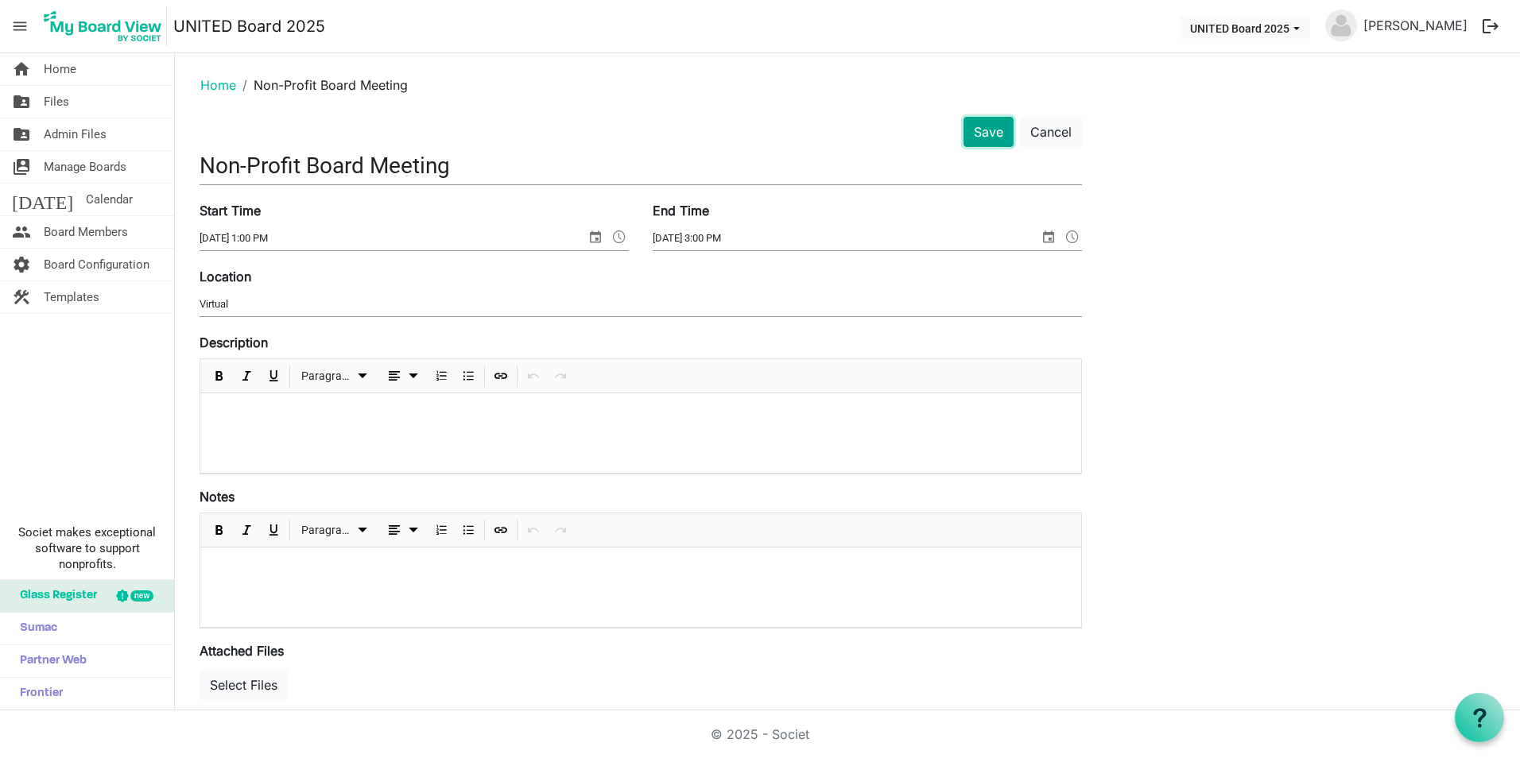
click at [1001, 128] on button "Save" at bounding box center [988, 132] width 50 height 30
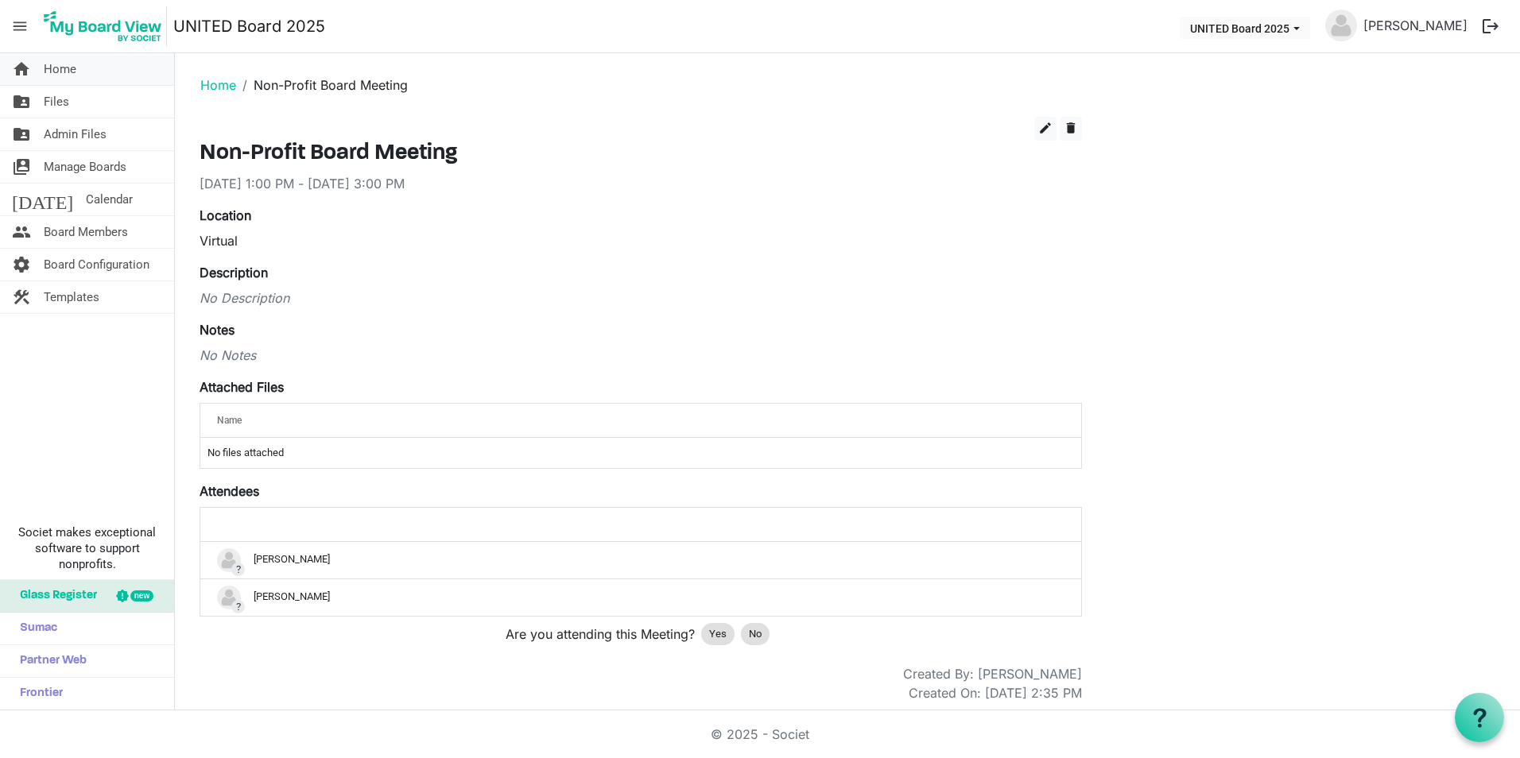
click at [82, 79] on link "home Home" at bounding box center [87, 69] width 174 height 32
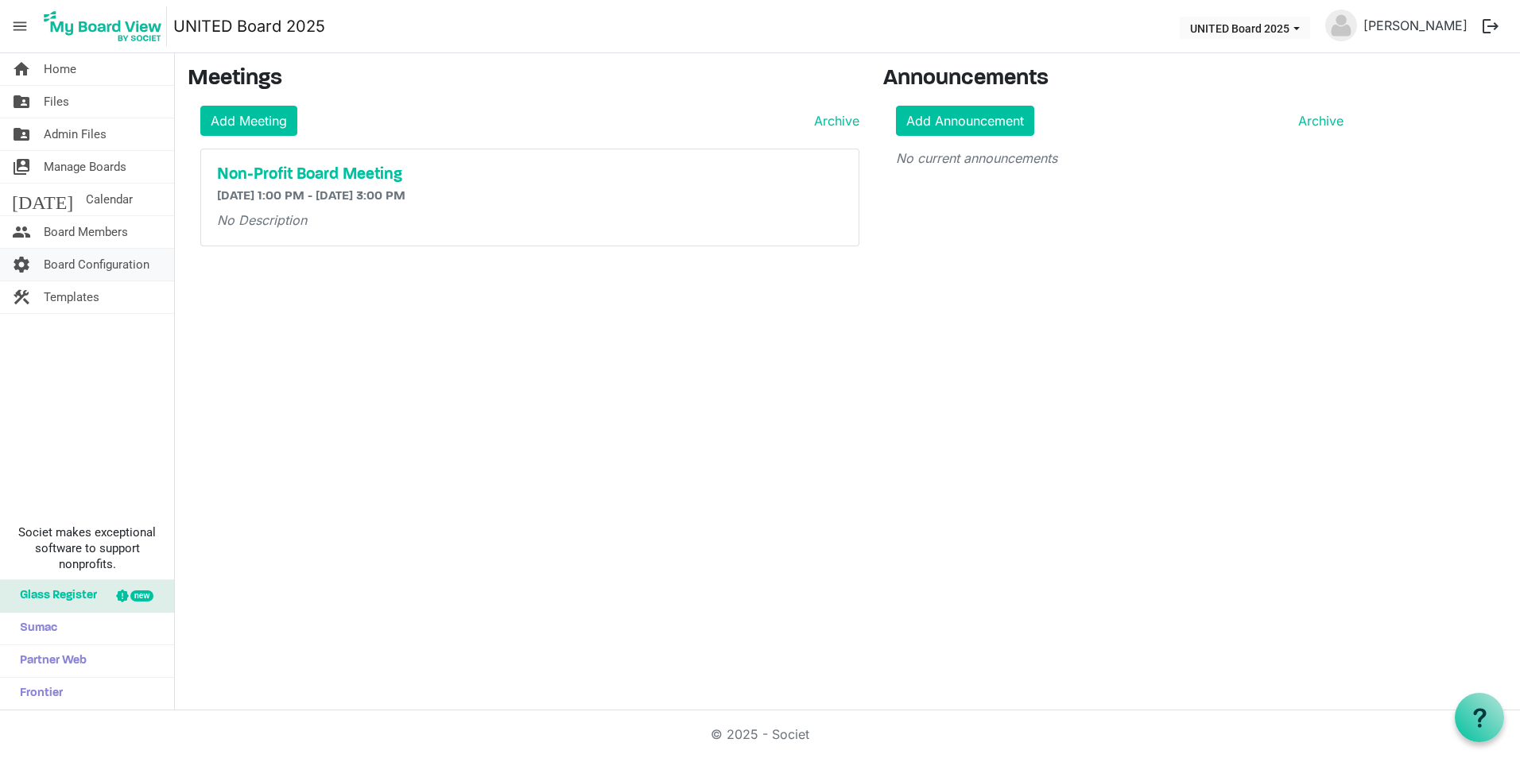
click at [84, 249] on span "Board Configuration" at bounding box center [97, 265] width 106 height 32
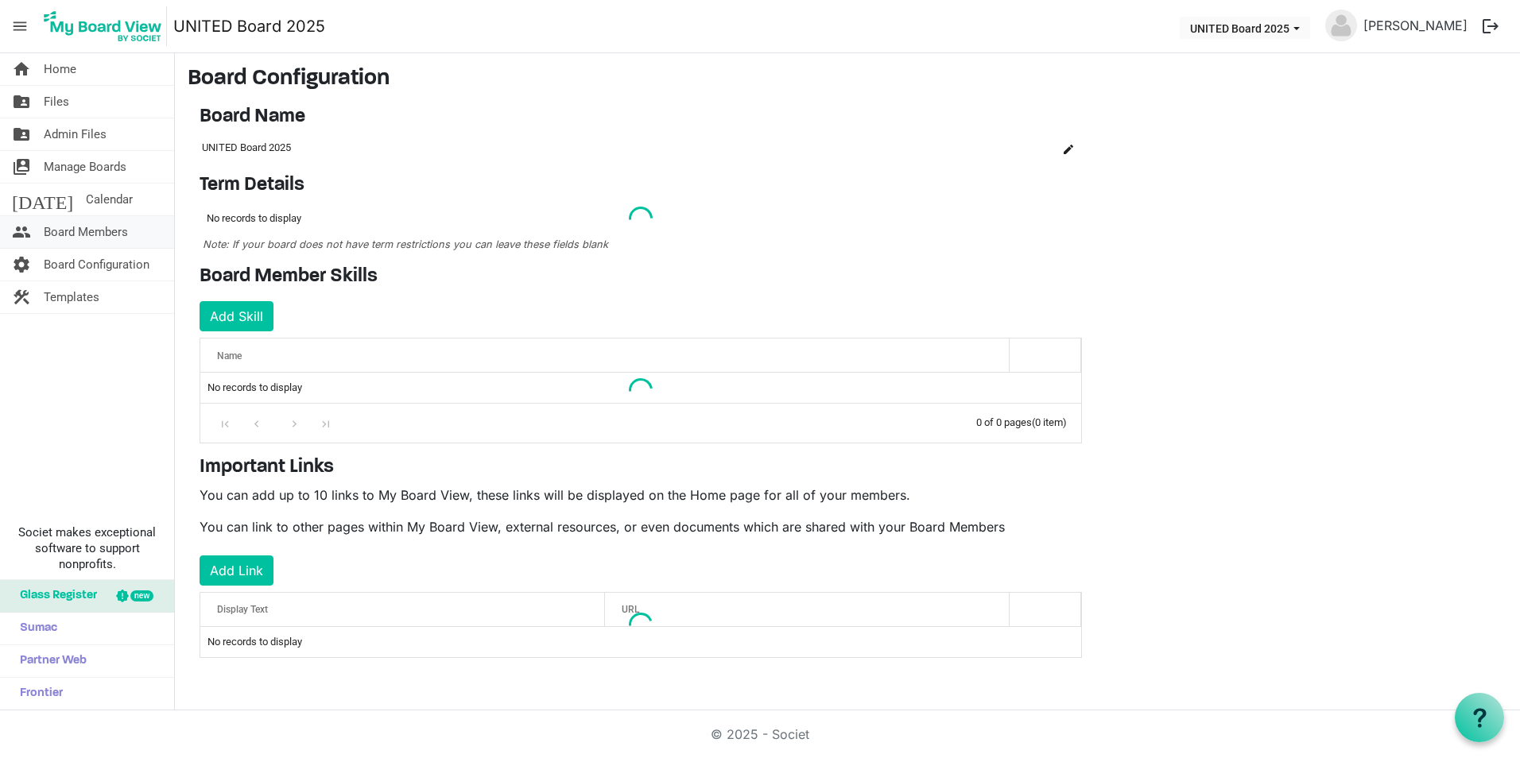
click at [132, 238] on link "people Board Members" at bounding box center [87, 232] width 174 height 32
click at [114, 237] on span "Board Members" at bounding box center [86, 232] width 84 height 32
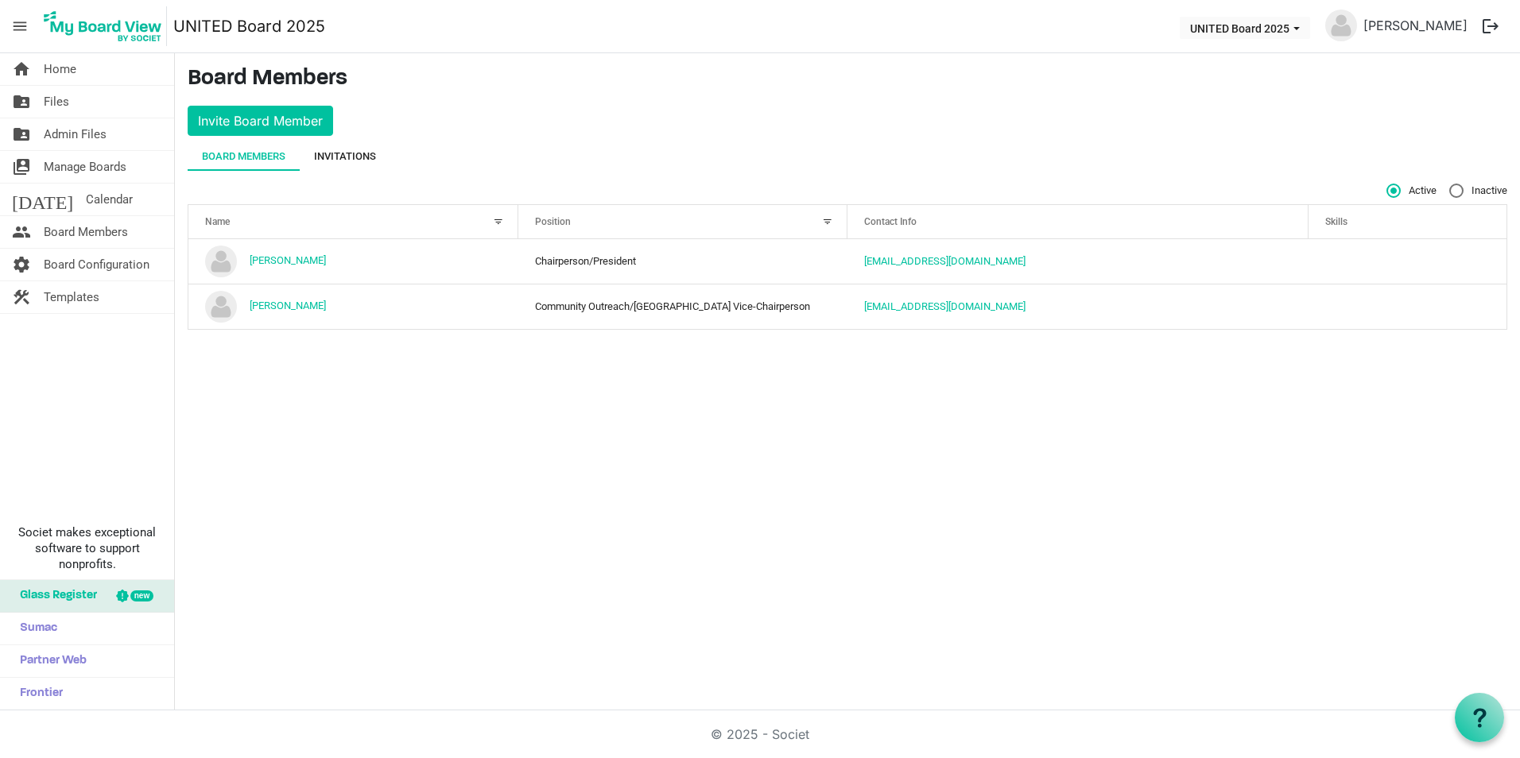
click at [367, 152] on div "Invitations" at bounding box center [345, 157] width 62 height 16
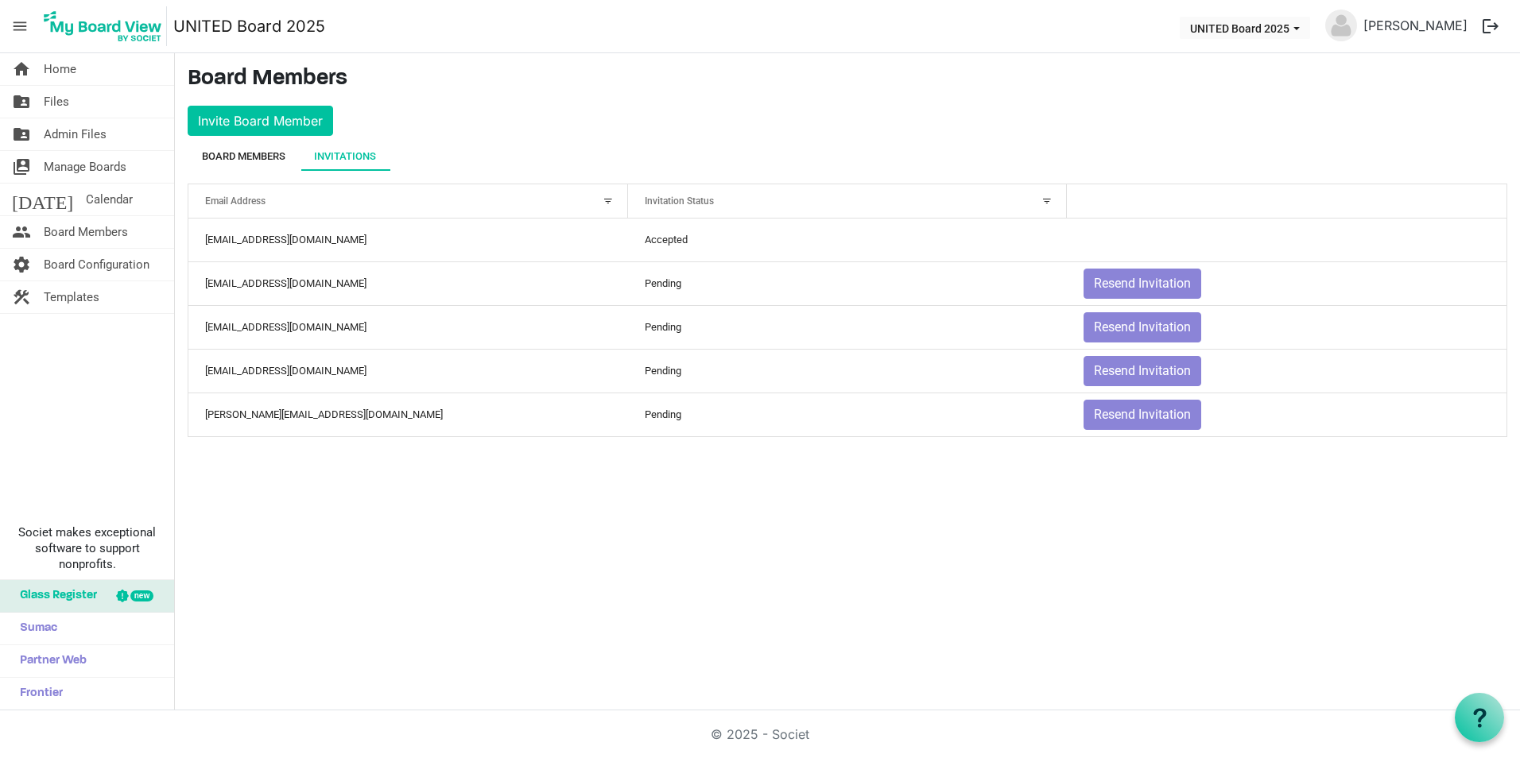
click at [231, 158] on div "Board Members" at bounding box center [243, 157] width 83 height 16
